Goal: Task Accomplishment & Management: Manage account settings

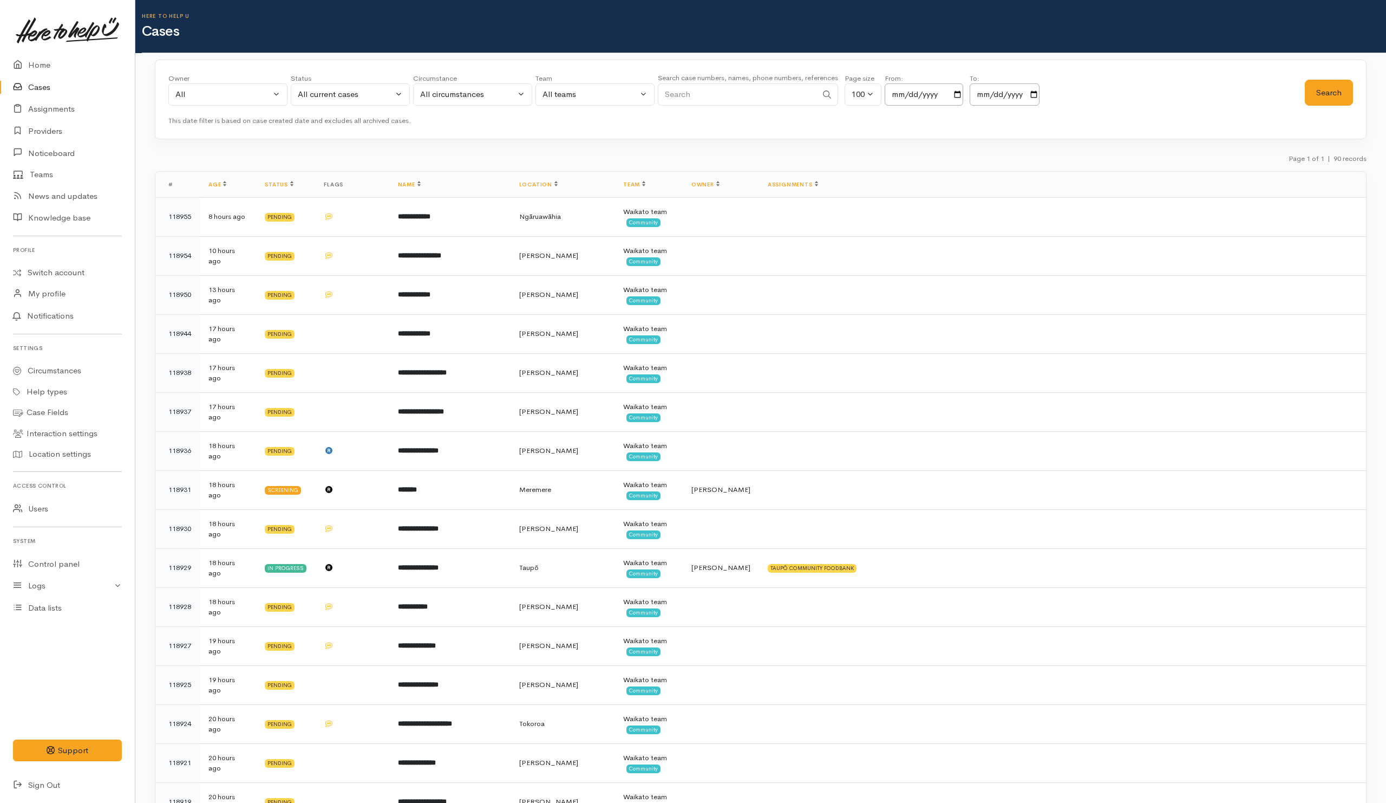
scroll to position [894, 0]
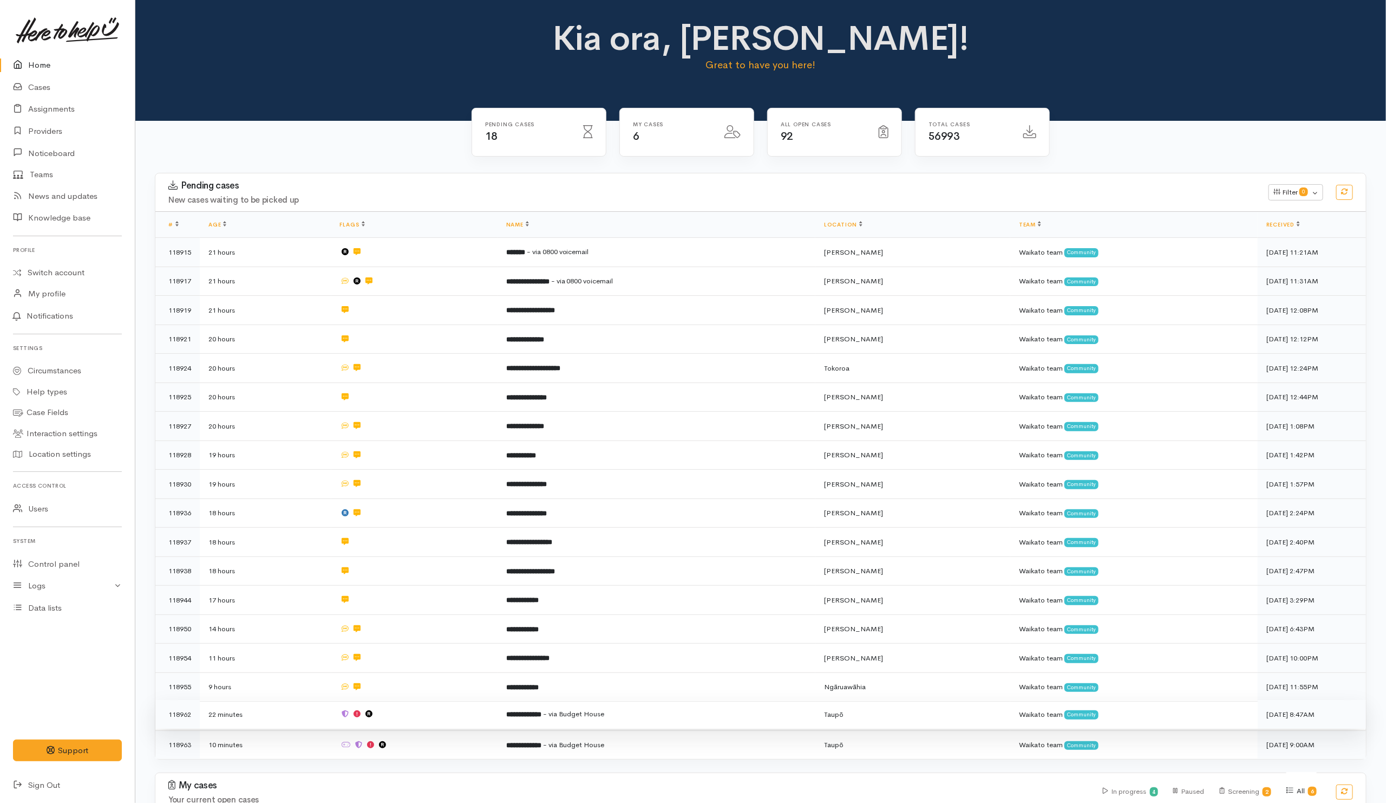
click at [413, 713] on td at bounding box center [414, 714] width 166 height 29
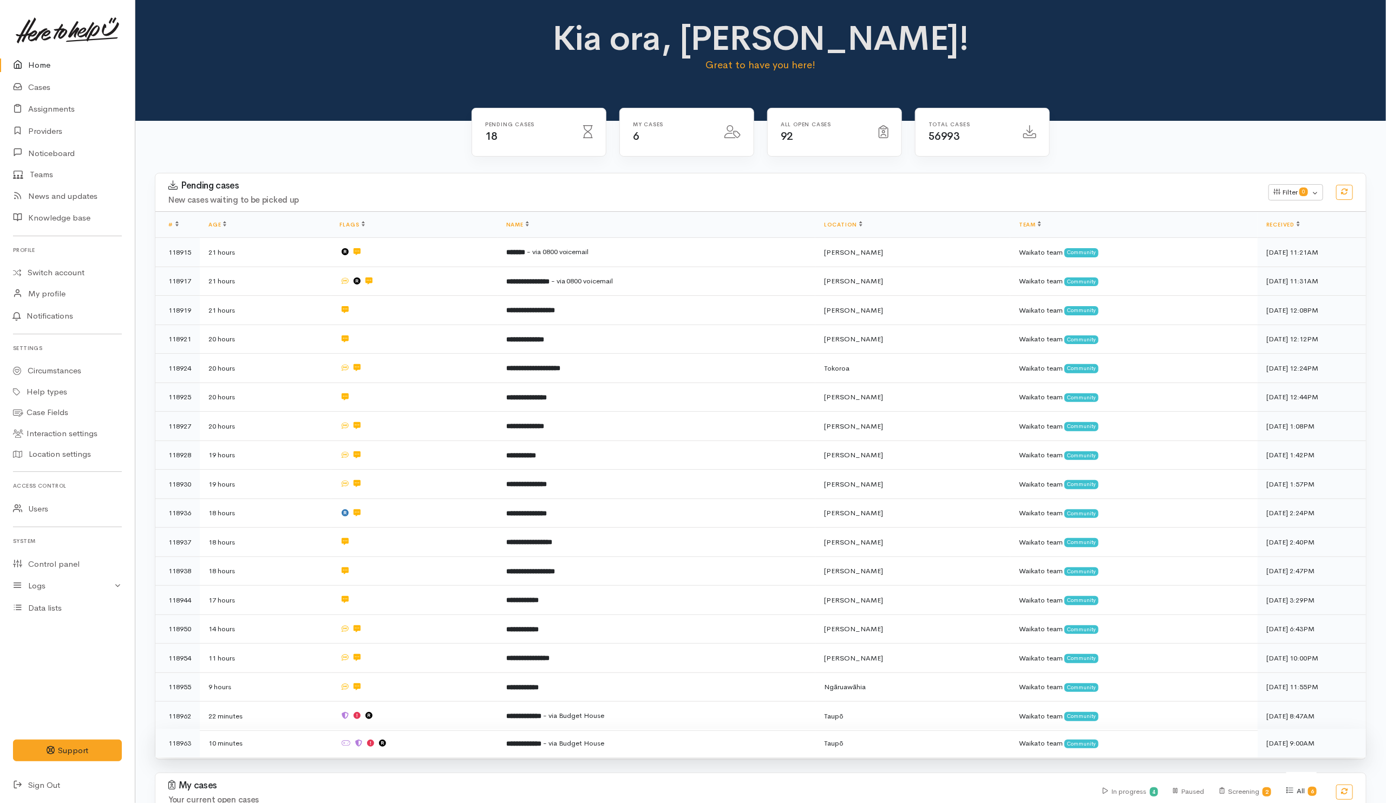
click at [416, 741] on td at bounding box center [414, 742] width 166 height 29
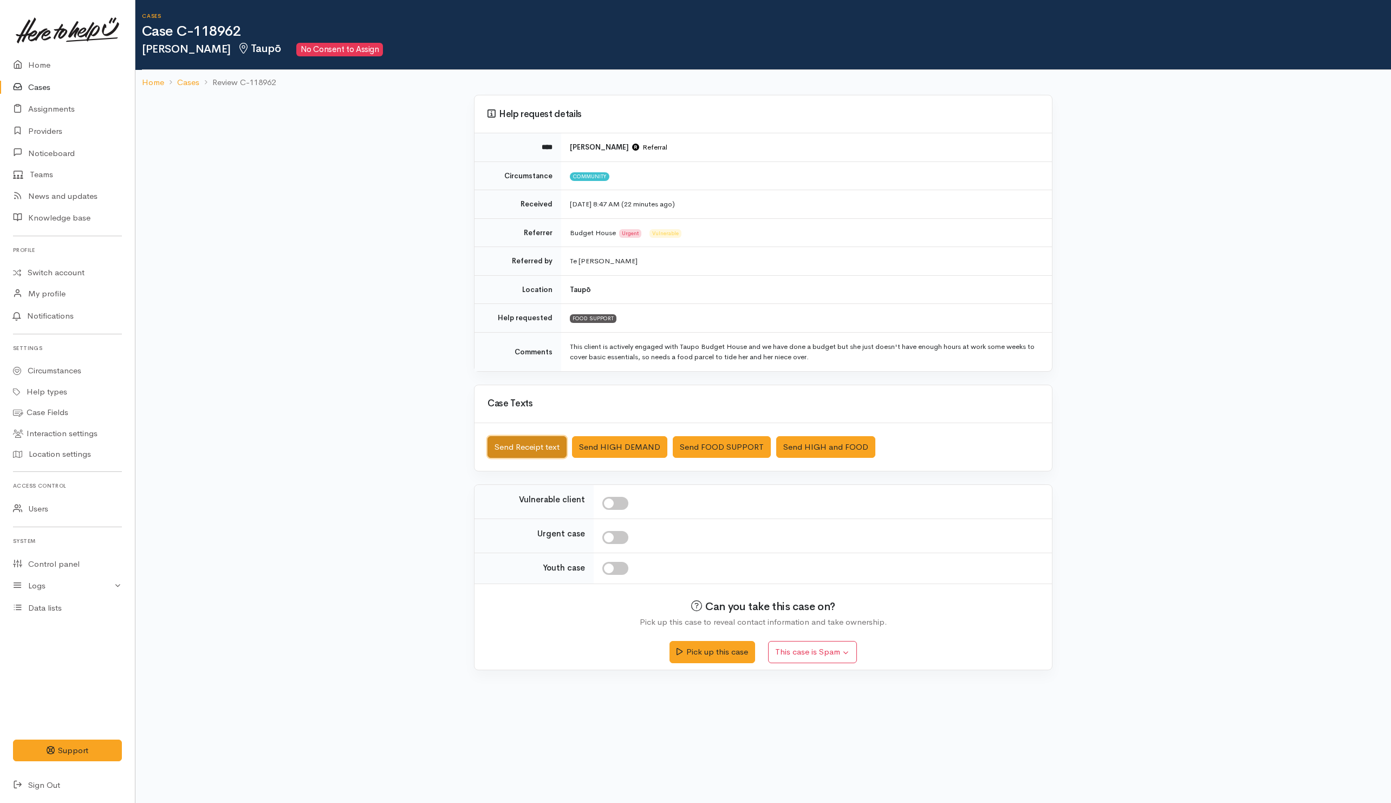
click at [537, 457] on button "Send Receipt text" at bounding box center [526, 447] width 79 height 22
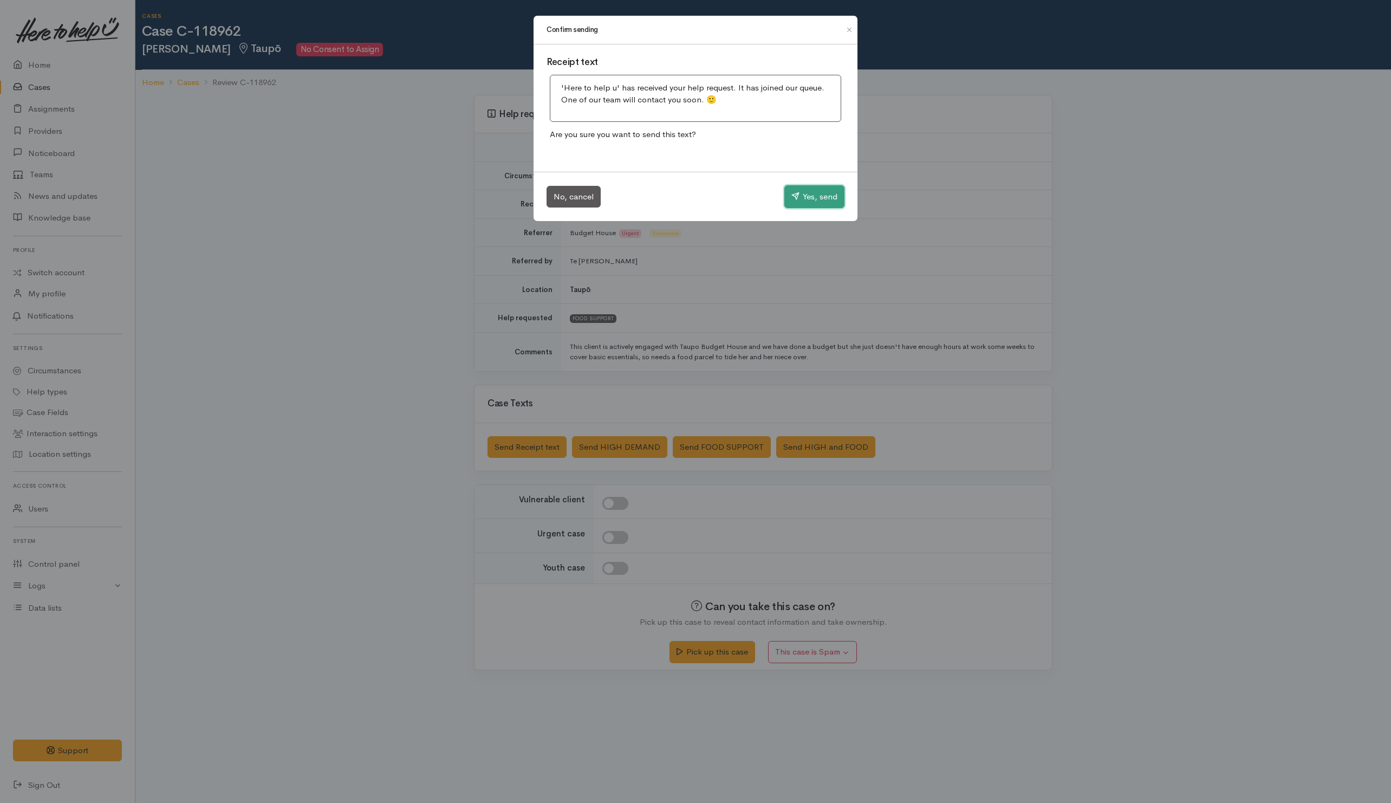
click at [797, 202] on button "Yes, send" at bounding box center [814, 196] width 60 height 23
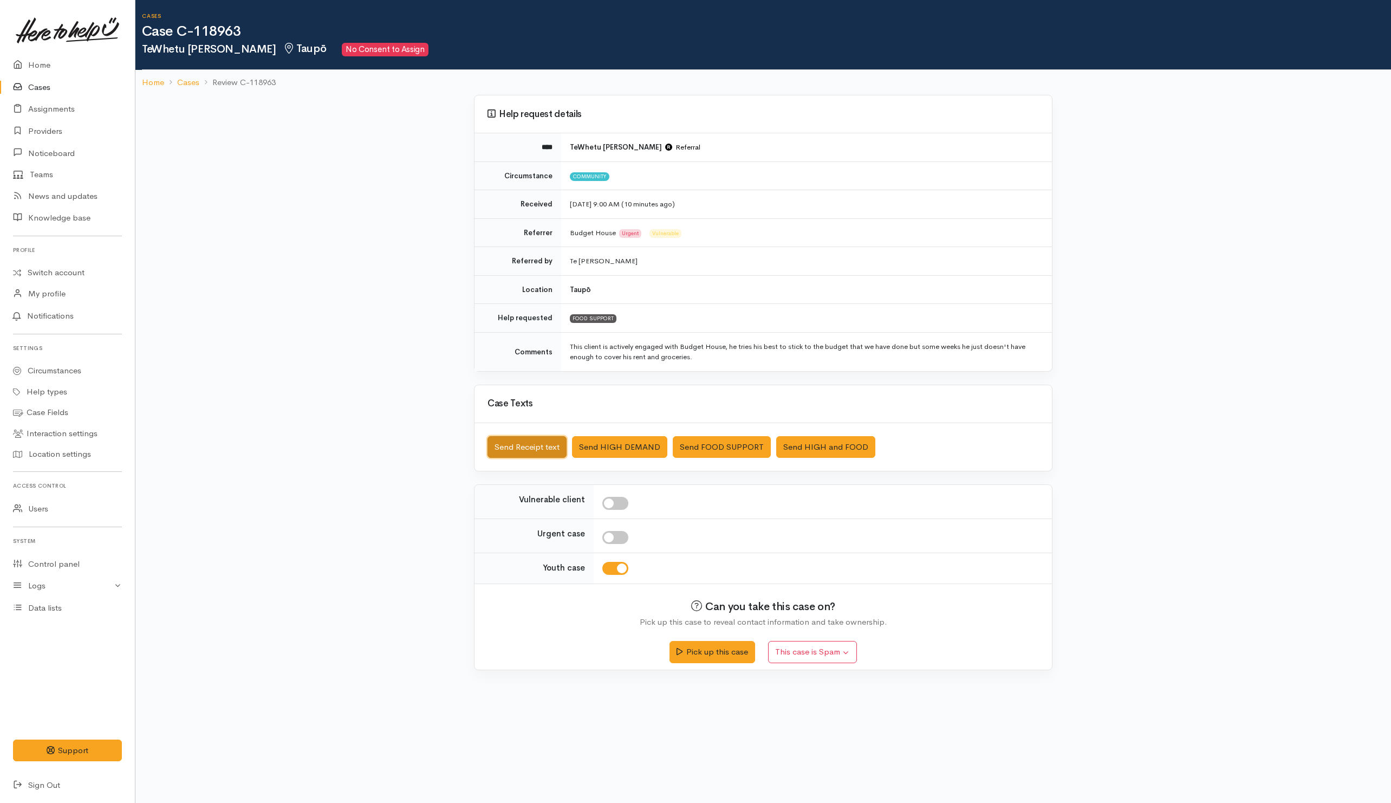
click at [548, 448] on button "Send Receipt text" at bounding box center [526, 447] width 79 height 22
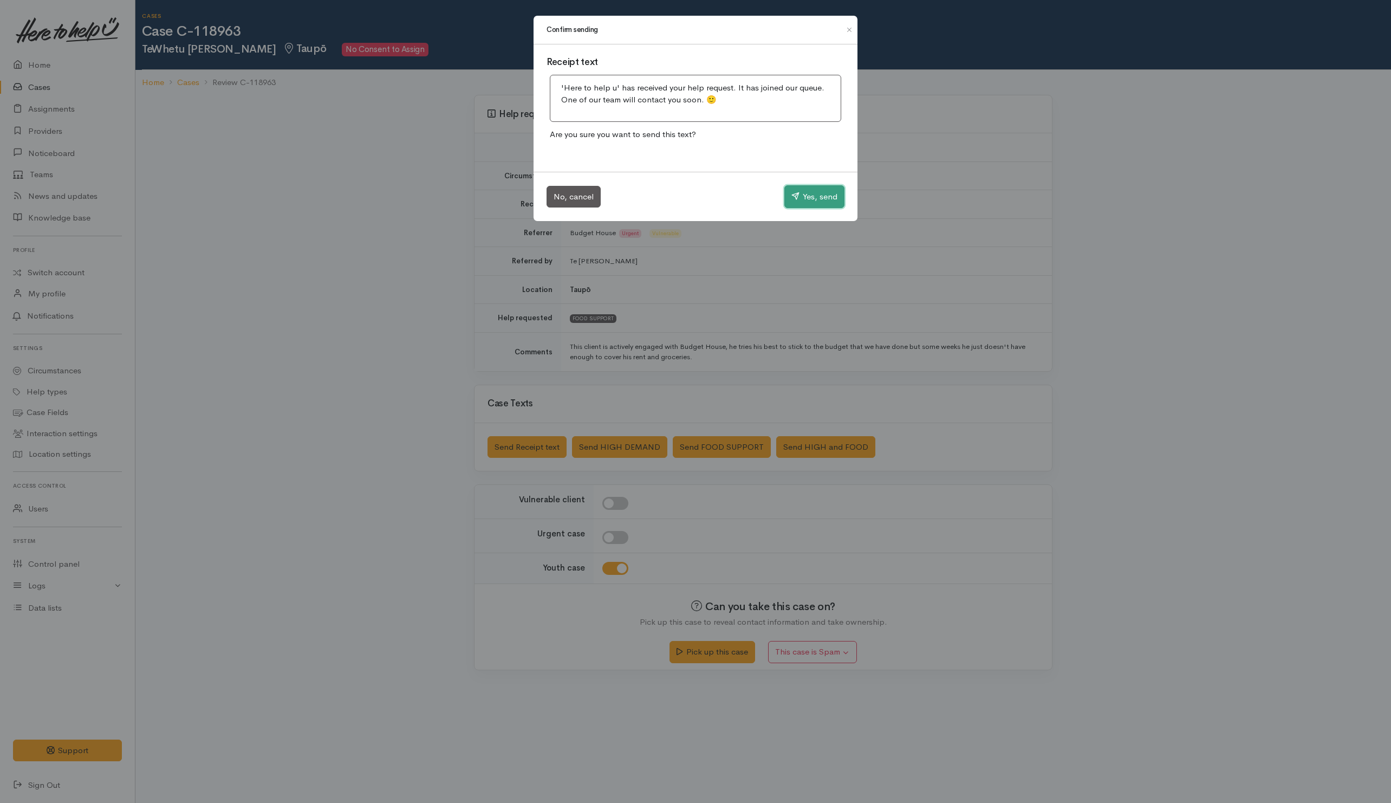
click at [822, 200] on button "Yes, send" at bounding box center [814, 196] width 60 height 23
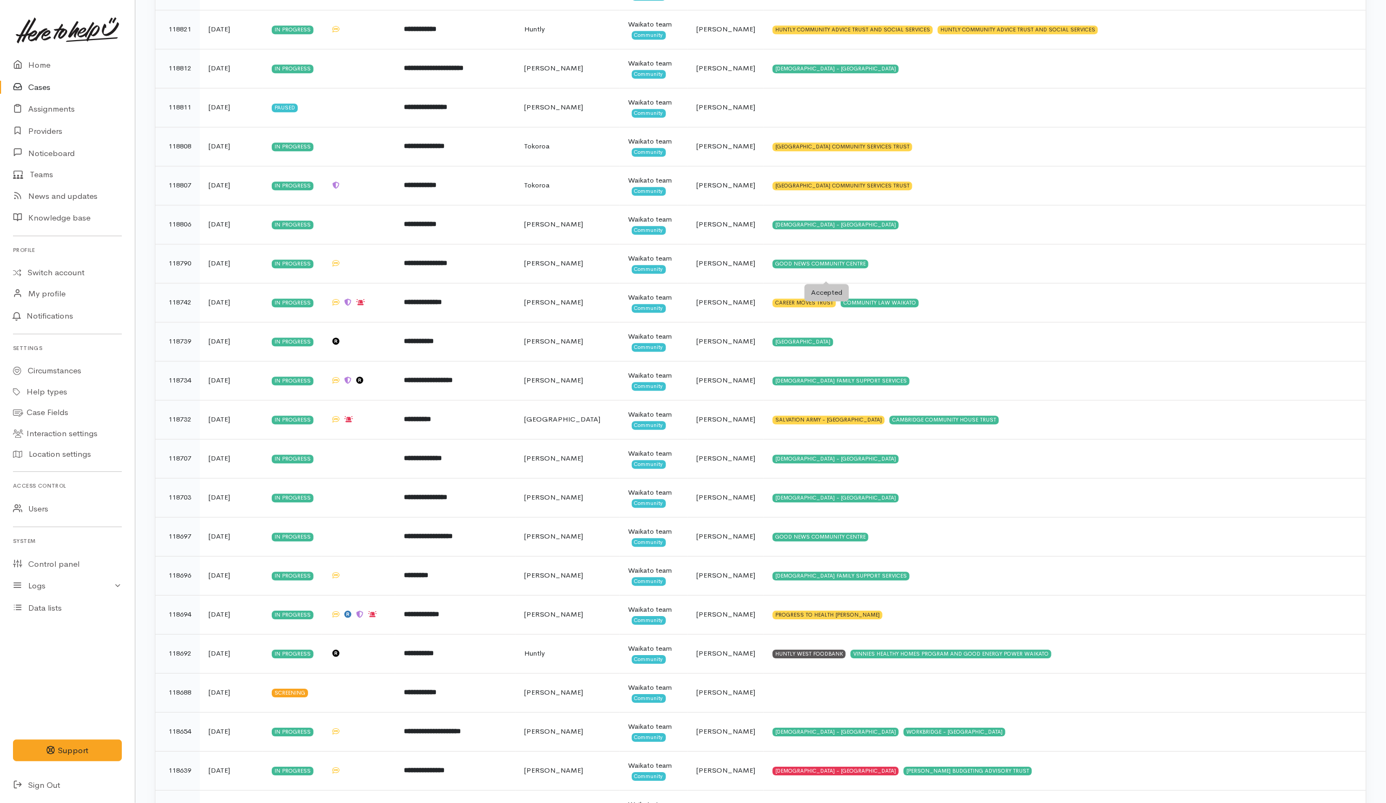
scroll to position [2112, 0]
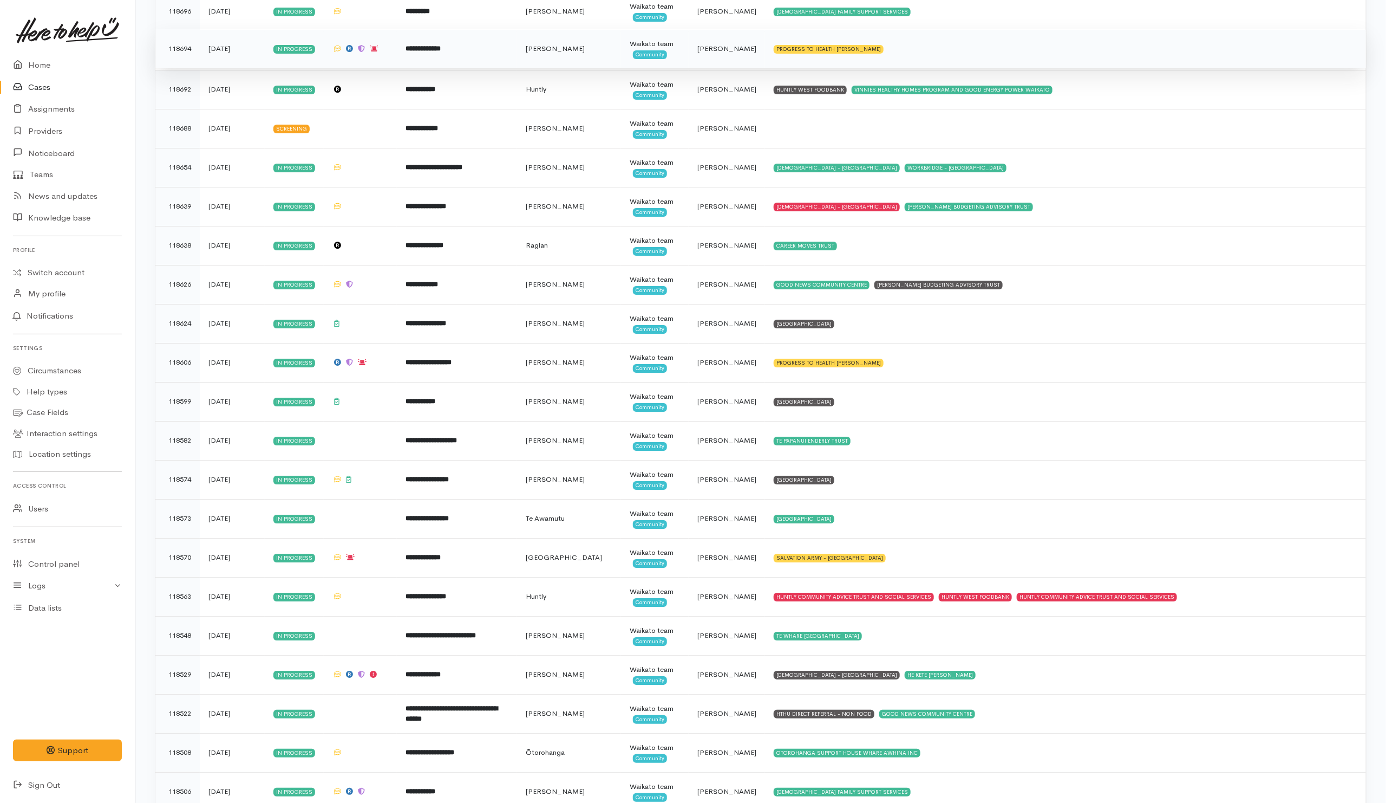
scroll to position [2437, 0]
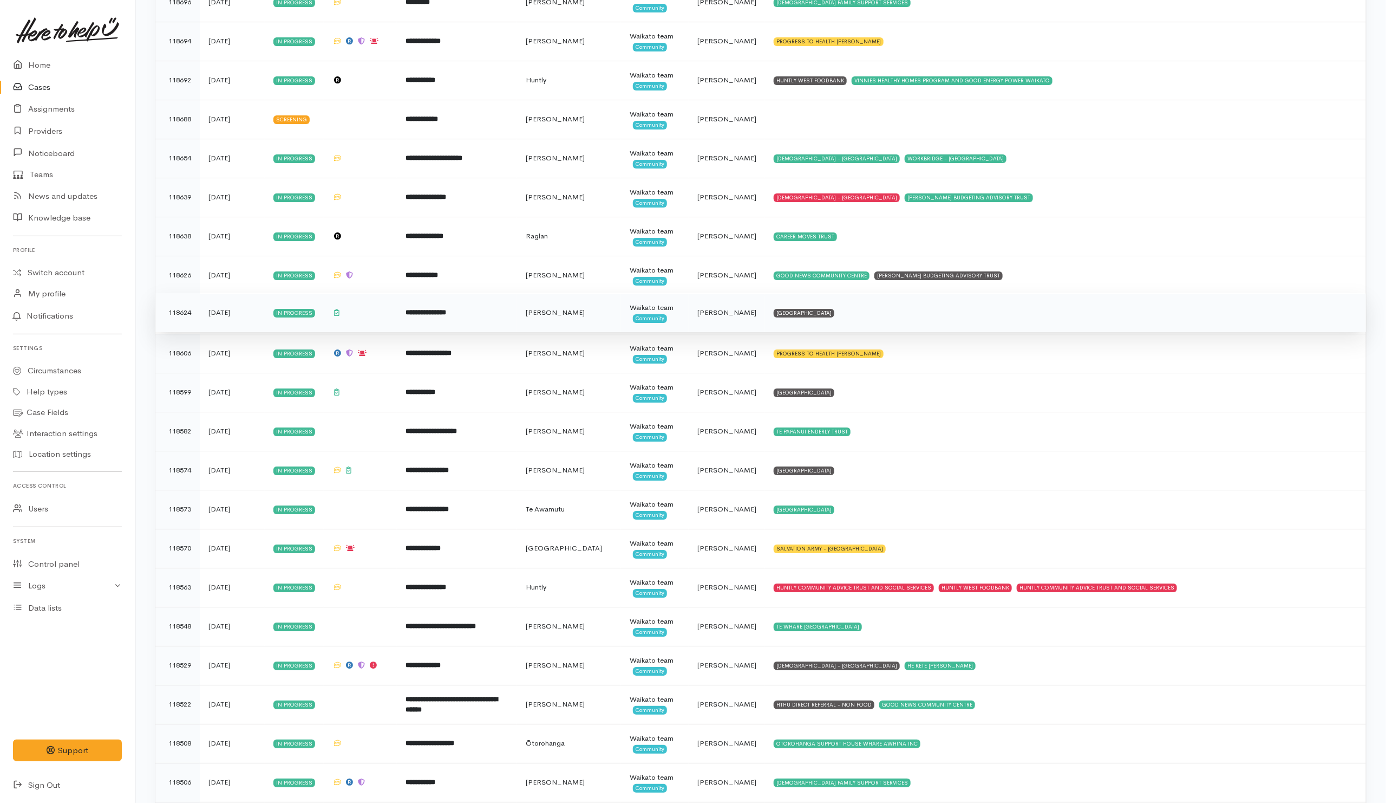
click at [902, 332] on td "WAIMARIE COMMUNITY HOUSE" at bounding box center [1065, 312] width 601 height 39
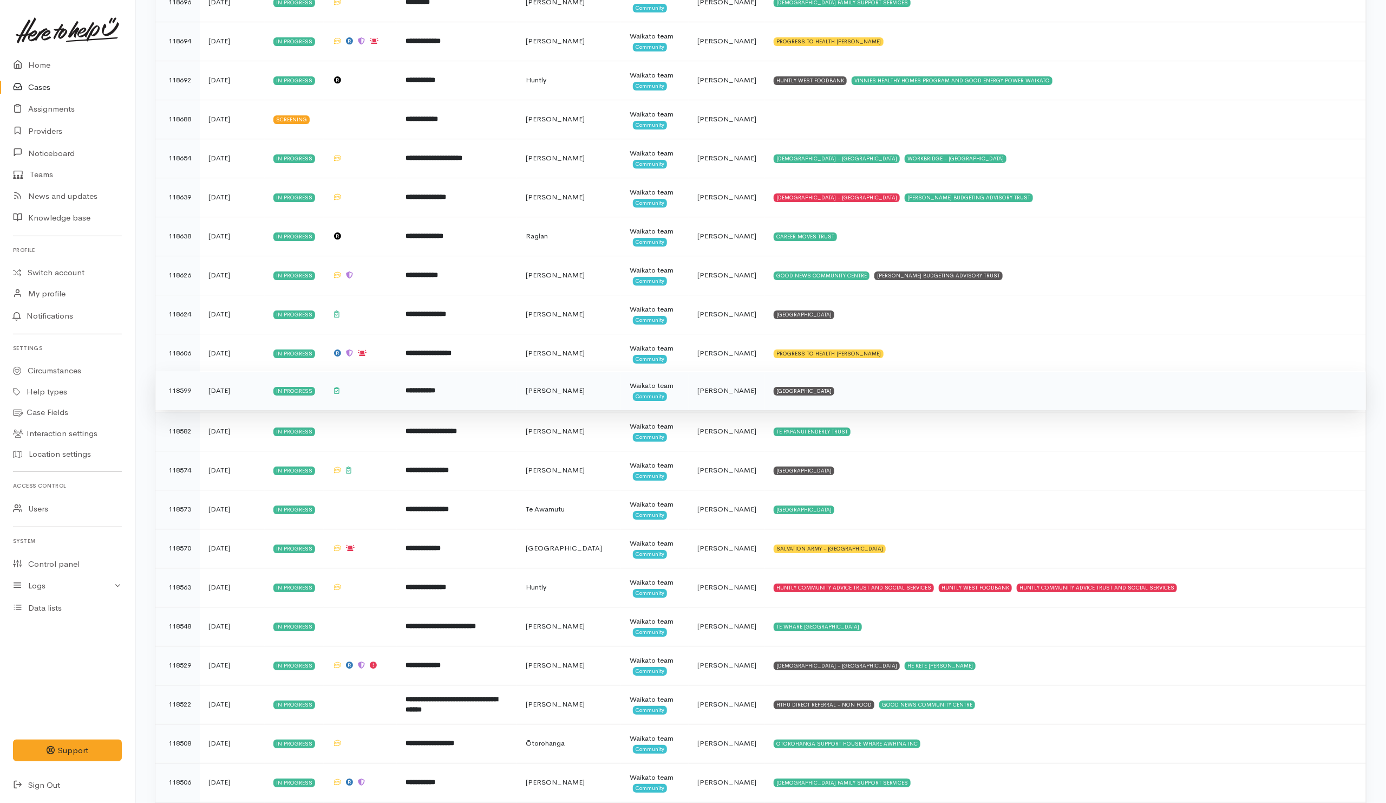
click at [907, 405] on td "WAIMARIE COMMUNITY HOUSE" at bounding box center [1065, 390] width 601 height 39
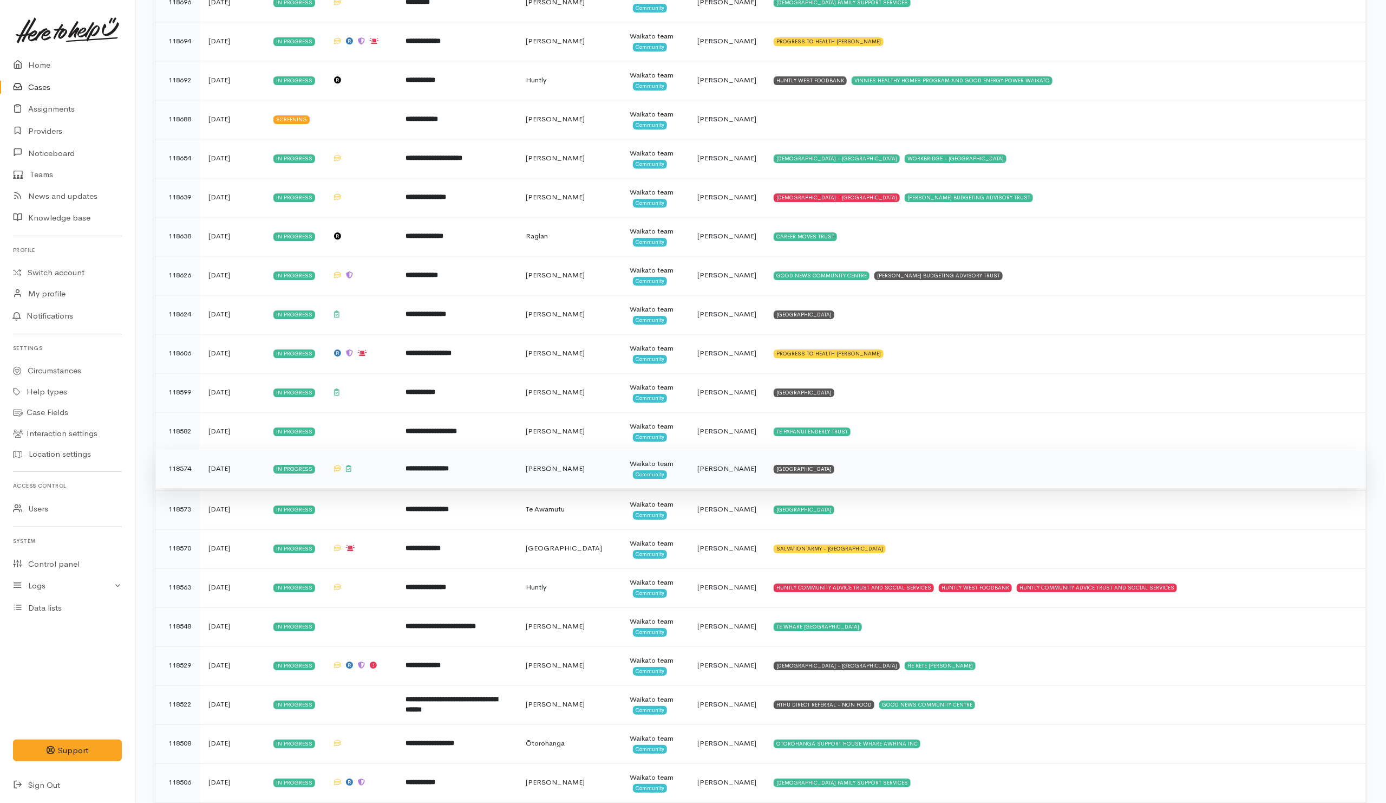
click at [902, 487] on td "WAIMARIE COMMUNITY HOUSE" at bounding box center [1065, 468] width 601 height 39
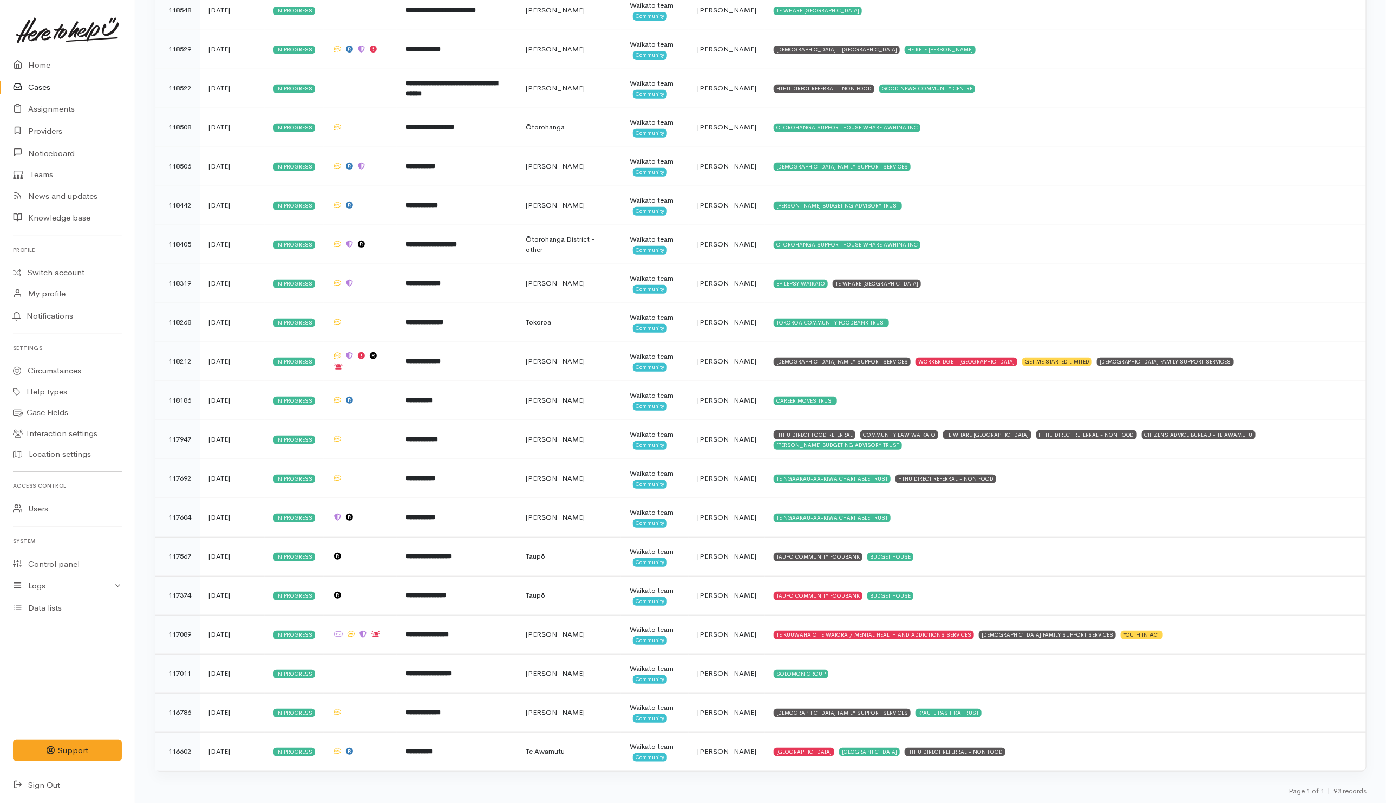
scroll to position [3078, 0]
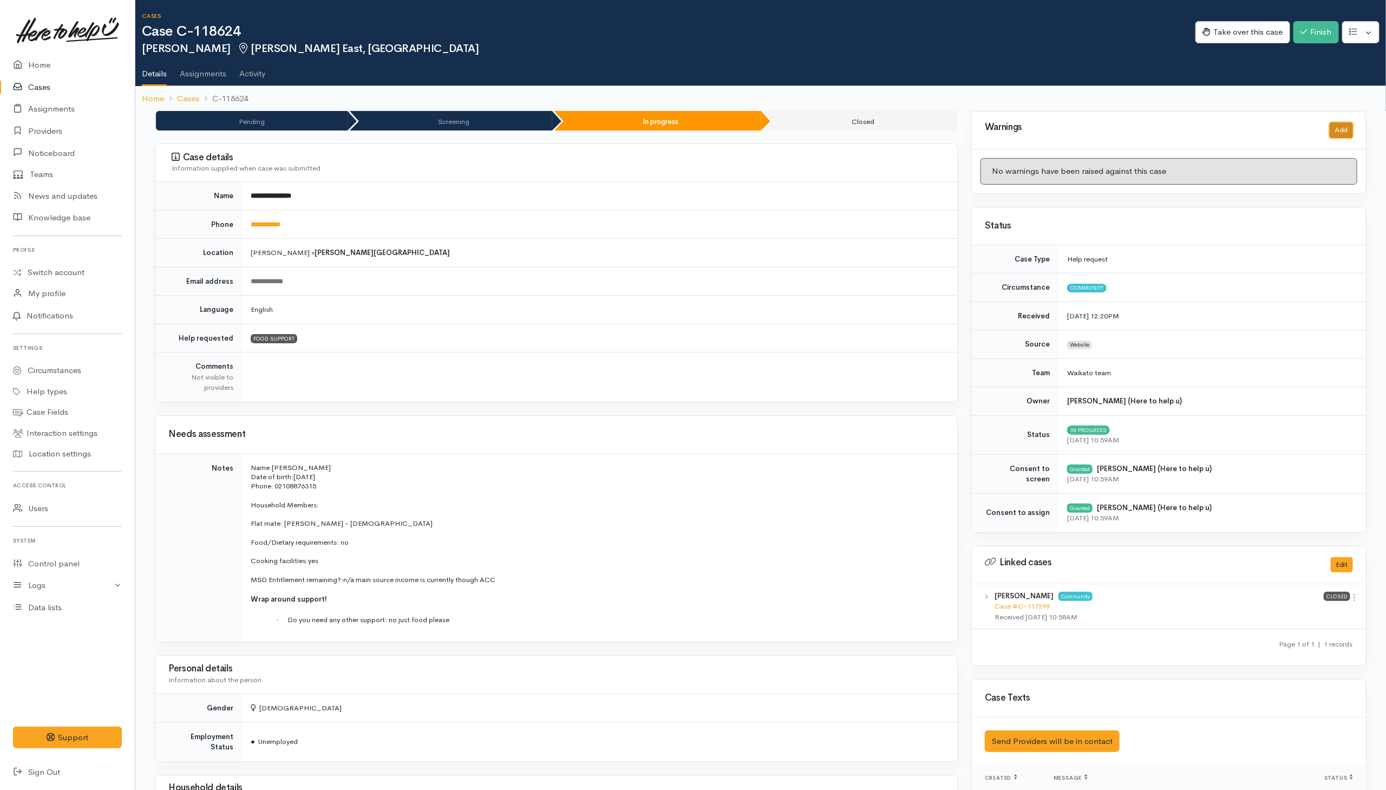
click at [922, 131] on button "Add" at bounding box center [1341, 130] width 23 height 16
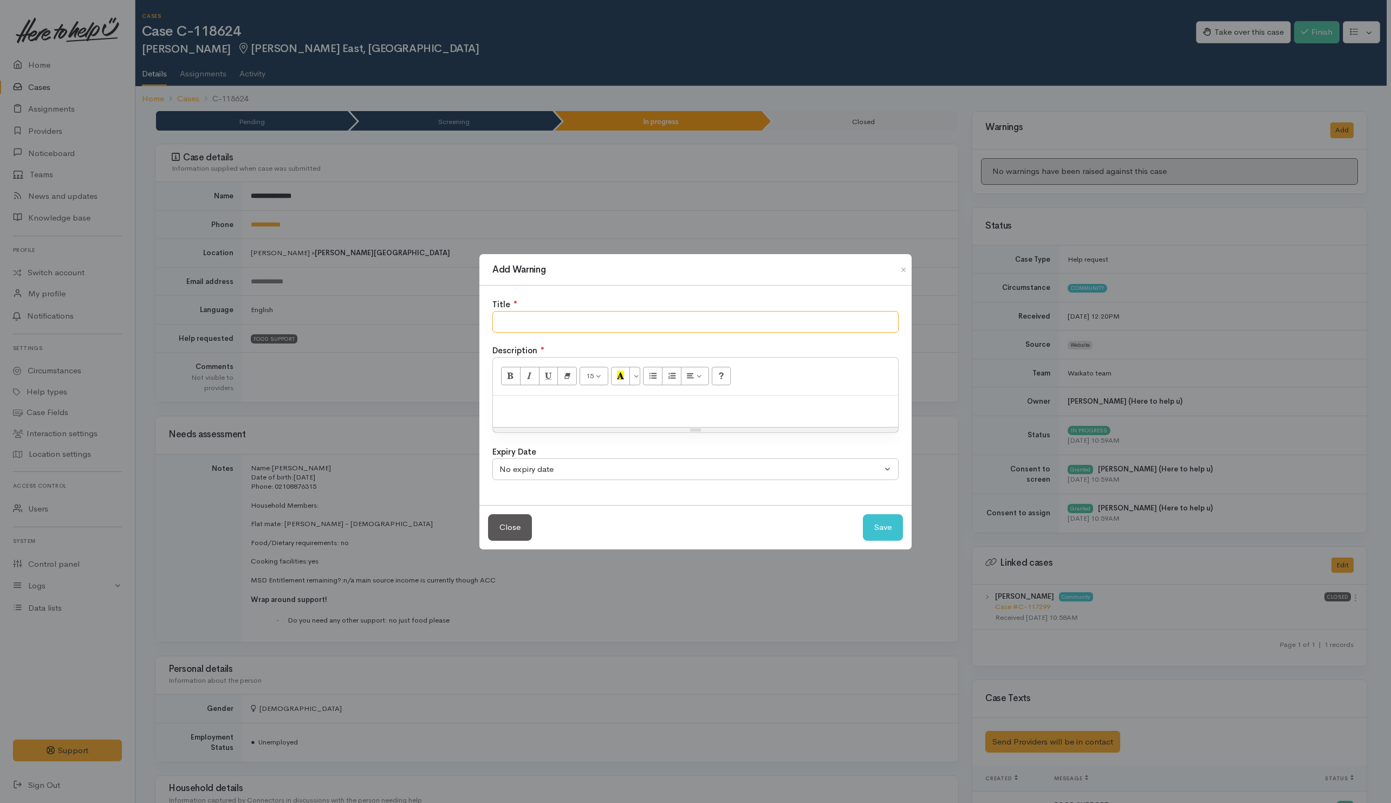
click at [665, 321] on input "text" at bounding box center [695, 322] width 406 height 22
type input "N"
type input "WAS NOT COMMUNICATING"
click at [530, 416] on div at bounding box center [695, 411] width 405 height 32
click at [880, 526] on button "Save" at bounding box center [883, 527] width 40 height 27
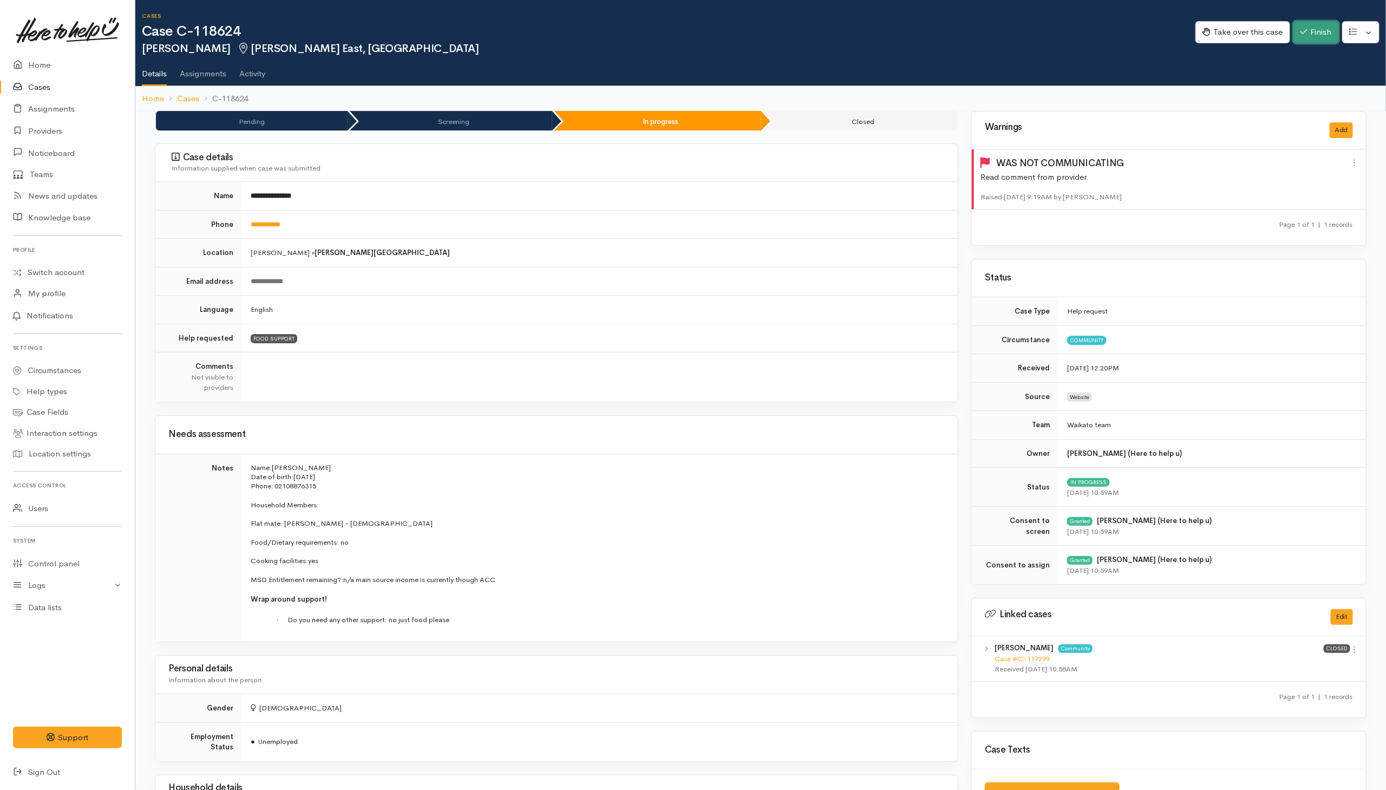
click at [922, 30] on button "Finish" at bounding box center [1316, 32] width 45 height 22
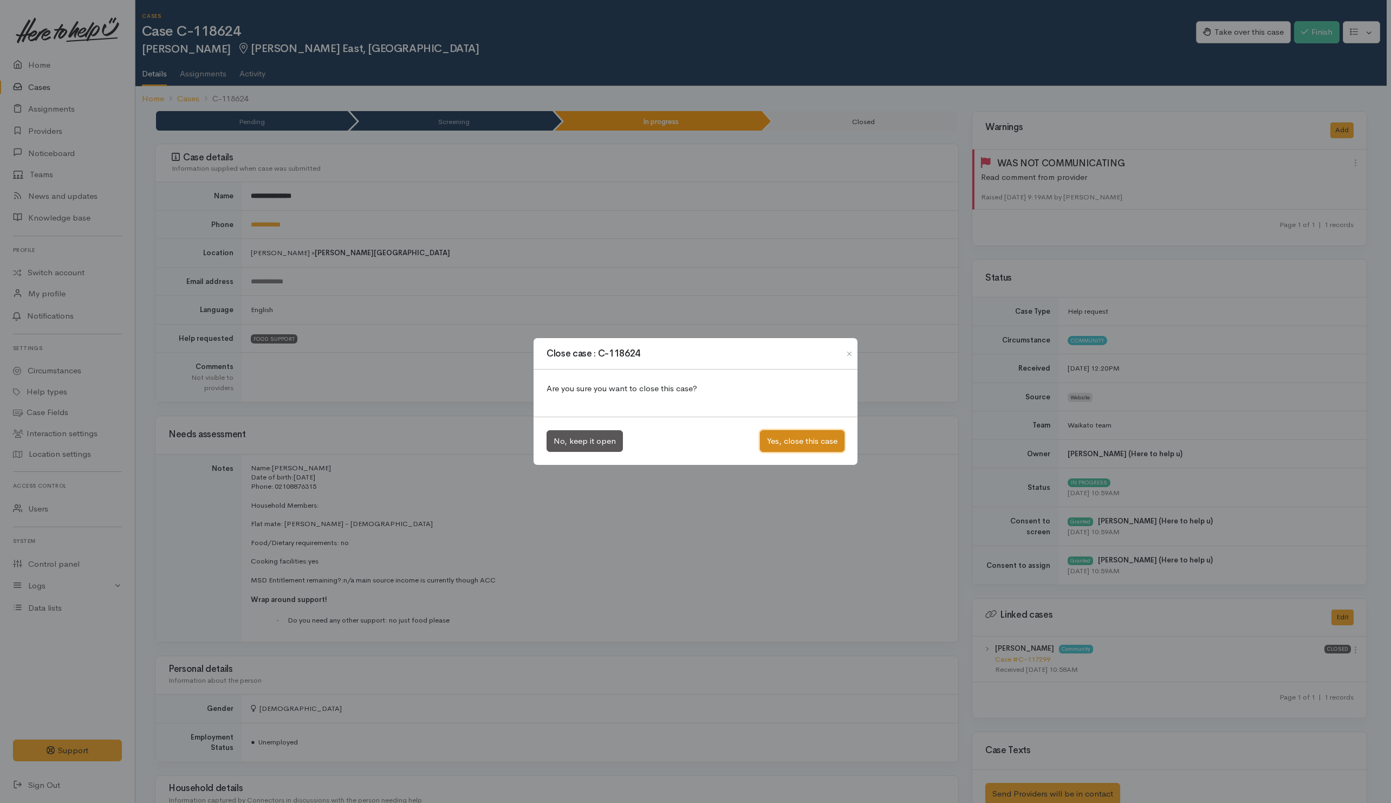
click at [816, 442] on button "Yes, close this case" at bounding box center [802, 441] width 84 height 22
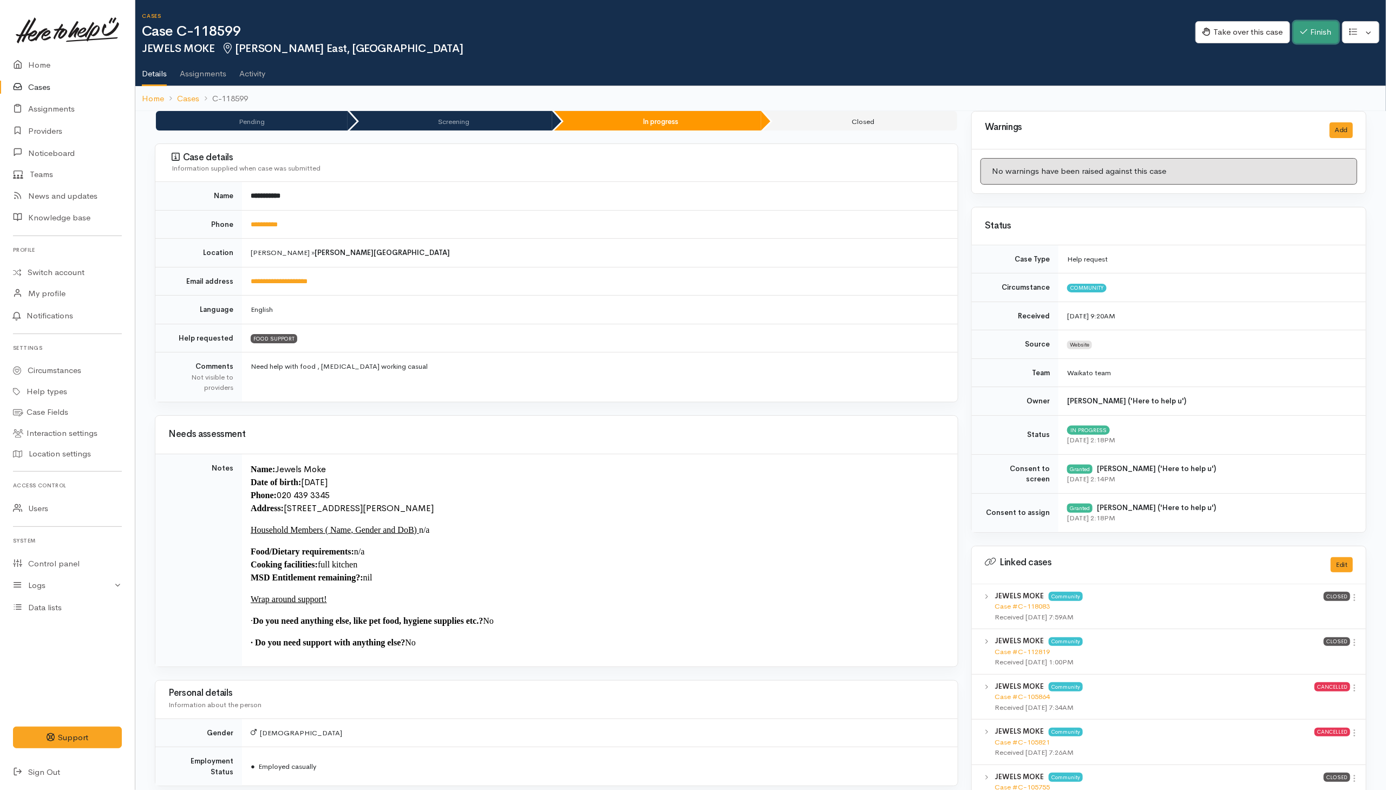
click at [922, 32] on button "Finish" at bounding box center [1316, 32] width 45 height 22
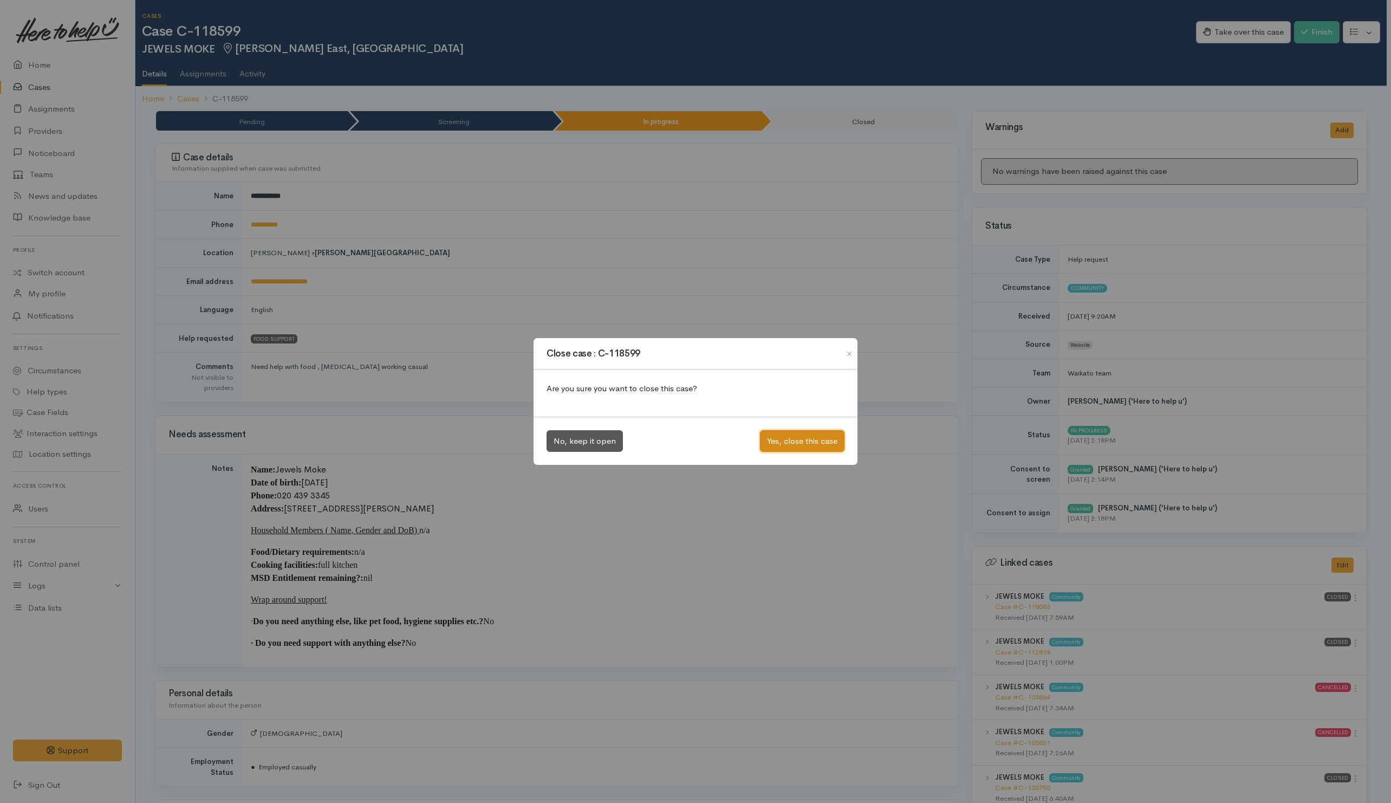
click at [803, 446] on button "Yes, close this case" at bounding box center [802, 441] width 84 height 22
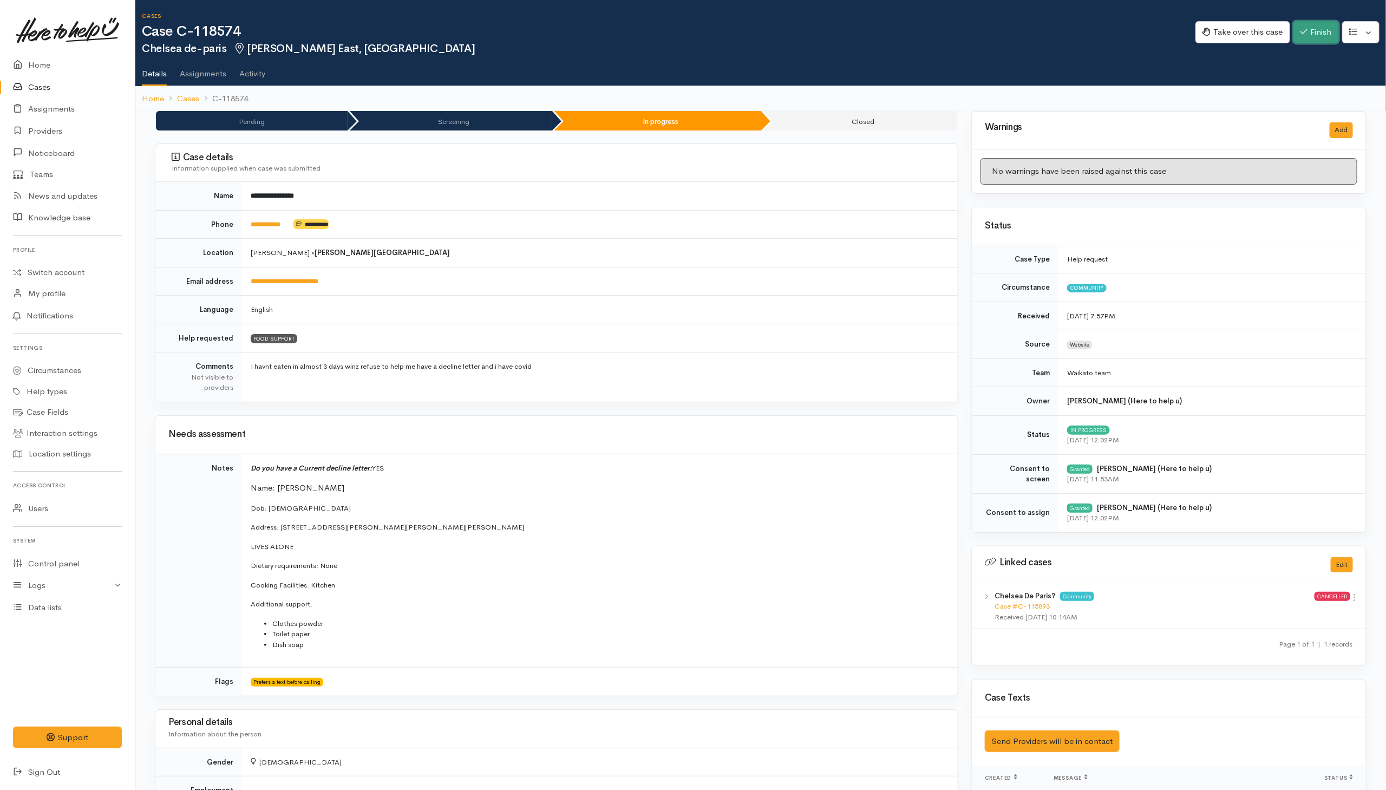
click at [922, 31] on button "Finish" at bounding box center [1316, 32] width 45 height 22
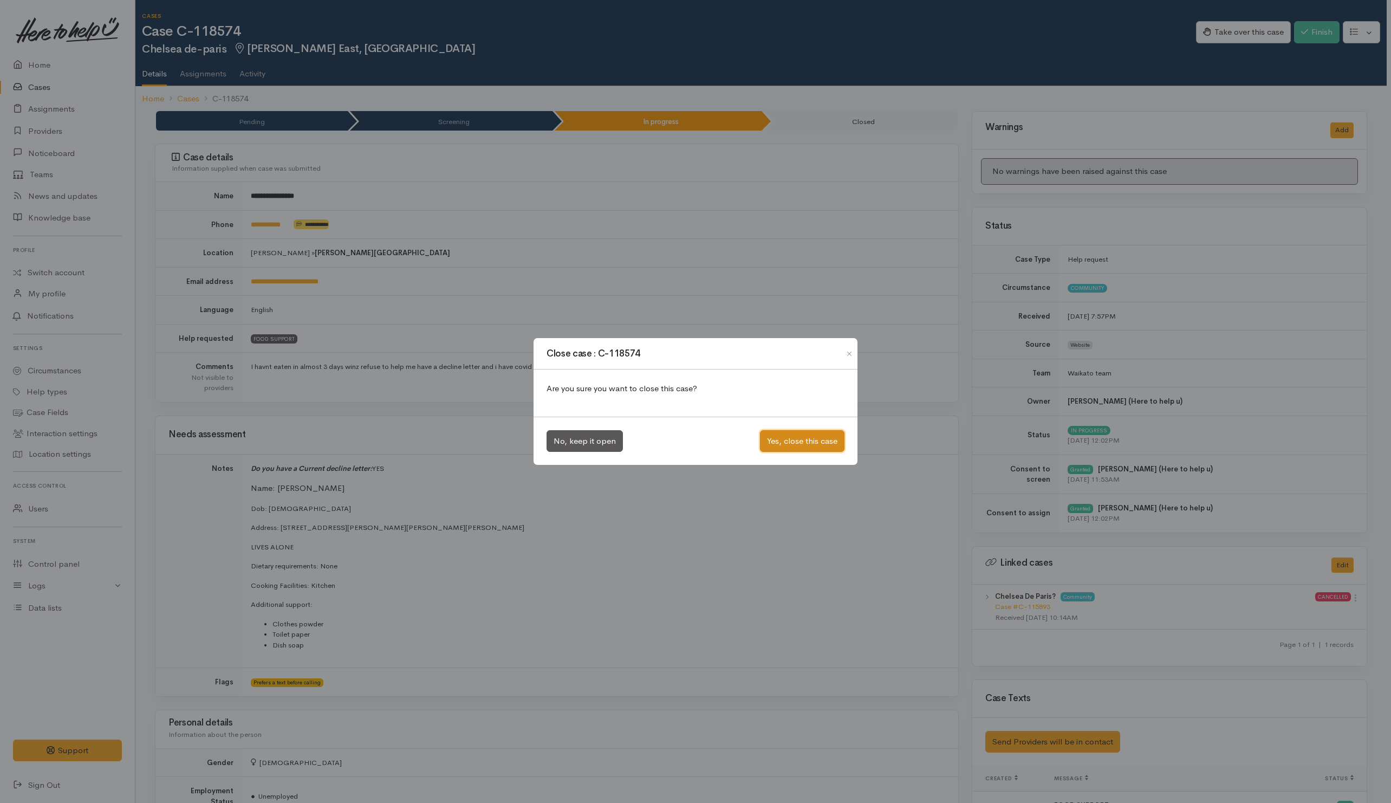
click at [785, 441] on button "Yes, close this case" at bounding box center [802, 441] width 84 height 22
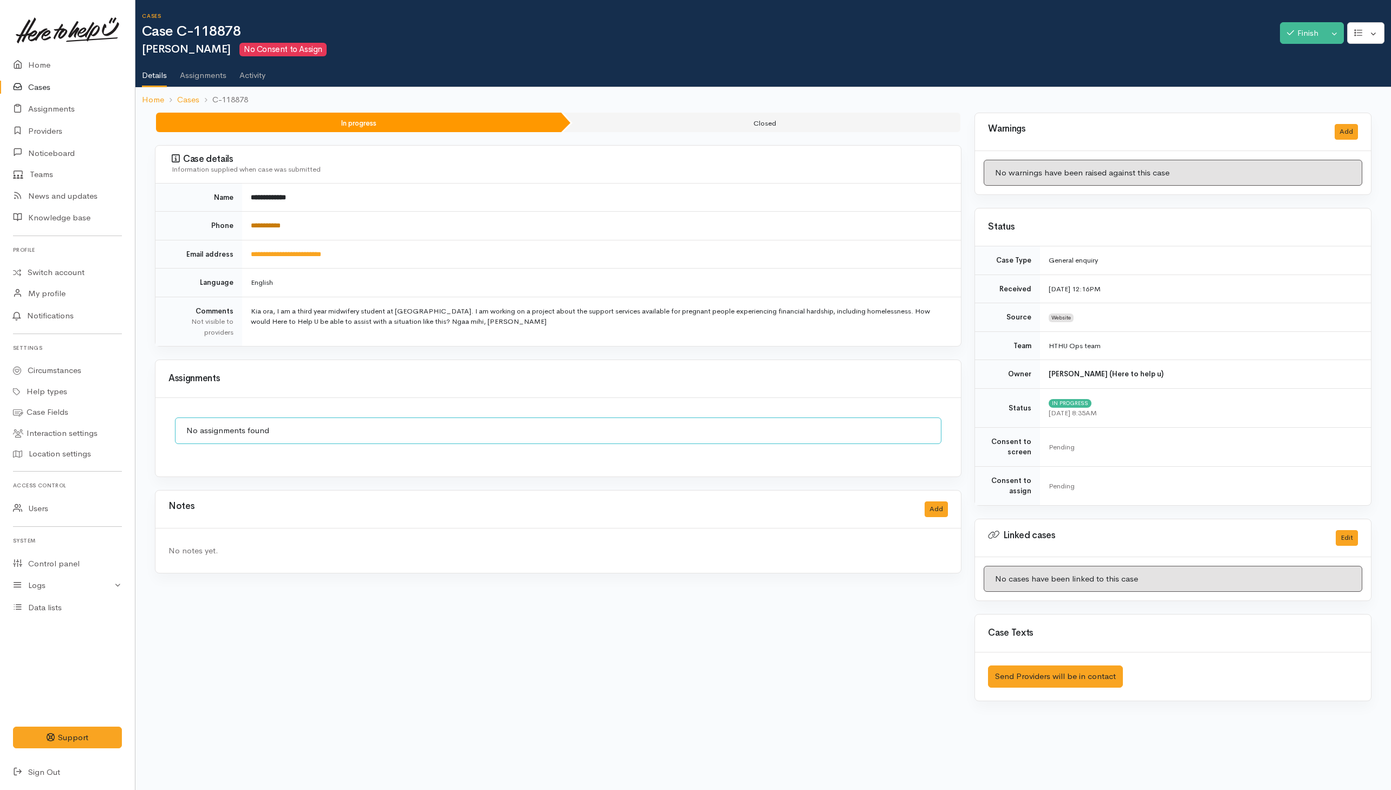
click at [273, 224] on link "**********" at bounding box center [266, 225] width 30 height 7
click at [307, 257] on link "**********" at bounding box center [286, 254] width 70 height 7
click at [938, 517] on button "Add" at bounding box center [935, 510] width 23 height 16
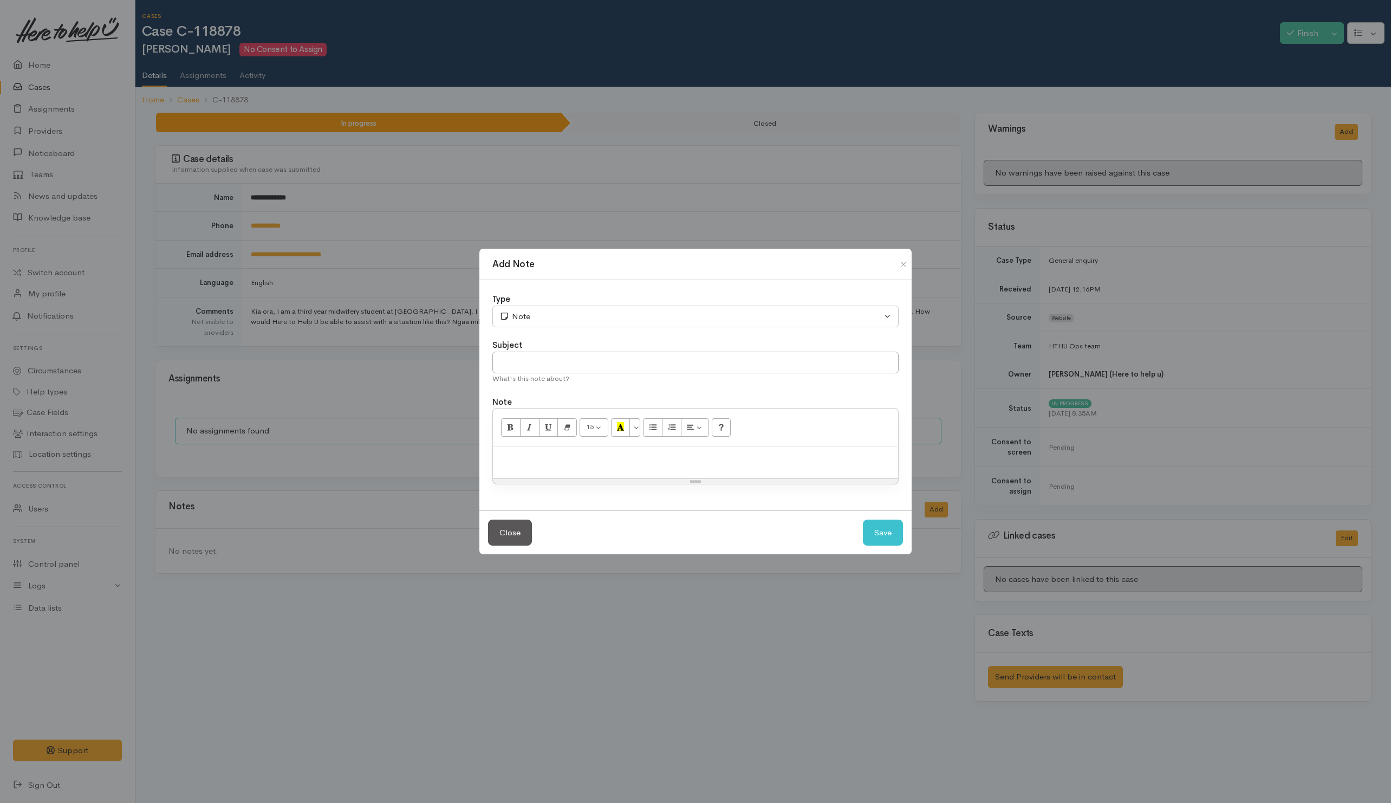
click at [552, 468] on div at bounding box center [695, 462] width 405 height 32
paste div
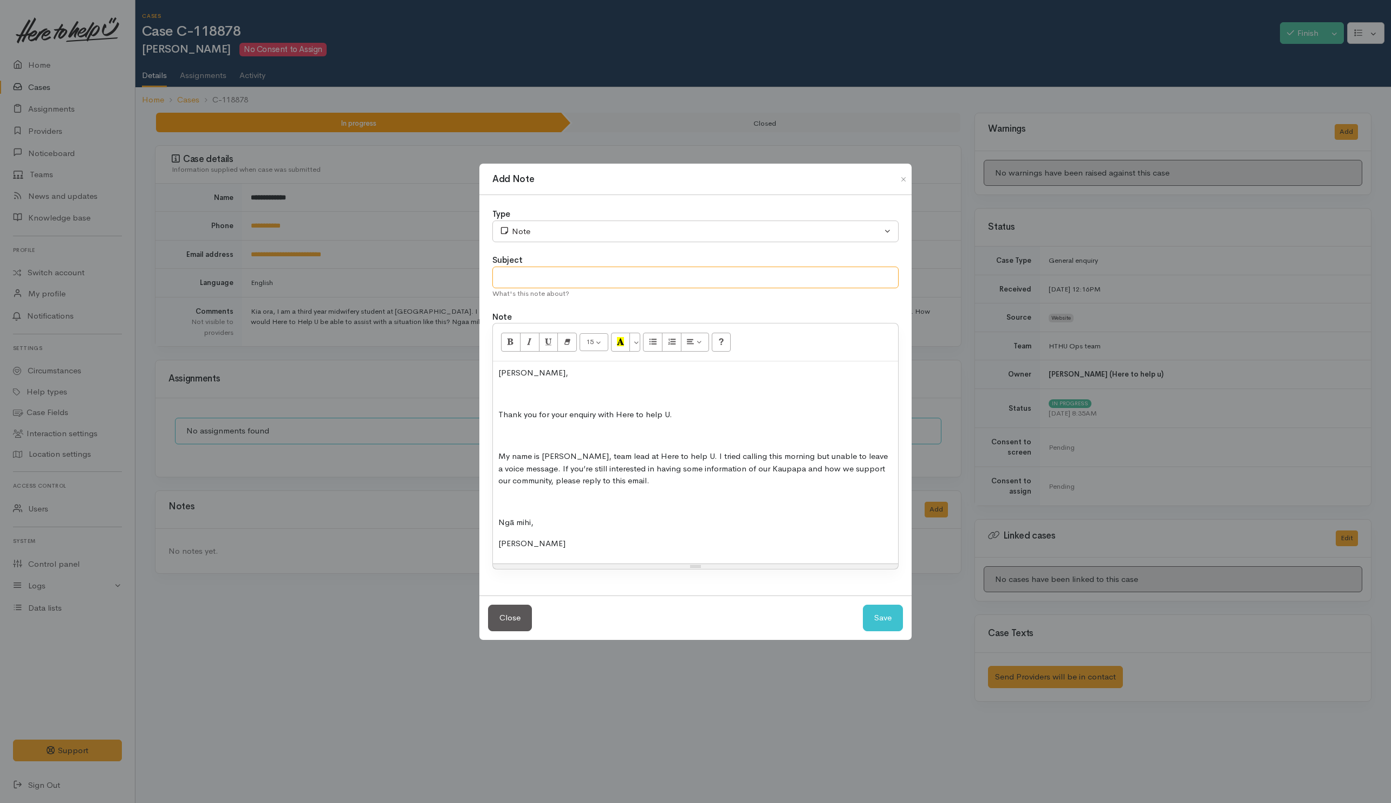
click at [543, 273] on input "text" at bounding box center [695, 277] width 406 height 22
type input "Follow-up"
click at [565, 234] on div "Note" at bounding box center [690, 231] width 382 height 12
click at [524, 317] on span "Phone call" at bounding box center [528, 323] width 40 height 12
select select "3"
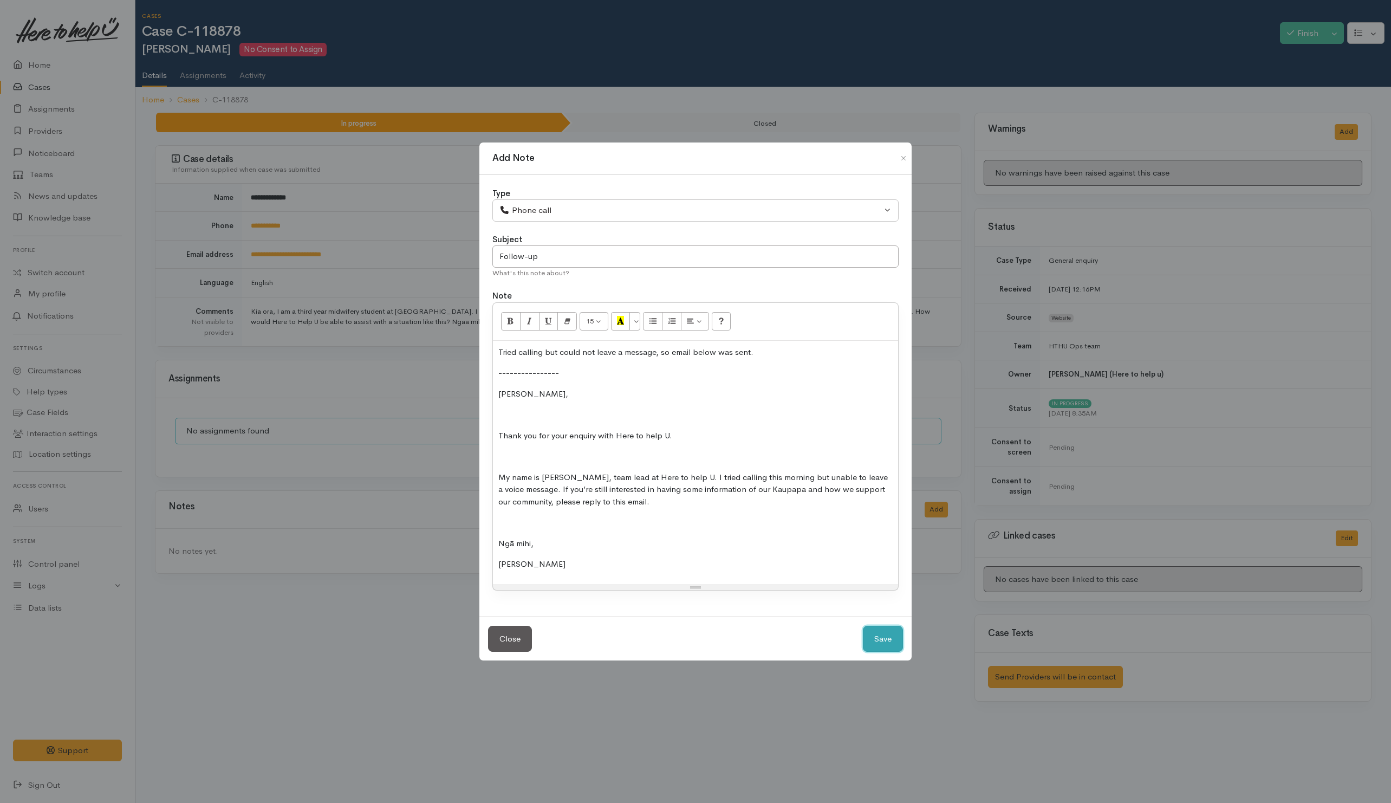
click at [897, 640] on button "Save" at bounding box center [883, 639] width 40 height 27
select select "1"
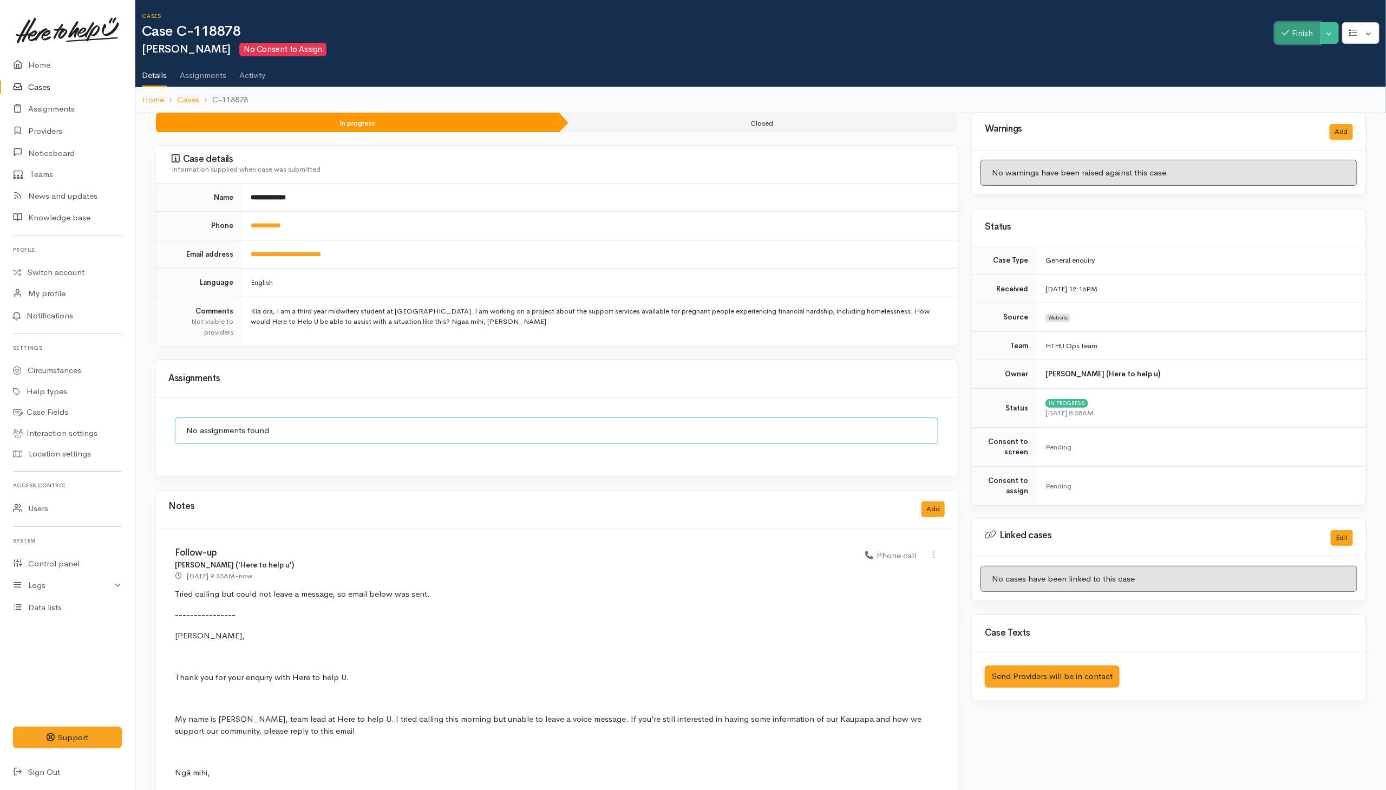
click at [1294, 34] on button "Finish" at bounding box center [1297, 33] width 45 height 22
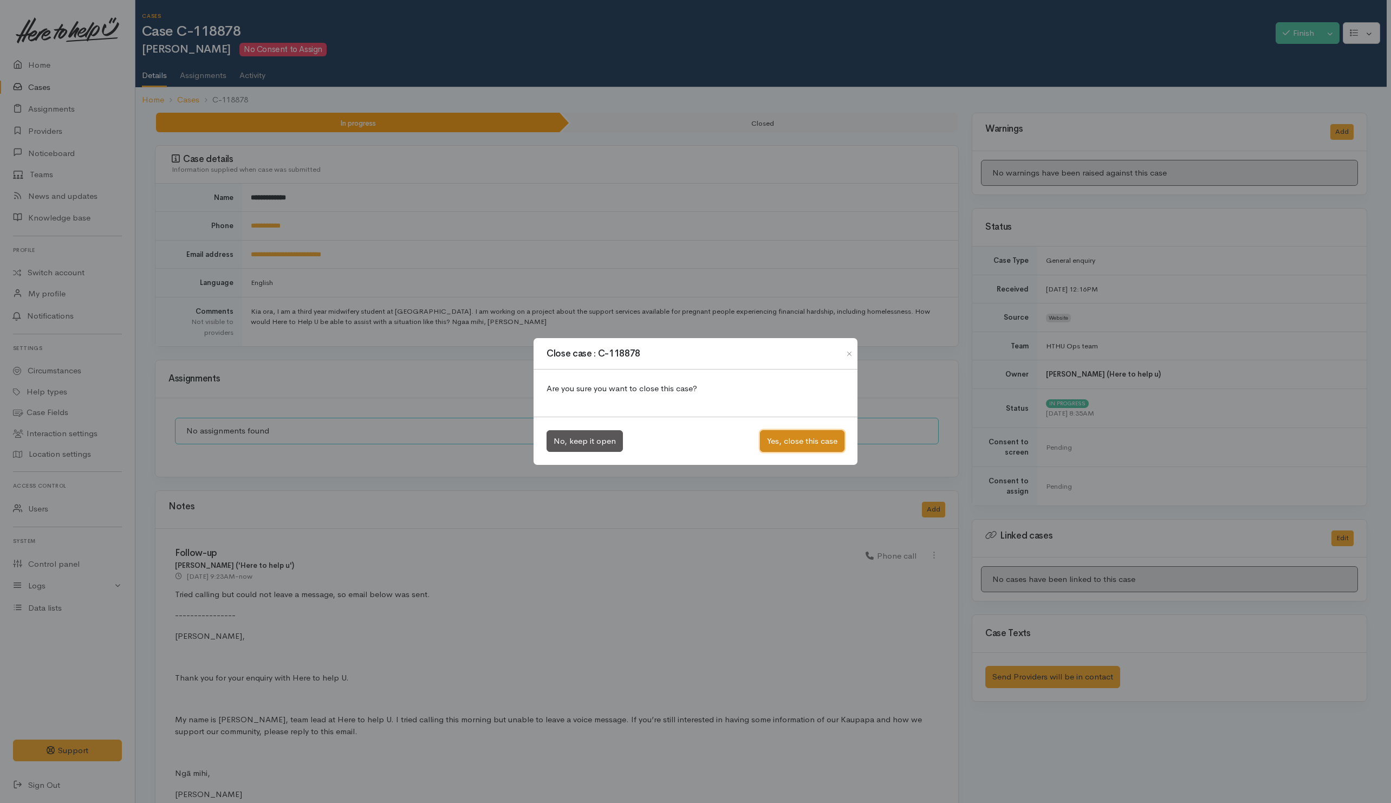
click at [804, 444] on button "Yes, close this case" at bounding box center [802, 441] width 84 height 22
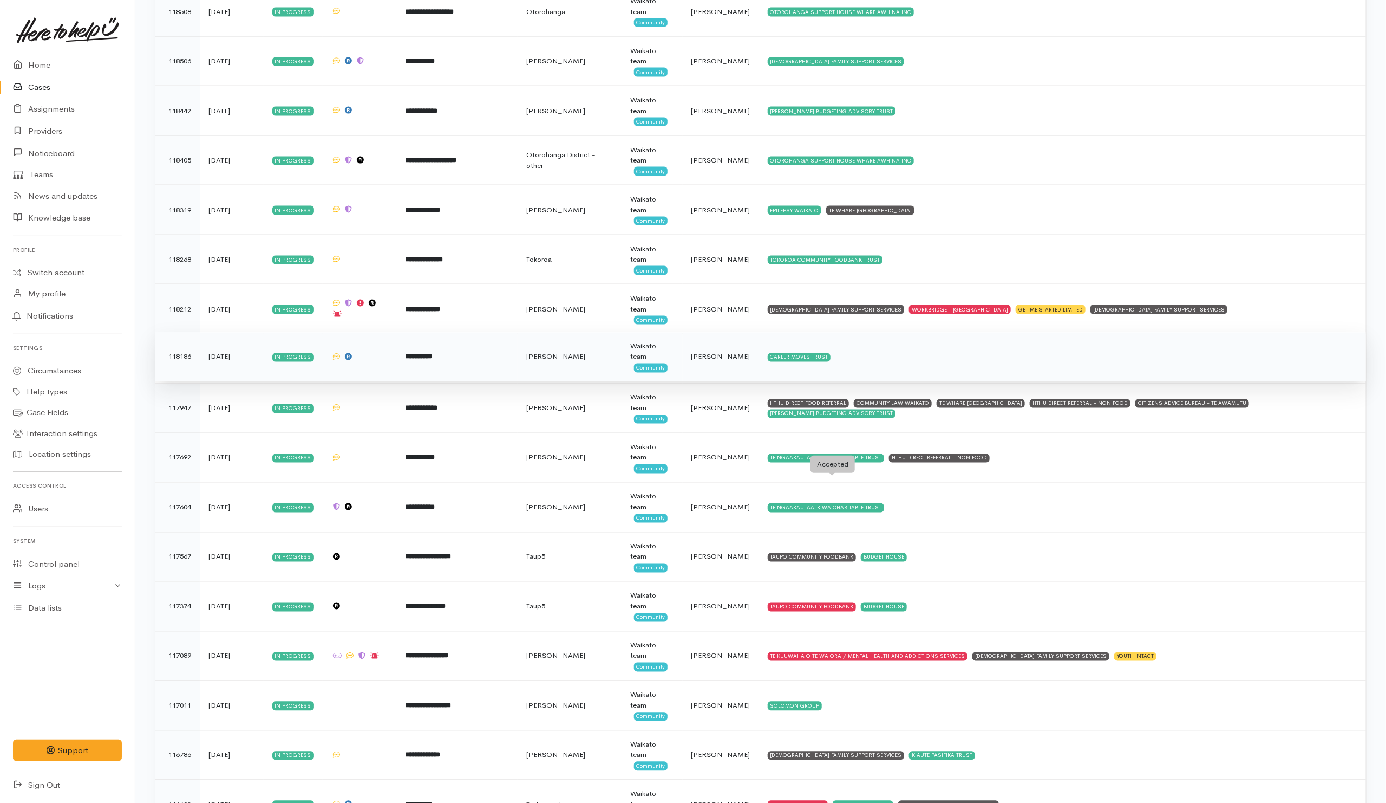
scroll to position [3911, 0]
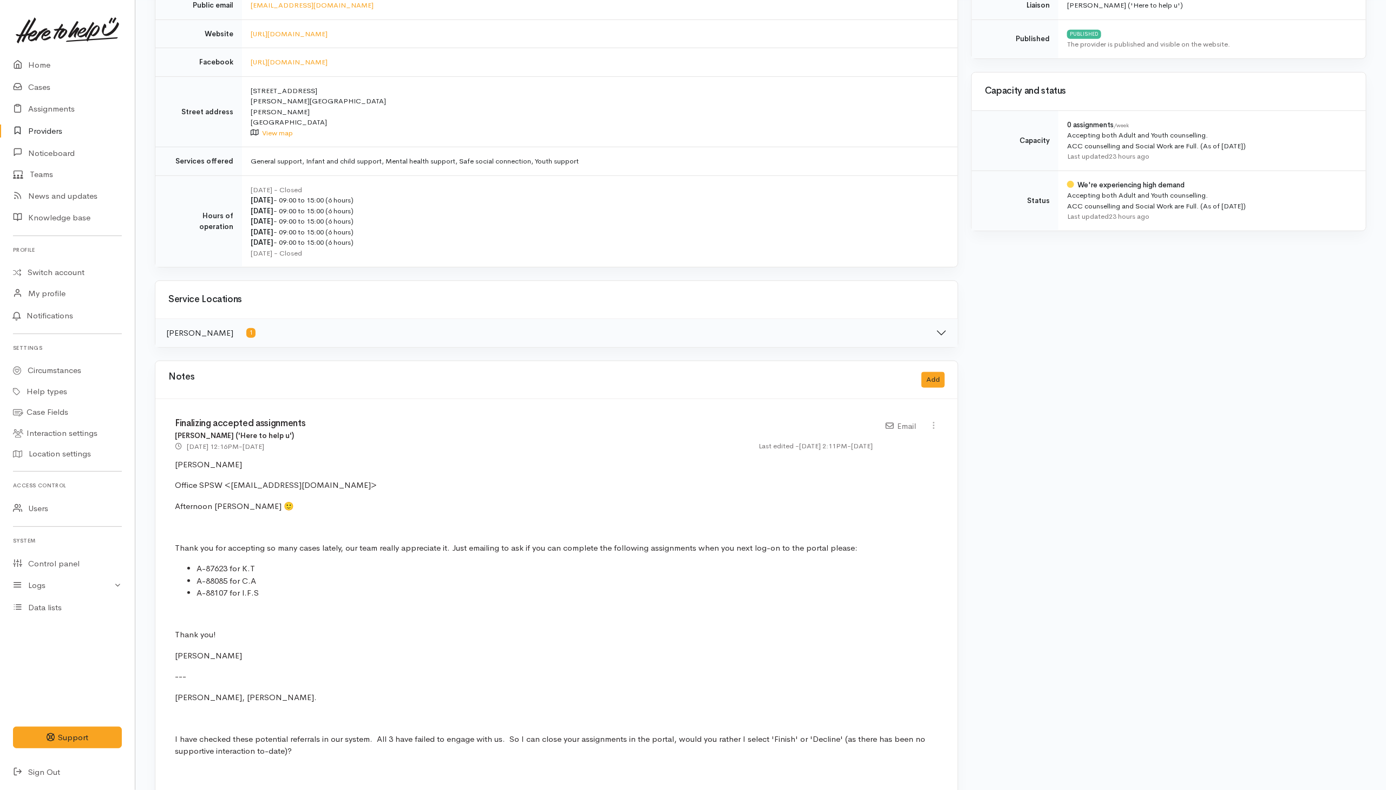
scroll to position [487, 0]
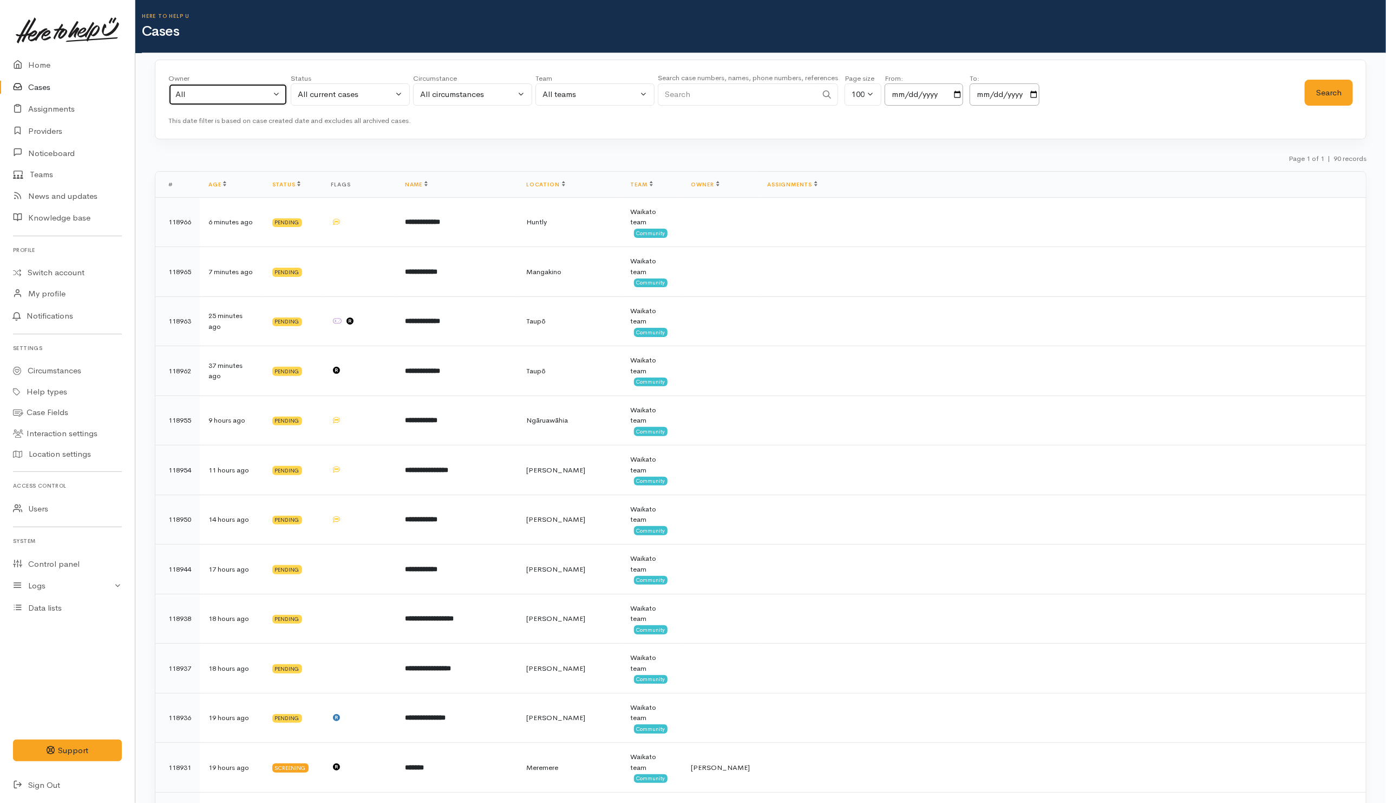
click at [237, 91] on div "All" at bounding box center [222, 94] width 95 height 12
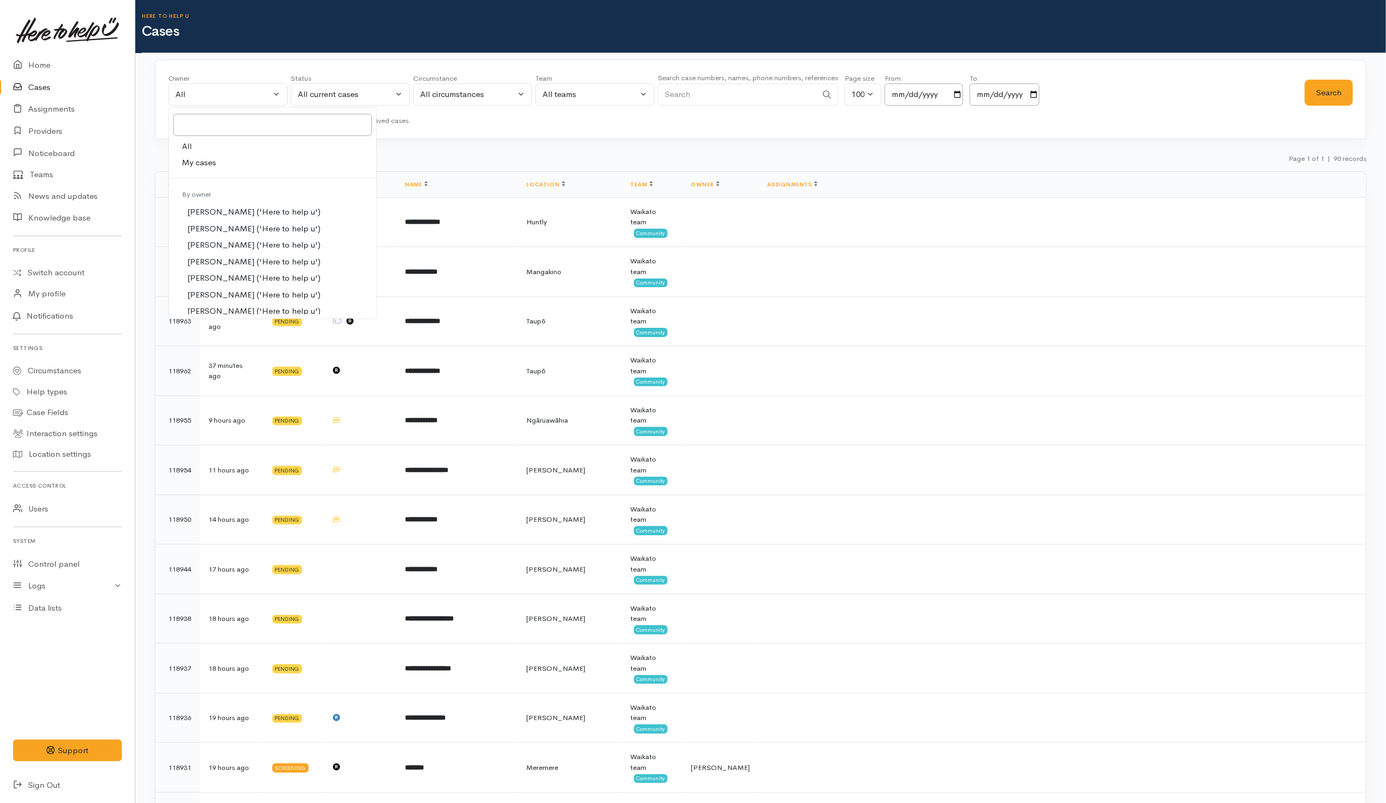
click at [202, 155] on link "My cases" at bounding box center [272, 162] width 207 height 17
select select "202"
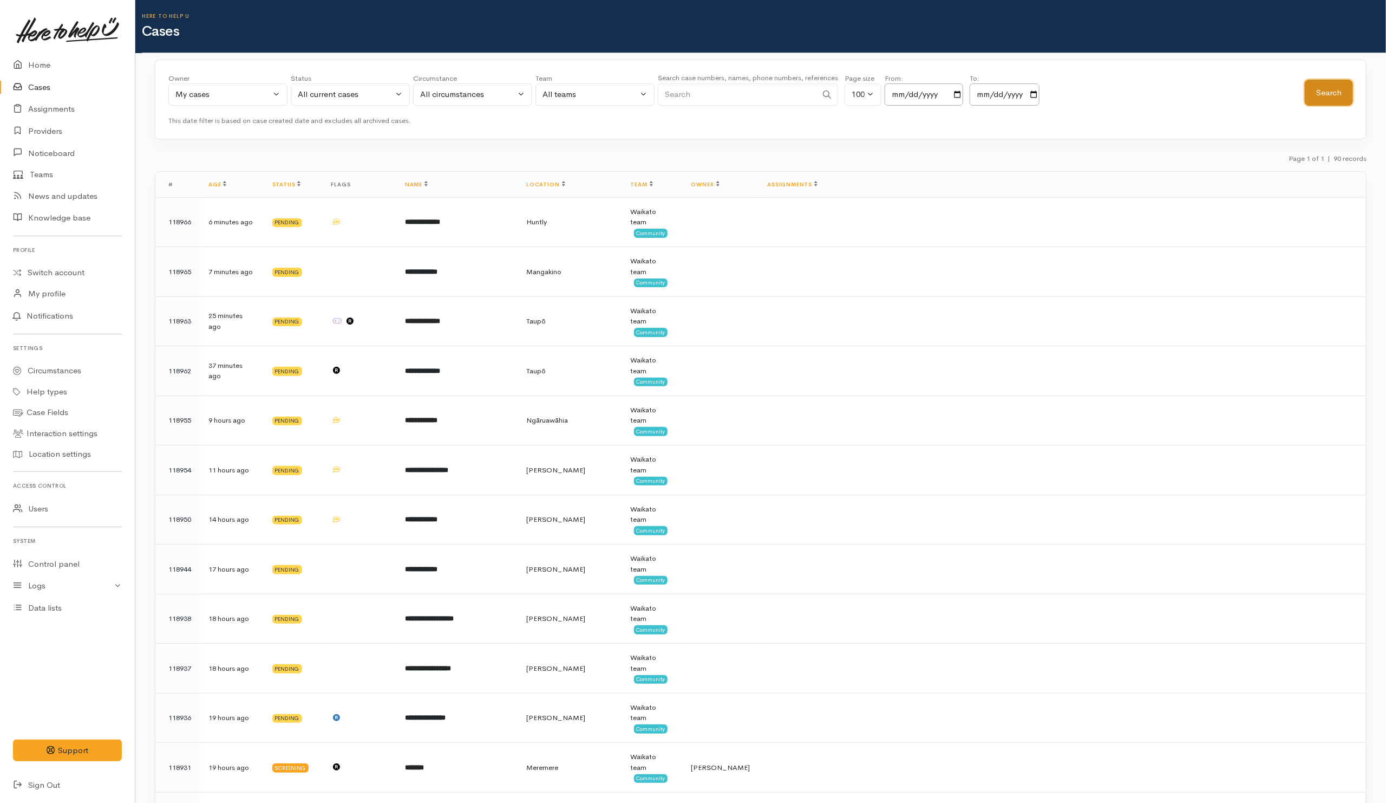
click at [1326, 83] on button "Search" at bounding box center [1329, 93] width 48 height 27
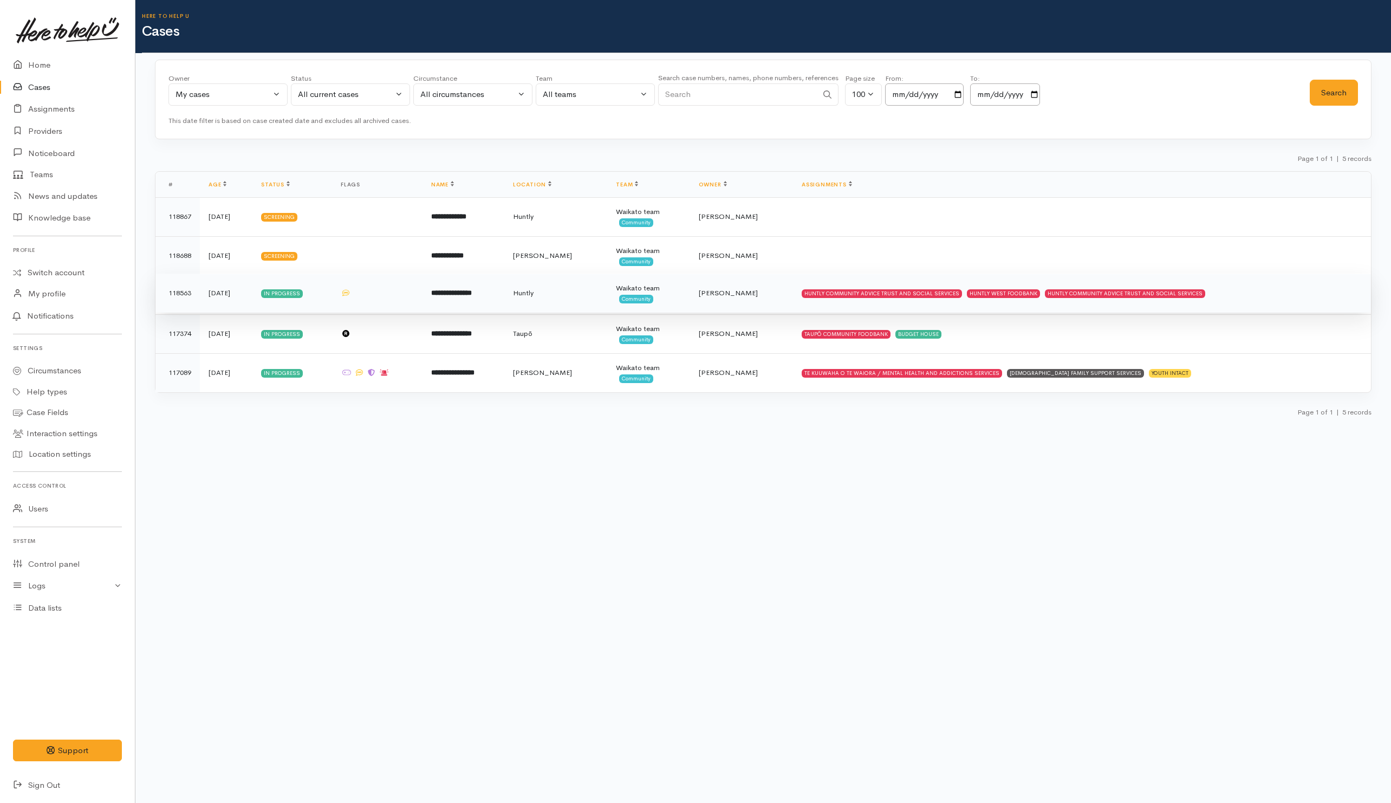
click at [1295, 308] on td "HUNTLY COMMUNITY ADVICE TRUST AND SOCIAL SERVICES HUNTLY WEST FOODBANK HUNTLY C…" at bounding box center [1082, 292] width 578 height 39
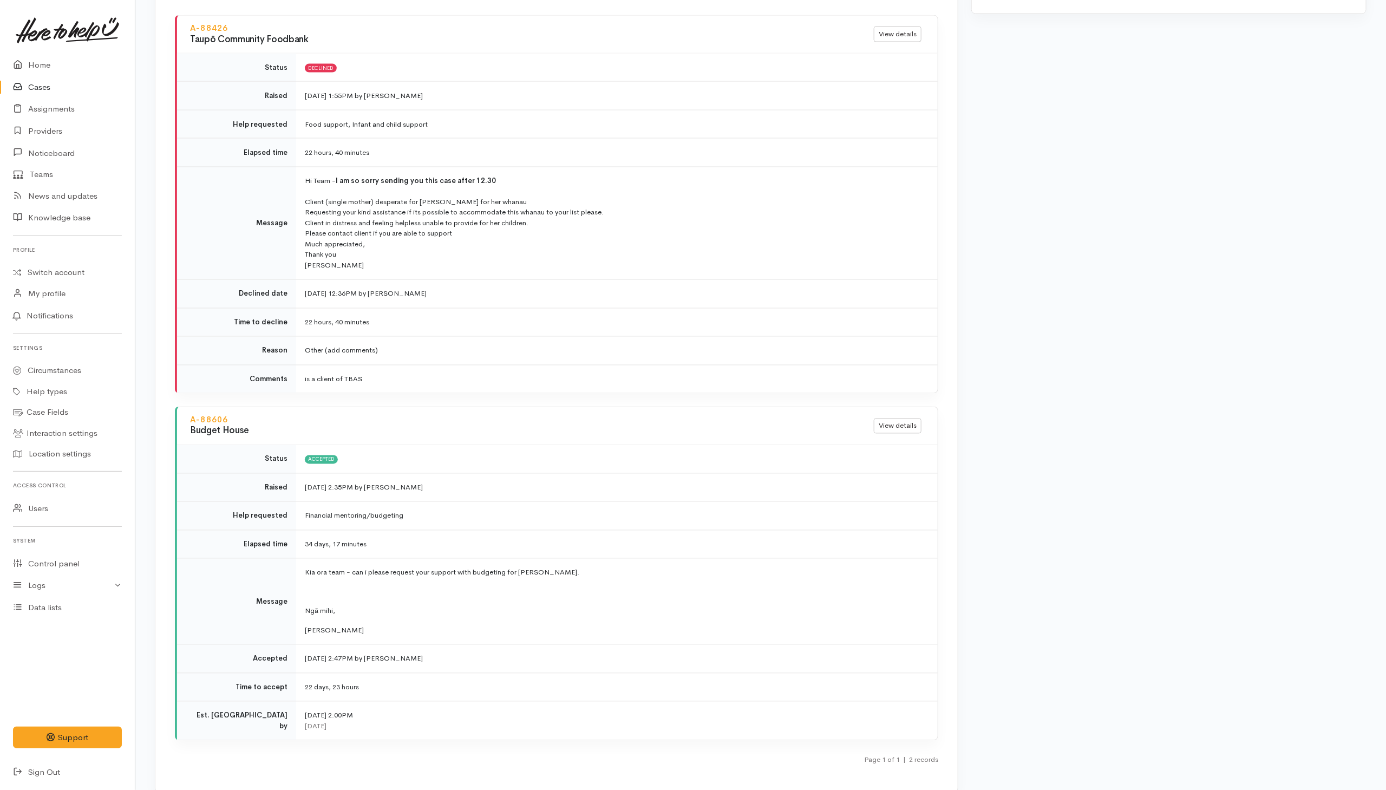
scroll to position [1219, 0]
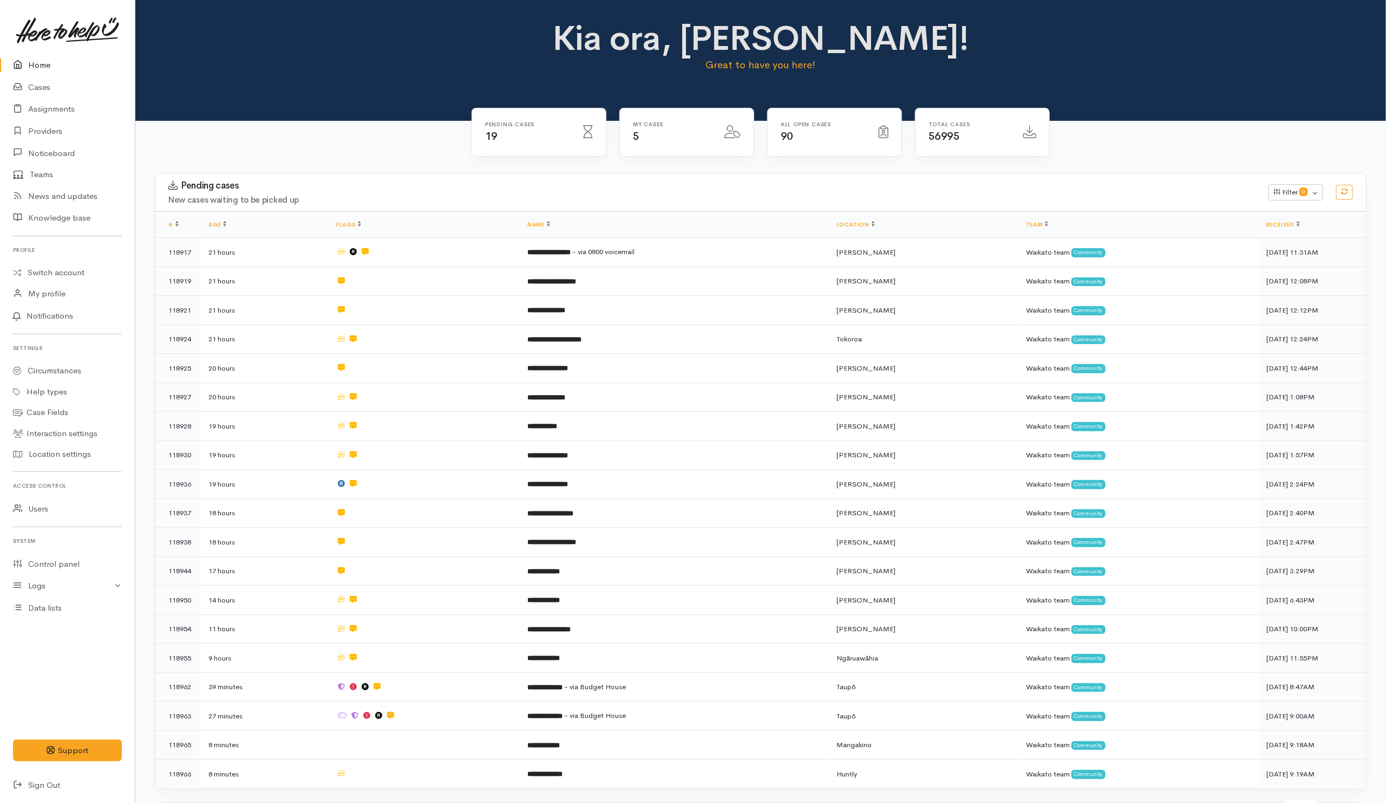
scroll to position [81, 0]
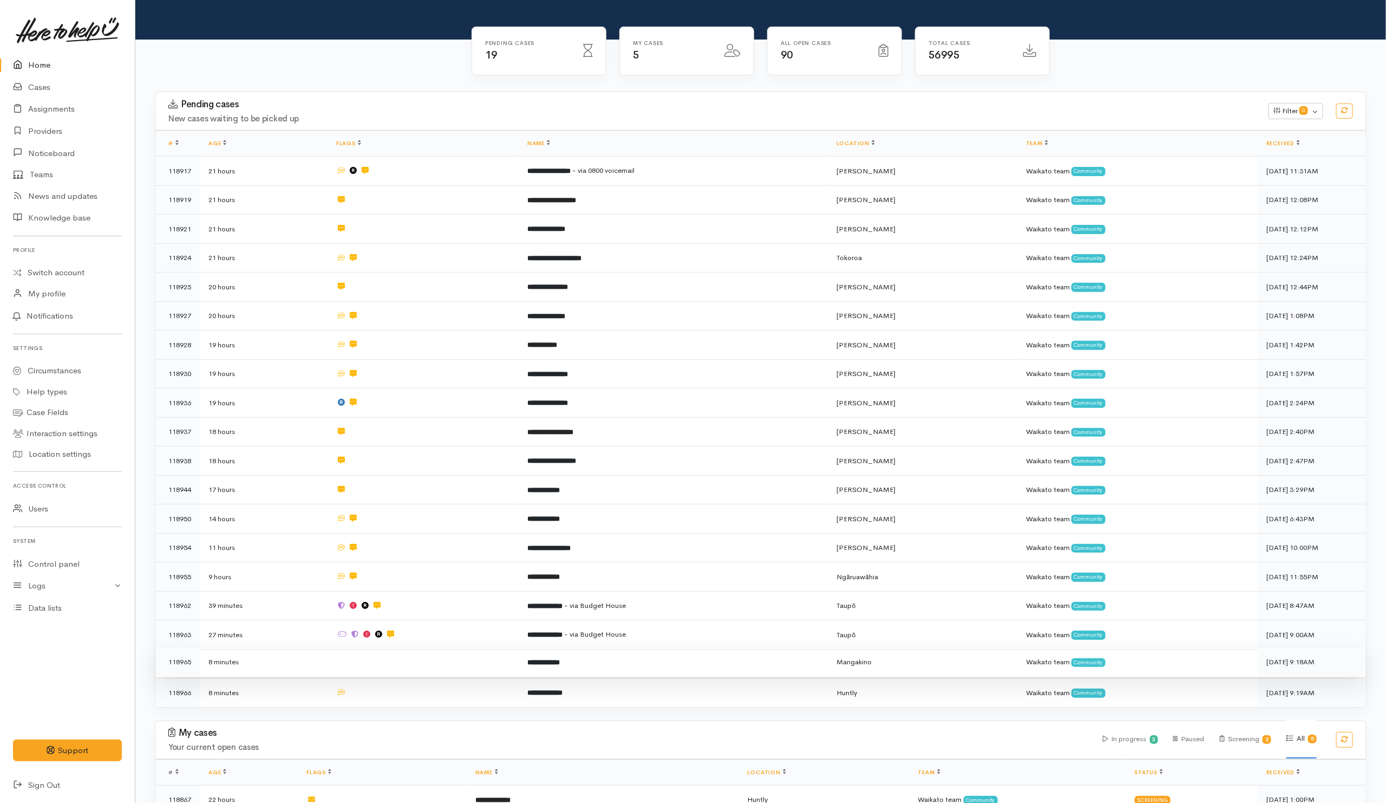
click at [416, 660] on td at bounding box center [423, 661] width 191 height 29
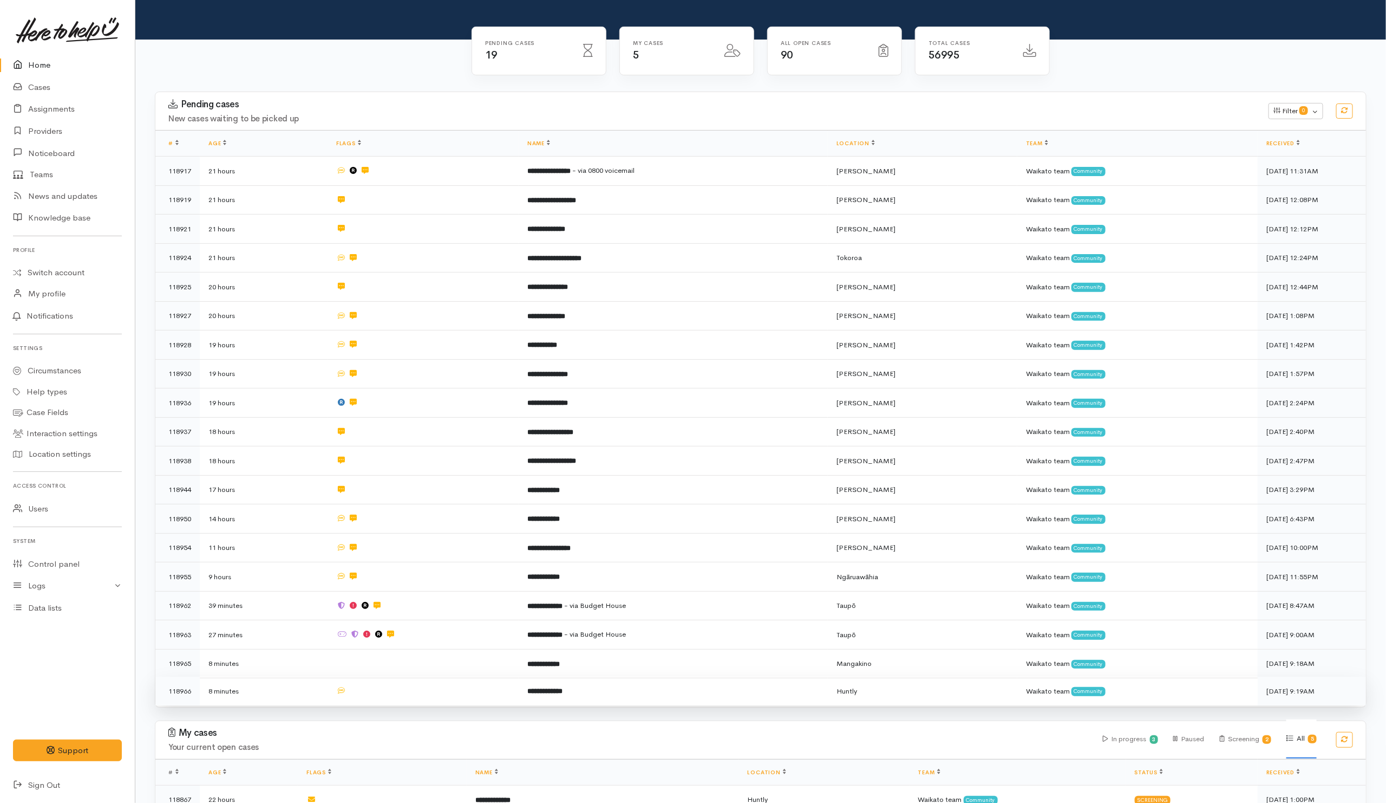
drag, startPoint x: 416, startPoint y: 687, endPoint x: 106, endPoint y: 505, distance: 359.3
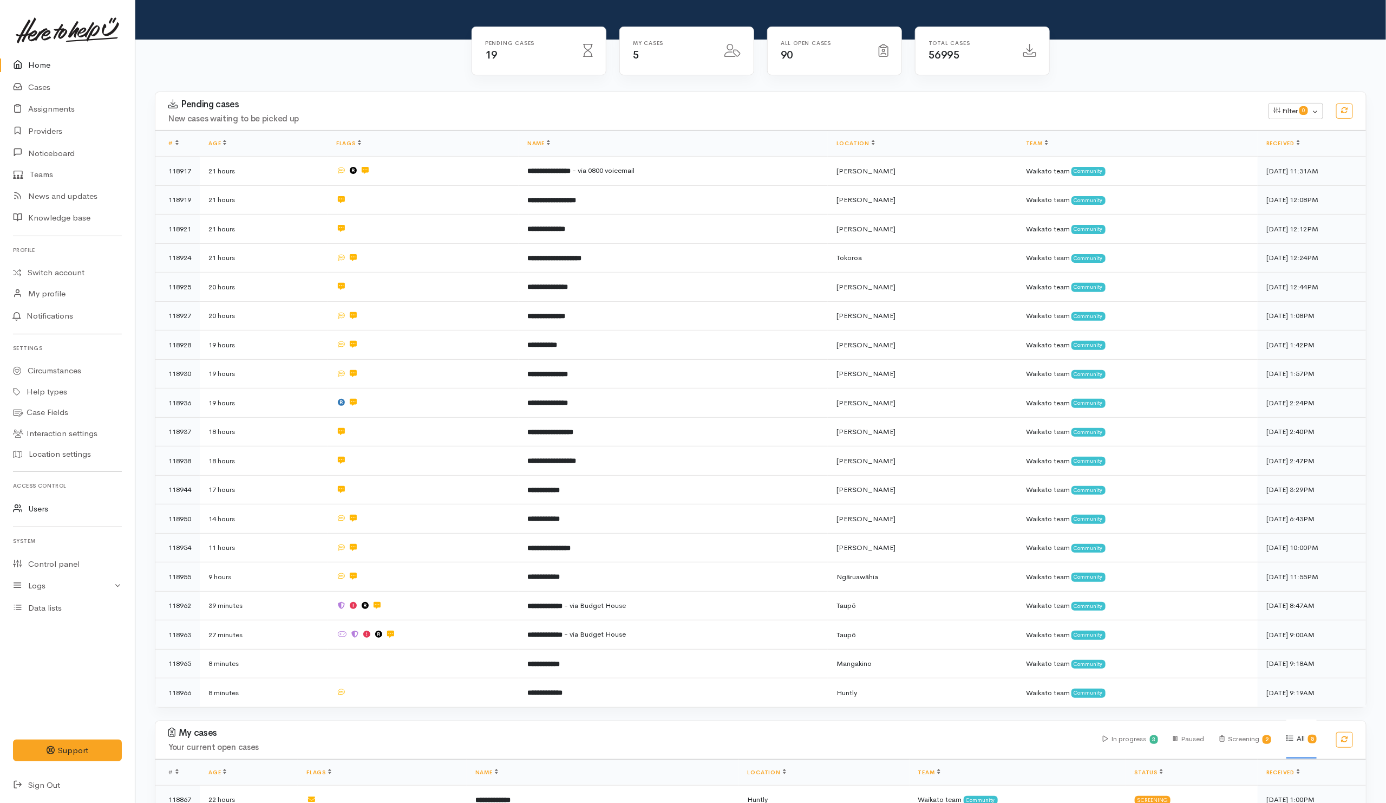
click at [416, 686] on td at bounding box center [423, 692] width 191 height 29
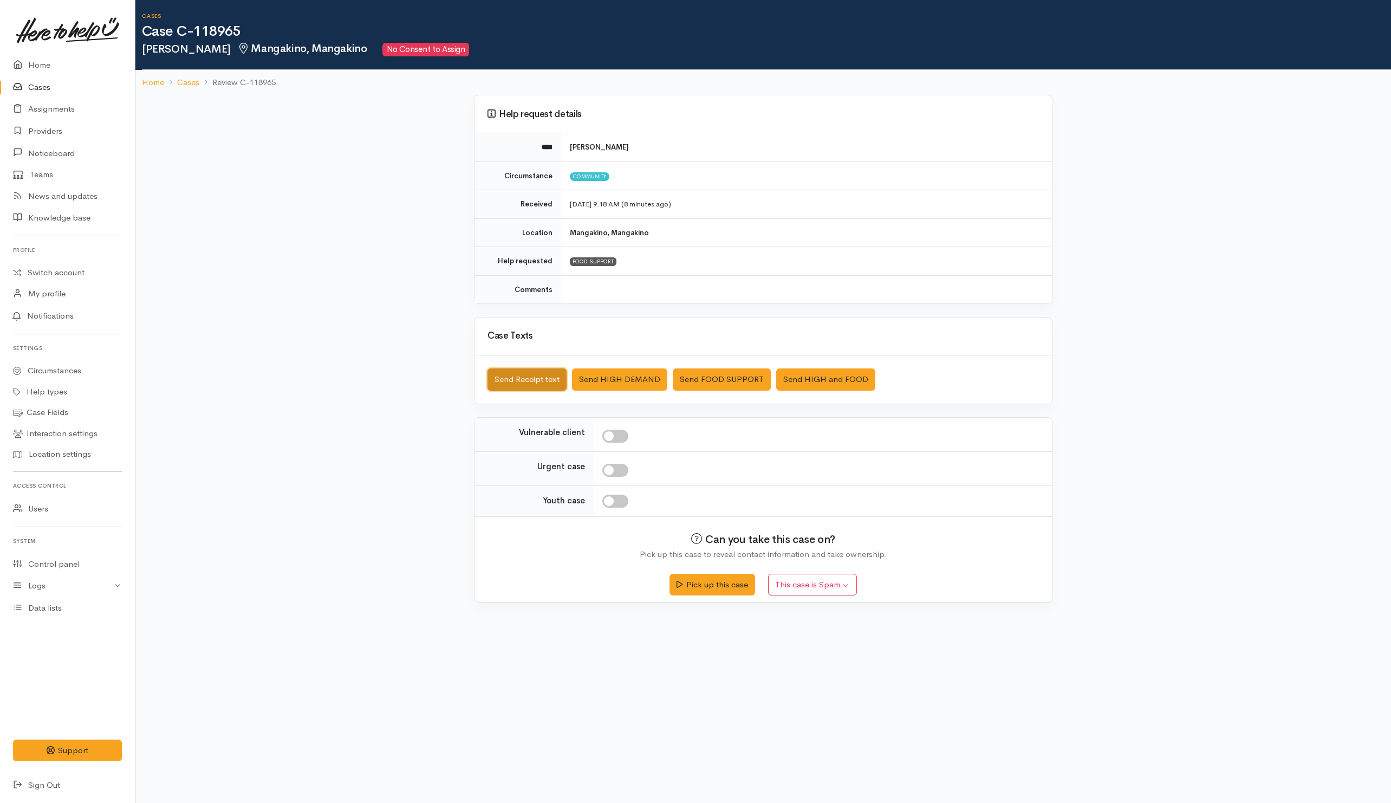
click at [543, 383] on button "Send Receipt text" at bounding box center [526, 379] width 79 height 22
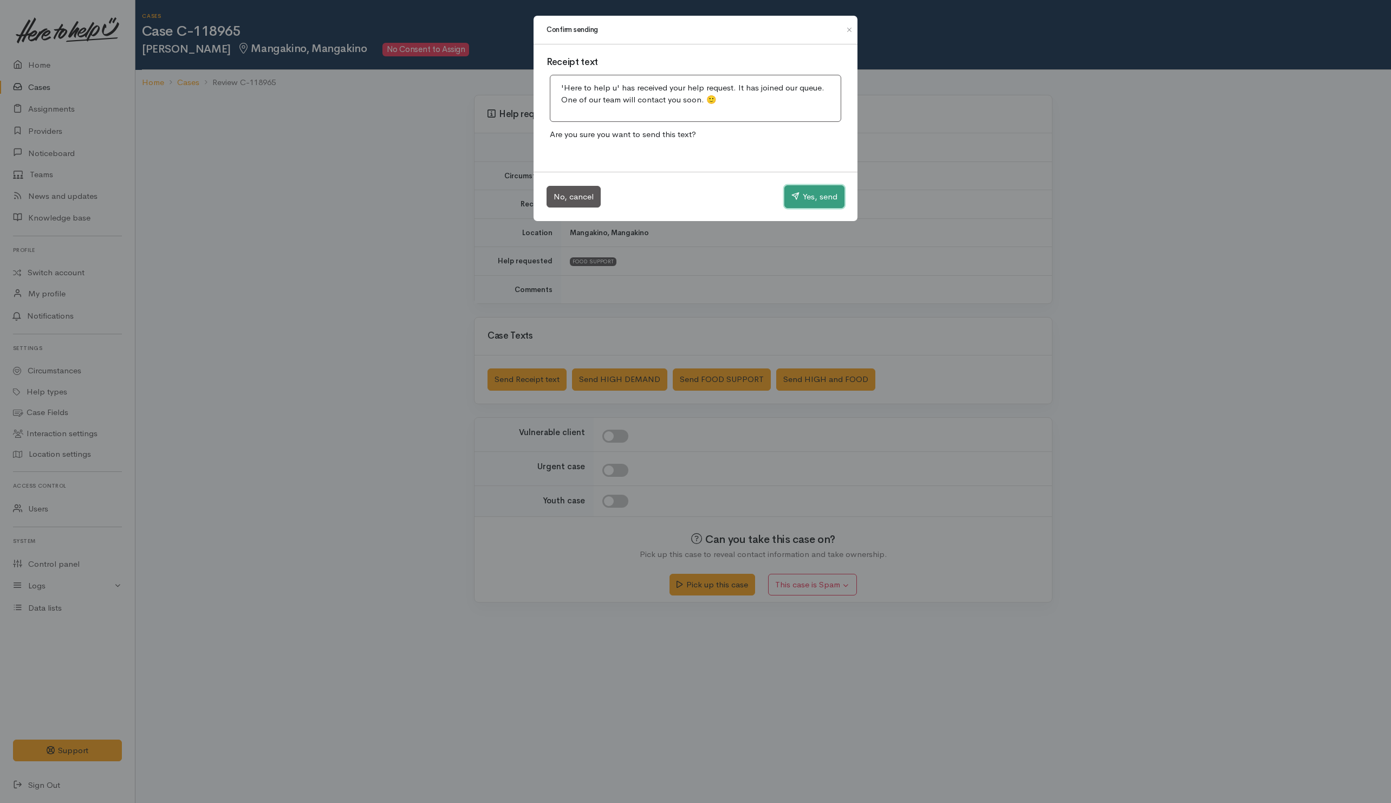
click at [803, 203] on button "Yes, send" at bounding box center [814, 196] width 60 height 23
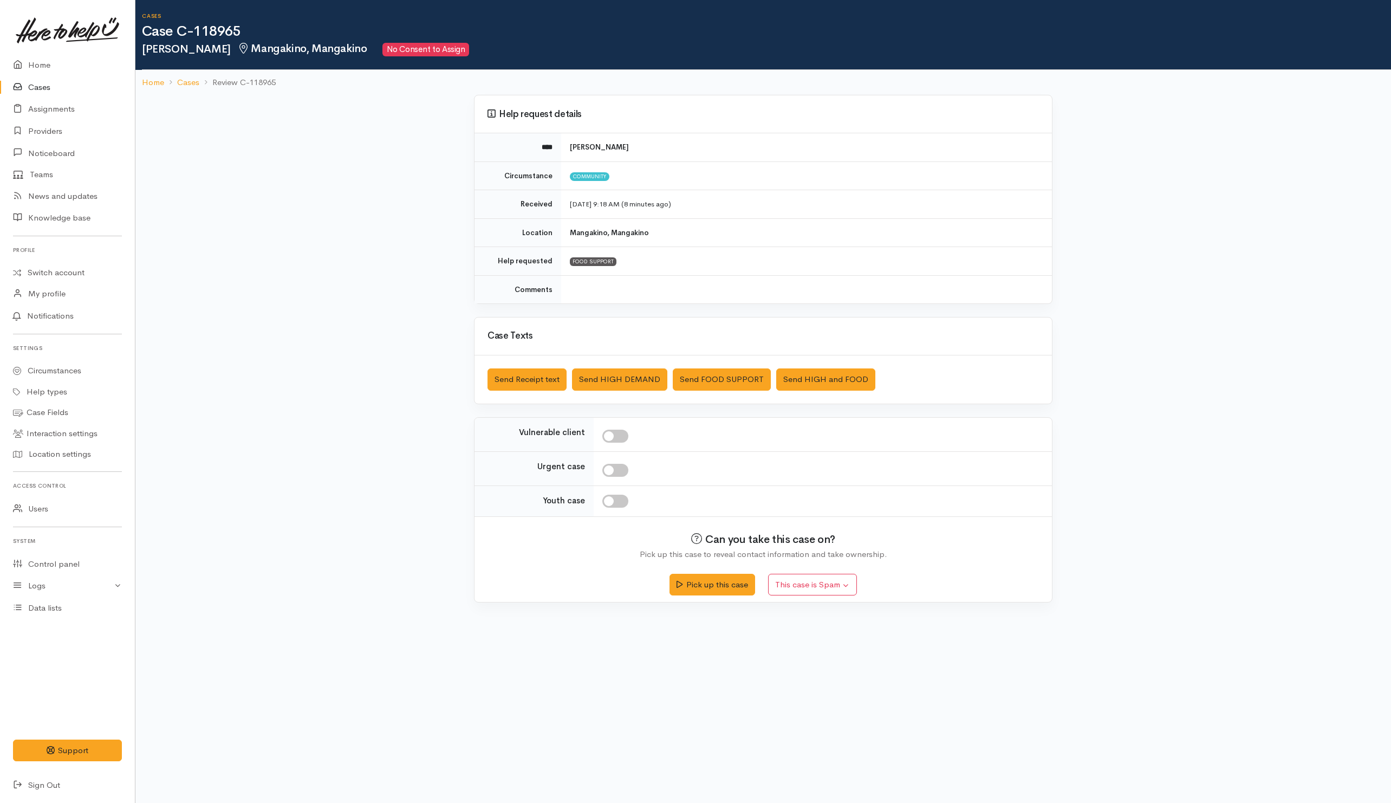
click at [389, 260] on div "Help request details **** Hannah Layne Circumstance Community Received 14 Oct 2…" at bounding box center [762, 355] width 1255 height 520
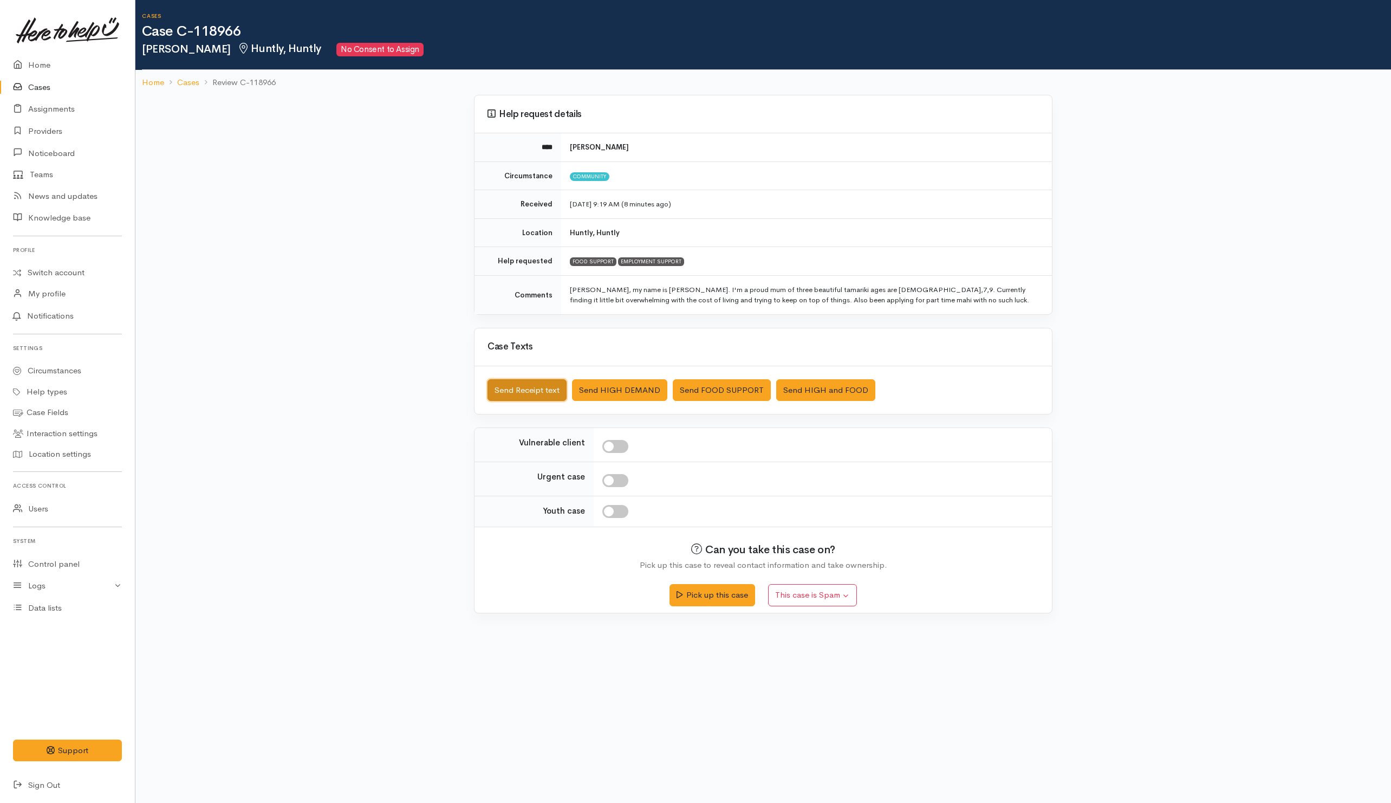
click at [530, 393] on button "Send Receipt text" at bounding box center [526, 390] width 79 height 22
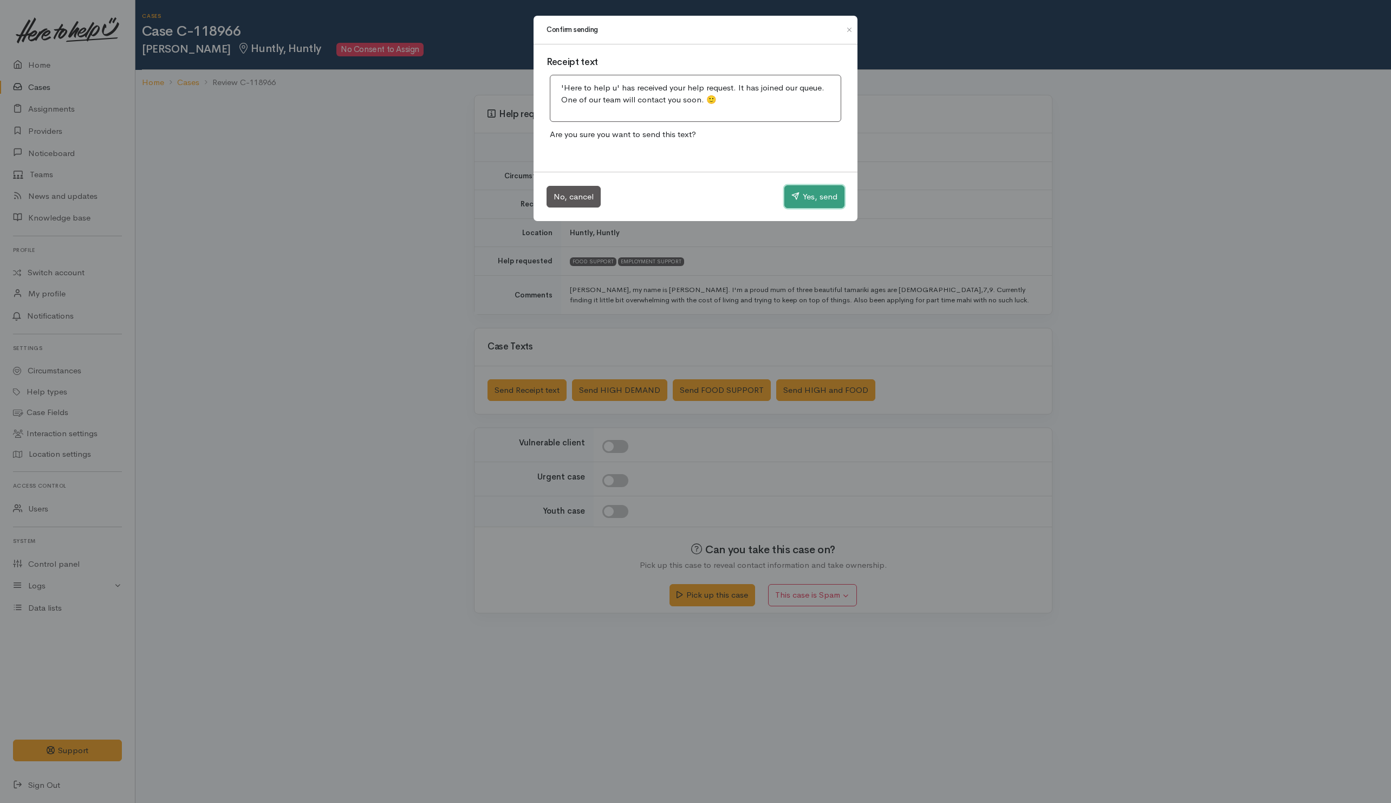
click at [798, 198] on button "Yes, send" at bounding box center [814, 196] width 60 height 23
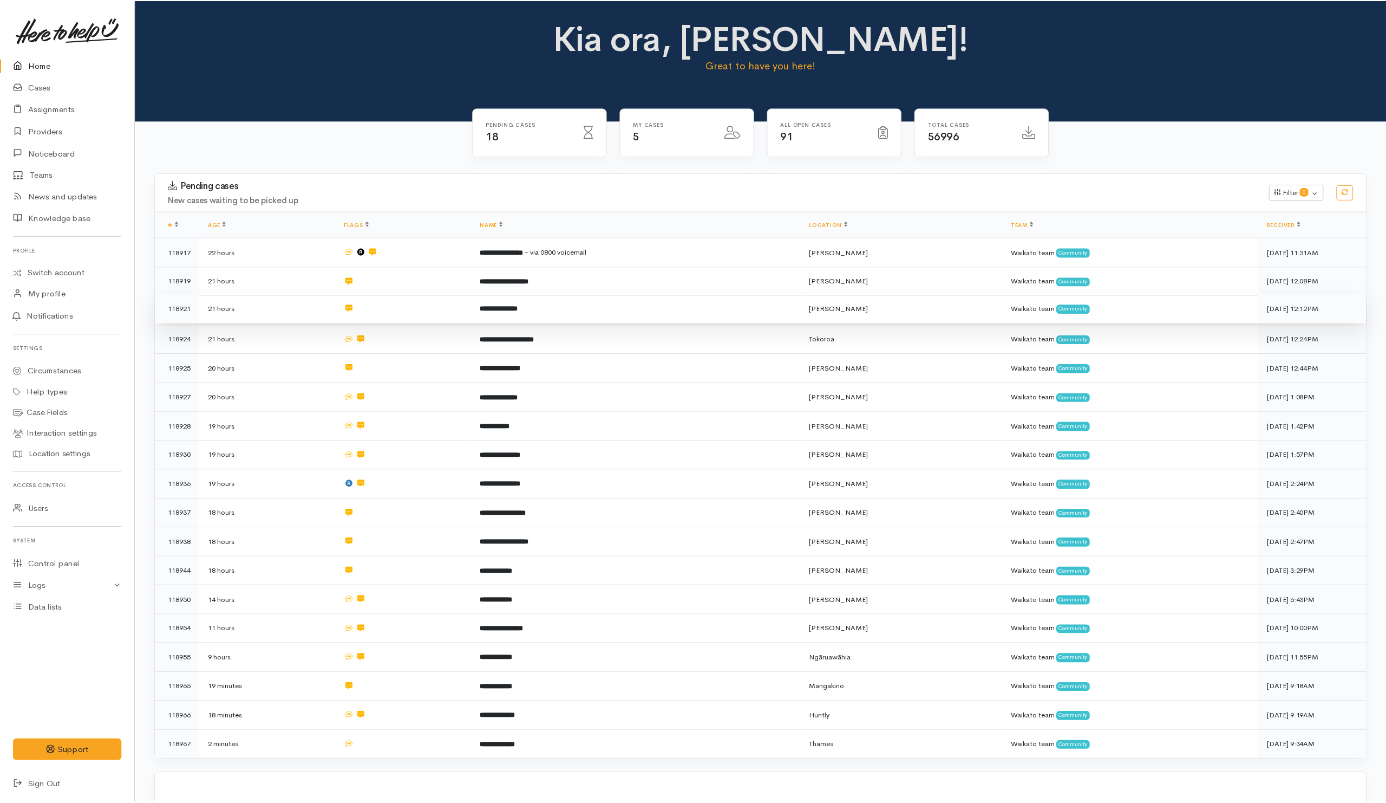
scroll to position [10, 0]
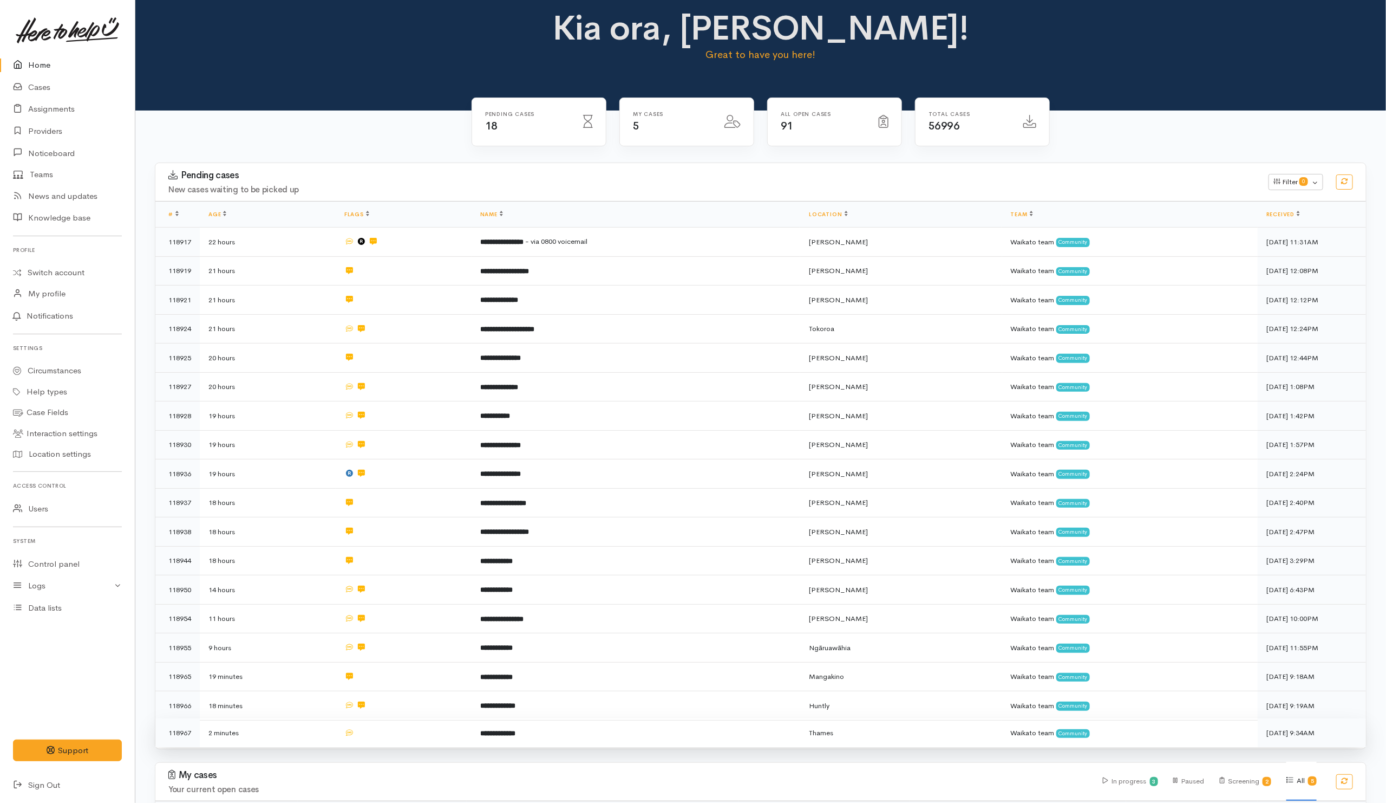
click at [449, 733] on td at bounding box center [404, 732] width 136 height 29
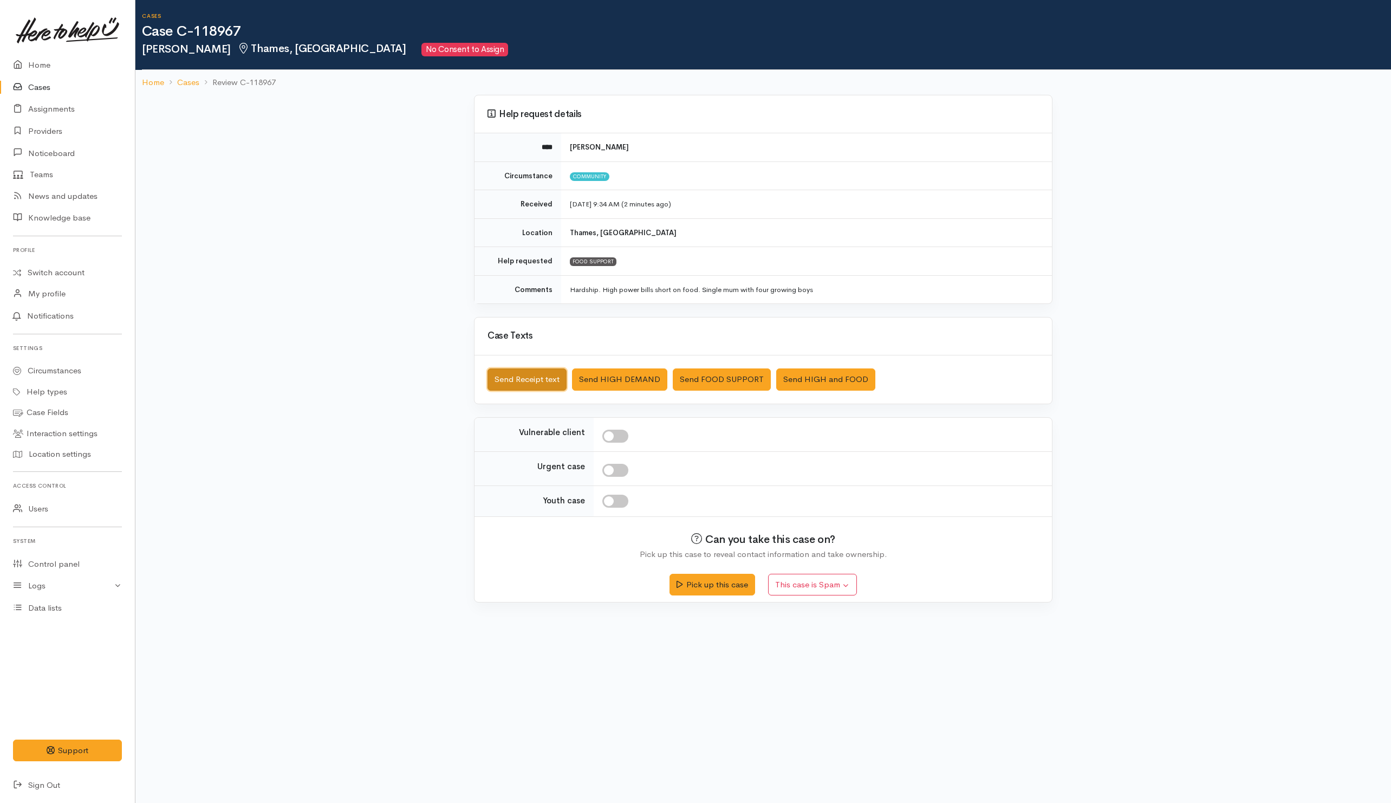
click at [526, 386] on button "Send Receipt text" at bounding box center [526, 379] width 79 height 22
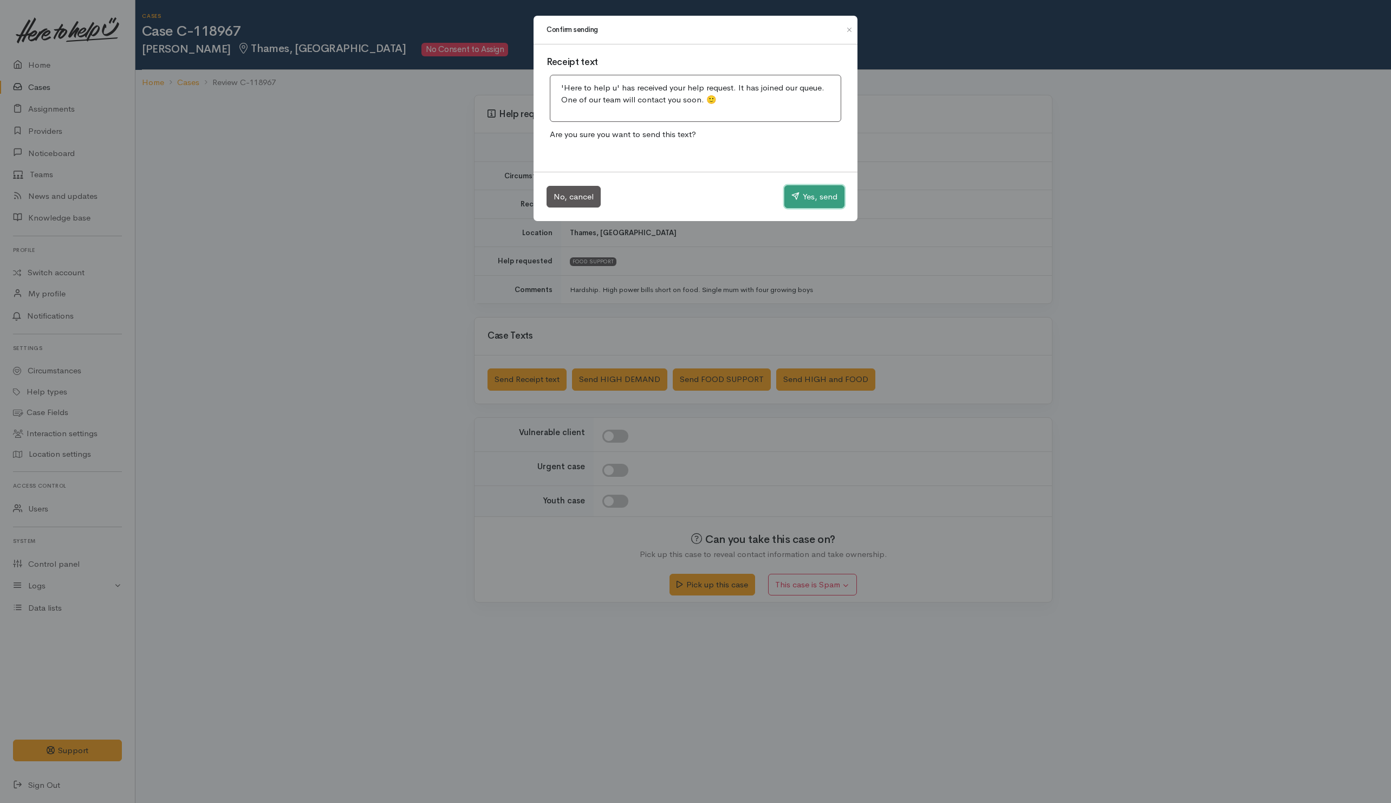
click at [804, 202] on button "Yes, send" at bounding box center [814, 196] width 60 height 23
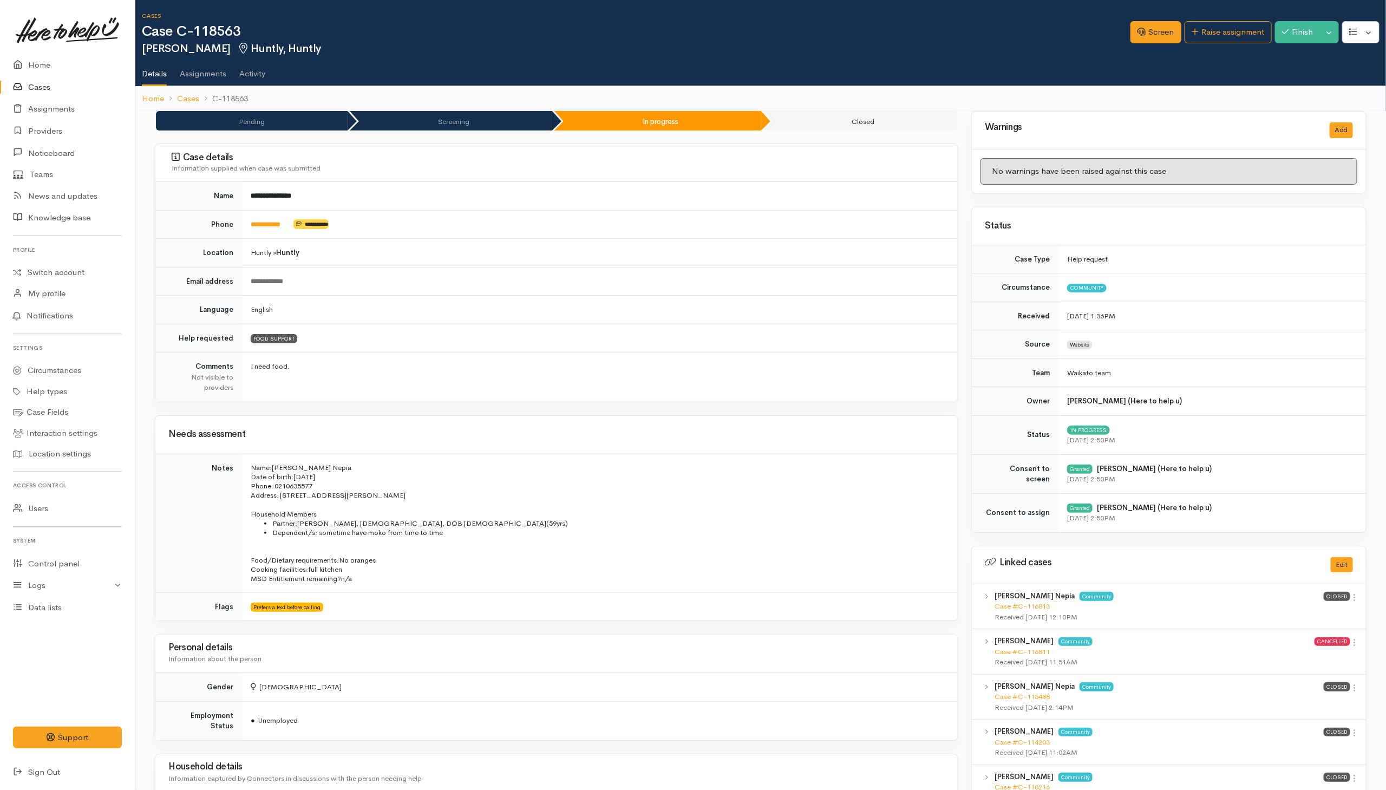
click at [959, 97] on ol "Home Cases C-118563" at bounding box center [761, 98] width 1238 height 25
click at [1148, 31] on link "Screen" at bounding box center [1156, 32] width 51 height 22
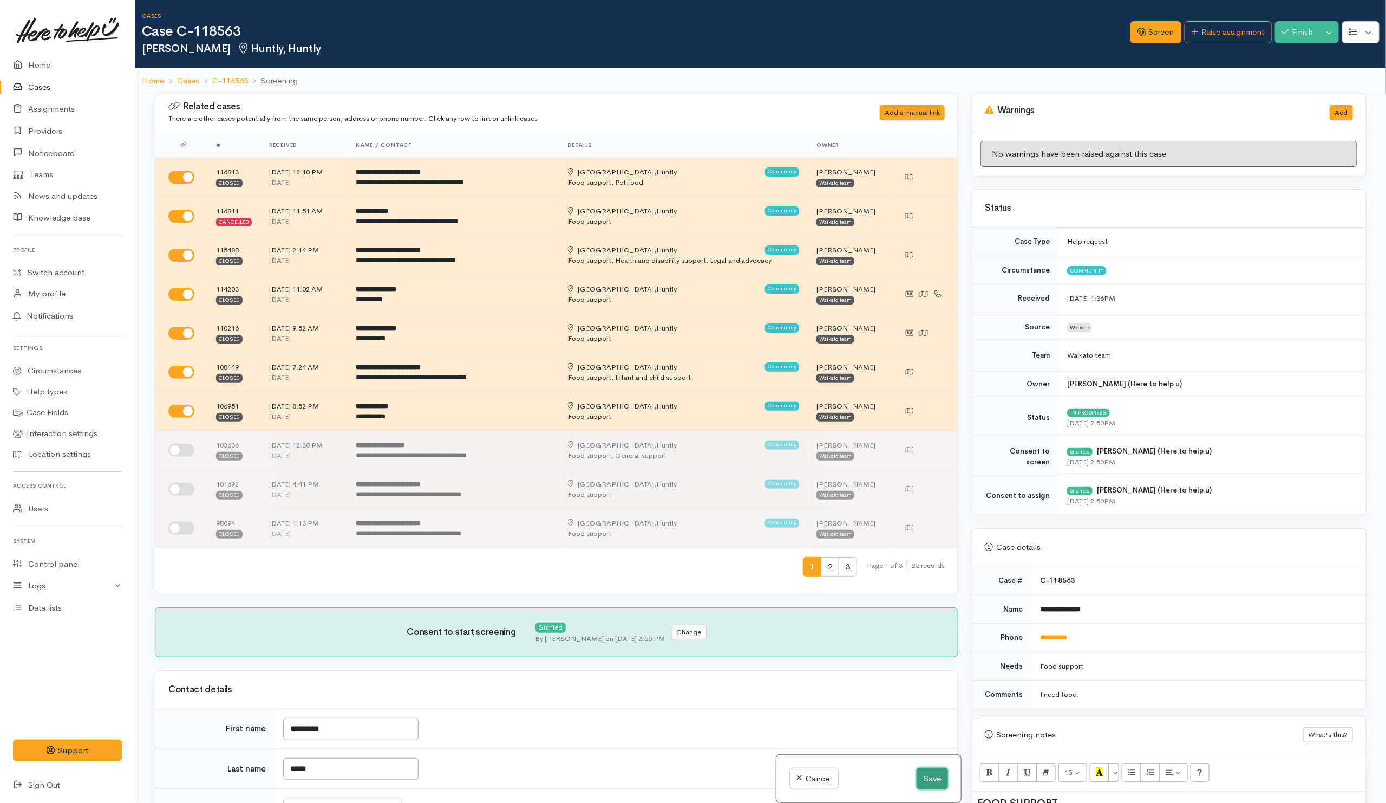
click at [928, 779] on button "Save" at bounding box center [932, 778] width 31 height 22
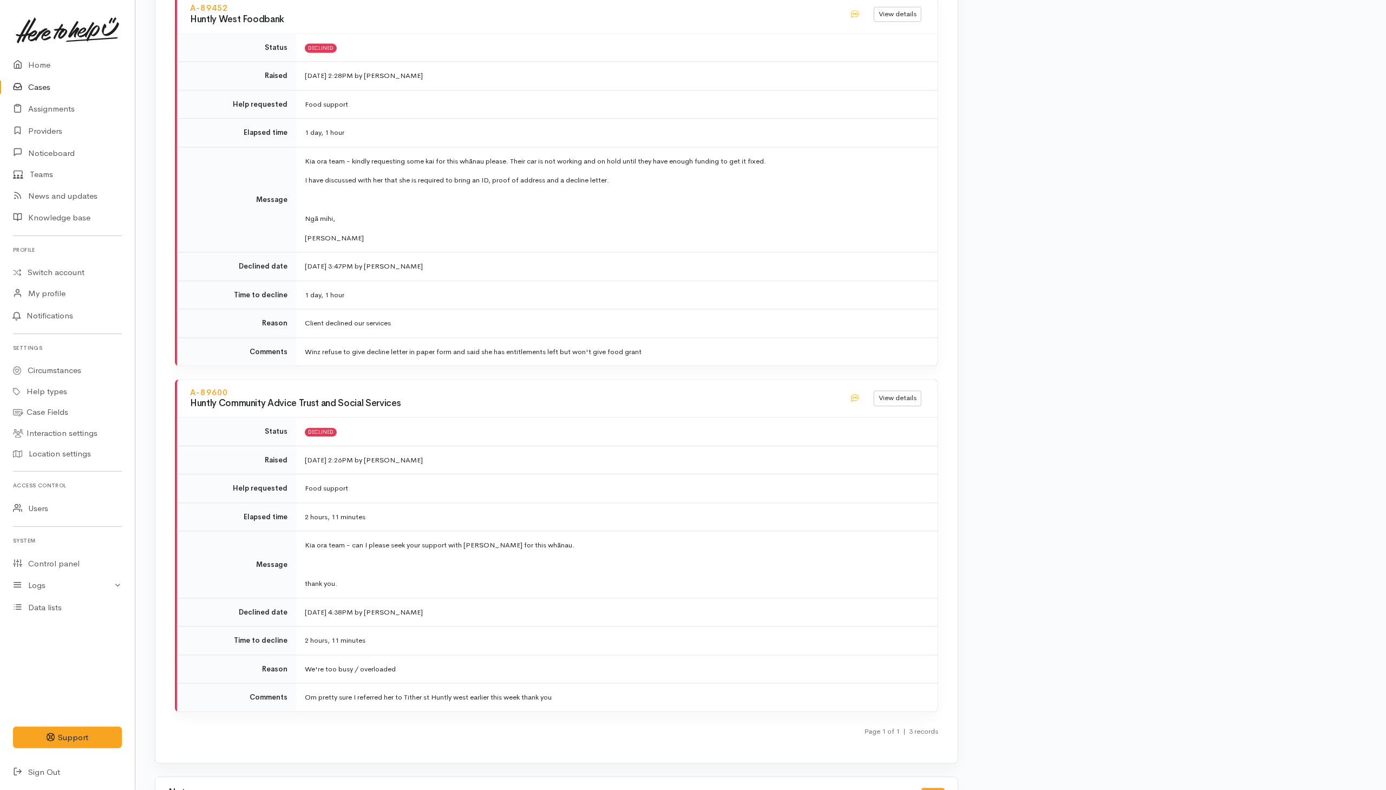
scroll to position [1552, 0]
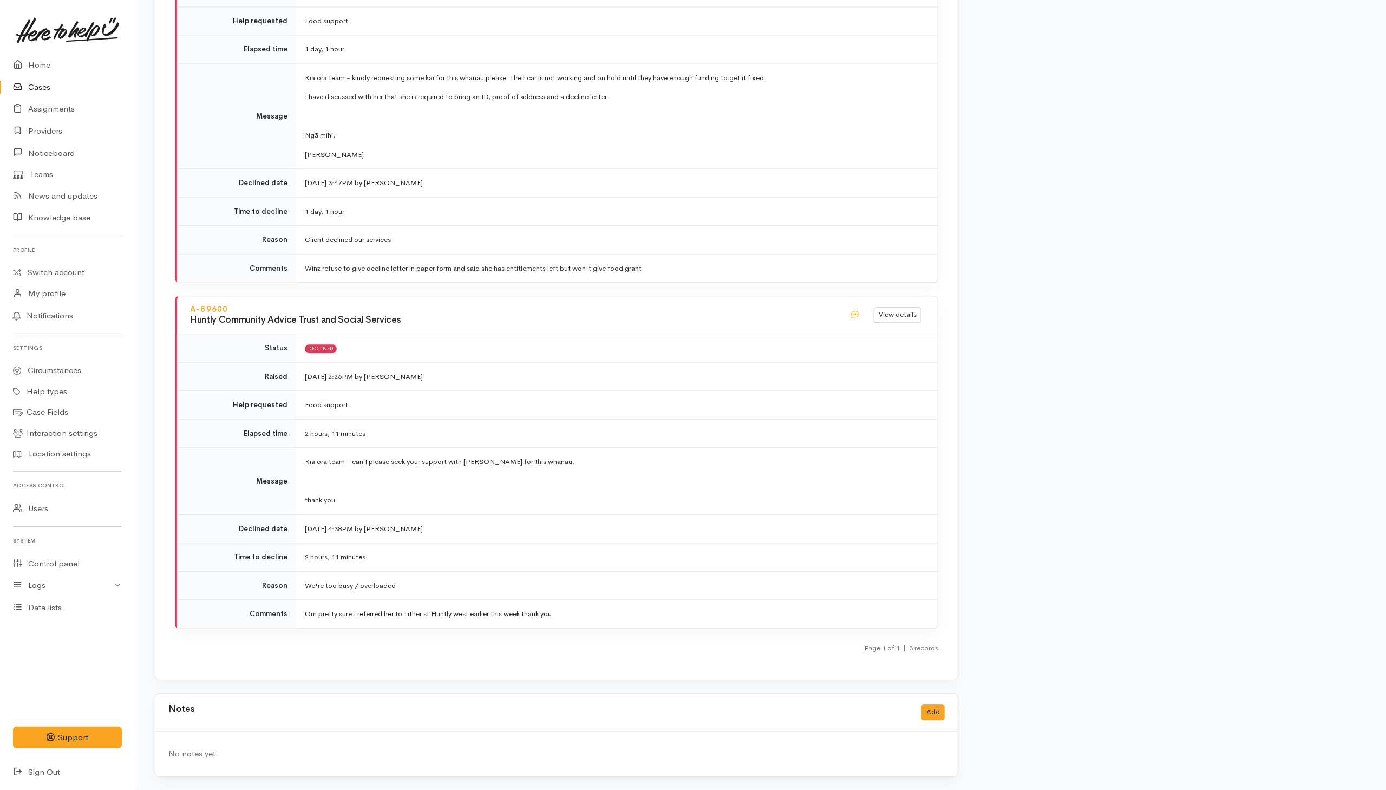
click at [798, 463] on p "Kia ora team - can I please seek your support with [PERSON_NAME] for this whāna…" at bounding box center [615, 462] width 620 height 11
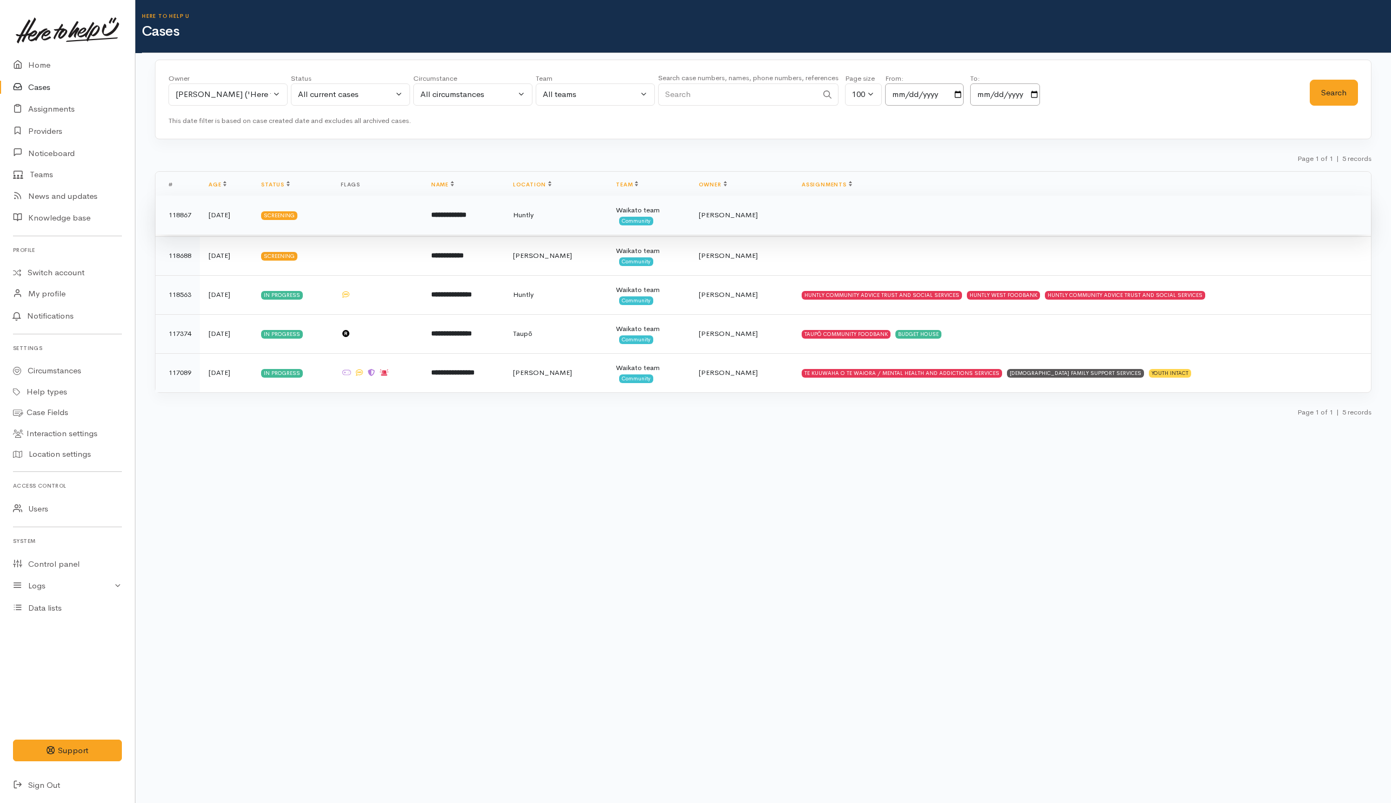
click at [857, 228] on td at bounding box center [1082, 215] width 578 height 39
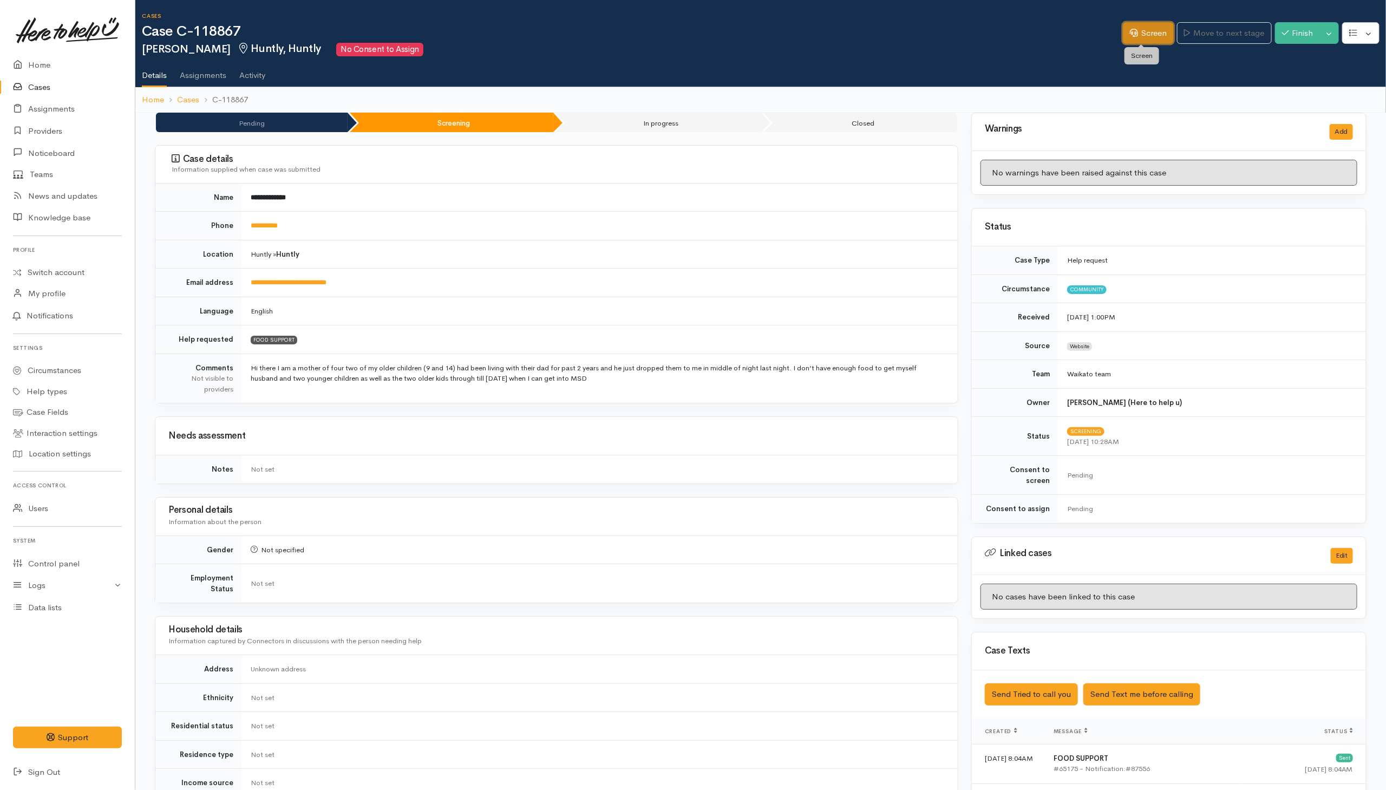
click at [922, 32] on icon at bounding box center [1134, 33] width 8 height 8
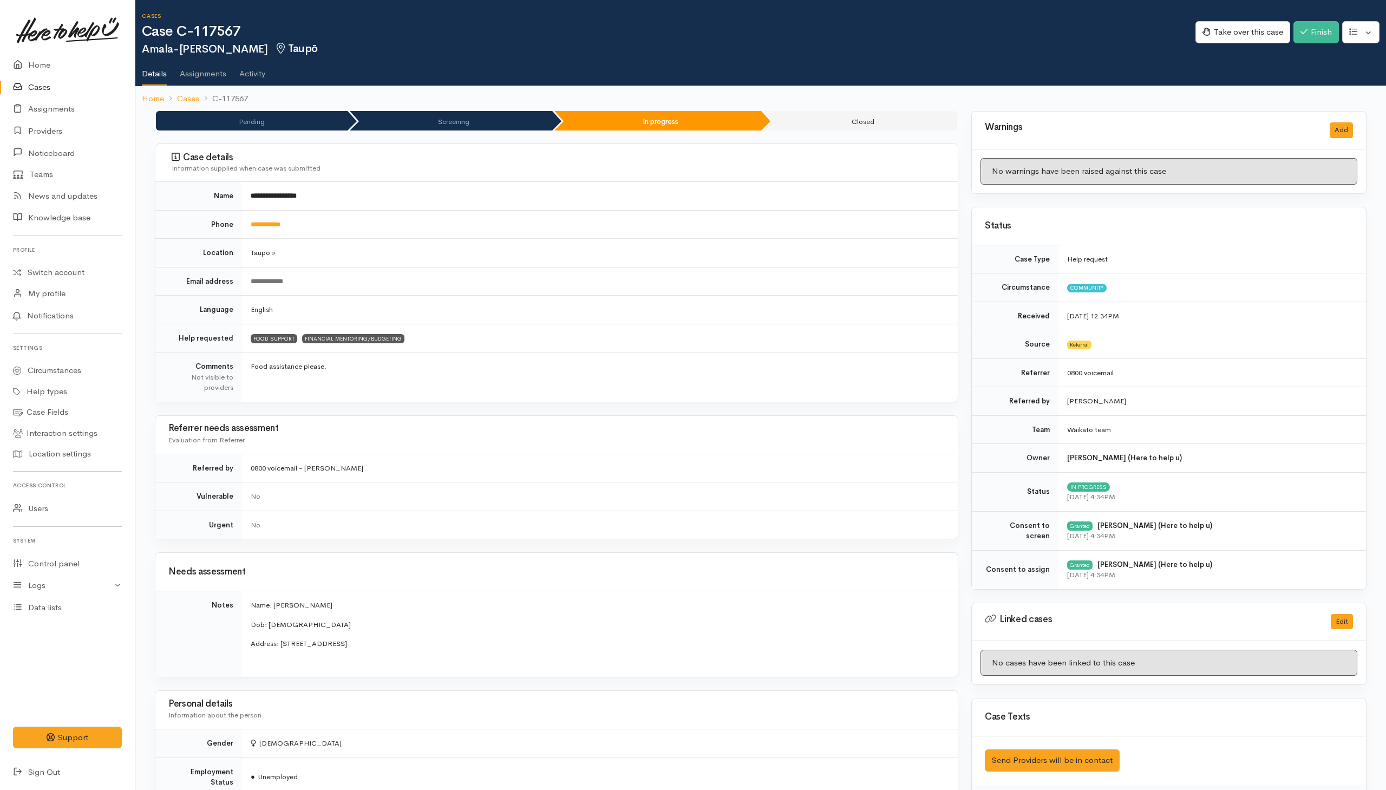
scroll to position [1056, 0]
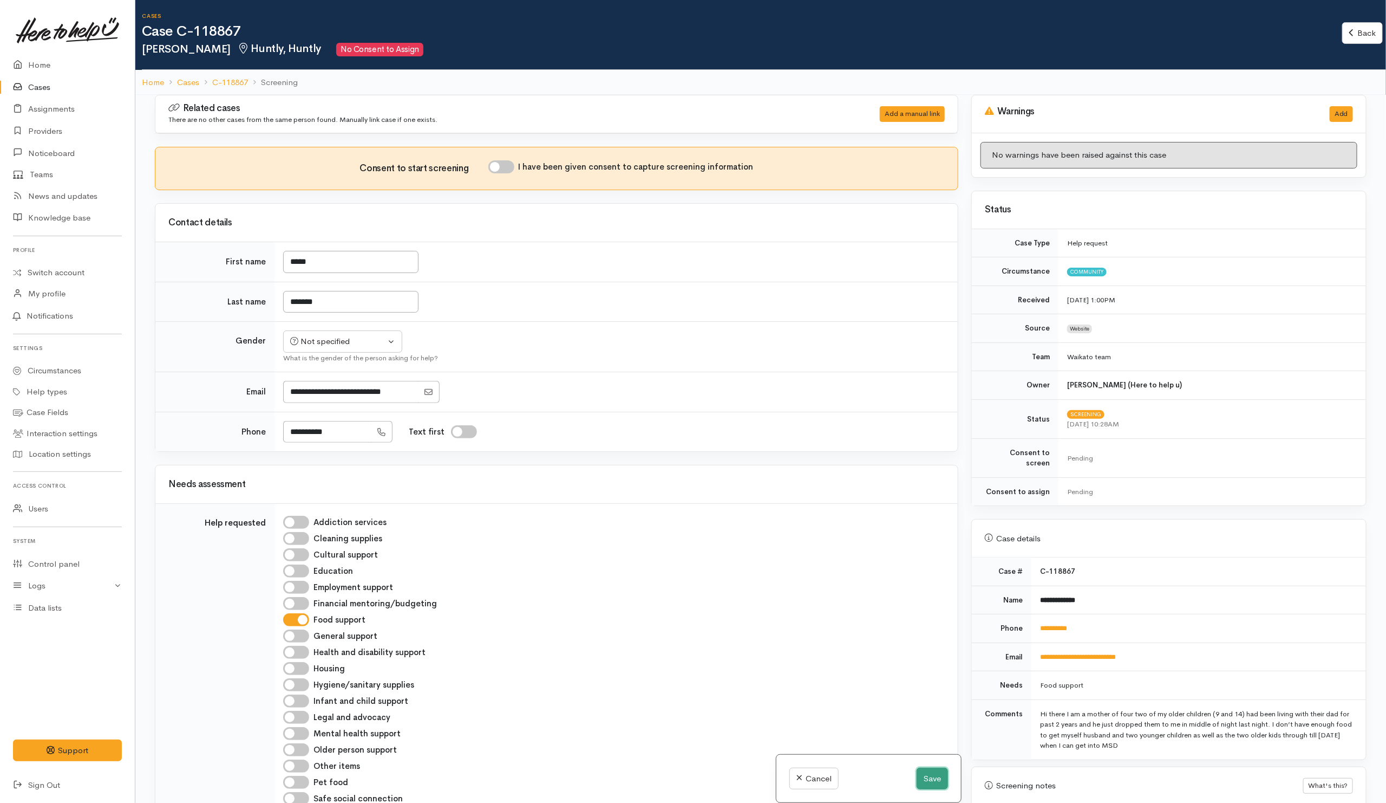
click at [930, 781] on button "Save" at bounding box center [932, 778] width 31 height 22
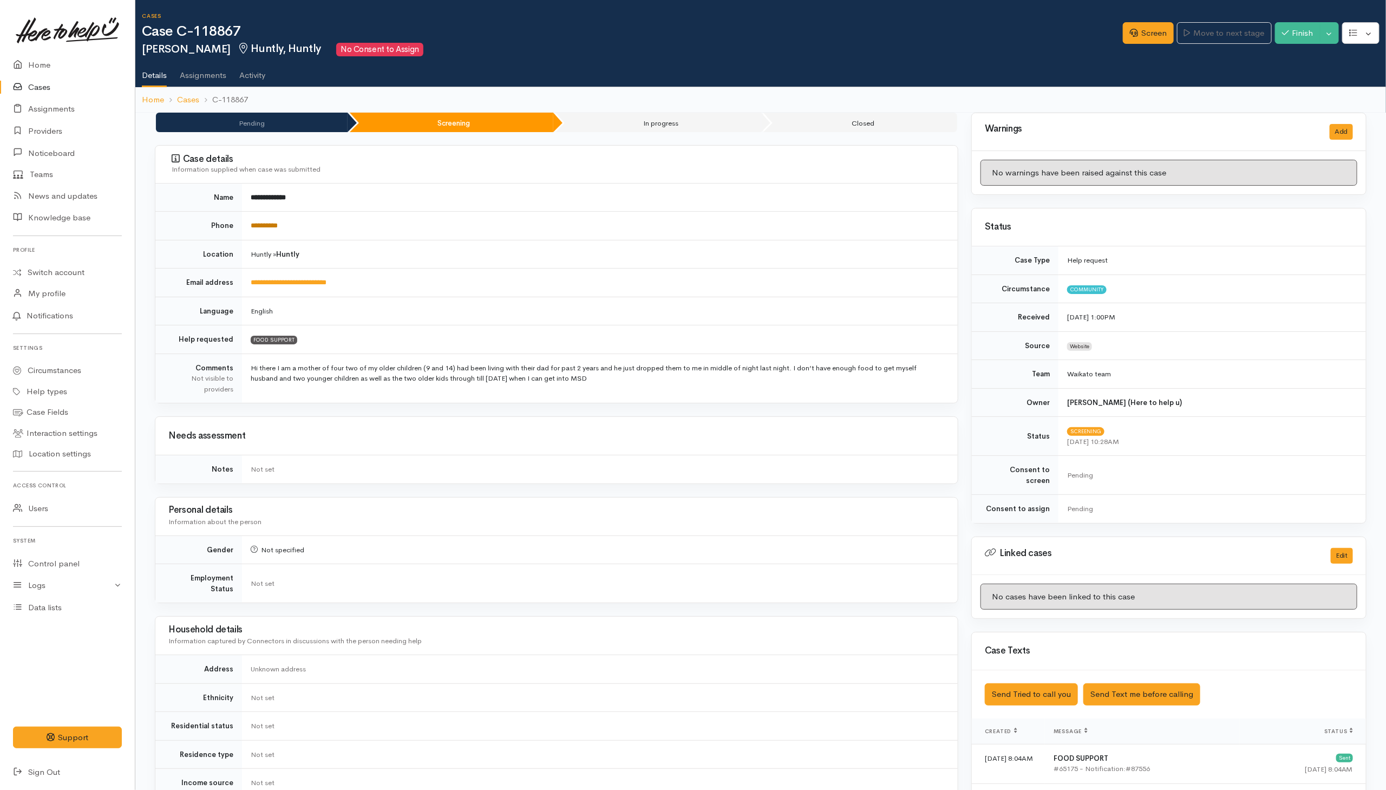
click at [277, 226] on link "**********" at bounding box center [264, 225] width 27 height 7
click at [784, 664] on div "Unknown address" at bounding box center [598, 669] width 694 height 11
click at [1013, 691] on button "Send Tried to call you" at bounding box center [1031, 694] width 93 height 22
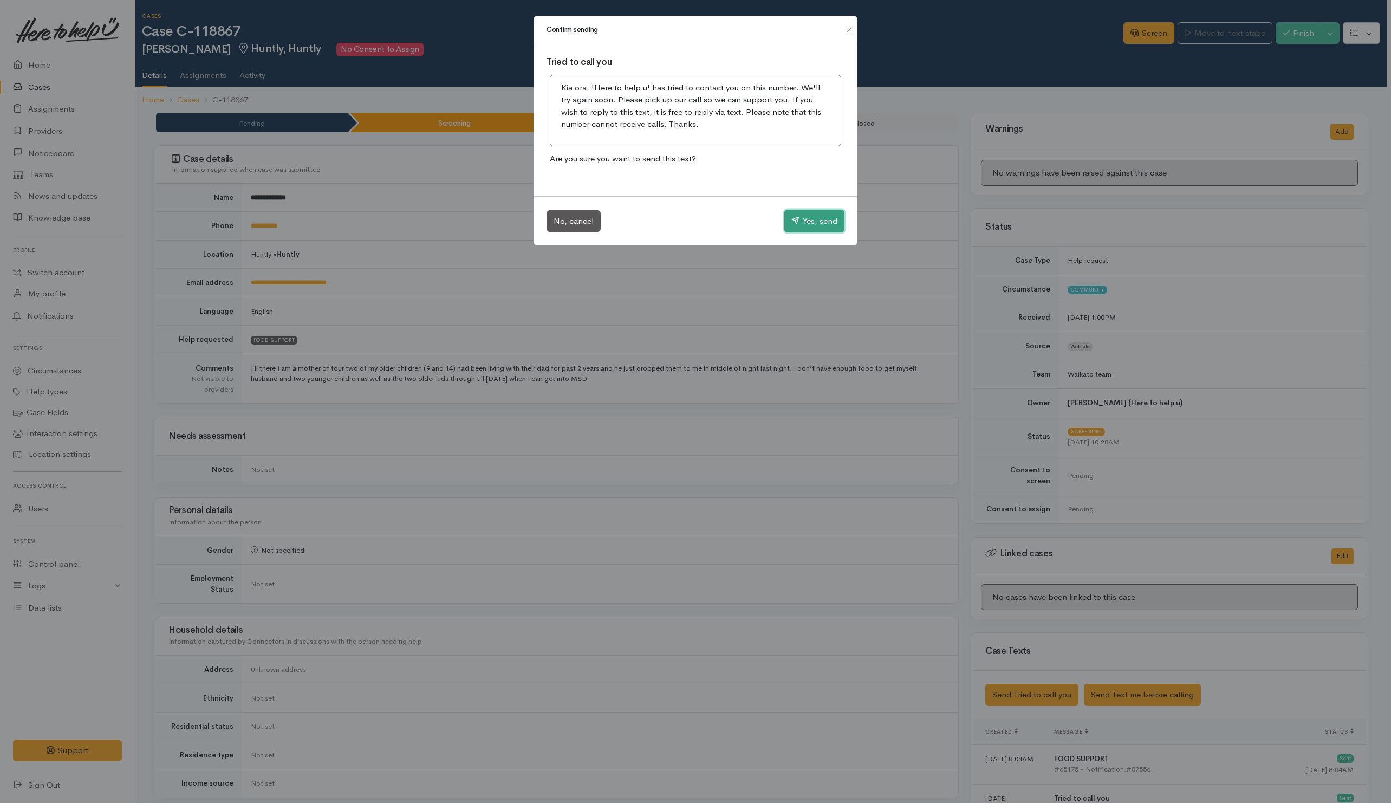
click at [814, 223] on button "Yes, send" at bounding box center [814, 221] width 60 height 23
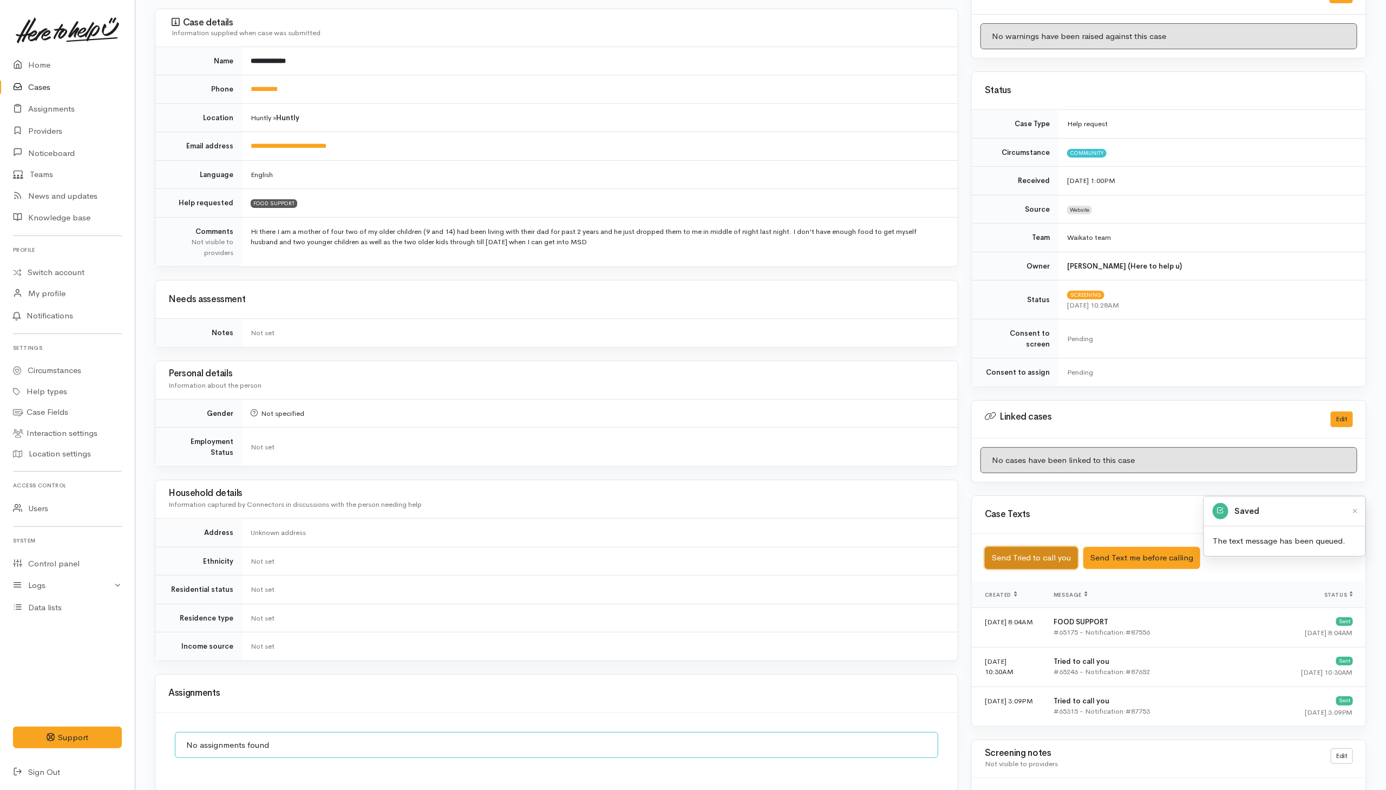
scroll to position [400, 0]
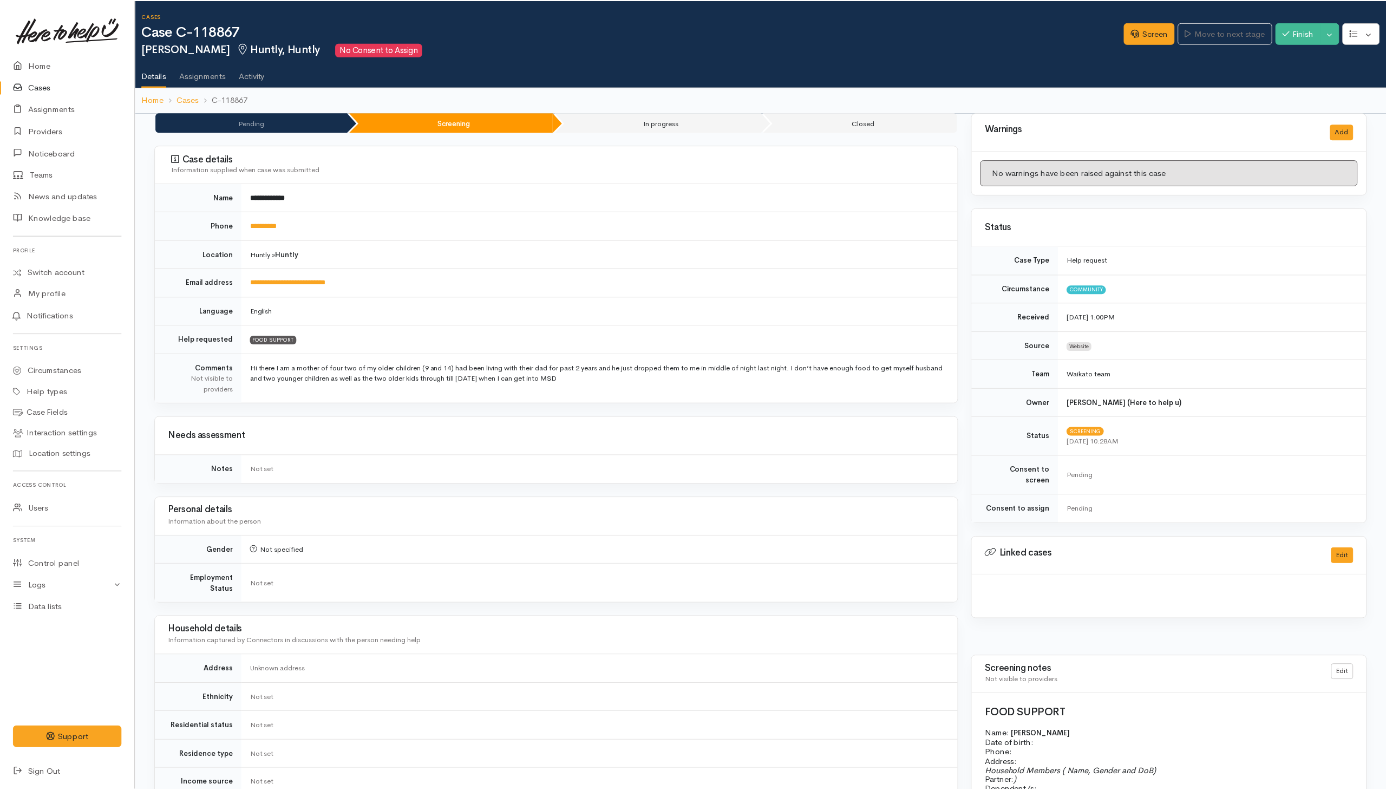
scroll to position [400, 0]
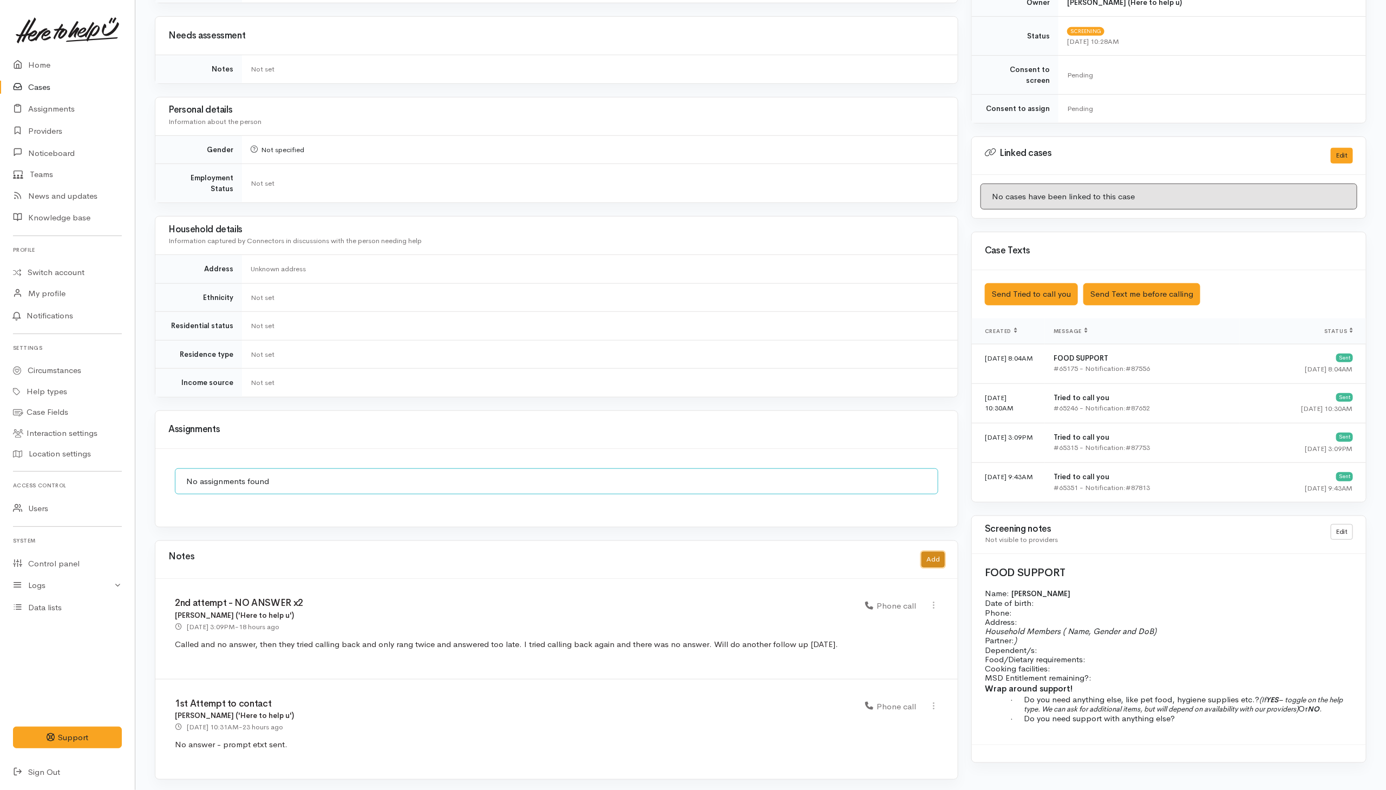
click at [928, 559] on button "Add" at bounding box center [933, 560] width 23 height 16
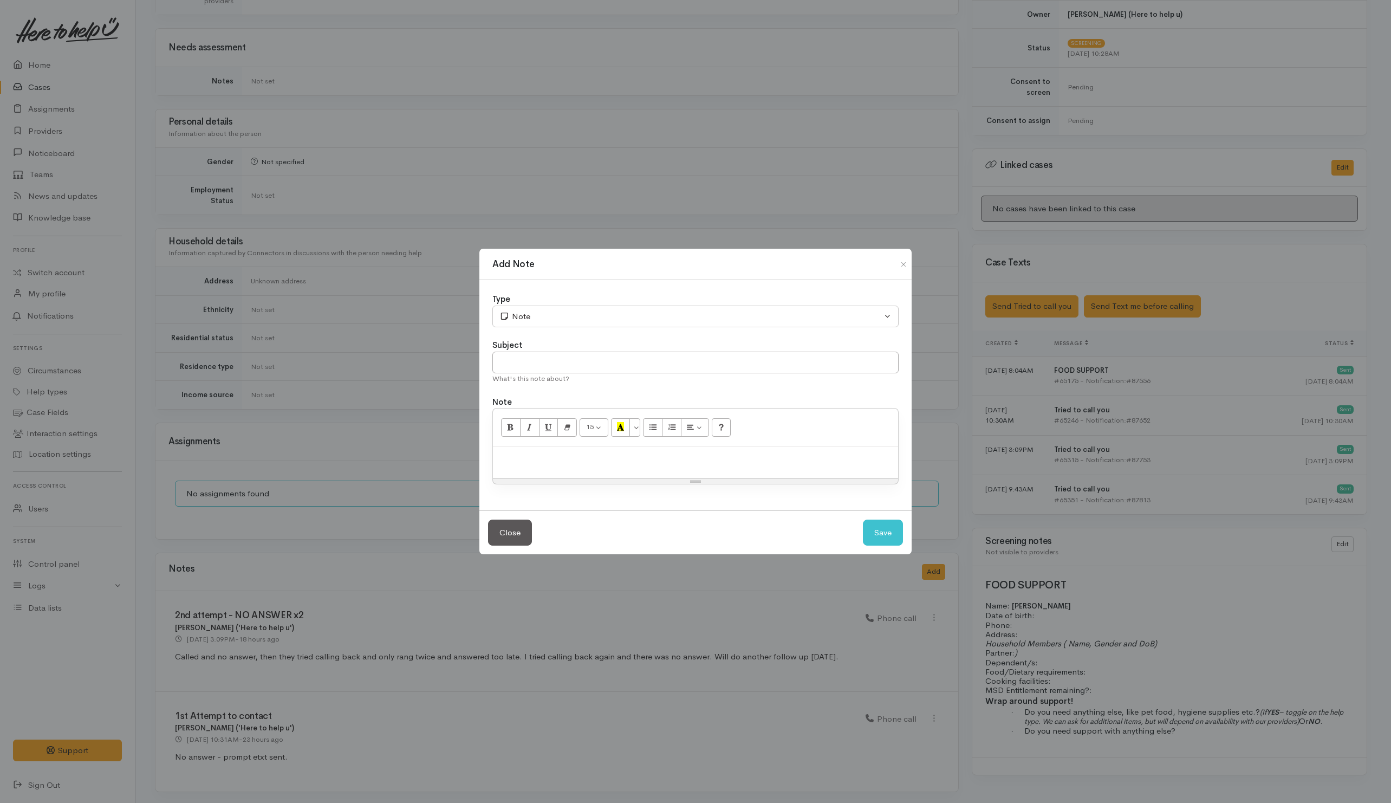
click at [506, 344] on label "Subject" at bounding box center [507, 345] width 30 height 12
click at [510, 357] on input "text" at bounding box center [695, 362] width 406 height 22
type input "3rd attempt"
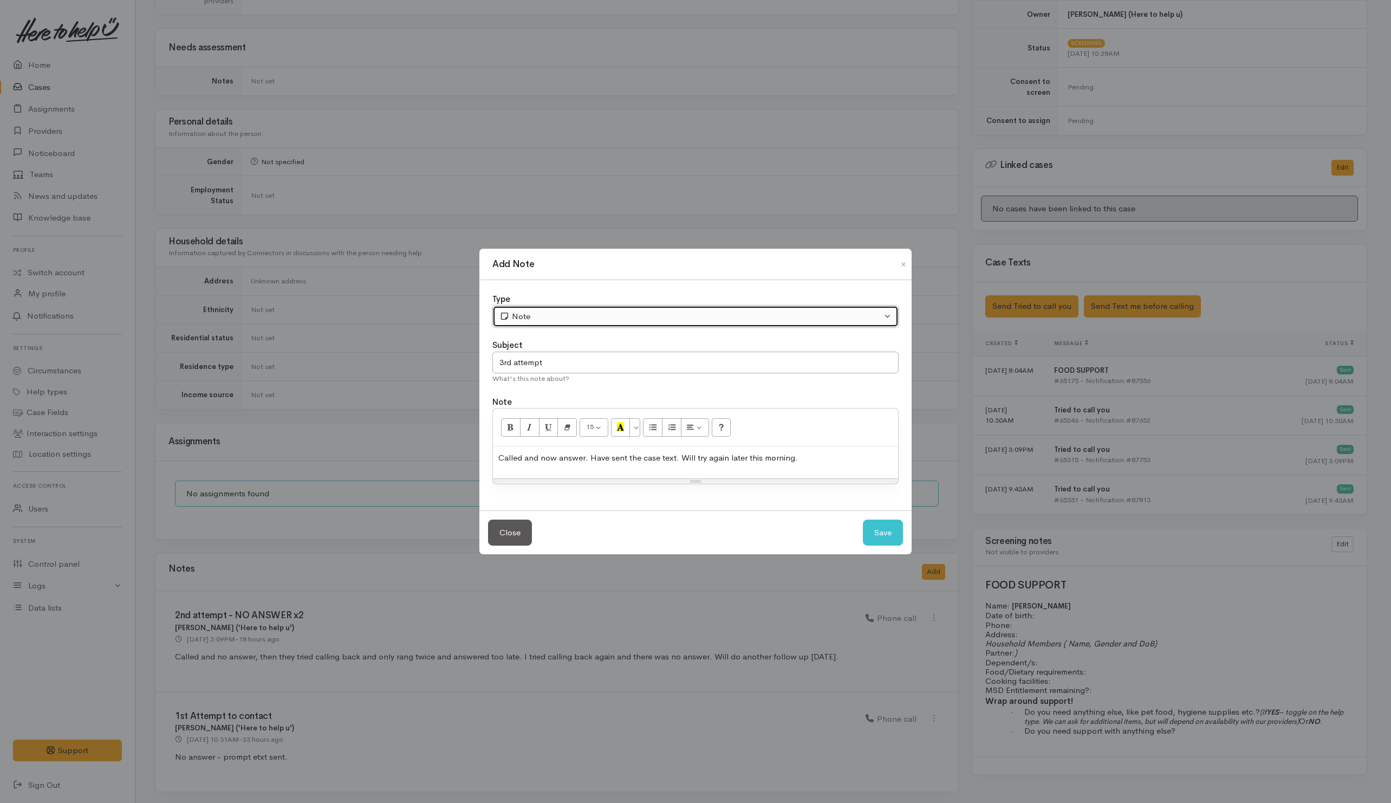
click at [574, 317] on div "Note" at bounding box center [690, 316] width 382 height 12
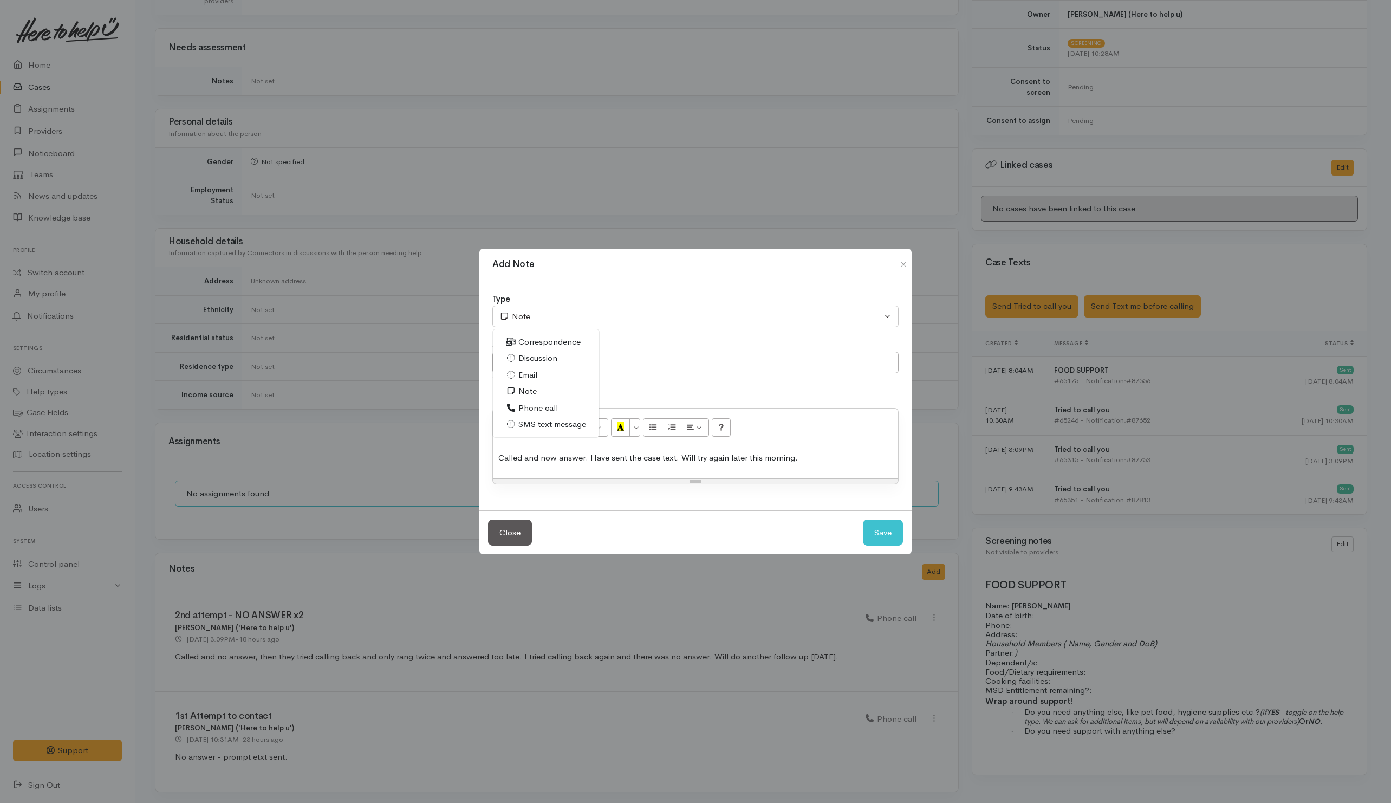
drag, startPoint x: 530, startPoint y: 403, endPoint x: 756, endPoint y: 478, distance: 237.9
click at [531, 403] on span "Phone call" at bounding box center [538, 408] width 40 height 12
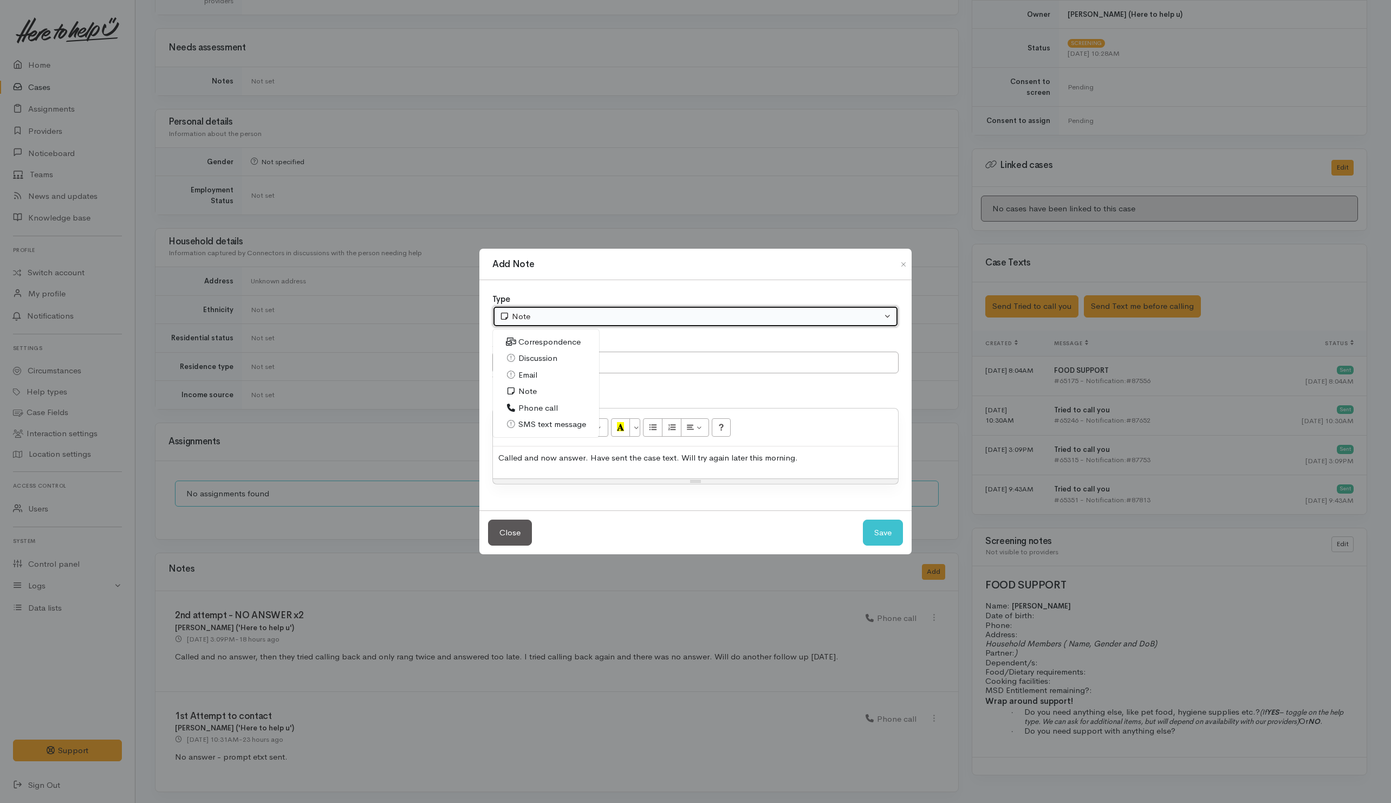
select select "3"
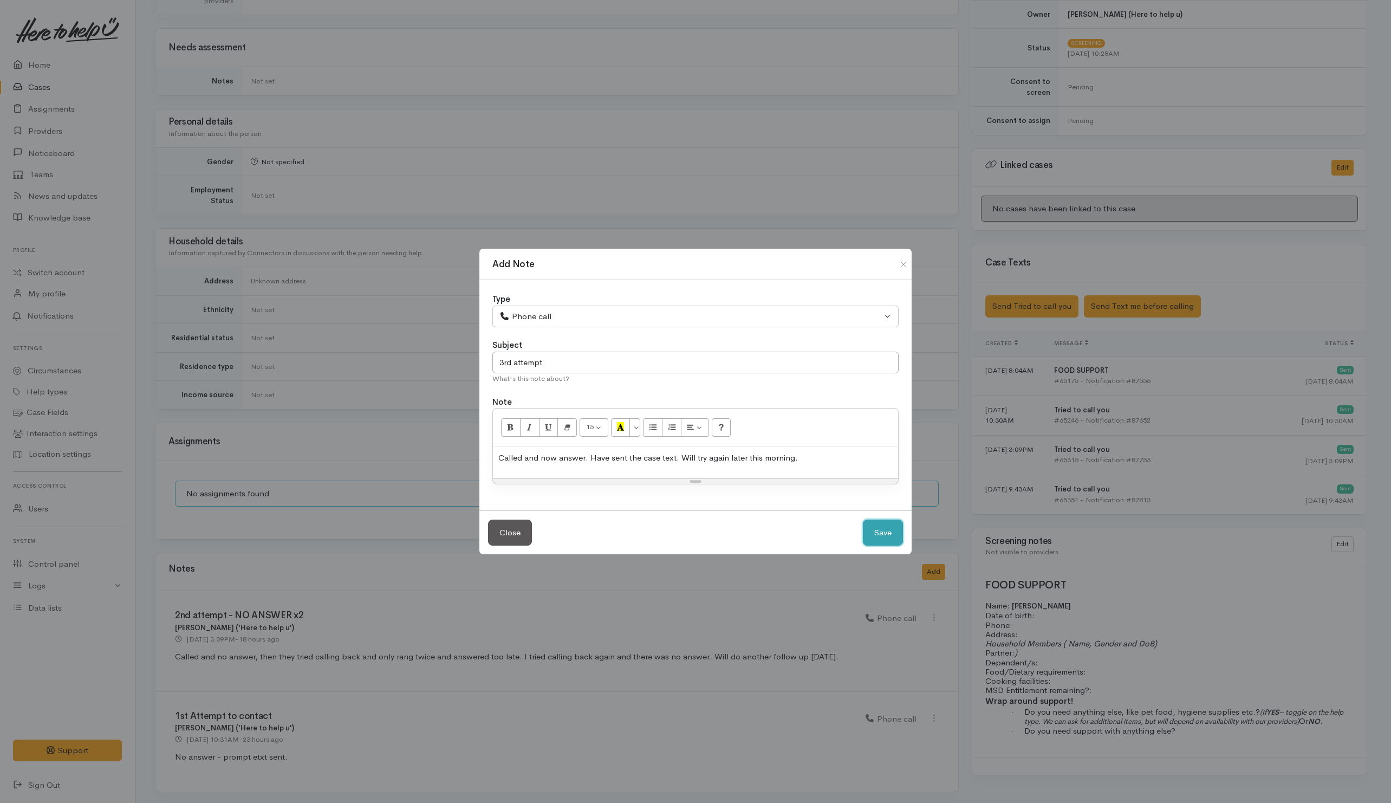
click at [886, 527] on button "Save" at bounding box center [883, 532] width 40 height 27
select select "1"
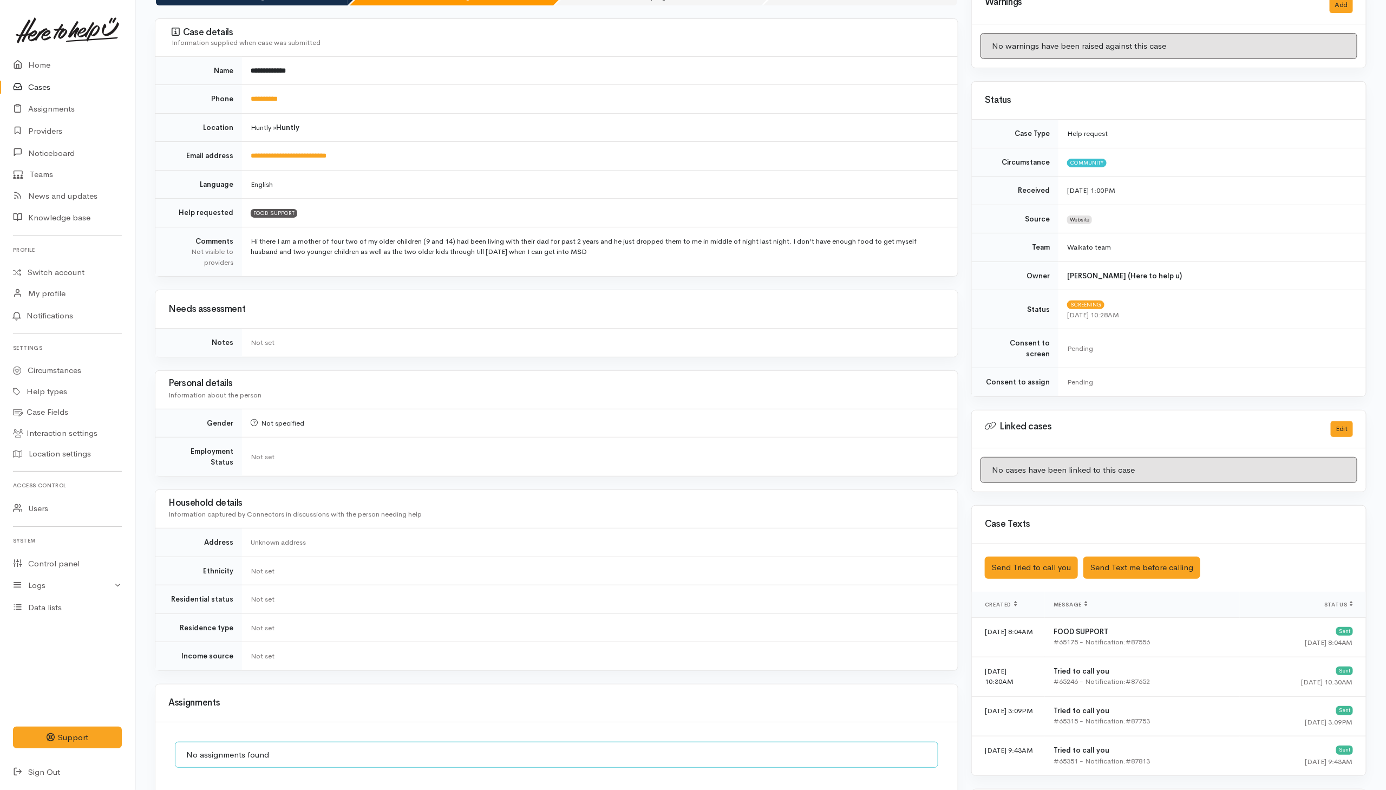
scroll to position [0, 0]
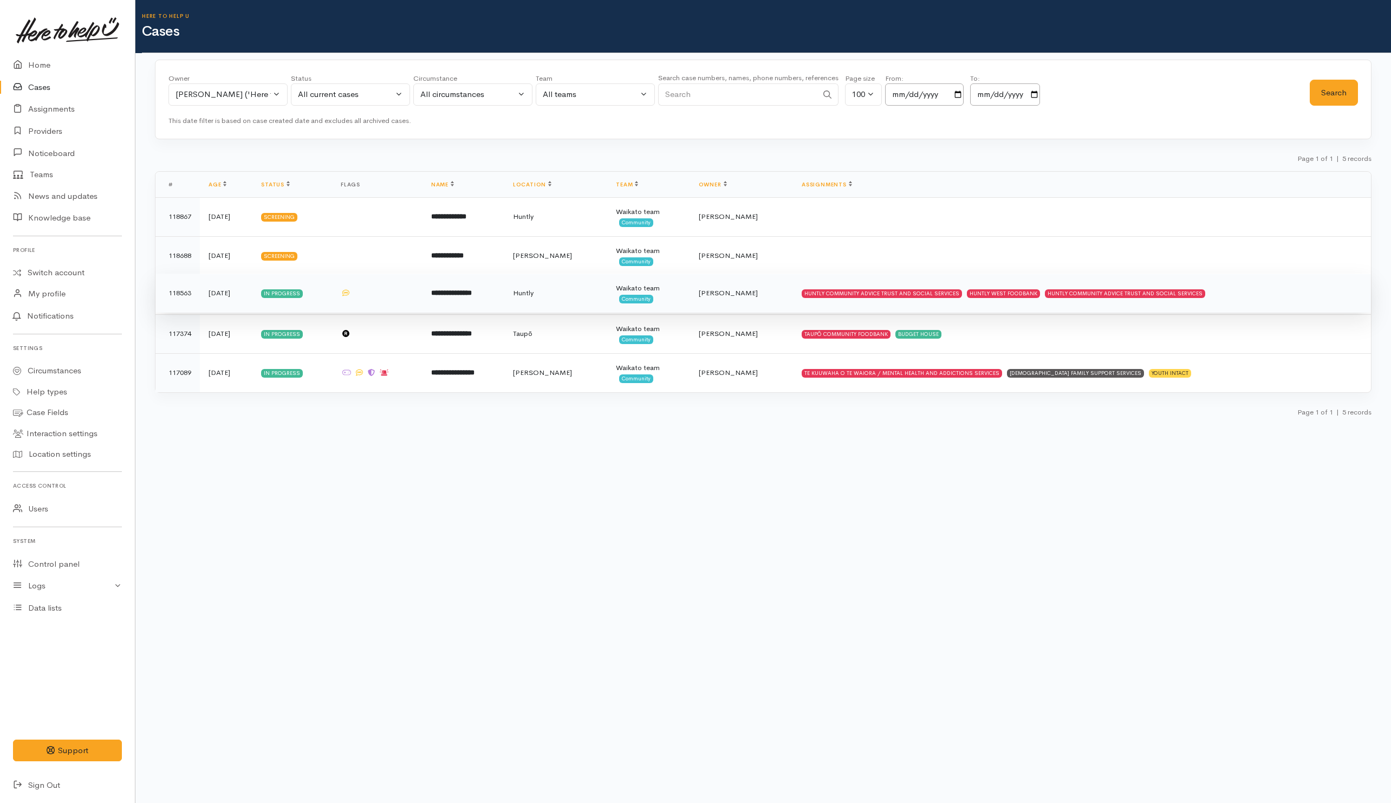
click at [1293, 304] on td "HUNTLY COMMUNITY ADVICE TRUST AND SOCIAL SERVICES HUNTLY WEST FOODBANK HUNTLY C…" at bounding box center [1082, 292] width 578 height 39
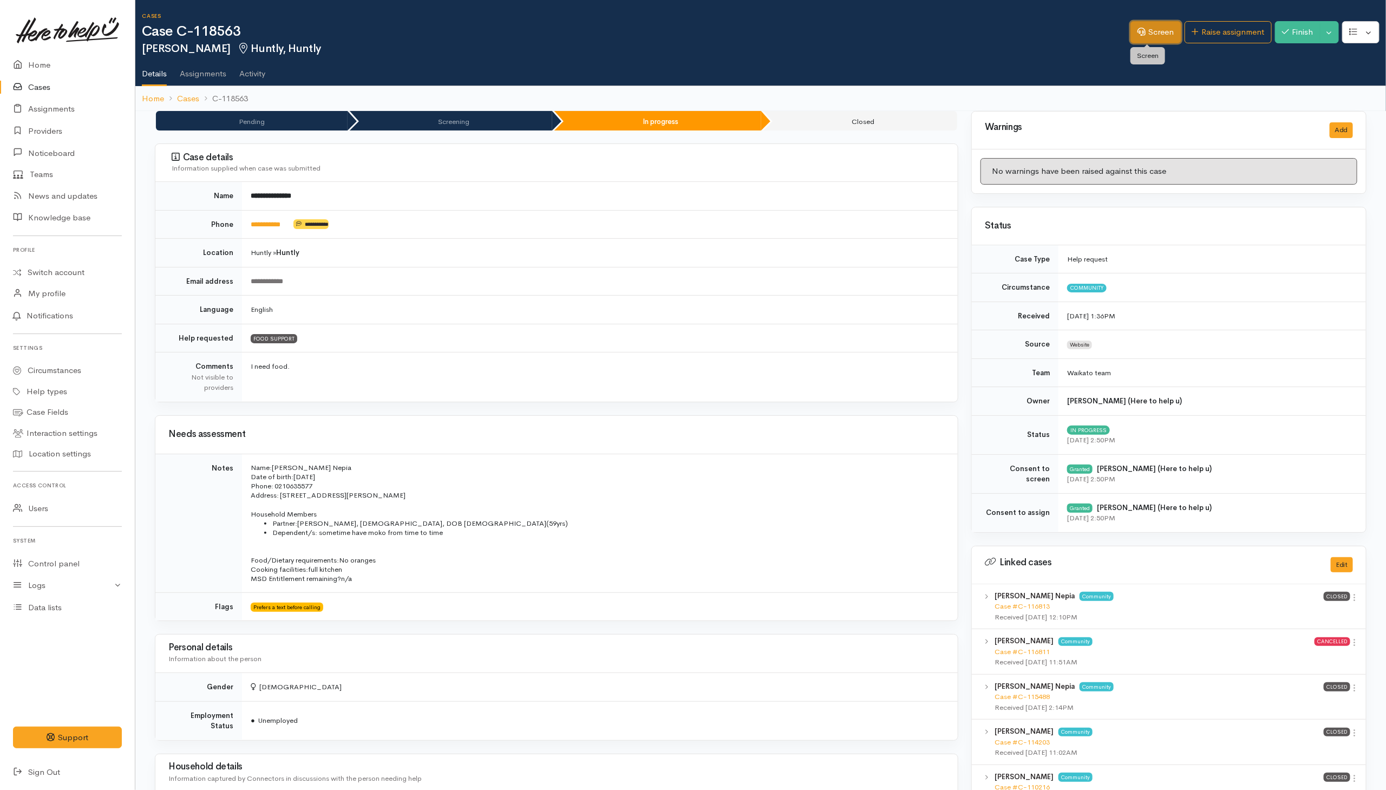
drag, startPoint x: 1156, startPoint y: 36, endPoint x: 1152, endPoint y: 50, distance: 15.1
click at [1155, 36] on link "Screen" at bounding box center [1156, 32] width 51 height 22
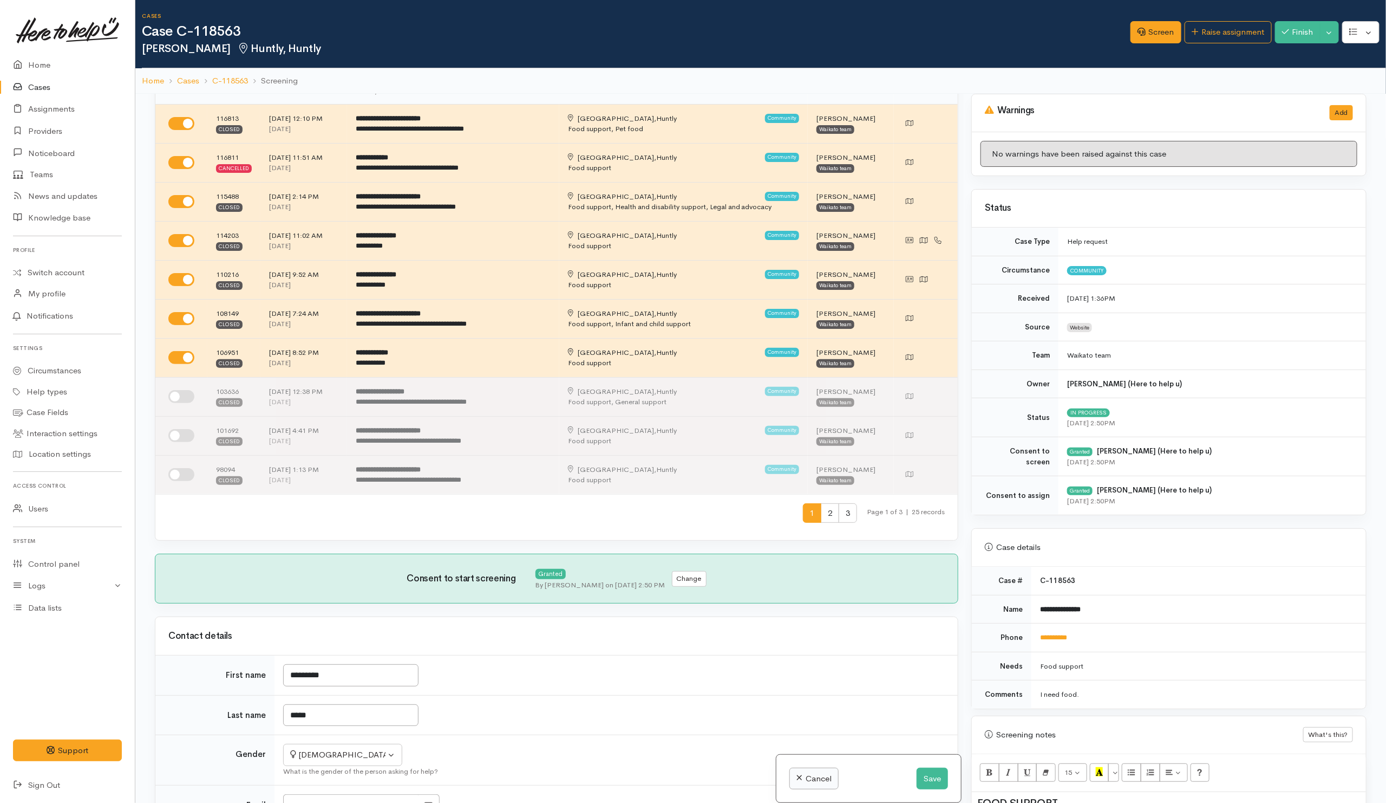
scroll to position [81, 0]
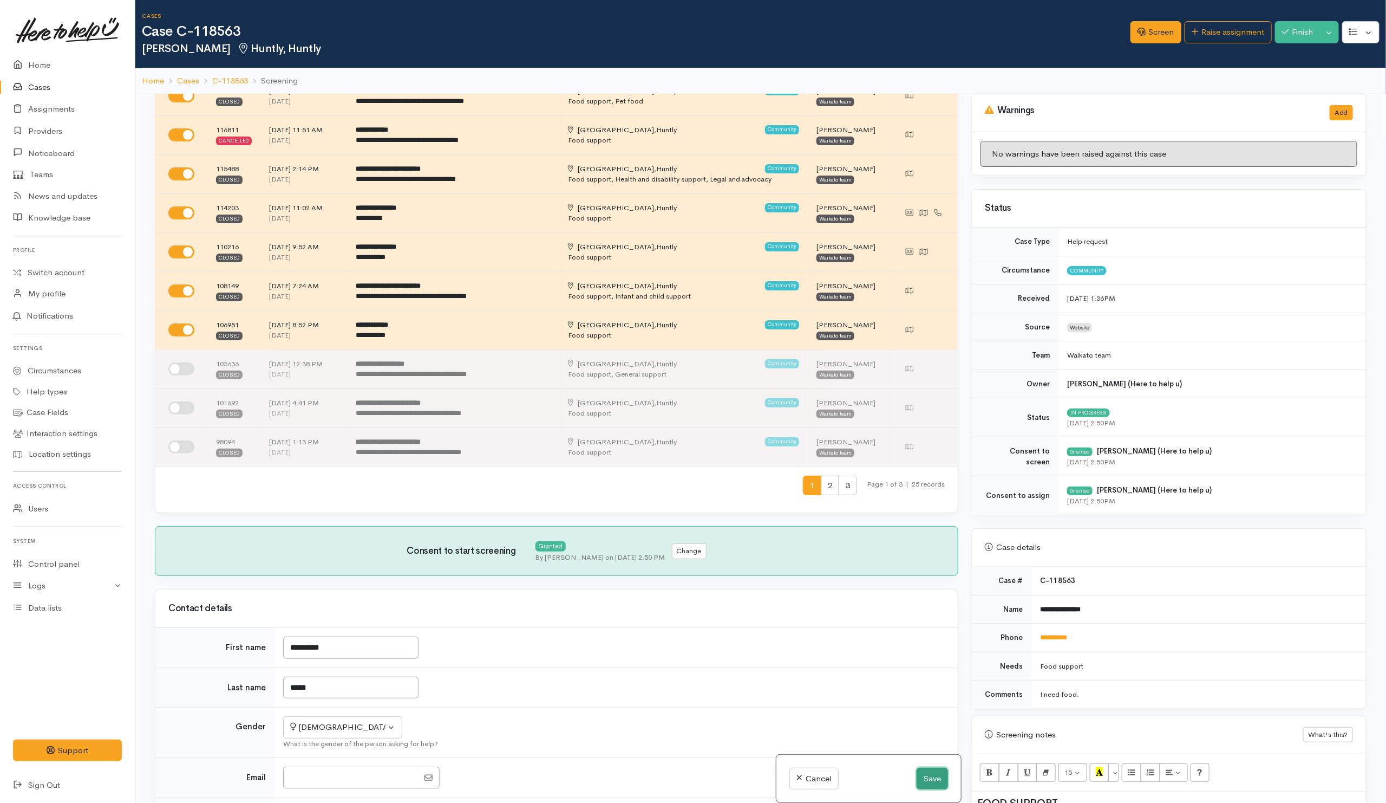
drag, startPoint x: 923, startPoint y: 777, endPoint x: 911, endPoint y: 769, distance: 14.1
click at [923, 777] on button "Save" at bounding box center [932, 778] width 31 height 22
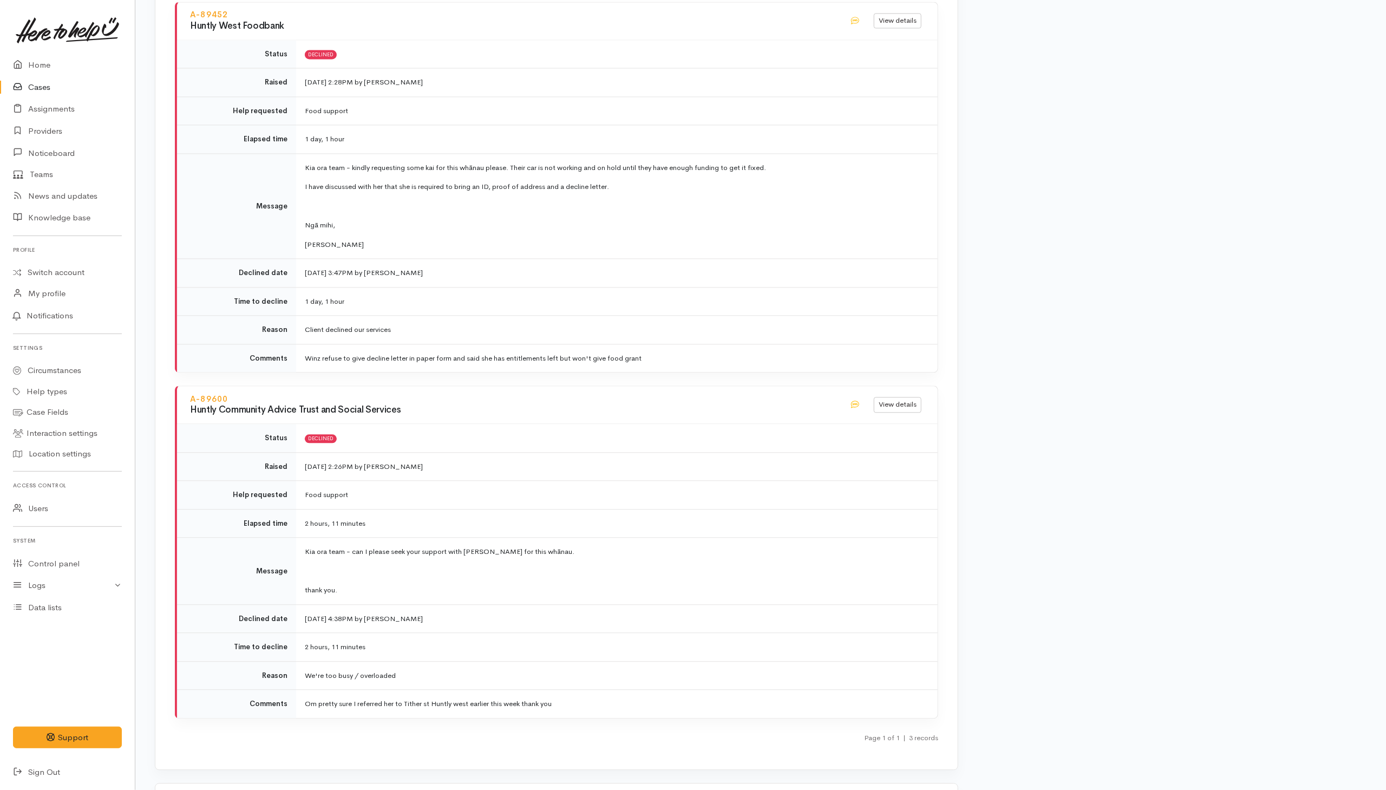
scroll to position [1552, 0]
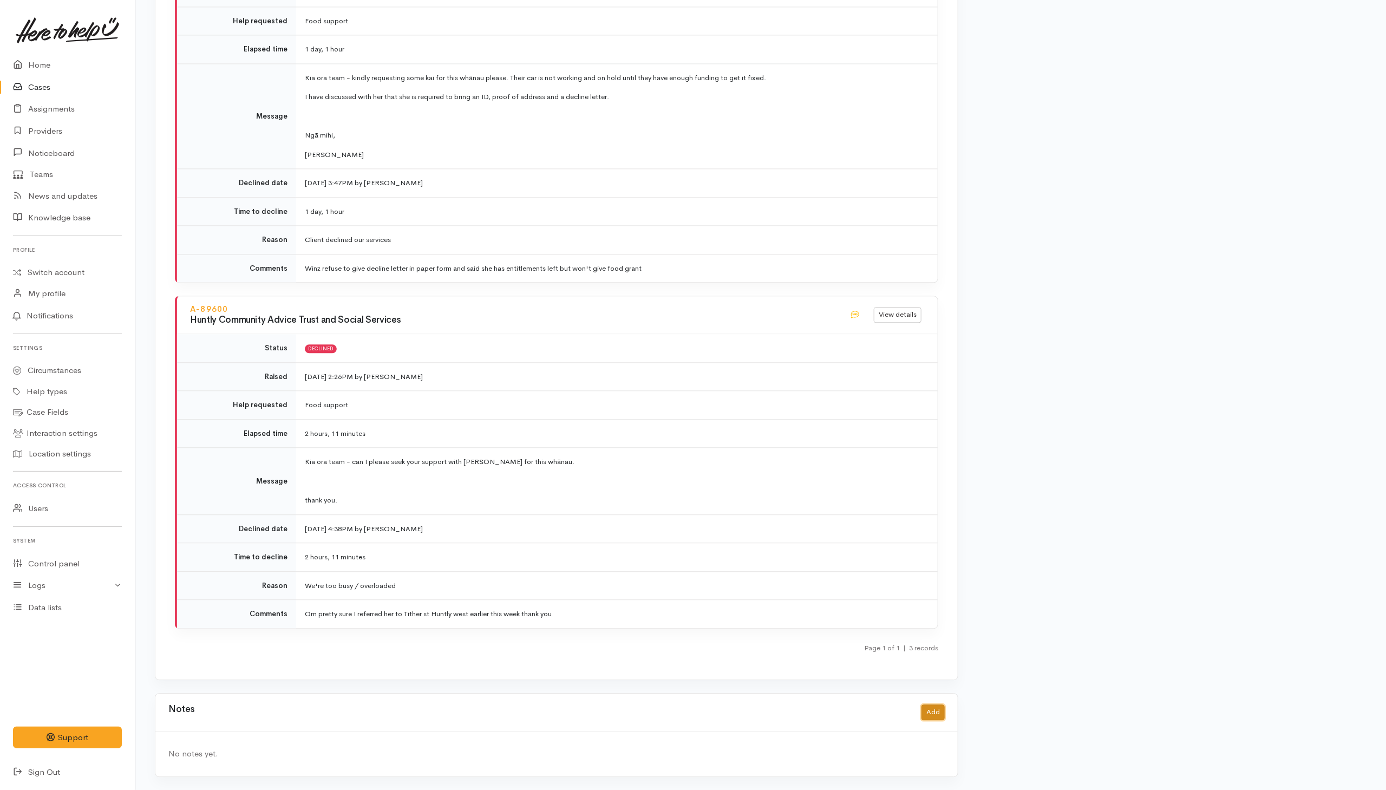
click at [935, 707] on button "Add" at bounding box center [933, 713] width 23 height 16
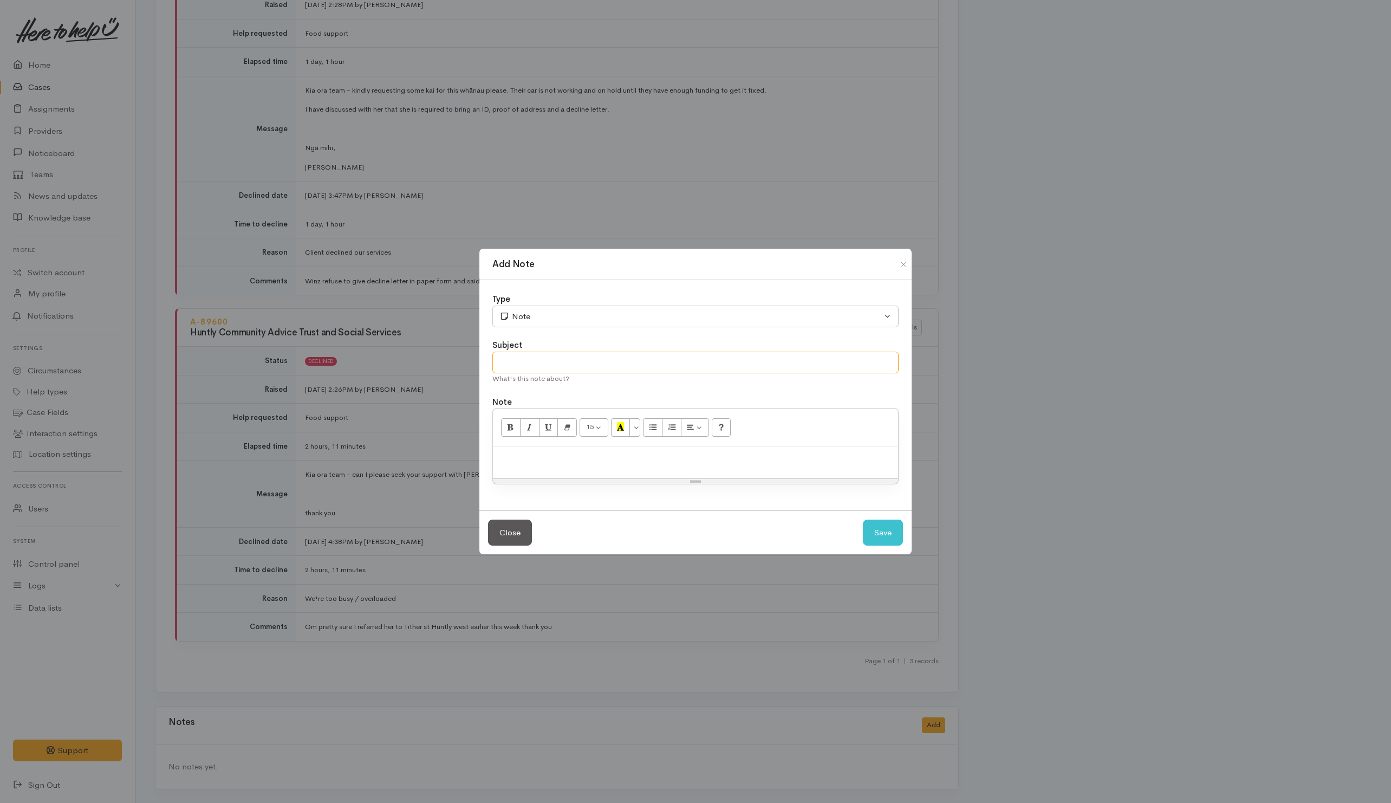
click at [616, 364] on input "text" at bounding box center [695, 362] width 406 height 22
drag, startPoint x: 770, startPoint y: 462, endPoint x: 786, endPoint y: 447, distance: 21.9
click at [779, 455] on p at bounding box center [695, 458] width 394 height 12
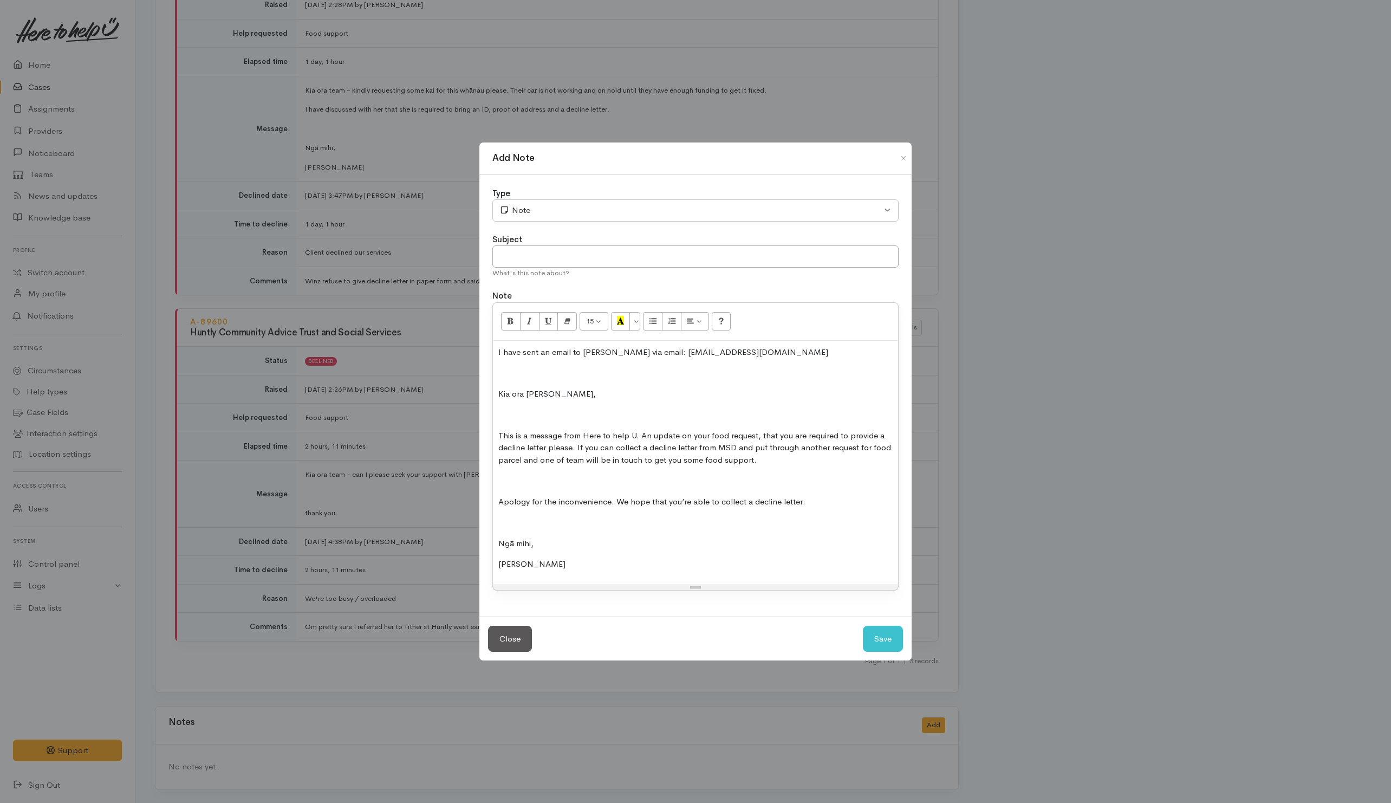
click at [590, 362] on div "I have sent an email to Leighanne via email: ngatitahingaproud@gmail.com Kia or…" at bounding box center [695, 463] width 405 height 244
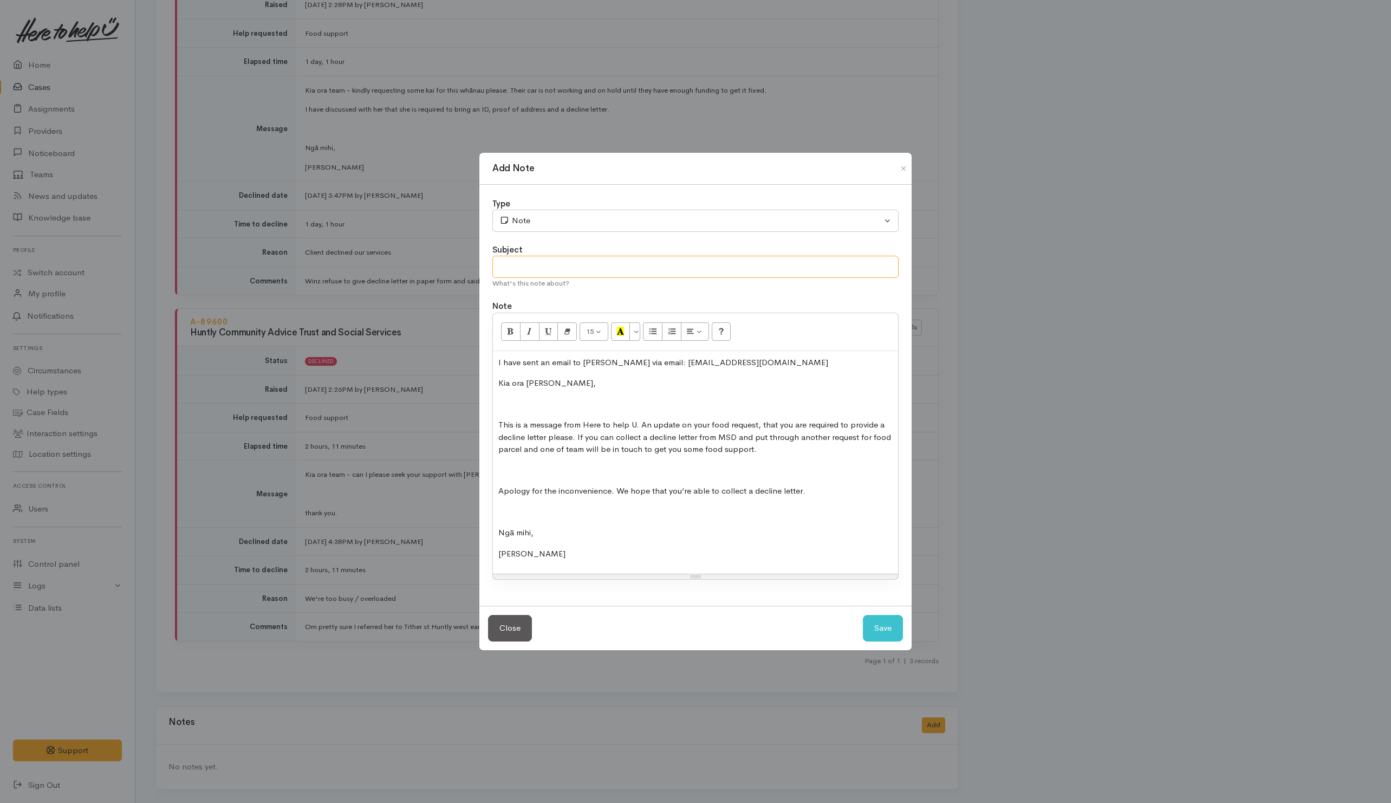
click at [529, 275] on input "text" at bounding box center [695, 267] width 406 height 22
click at [567, 211] on button "Note" at bounding box center [695, 221] width 406 height 22
drag, startPoint x: 535, startPoint y: 278, endPoint x: 569, endPoint y: 278, distance: 33.6
click at [537, 278] on span "Email" at bounding box center [527, 279] width 19 height 12
select select "2"
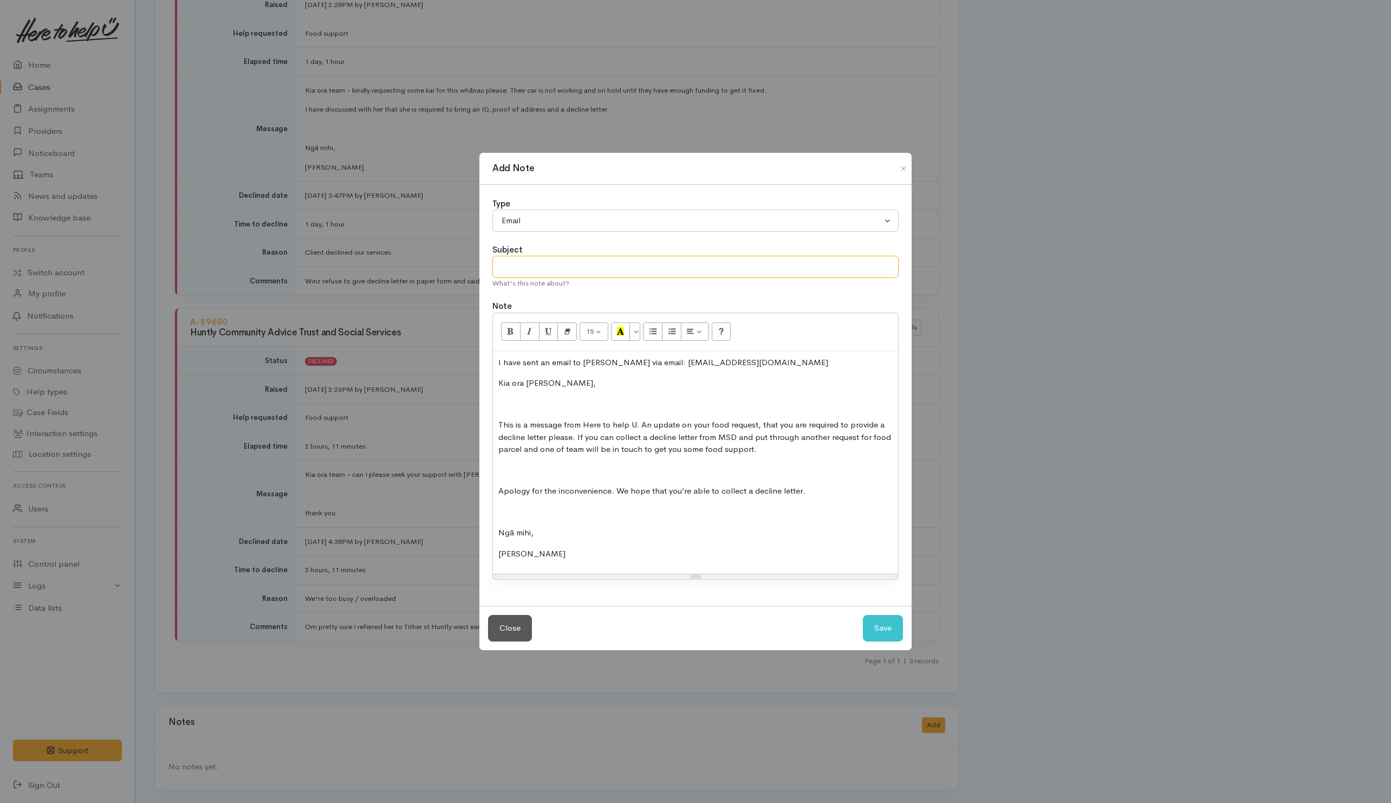
drag, startPoint x: 577, startPoint y: 271, endPoint x: 491, endPoint y: 239, distance: 92.0
click at [580, 271] on input "text" at bounding box center [695, 267] width 406 height 22
click at [558, 268] on input "Follow-up" at bounding box center [695, 267] width 406 height 22
type input "Follow-up/ Update"
click at [888, 641] on button "Save" at bounding box center [883, 628] width 40 height 27
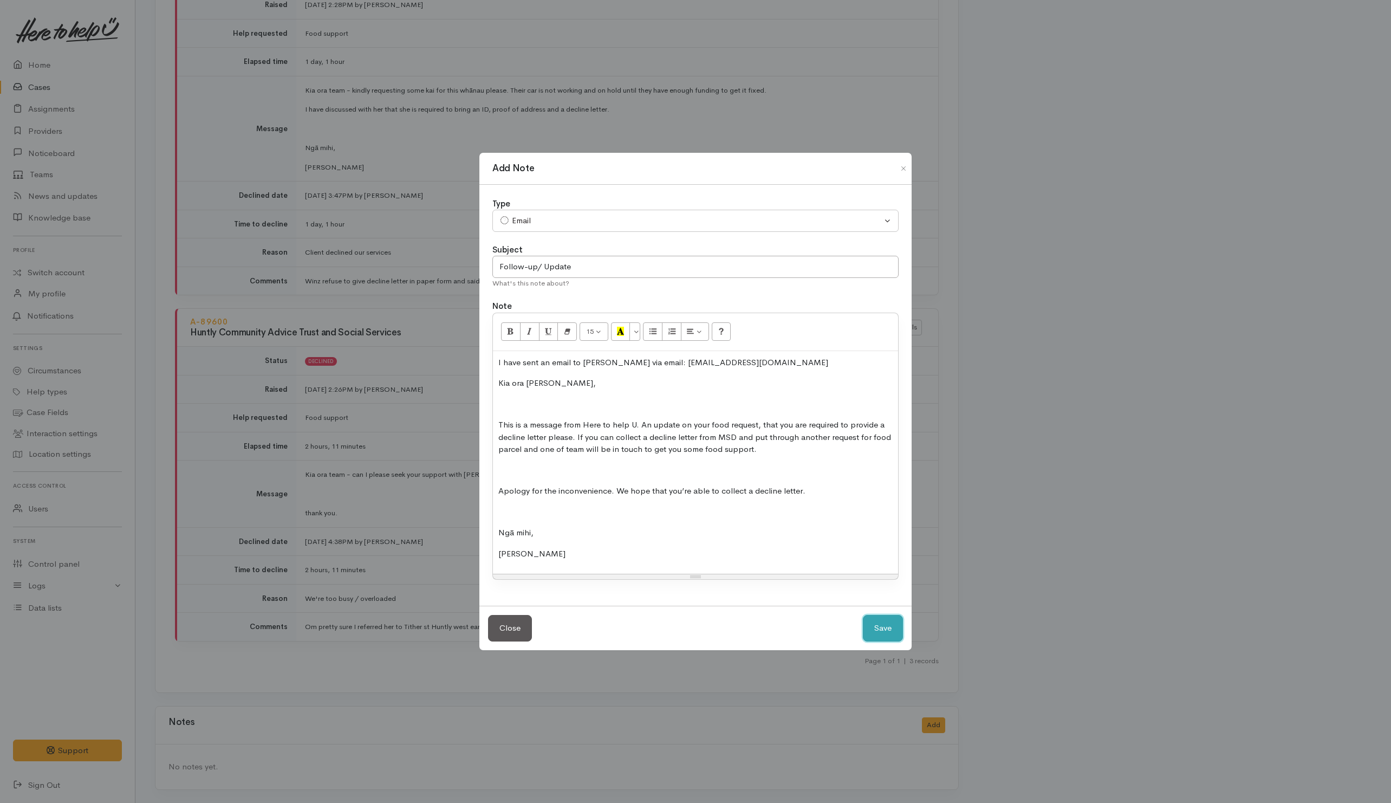
select select "1"
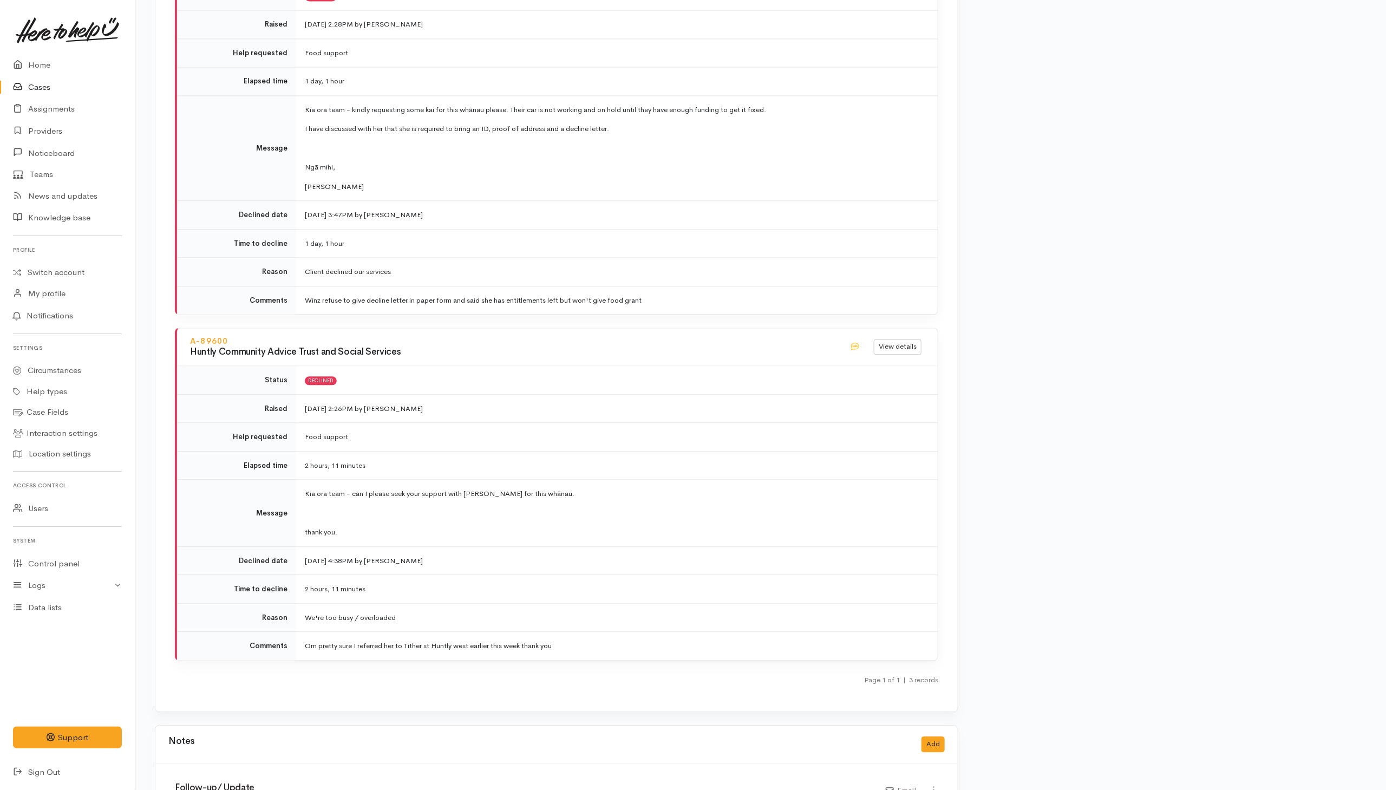
scroll to position [1625, 0]
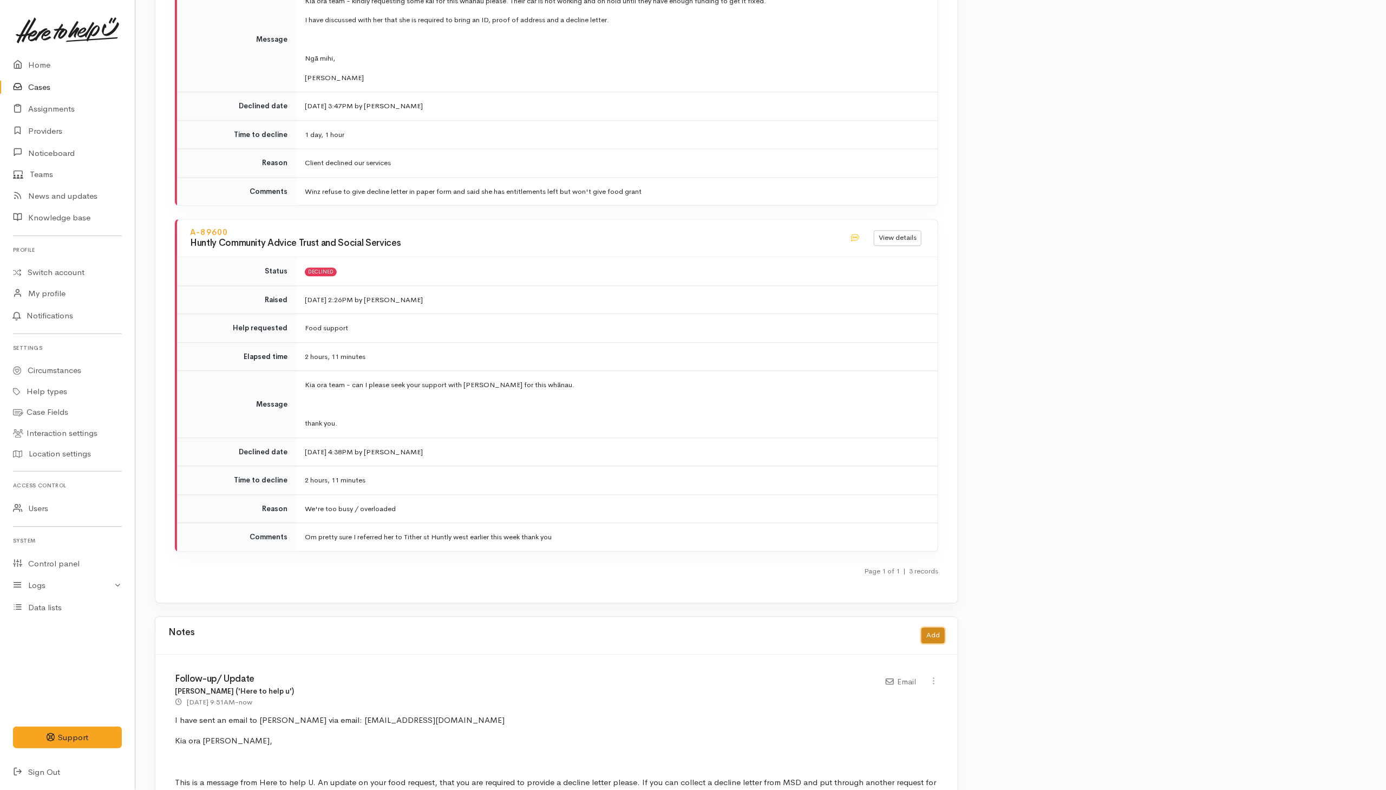
click at [936, 636] on button "Add" at bounding box center [933, 636] width 23 height 16
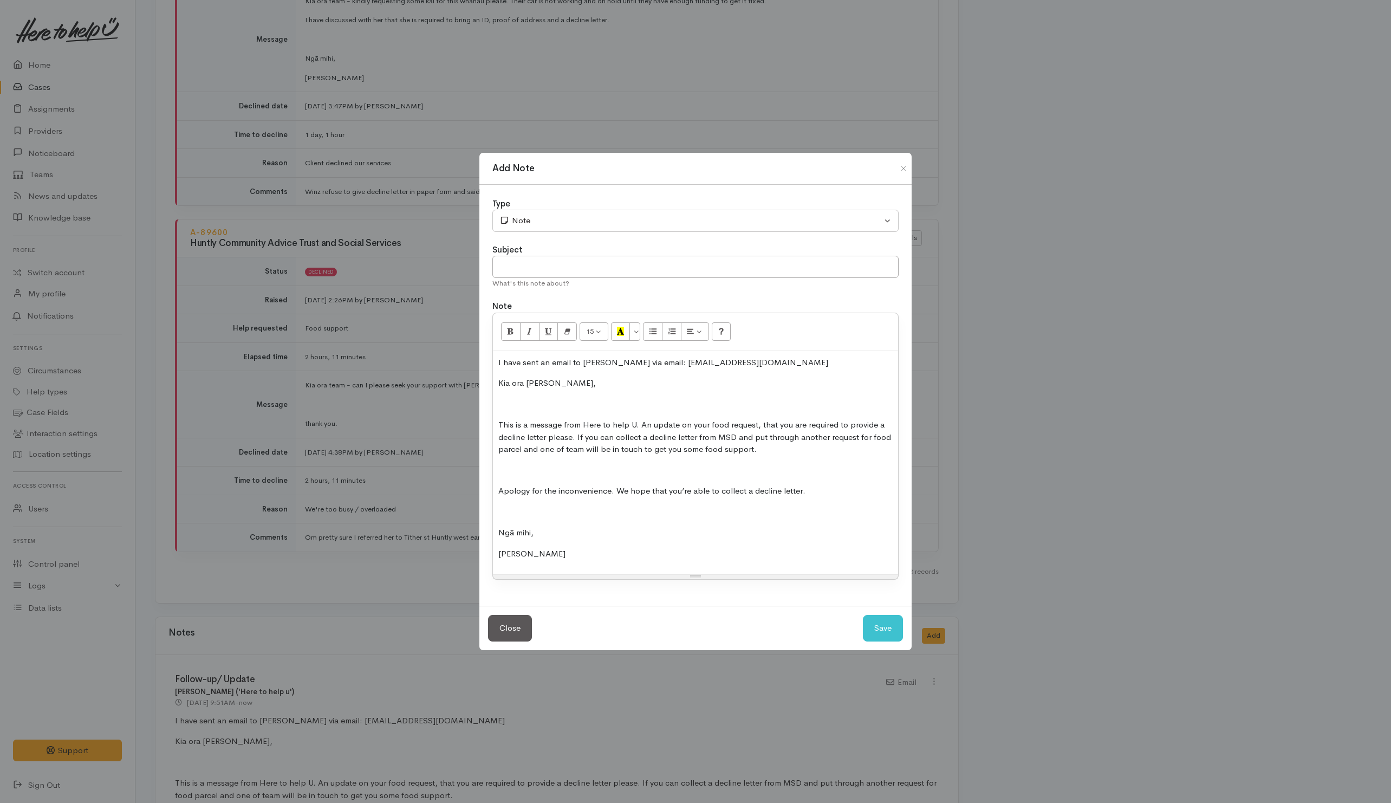
click at [1050, 541] on div "Add Note Type Correspondence Discussion Email Note Phone call SMS text message …" at bounding box center [695, 401] width 1391 height 803
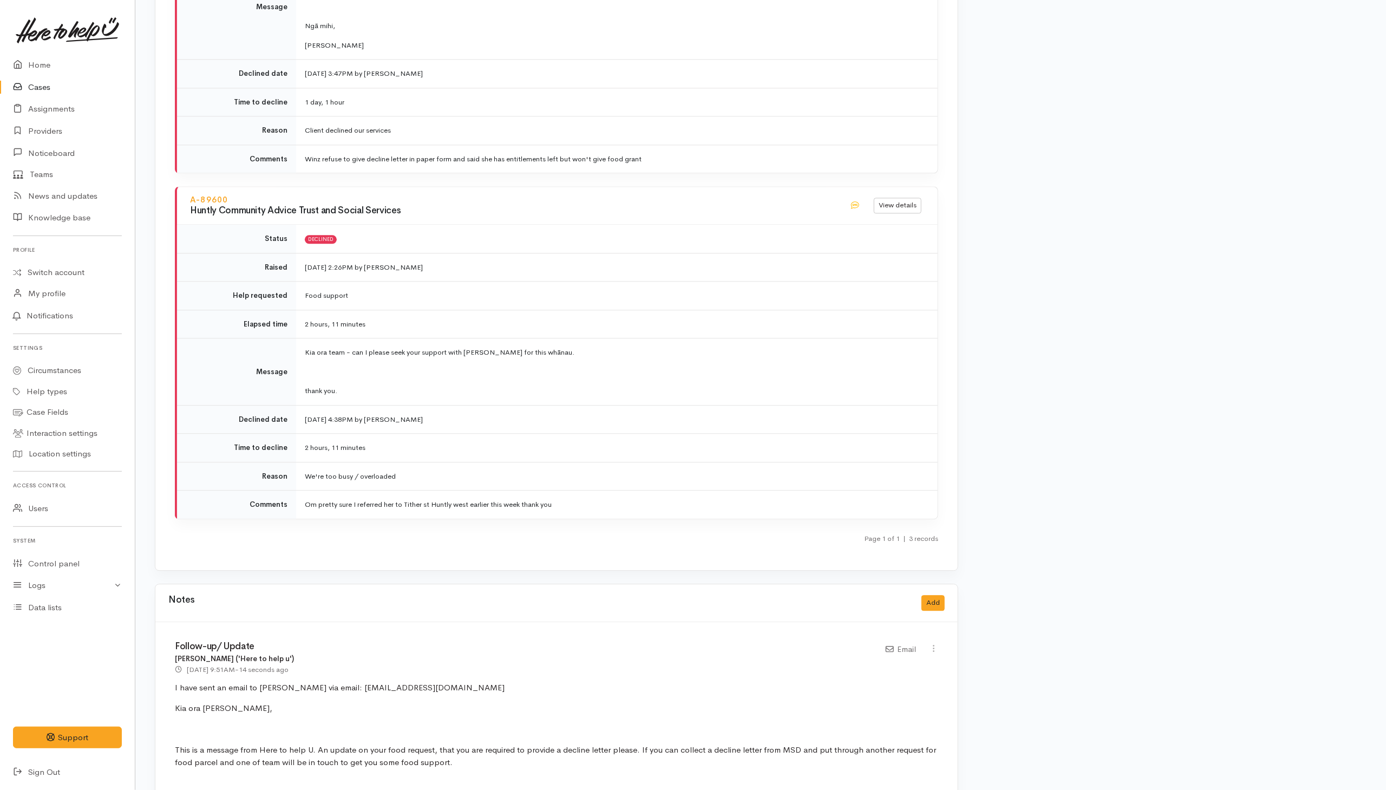
scroll to position [1658, 0]
click at [936, 610] on button "Add" at bounding box center [933, 603] width 23 height 16
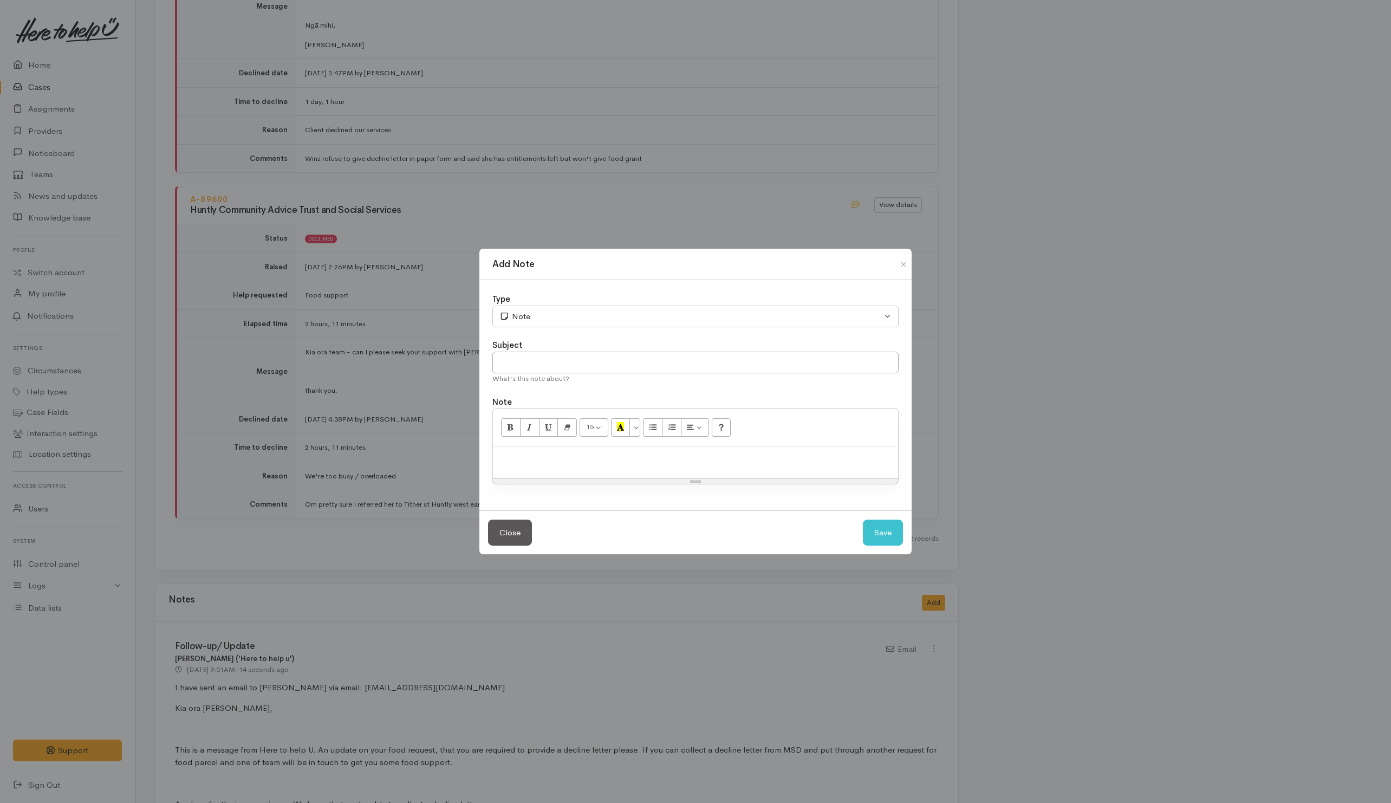
click at [600, 457] on p at bounding box center [695, 458] width 394 height 12
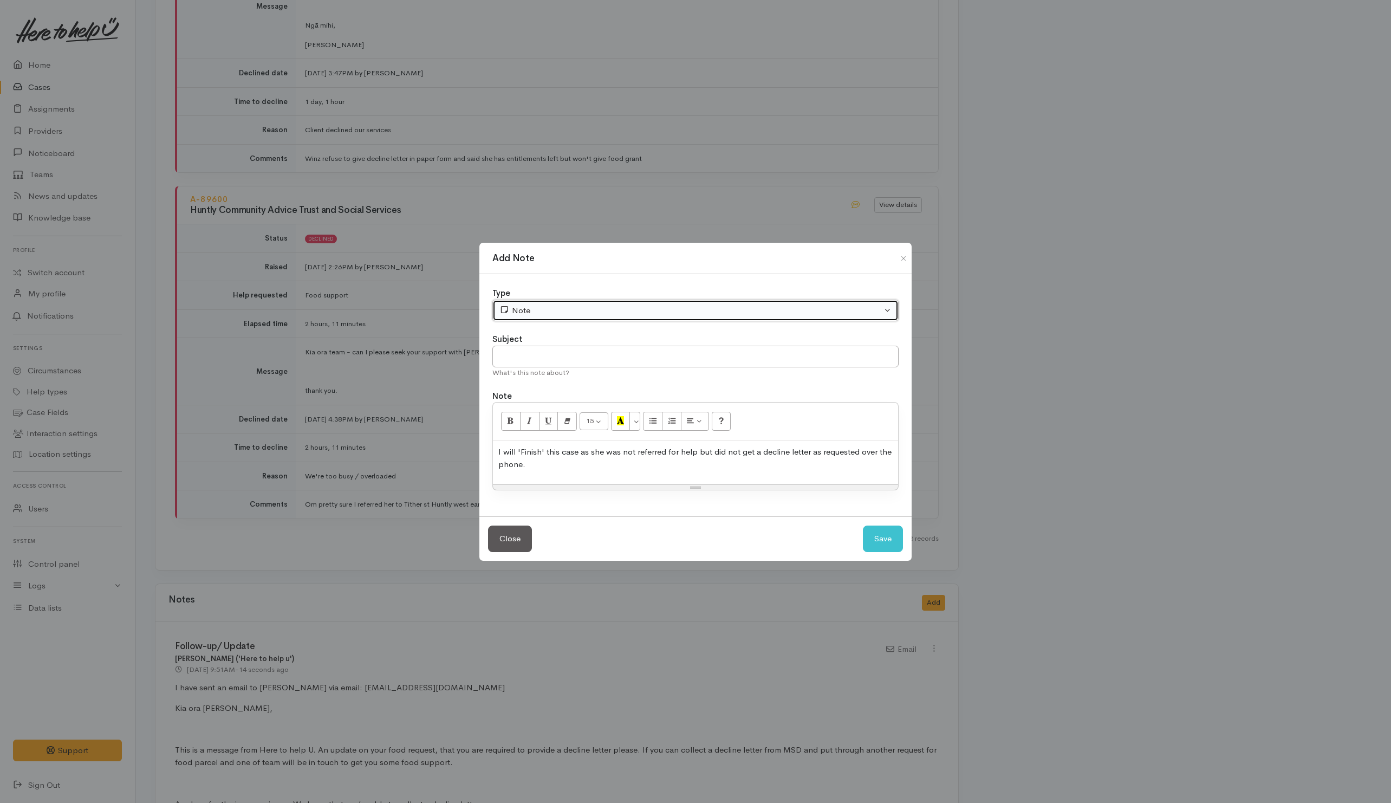
click at [663, 305] on div "Note" at bounding box center [690, 310] width 382 height 12
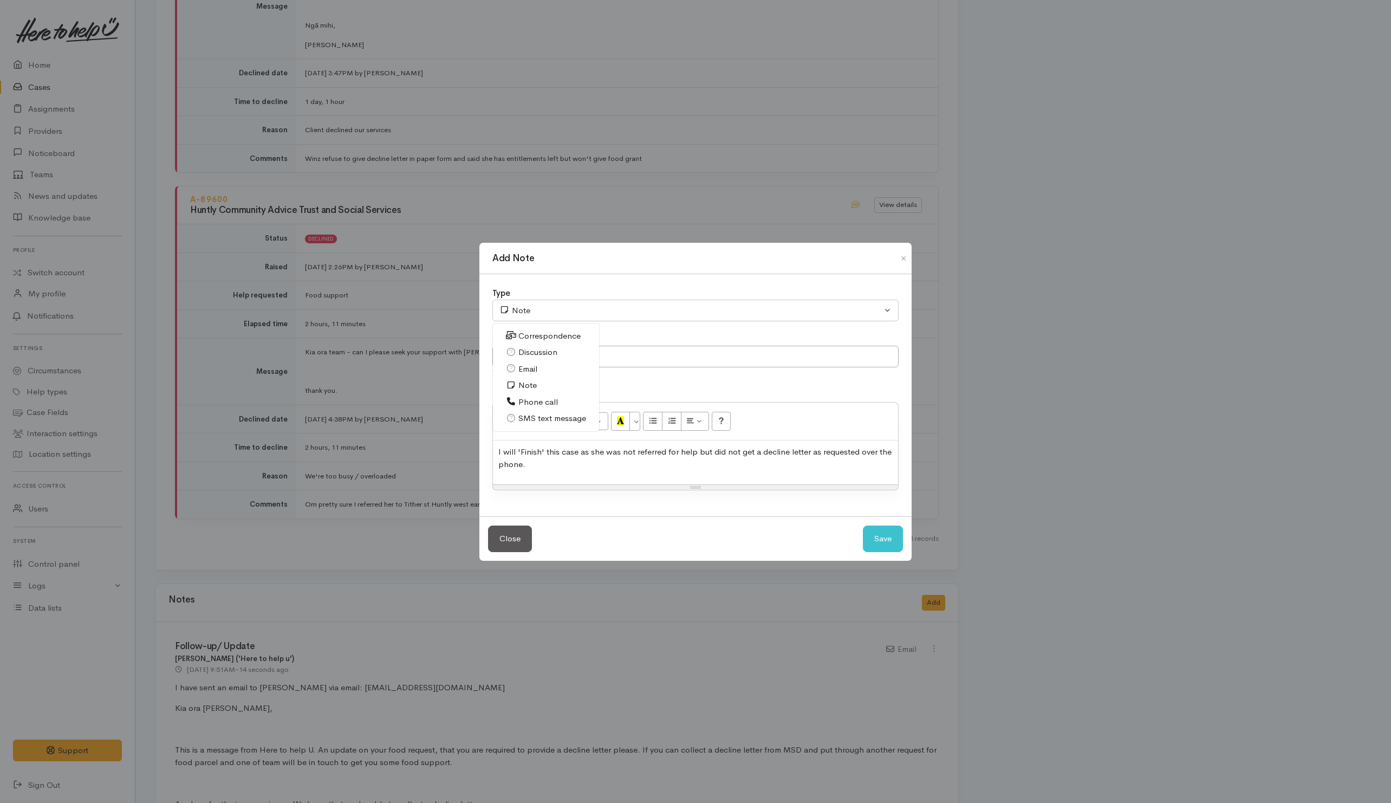
click at [530, 383] on span "Note" at bounding box center [527, 385] width 18 height 12
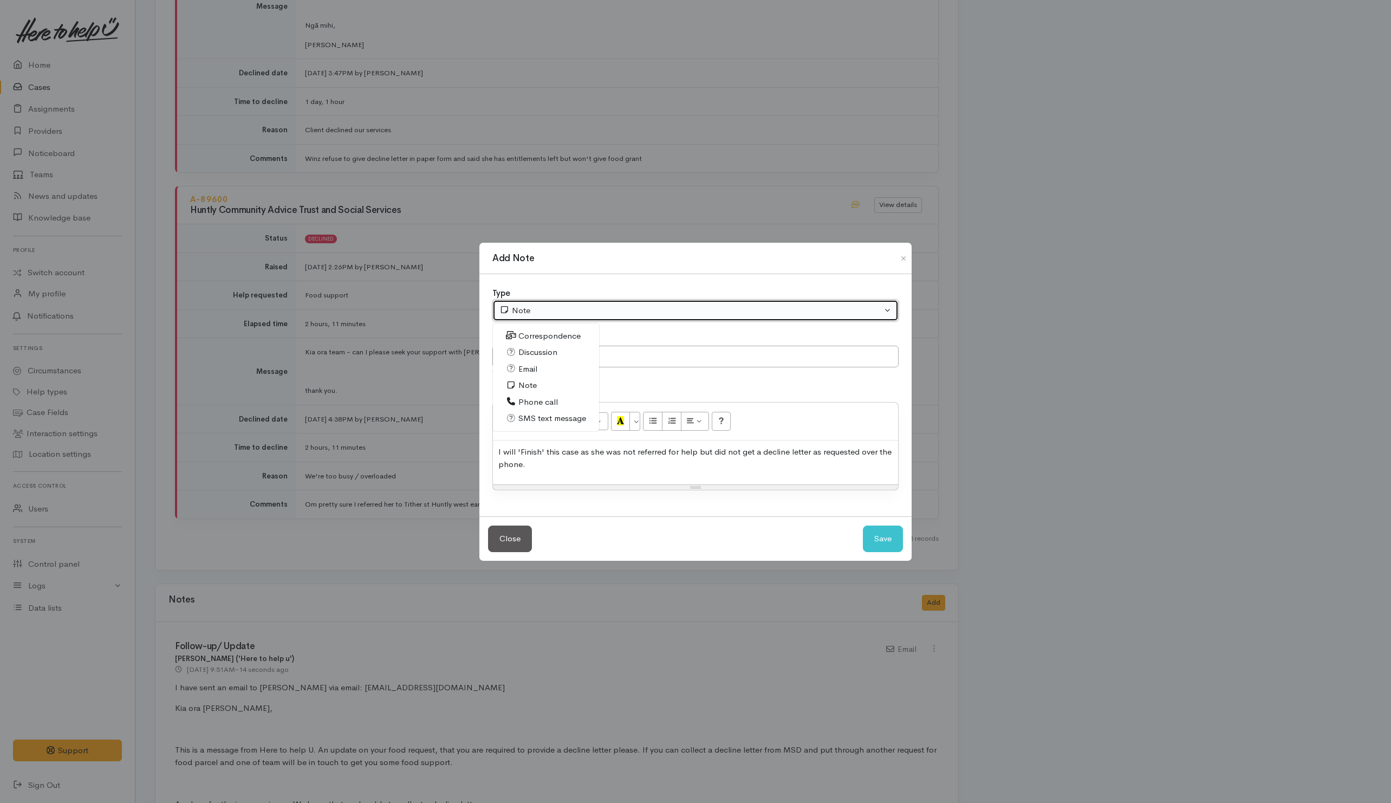
select select "1"
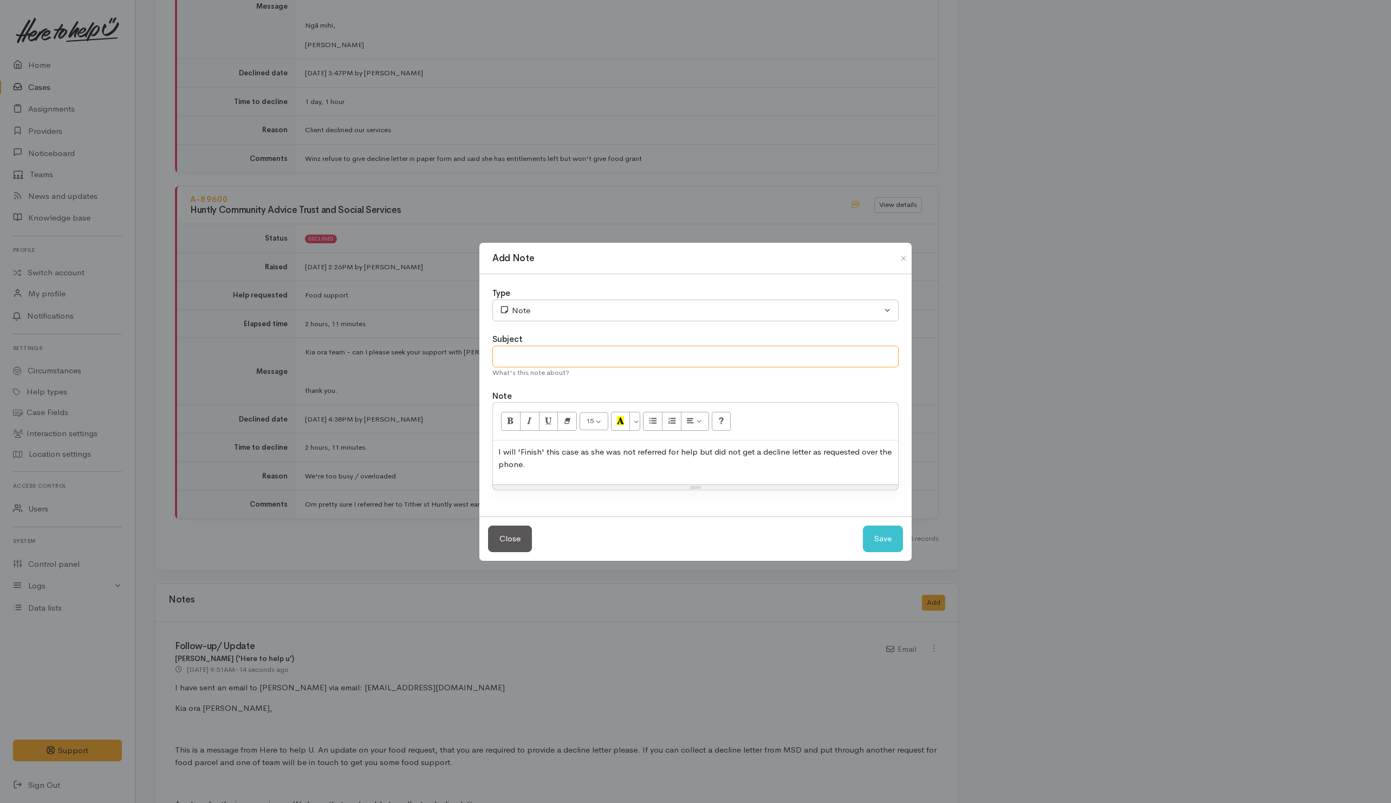
click at [647, 351] on input "text" at bounding box center [695, 357] width 406 height 22
type input "Finish"
click at [893, 538] on button "Save" at bounding box center [883, 538] width 40 height 27
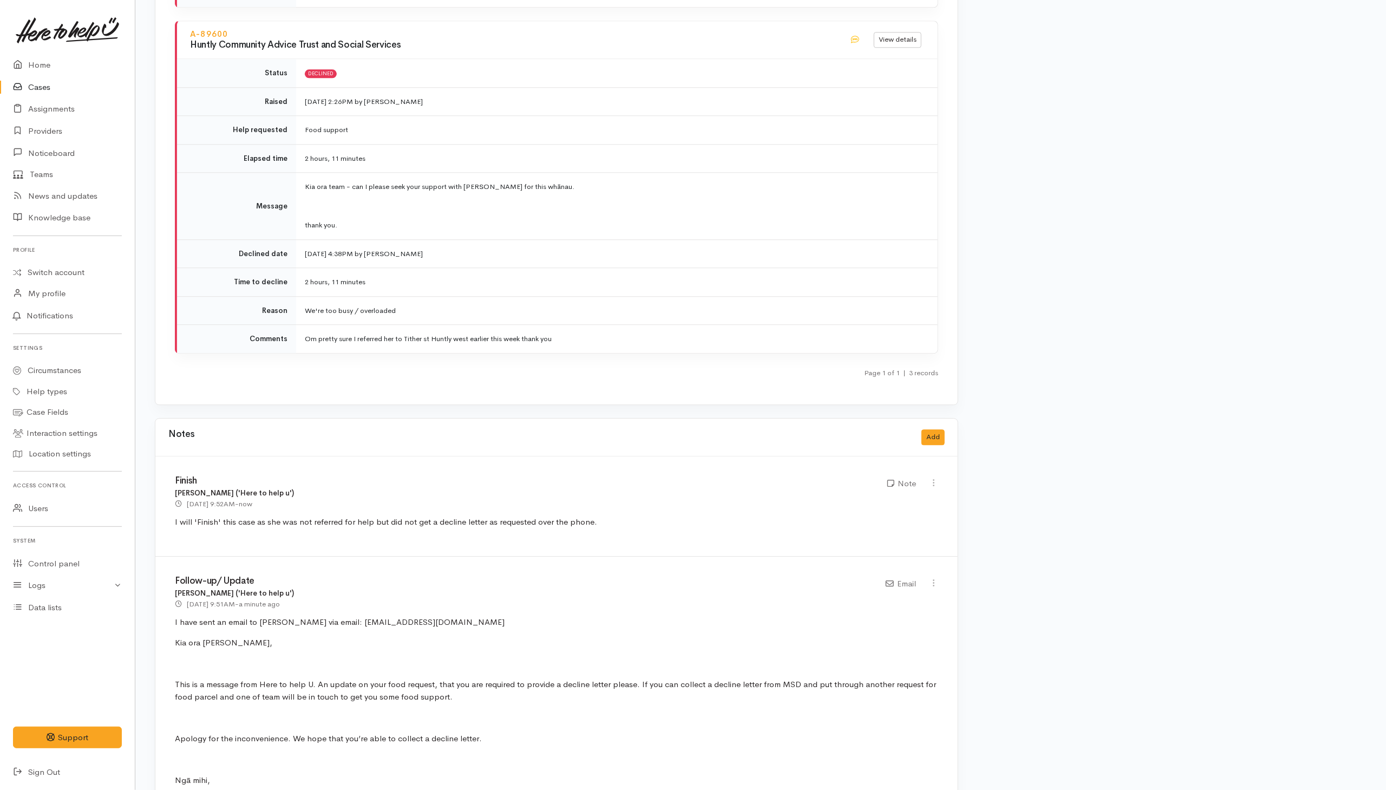
scroll to position [1887, 0]
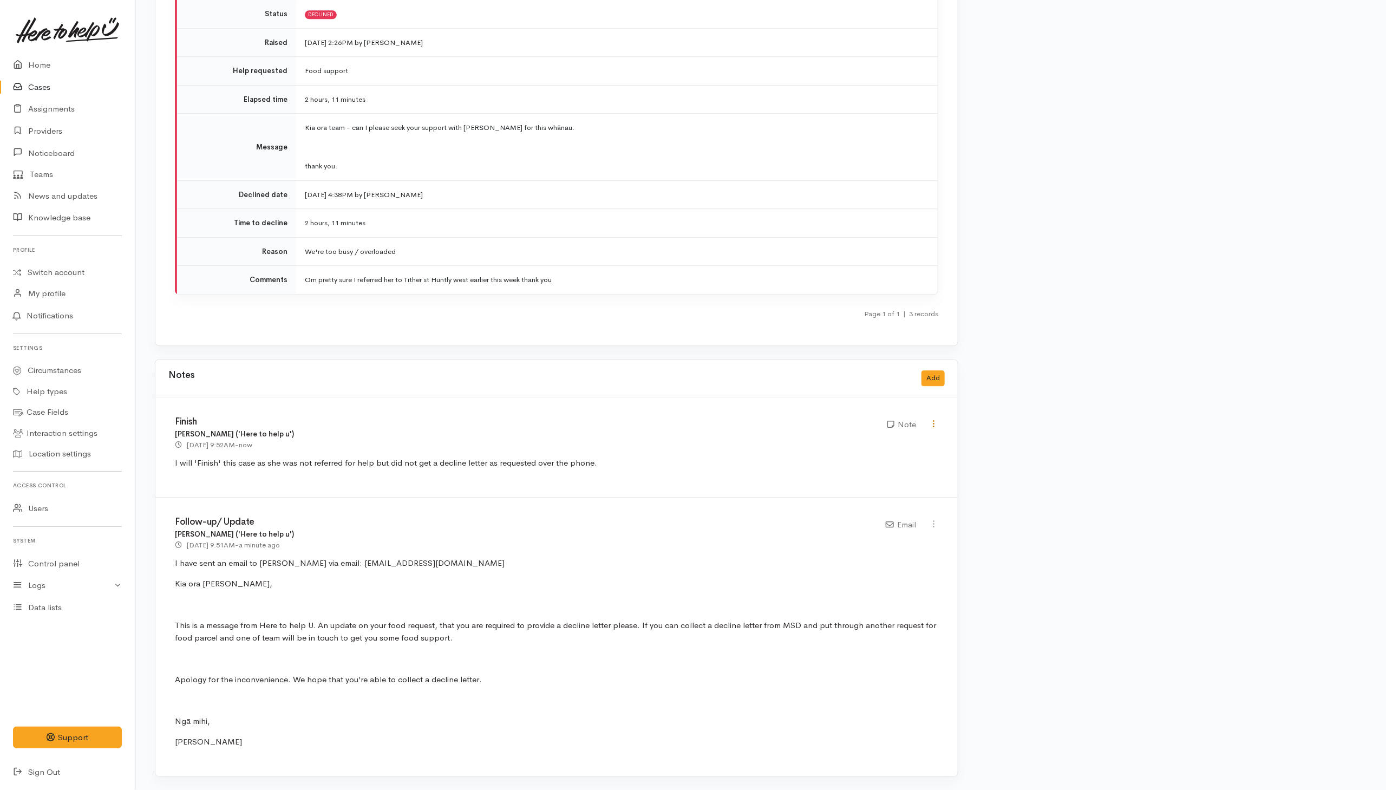
click at [936, 421] on icon at bounding box center [933, 423] width 9 height 9
click at [883, 439] on link "Edit" at bounding box center [896, 443] width 86 height 17
type input "Finish"
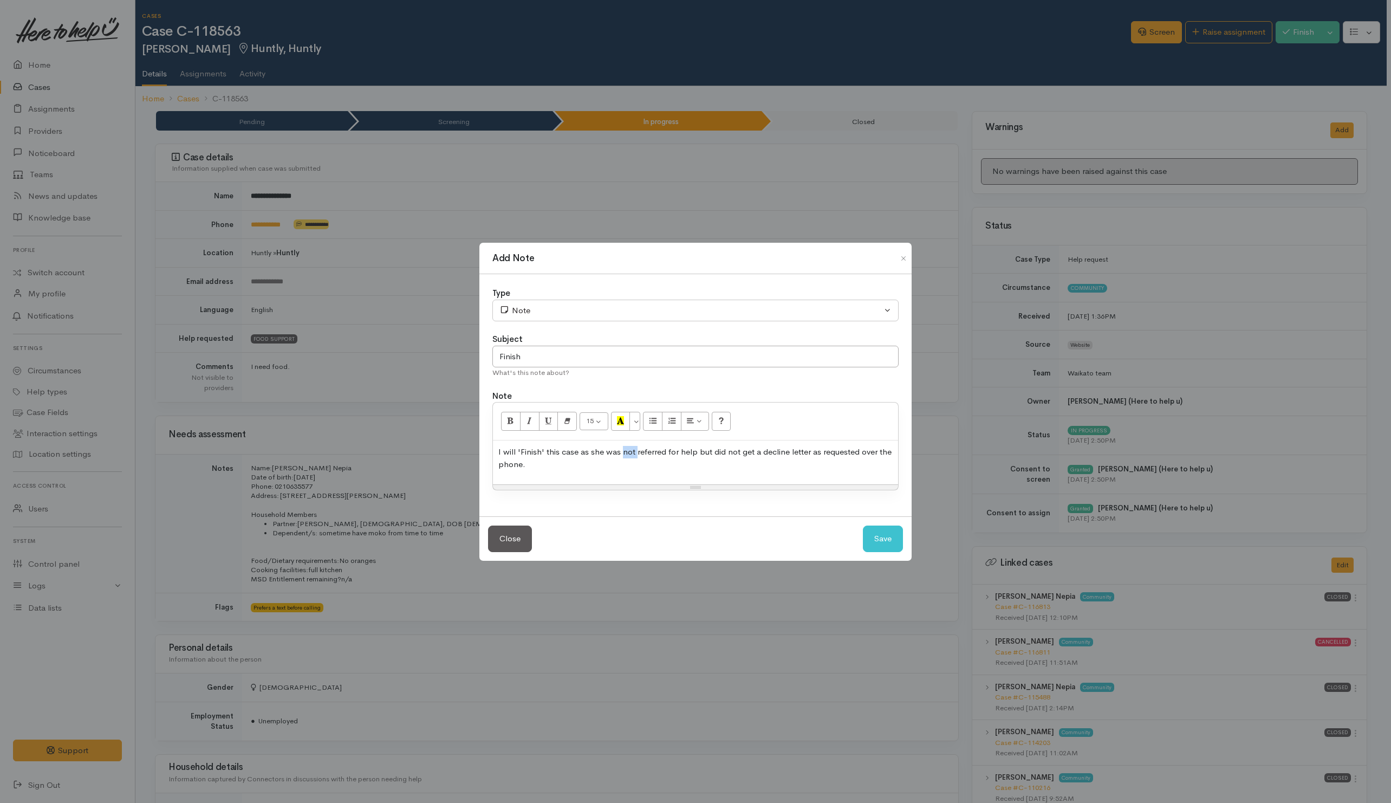
drag, startPoint x: 622, startPoint y: 454, endPoint x: 640, endPoint y: 450, distance: 18.3
click at [637, 452] on p "I will 'Finish' this case as she was not referred for help but did not get a de…" at bounding box center [695, 458] width 394 height 24
click at [692, 470] on div "I will 'Finish' this case as she was referred for help but did not get a declin…" at bounding box center [695, 462] width 405 height 44
click at [733, 465] on p "I will 'Finish' this case as she was referred for help but did not get a declin…" at bounding box center [695, 458] width 394 height 24
click at [870, 543] on button "Save" at bounding box center [883, 538] width 40 height 27
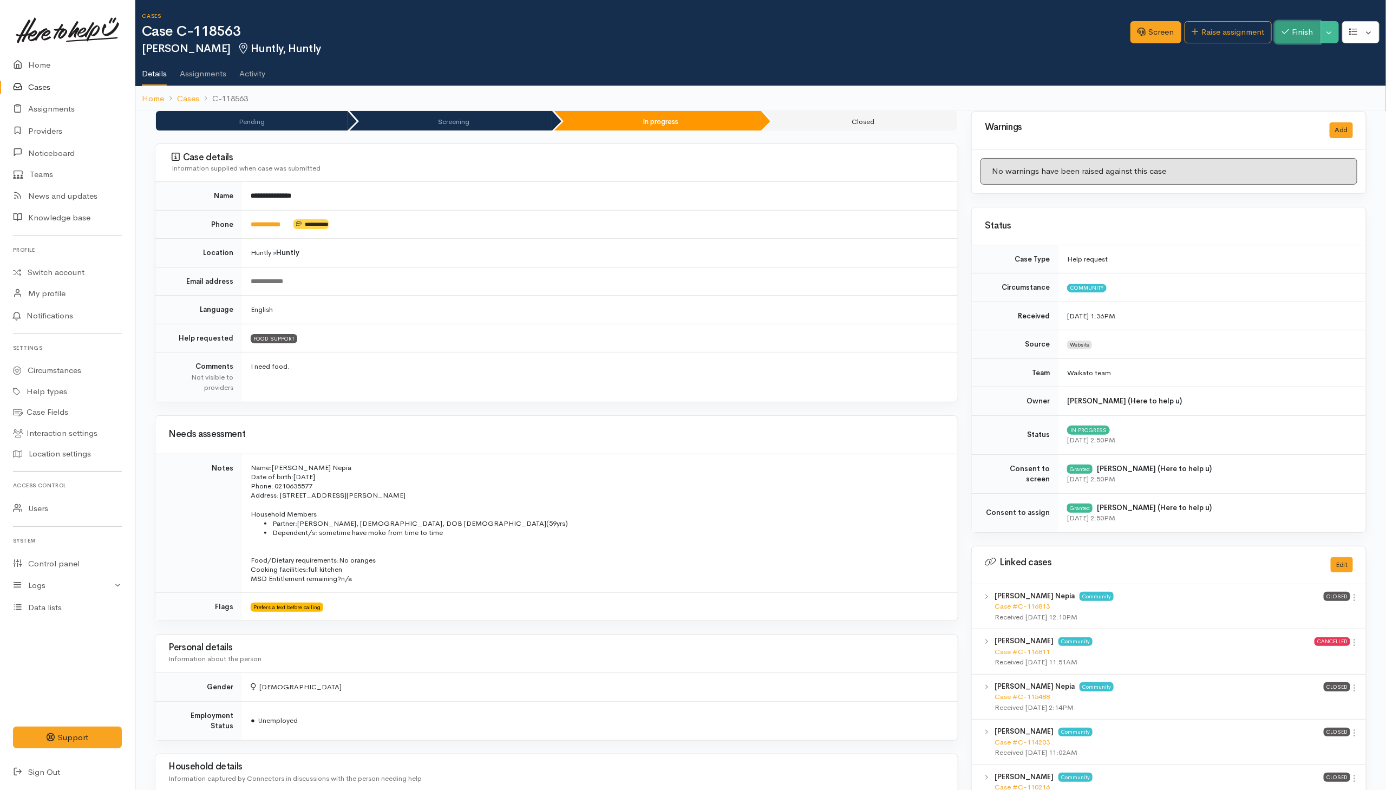
click at [1297, 36] on button "Finish" at bounding box center [1297, 32] width 45 height 22
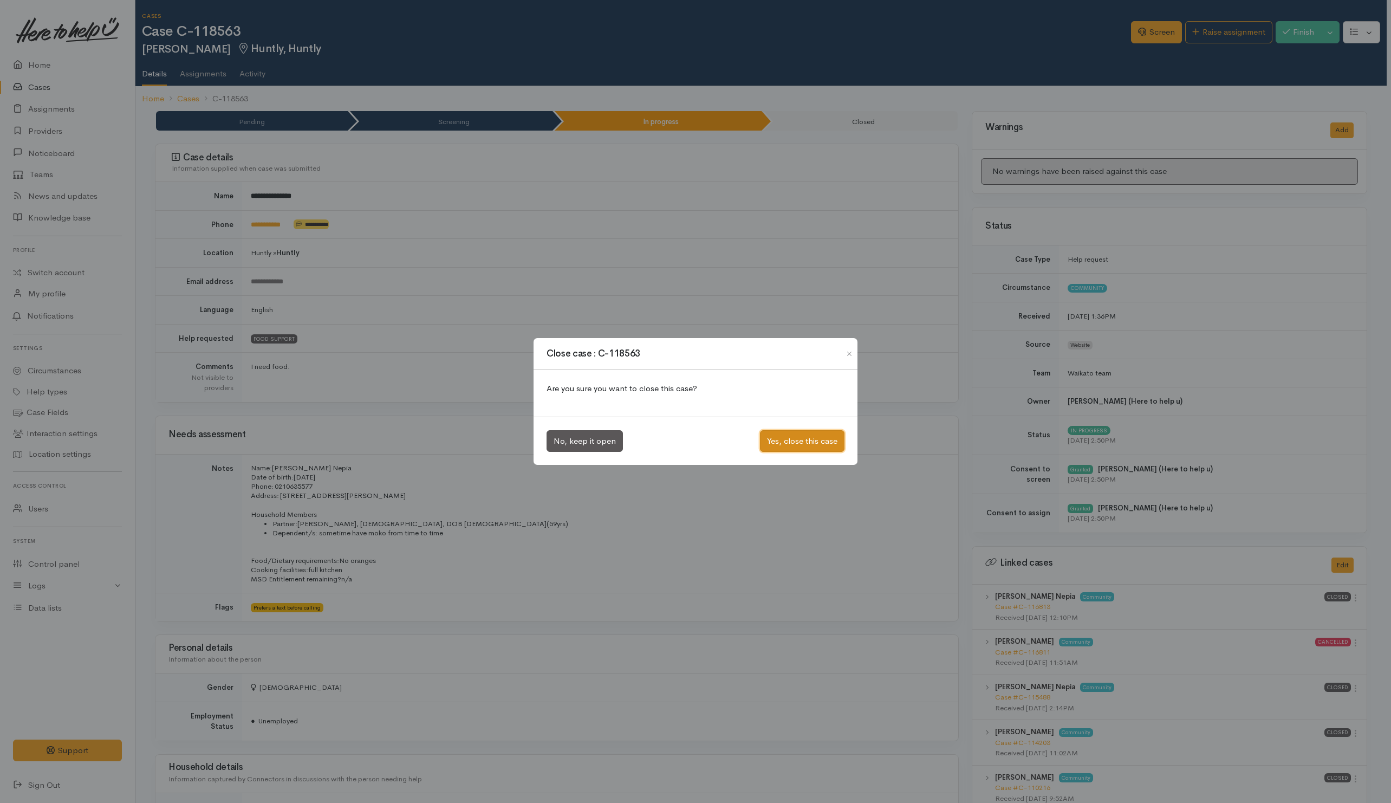
click at [799, 441] on button "Yes, close this case" at bounding box center [802, 441] width 84 height 22
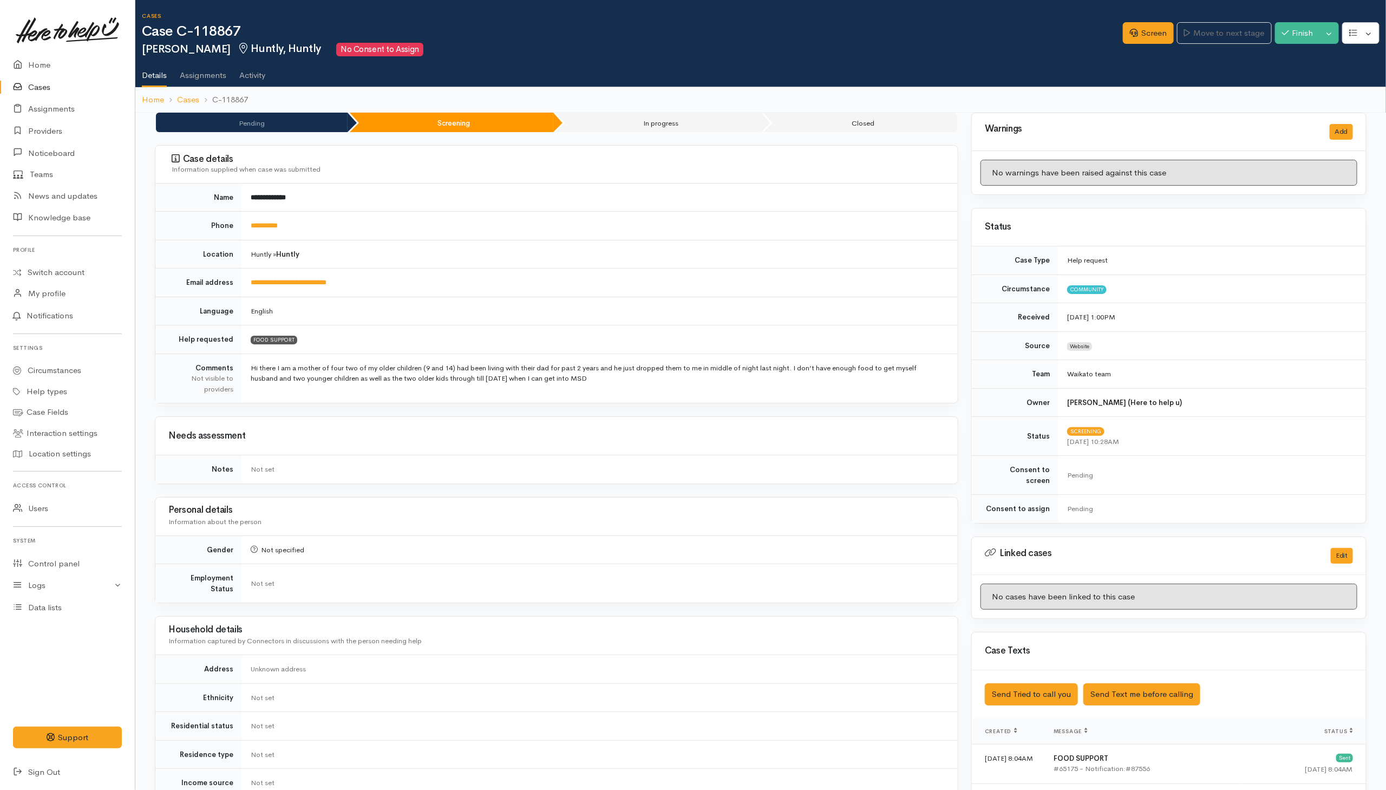
click at [41, 90] on link "Cases" at bounding box center [67, 87] width 135 height 22
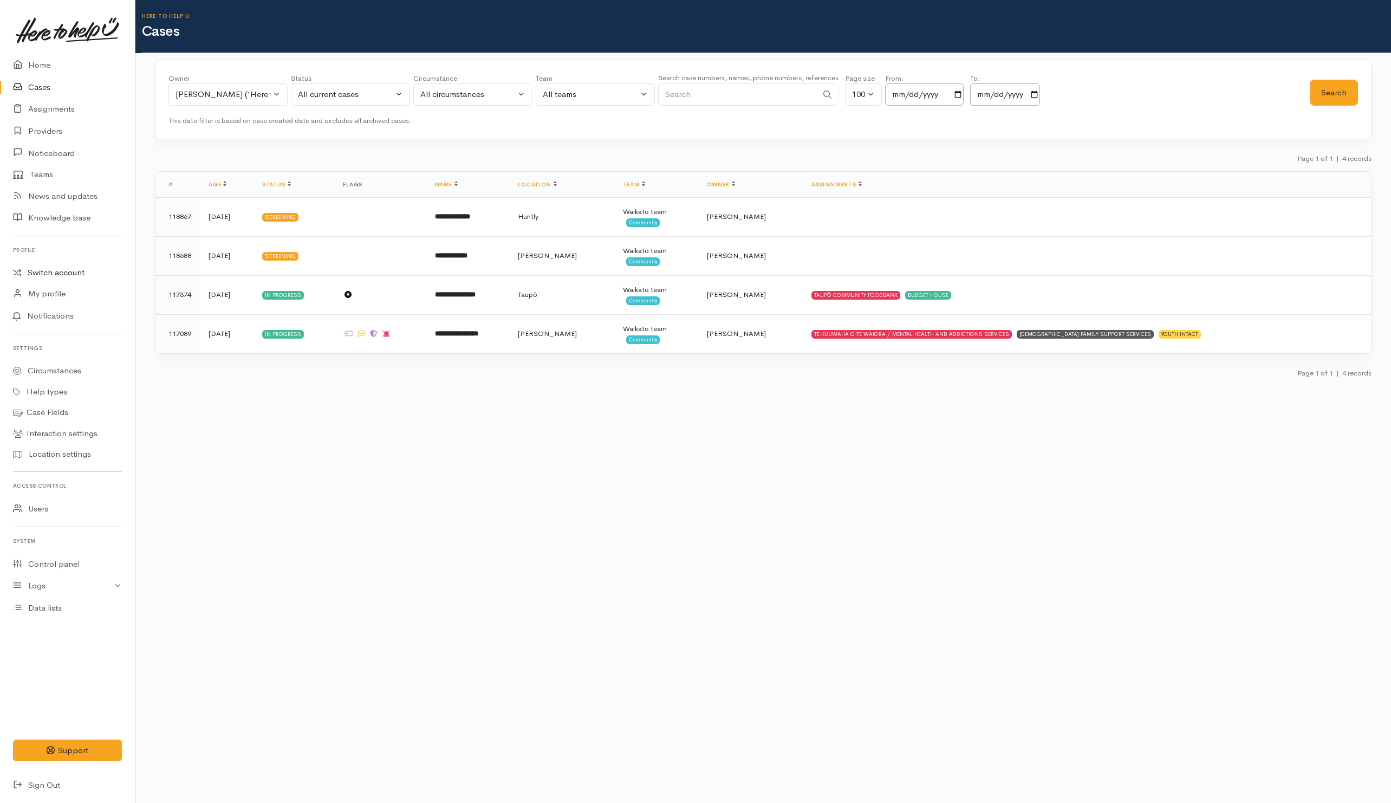
click at [64, 275] on link "Switch account" at bounding box center [67, 272] width 135 height 21
click at [752, 88] on input "Search" at bounding box center [737, 94] width 159 height 22
paste input "642041131733."
drag, startPoint x: 674, startPoint y: 93, endPoint x: 655, endPoint y: 94, distance: 19.0
click at [655, 94] on div "Owner All My cases Aandrea Murray ('Here to help u') Akash Prakash ('Here to he…" at bounding box center [738, 92] width 1141 height 39
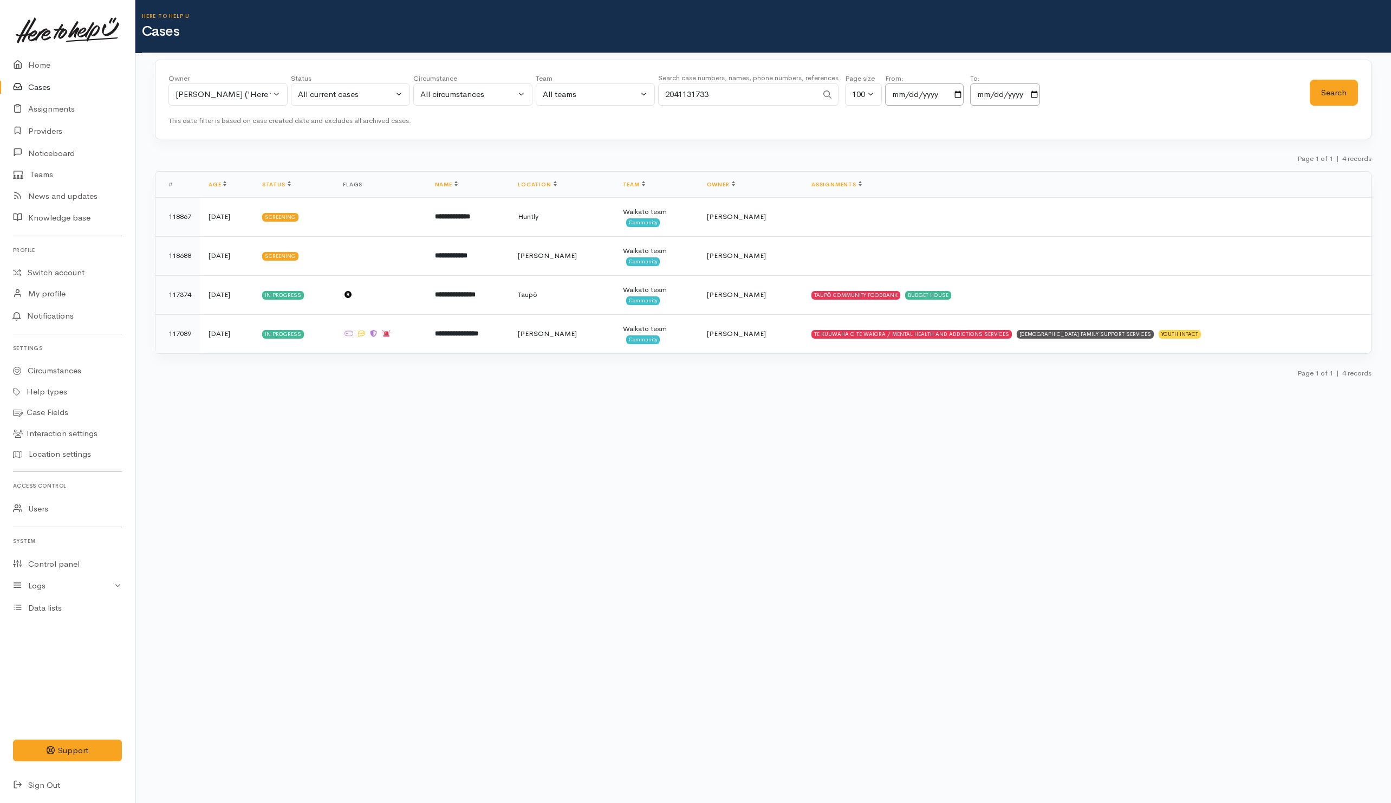
type input "2041131733"
click at [259, 92] on div "Helena Kaufononga ('Here to help u')" at bounding box center [222, 94] width 95 height 12
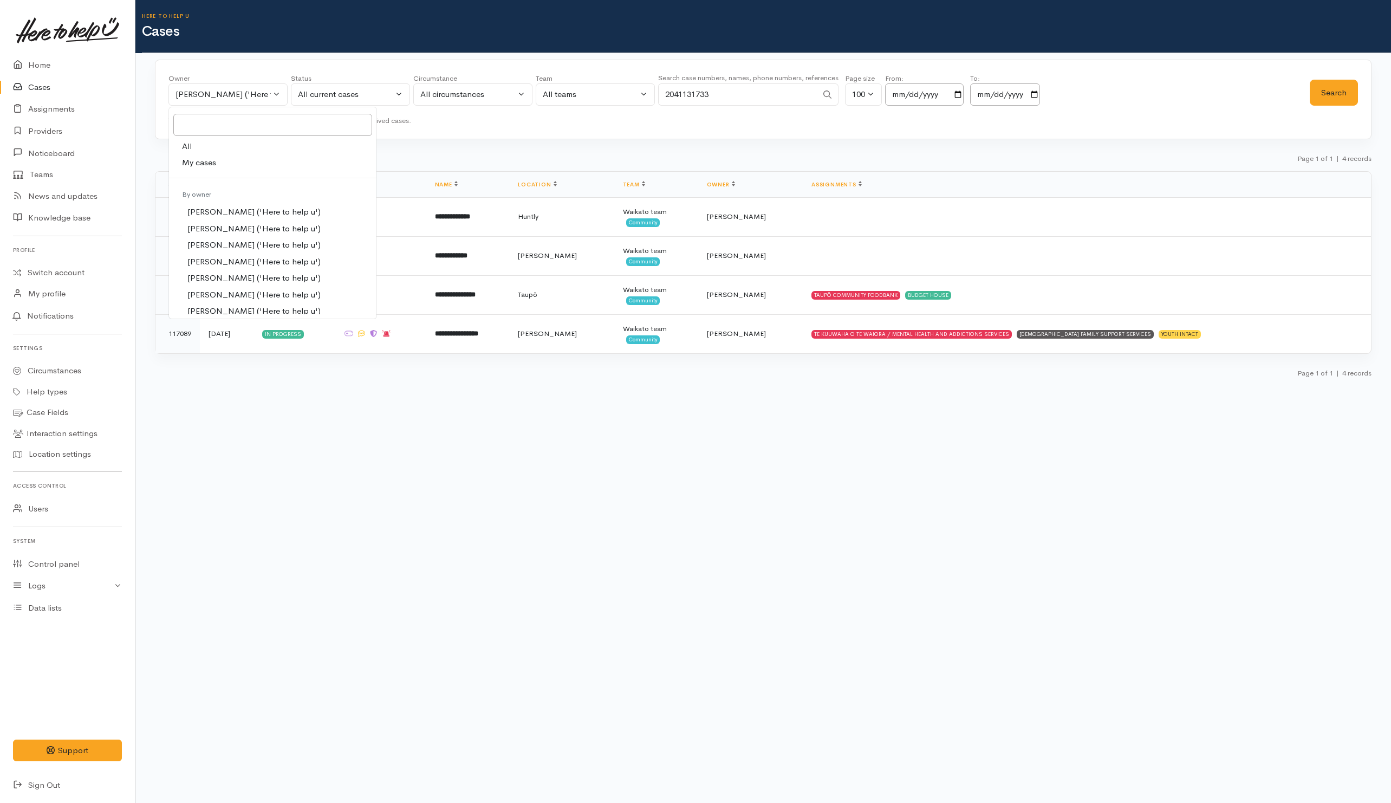
click at [207, 140] on link "All" at bounding box center [272, 146] width 207 height 17
select select "-1"
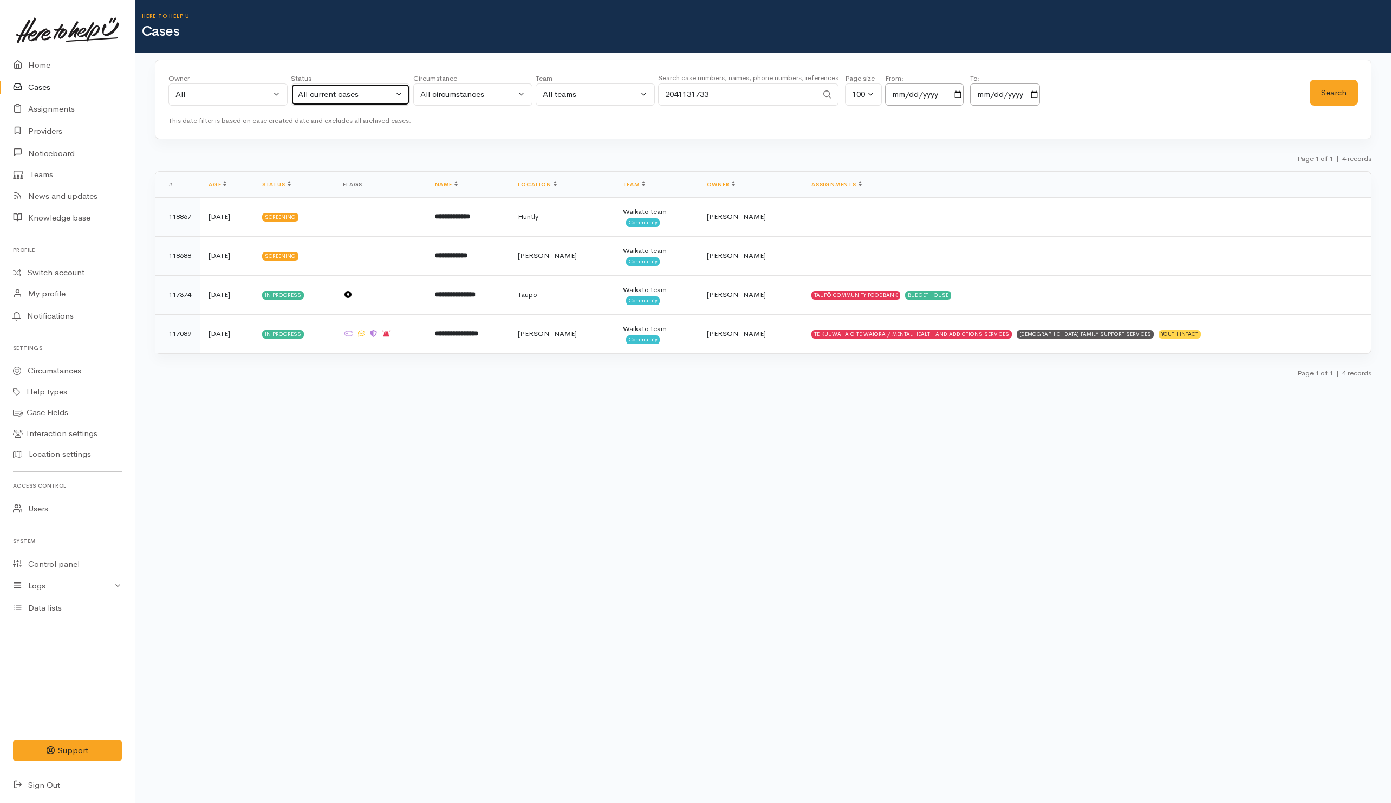
drag, startPoint x: 369, startPoint y: 95, endPoint x: 364, endPoint y: 115, distance: 21.0
click at [369, 97] on div "All current cases" at bounding box center [345, 94] width 95 height 12
click at [319, 290] on link "All" at bounding box center [350, 294] width 118 height 17
select select "All"
click at [1340, 86] on button "Search" at bounding box center [1334, 93] width 48 height 27
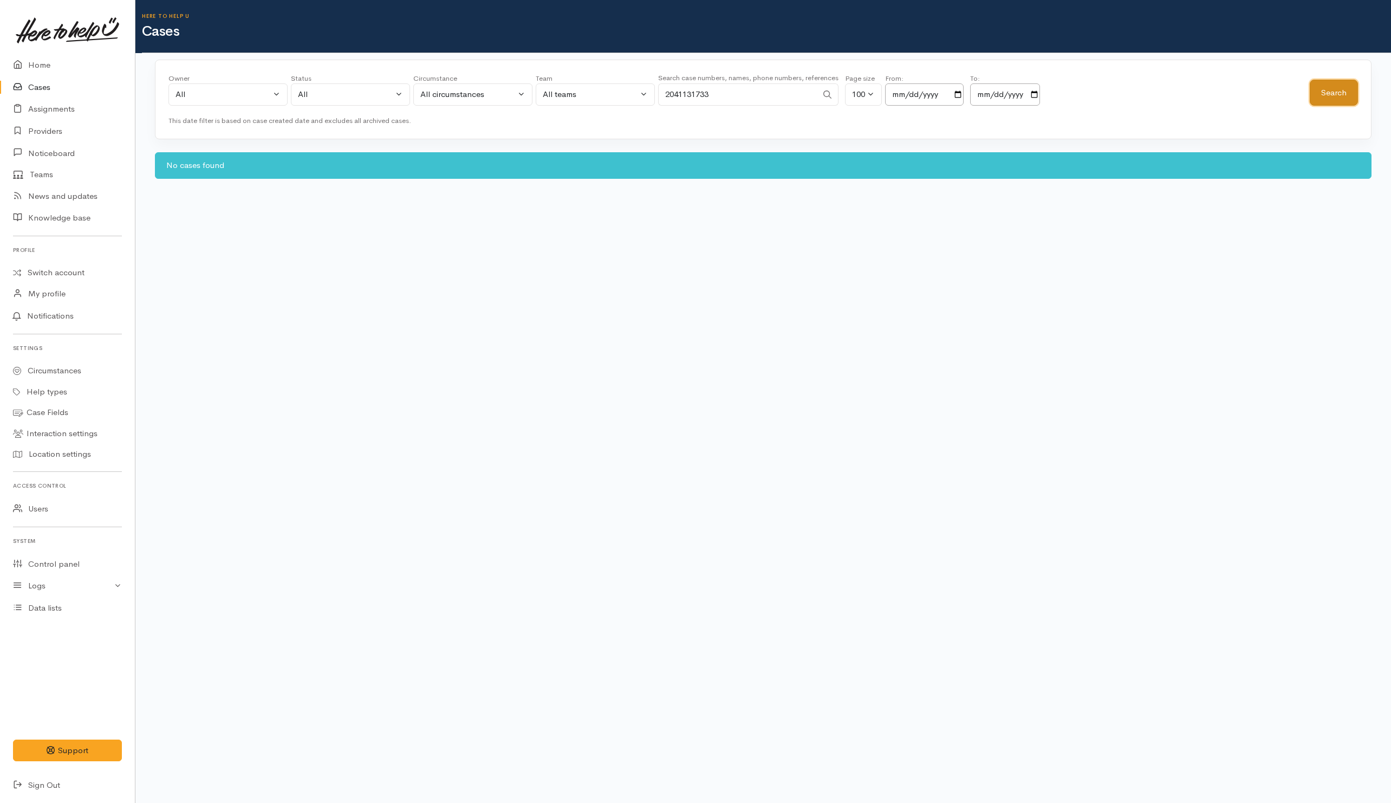
click at [1336, 87] on button "Search" at bounding box center [1334, 93] width 48 height 27
drag, startPoint x: 663, startPoint y: 94, endPoint x: 642, endPoint y: 94, distance: 21.1
click at [642, 94] on div "Owner All My cases Aandrea Murray ('Here to help u') Akash Prakash ('Here to he…" at bounding box center [738, 92] width 1141 height 39
click at [53, 174] on link "Teams" at bounding box center [67, 174] width 135 height 21
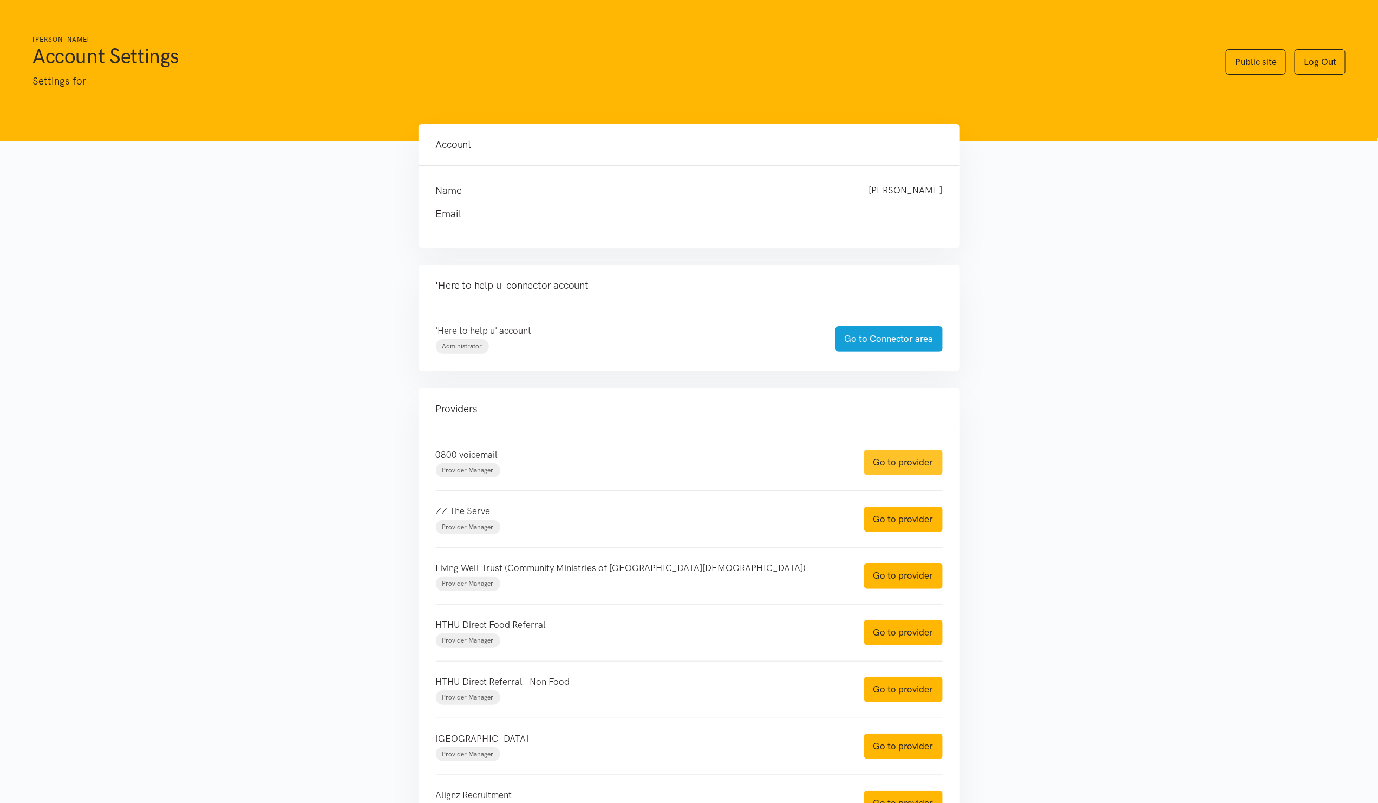
click at [898, 468] on link "Go to provider" at bounding box center [903, 462] width 79 height 25
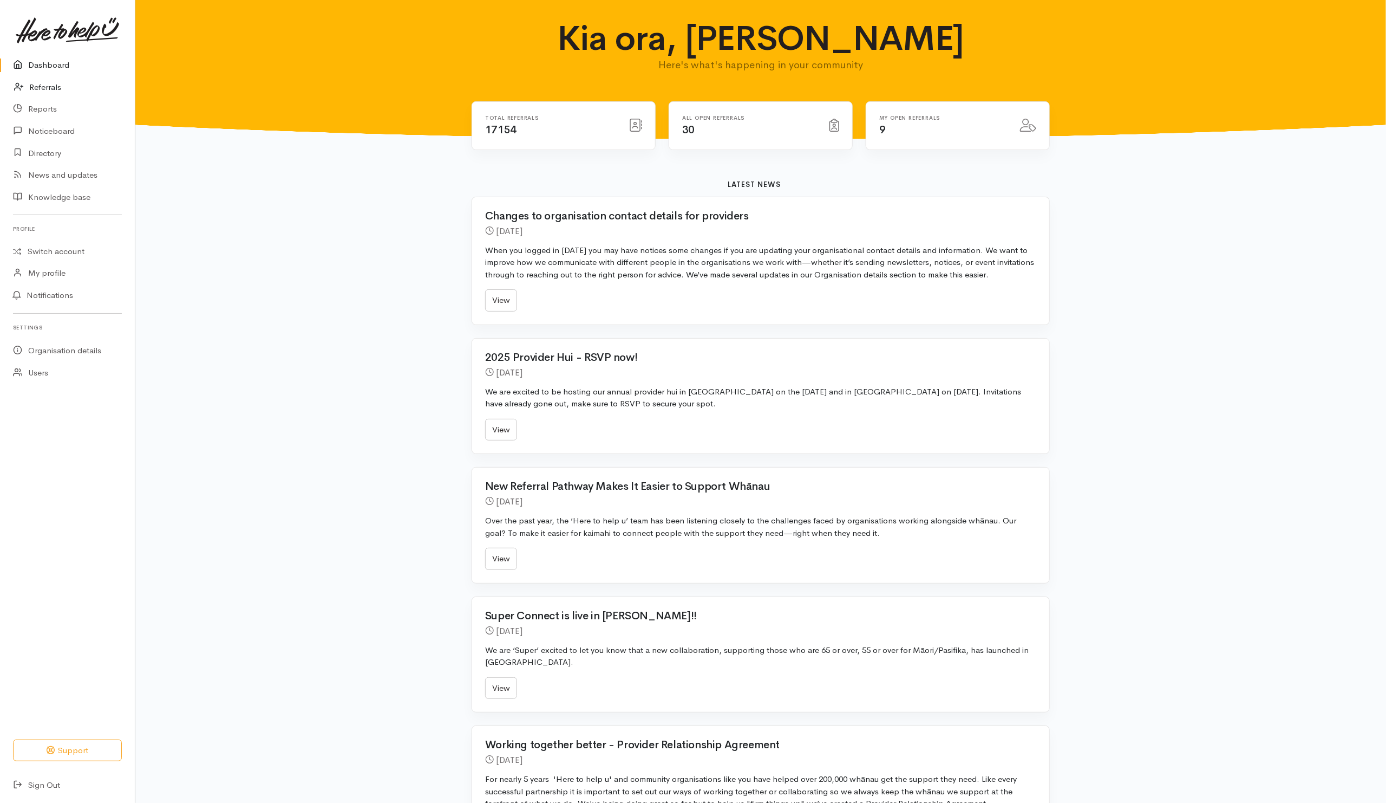
click at [50, 84] on link "Referrals" at bounding box center [67, 87] width 135 height 22
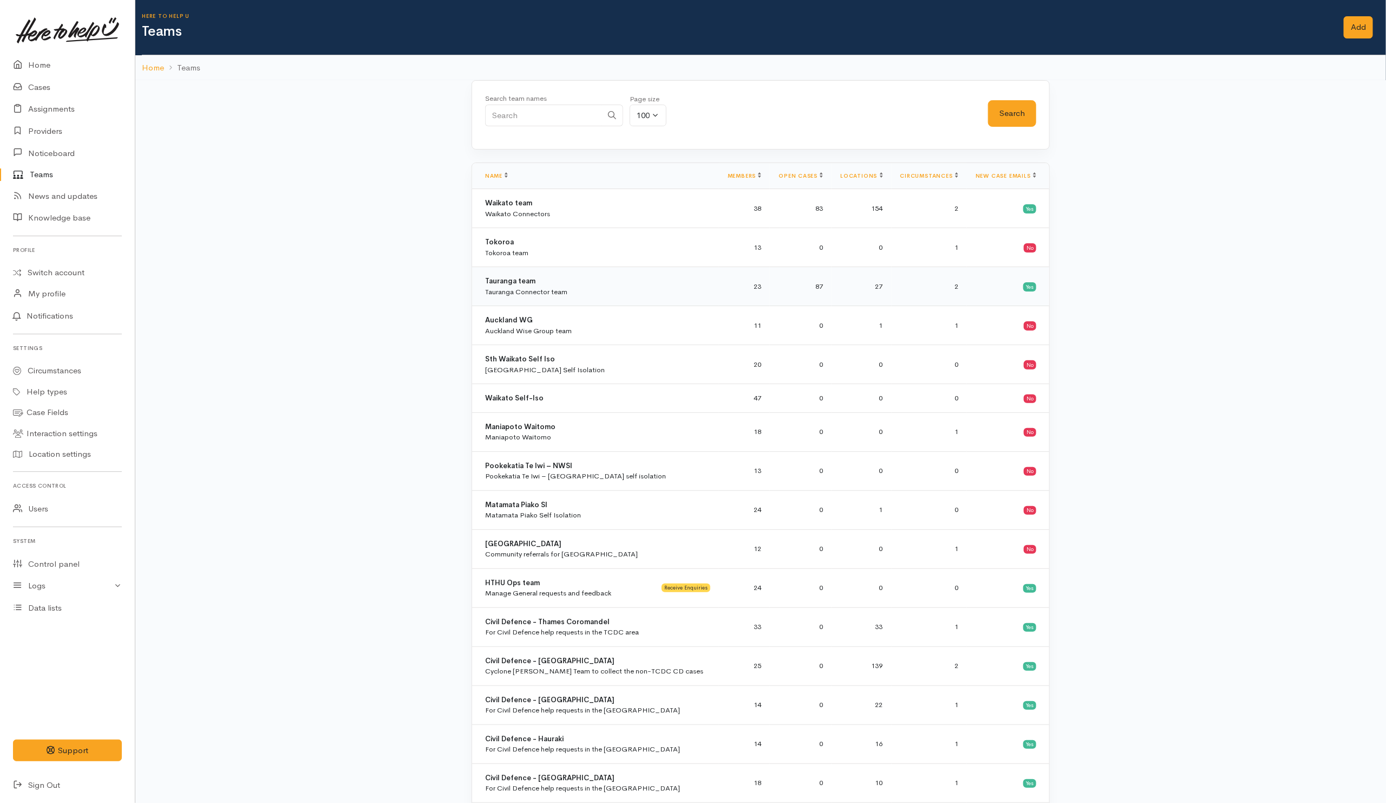
click at [526, 273] on td "Tauranga team Tauranga Connector team" at bounding box center [595, 286] width 247 height 39
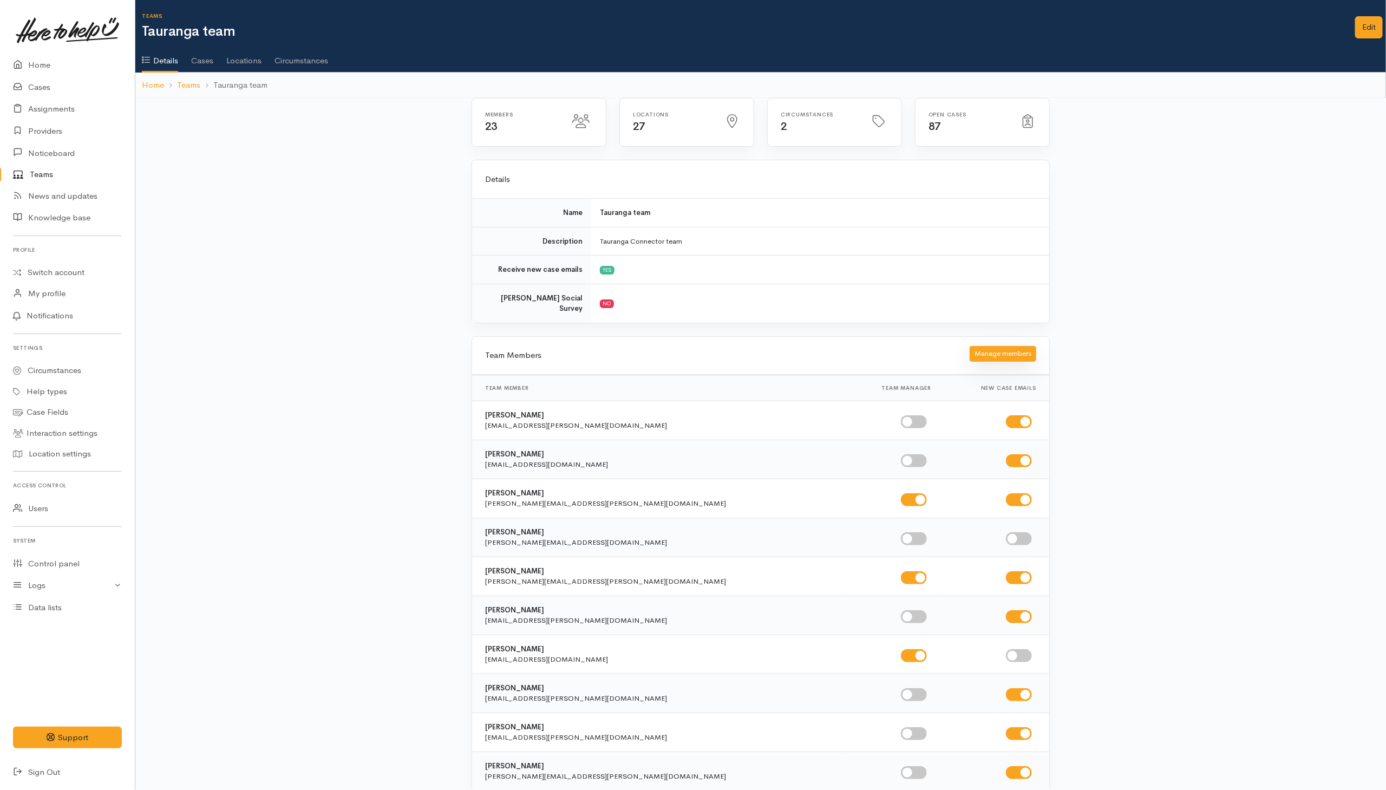
click at [1019, 350] on button "Manage members" at bounding box center [1003, 354] width 67 height 16
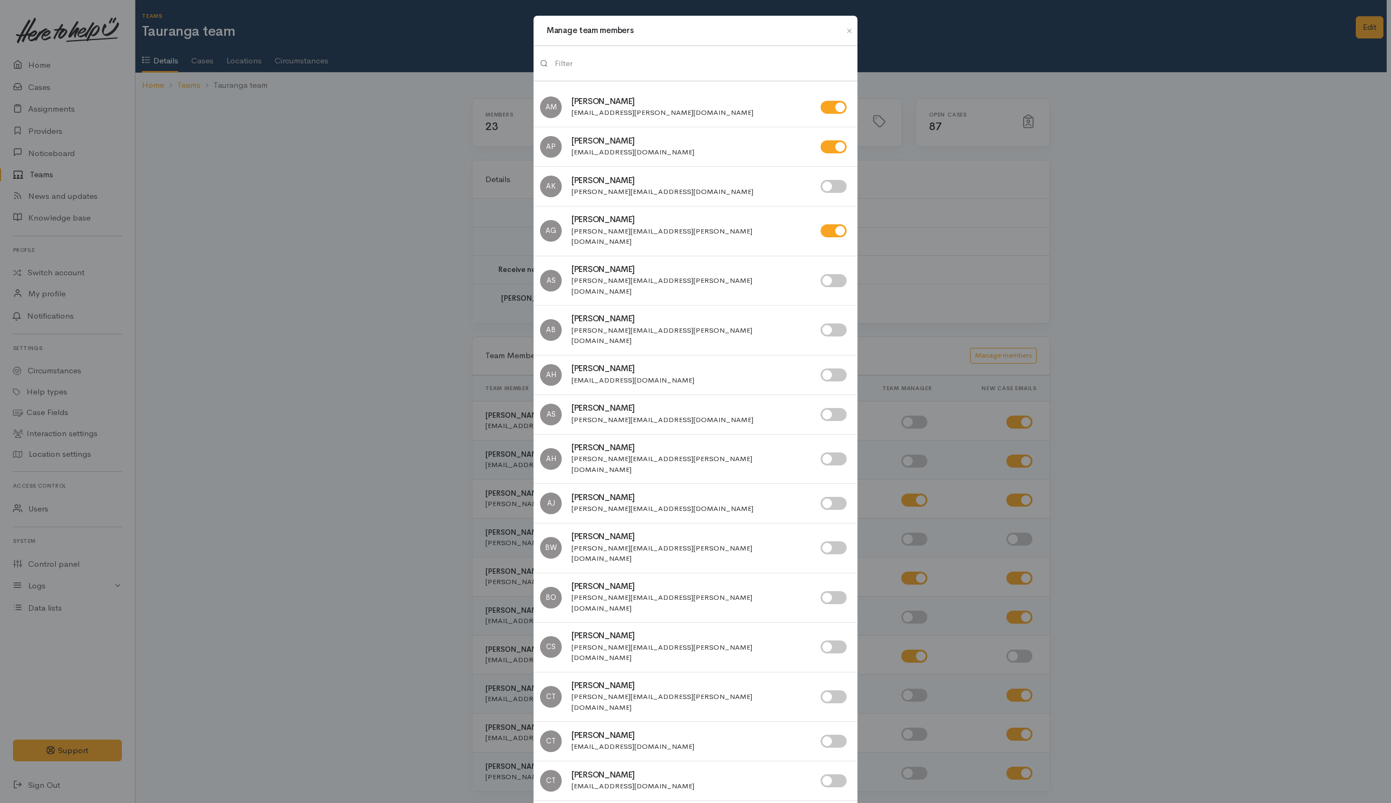
click at [668, 57] on input "search" at bounding box center [703, 64] width 296 height 22
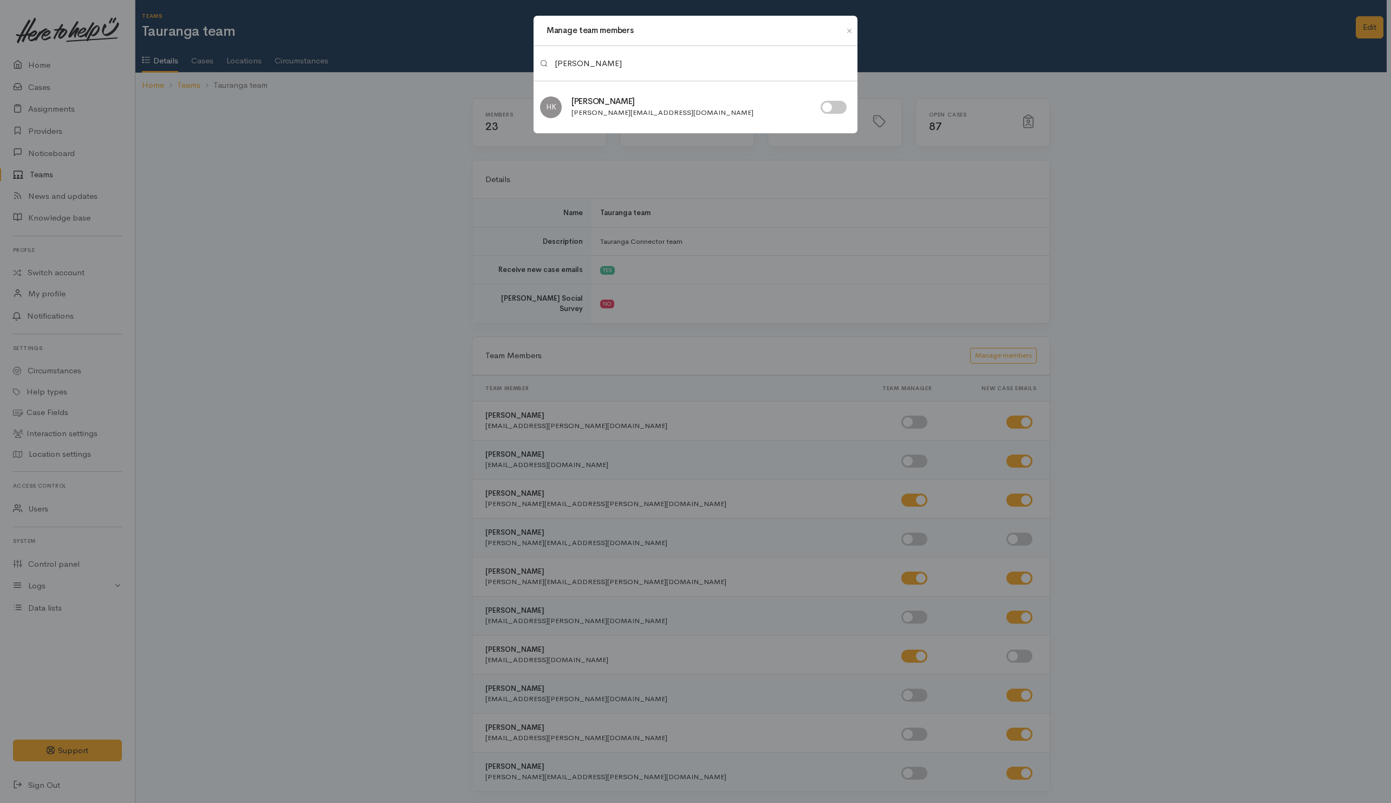
type input "helen"
click at [834, 109] on input "checkbox" at bounding box center [833, 107] width 26 height 13
click at [828, 104] on input "checkbox" at bounding box center [833, 107] width 26 height 13
checkbox input "false"
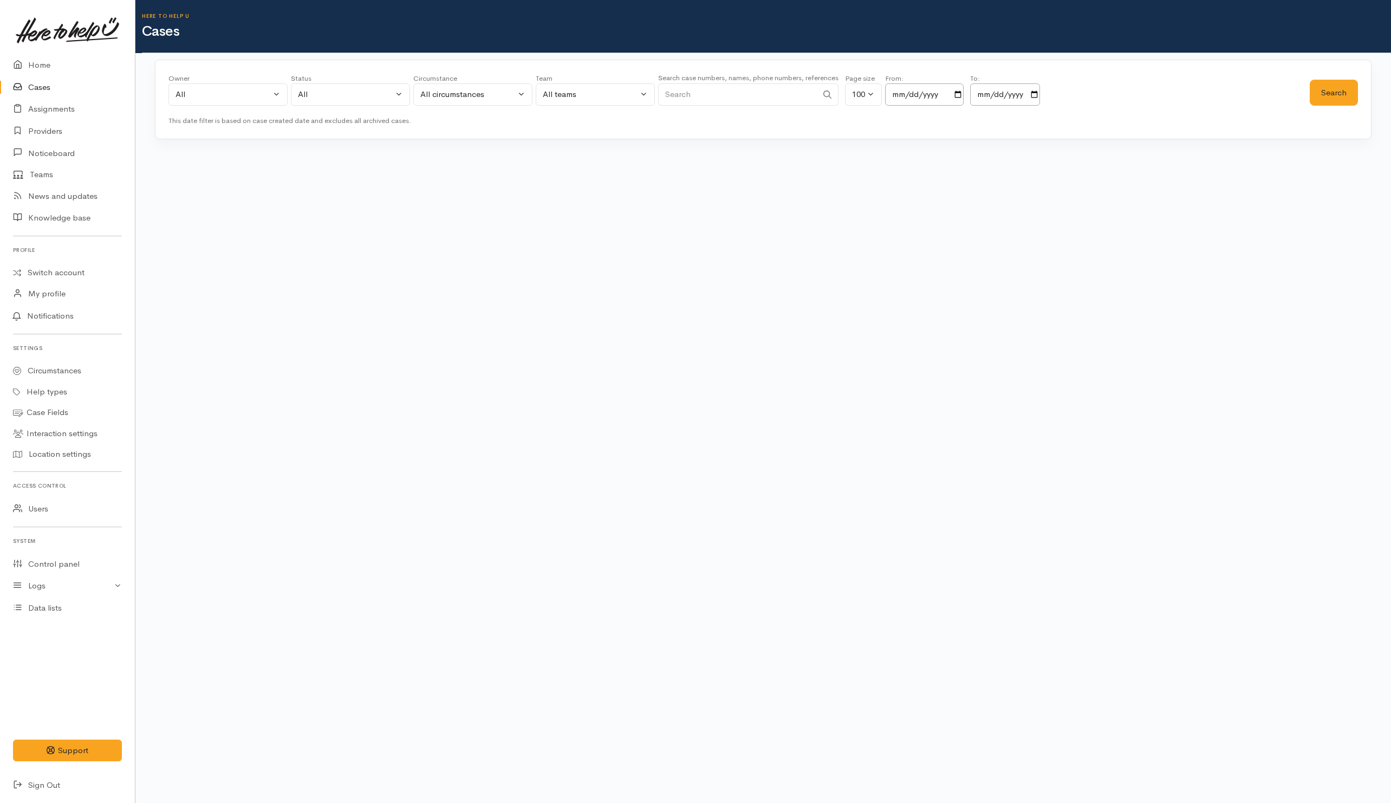
click at [709, 90] on input "Search" at bounding box center [737, 94] width 159 height 22
paste input "642041131733."
drag, startPoint x: 671, startPoint y: 92, endPoint x: 645, endPoint y: 93, distance: 26.0
click at [645, 93] on div "Owner All My cases 2Alice1 [PERSON_NAME] ('Here to help u') [PERSON_NAME] ('Her…" at bounding box center [738, 92] width 1141 height 39
click at [1324, 93] on button "Search" at bounding box center [1334, 93] width 48 height 27
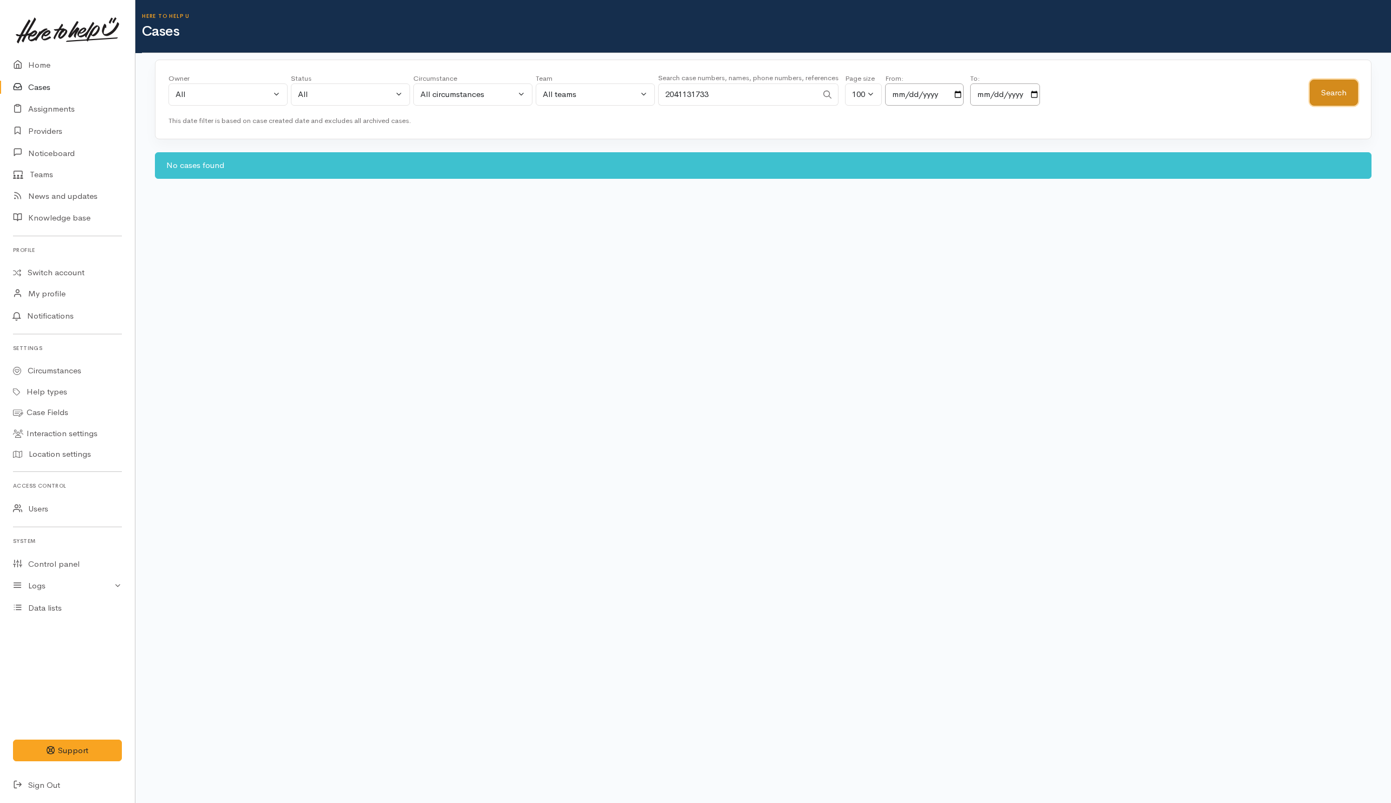
click at [1326, 92] on button "Search" at bounding box center [1334, 93] width 48 height 27
drag, startPoint x: 747, startPoint y: 97, endPoint x: 598, endPoint y: 97, distance: 149.5
click at [598, 97] on div "Owner All My cases 2Alice1 Faye Davies ('Here to help u') Aandrea Murray ('Here…" at bounding box center [738, 92] width 1141 height 39
paste input "11023837"
type input "211023837"
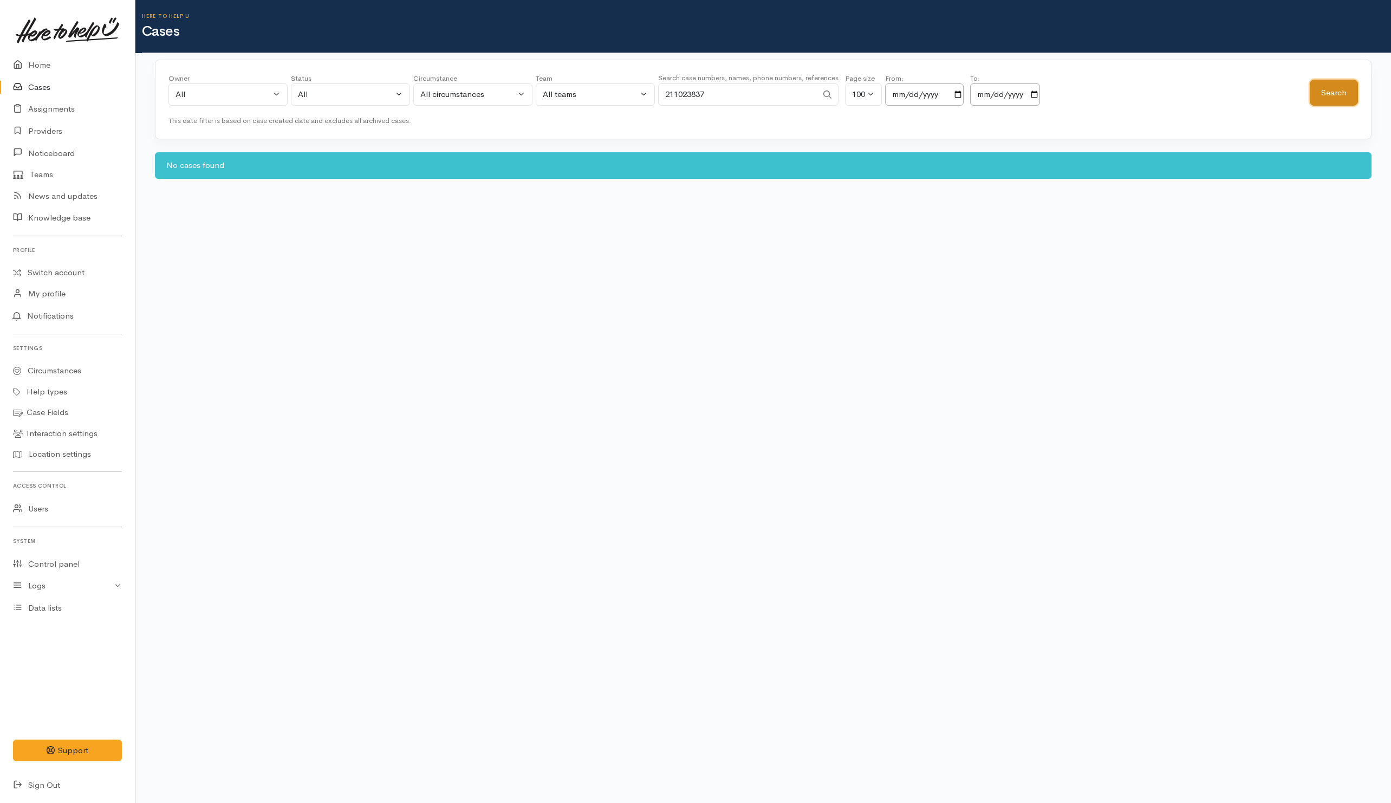
click at [1344, 84] on button "Search" at bounding box center [1334, 93] width 48 height 27
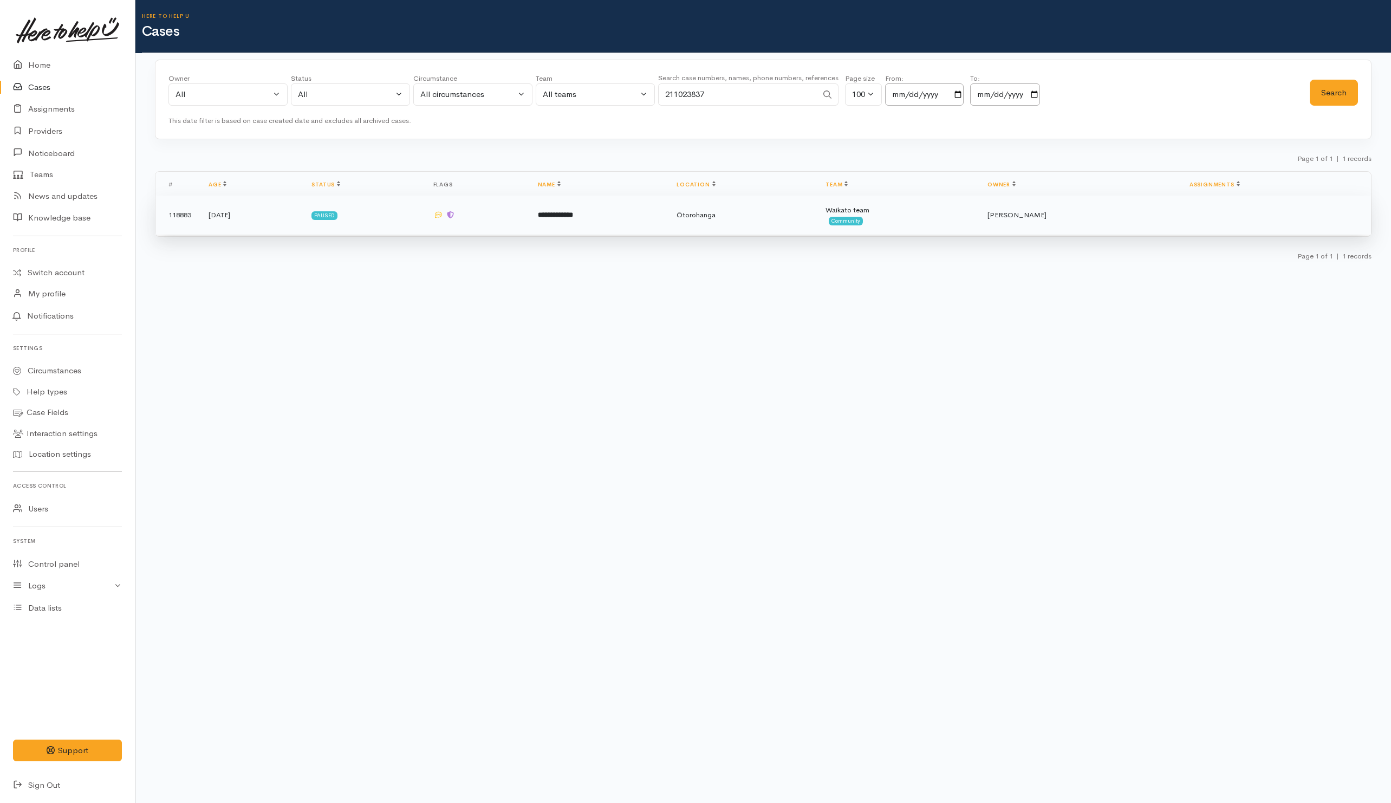
click at [647, 229] on td "**********" at bounding box center [598, 215] width 139 height 39
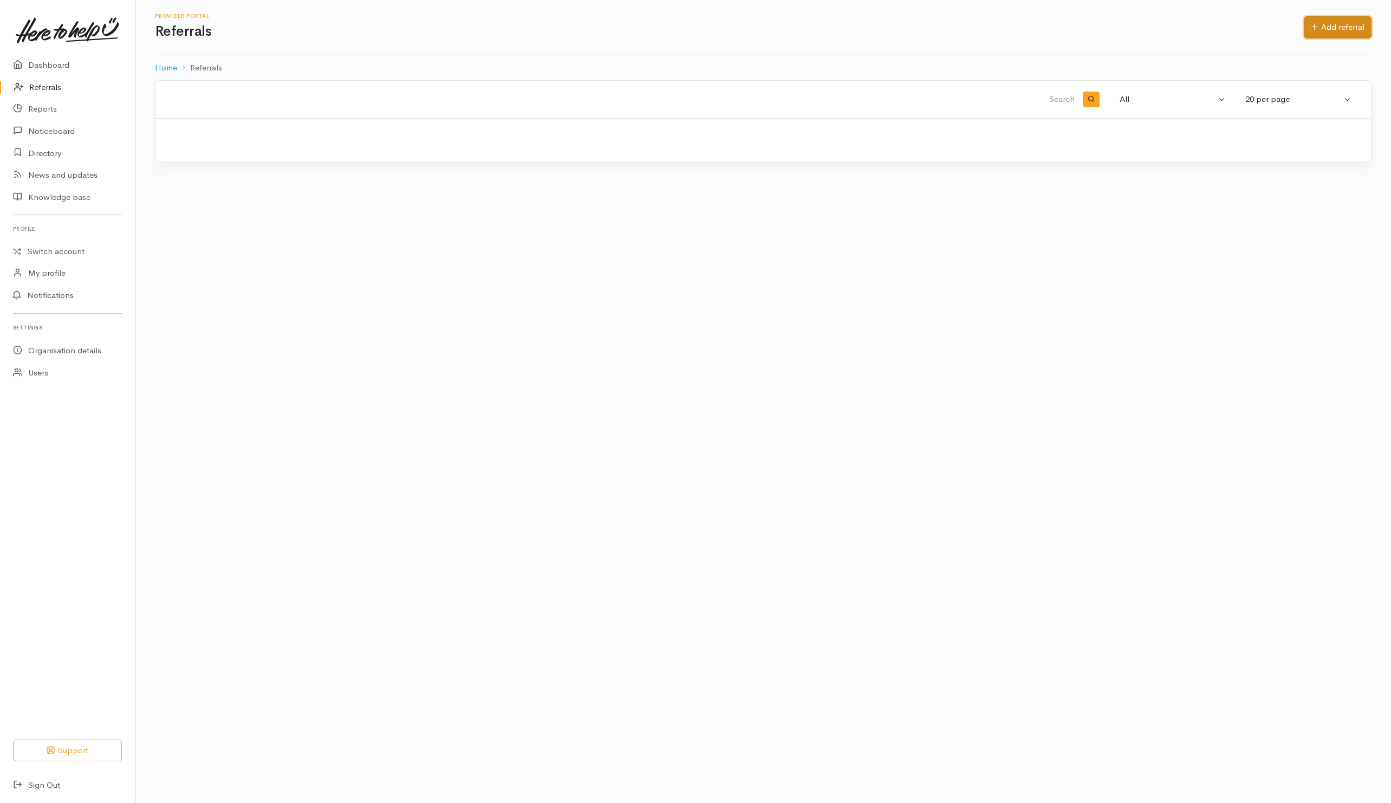
click at [1336, 34] on link "Add referral" at bounding box center [1338, 27] width 68 height 22
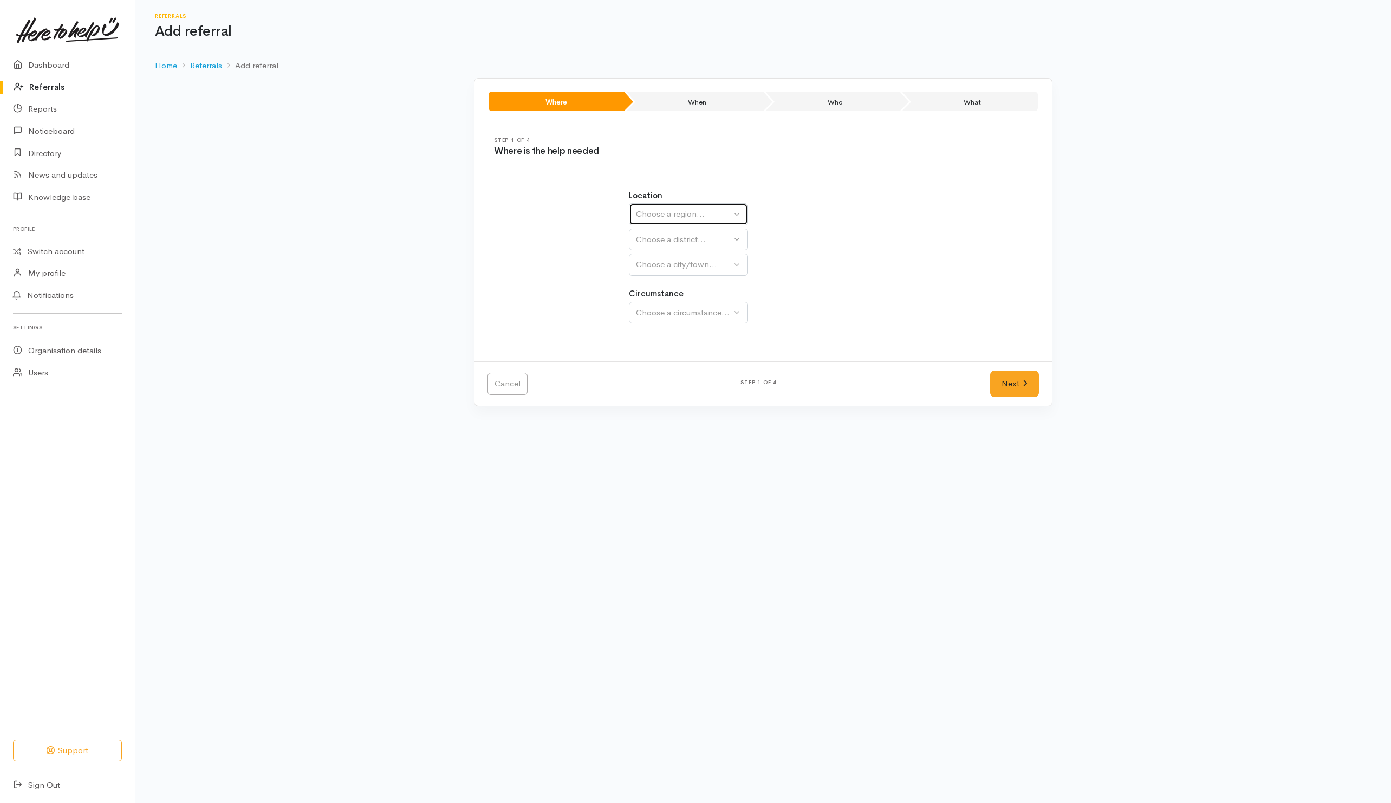
click at [675, 219] on div "Choose a region..." at bounding box center [683, 214] width 95 height 12
click at [647, 280] on span "Waikato" at bounding box center [685, 282] width 86 height 12
select select "3"
select select
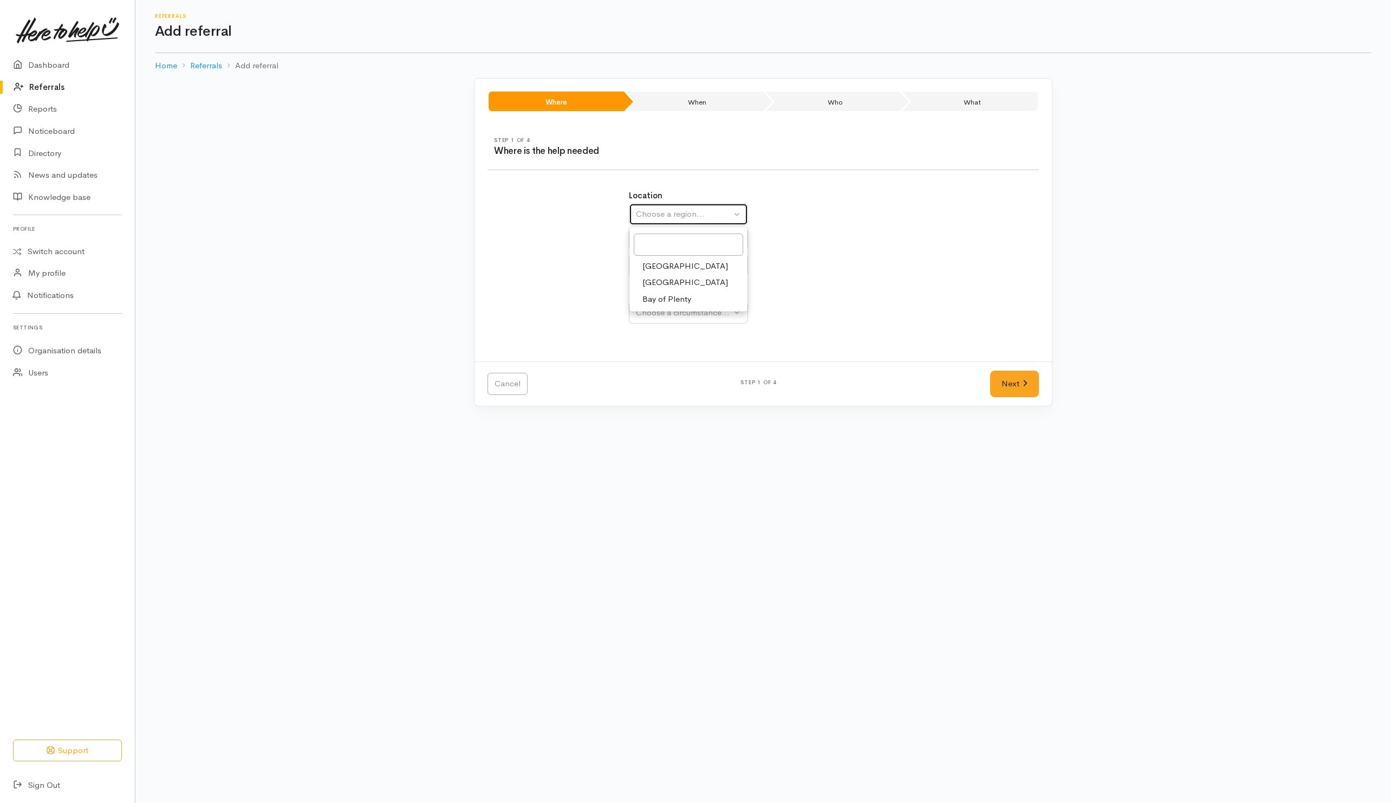
select select
click at [656, 247] on button "Choose a district..." at bounding box center [717, 240] width 176 height 22
click at [653, 341] on span "[PERSON_NAME]" at bounding box center [675, 341] width 67 height 12
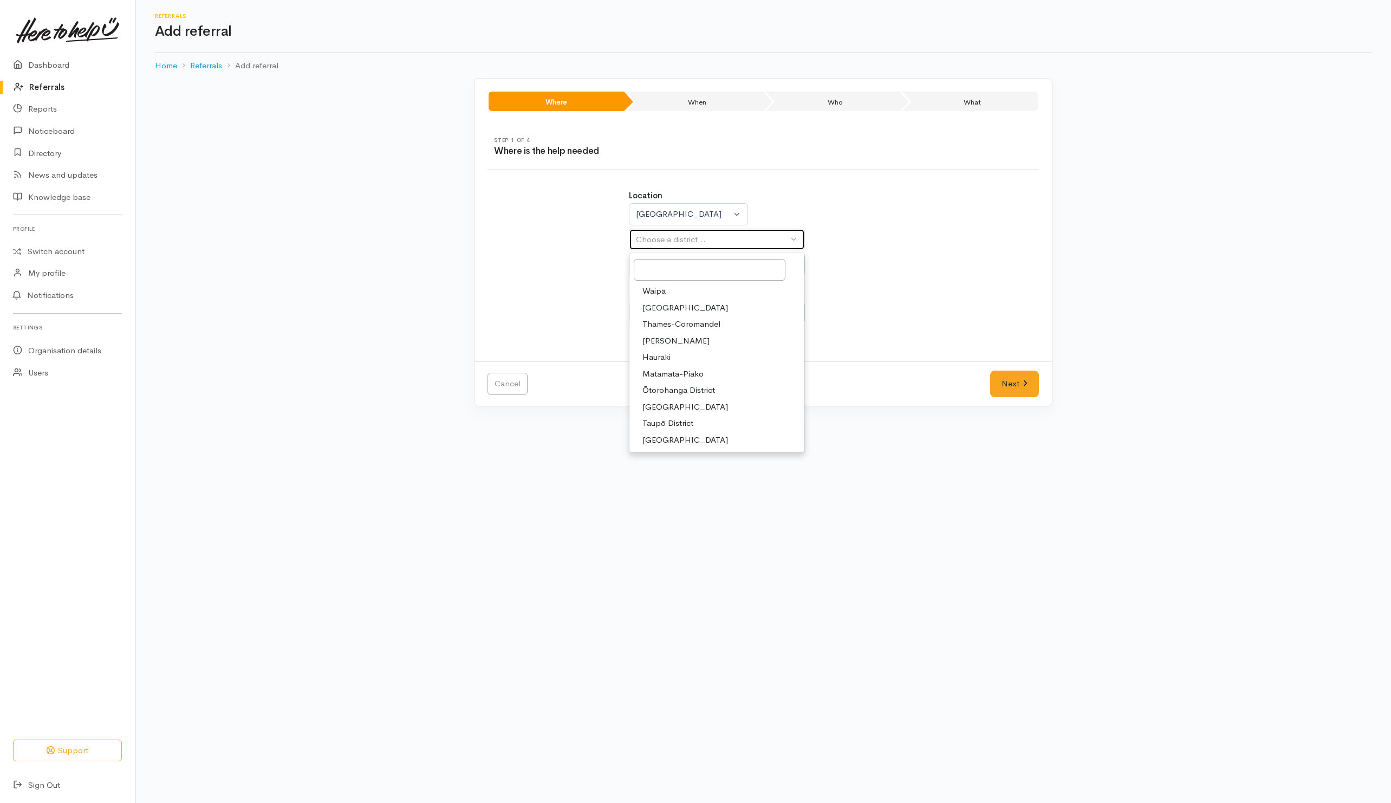
select select "4"
select select
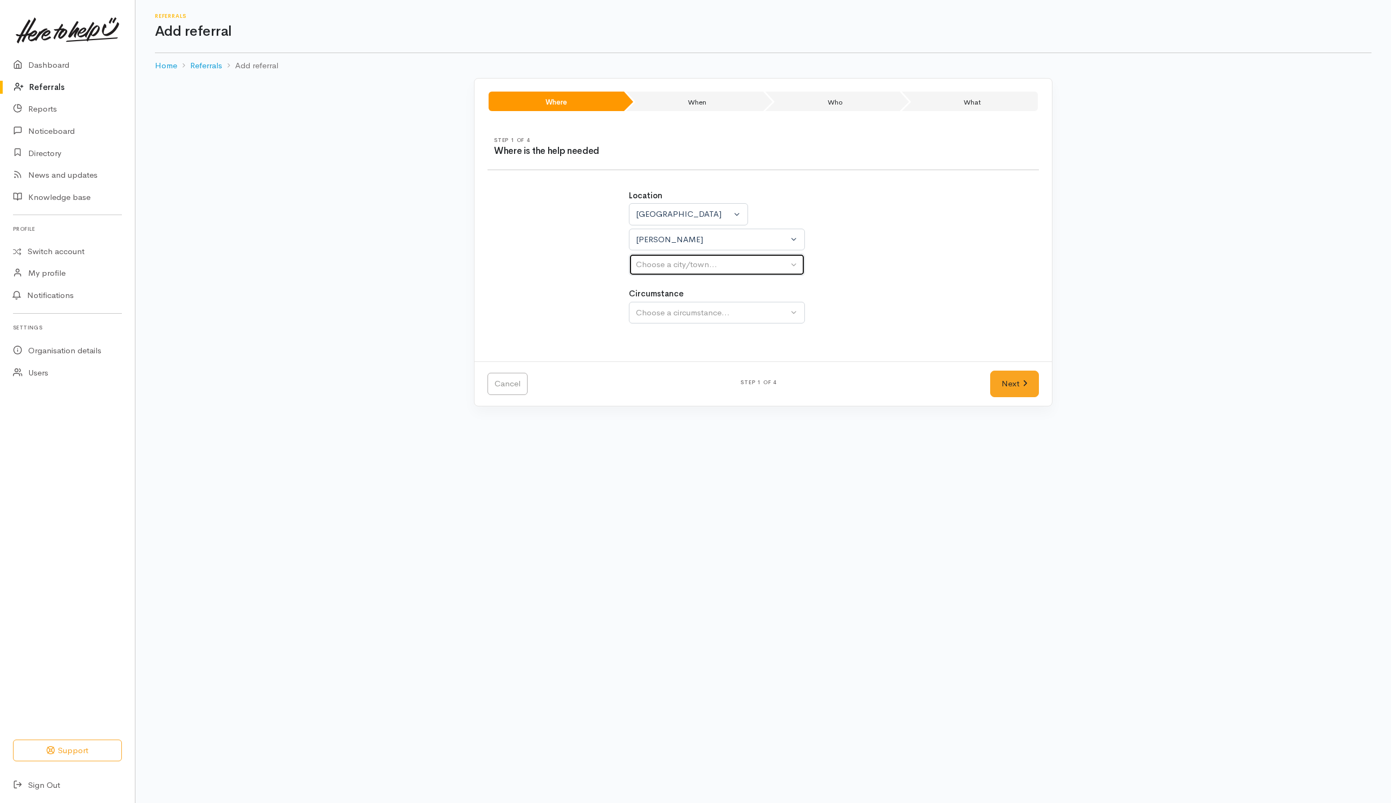
click at [665, 275] on button "Choose a city/town..." at bounding box center [717, 264] width 176 height 22
click at [654, 322] on span "Hamilton" at bounding box center [675, 316] width 67 height 12
select select "1"
click at [662, 314] on div "Choose a circumstance..." at bounding box center [712, 313] width 152 height 12
drag, startPoint x: 657, startPoint y: 374, endPoint x: 748, endPoint y: 377, distance: 91.0
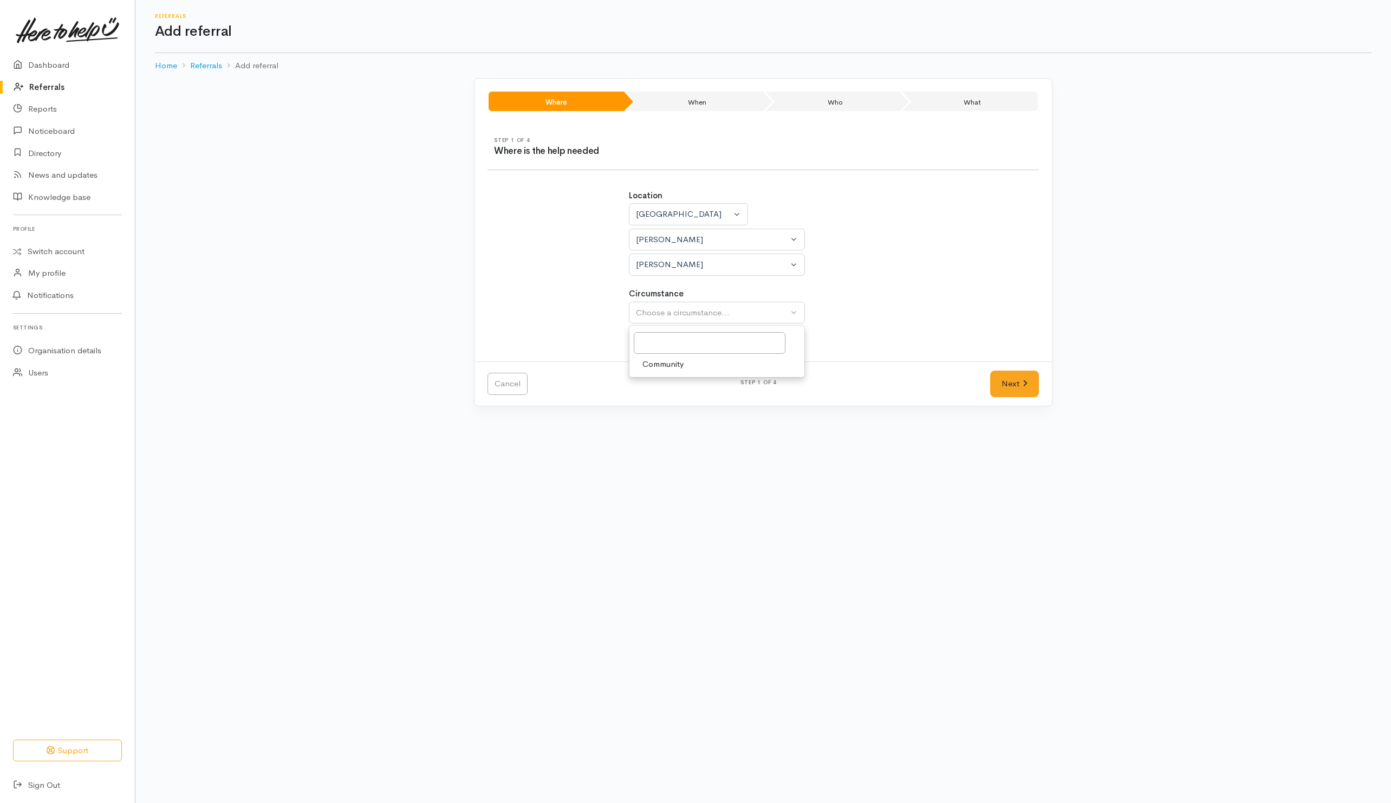
click at [658, 373] on link "Community" at bounding box center [716, 364] width 175 height 17
select select "2"
drag, startPoint x: 1009, startPoint y: 395, endPoint x: 887, endPoint y: 366, distance: 125.4
click at [1009, 395] on link "Next" at bounding box center [1014, 383] width 49 height 27
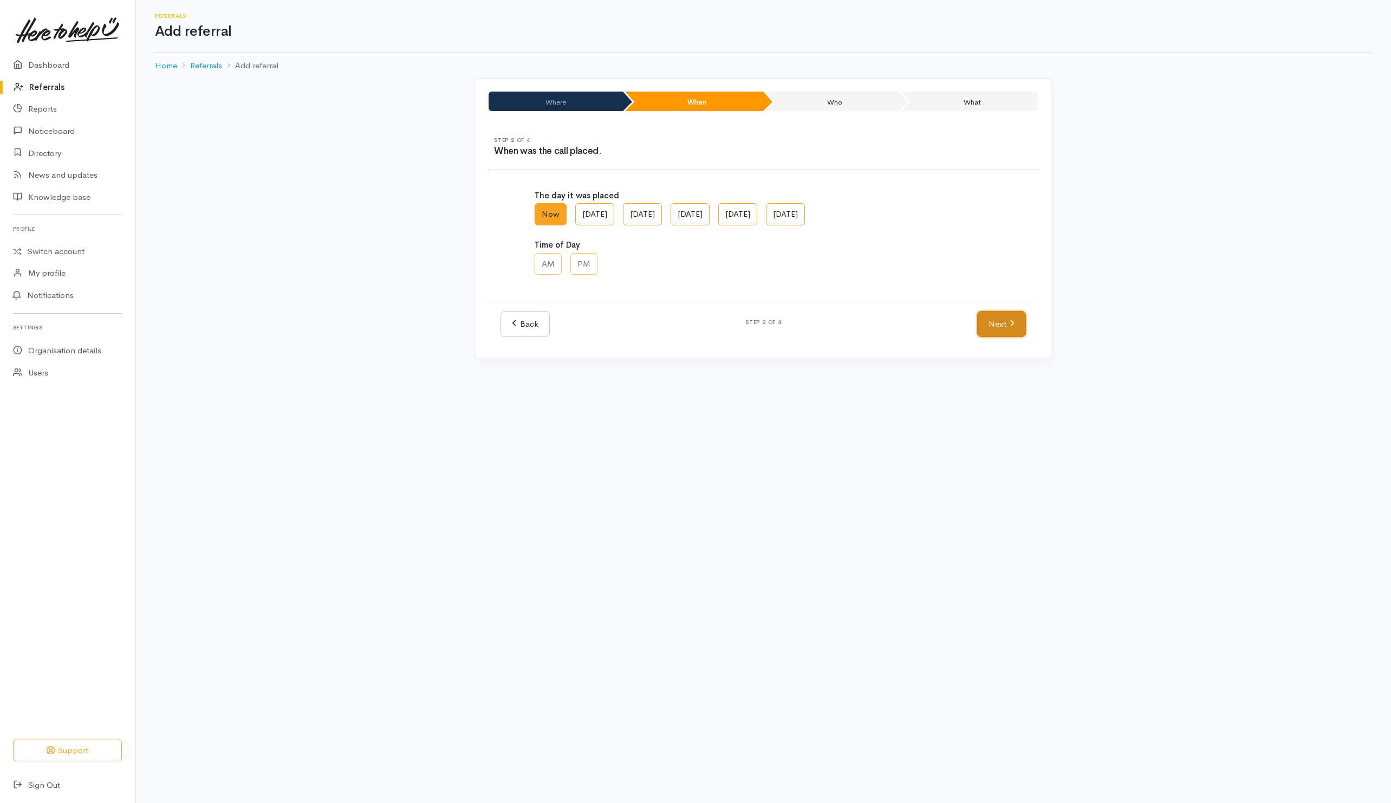
click at [1010, 325] on icon at bounding box center [1012, 323] width 5 height 8
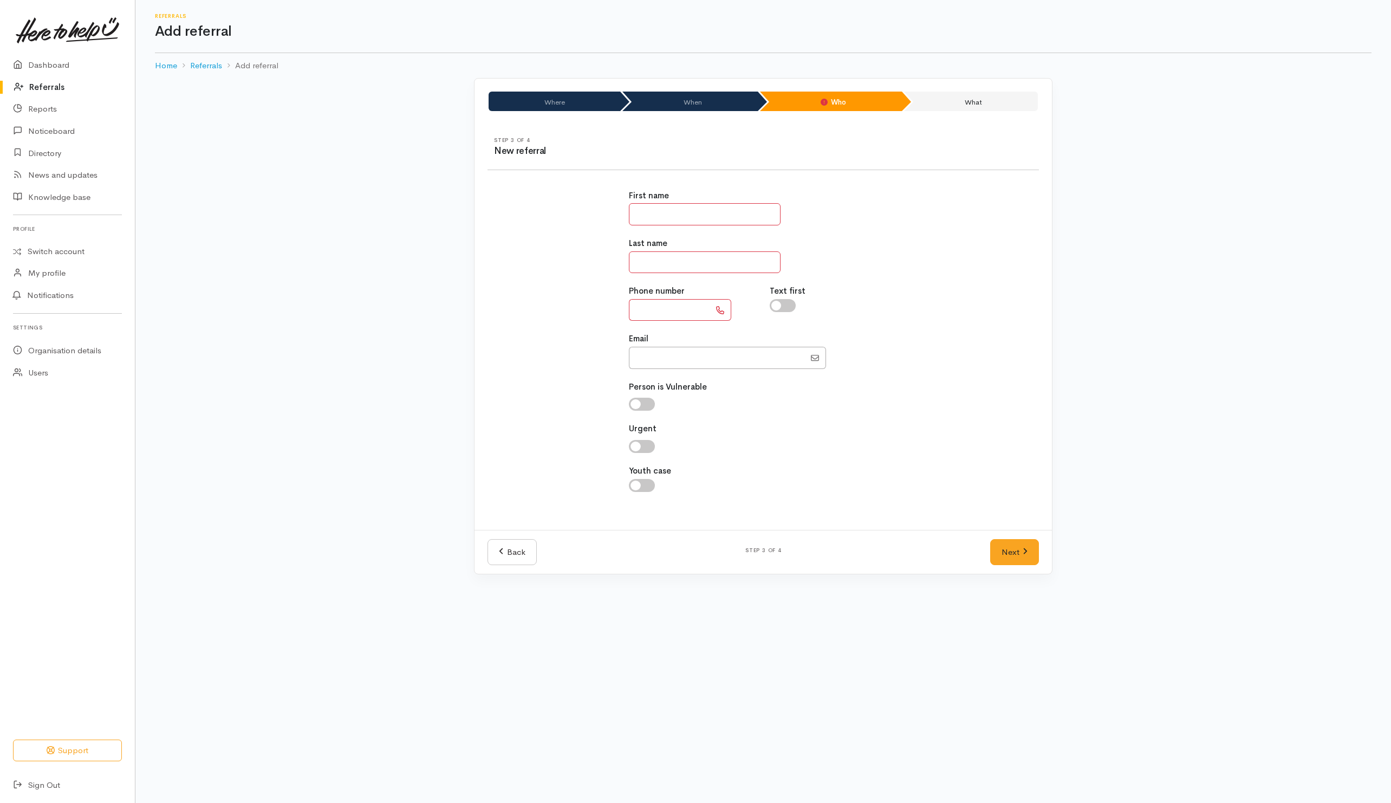
click at [733, 207] on input "text" at bounding box center [705, 214] width 152 height 22
type input "****"
type input "*******"
type input "**********"
drag, startPoint x: 784, startPoint y: 301, endPoint x: 790, endPoint y: 333, distance: 32.5
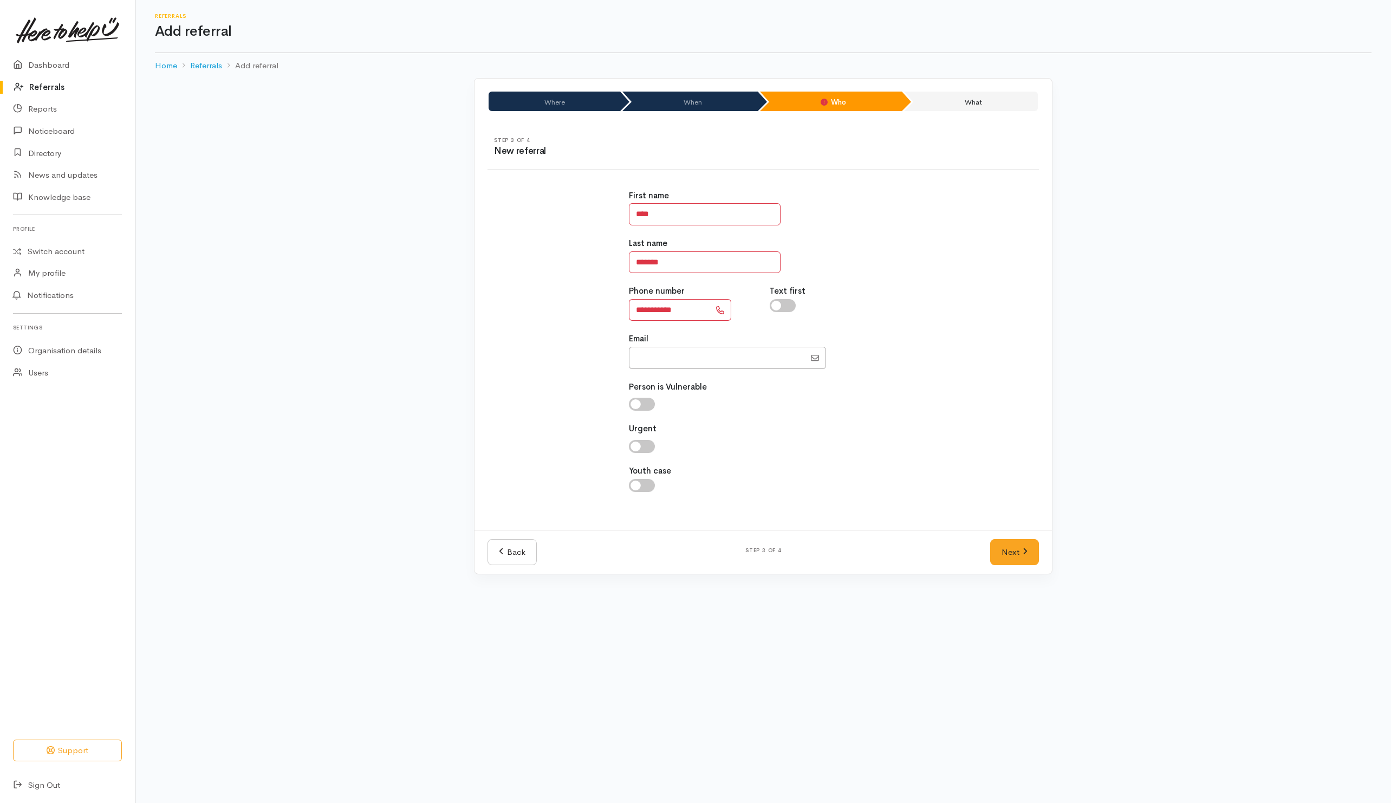
click at [785, 301] on input "checkbox" at bounding box center [783, 305] width 26 height 13
checkbox input "true"
drag, startPoint x: 998, startPoint y: 557, endPoint x: 929, endPoint y: 543, distance: 70.2
click at [998, 557] on link "Next" at bounding box center [1014, 552] width 49 height 27
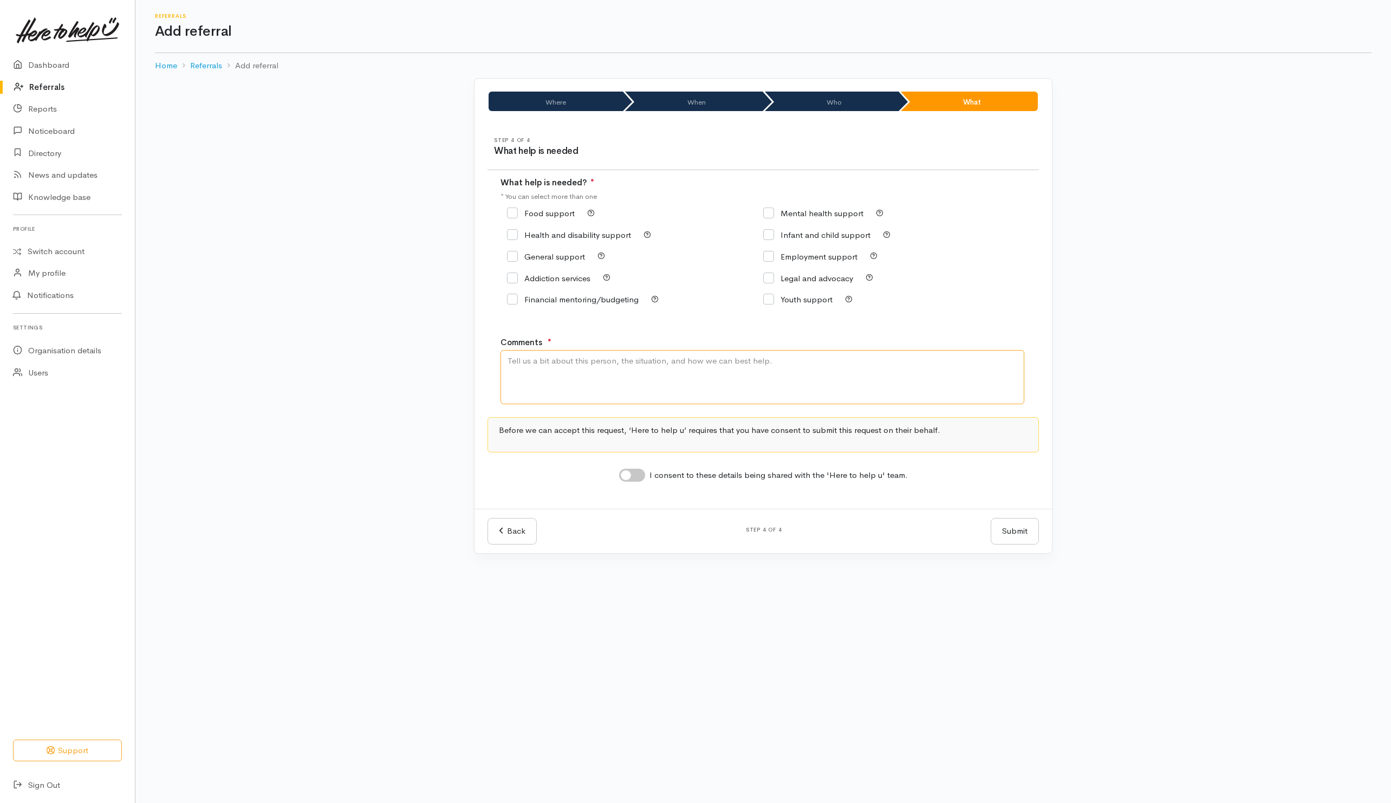
click at [682, 379] on textarea "Comments" at bounding box center [762, 377] width 524 height 54
type textarea "Need support but did not say"
click at [530, 257] on input "General support" at bounding box center [546, 256] width 78 height 8
checkbox input "true"
drag, startPoint x: 680, startPoint y: 369, endPoint x: 572, endPoint y: 369, distance: 107.8
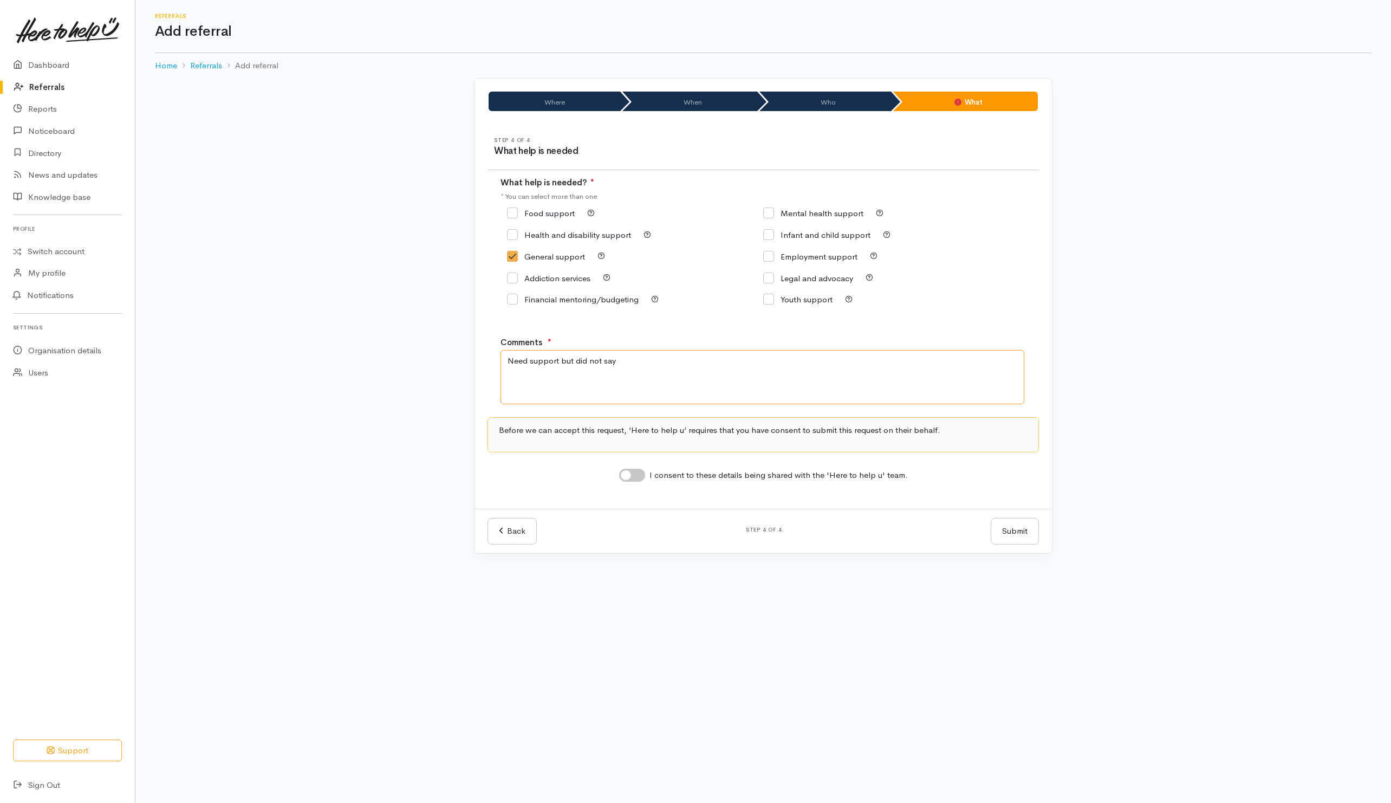
click at [572, 369] on textarea "Need support but did not say" at bounding box center [762, 377] width 524 height 54
drag, startPoint x: 571, startPoint y: 361, endPoint x: 600, endPoint y: 161, distance: 202.0
click at [570, 317] on div "Step 4 of 4 What help is needed What help is needed? ● * You can select more th…" at bounding box center [762, 316] width 577 height 385
type textarea "Need support with kai"
click at [635, 480] on input "I consent to these details being shared with the 'Here to help u' team." at bounding box center [632, 474] width 26 height 13
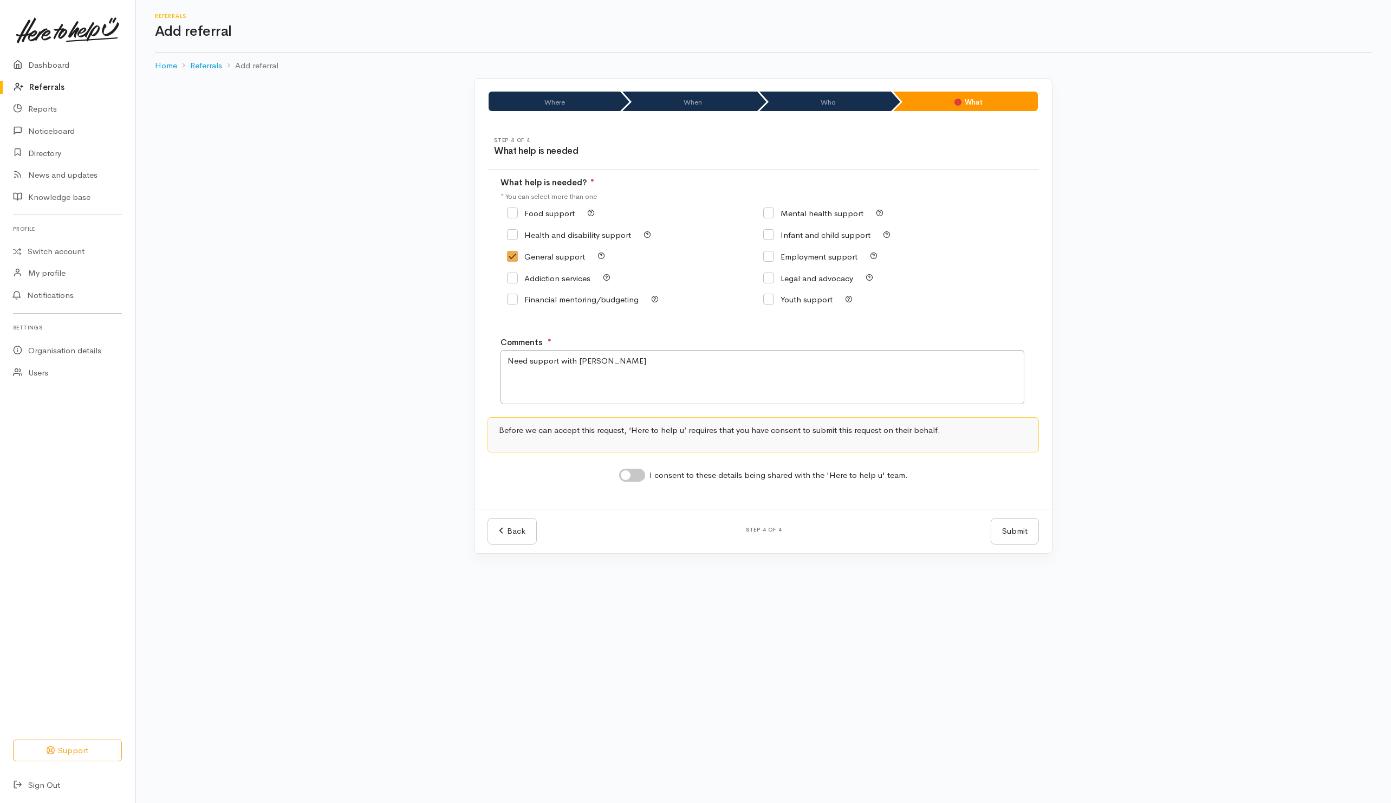
checkbox input "true"
click at [1022, 531] on button "Submit" at bounding box center [1015, 531] width 48 height 27
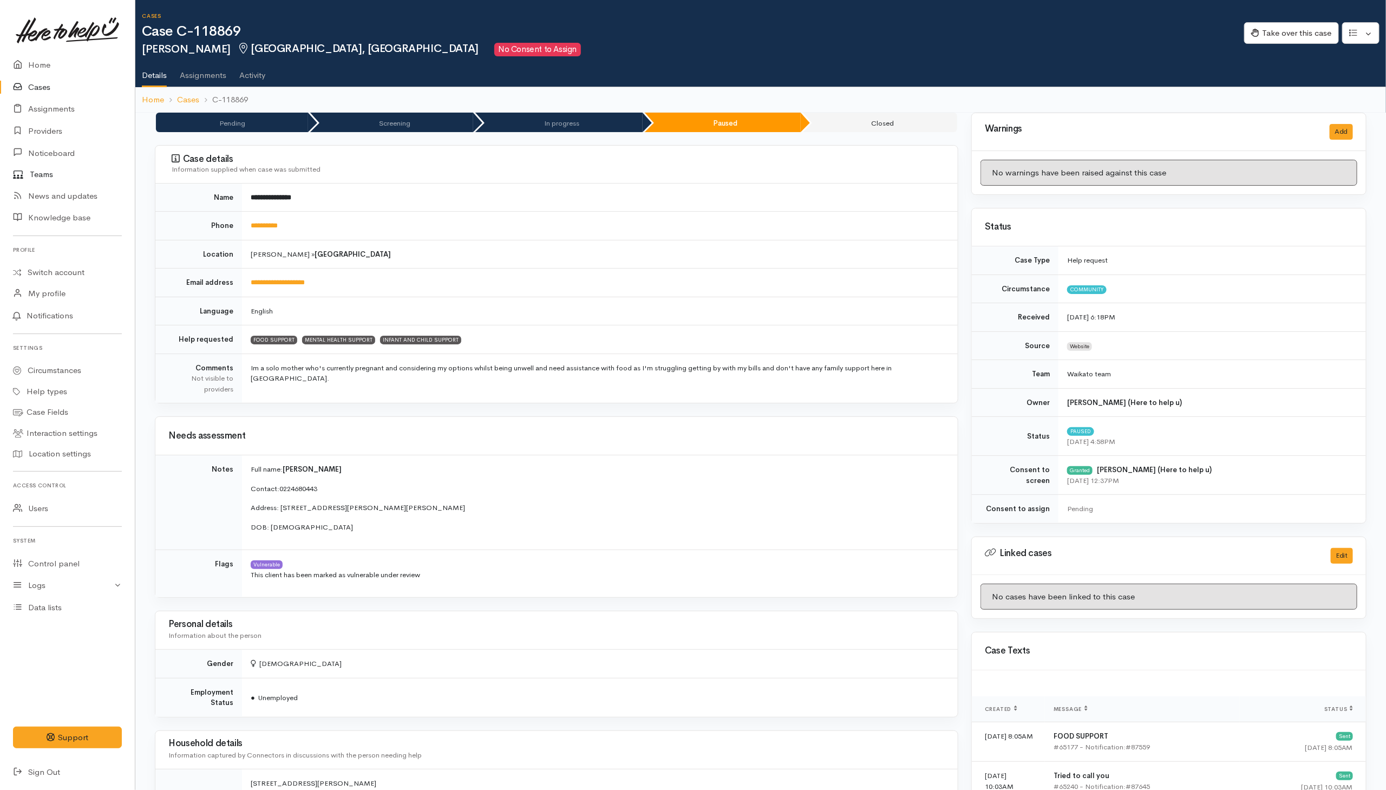
click at [44, 174] on link "Teams" at bounding box center [67, 174] width 135 height 21
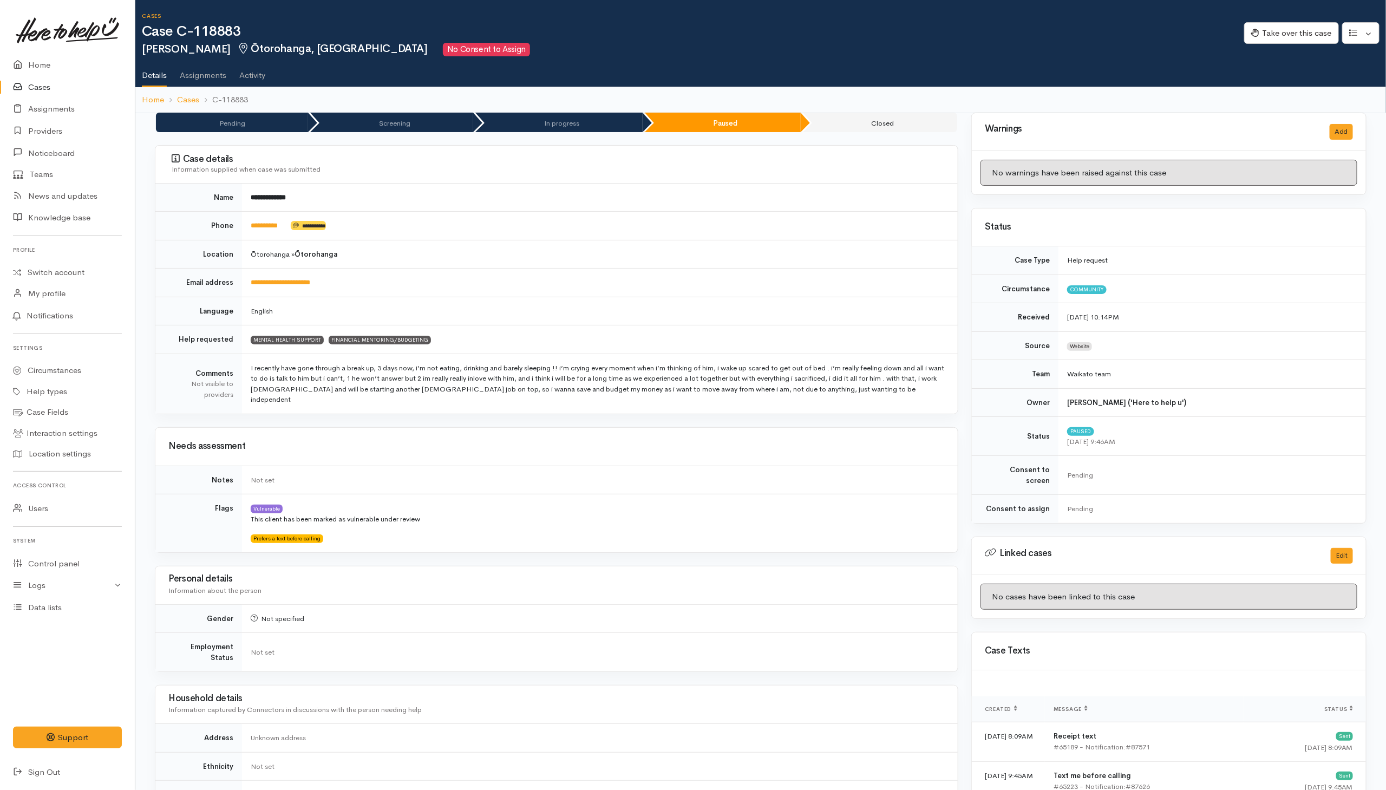
click at [40, 89] on link "Cases" at bounding box center [67, 87] width 135 height 22
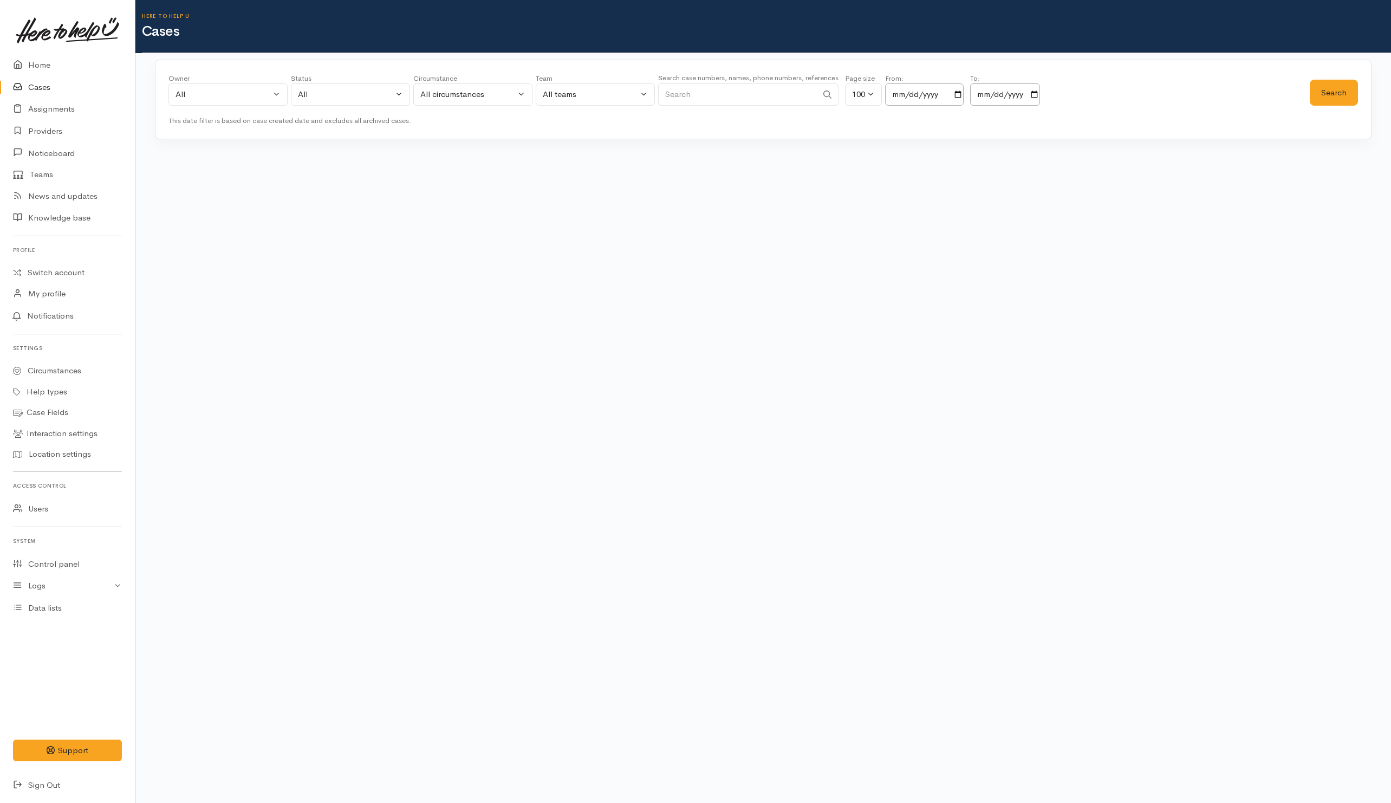
click at [712, 99] on input "Search" at bounding box center [737, 94] width 159 height 22
paste input "2041767856"
type input "2041767856"
click at [1341, 97] on button "Search" at bounding box center [1334, 93] width 48 height 27
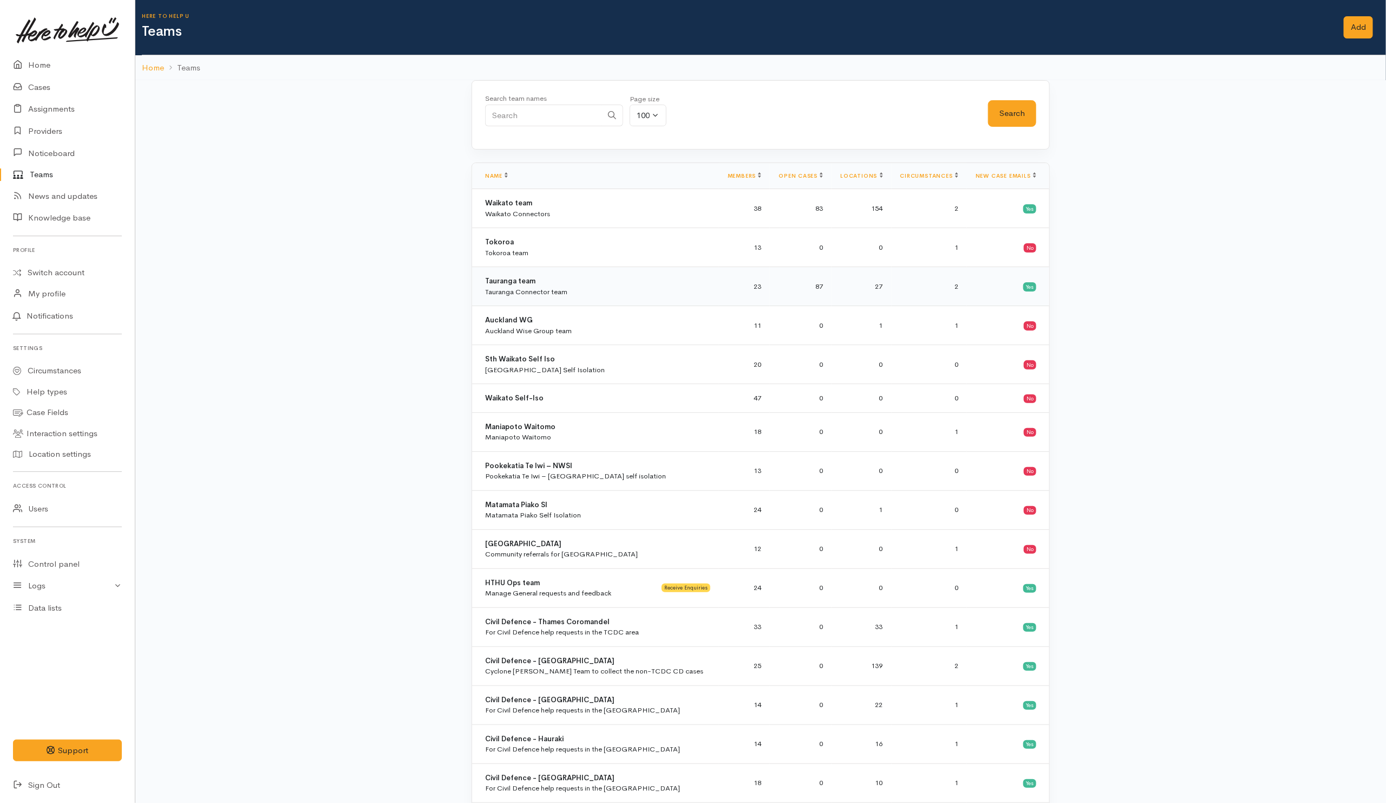
click at [585, 288] on div "Tauranga team Tauranga Connector team" at bounding box center [597, 286] width 225 height 21
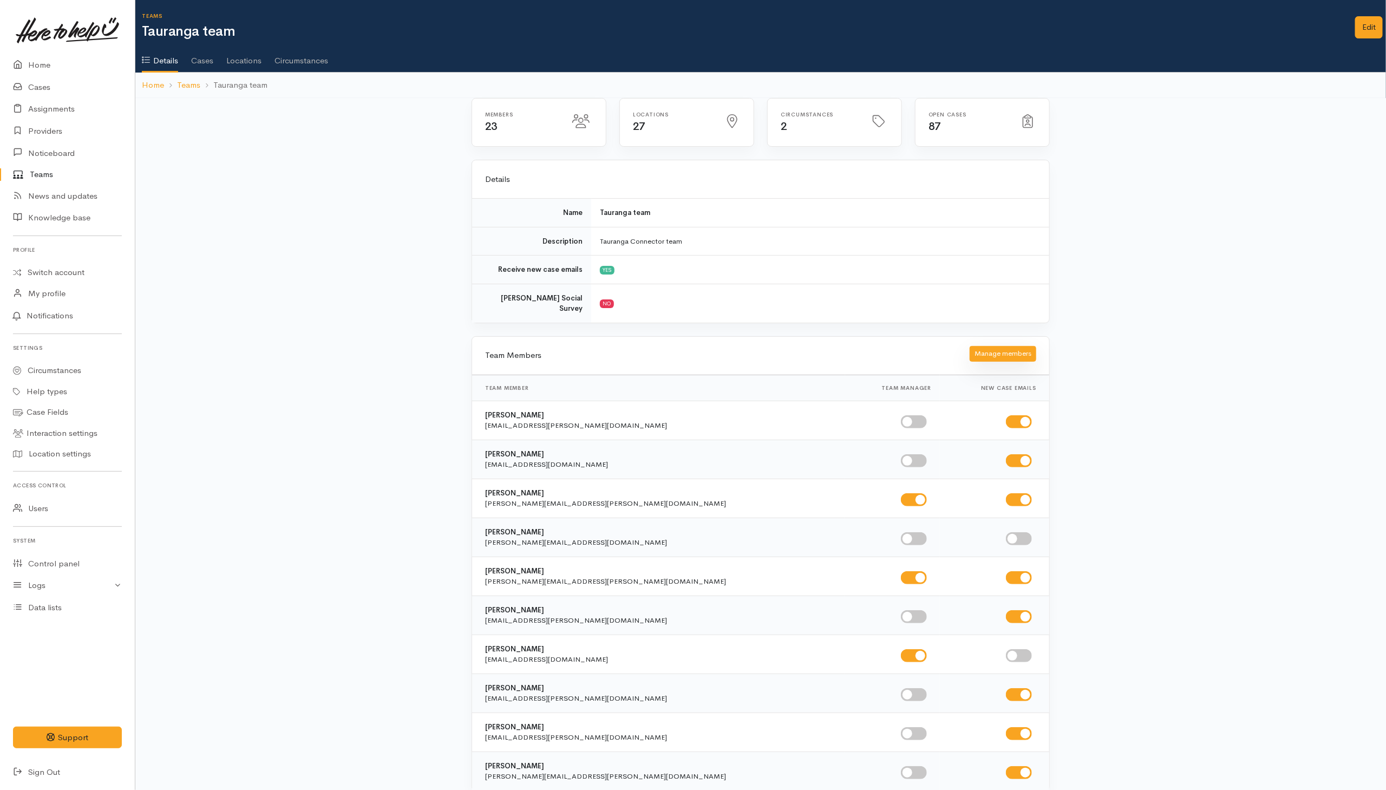
click at [988, 346] on button "Manage members" at bounding box center [1003, 354] width 67 height 16
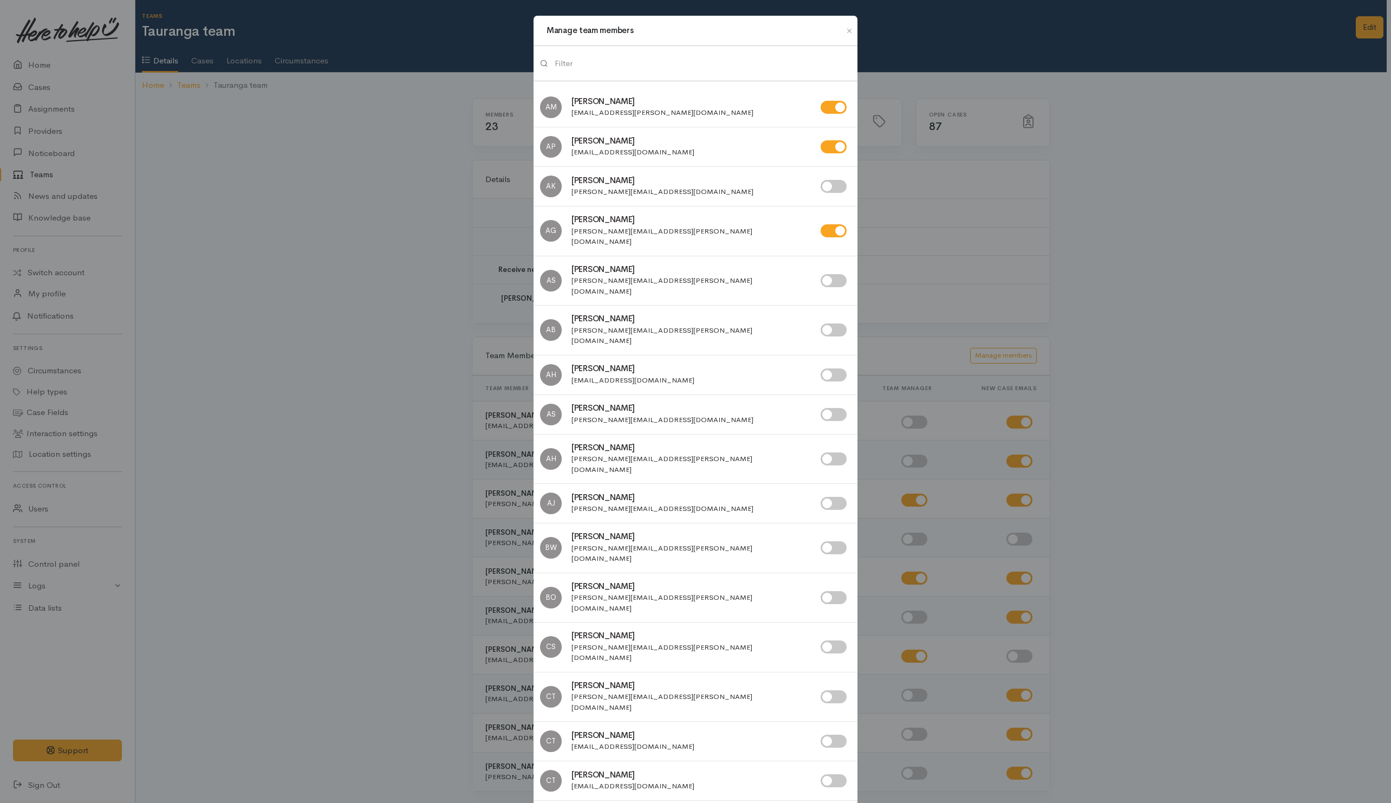
click at [647, 65] on input "search" at bounding box center [703, 64] width 296 height 22
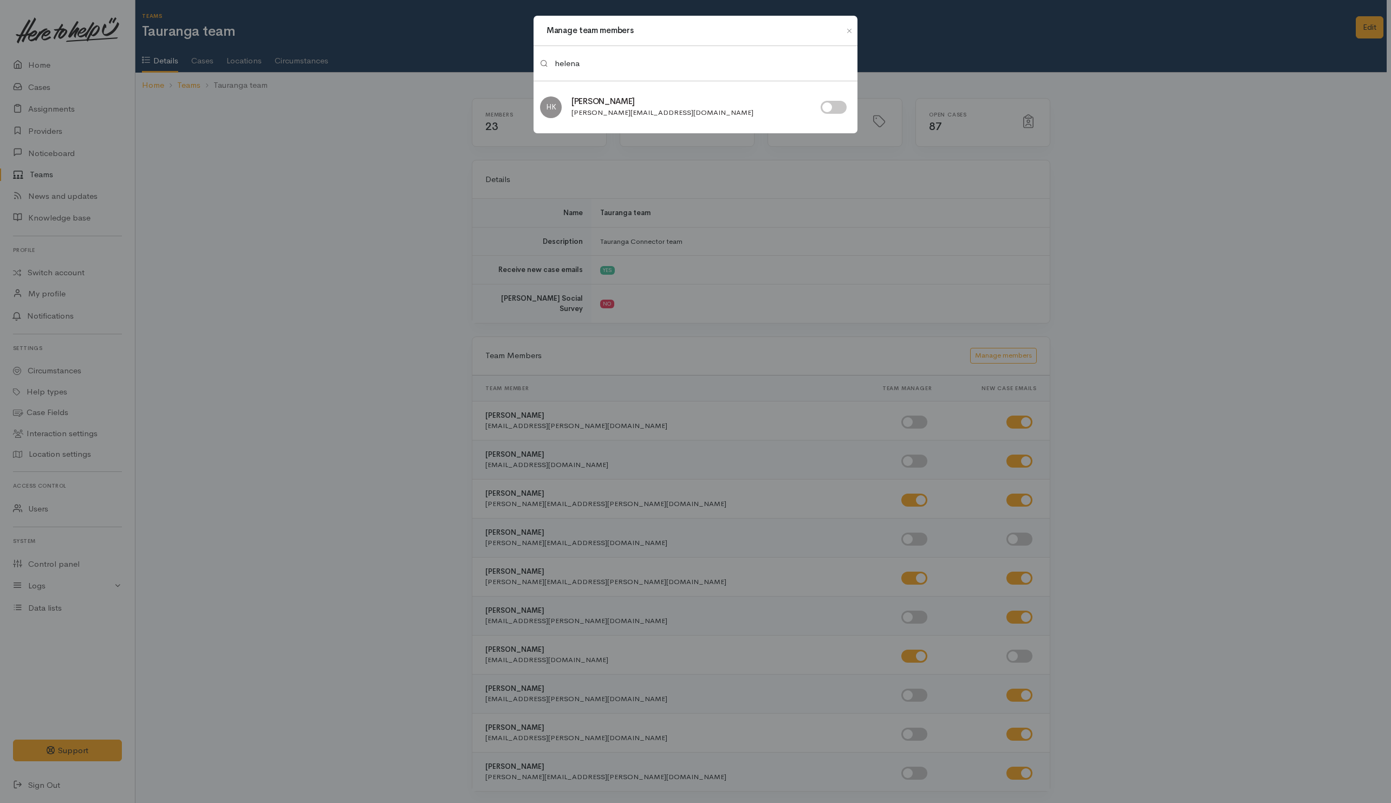
type input "helena"
click at [842, 106] on input "checkbox" at bounding box center [833, 107] width 26 height 13
click at [826, 111] on input "checkbox" at bounding box center [833, 107] width 26 height 13
checkbox input "false"
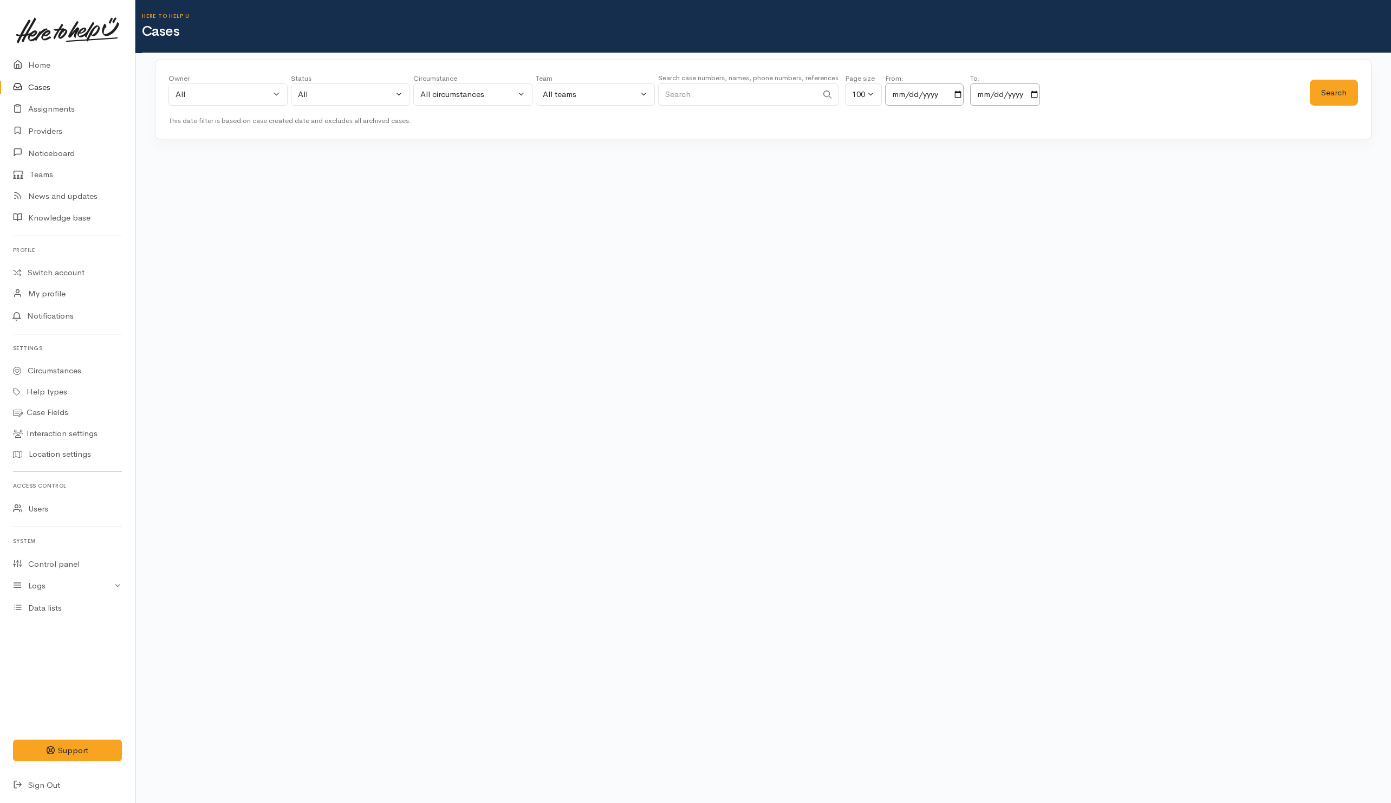
drag, startPoint x: 0, startPoint y: 0, endPoint x: 727, endPoint y: 99, distance: 733.5
click at [727, 99] on input "Search" at bounding box center [737, 94] width 159 height 22
paste input "273583549"
type input "273583549"
click at [1331, 96] on button "Search" at bounding box center [1334, 93] width 48 height 27
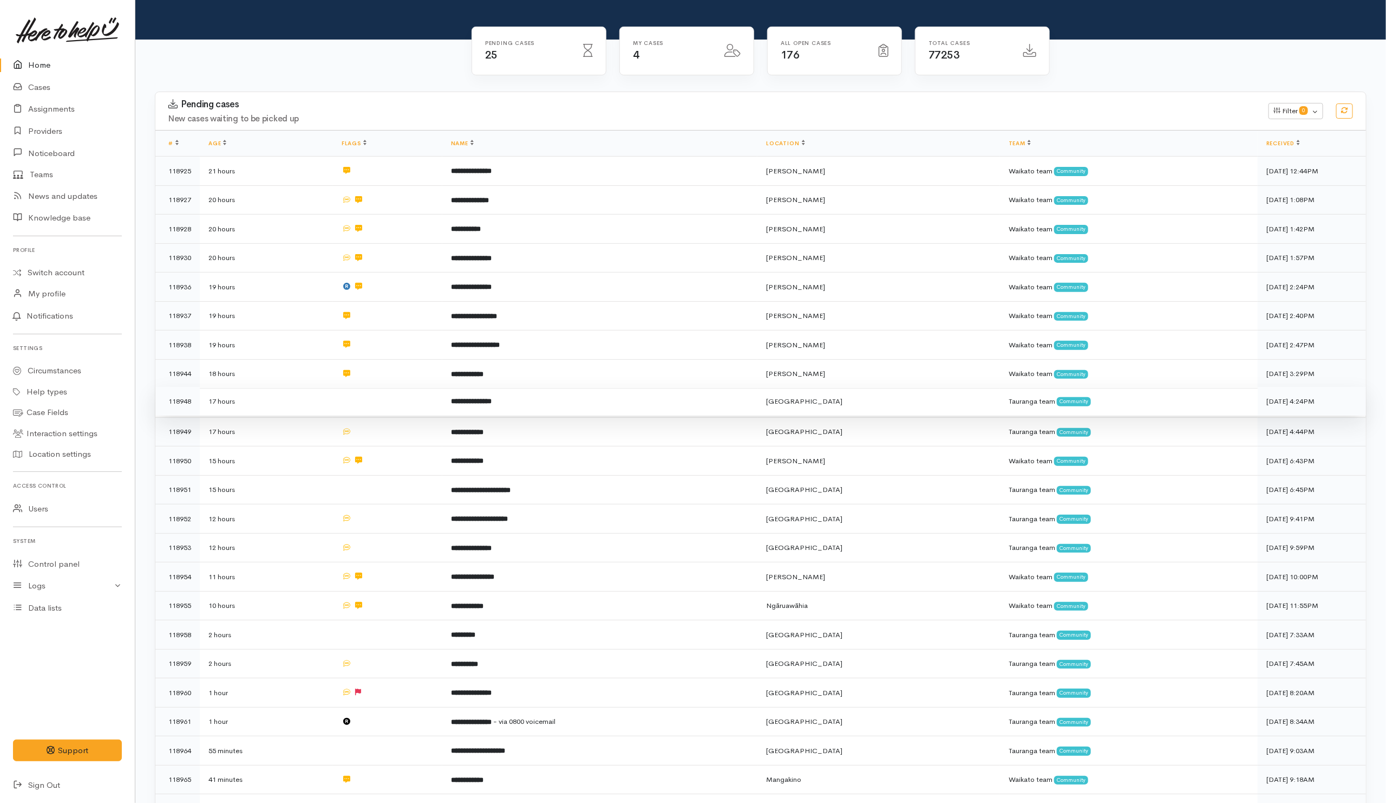
scroll to position [387, 0]
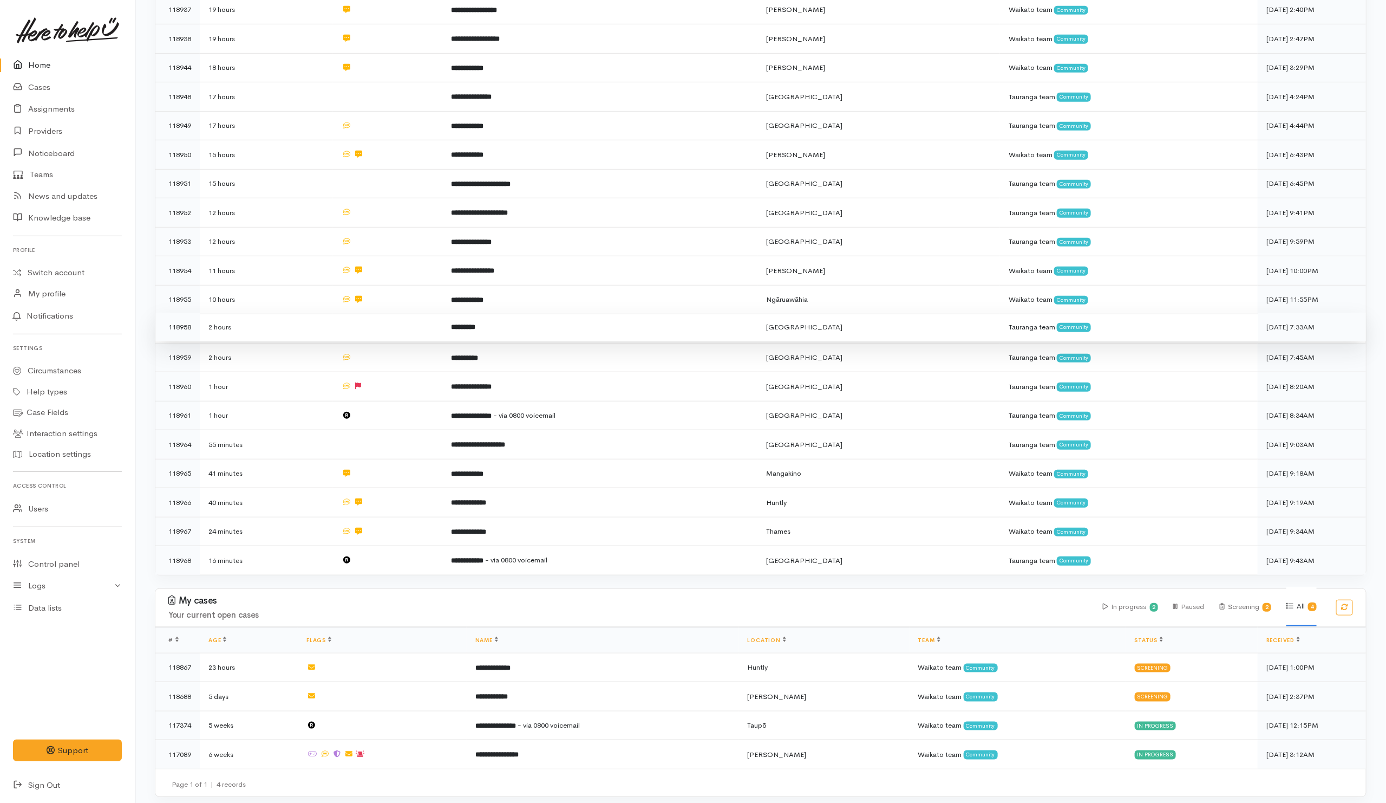
click at [390, 324] on td at bounding box center [387, 326] width 109 height 29
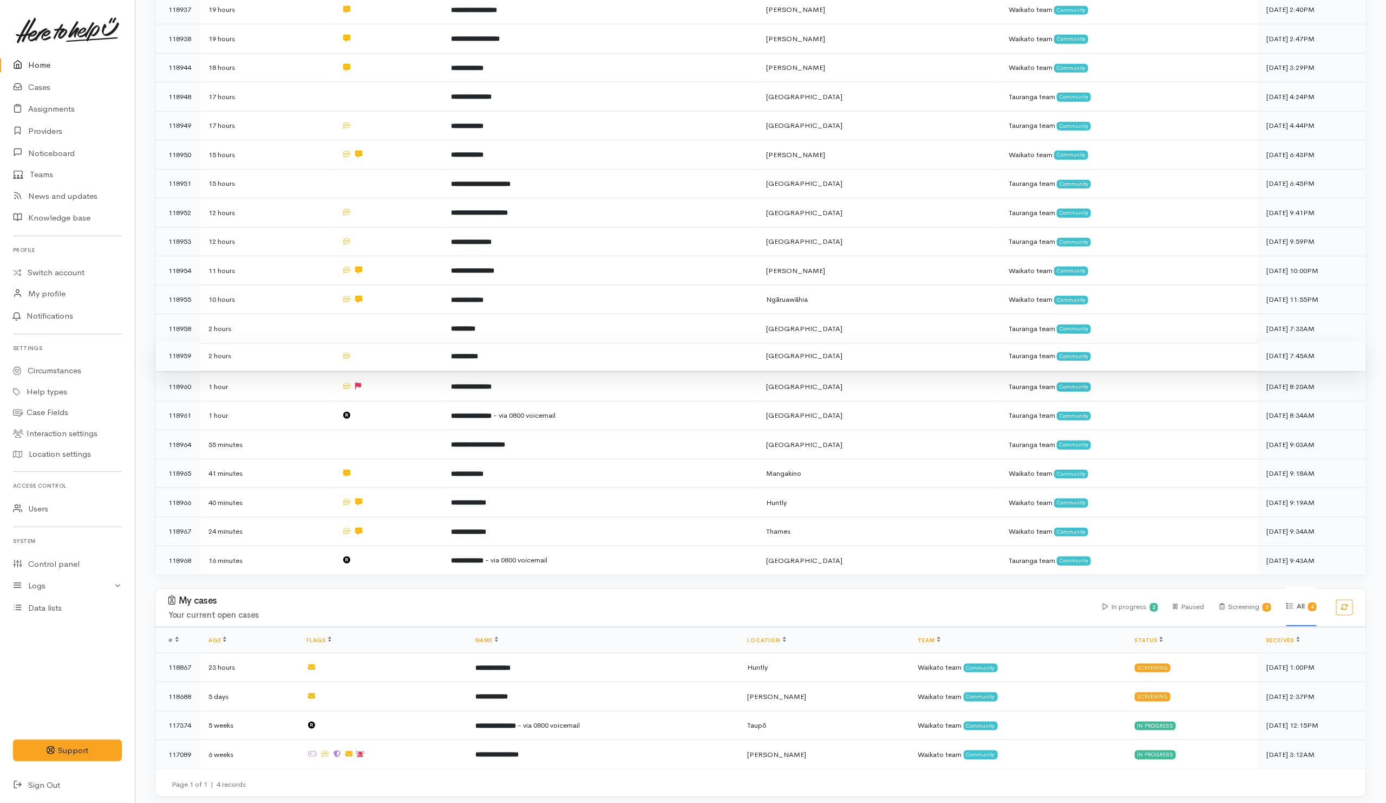
click at [399, 351] on td at bounding box center [387, 355] width 109 height 29
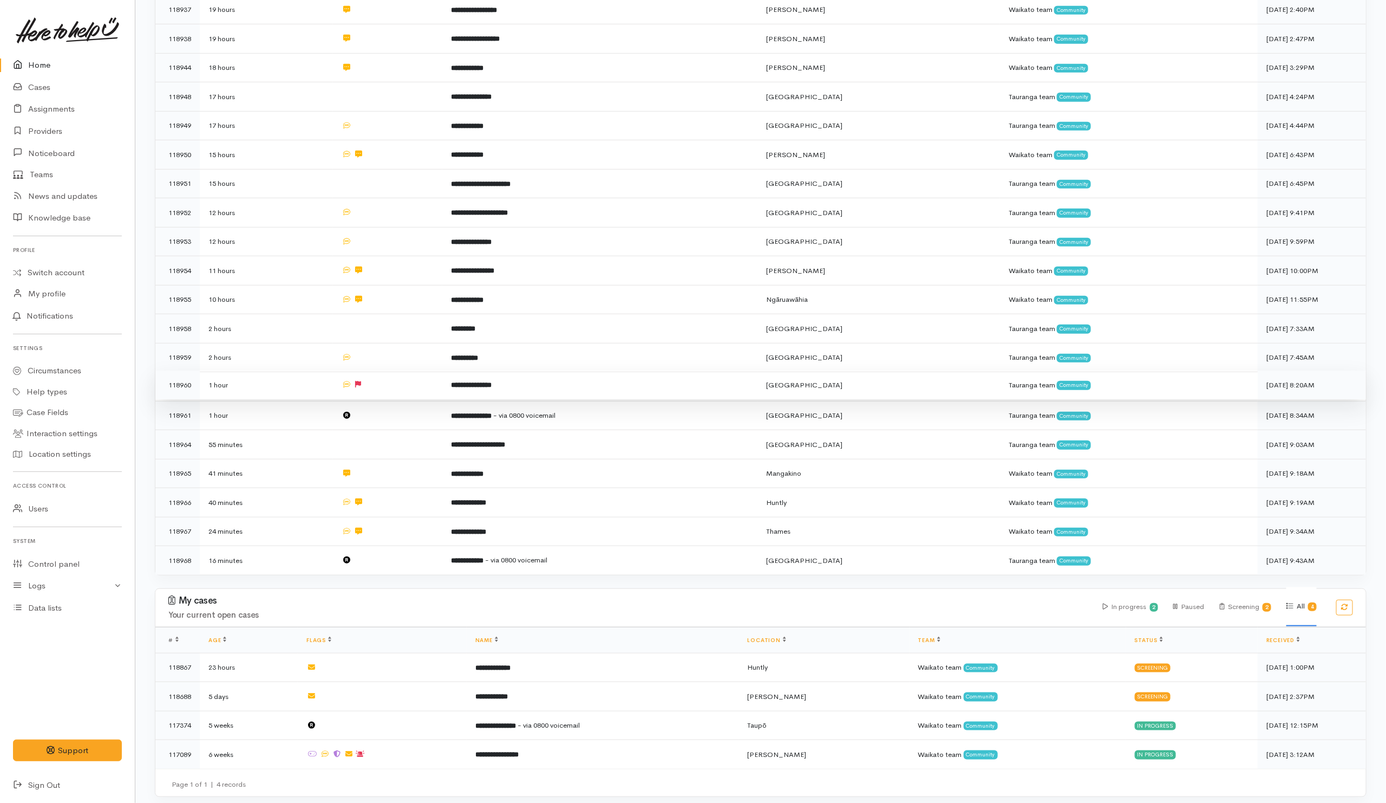
click at [398, 385] on td at bounding box center [387, 384] width 109 height 29
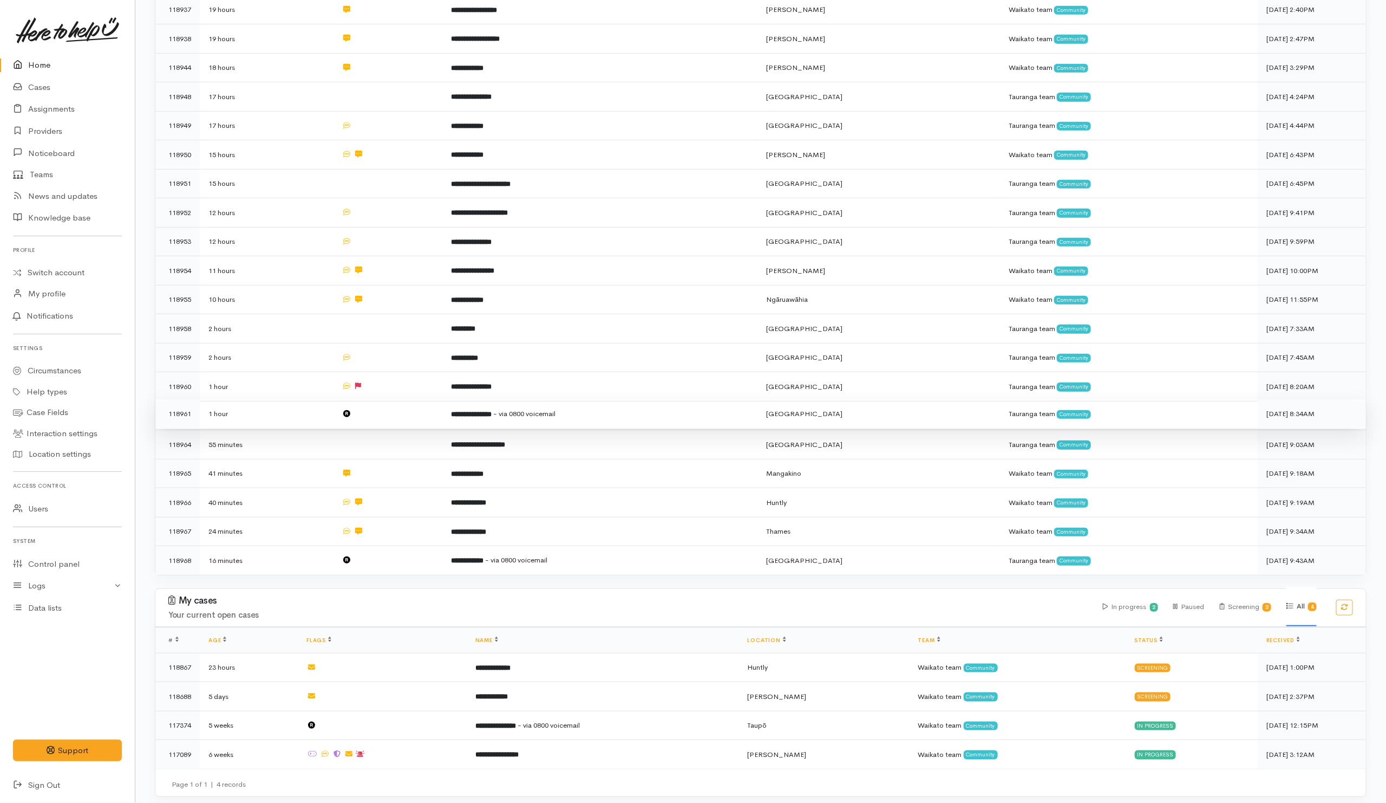
click at [401, 408] on td at bounding box center [387, 413] width 109 height 29
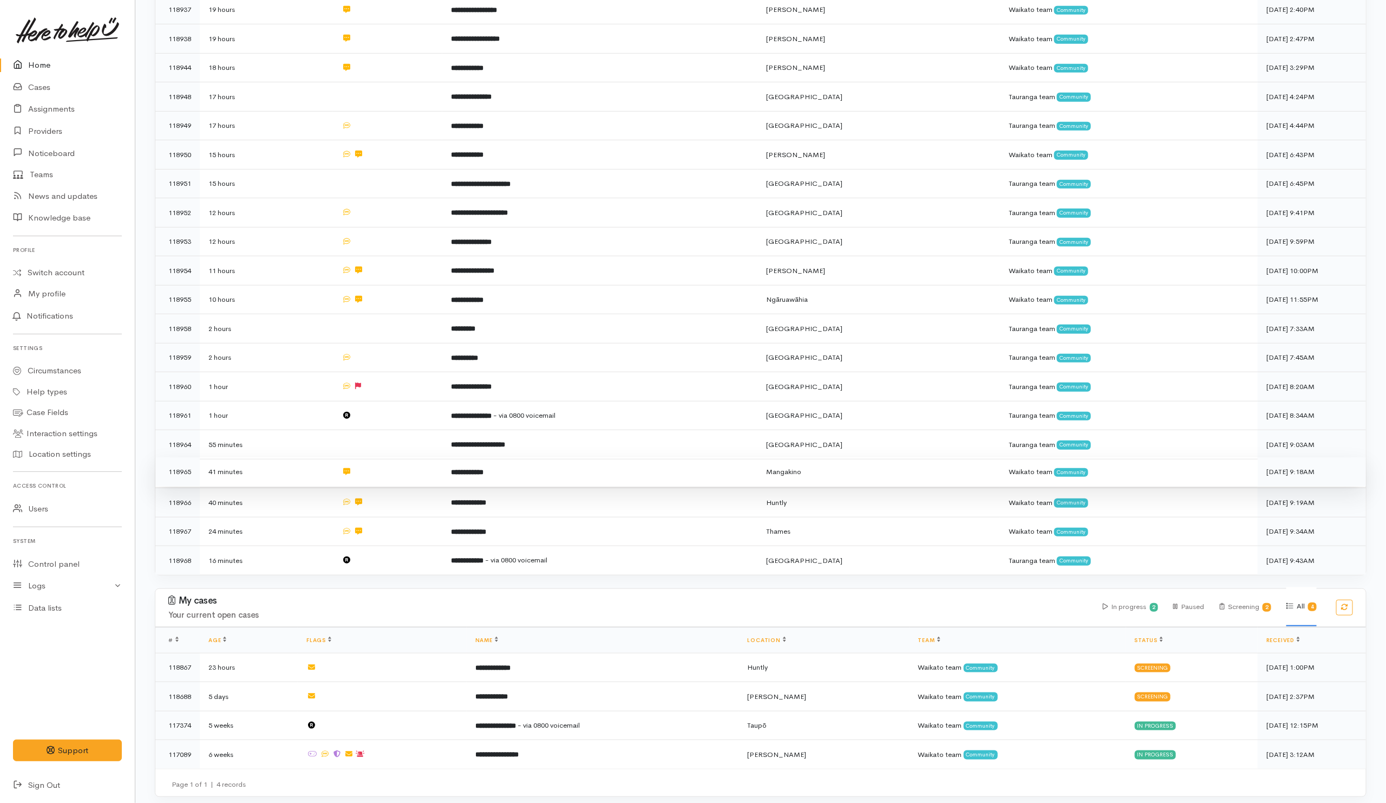
drag, startPoint x: 400, startPoint y: 436, endPoint x: 399, endPoint y: 464, distance: 27.7
click at [400, 437] on td at bounding box center [387, 444] width 109 height 29
click at [399, 465] on td at bounding box center [387, 471] width 109 height 29
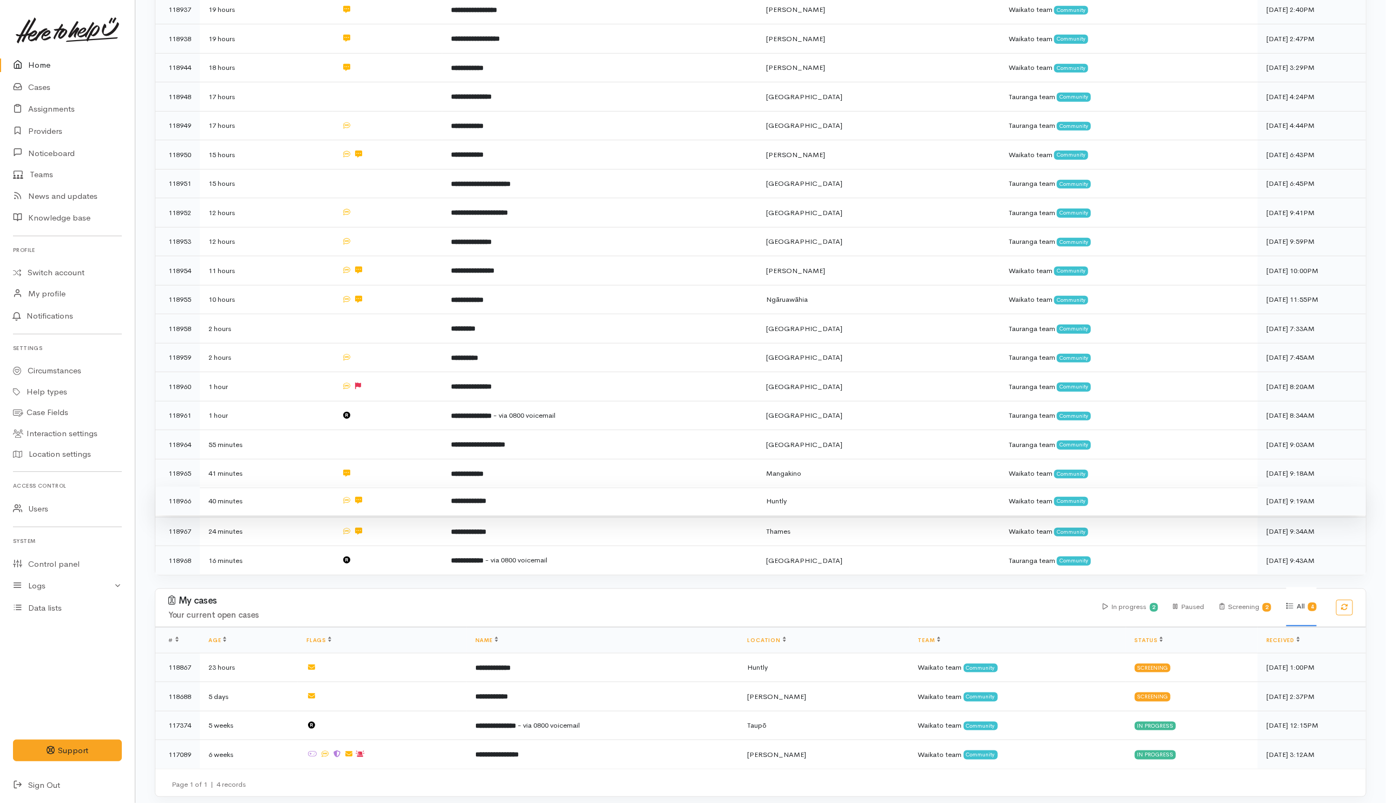
click at [402, 496] on td at bounding box center [387, 500] width 109 height 29
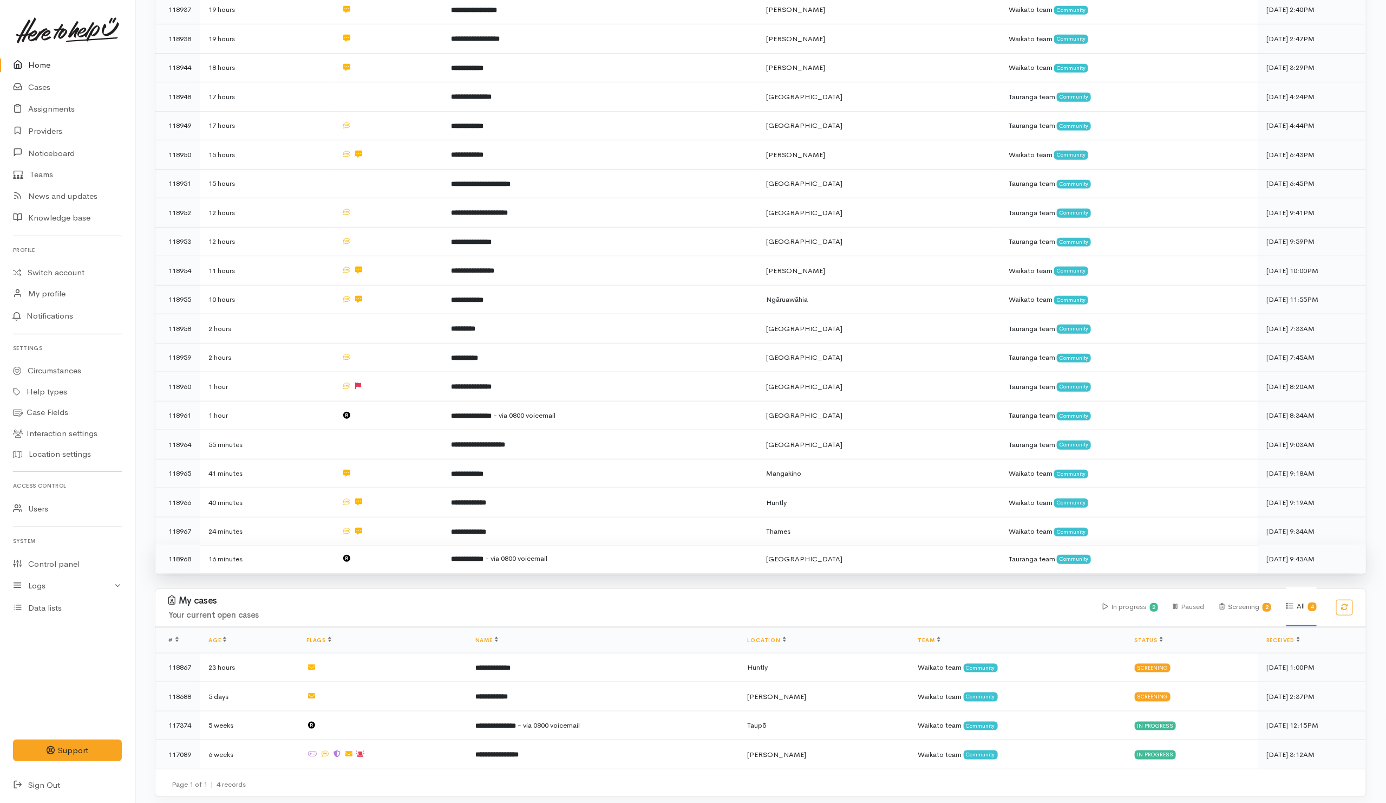
click at [402, 553] on td at bounding box center [387, 558] width 109 height 29
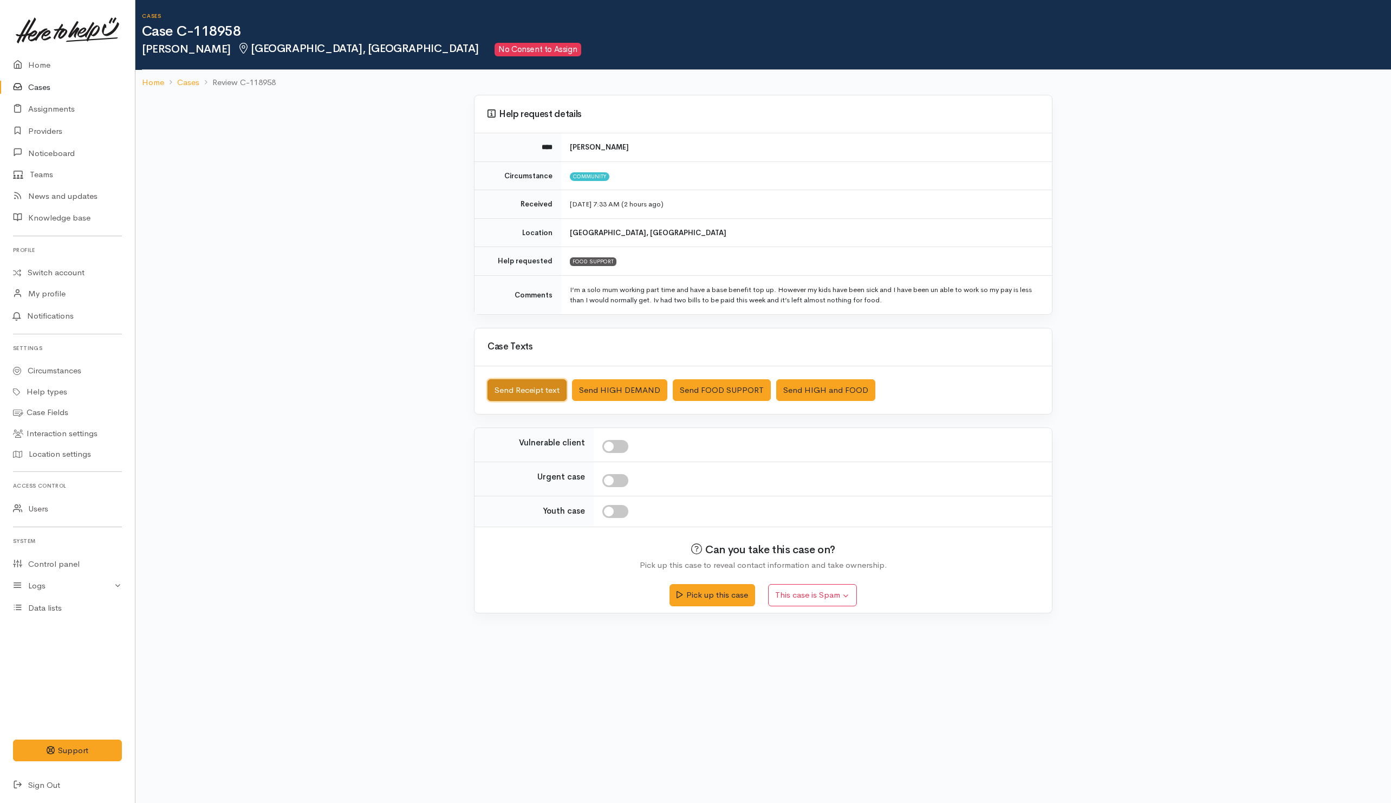
click at [541, 398] on button "Send Receipt text" at bounding box center [526, 390] width 79 height 22
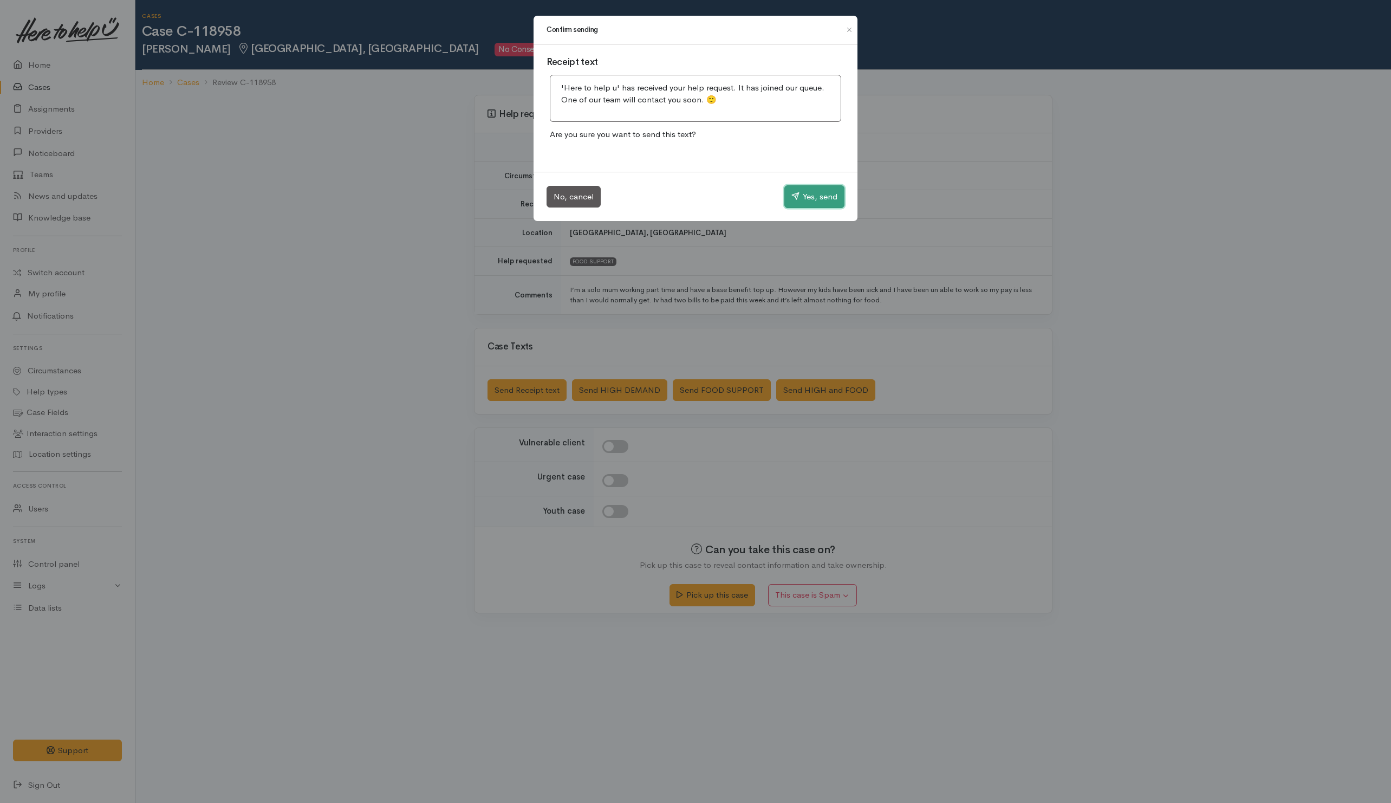
click at [796, 200] on icon "button" at bounding box center [795, 196] width 8 height 8
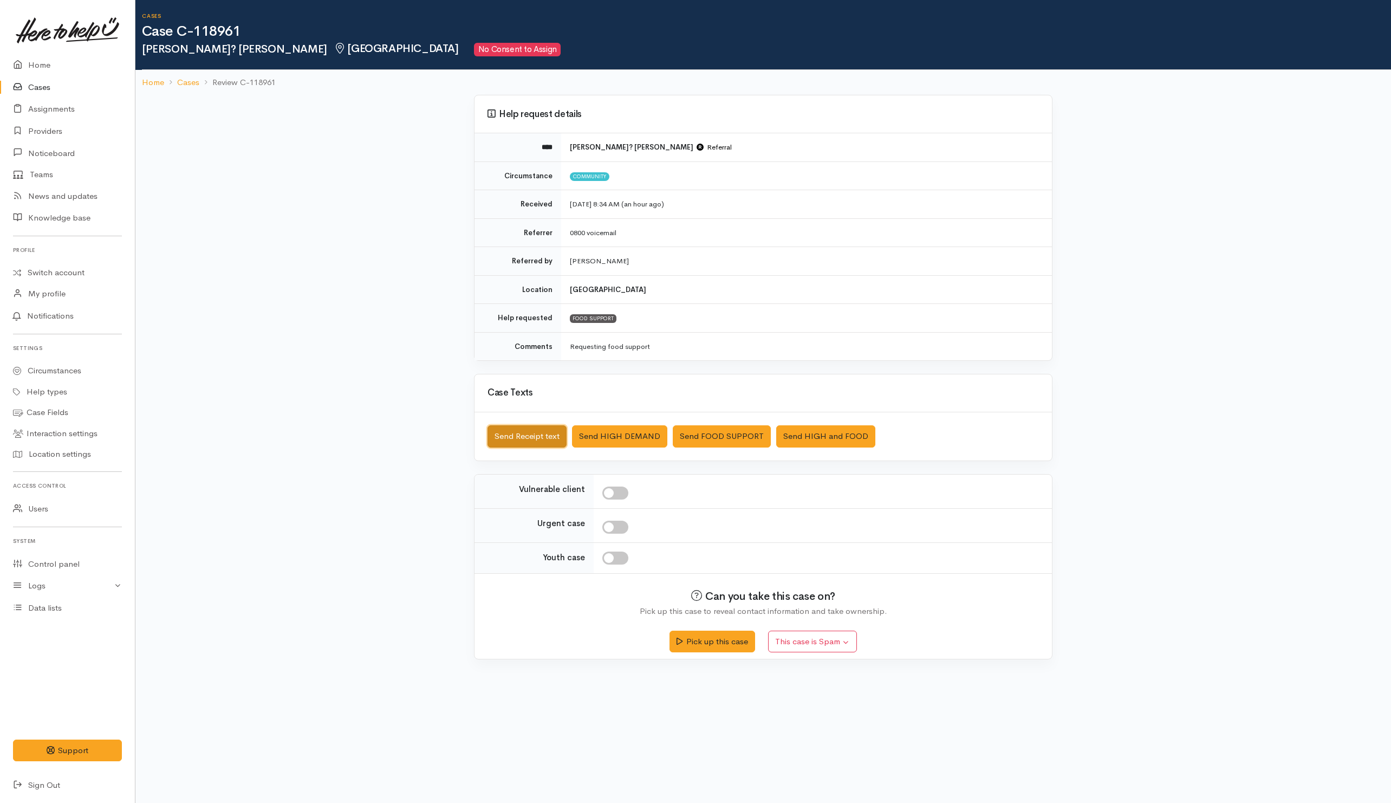
click at [517, 442] on button "Send Receipt text" at bounding box center [526, 436] width 79 height 22
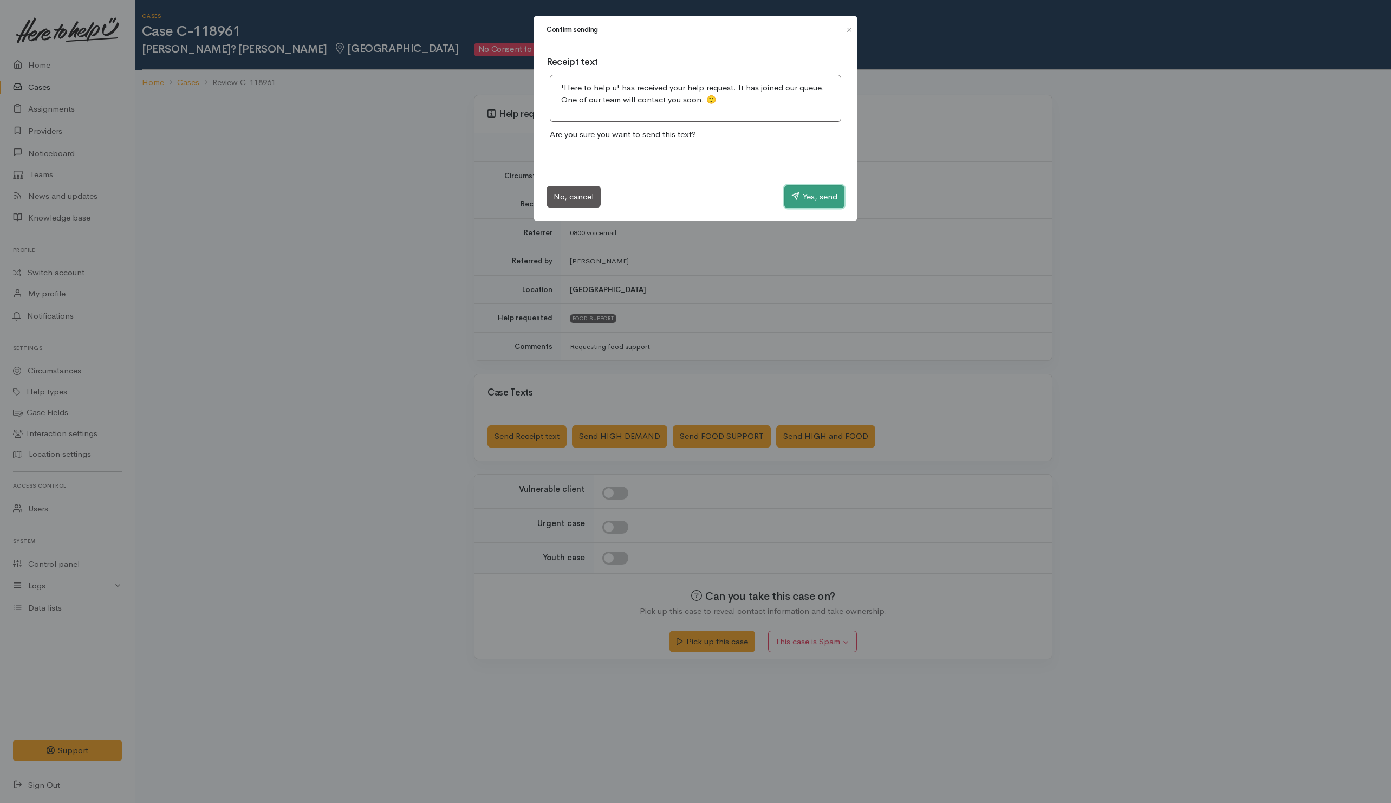
click at [794, 196] on button "Yes, send" at bounding box center [814, 196] width 60 height 23
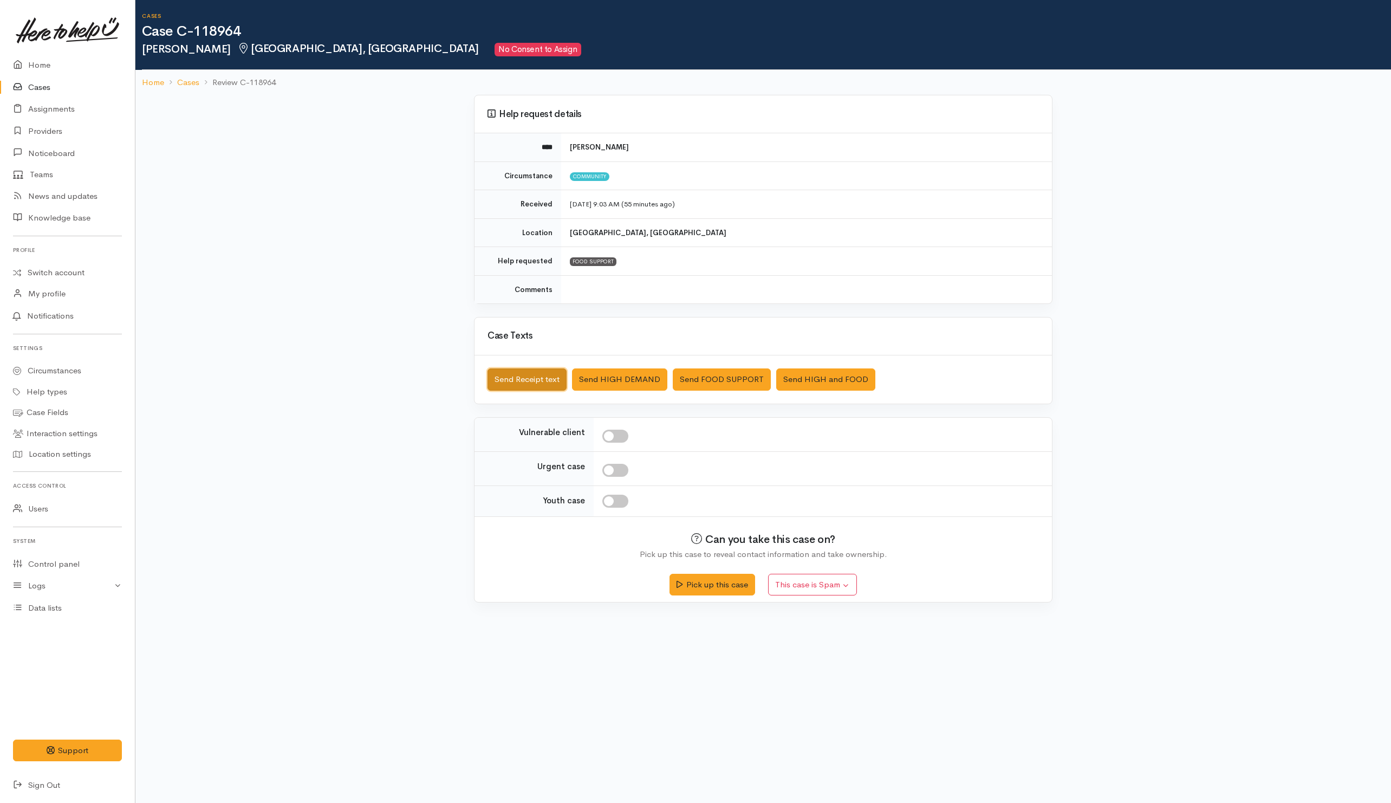
click at [522, 377] on button "Send Receipt text" at bounding box center [526, 379] width 79 height 22
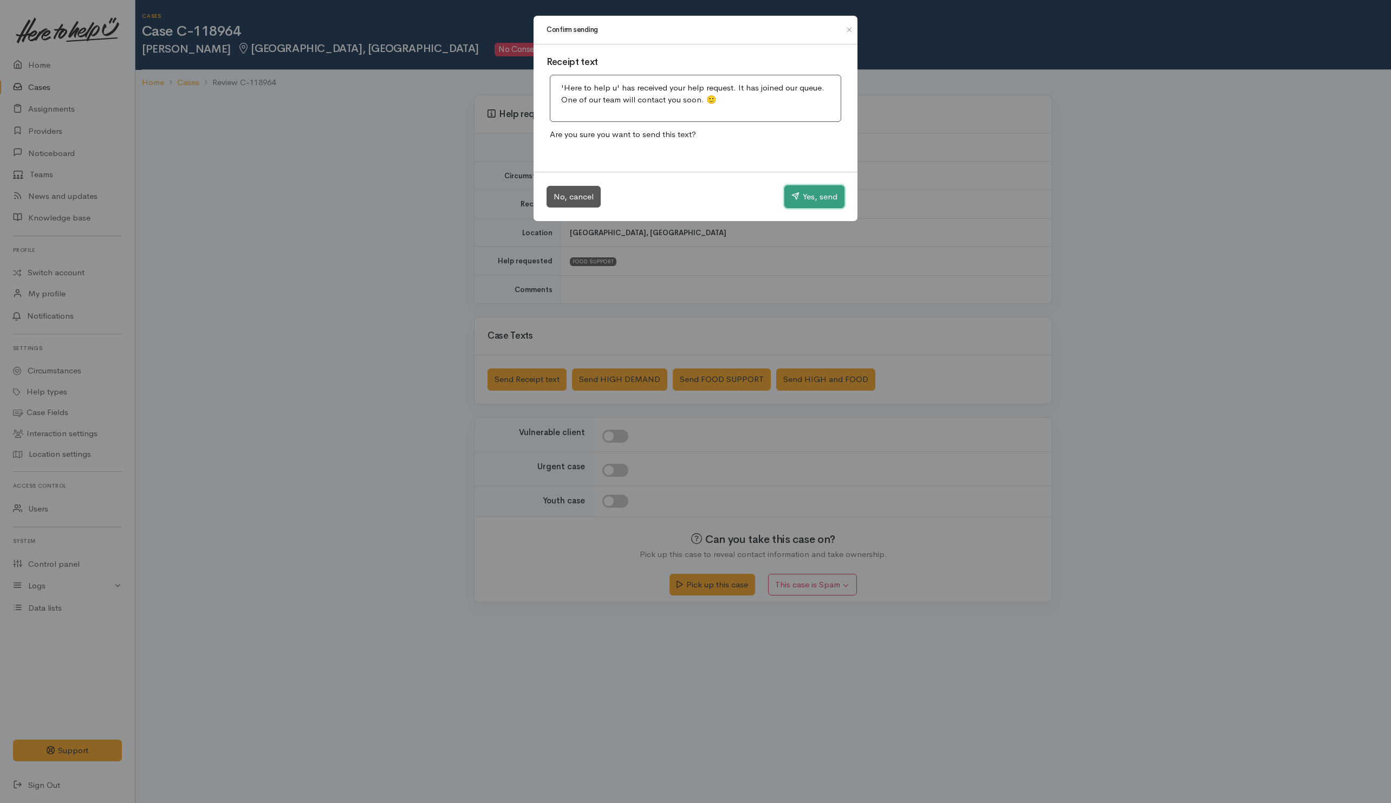
drag, startPoint x: 810, startPoint y: 196, endPoint x: 100, endPoint y: 335, distance: 723.6
click at [810, 197] on button "Yes, send" at bounding box center [814, 196] width 60 height 23
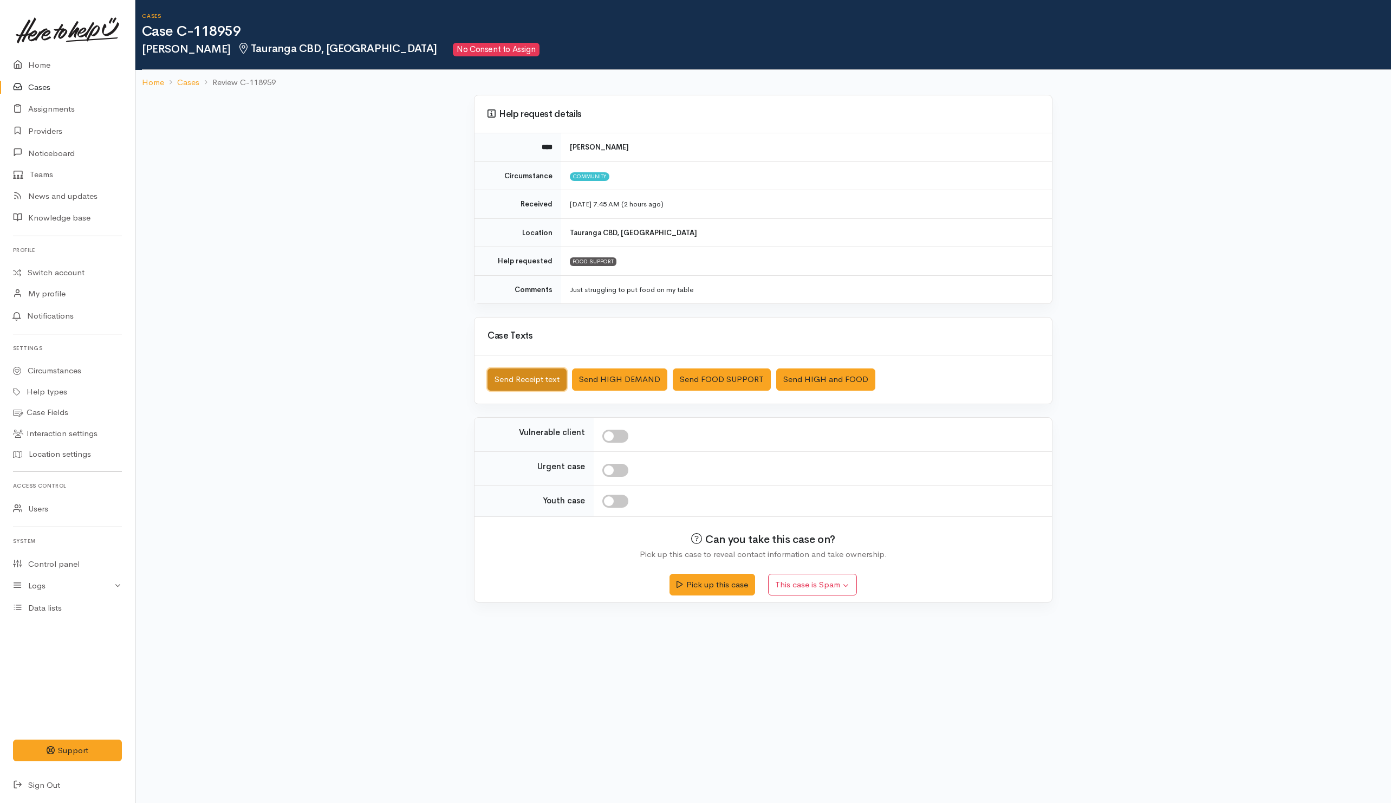
click at [517, 387] on button "Send Receipt text" at bounding box center [526, 379] width 79 height 22
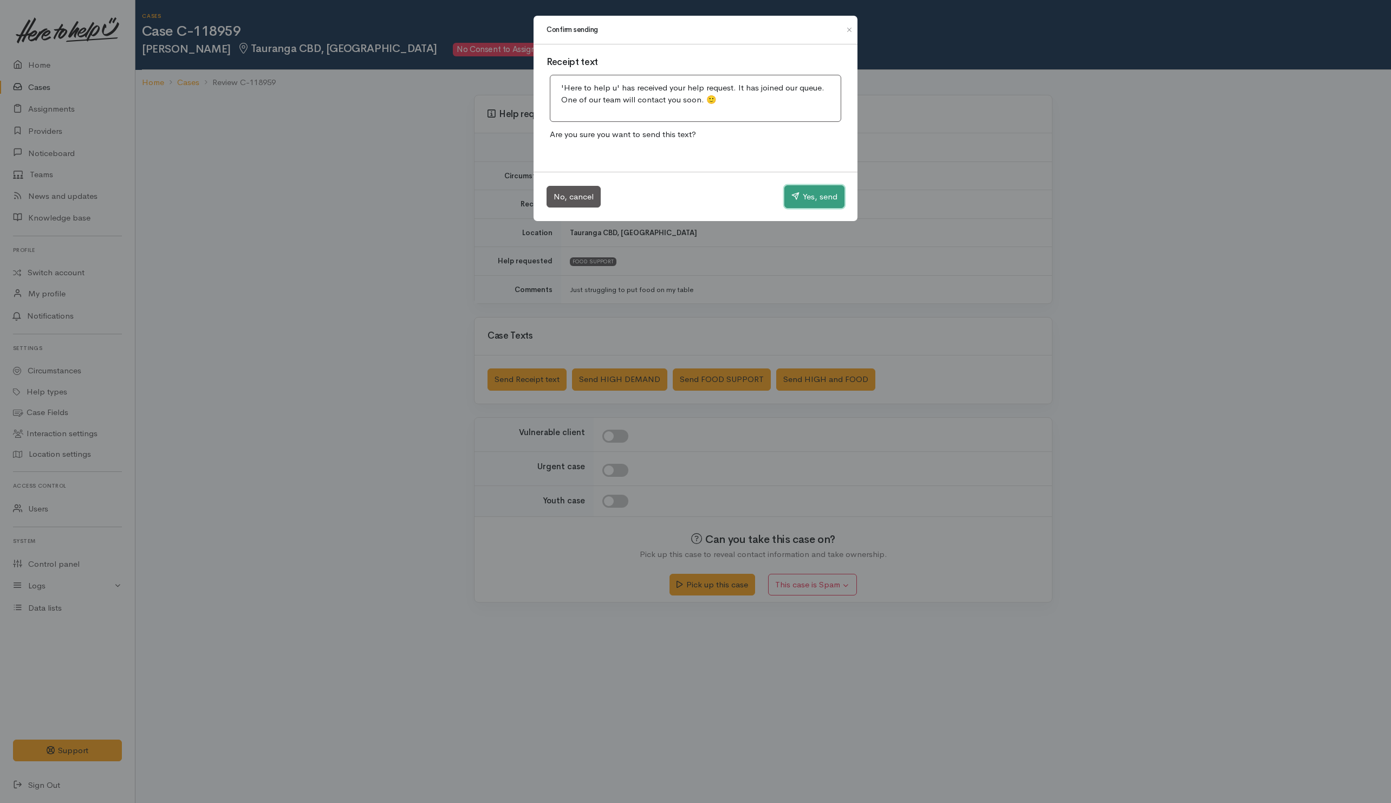
click at [806, 190] on button "Yes, send" at bounding box center [814, 196] width 60 height 23
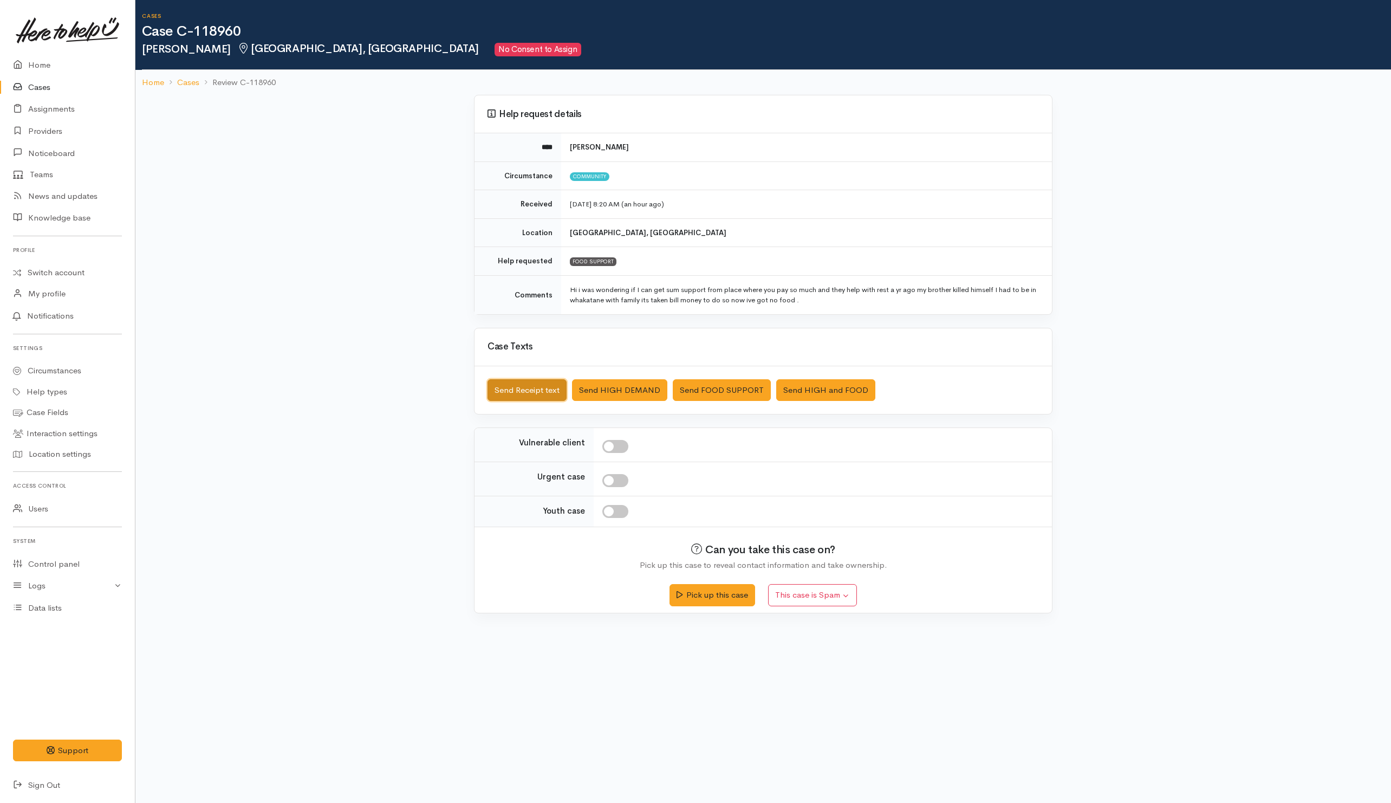
click at [511, 395] on button "Send Receipt text" at bounding box center [526, 390] width 79 height 22
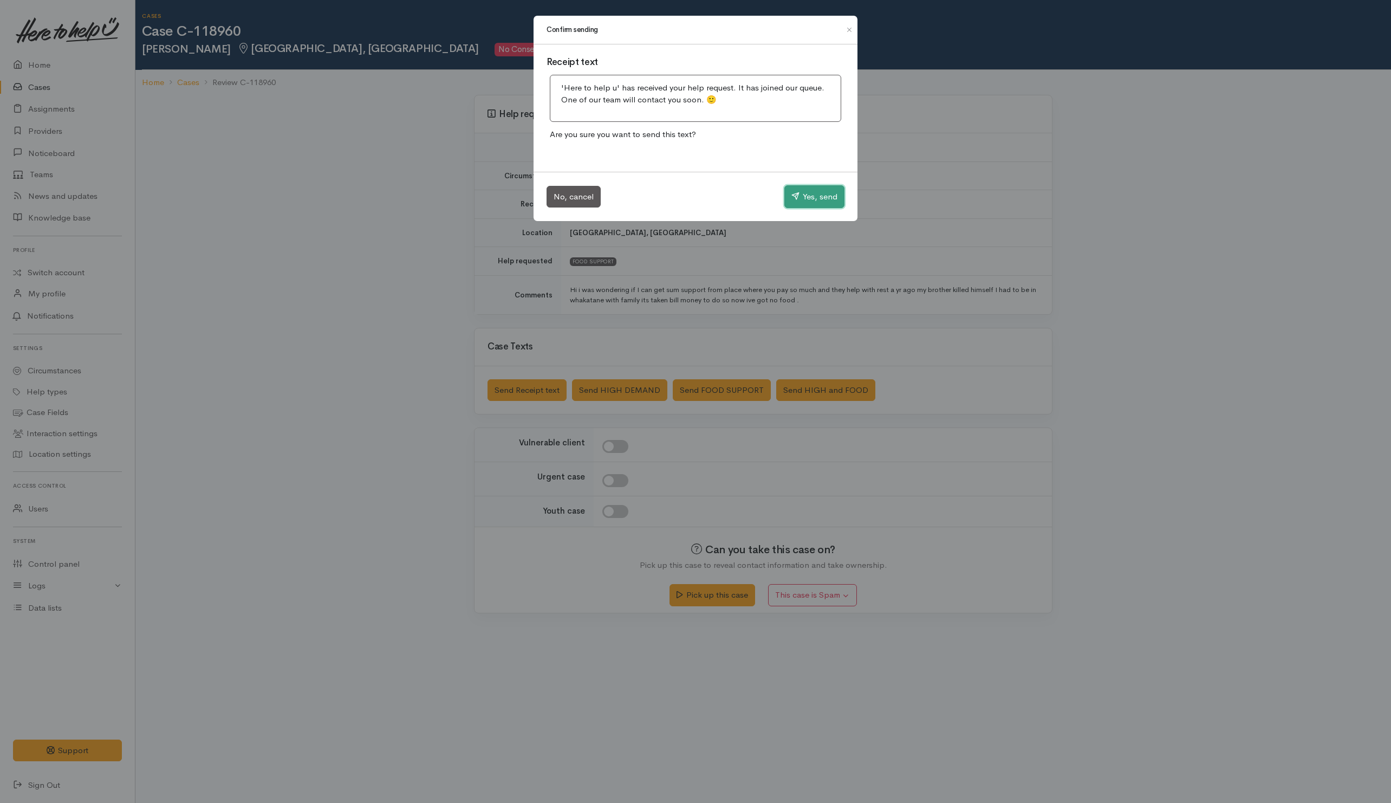
click at [815, 190] on button "Yes, send" at bounding box center [814, 196] width 60 height 23
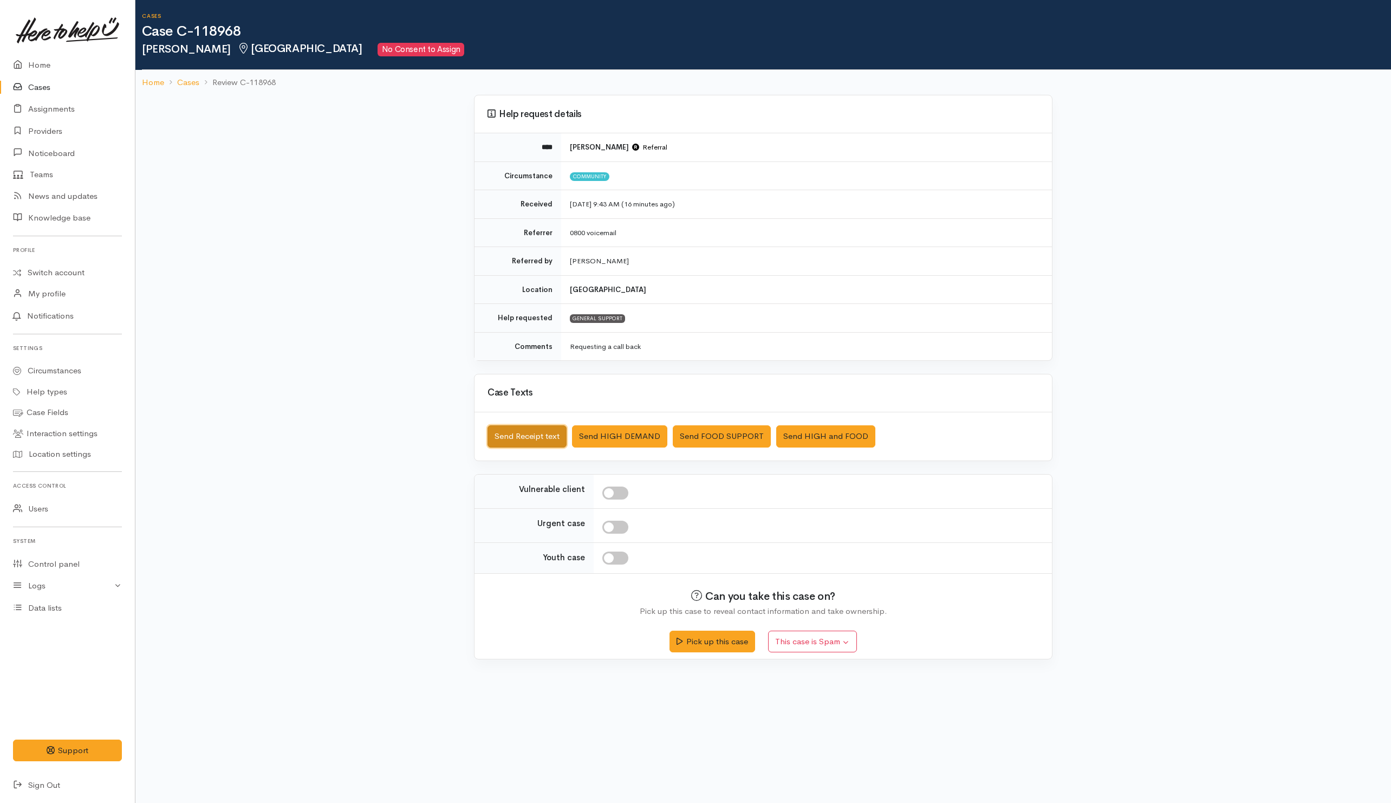
click at [548, 439] on button "Send Receipt text" at bounding box center [526, 436] width 79 height 22
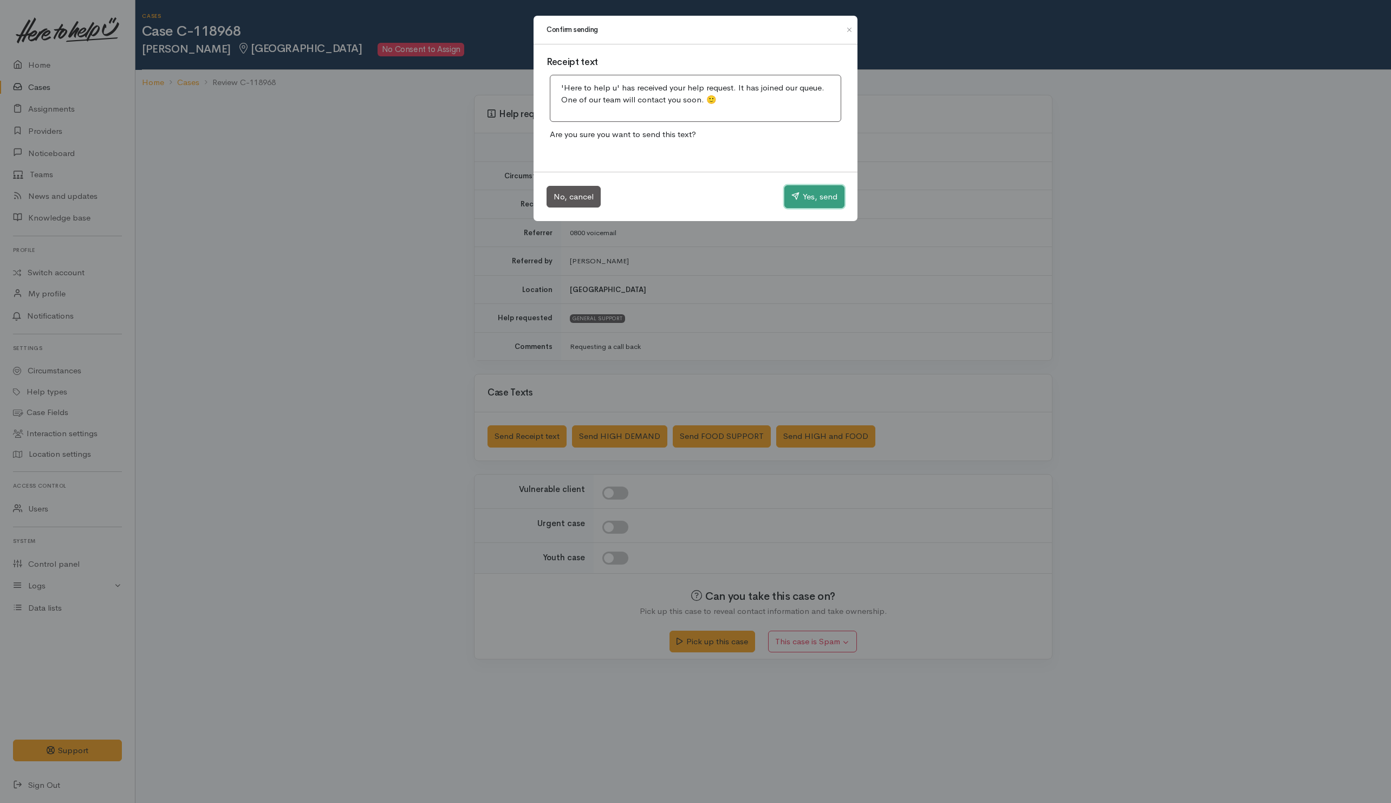
click at [798, 198] on button "Yes, send" at bounding box center [814, 196] width 60 height 23
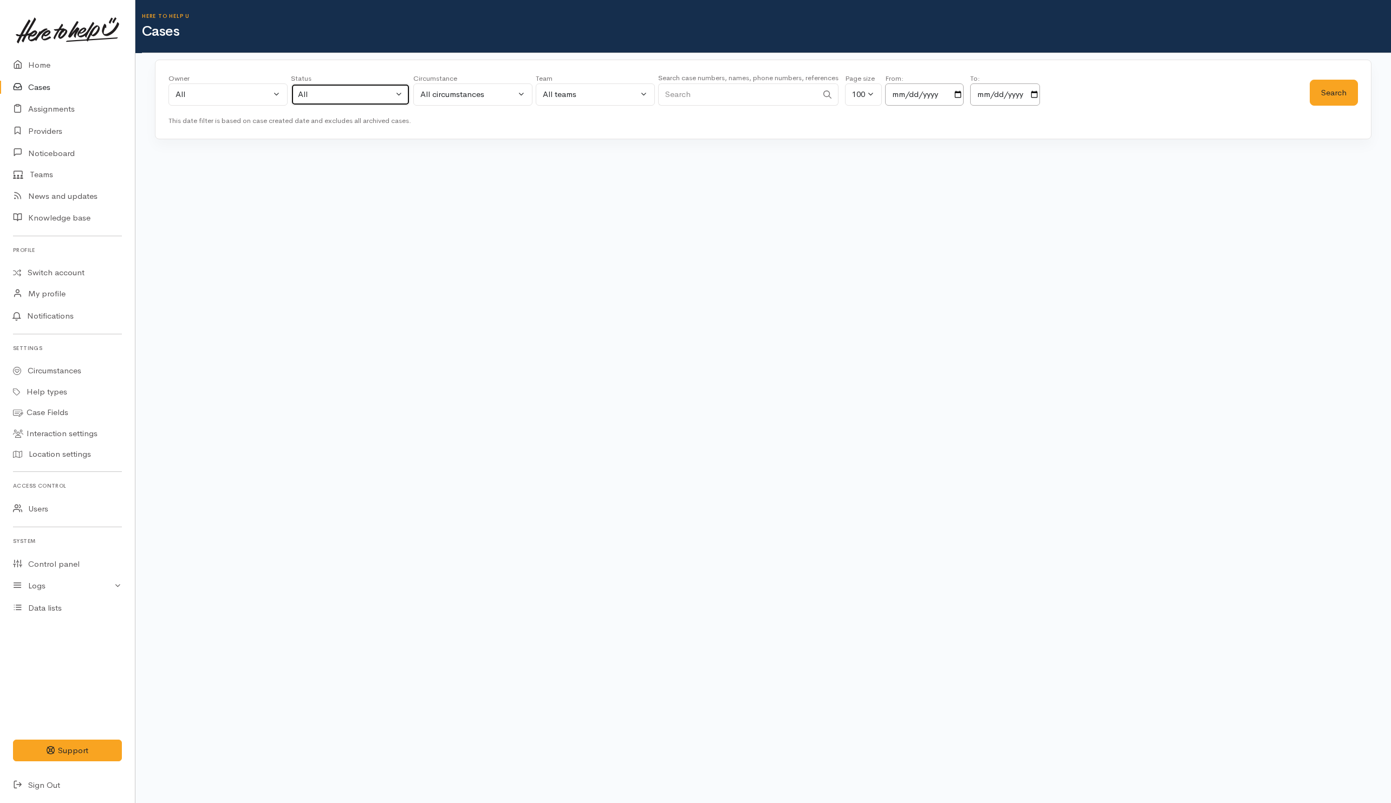
click at [360, 95] on div "All" at bounding box center [345, 94] width 95 height 12
click at [340, 163] on span "All current cases" at bounding box center [340, 165] width 61 height 12
select select "Unresolved"
drag, startPoint x: 1334, startPoint y: 93, endPoint x: 1201, endPoint y: 102, distance: 133.5
click at [1334, 95] on button "Search" at bounding box center [1334, 93] width 48 height 27
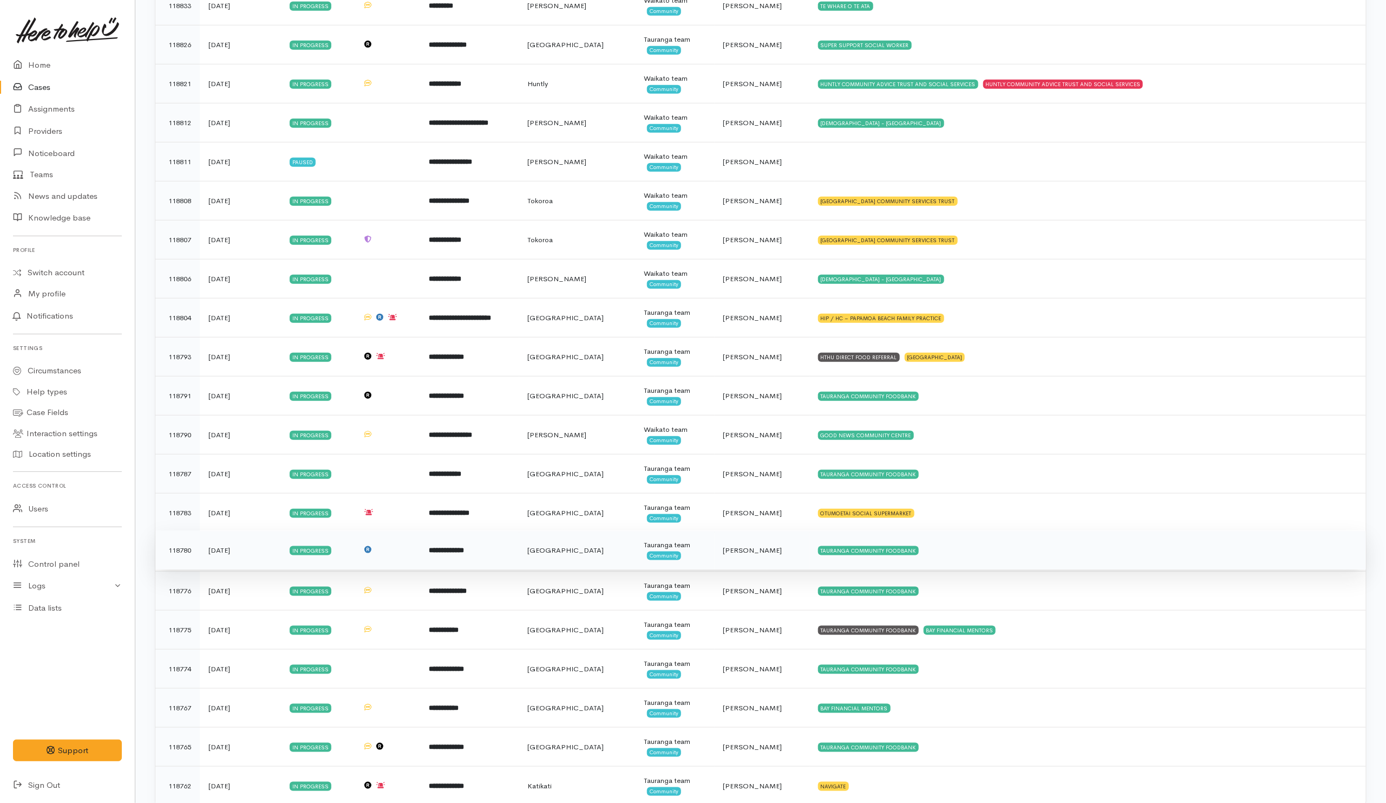
scroll to position [3373, 0]
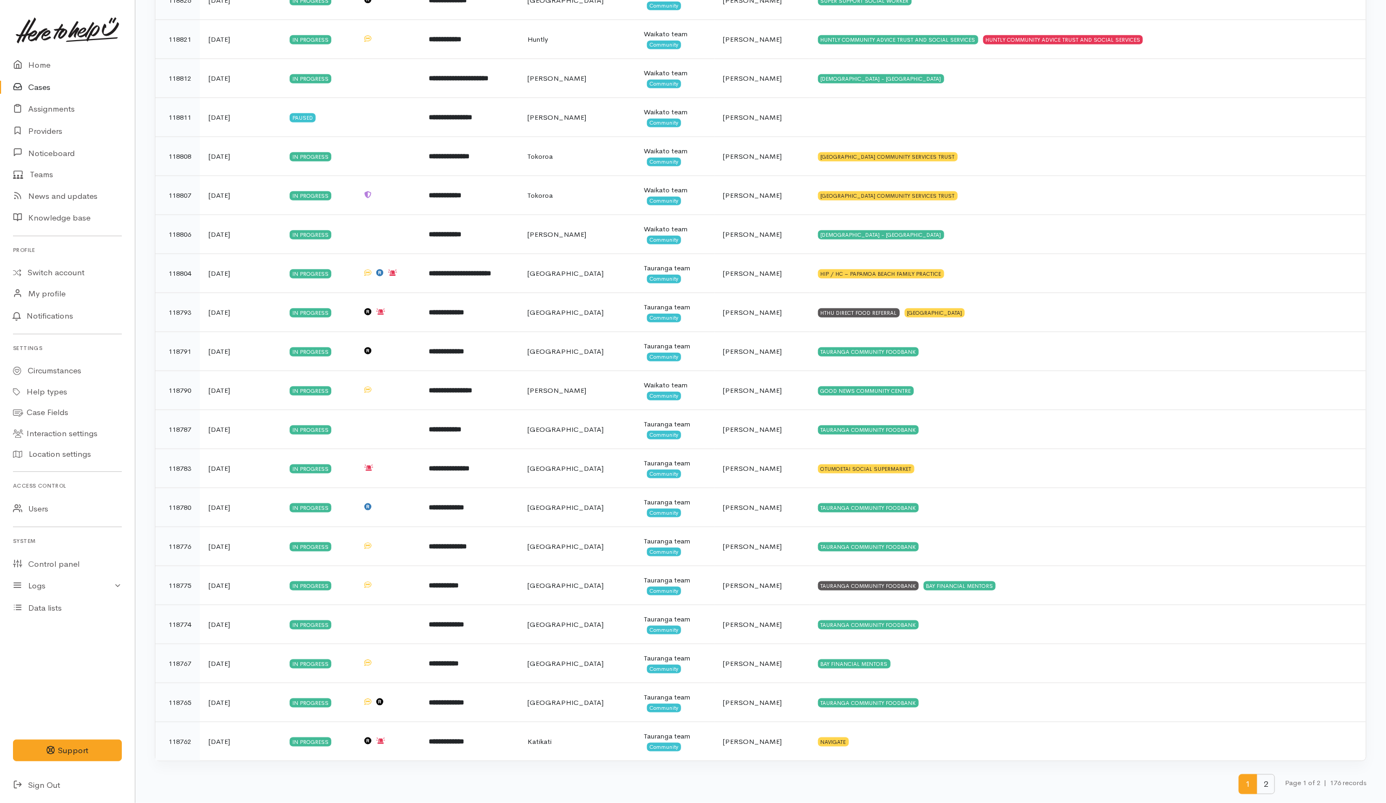
click at [1263, 787] on span "2" at bounding box center [1266, 784] width 18 height 20
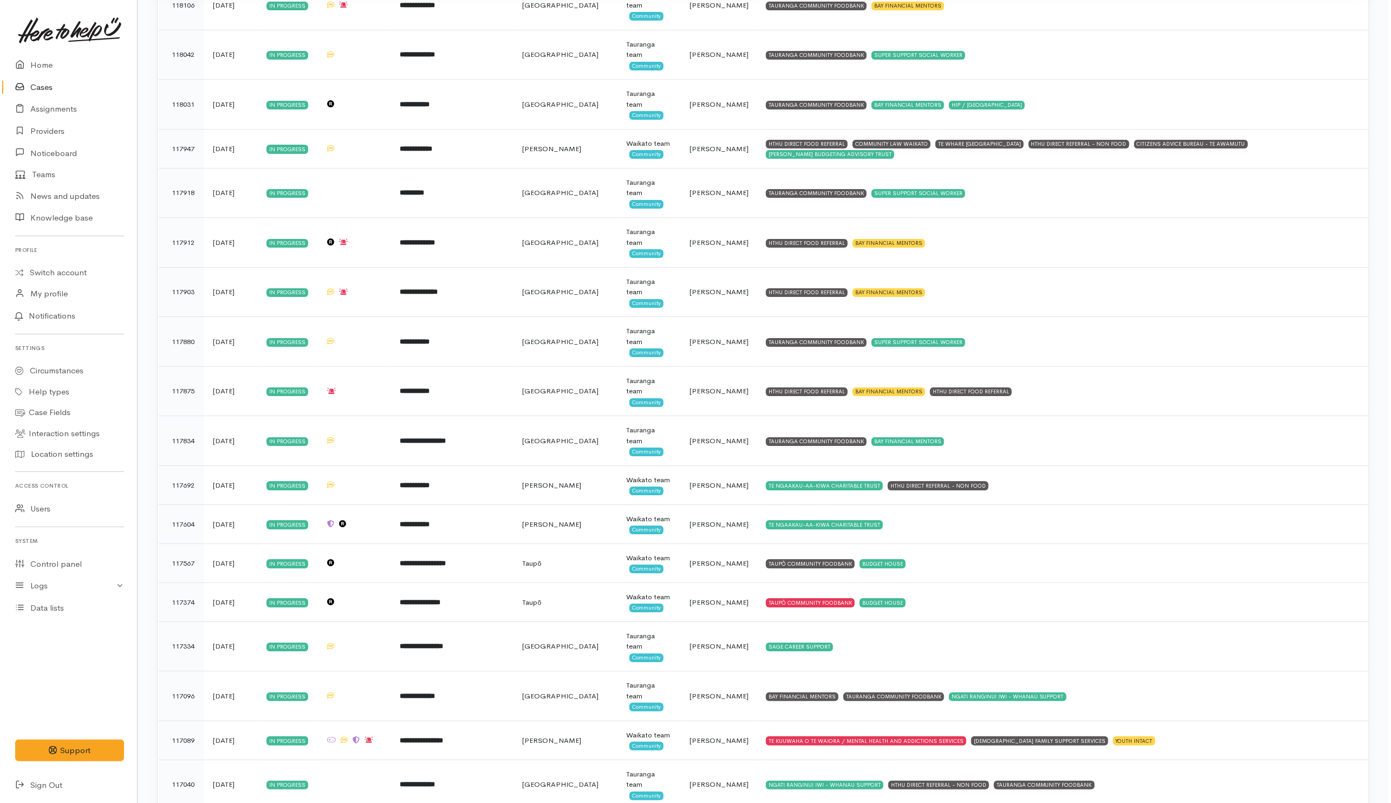
scroll to position [0, 0]
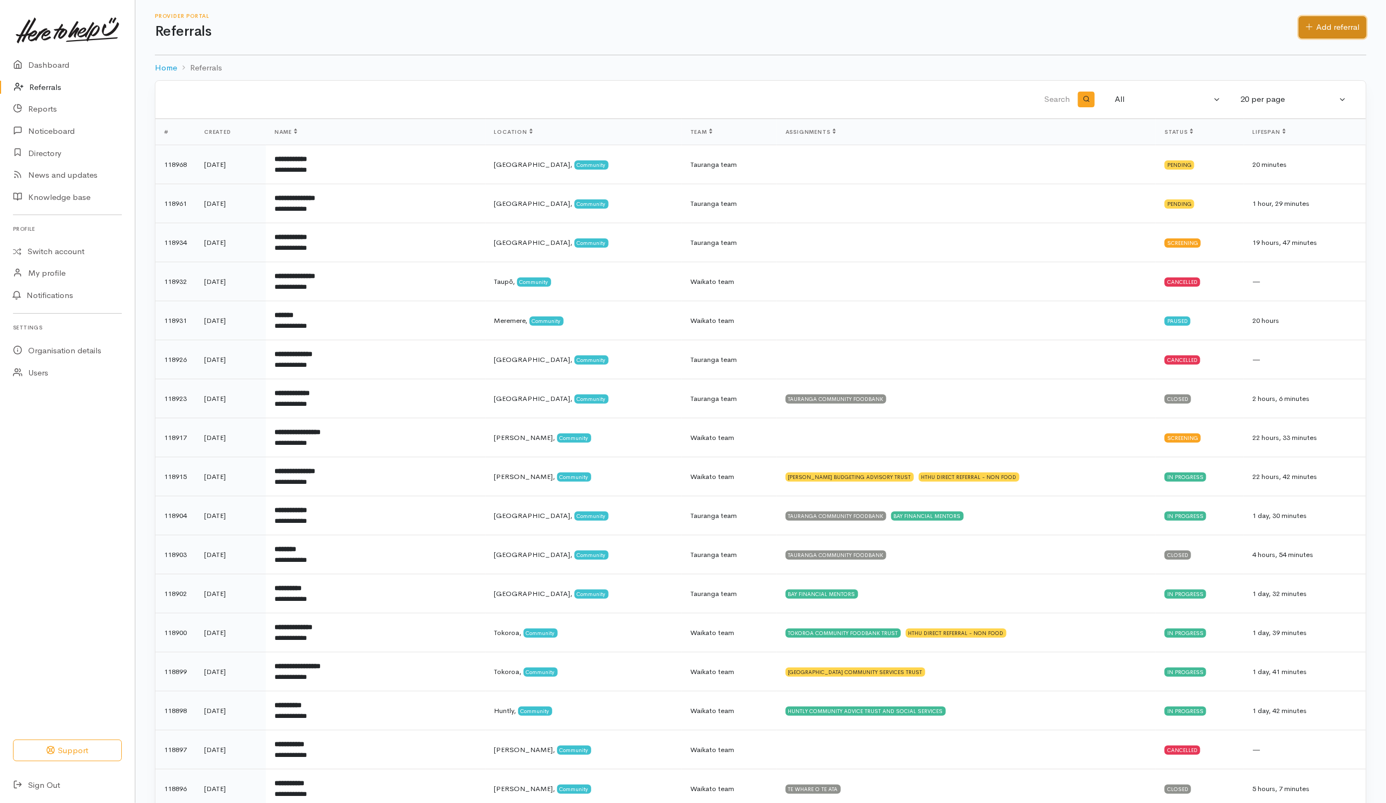
click at [1356, 18] on link "Add referral" at bounding box center [1333, 27] width 68 height 22
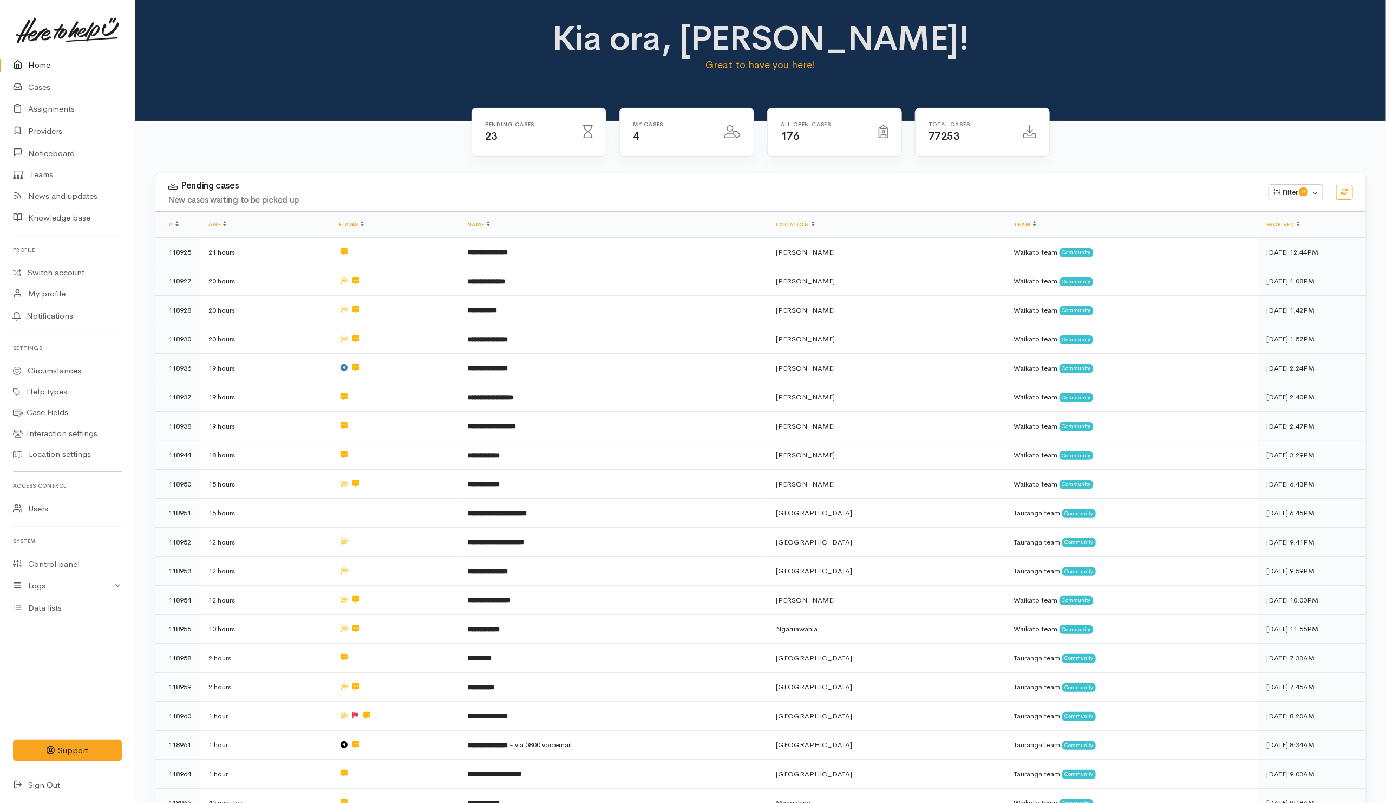
scroll to position [330, 0]
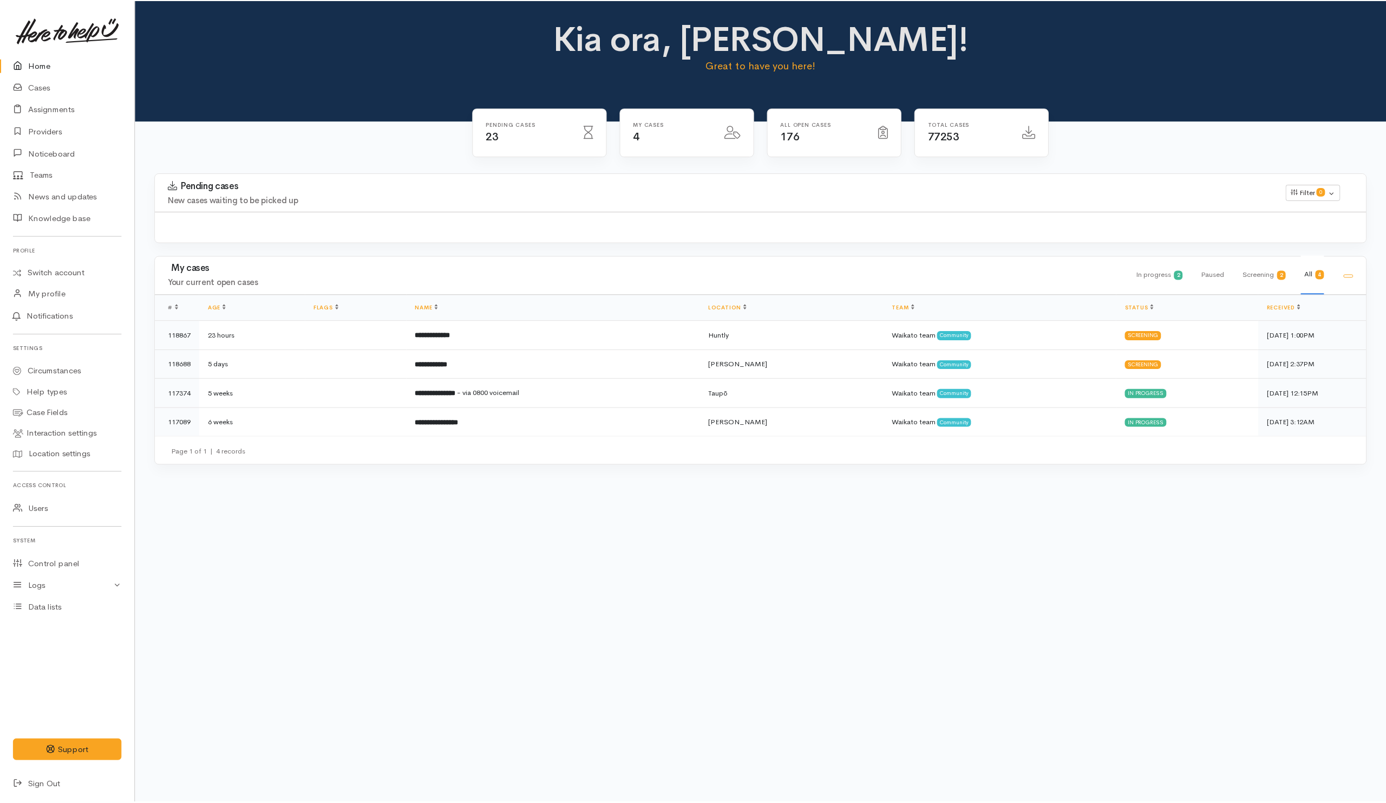
scroll to position [321, 0]
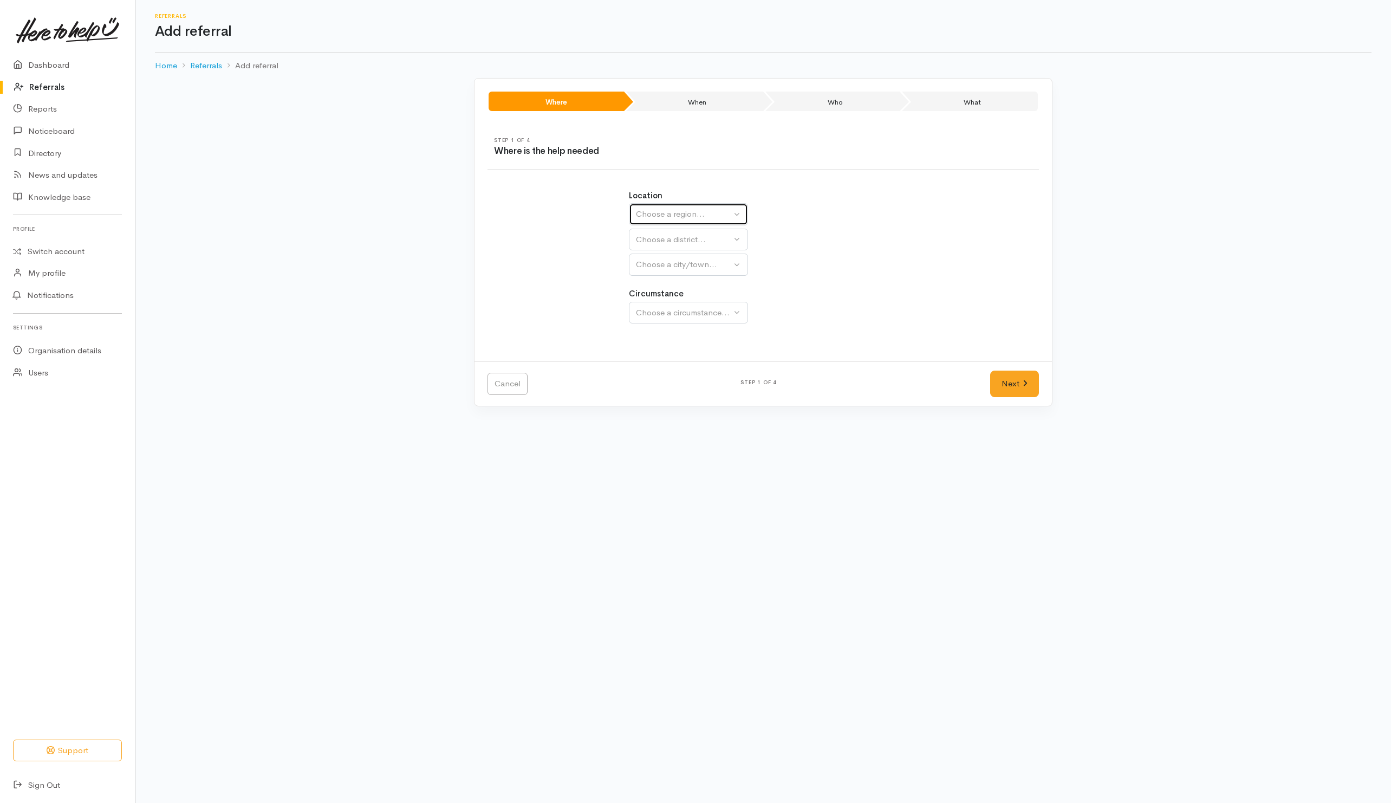
click at [684, 213] on div "Choose a region..." at bounding box center [683, 214] width 95 height 12
click at [660, 283] on span "Waikato" at bounding box center [685, 282] width 86 height 12
select select "3"
select select
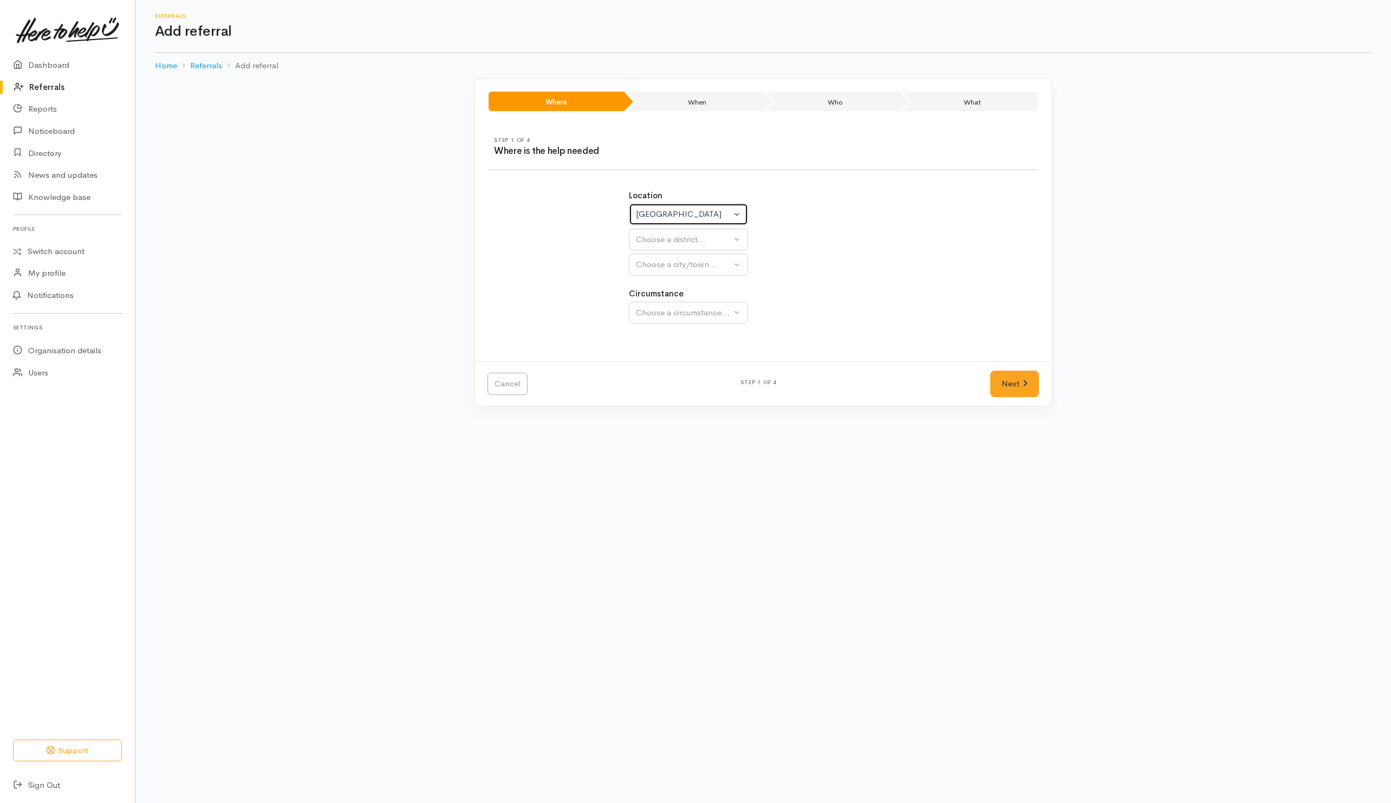
select select
click at [668, 245] on div "Choose a district..." at bounding box center [712, 239] width 152 height 12
click at [660, 345] on span "[PERSON_NAME]" at bounding box center [675, 341] width 67 height 12
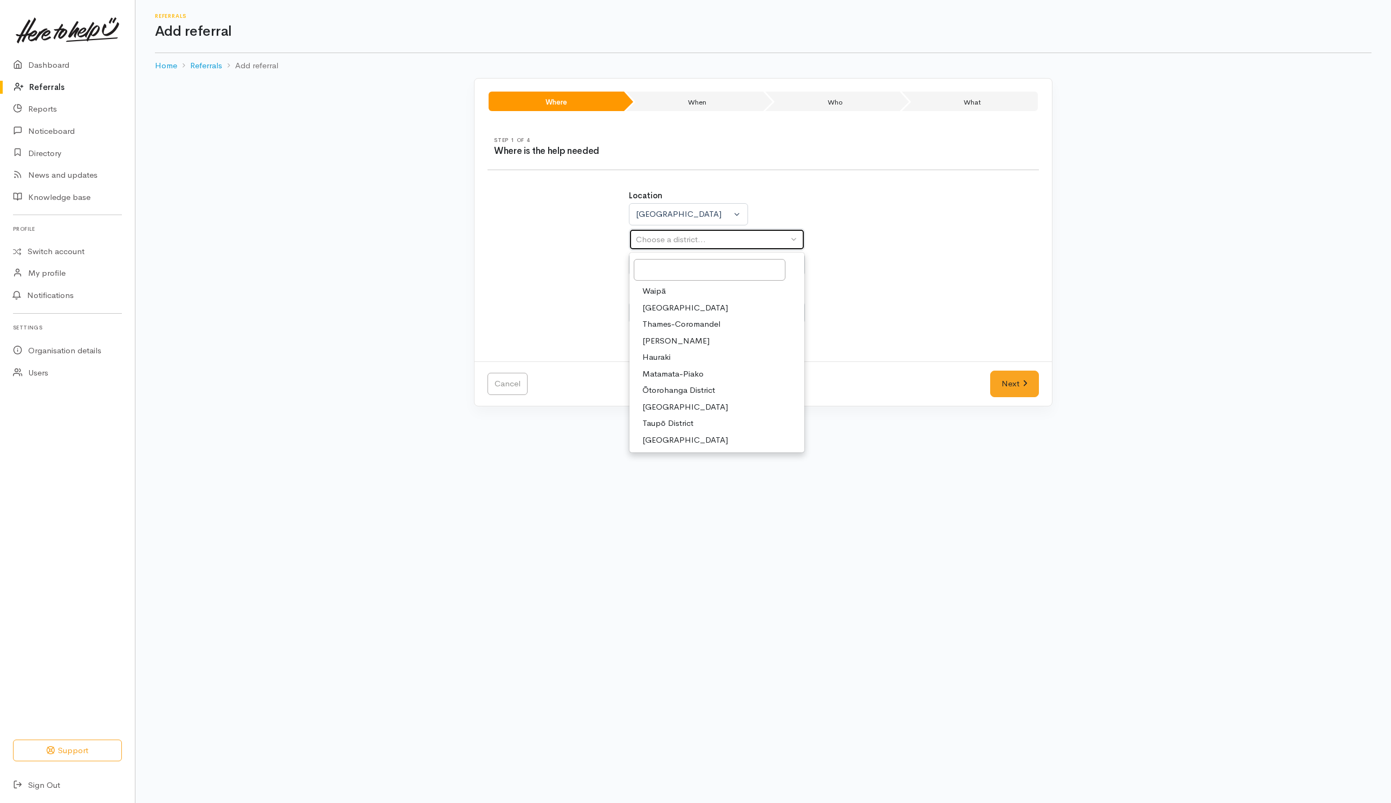
select select "4"
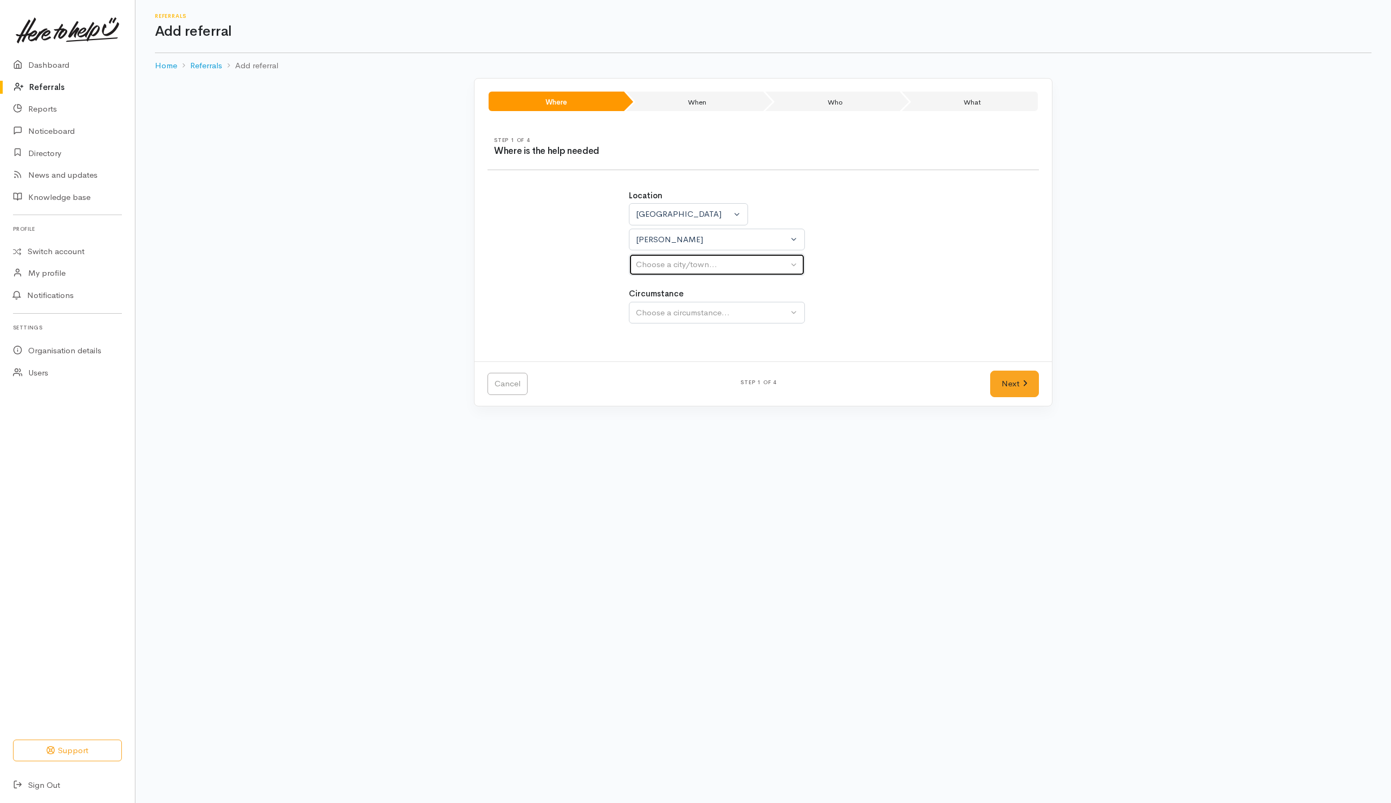
click at [683, 257] on button "Choose a city/town..." at bounding box center [717, 264] width 176 height 22
select select
click at [981, 312] on div "Location Auckland Waikato Bay of Plenty Waikato Auckland Waikato Bay of Plenty …" at bounding box center [763, 263] width 564 height 172
click at [793, 269] on button "Choose a city/town..." at bounding box center [717, 264] width 176 height 22
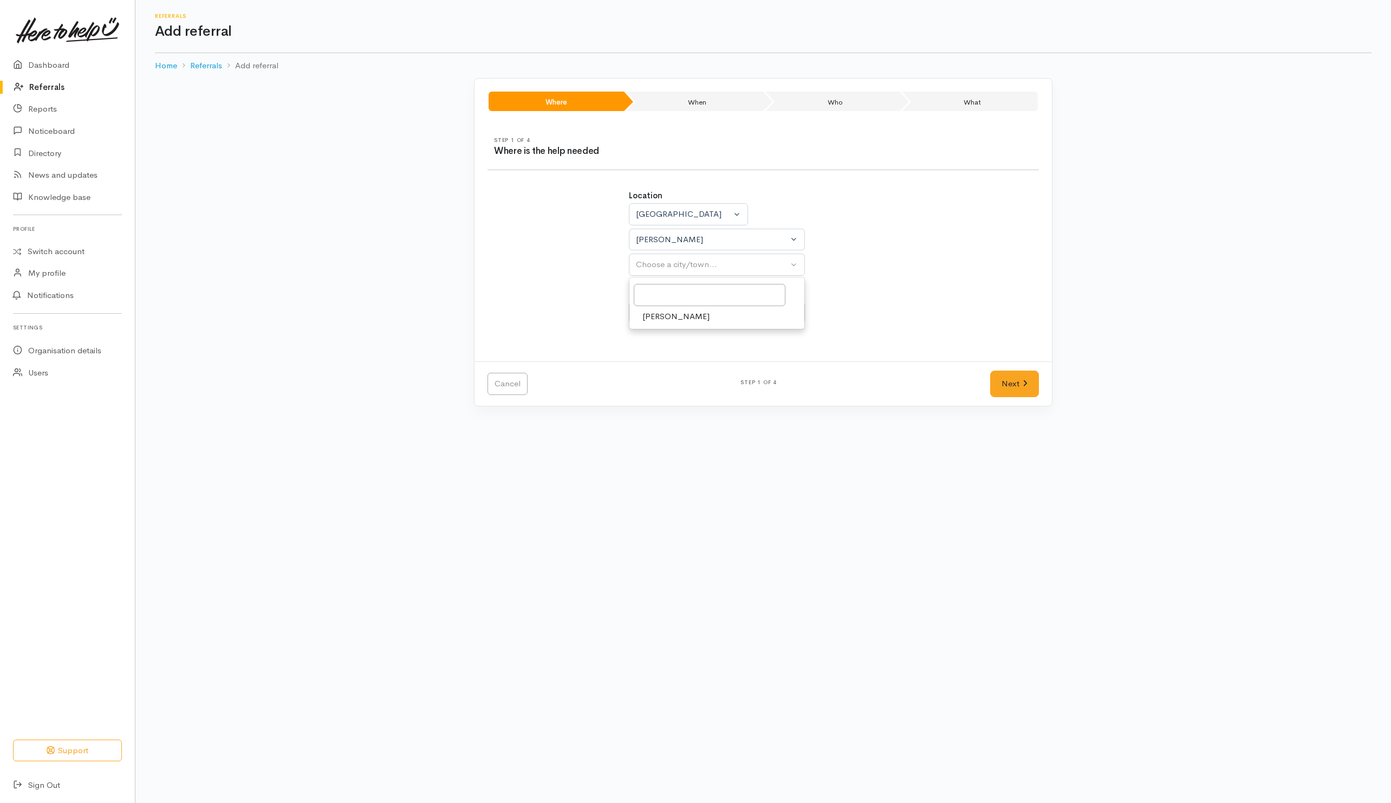
click at [676, 311] on link "Hamilton" at bounding box center [716, 316] width 175 height 17
select select "1"
click at [684, 306] on button "Choose a circumstance..." at bounding box center [717, 313] width 176 height 22
click at [662, 366] on span "Community" at bounding box center [662, 364] width 41 height 12
select select "2"
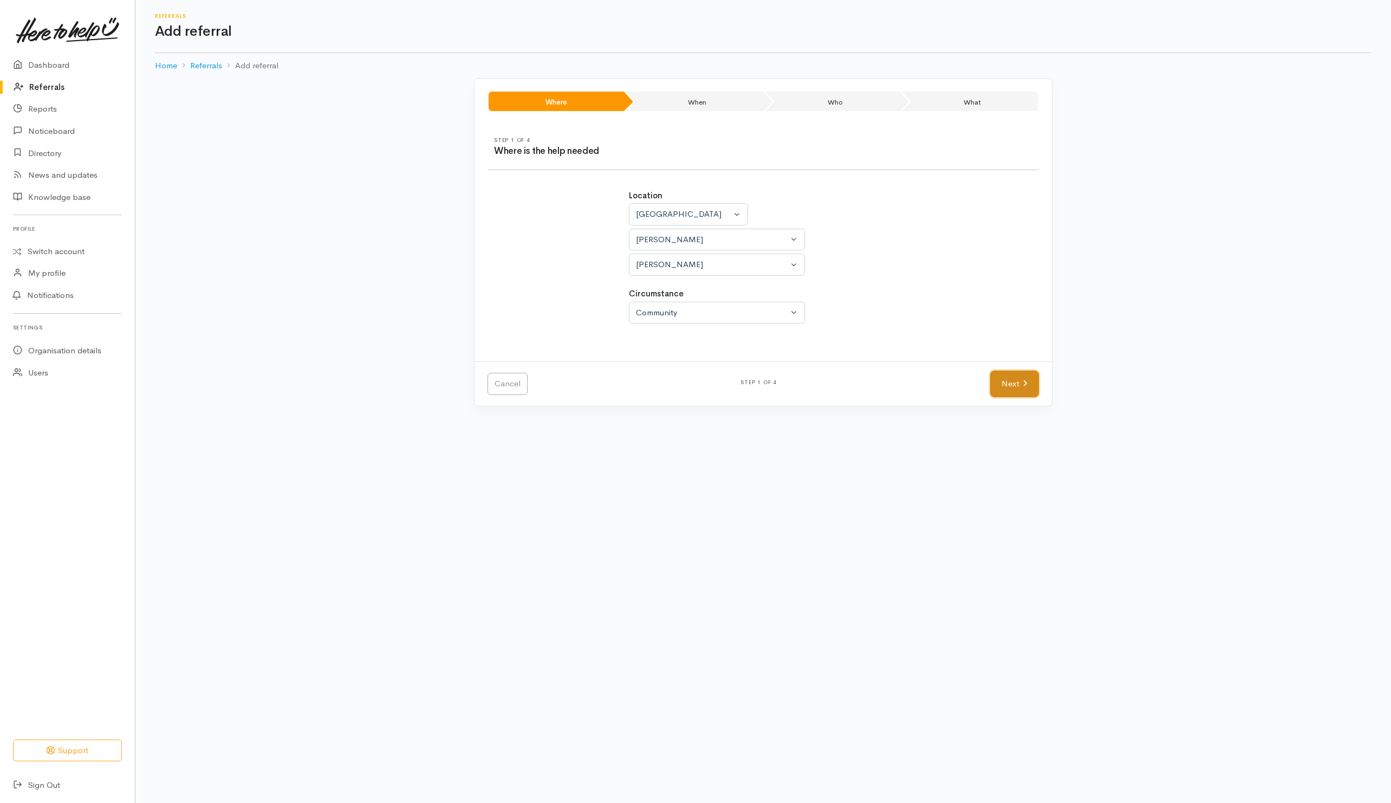
click at [1026, 390] on link "Next" at bounding box center [1014, 383] width 49 height 27
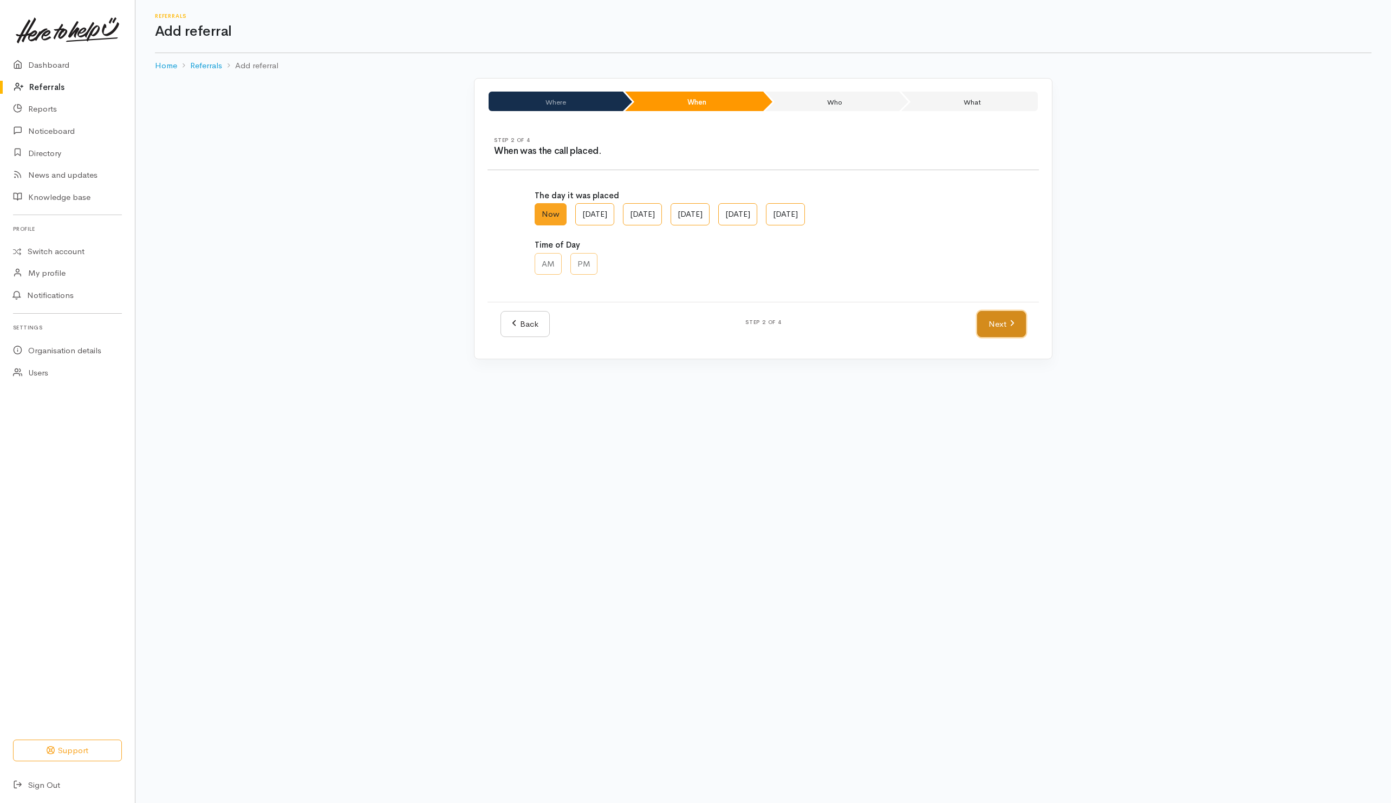
click at [1001, 330] on link "Next" at bounding box center [1001, 324] width 49 height 27
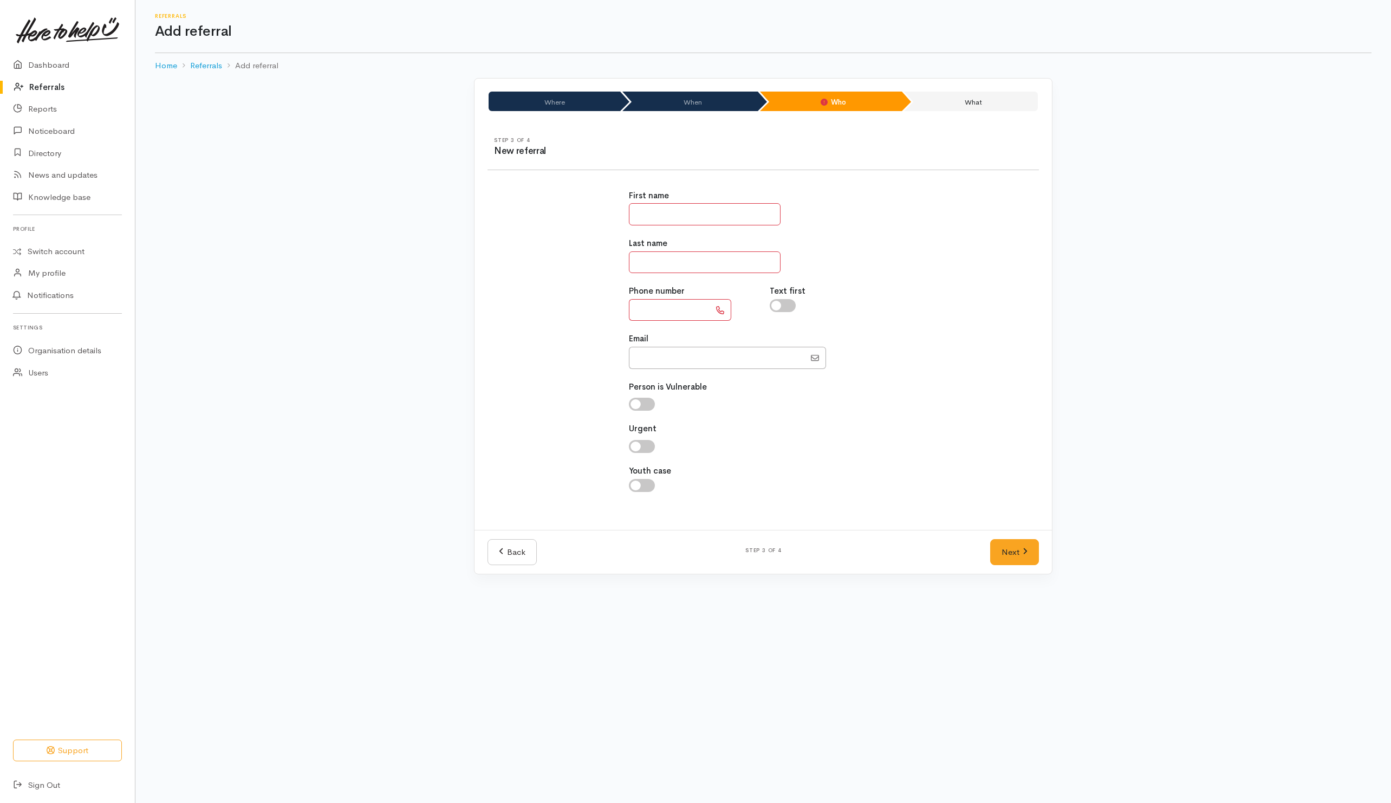
click at [663, 209] on input "text" at bounding box center [705, 214] width 152 height 22
type input "****"
type input "*******"
click at [634, 309] on input "text" at bounding box center [669, 310] width 81 height 22
type input "**********"
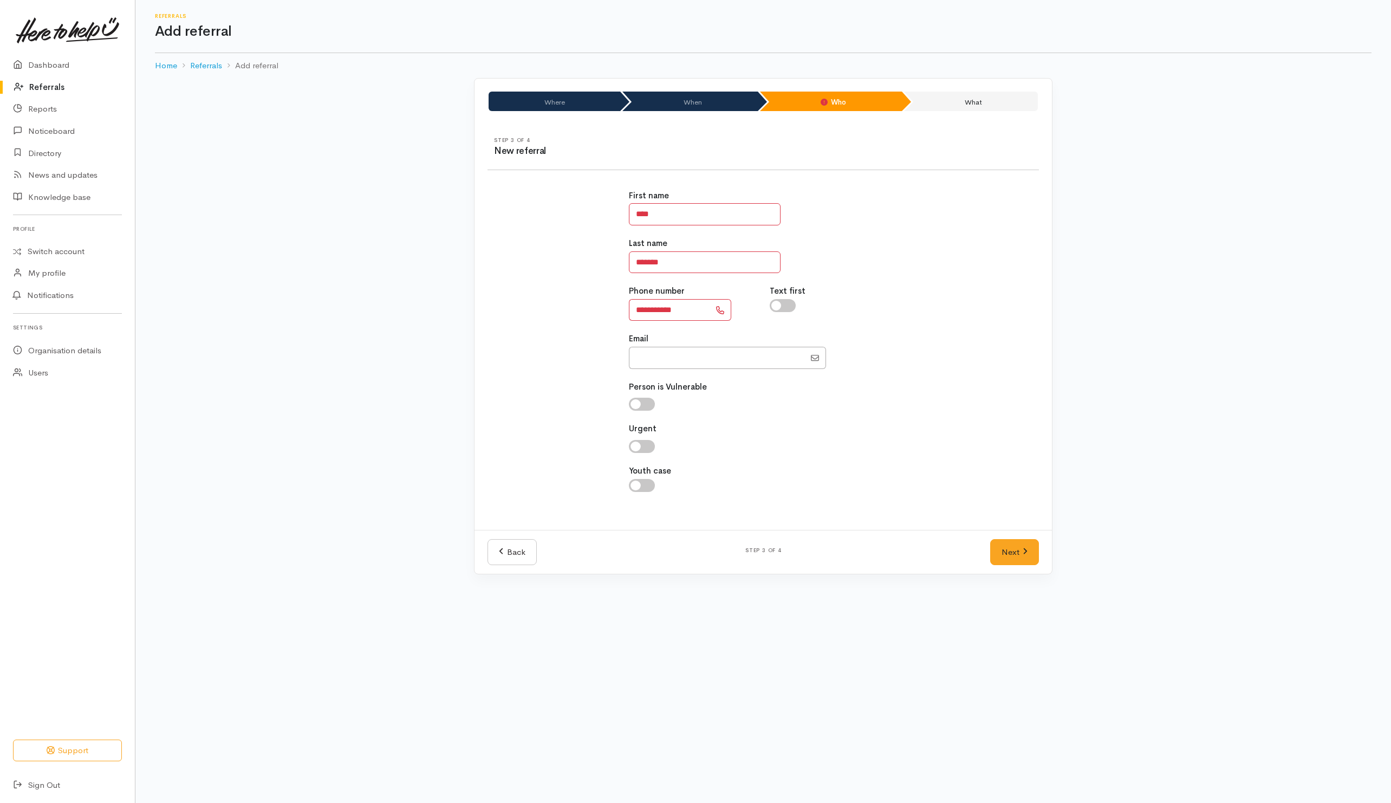
drag, startPoint x: 788, startPoint y: 303, endPoint x: 864, endPoint y: 292, distance: 77.1
click at [791, 303] on input "checkbox" at bounding box center [783, 305] width 26 height 13
checkbox input "true"
drag, startPoint x: 900, startPoint y: 271, endPoint x: 844, endPoint y: 357, distance: 102.9
click at [901, 270] on div "**********" at bounding box center [763, 347] width 282 height 340
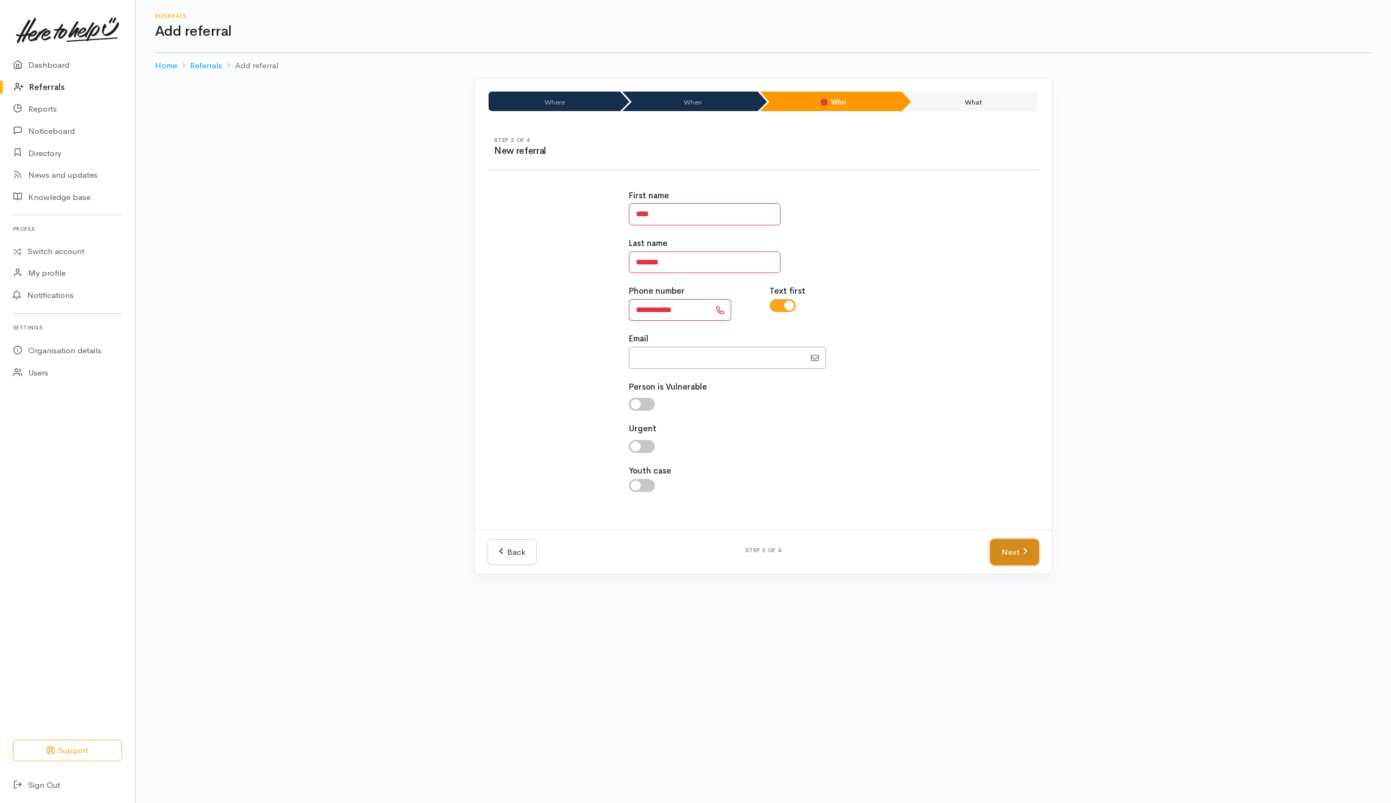
drag, startPoint x: 1027, startPoint y: 550, endPoint x: 1020, endPoint y: 548, distance: 6.7
click at [1027, 550] on link "Next" at bounding box center [1014, 552] width 49 height 27
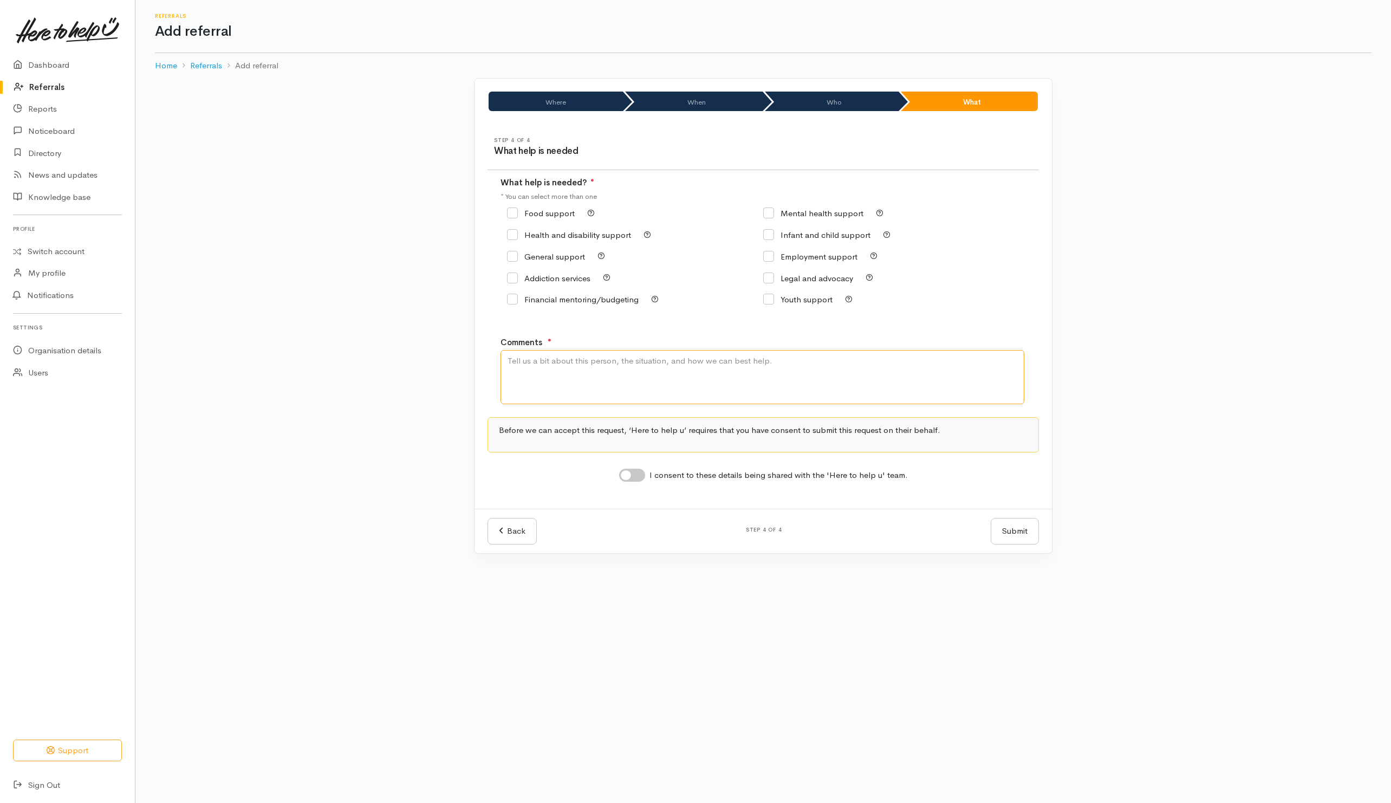
click at [647, 395] on textarea "Comments" at bounding box center [762, 377] width 524 height 54
type textarea "Need kai support"
click at [564, 217] on input "Food support" at bounding box center [541, 213] width 68 height 8
checkbox input "true"
drag, startPoint x: 637, startPoint y: 480, endPoint x: 776, endPoint y: 525, distance: 145.2
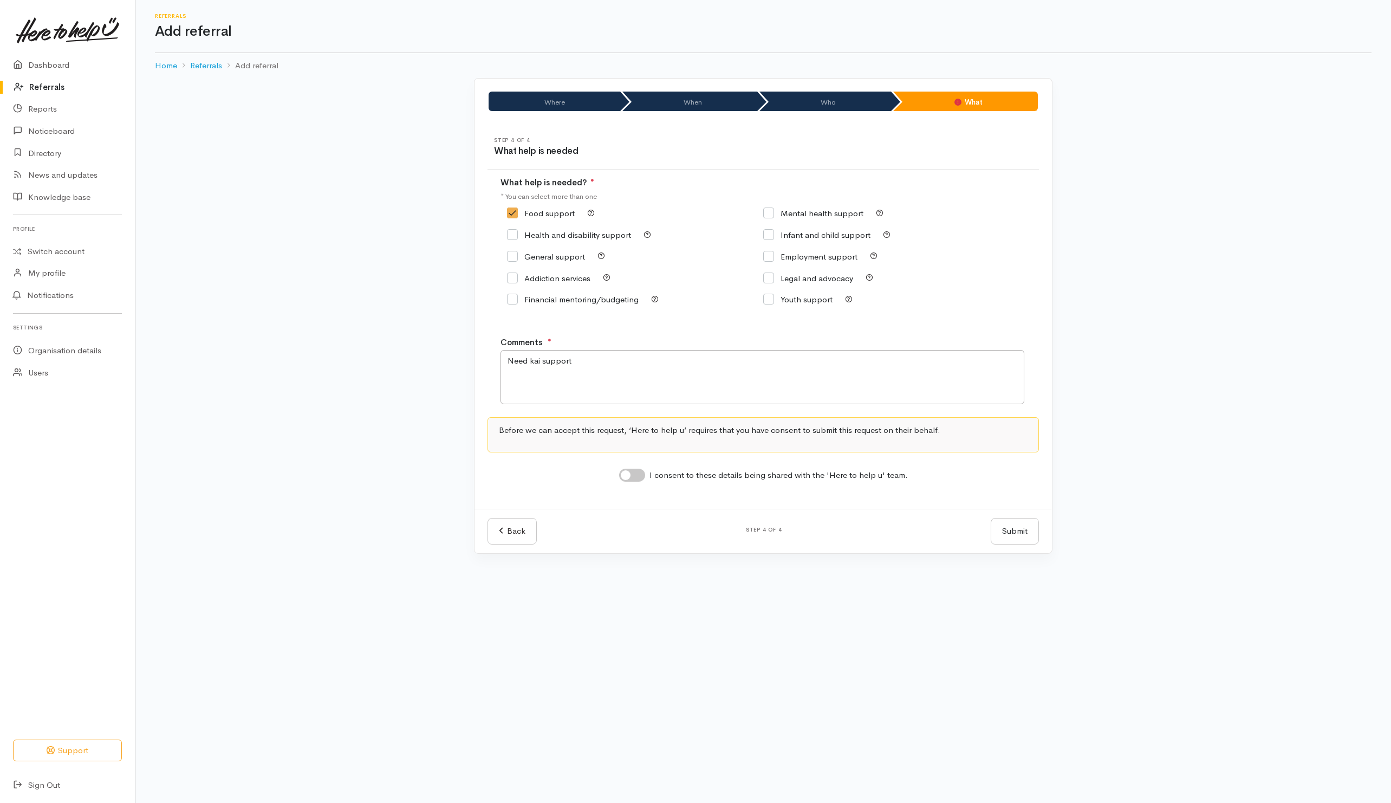
click at [637, 479] on input "I consent to these details being shared with the 'Here to help u' team." at bounding box center [632, 474] width 26 height 13
checkbox input "true"
click at [1020, 536] on button "Submit" at bounding box center [1015, 531] width 48 height 27
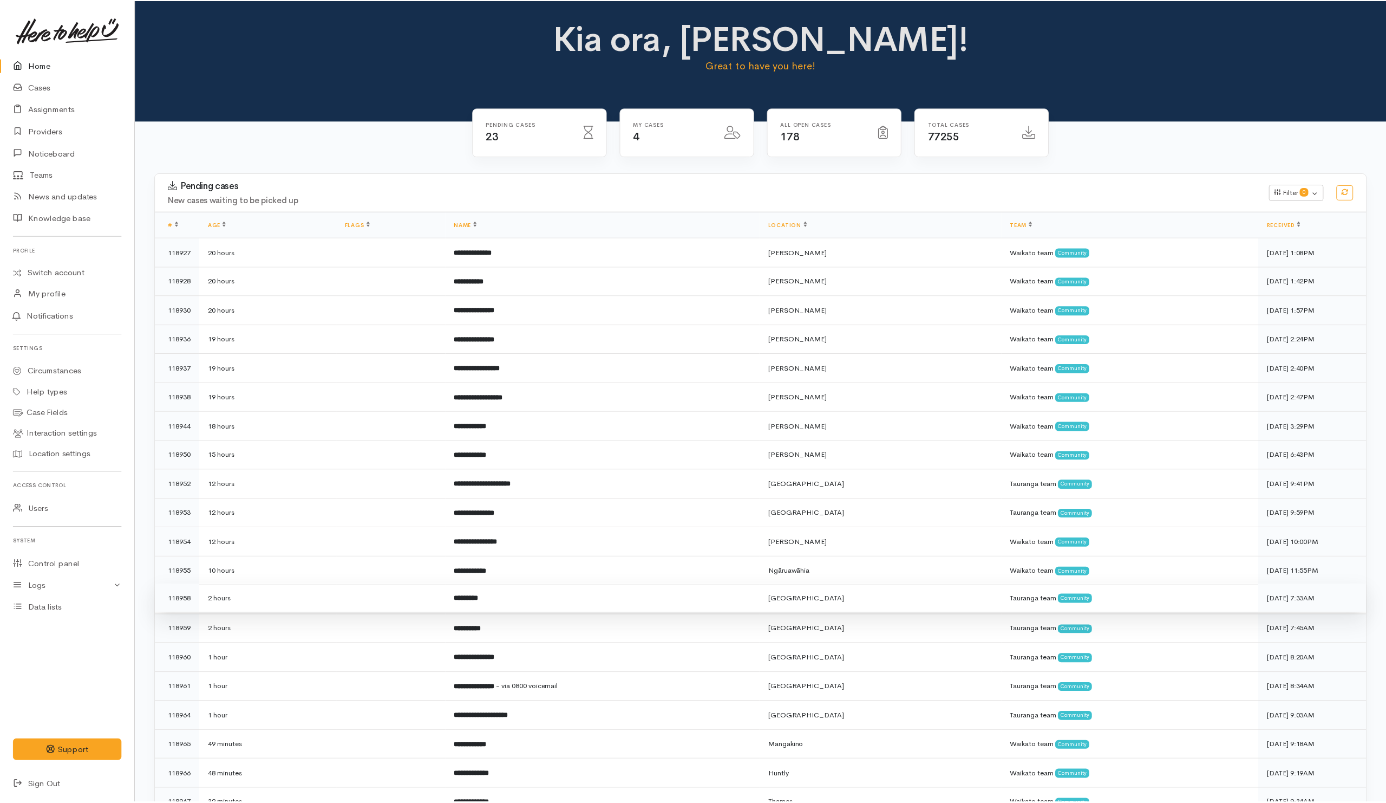
scroll to position [330, 0]
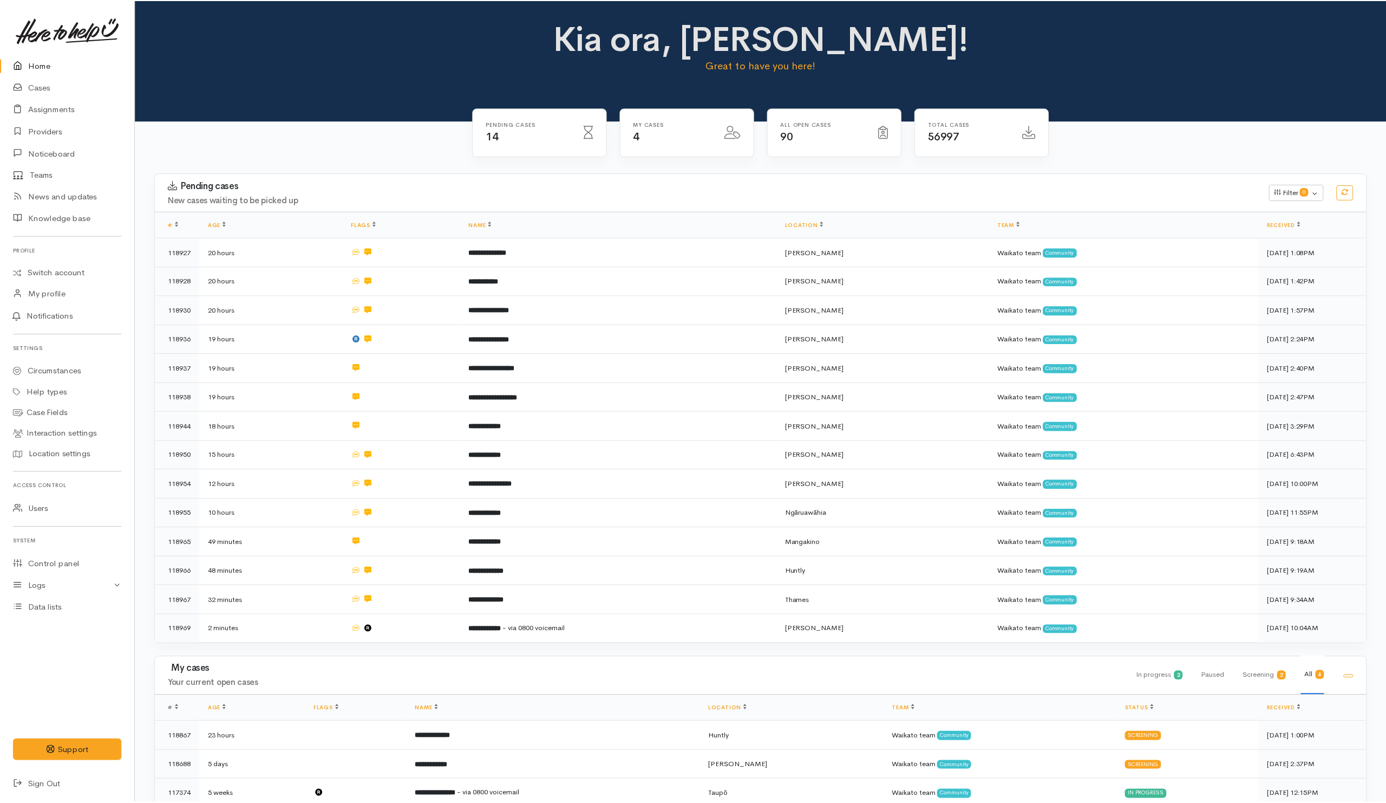
scroll to position [72, 0]
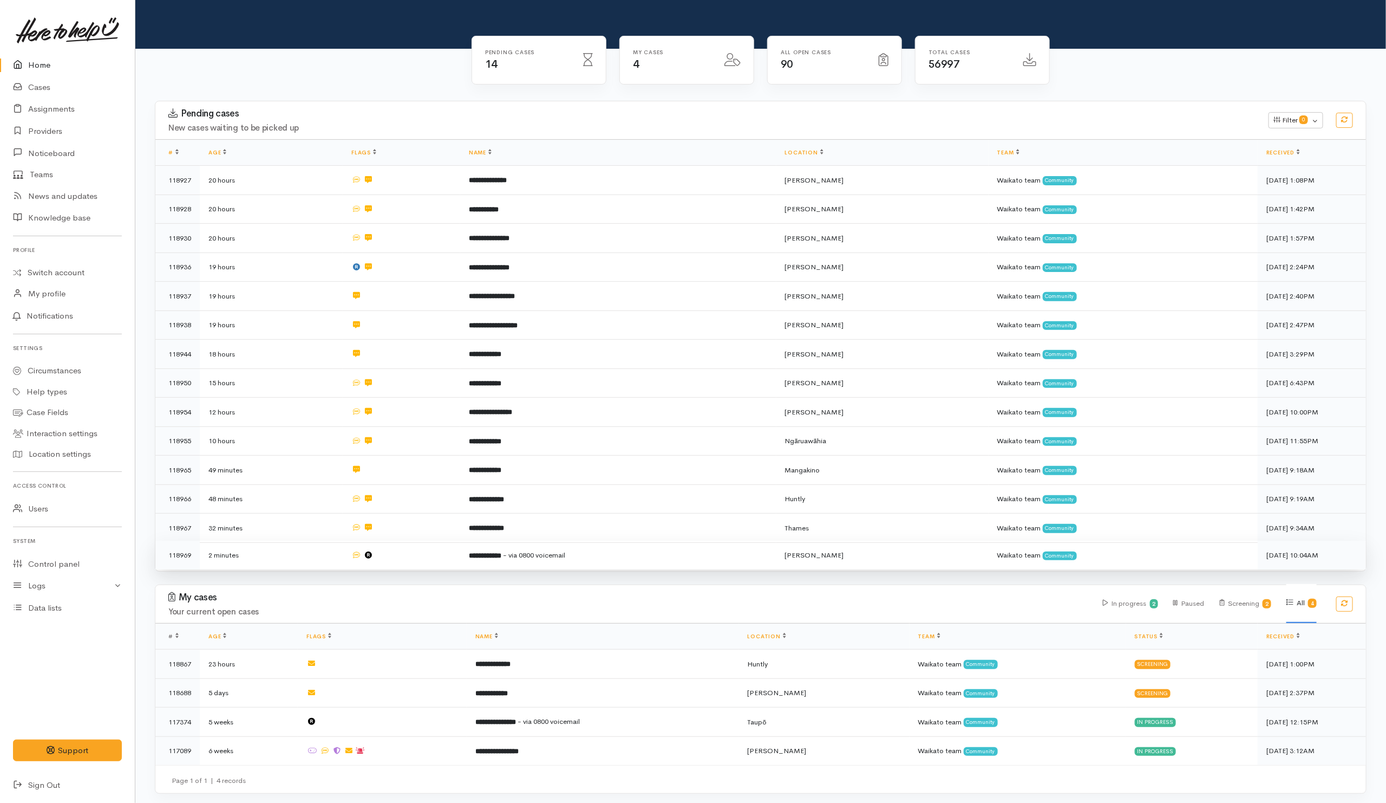
click at [433, 553] on td at bounding box center [402, 554] width 118 height 29
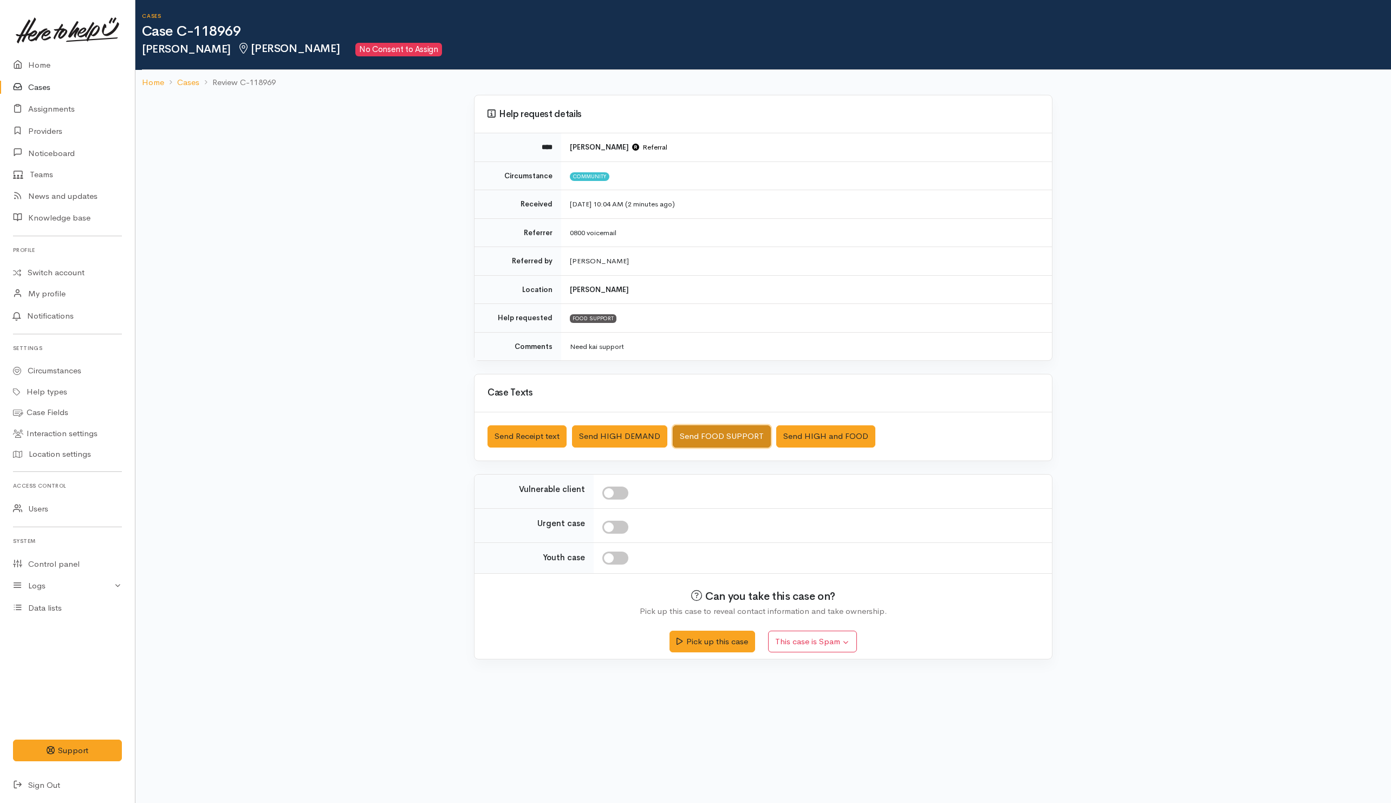
click at [711, 437] on button "Send FOOD SUPPORT" at bounding box center [722, 436] width 98 height 22
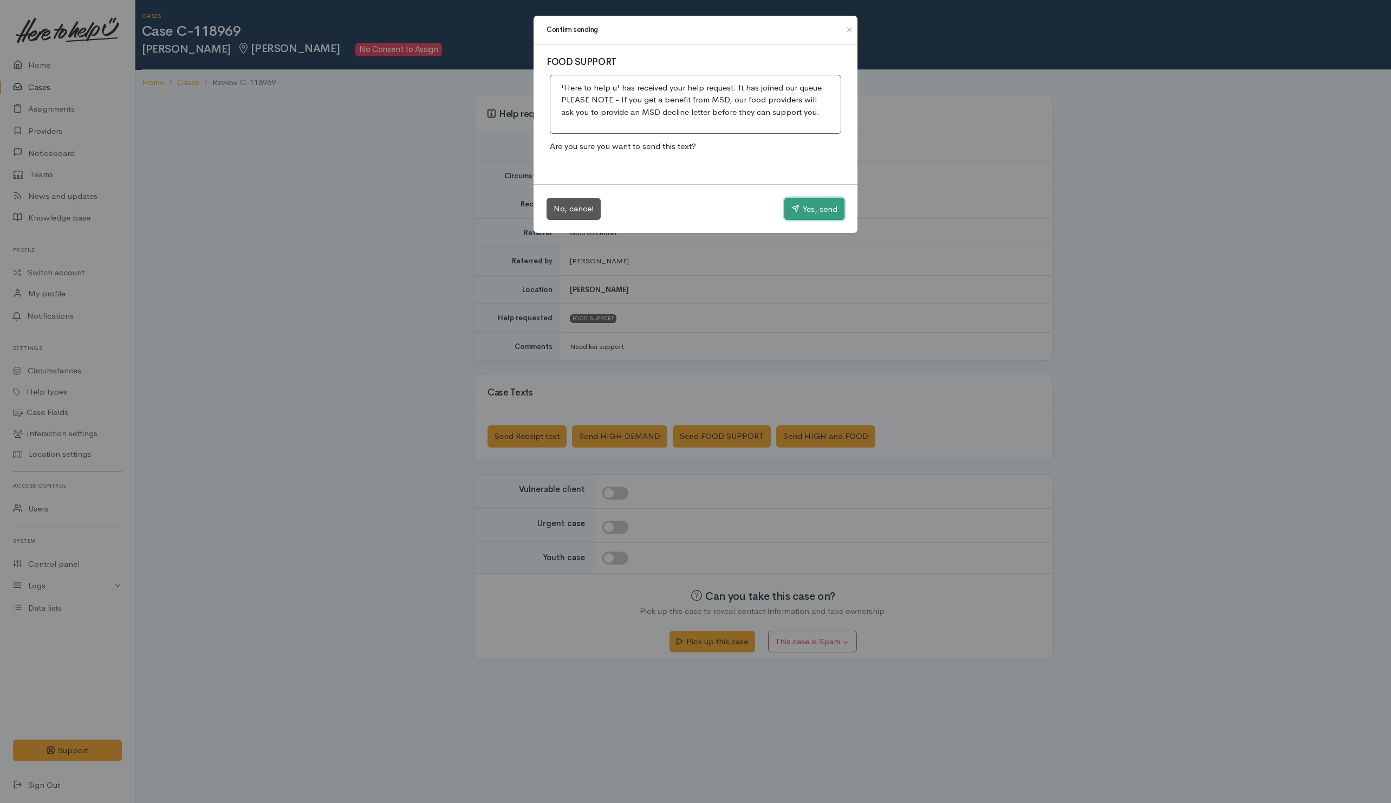
click at [799, 210] on button "Yes, send" at bounding box center [814, 209] width 60 height 23
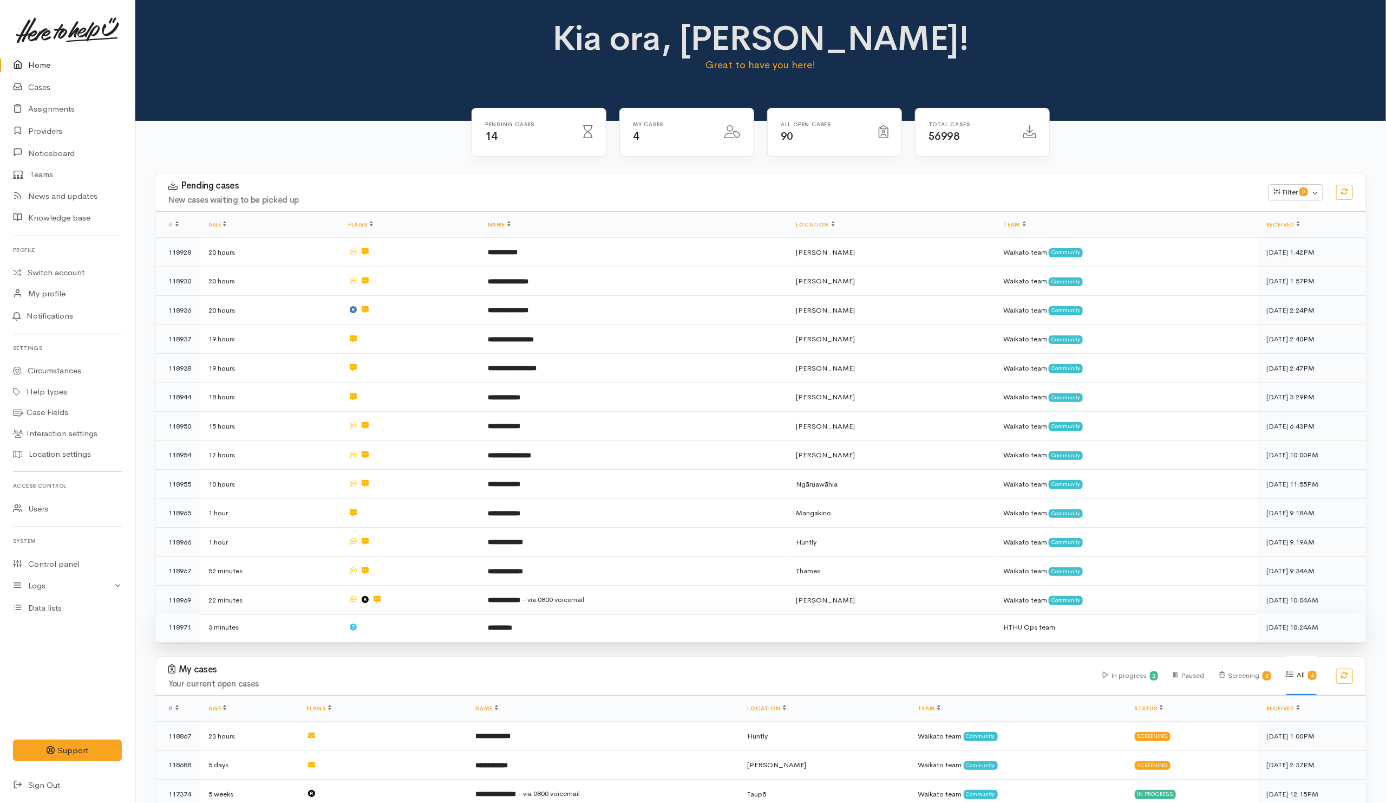
click at [431, 627] on td at bounding box center [410, 627] width 140 height 29
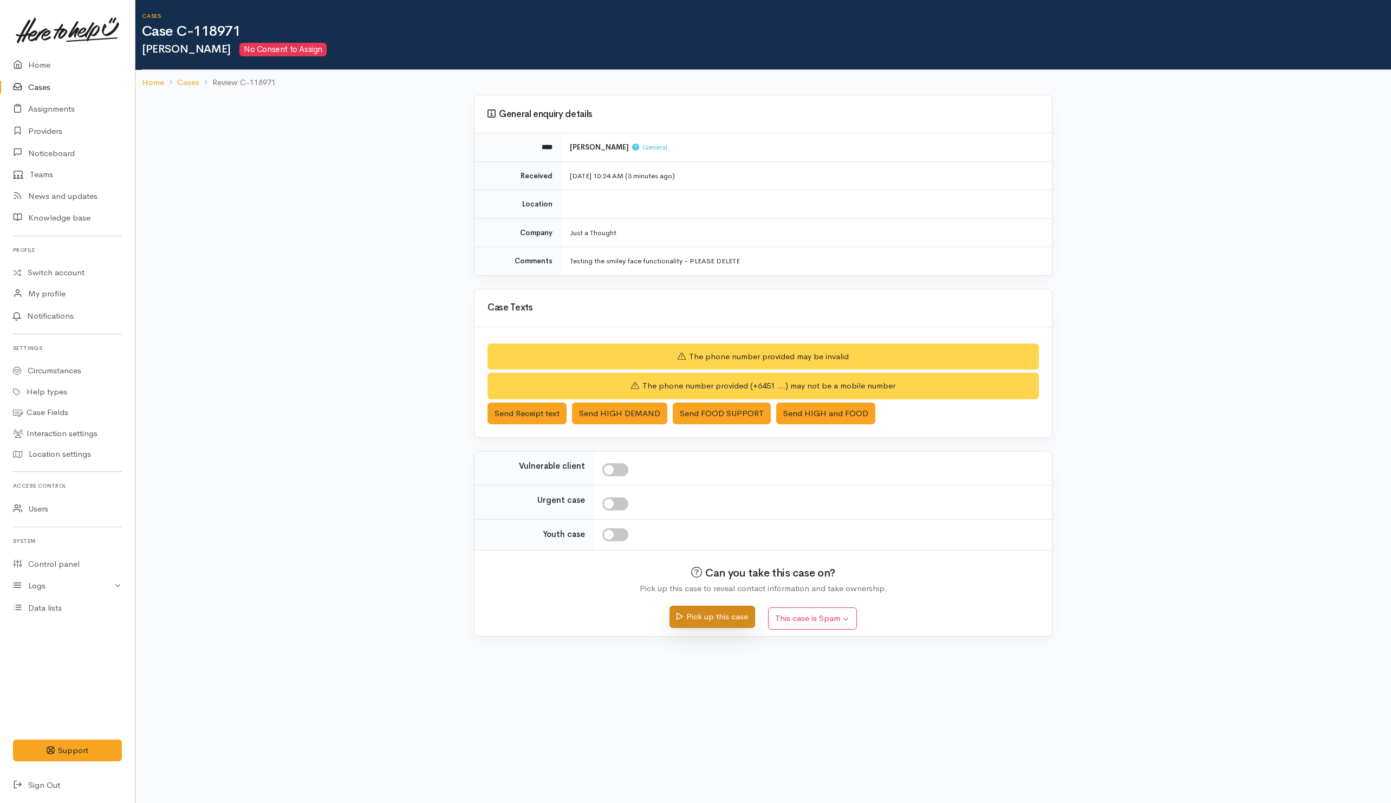
click at [736, 628] on button "Pick up this case" at bounding box center [711, 616] width 85 height 22
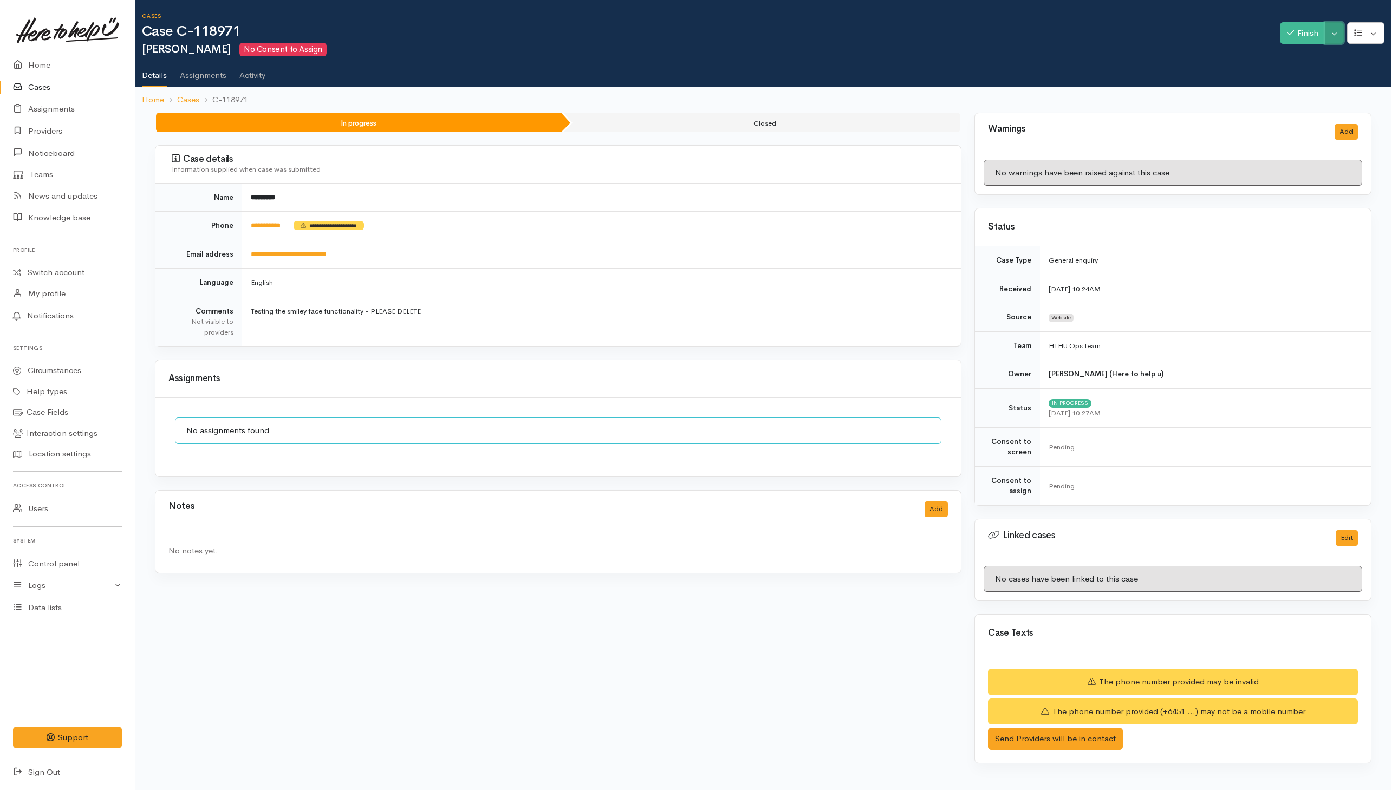
click at [1334, 26] on button "Toggle Dropdown" at bounding box center [1334, 33] width 19 height 22
click at [1379, 31] on button "button" at bounding box center [1365, 33] width 37 height 22
drag, startPoint x: 1187, startPoint y: 72, endPoint x: 1251, endPoint y: 57, distance: 66.1
click at [1191, 72] on ul "Details Assignments Activity" at bounding box center [766, 71] width 1249 height 31
click at [1336, 31] on button "Toggle Dropdown" at bounding box center [1334, 33] width 19 height 22
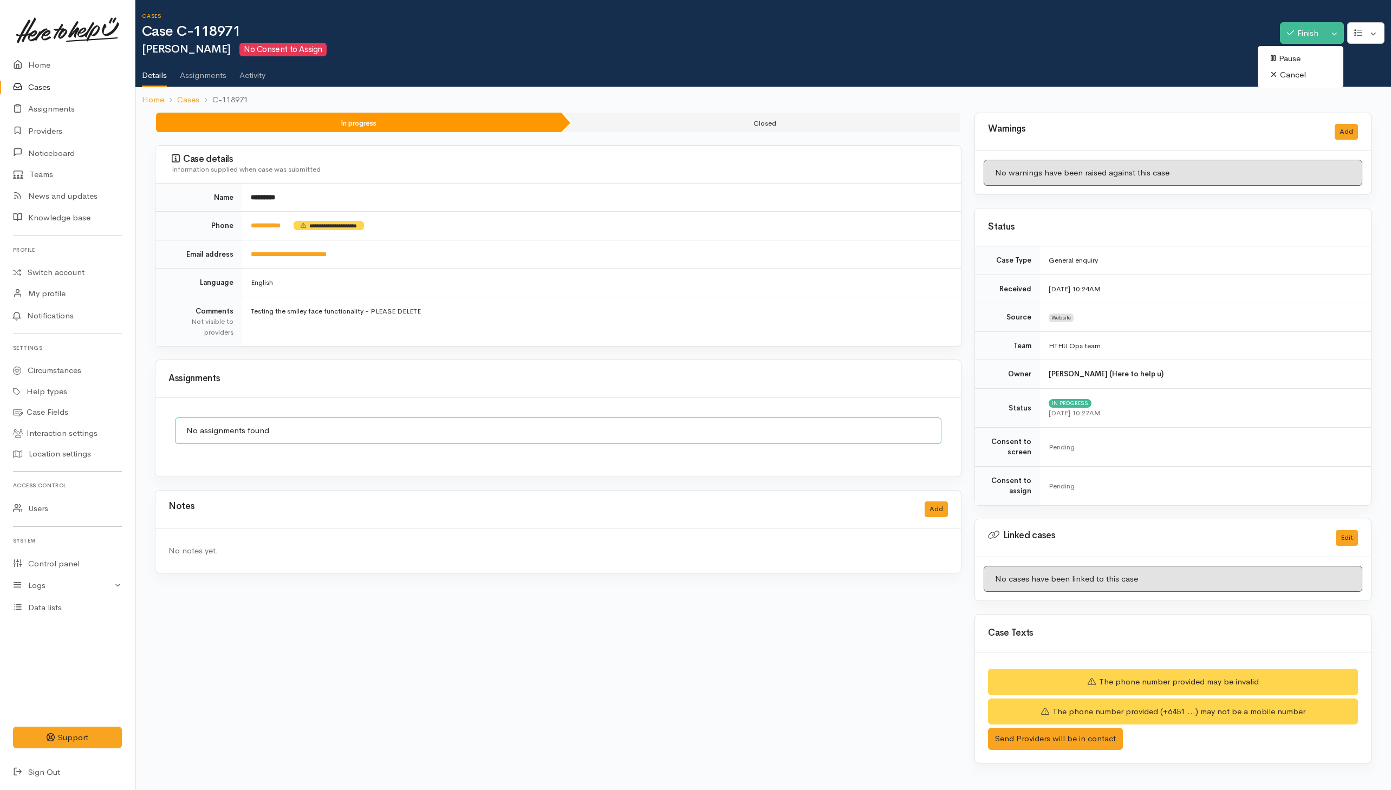
click at [1289, 72] on link "Cancel" at bounding box center [1301, 75] width 86 height 17
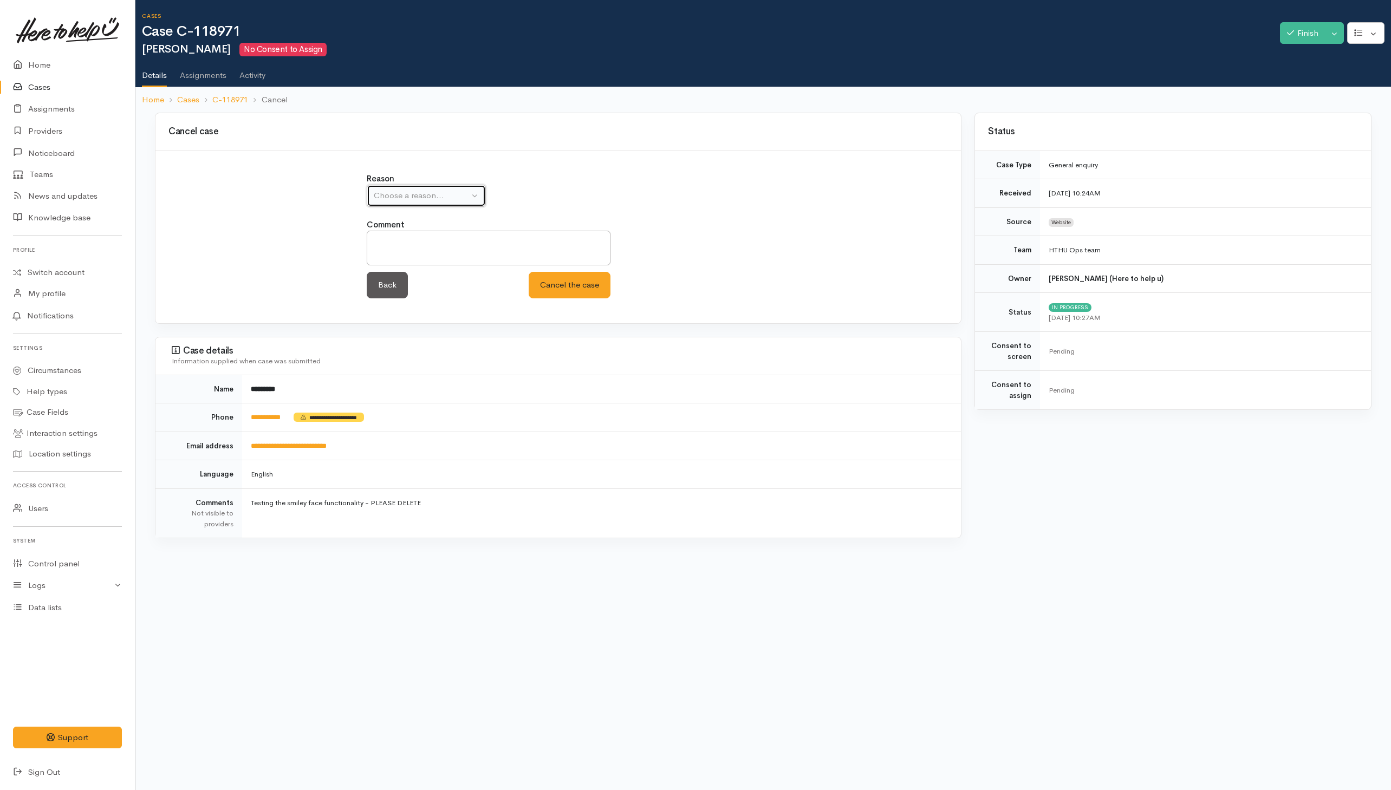
drag, startPoint x: 423, startPoint y: 200, endPoint x: 427, endPoint y: 207, distance: 7.8
click at [424, 200] on div "Choose a reason..." at bounding box center [421, 196] width 95 height 12
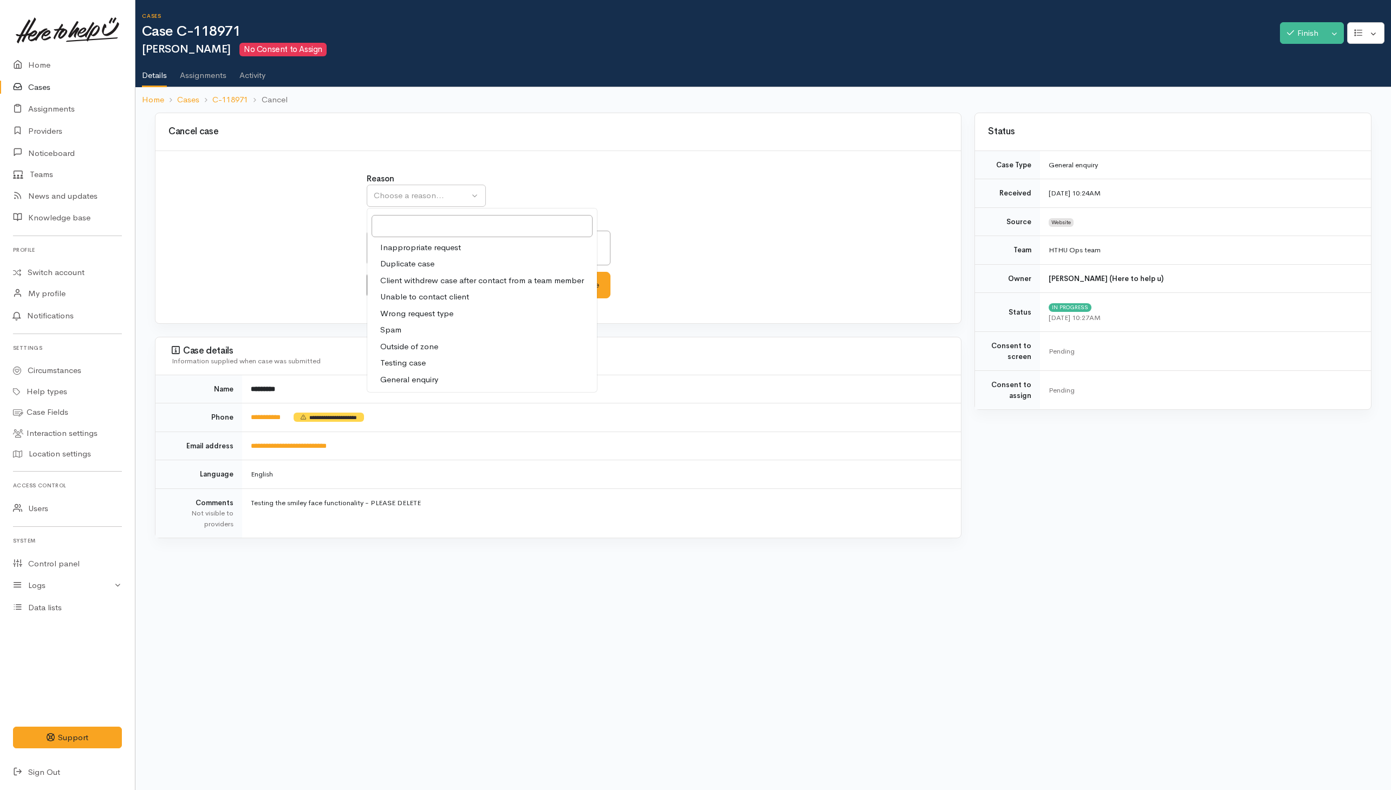
click at [402, 362] on span "Testing case" at bounding box center [402, 363] width 45 height 12
select select "10"
click at [561, 286] on button "Cancel the case" at bounding box center [570, 285] width 82 height 27
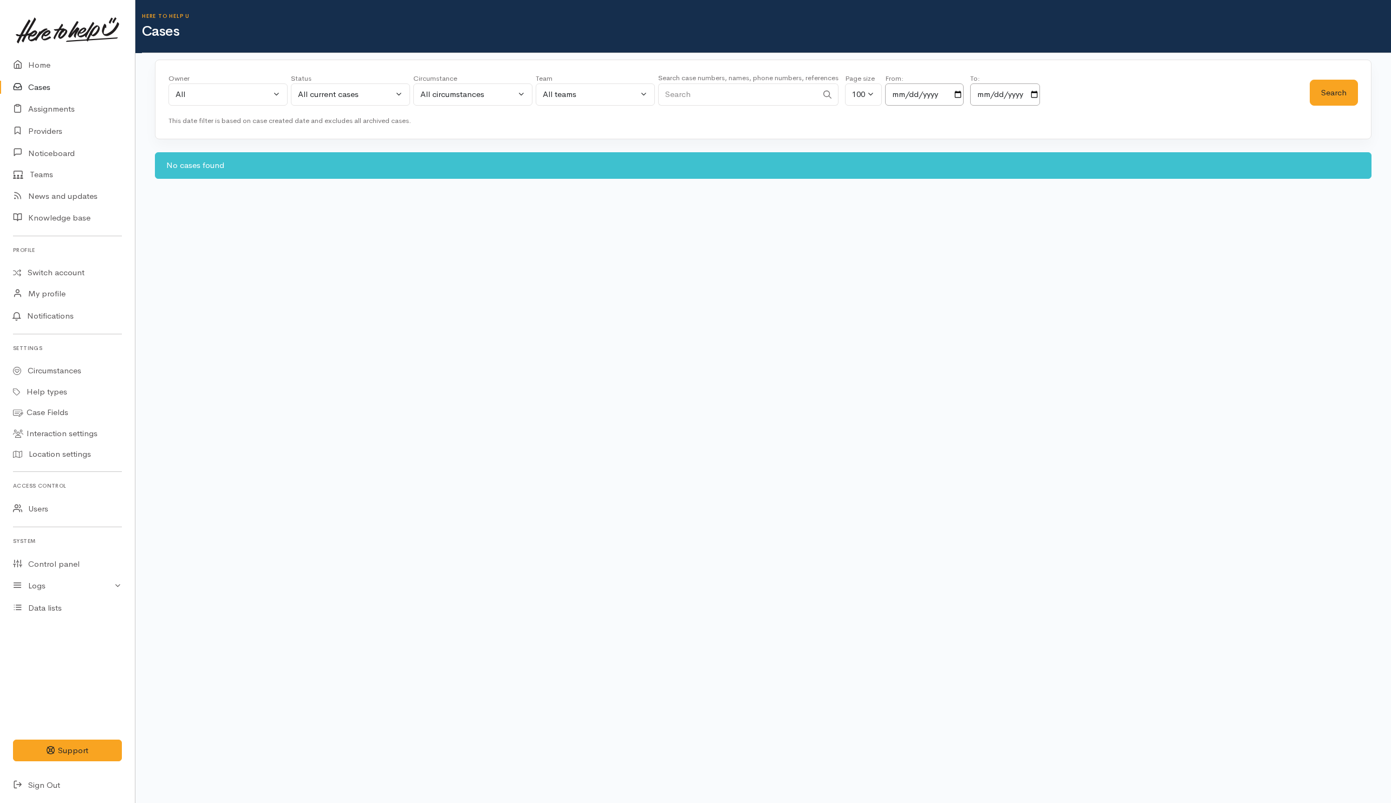
select select "Unresolved"
click at [1308, 88] on div "Owner All My cases 2Alice1 Faye Davies ('Here to help u') Aandrea Murray ('Here…" at bounding box center [738, 92] width 1141 height 39
click at [1330, 100] on button "Search" at bounding box center [1334, 93] width 48 height 27
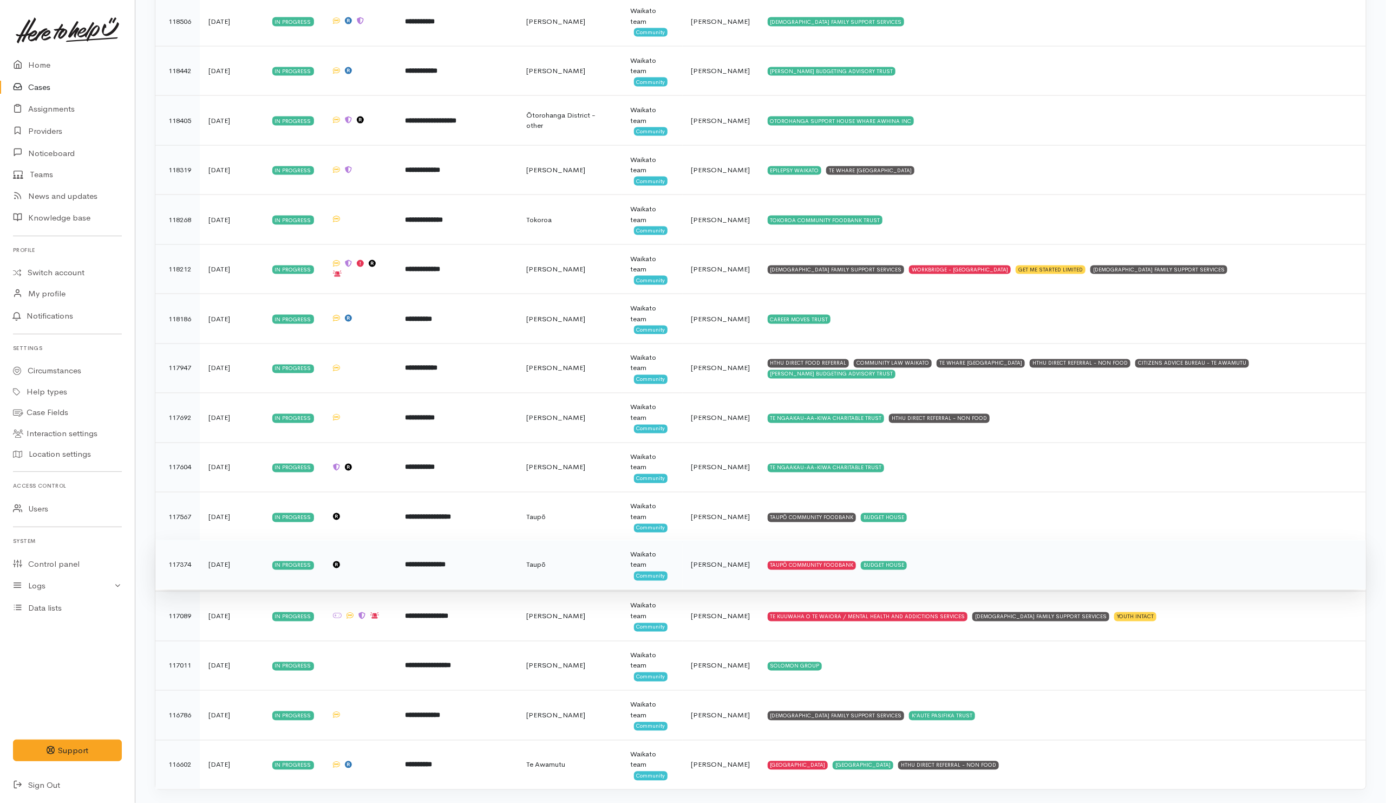
scroll to position [3861, 0]
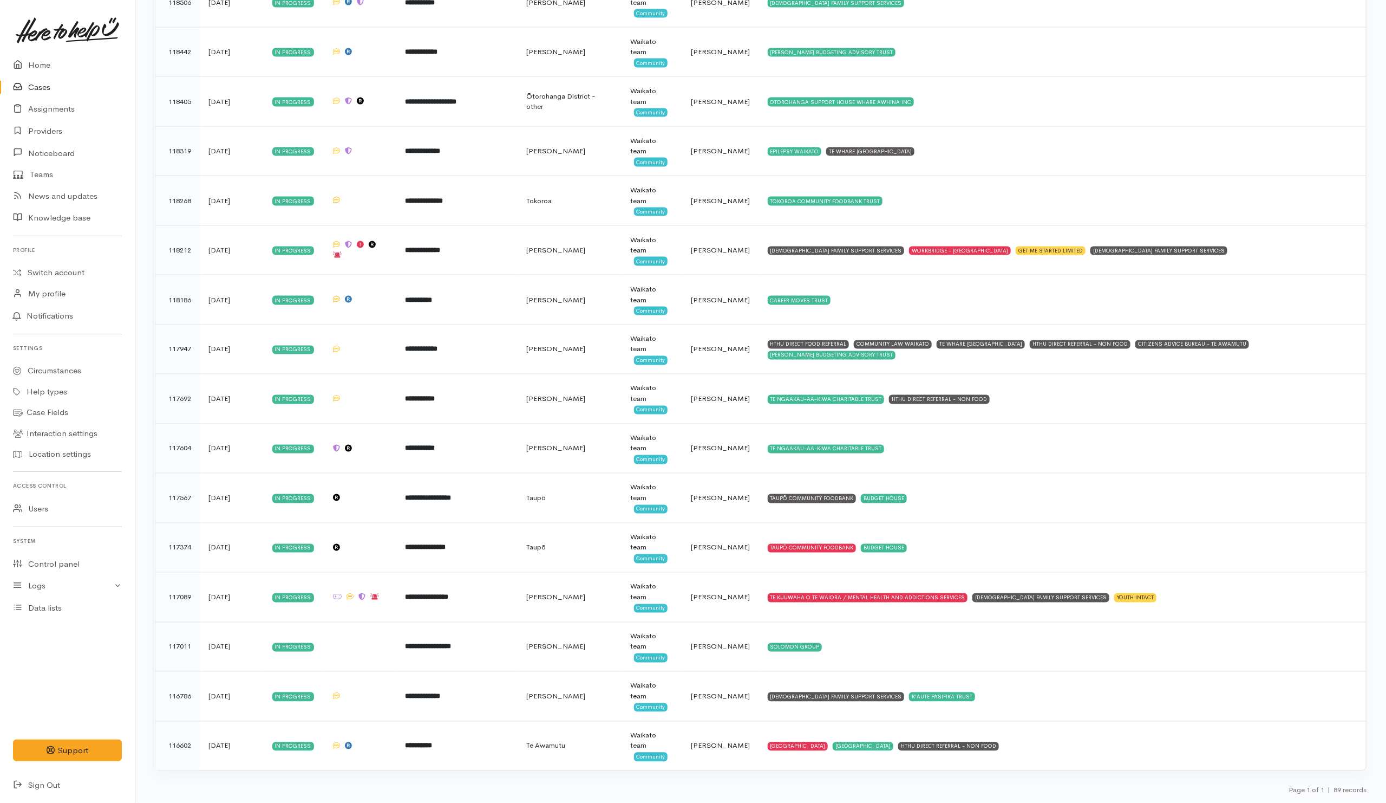
click at [37, 88] on link "Cases" at bounding box center [67, 87] width 135 height 22
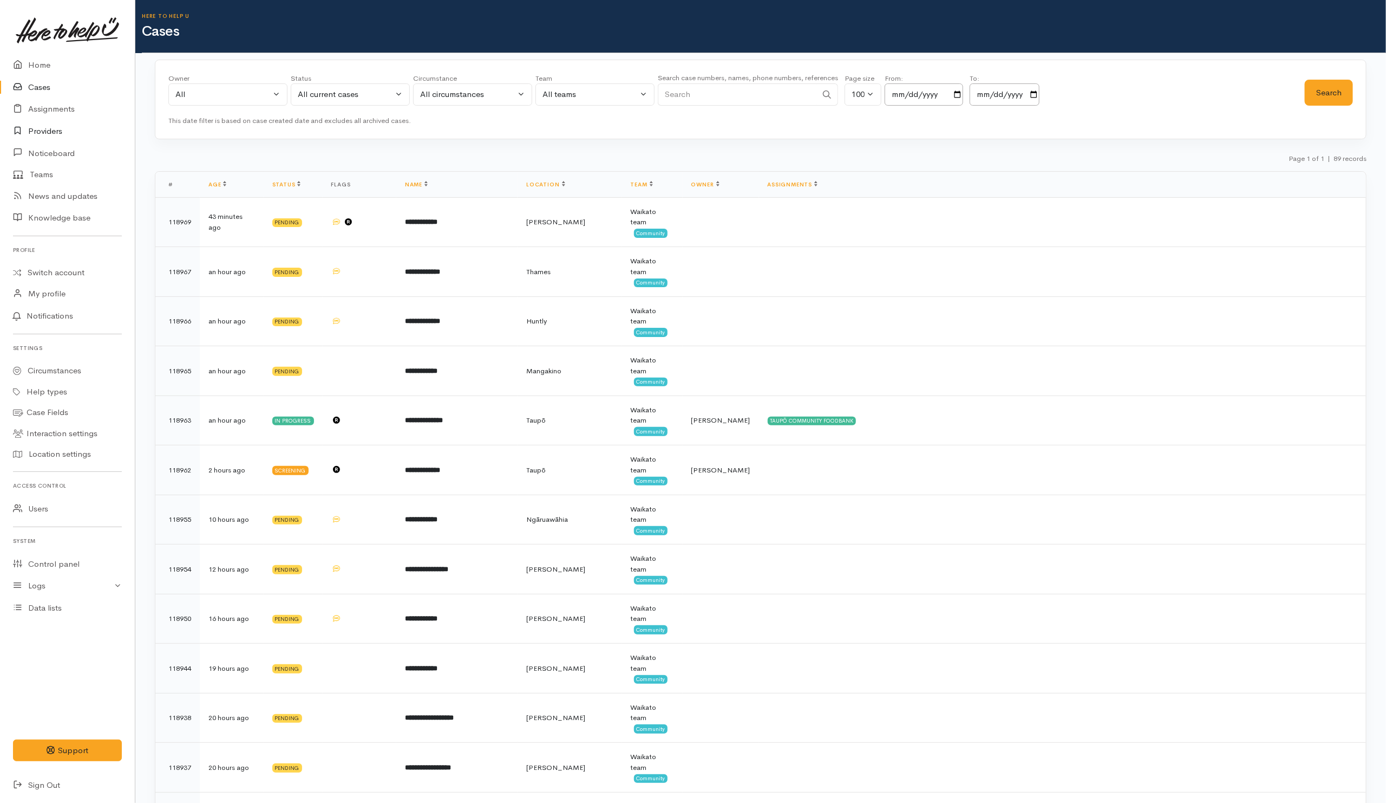
click at [49, 132] on link "Providers" at bounding box center [67, 131] width 135 height 22
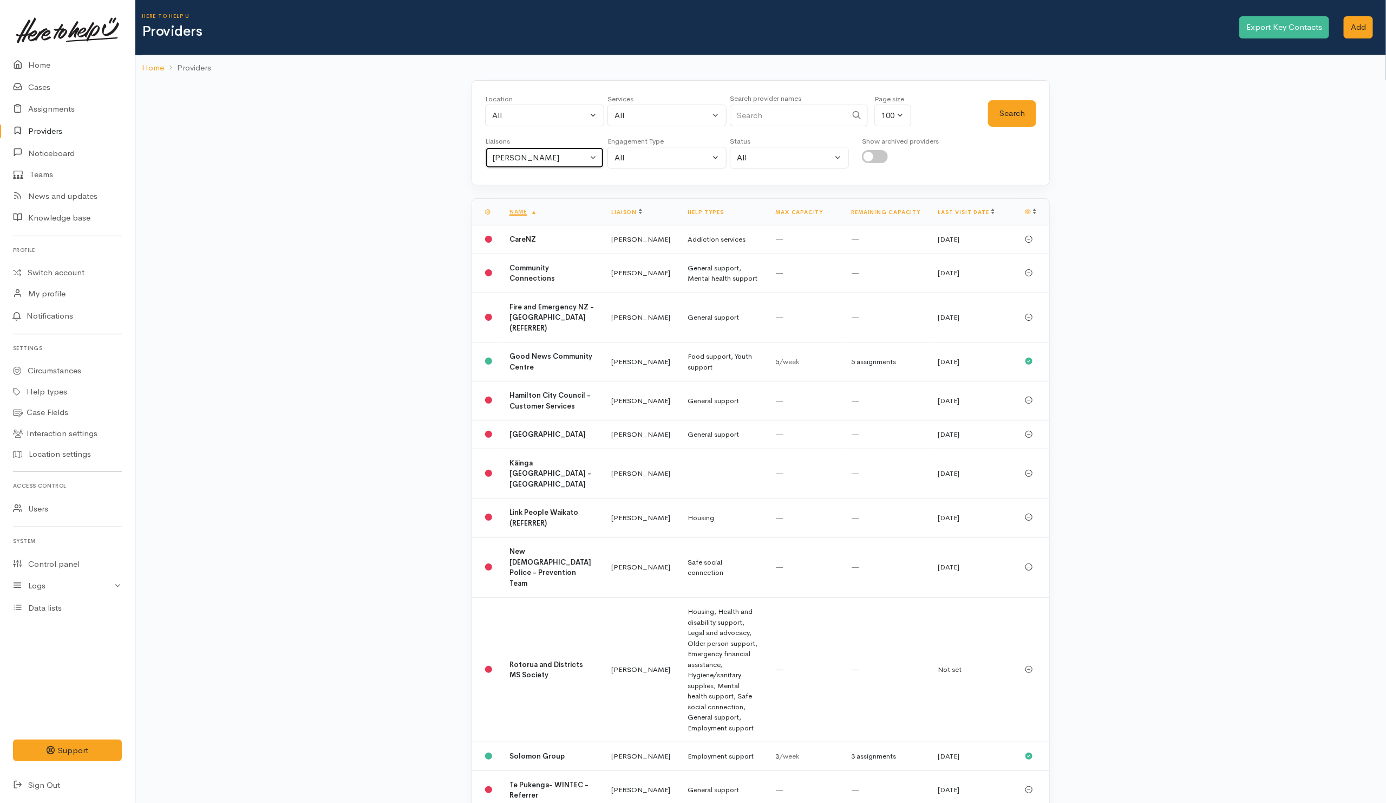
click at [552, 160] on div "[PERSON_NAME]" at bounding box center [539, 158] width 95 height 12
click at [514, 215] on link "All" at bounding box center [545, 209] width 118 height 17
select select "null"
drag, startPoint x: 803, startPoint y: 114, endPoint x: 793, endPoint y: 98, distance: 18.5
click at [803, 114] on input "Search" at bounding box center [788, 116] width 117 height 22
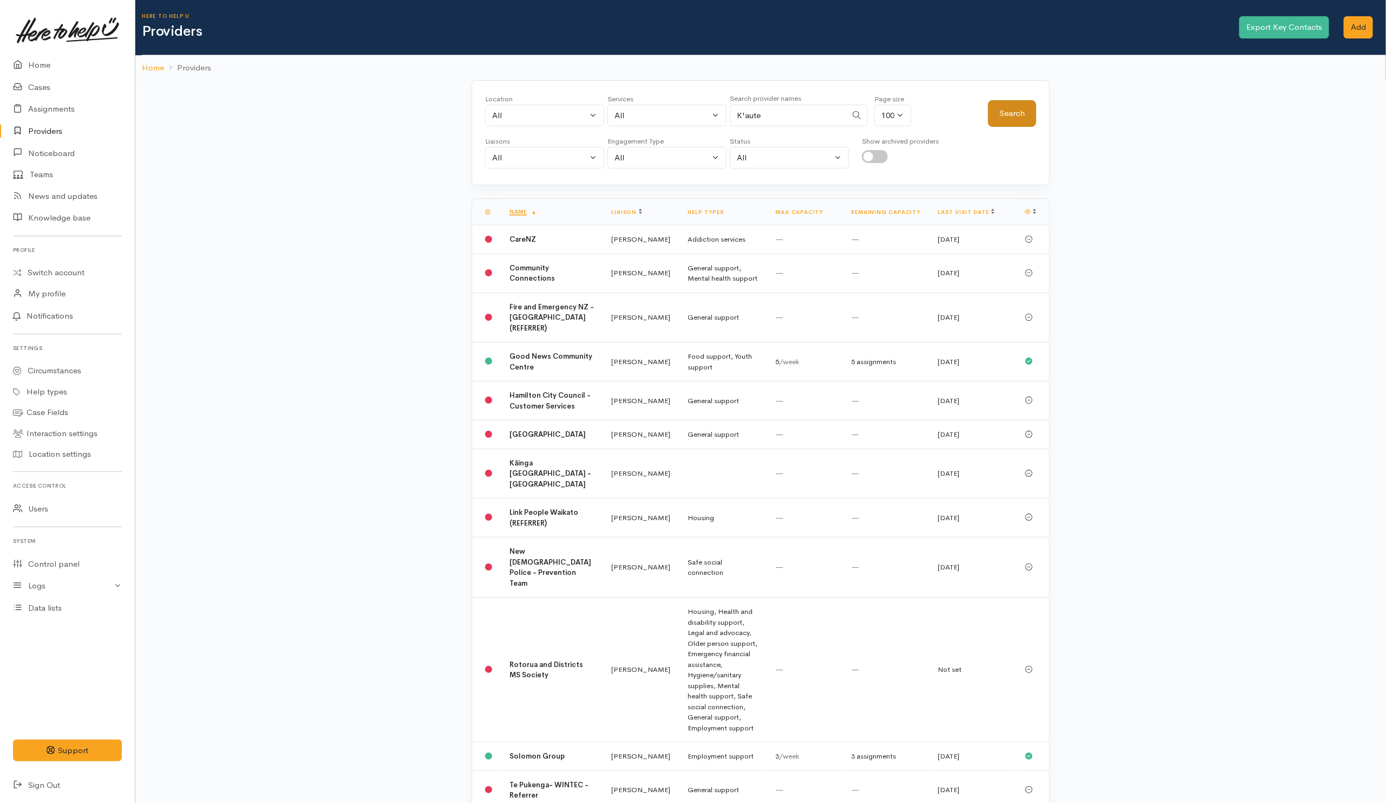
type input "K'aute"
click at [1000, 115] on button "Search" at bounding box center [1012, 113] width 48 height 27
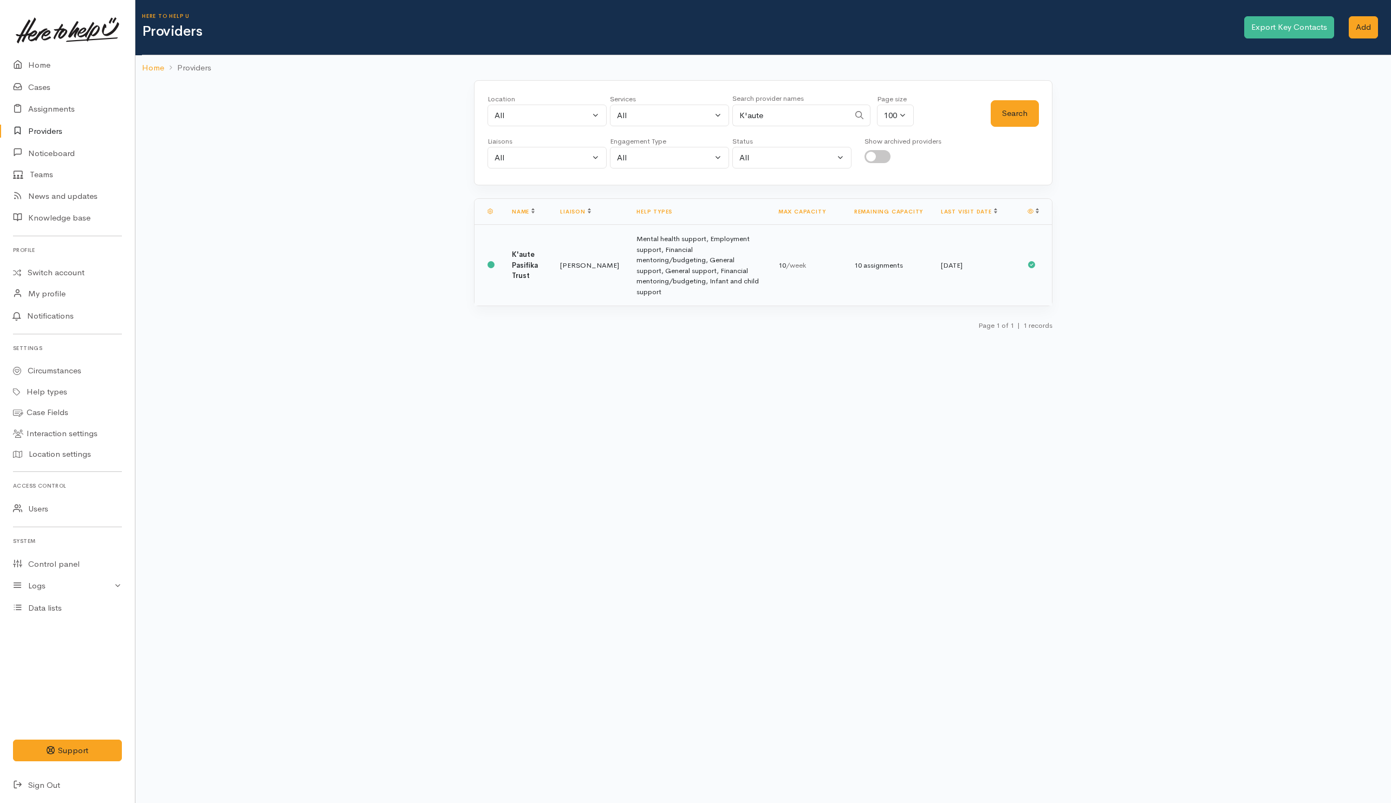
click at [578, 257] on td "Leinati Lima" at bounding box center [589, 265] width 76 height 81
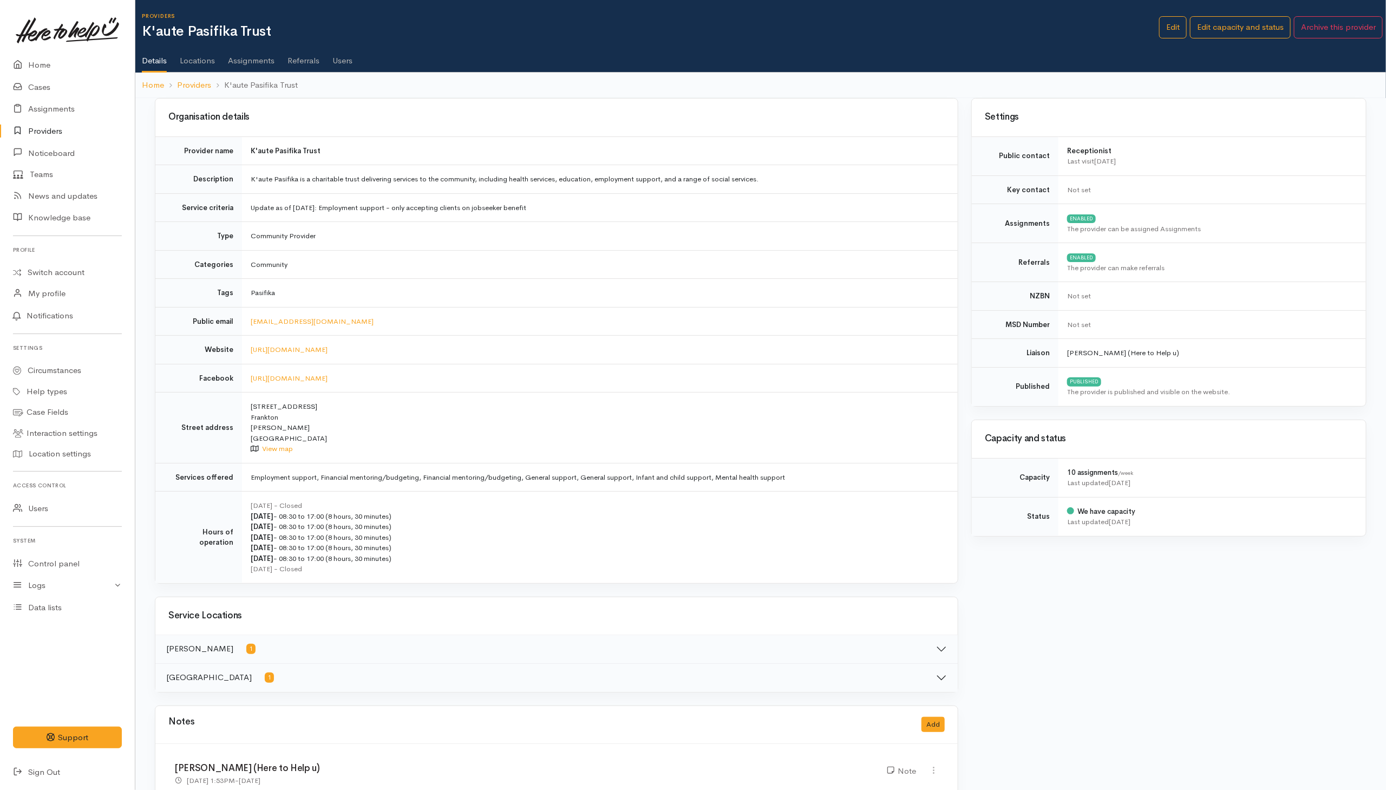
click at [340, 61] on link "Users" at bounding box center [343, 57] width 20 height 30
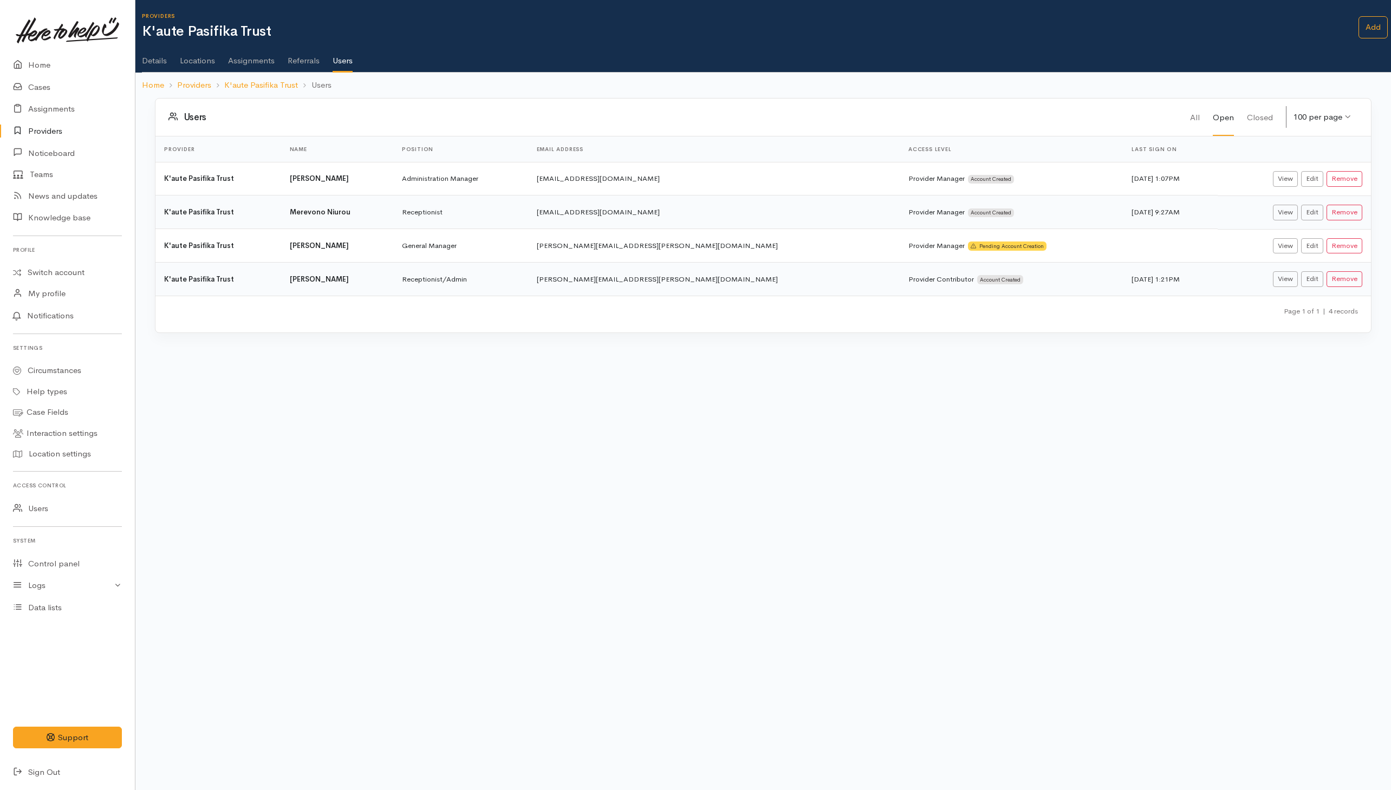
click at [523, 153] on th "Position" at bounding box center [460, 149] width 135 height 26
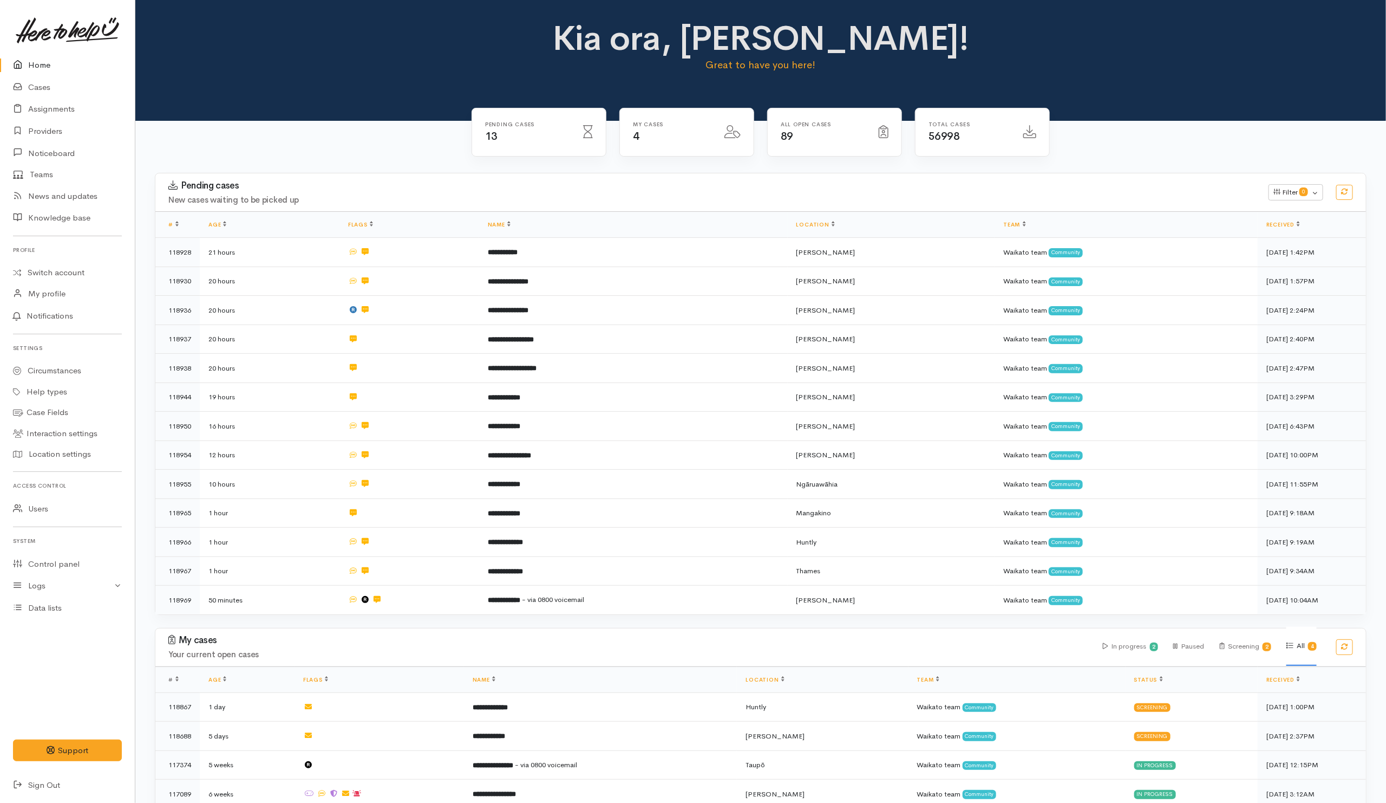
click at [291, 616] on div "Pending cases New cases waiting to be picked up Filter 0 Filters Clear filters …" at bounding box center [760, 400] width 1225 height 455
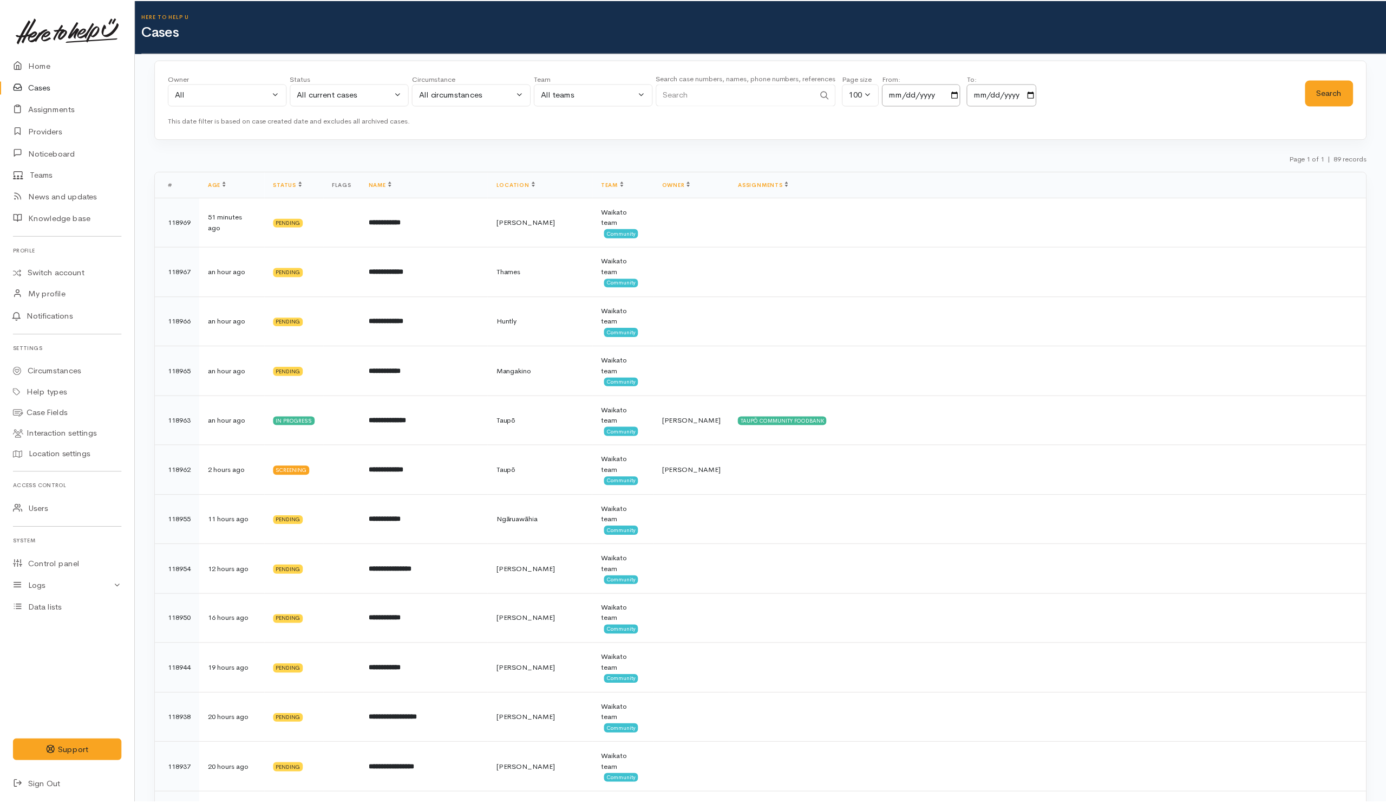
scroll to position [3841, 0]
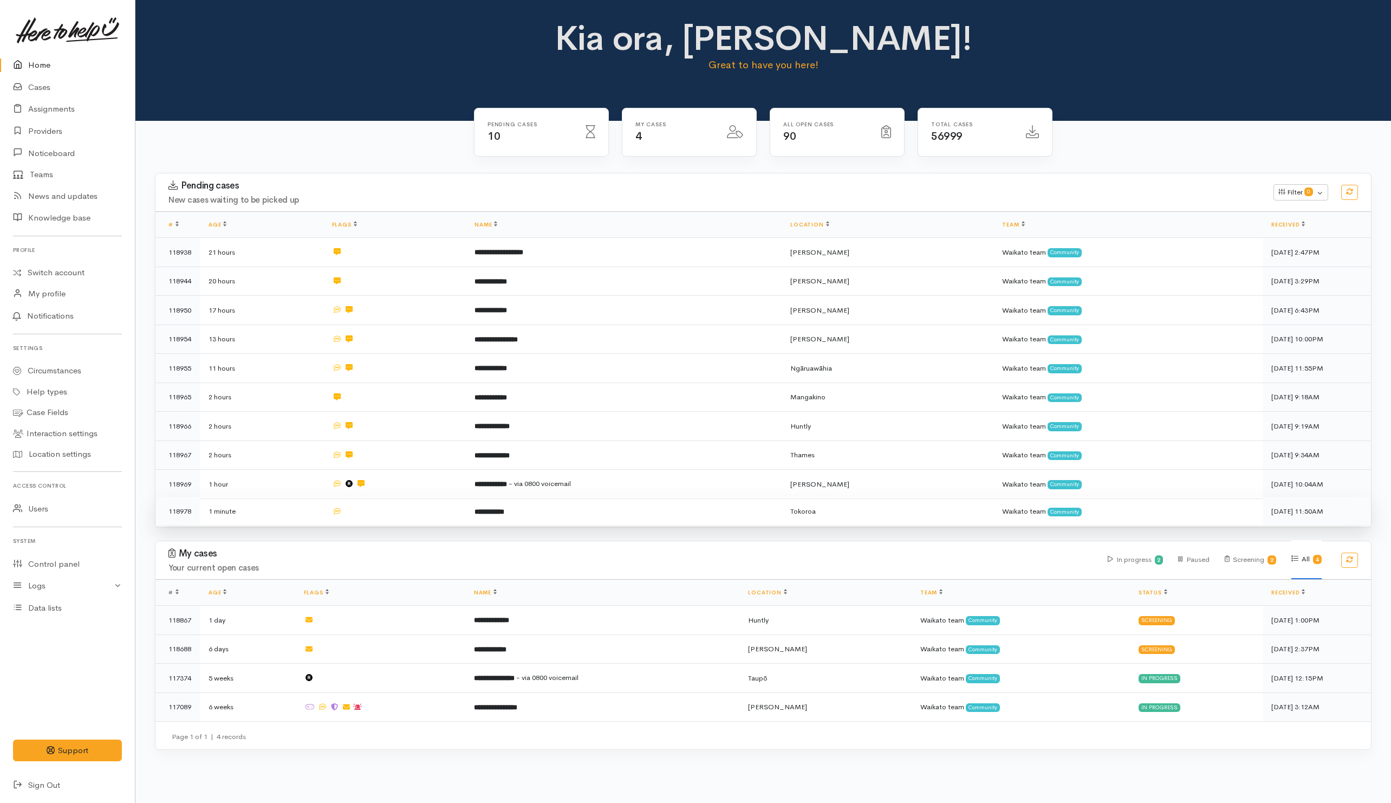
click at [405, 512] on td at bounding box center [394, 511] width 143 height 29
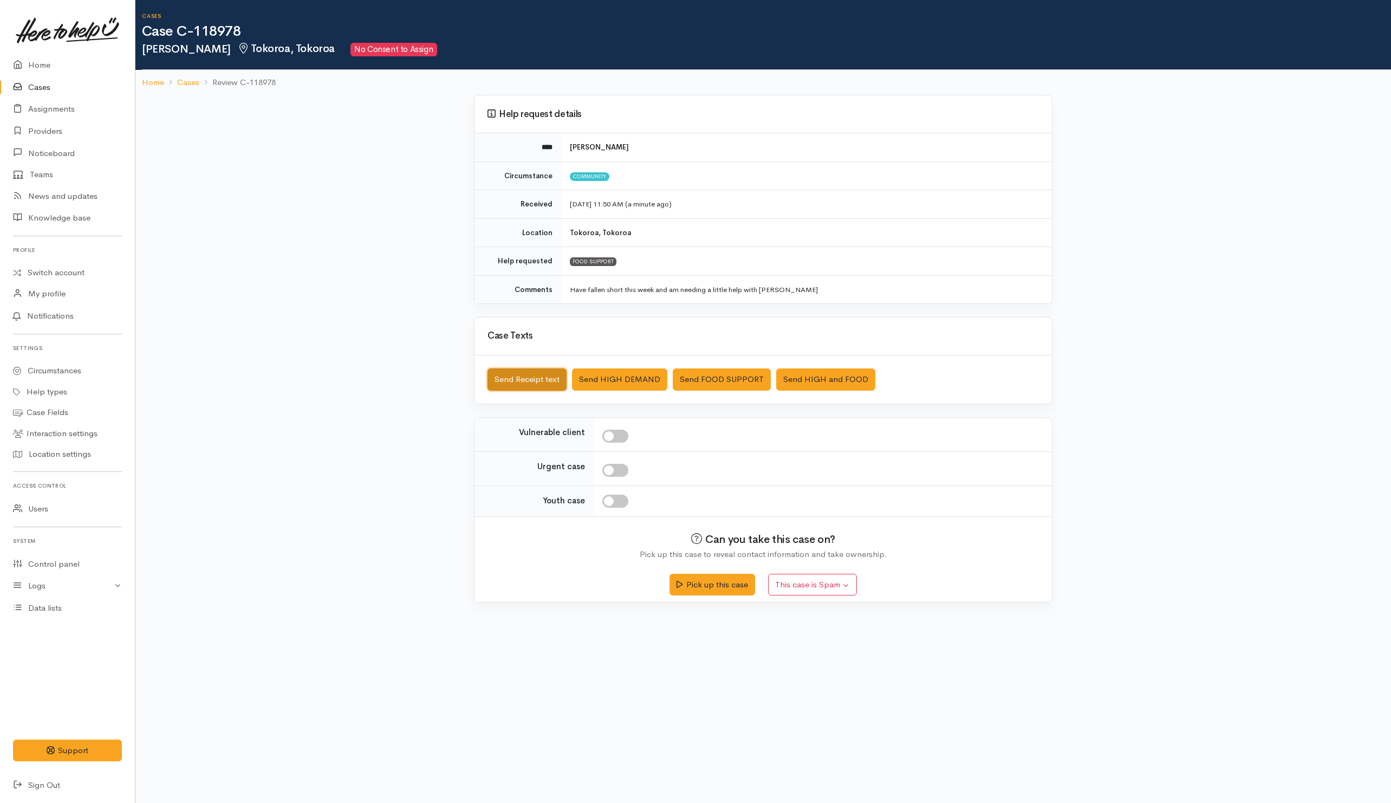
click at [531, 374] on button "Send Receipt text" at bounding box center [526, 379] width 79 height 22
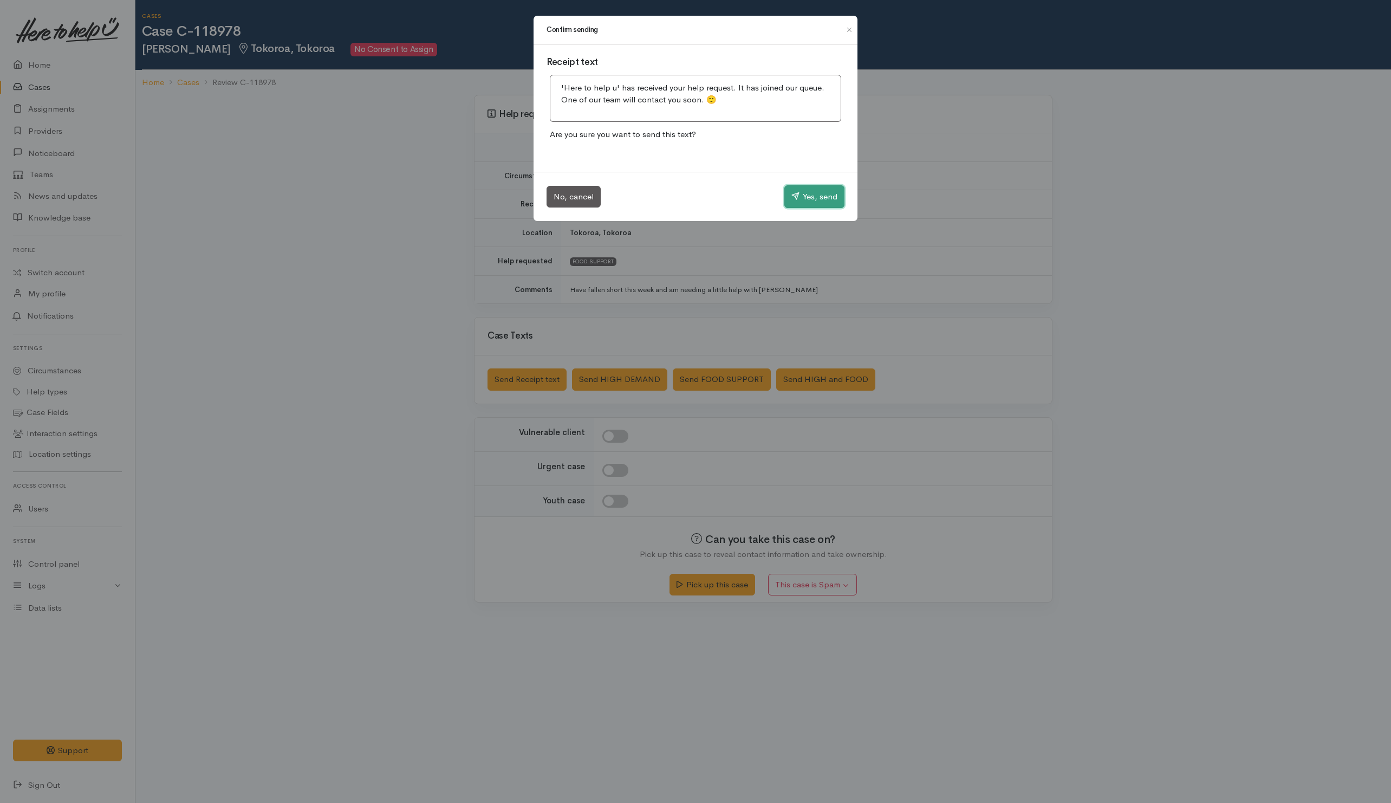
click at [821, 187] on button "Yes, send" at bounding box center [814, 196] width 60 height 23
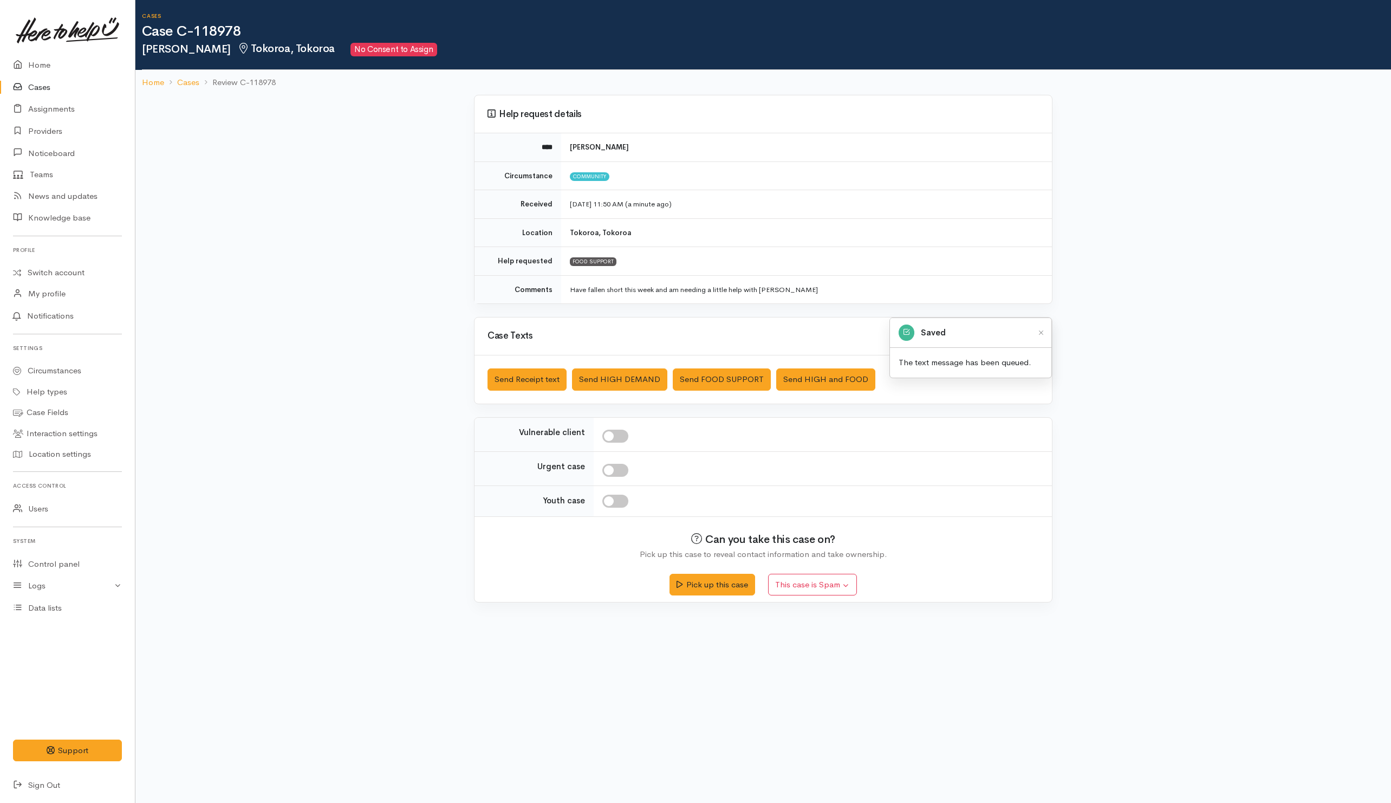
click at [817, 197] on div at bounding box center [695, 401] width 1391 height 803
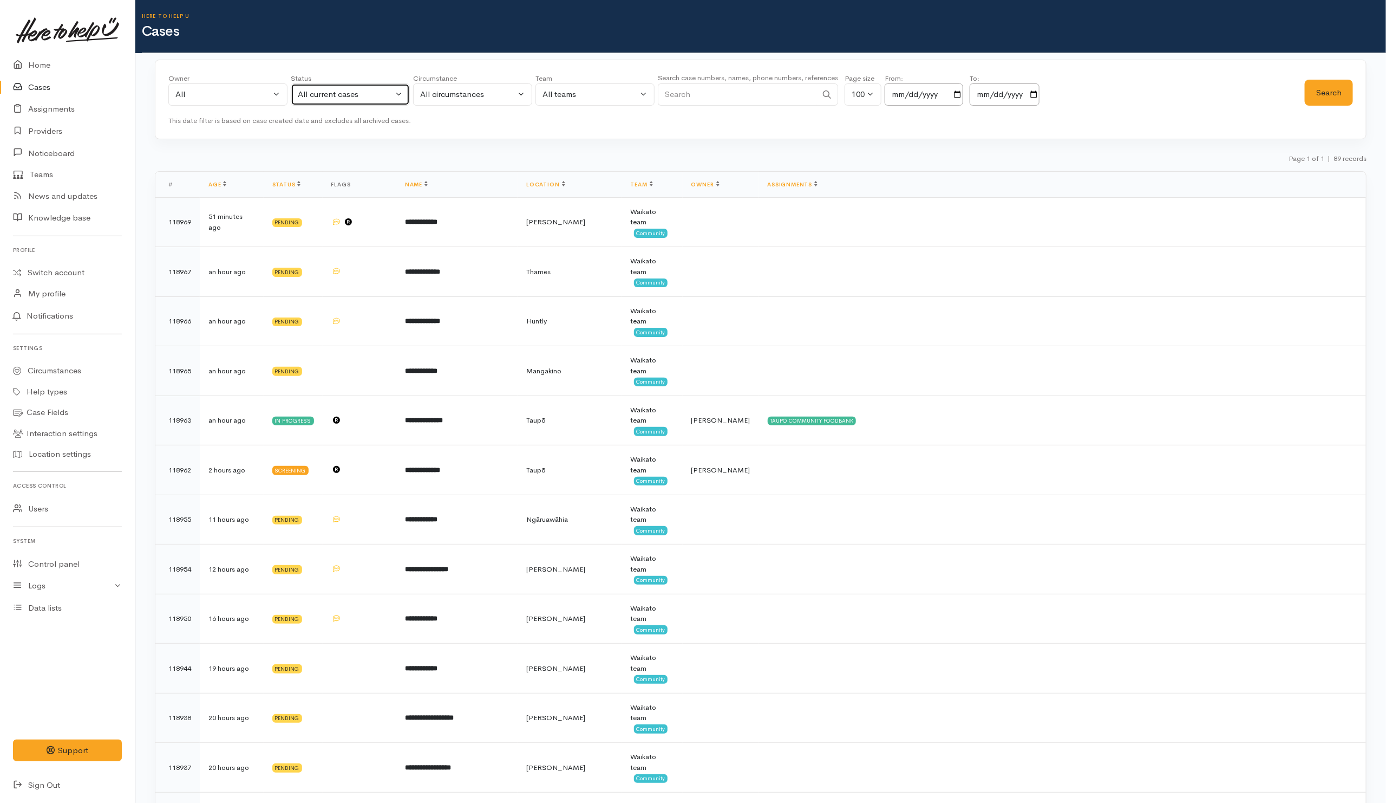
click at [387, 95] on div "All current cases" at bounding box center [345, 94] width 95 height 12
click at [319, 295] on link "All" at bounding box center [350, 294] width 118 height 17
select select "All"
click at [784, 83] on input "Search" at bounding box center [737, 94] width 159 height 22
paste input "642108720607."
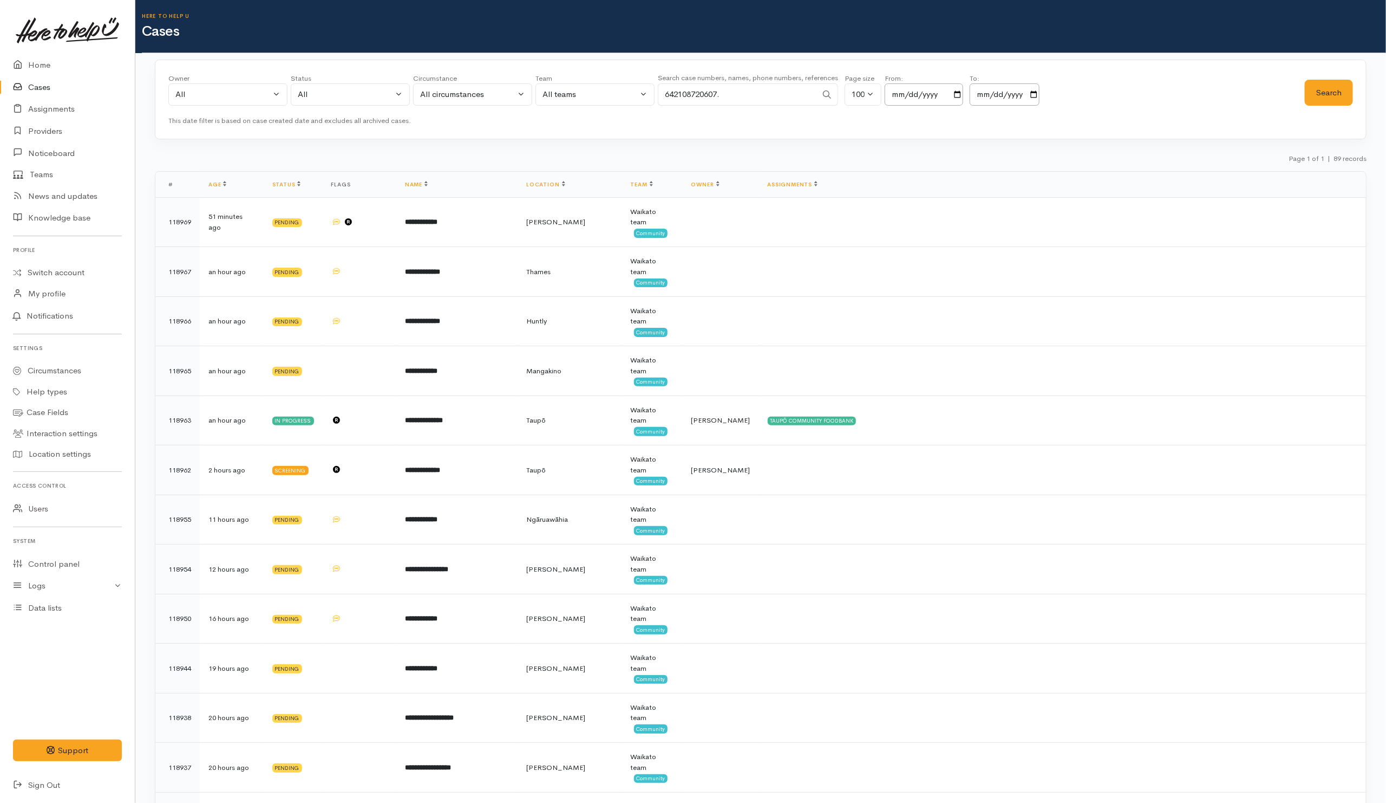
drag, startPoint x: 673, startPoint y: 94, endPoint x: 643, endPoint y: 96, distance: 29.3
click at [643, 96] on div "Owner All My cases Aandrea Murray ('Here to help u') Akash Prakash ('Here to he…" at bounding box center [736, 92] width 1137 height 39
click at [720, 93] on input "2108720607." at bounding box center [737, 94] width 159 height 22
type input "2108720607"
click at [1350, 89] on button "Search" at bounding box center [1329, 93] width 48 height 27
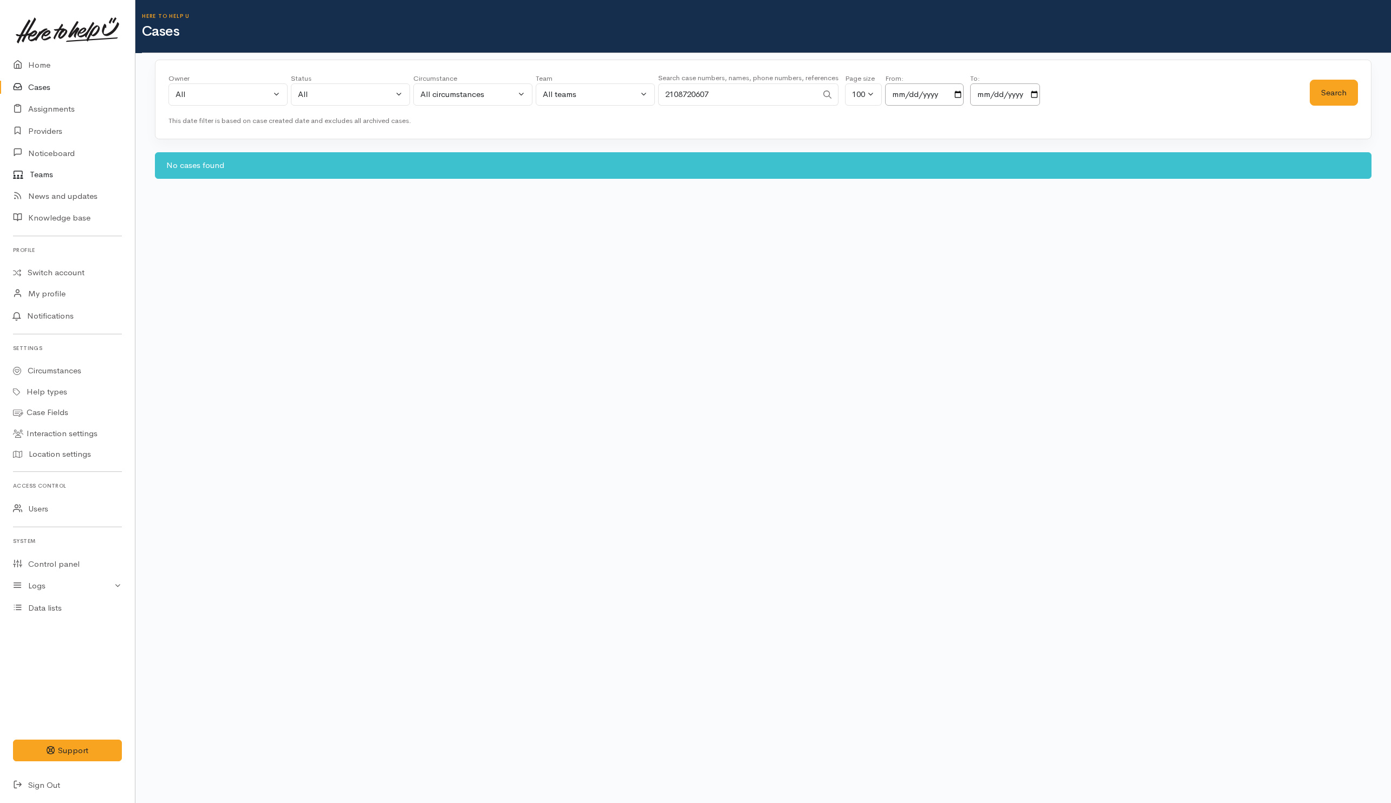
click at [32, 174] on link "Teams" at bounding box center [67, 174] width 135 height 21
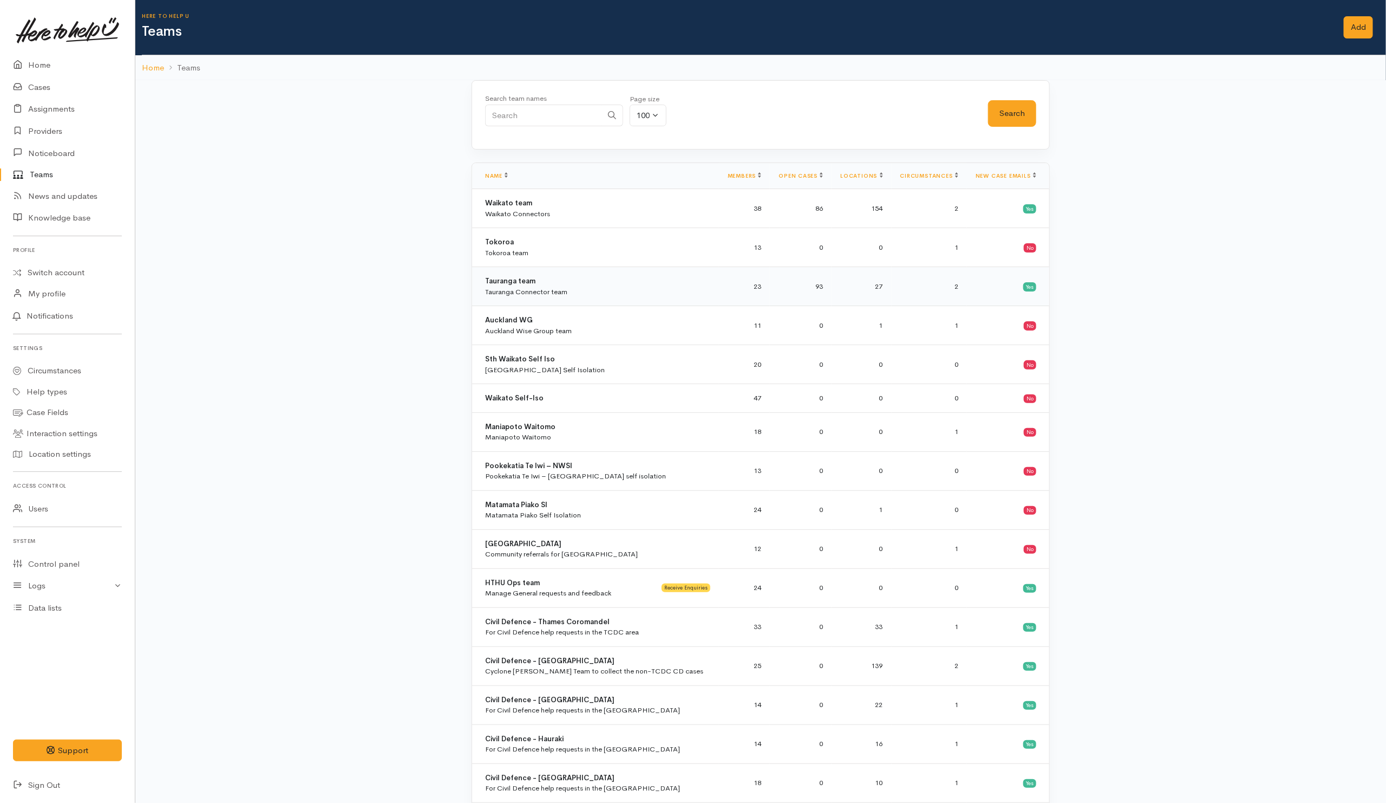
click at [529, 285] on b "Tauranga team" at bounding box center [510, 280] width 50 height 9
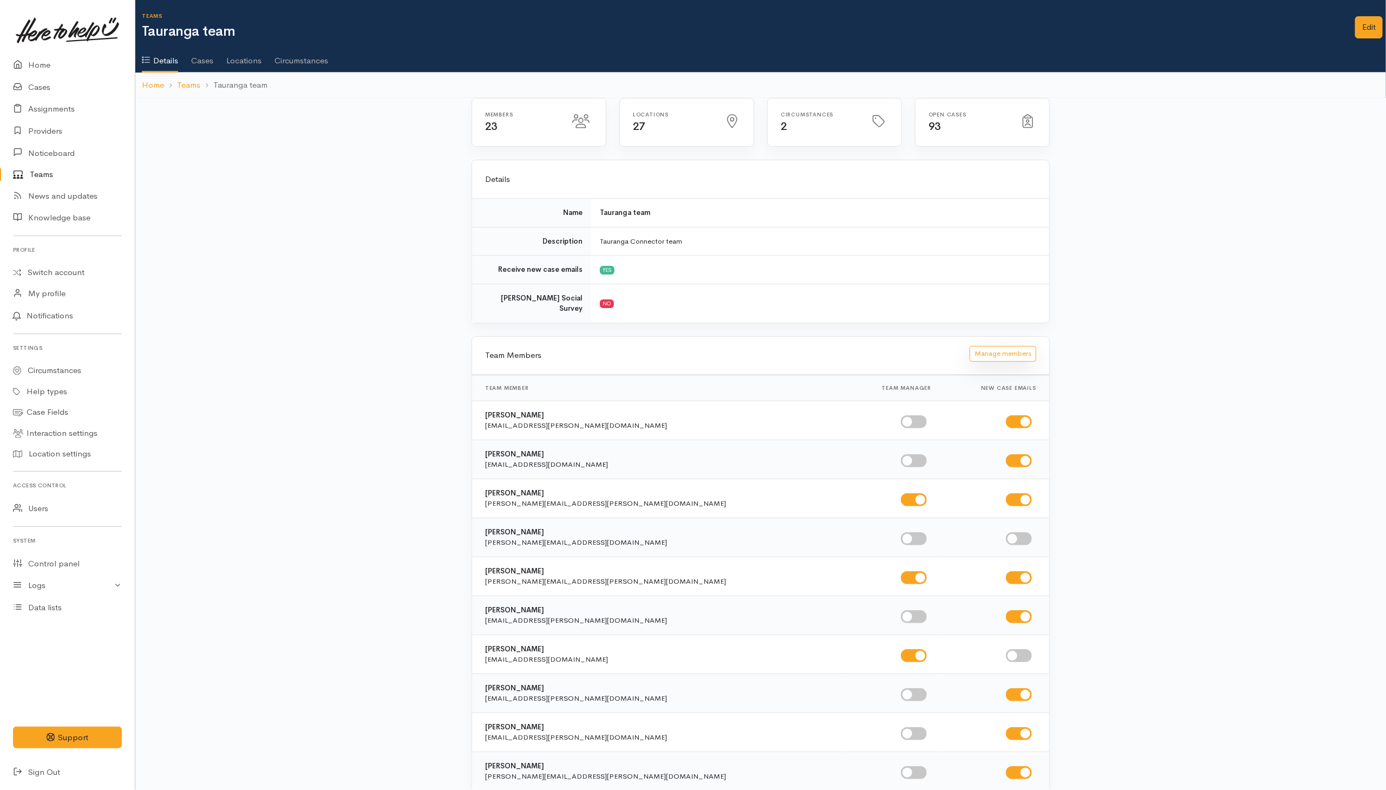
click at [1000, 354] on div "Manage members" at bounding box center [1003, 356] width 67 height 16
click at [999, 346] on button "Manage members" at bounding box center [1003, 354] width 67 height 16
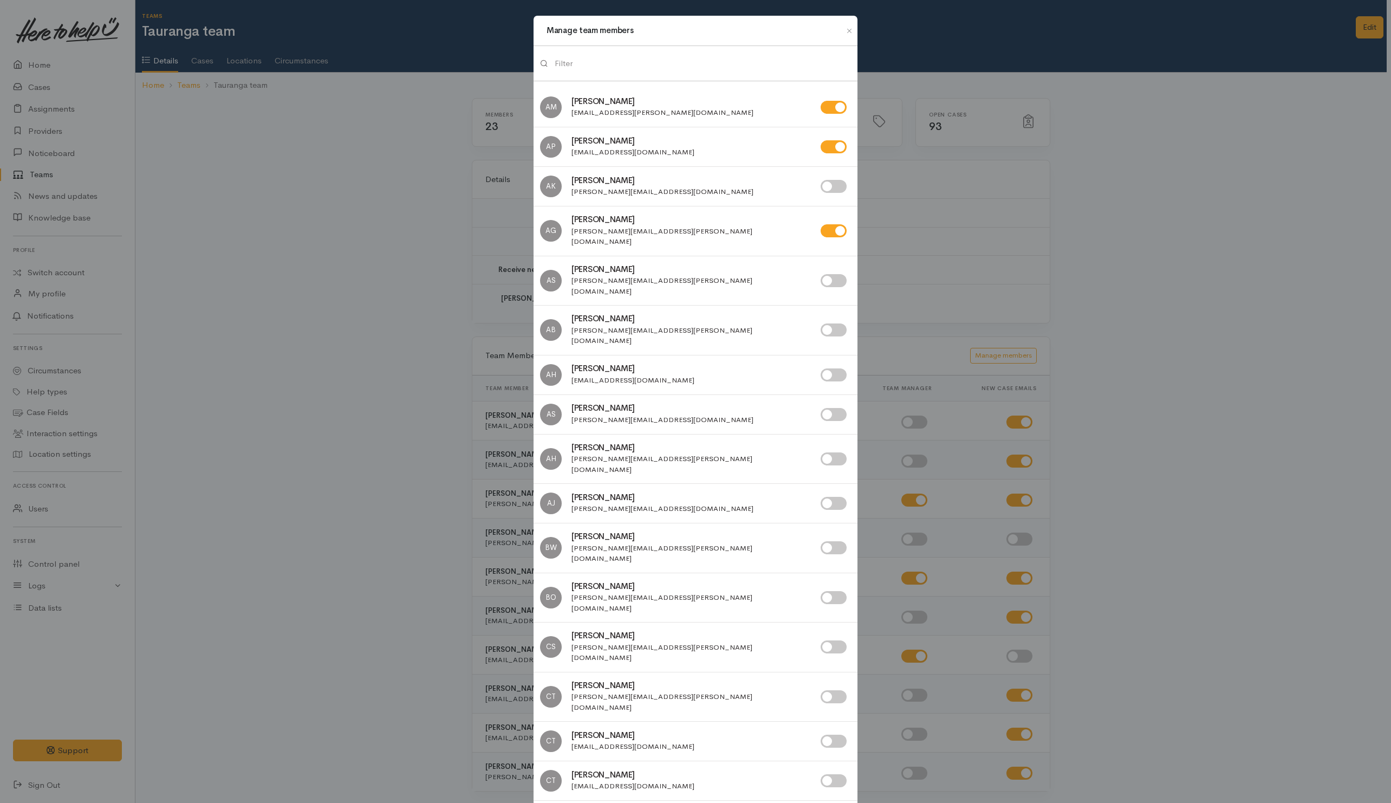
click at [655, 68] on input "search" at bounding box center [703, 64] width 296 height 22
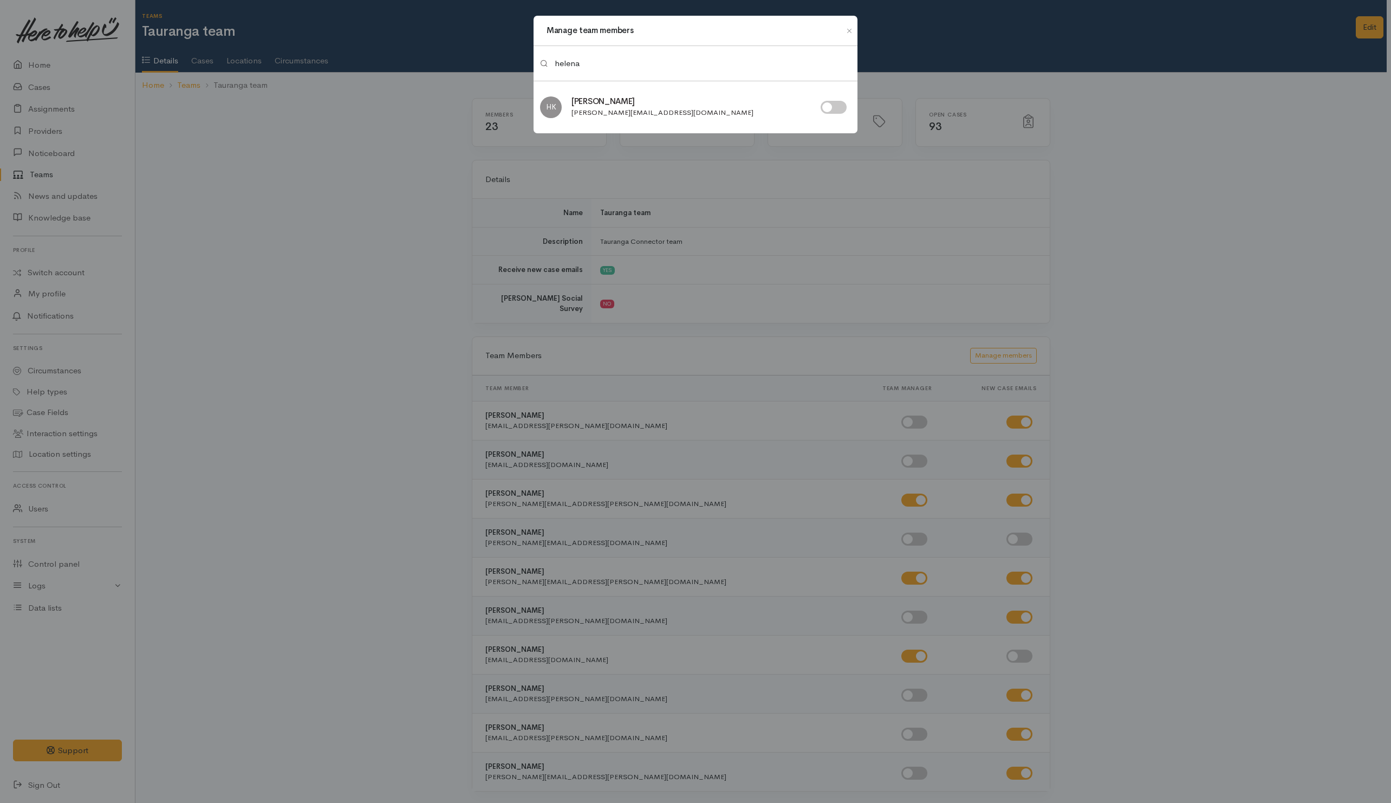
type input "helena"
click at [838, 113] on input "checkbox" at bounding box center [833, 107] width 26 height 13
click at [831, 106] on input "checkbox" at bounding box center [833, 107] width 26 height 13
checkbox input "false"
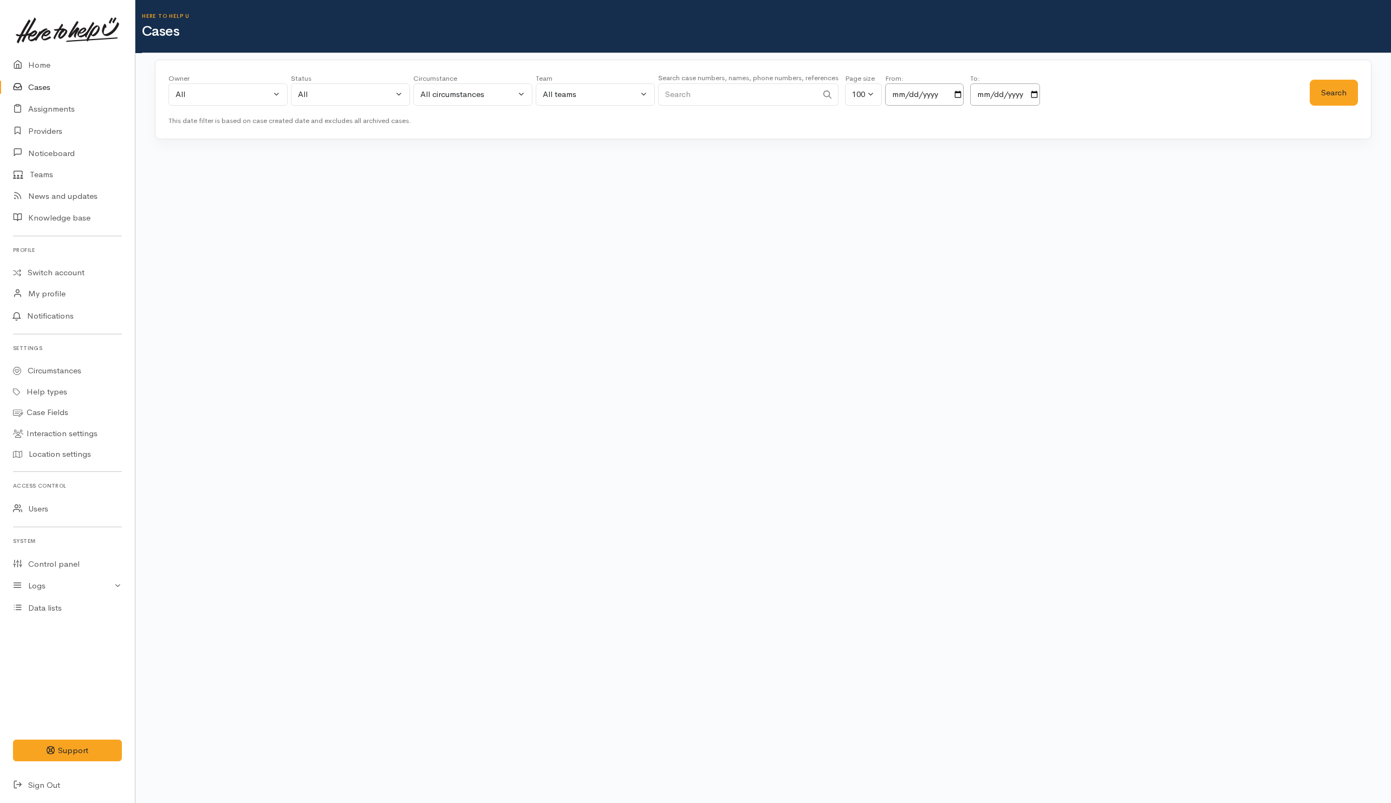
click at [723, 94] on input "Search" at bounding box center [737, 94] width 159 height 22
paste input "642108720607."
drag, startPoint x: 675, startPoint y: 99, endPoint x: 681, endPoint y: 102, distance: 6.8
click at [655, 98] on div "Owner All My cases 2Alice1 Faye Davies ('Here to help u') Aandrea Murray ('Here…" at bounding box center [738, 92] width 1141 height 39
type input "2108720607"
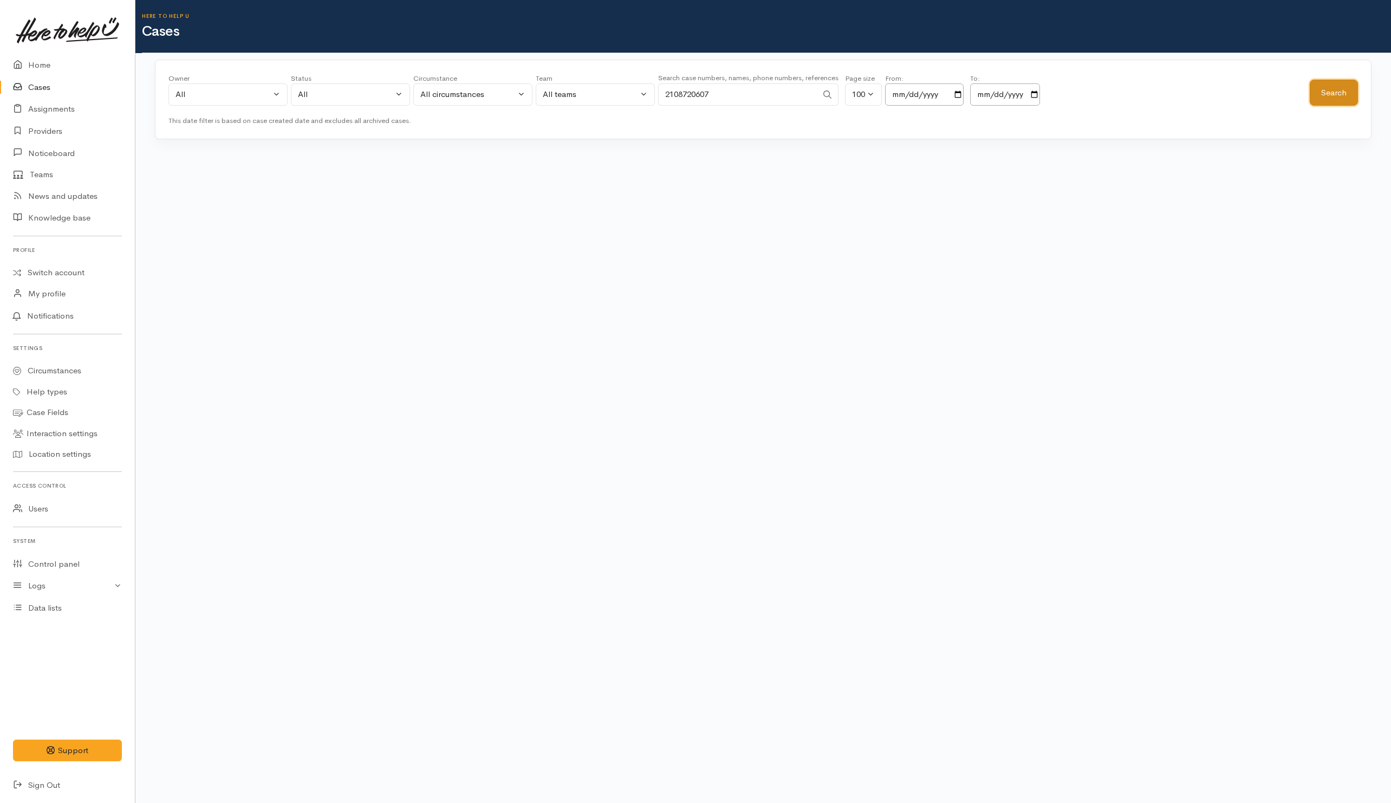
click at [1323, 92] on button "Search" at bounding box center [1334, 93] width 48 height 27
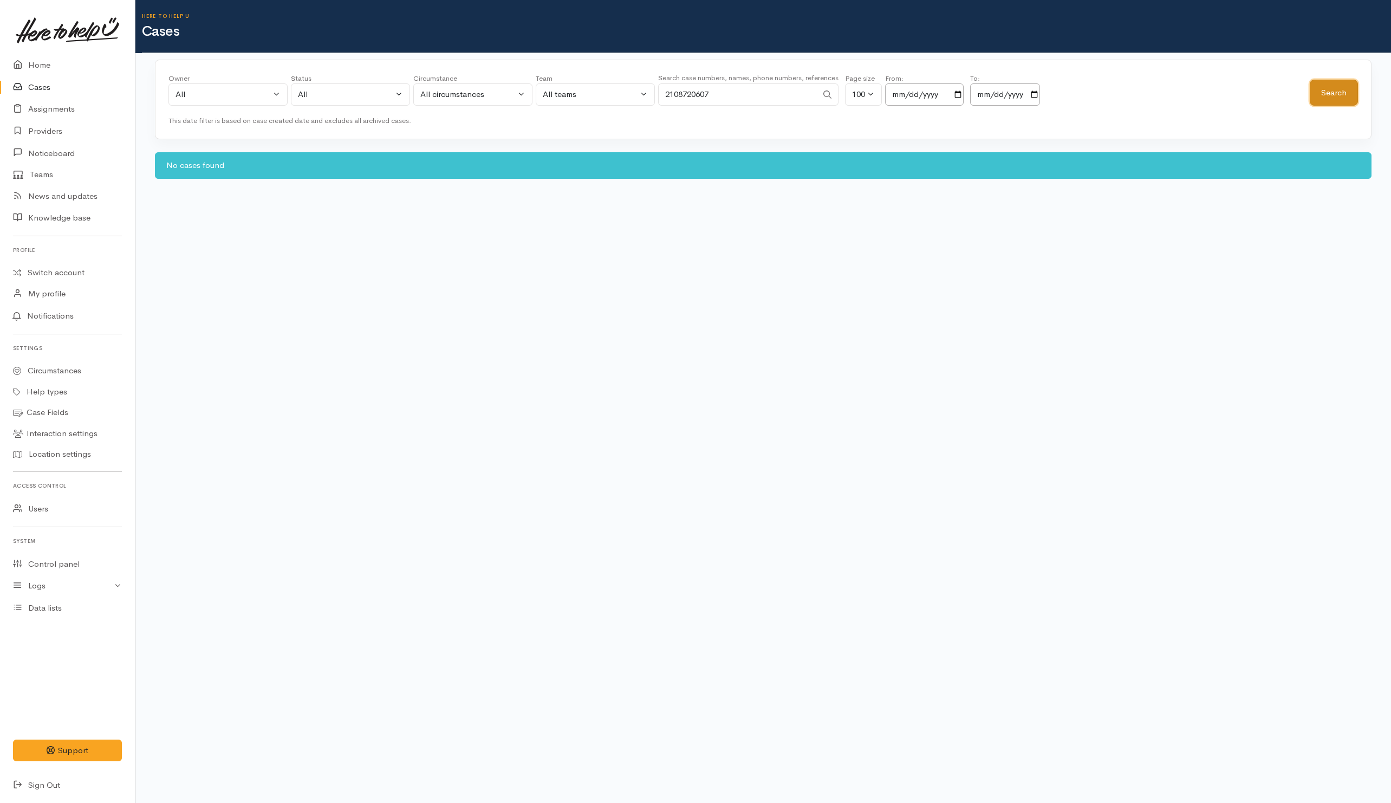
click at [1336, 89] on button "Search" at bounding box center [1334, 93] width 48 height 27
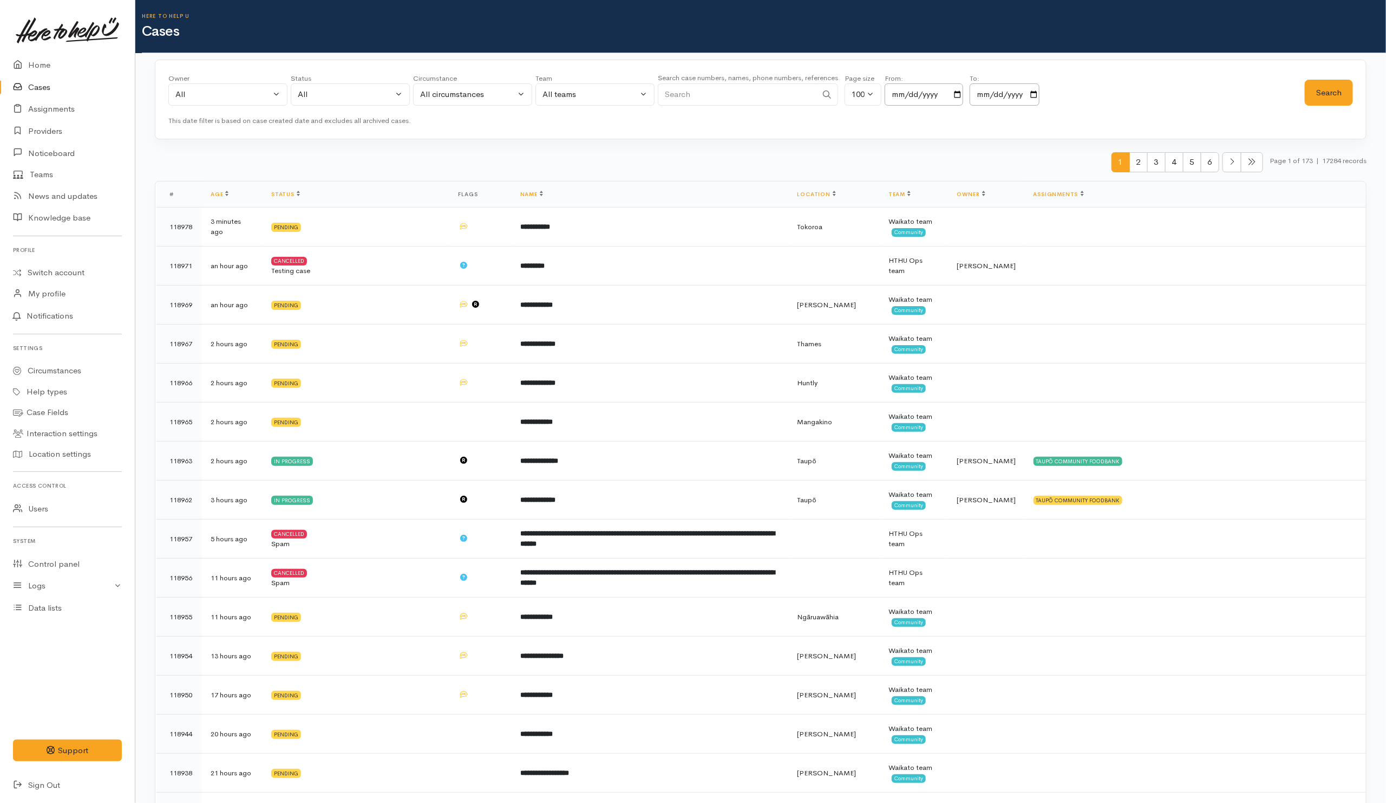
click at [733, 95] on input "Search" at bounding box center [737, 94] width 159 height 22
paste input "64284741461."
drag, startPoint x: 674, startPoint y: 93, endPoint x: 662, endPoint y: 93, distance: 12.5
click at [662, 93] on input "64284741461" at bounding box center [737, 94] width 159 height 22
type input "284741461"
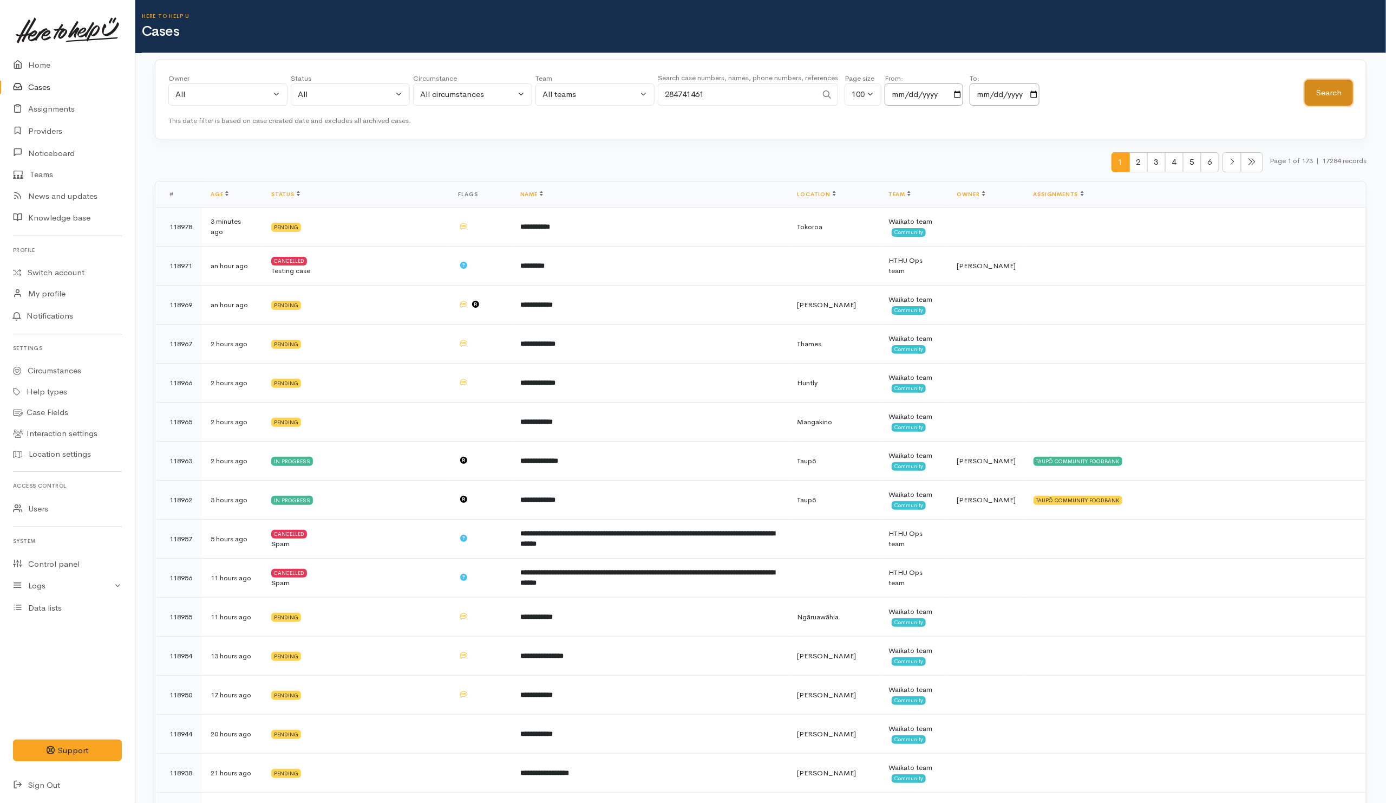
click at [1329, 101] on button "Search" at bounding box center [1329, 93] width 48 height 27
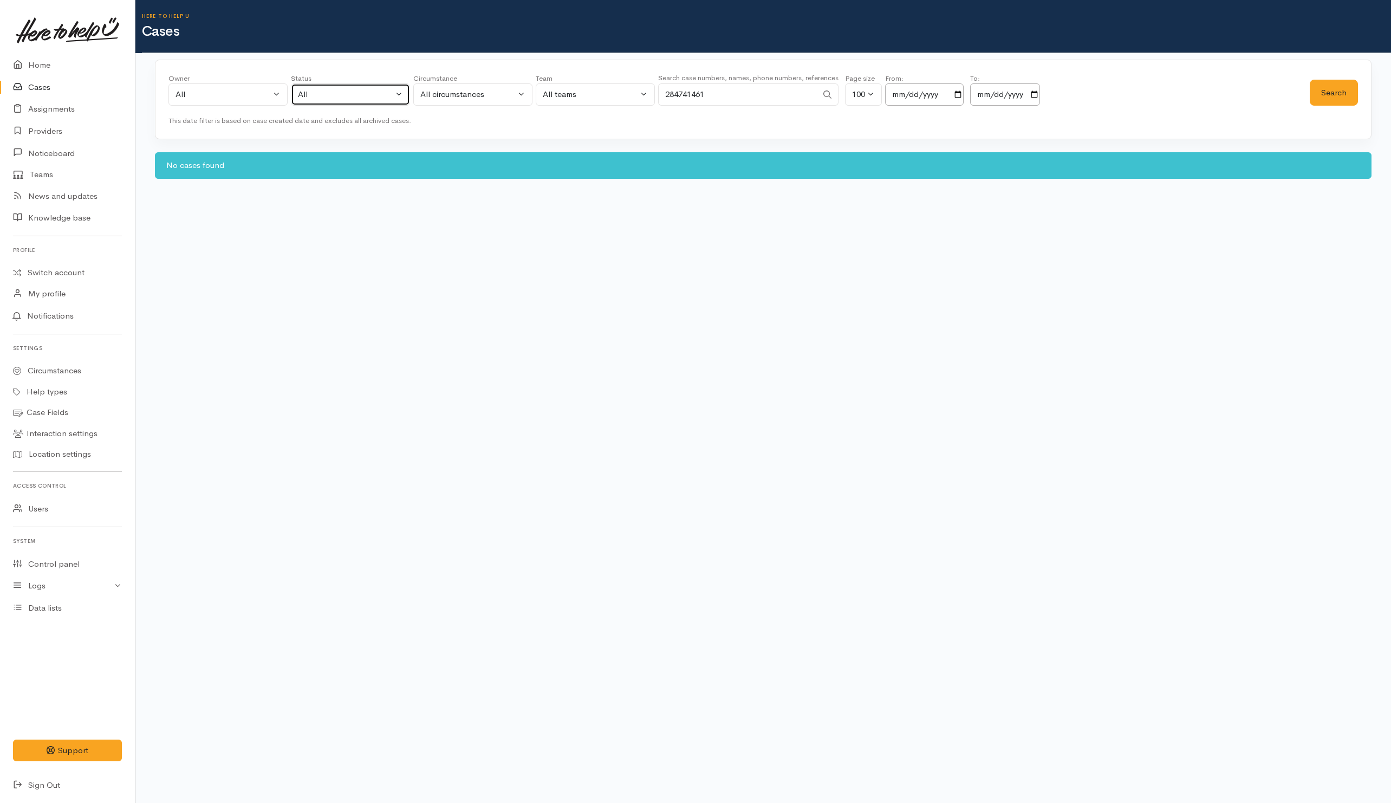
click at [306, 98] on div "All" at bounding box center [345, 94] width 95 height 12
click at [318, 170] on span "All current cases" at bounding box center [340, 165] width 61 height 12
select select "Unresolved"
drag, startPoint x: 720, startPoint y: 96, endPoint x: 537, endPoint y: 56, distance: 187.5
click at [543, 80] on div "Owner All My cases Aandrea Murray ('Here to help u') Akash Prakash ('Here to he…" at bounding box center [738, 92] width 1141 height 39
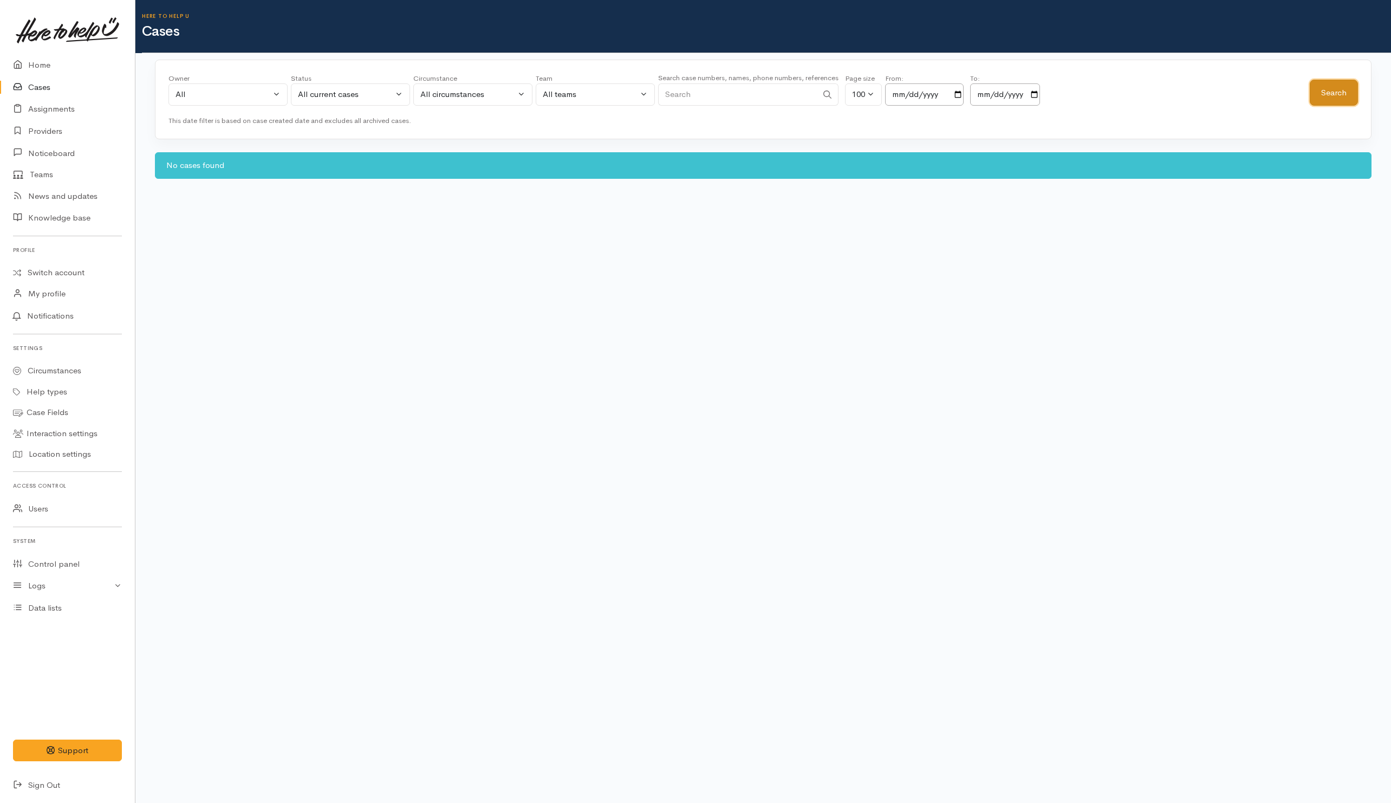
click at [1328, 94] on button "Search" at bounding box center [1334, 93] width 48 height 27
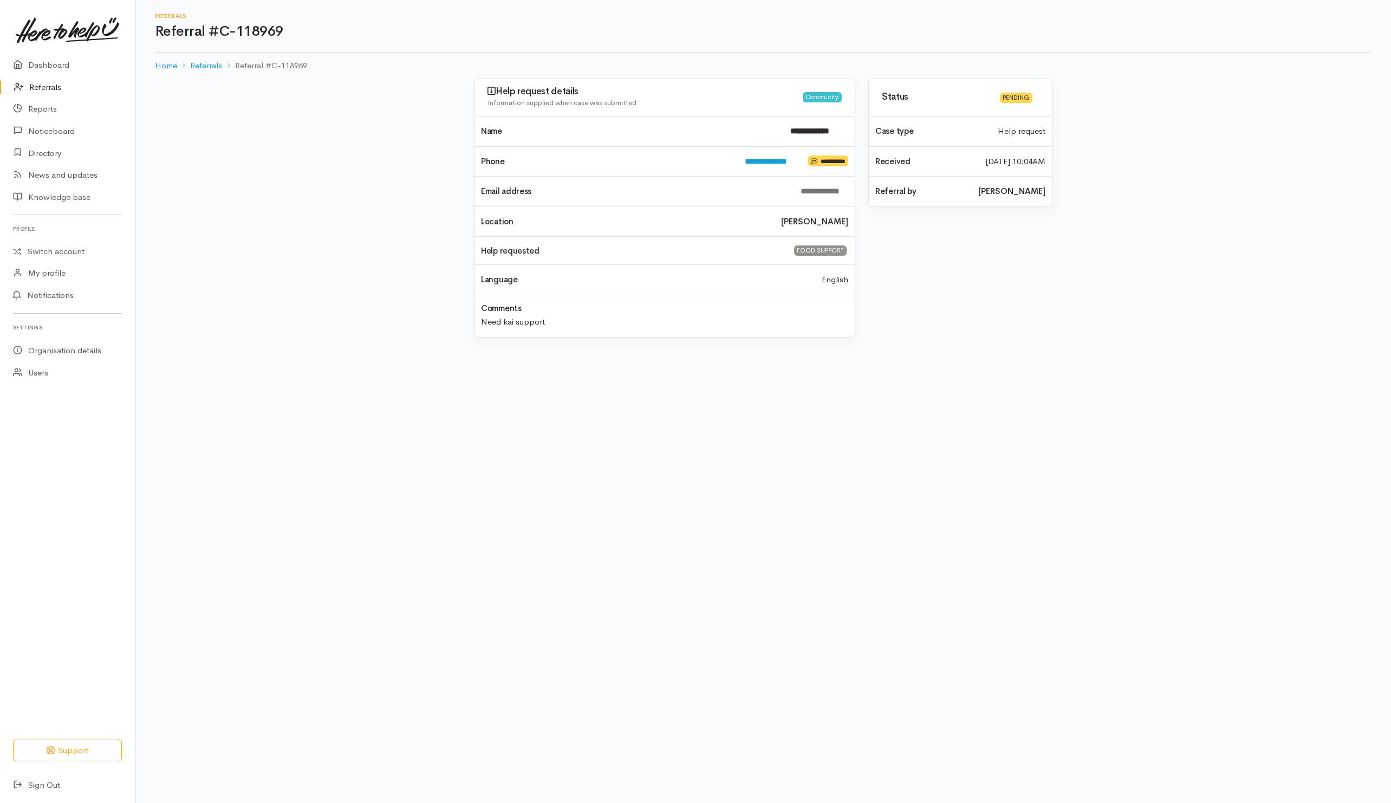
drag, startPoint x: 45, startPoint y: 88, endPoint x: 59, endPoint y: 91, distance: 13.8
click at [45, 88] on link "Referrals" at bounding box center [67, 87] width 135 height 22
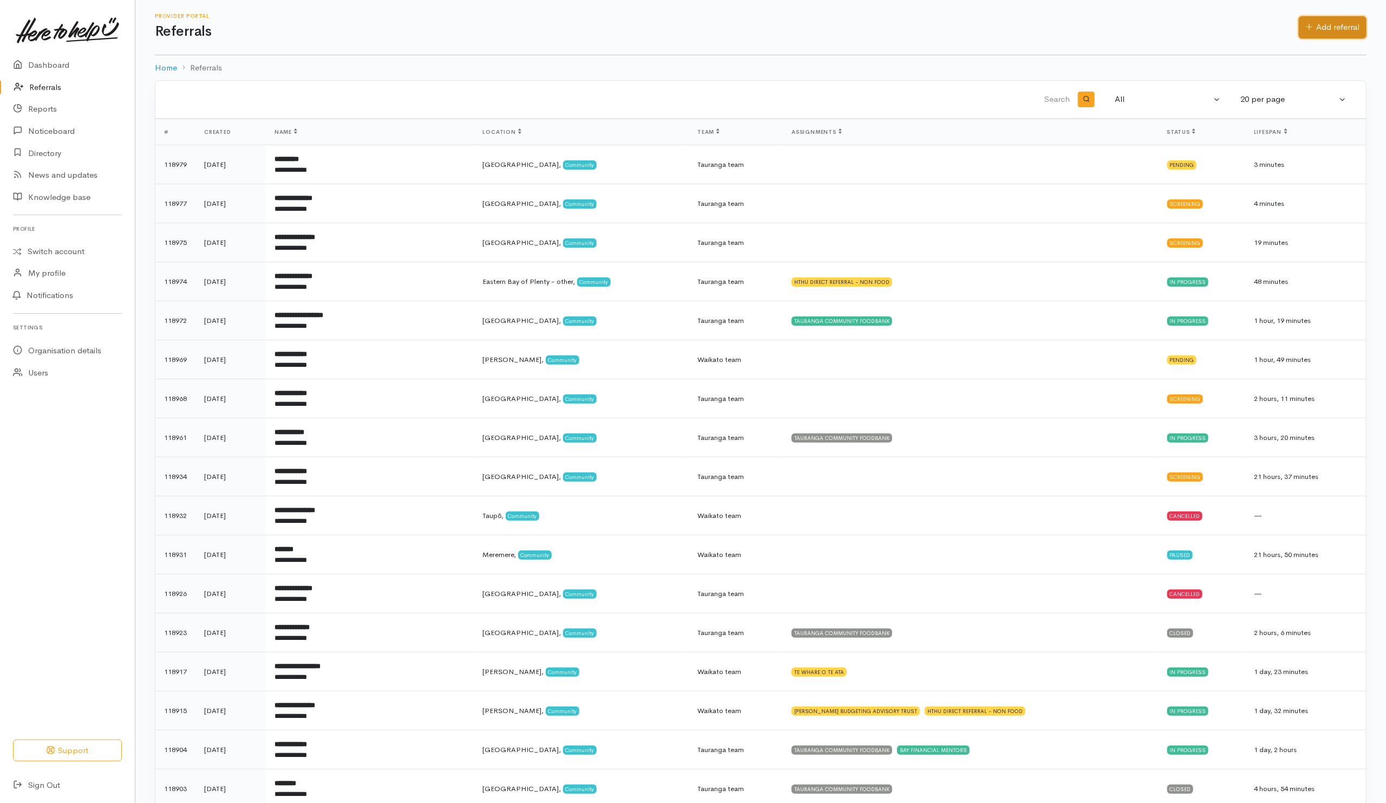
click at [1345, 34] on link "Add referral" at bounding box center [1333, 27] width 68 height 22
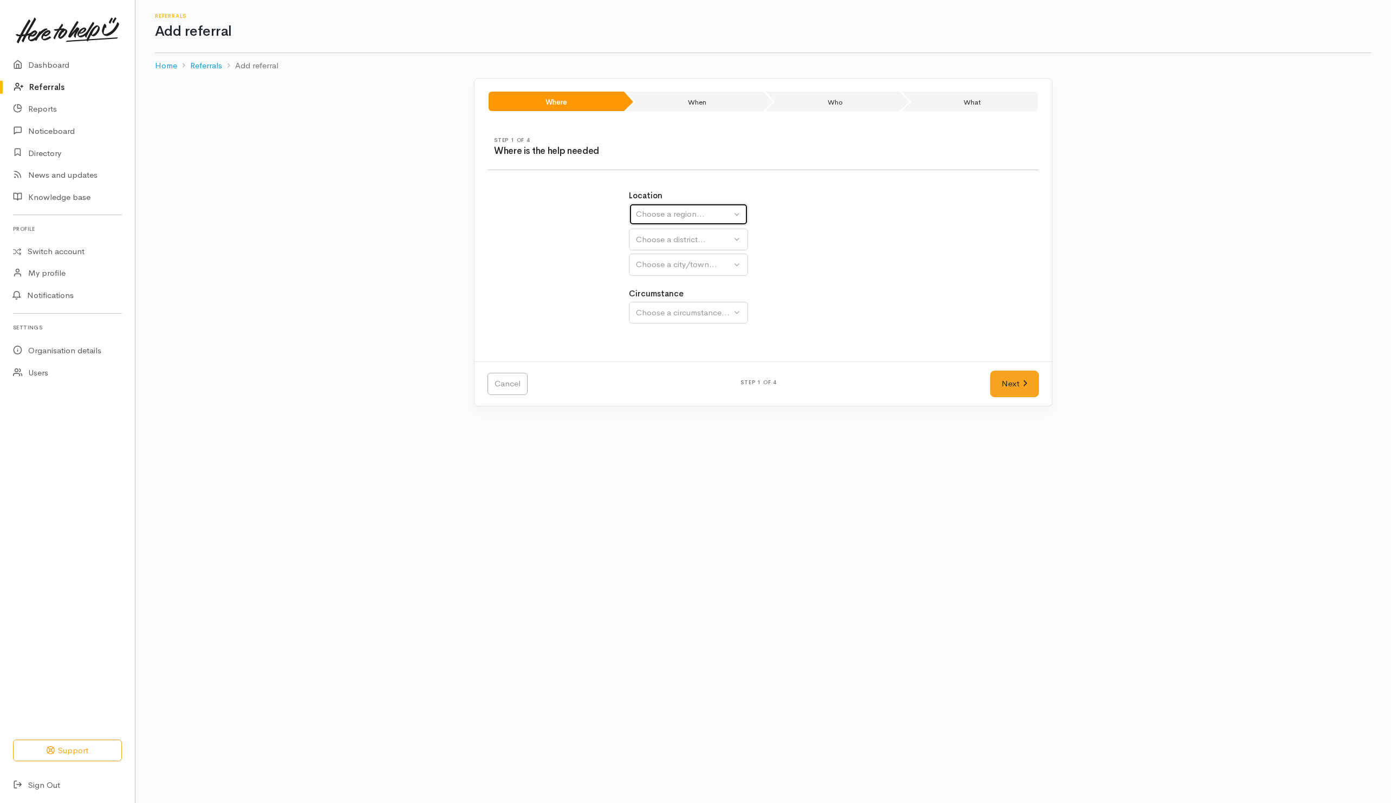
click at [674, 215] on div "Choose a region..." at bounding box center [683, 214] width 95 height 12
click at [652, 286] on span "[GEOGRAPHIC_DATA]" at bounding box center [685, 282] width 86 height 12
select select "3"
select select
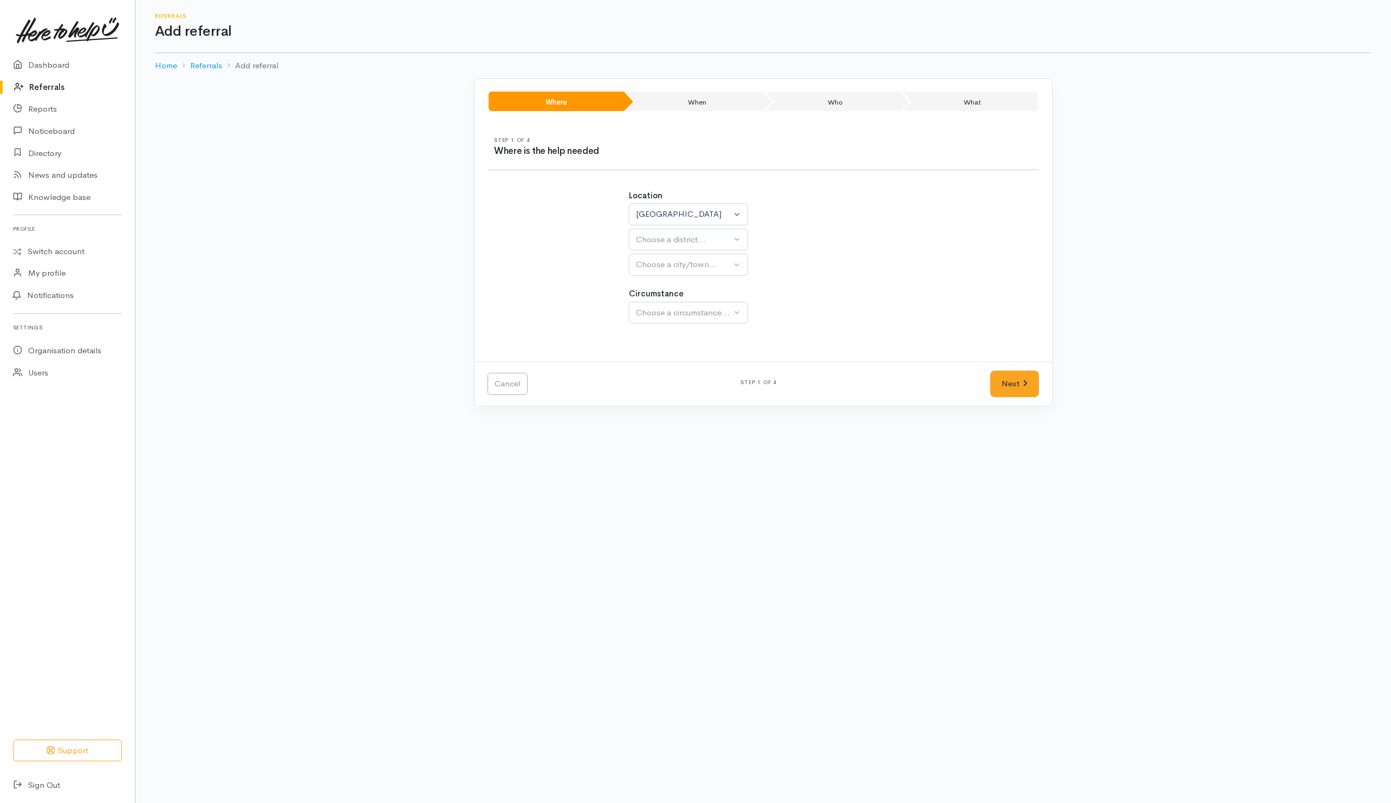
select select
click at [658, 342] on span "Hamilton" at bounding box center [675, 341] width 67 height 12
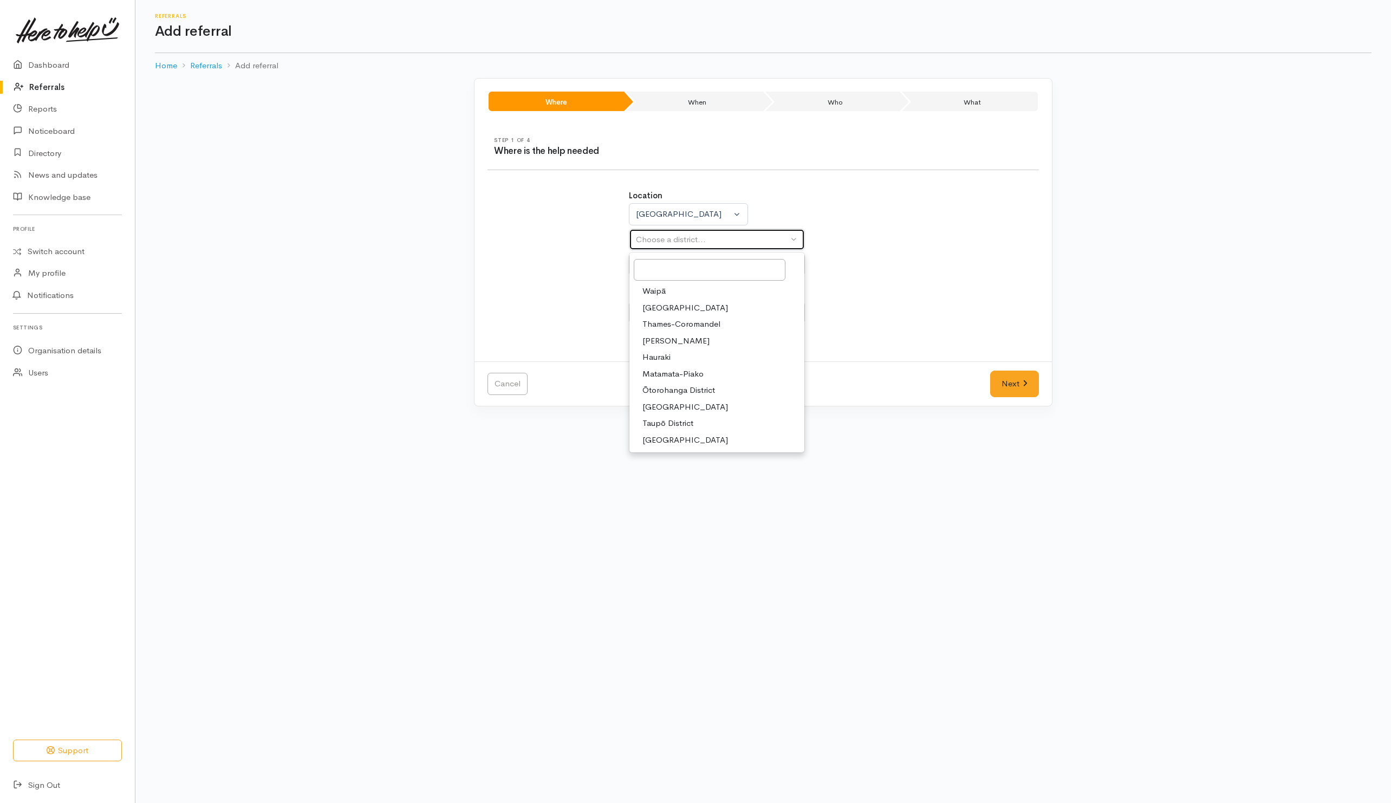
select select "4"
select select
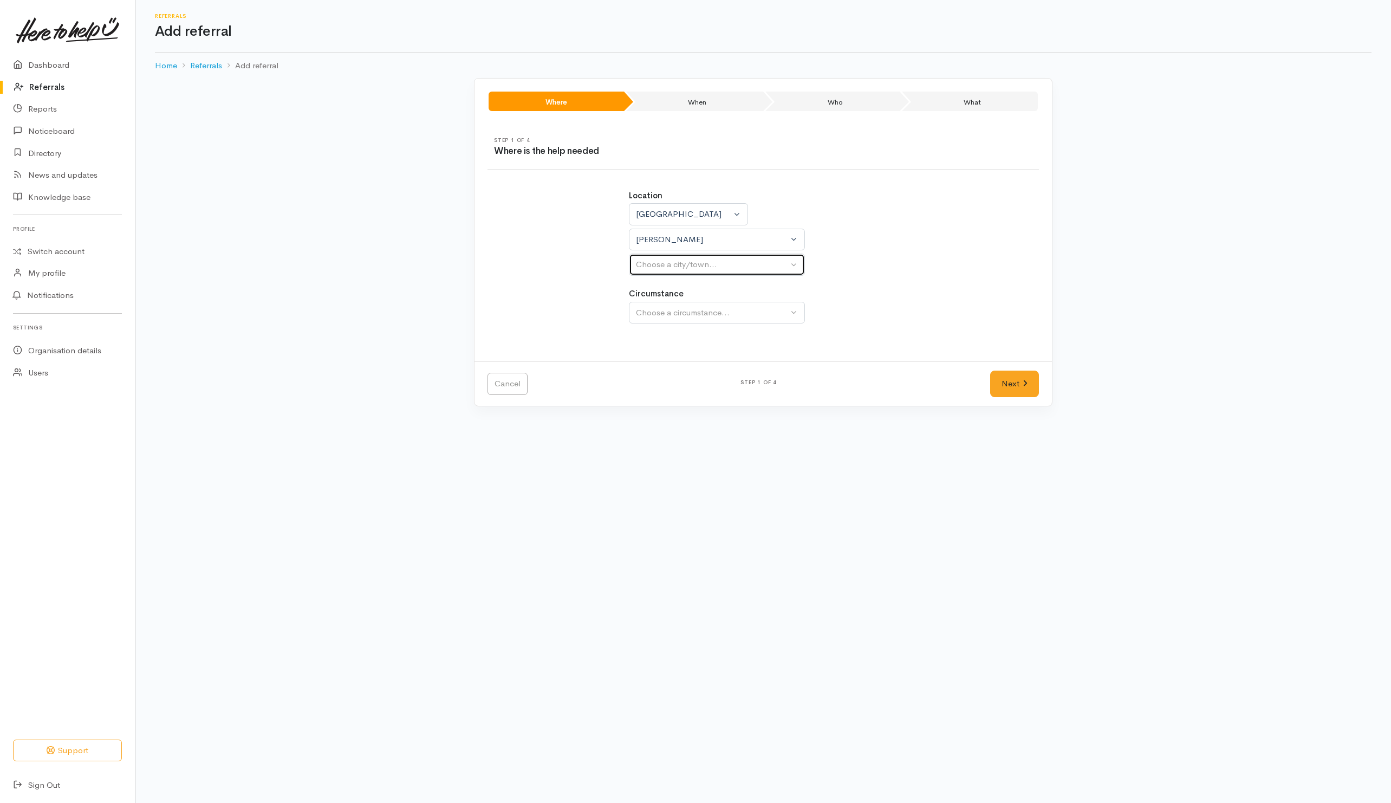
click at [679, 267] on div "Choose a city/town..." at bounding box center [712, 264] width 152 height 12
click at [678, 324] on link "[PERSON_NAME]" at bounding box center [716, 316] width 175 height 17
select select "1"
click at [678, 314] on div "Choose a circumstance..." at bounding box center [712, 313] width 152 height 12
drag, startPoint x: 673, startPoint y: 369, endPoint x: 870, endPoint y: 379, distance: 196.8
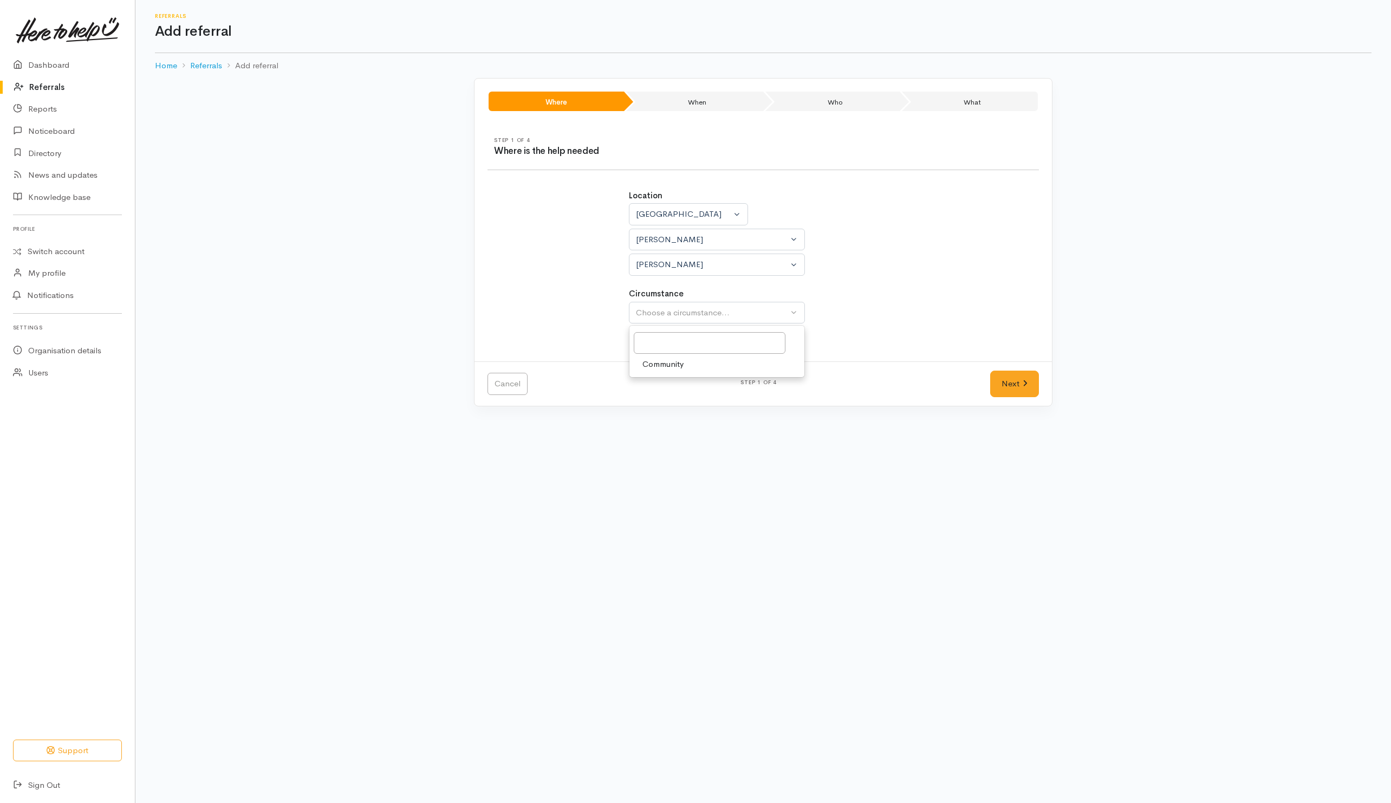
click at [674, 373] on link "Community" at bounding box center [716, 364] width 175 height 17
select select "2"
click at [1012, 382] on link "Next" at bounding box center [1014, 383] width 49 height 27
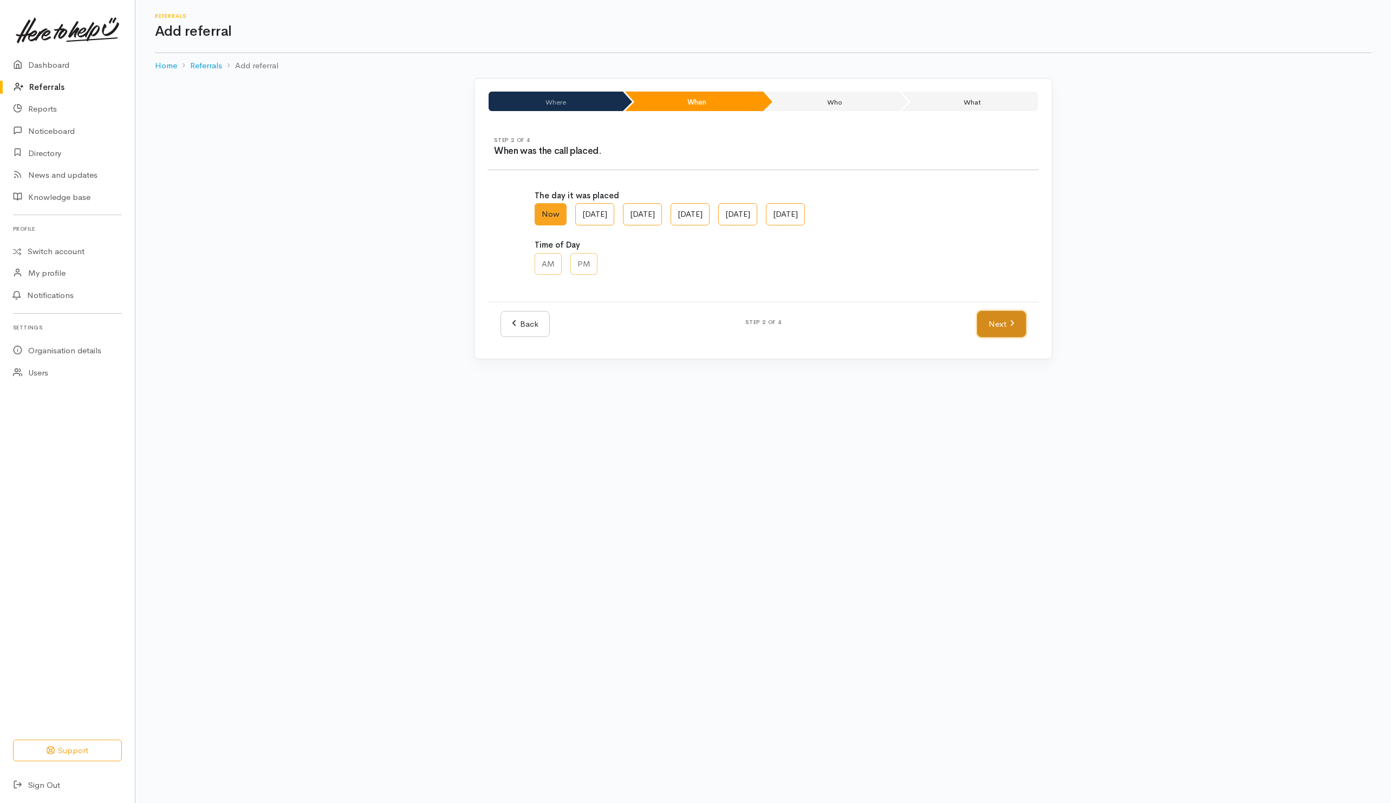
click at [992, 334] on link "Next" at bounding box center [1001, 324] width 49 height 27
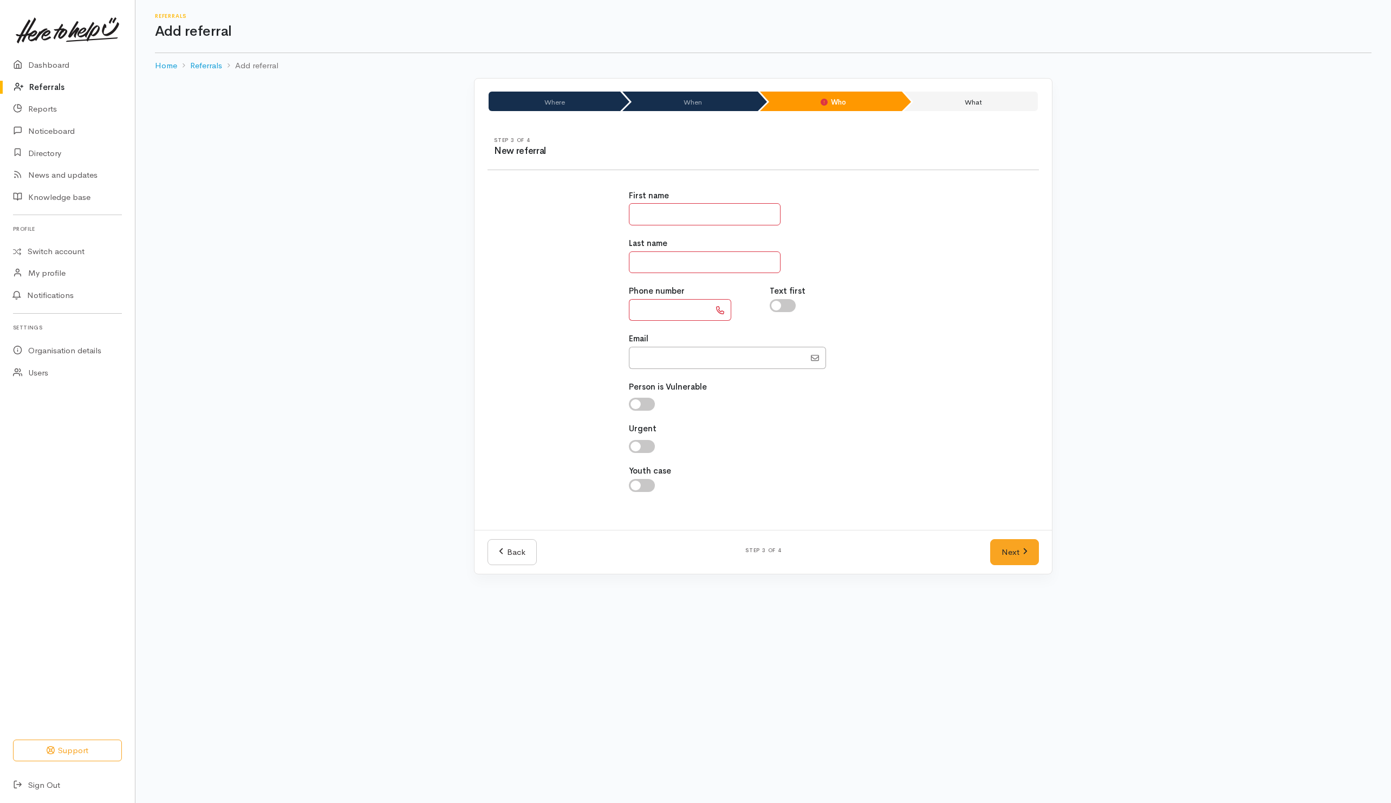
click at [696, 216] on input "text" at bounding box center [705, 214] width 152 height 22
type input "*****"
type input "*******"
type input "**********"
click at [784, 306] on input "checkbox" at bounding box center [783, 305] width 26 height 13
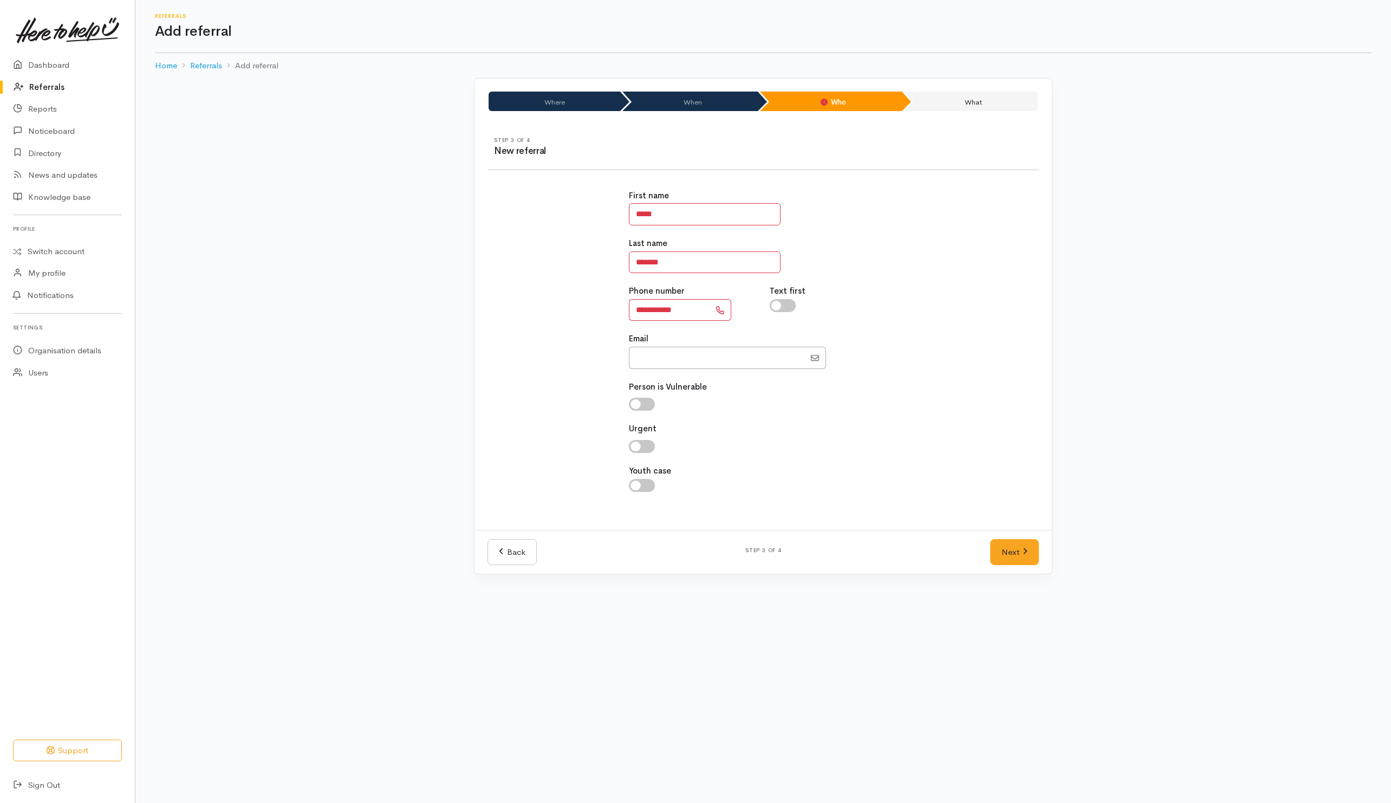
checkbox input "true"
click at [884, 343] on div "Email" at bounding box center [763, 351] width 269 height 36
click at [1017, 556] on link "Next" at bounding box center [1014, 552] width 49 height 27
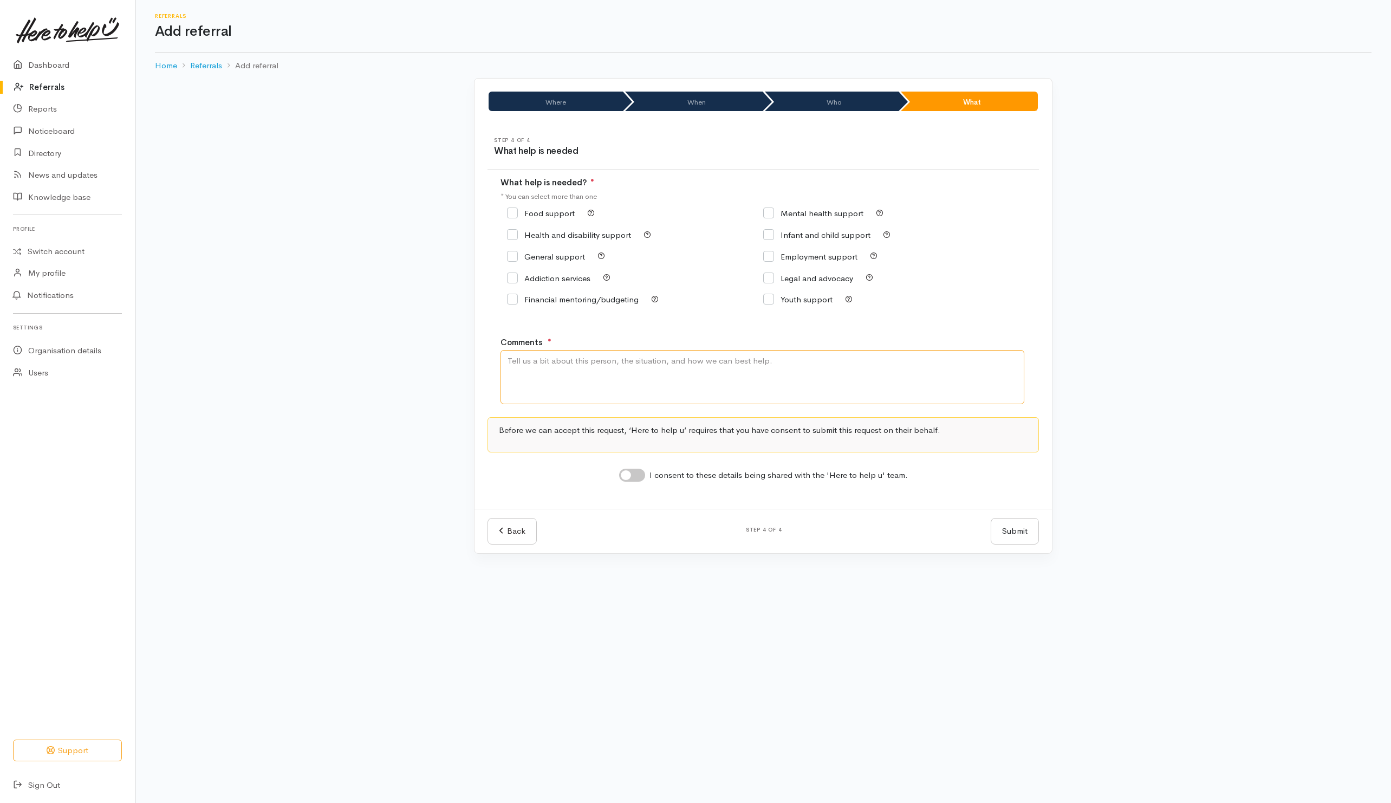
drag, startPoint x: 611, startPoint y: 395, endPoint x: 621, endPoint y: 390, distance: 11.2
click at [613, 394] on textarea "Comments" at bounding box center [762, 377] width 524 height 54
type textarea "Need kai"
click at [559, 205] on div "Food support" at bounding box center [635, 214] width 256 height 22
click at [561, 211] on input "Food support" at bounding box center [541, 213] width 68 height 8
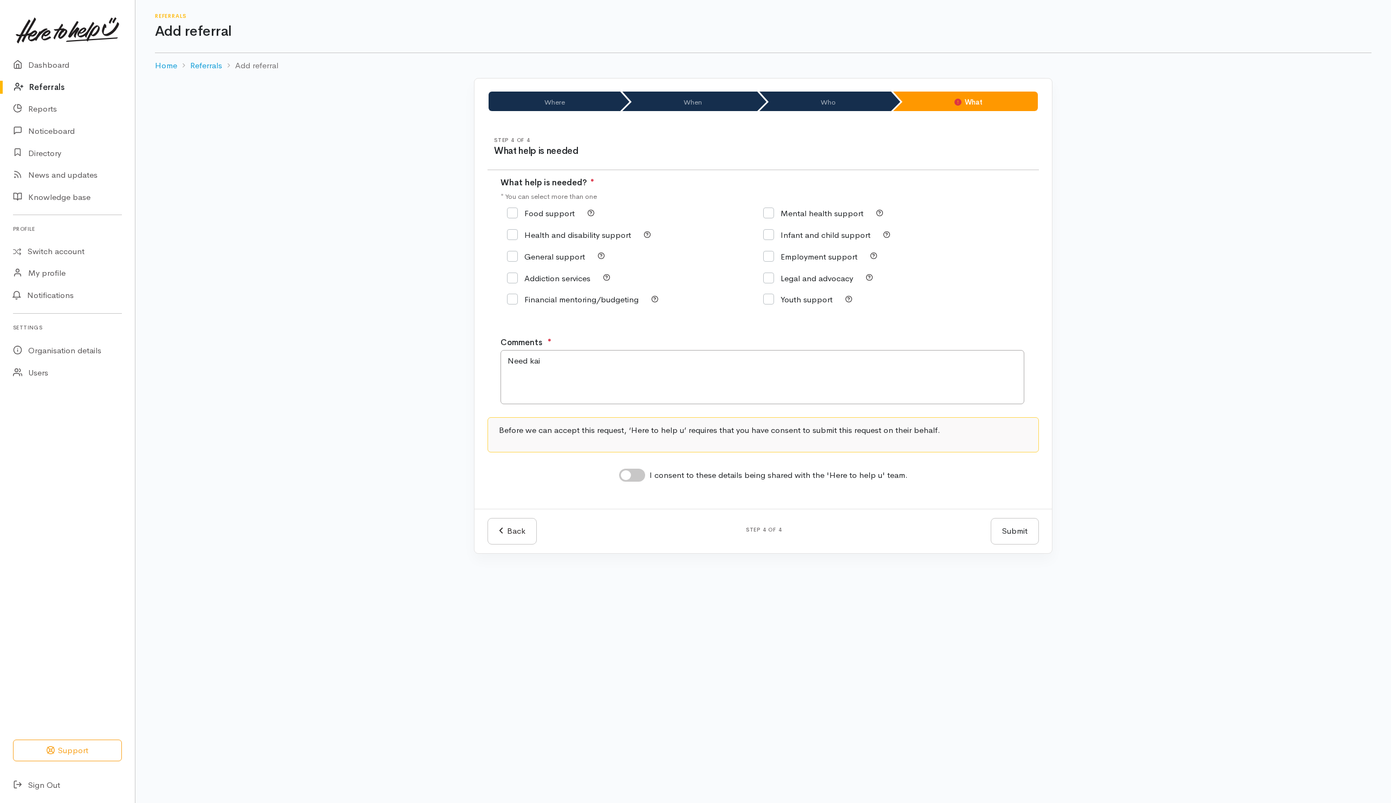
checkbox input "true"
click at [641, 481] on input "I consent to these details being shared with the 'Here to help u' team." at bounding box center [632, 474] width 26 height 13
checkbox input "true"
click at [1011, 536] on button "Submit" at bounding box center [1015, 531] width 48 height 27
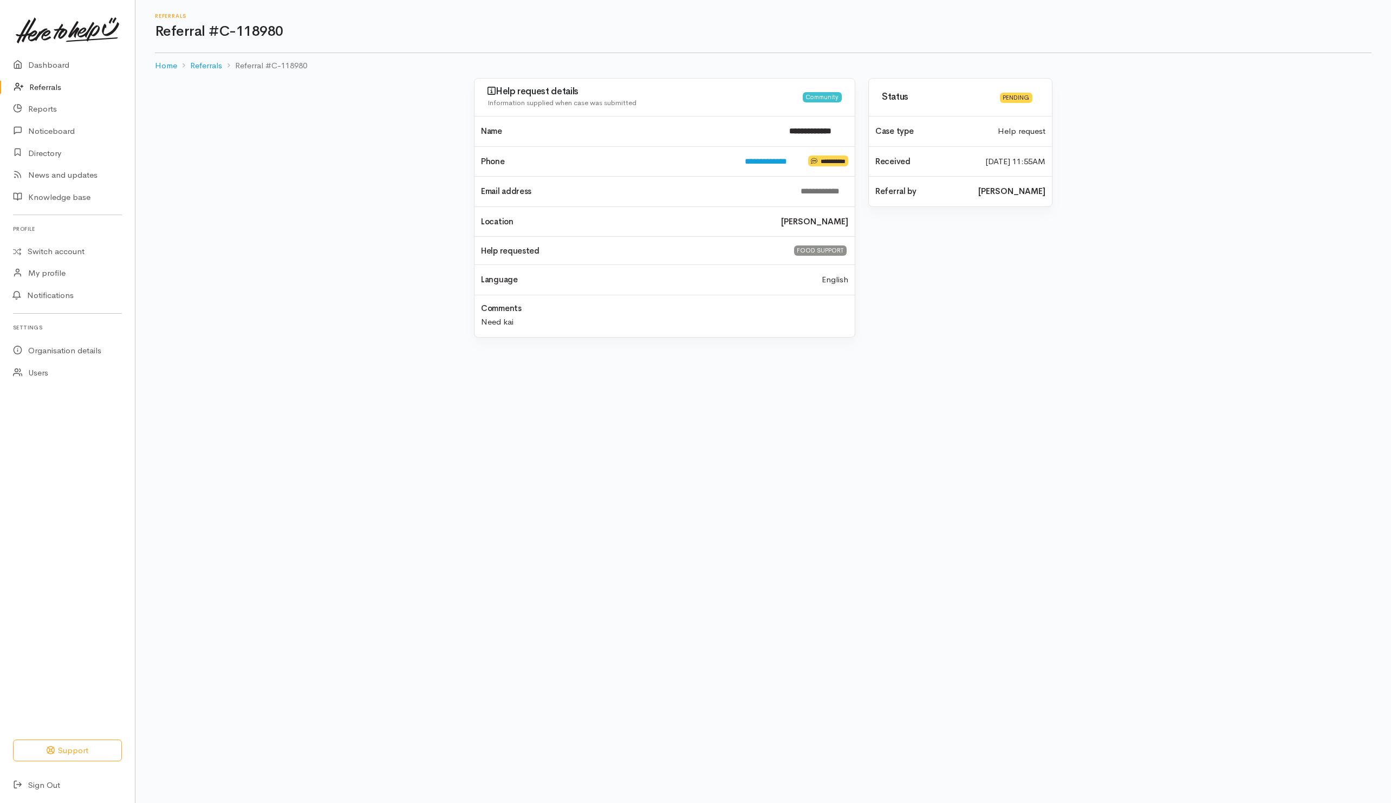
click at [45, 89] on link "Referrals" at bounding box center [67, 87] width 135 height 22
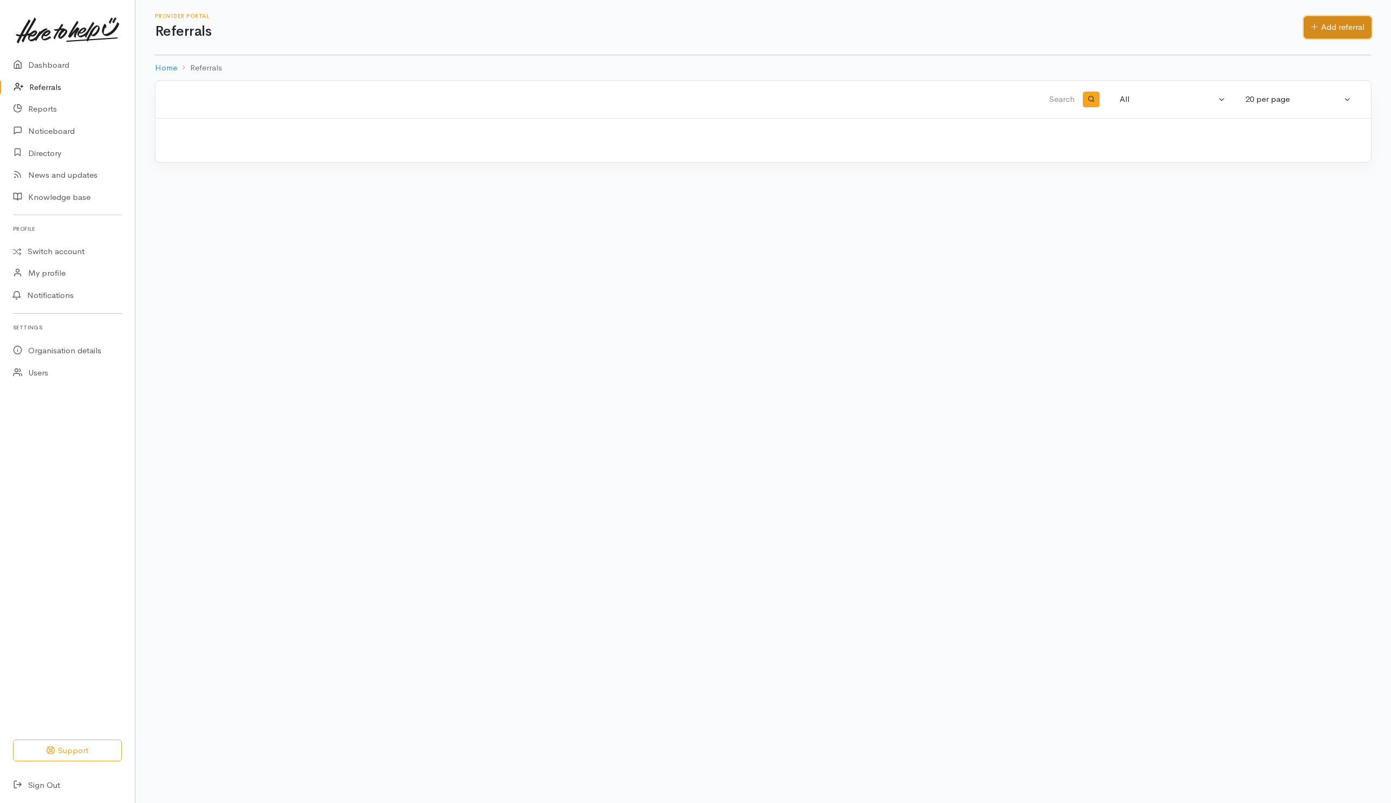
drag, startPoint x: 1320, startPoint y: 31, endPoint x: 1193, endPoint y: 90, distance: 139.8
click at [1321, 31] on link "Add referral" at bounding box center [1338, 27] width 68 height 22
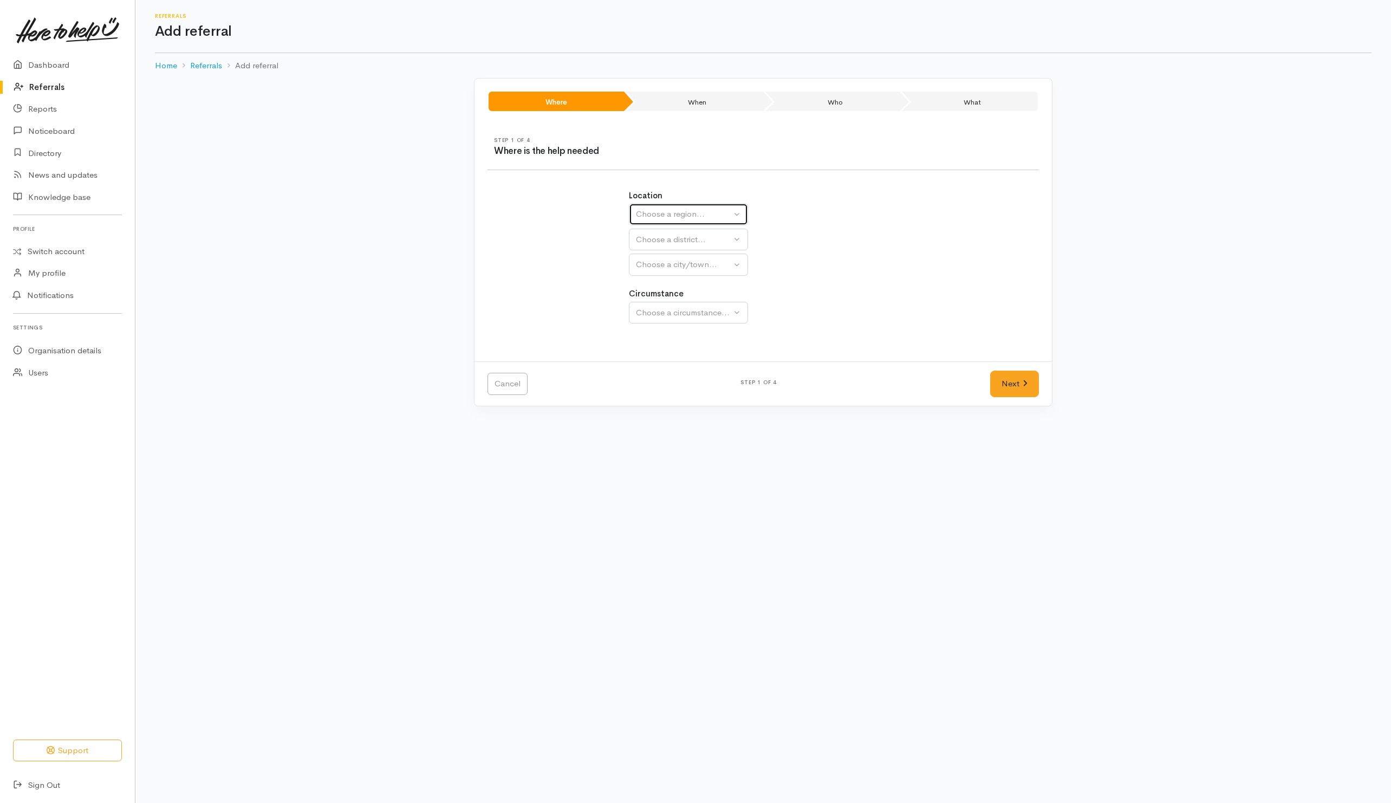
click at [660, 216] on div "Choose a region..." at bounding box center [683, 214] width 95 height 12
click at [659, 283] on span "Waikato" at bounding box center [685, 282] width 86 height 12
select select "3"
select select
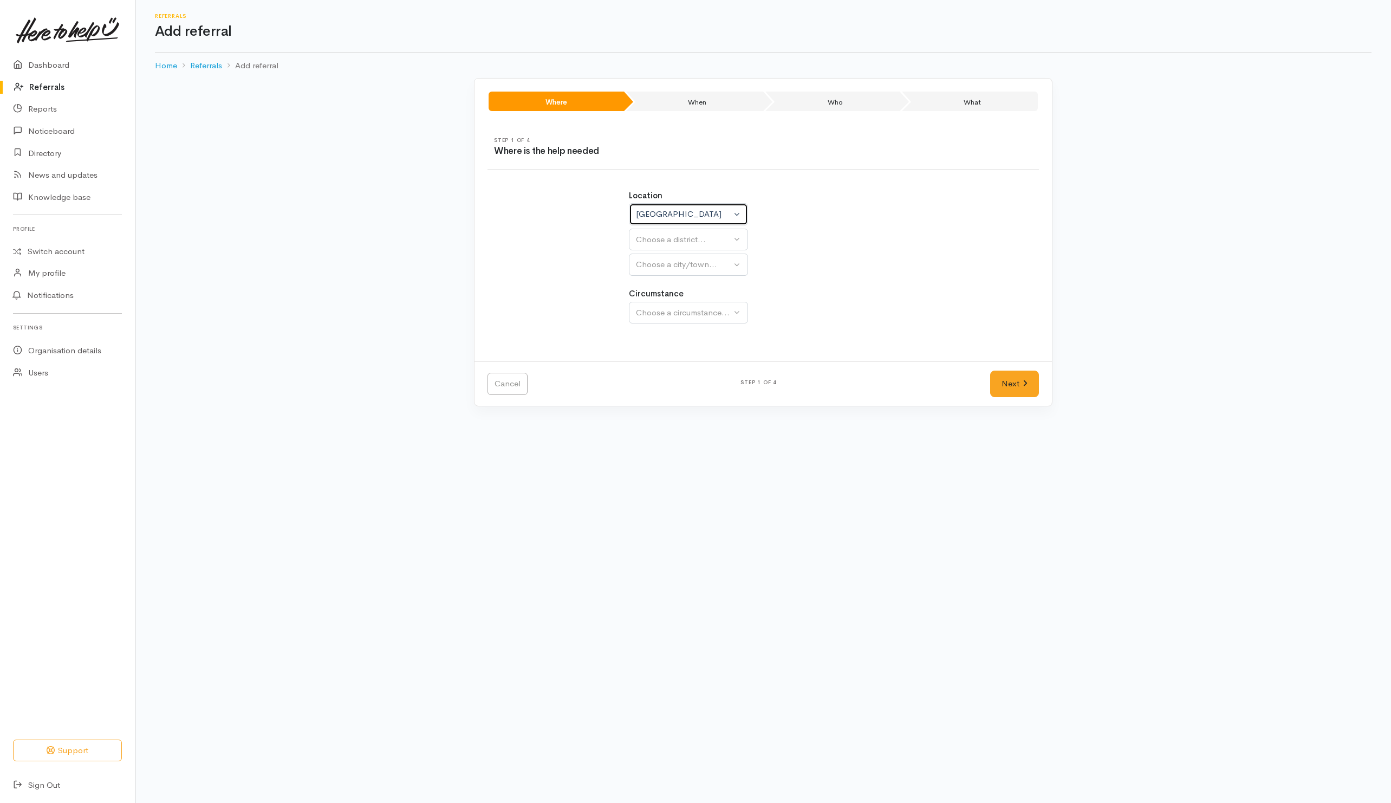
select select
click at [670, 247] on button "Choose a district..." at bounding box center [717, 240] width 176 height 22
click at [658, 424] on span "Taupō District" at bounding box center [667, 423] width 51 height 12
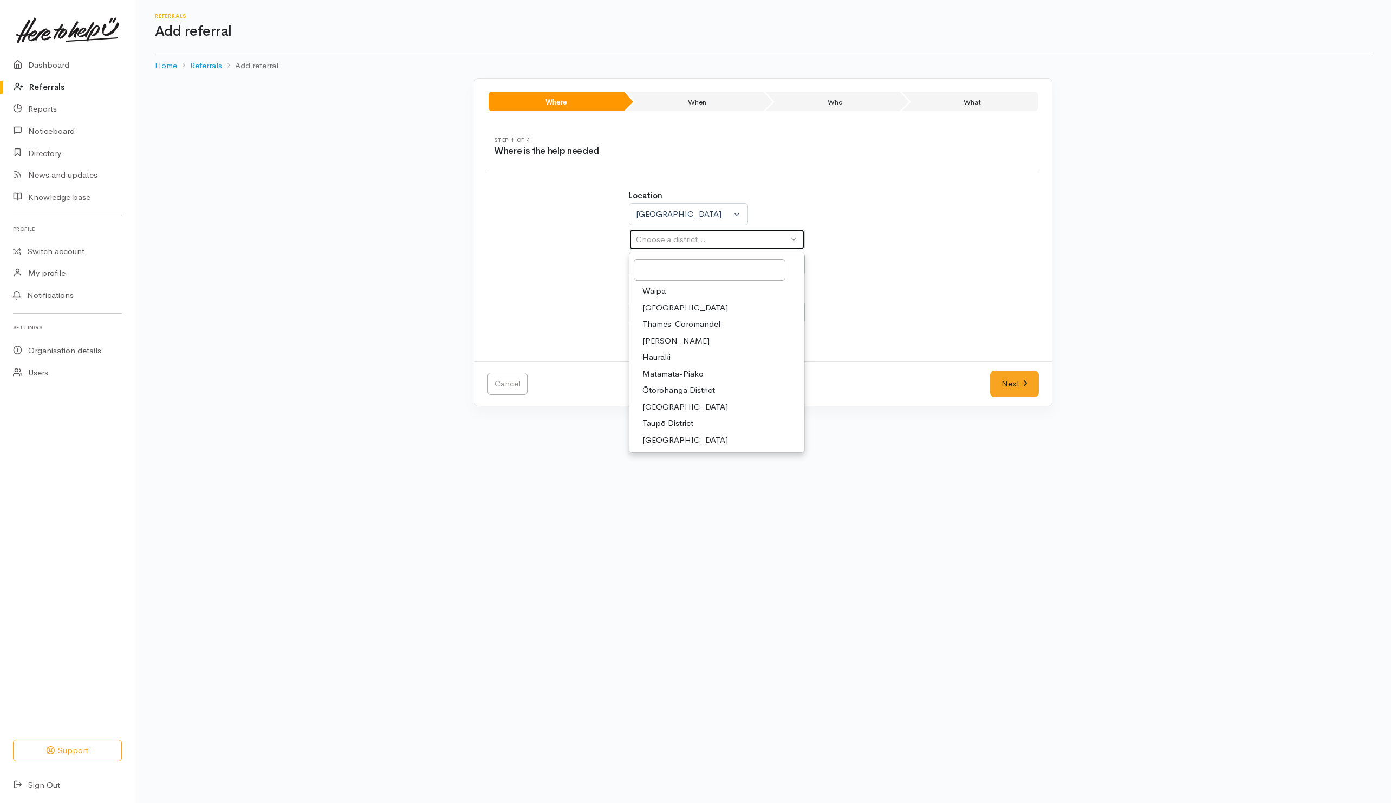
select select "14"
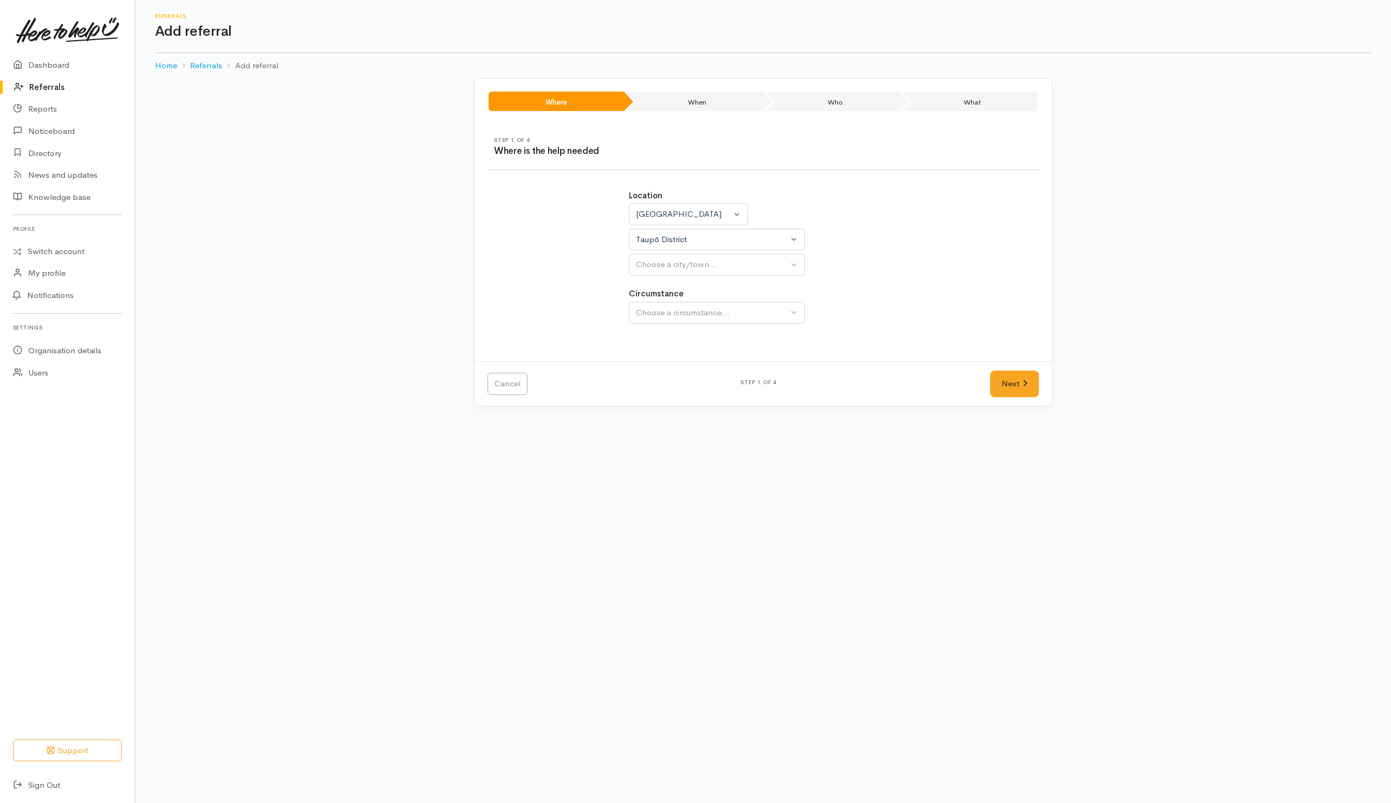
select select
click at [672, 250] on button "Taupō District" at bounding box center [717, 240] width 176 height 22
click at [670, 272] on input "Search" at bounding box center [710, 270] width 152 height 22
click at [980, 275] on div "Location Auckland Waikato Bay of Plenty Waikato Auckland Waikato Bay of Plenty …" at bounding box center [763, 263] width 564 height 172
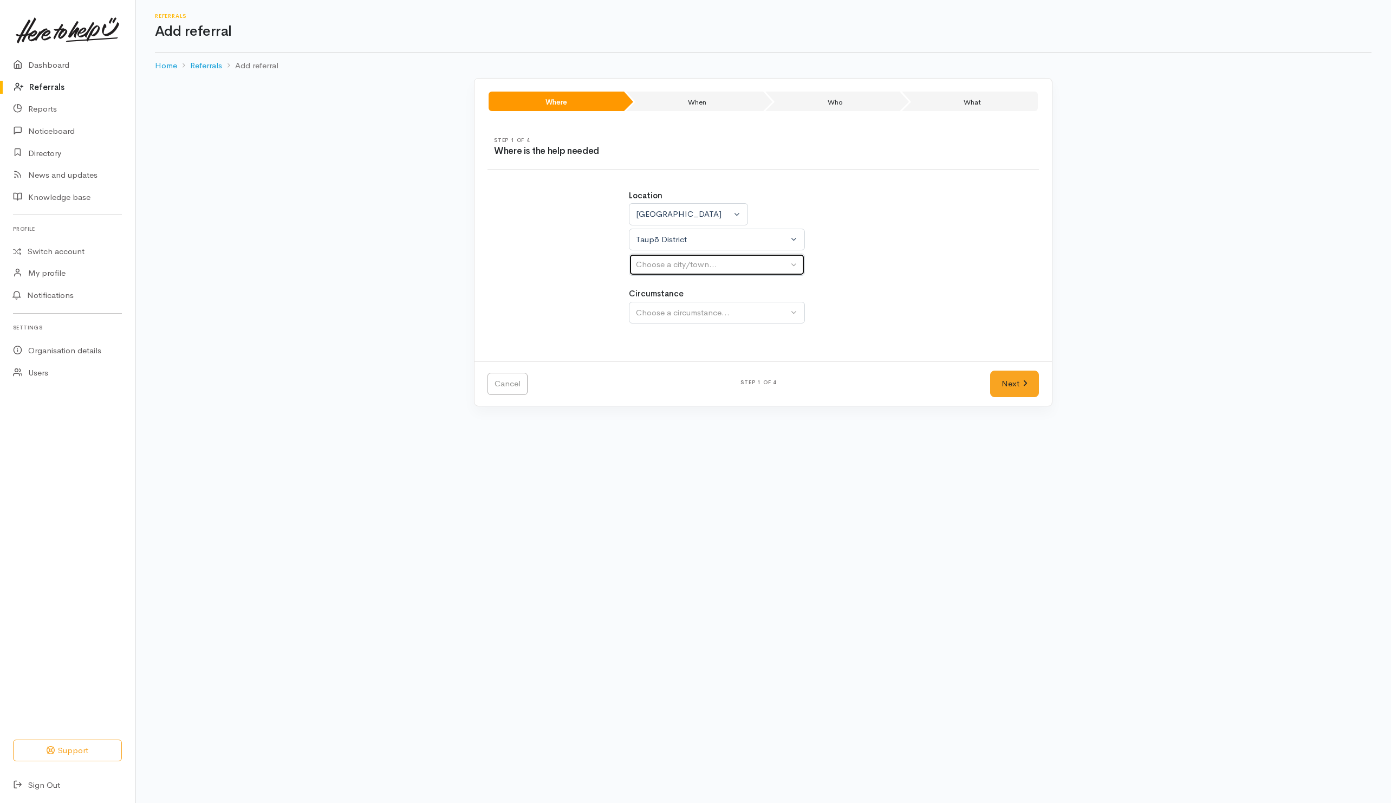
click at [644, 265] on div "Choose a city/town..." at bounding box center [712, 264] width 152 height 12
click at [653, 332] on span "Taupō" at bounding box center [653, 333] width 23 height 12
select select "183"
click at [673, 311] on div "Choose a circumstance..." at bounding box center [712, 313] width 152 height 12
click at [676, 368] on span "Community" at bounding box center [662, 364] width 41 height 12
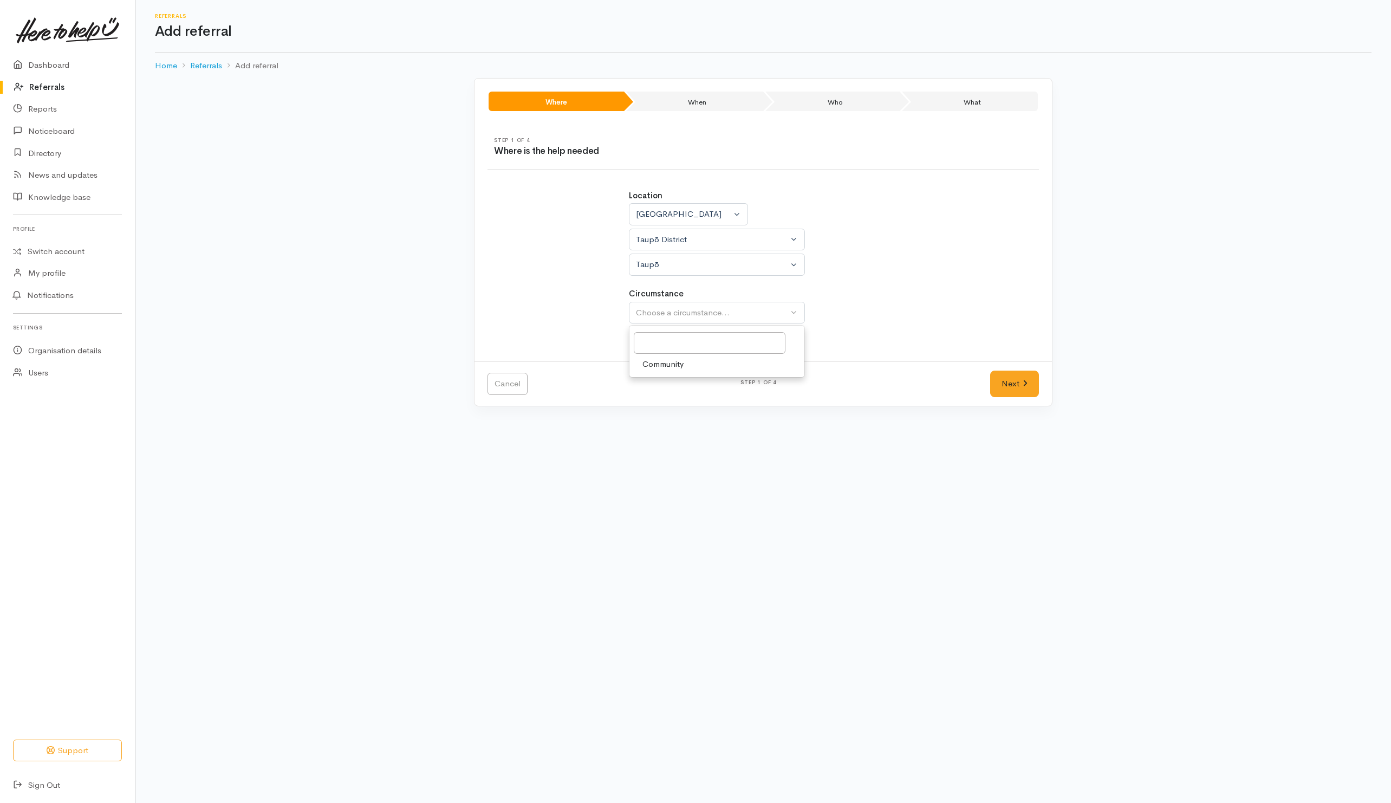
select select "2"
drag, startPoint x: 1024, startPoint y: 387, endPoint x: 819, endPoint y: 361, distance: 205.8
click at [1022, 387] on icon at bounding box center [1024, 383] width 5 height 8
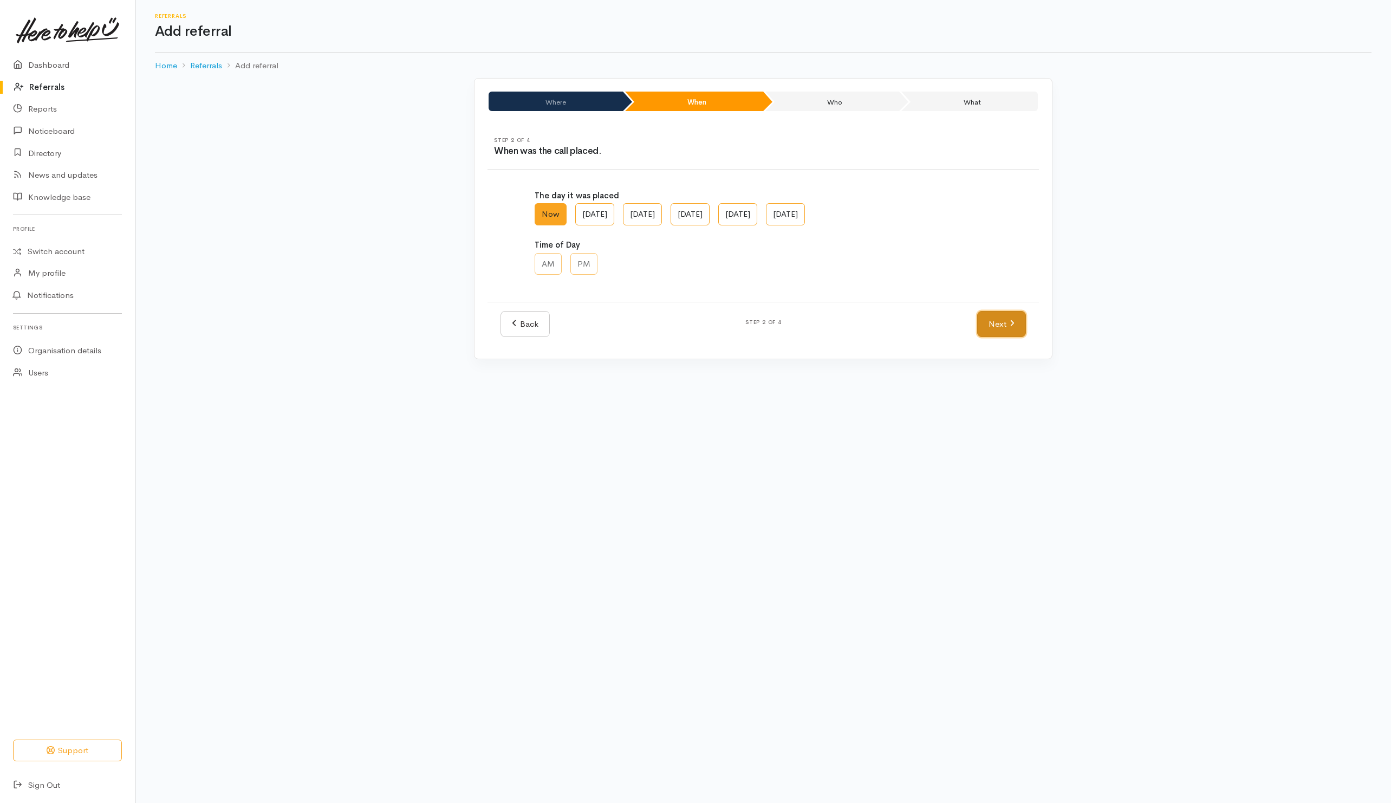
click at [1019, 322] on link "Next" at bounding box center [1001, 324] width 49 height 27
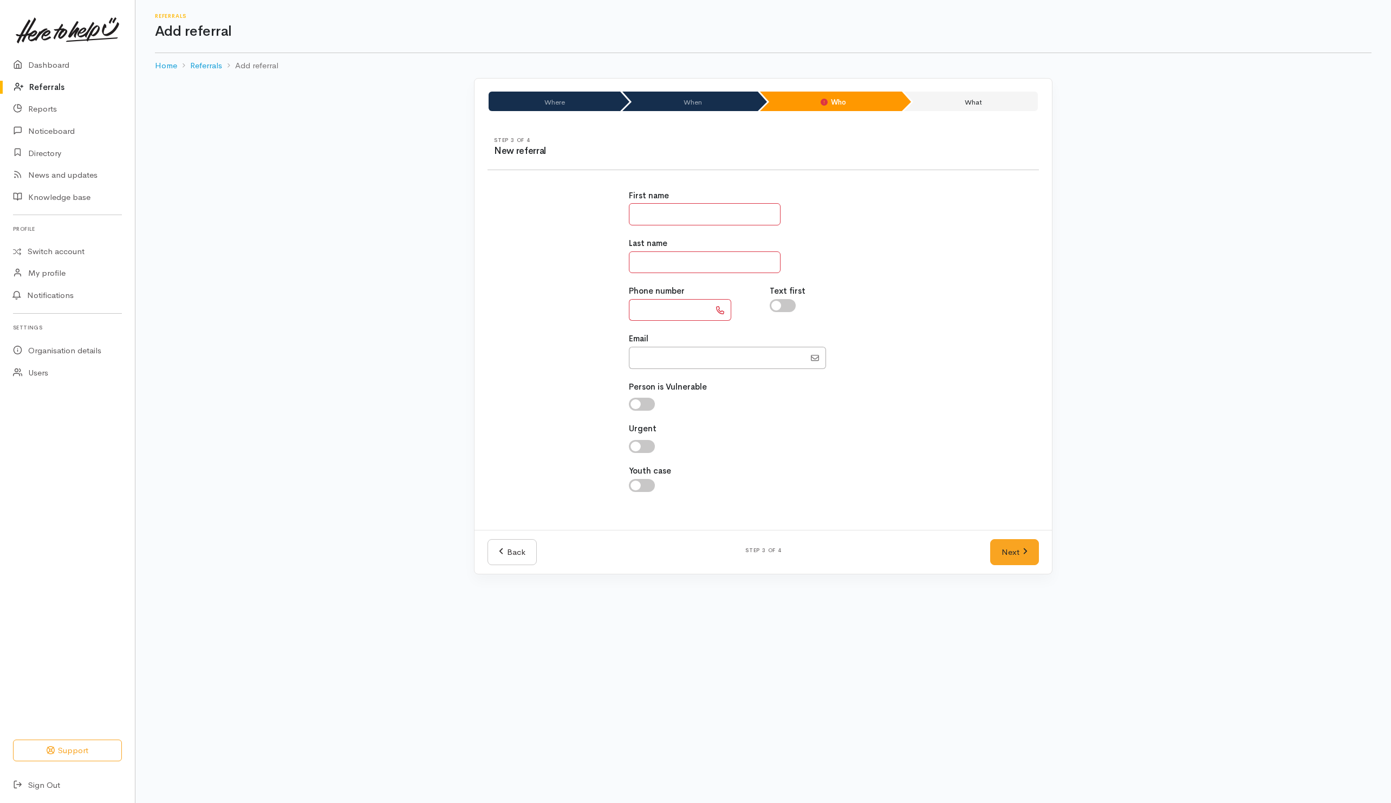
click at [679, 215] on input "text" at bounding box center [705, 214] width 152 height 22
click at [667, 258] on input "text" at bounding box center [705, 262] width 152 height 22
type input "**********"
click at [718, 208] on input "text" at bounding box center [705, 214] width 152 height 22
click at [642, 318] on input "text" at bounding box center [669, 310] width 81 height 22
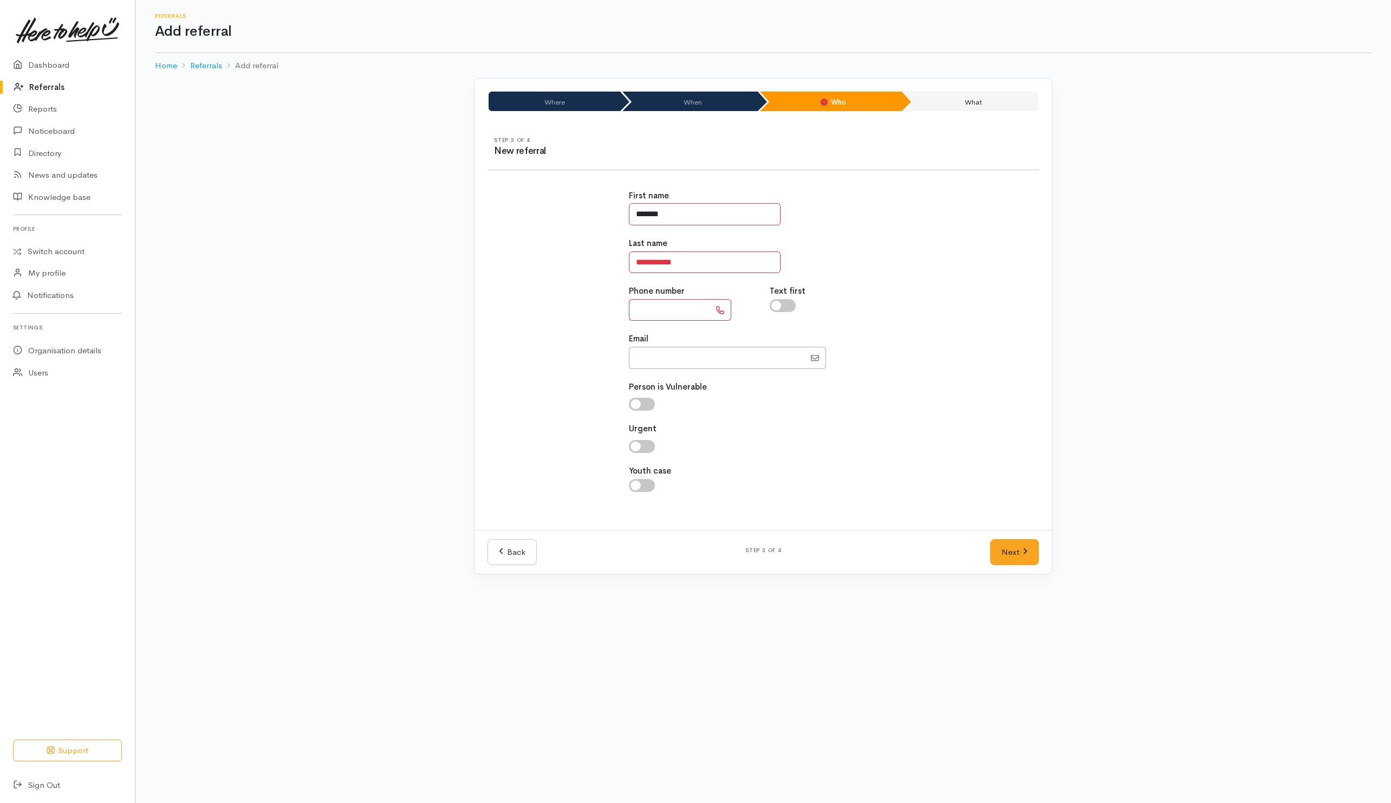
drag, startPoint x: 694, startPoint y: 218, endPoint x: 600, endPoint y: 199, distance: 96.8
click at [594, 210] on div "**********" at bounding box center [763, 347] width 564 height 340
type input "******"
click at [653, 319] on input "text" at bounding box center [669, 310] width 81 height 22
type input "**********"
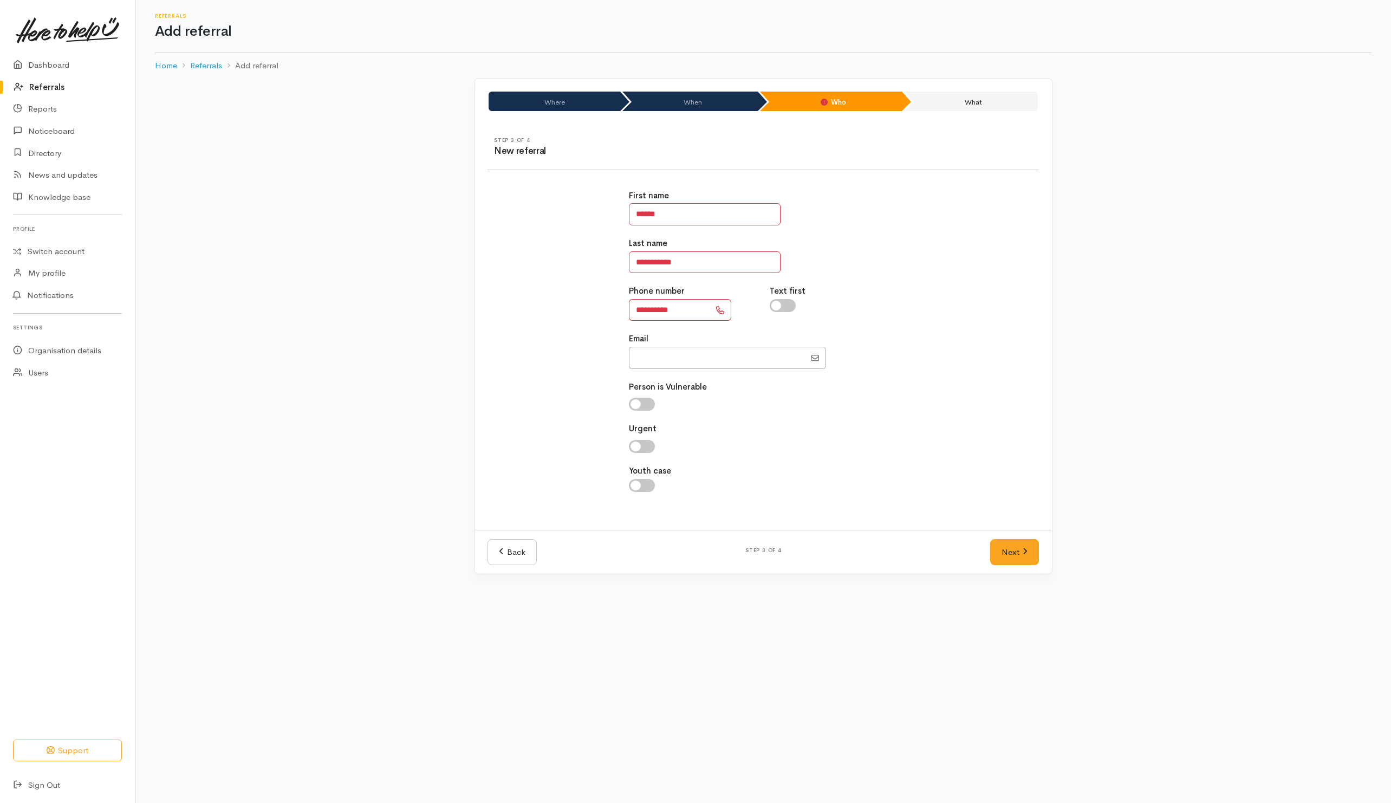
click at [787, 305] on input "checkbox" at bounding box center [783, 305] width 26 height 13
checkbox input "true"
drag, startPoint x: 1020, startPoint y: 550, endPoint x: 1011, endPoint y: 540, distance: 13.4
click at [1020, 550] on link "Next" at bounding box center [1014, 552] width 49 height 27
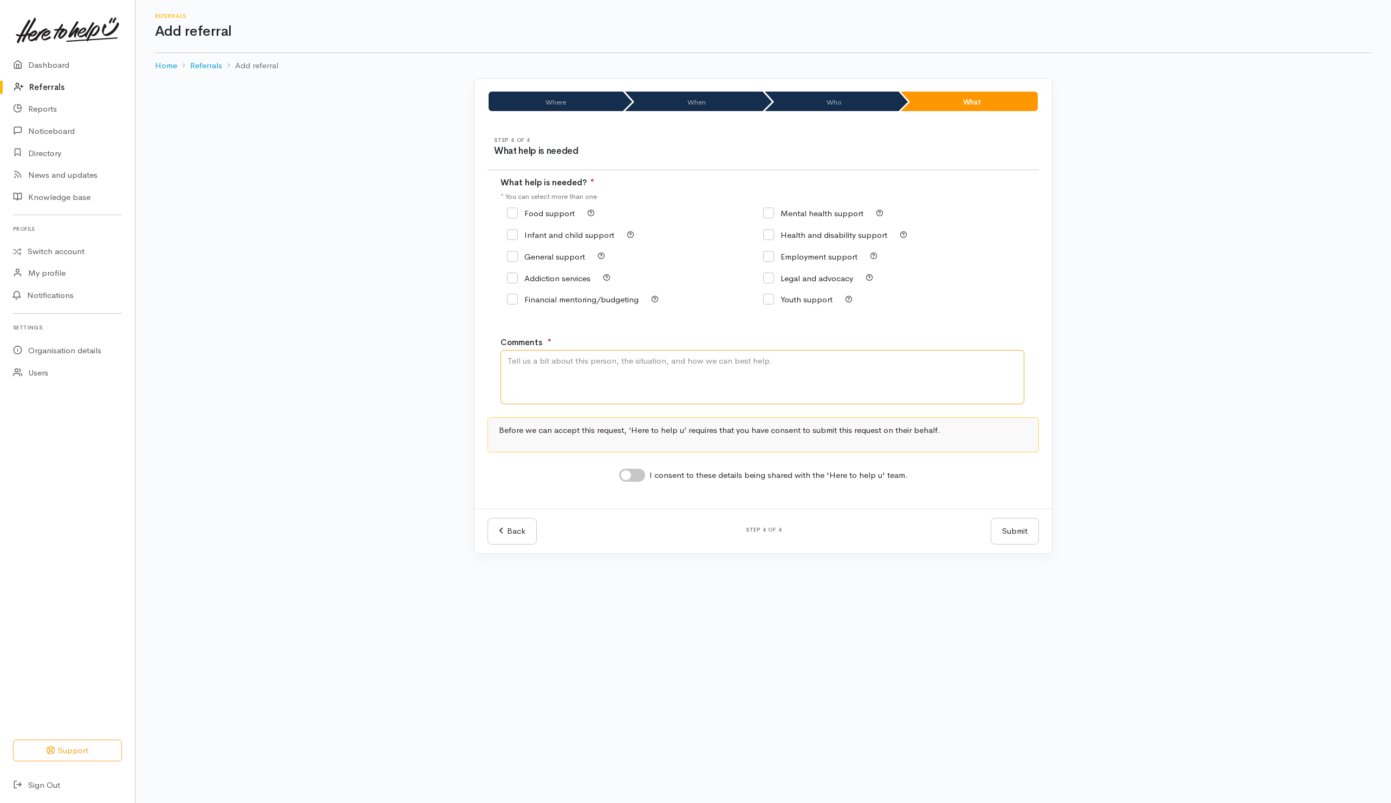
click at [743, 390] on textarea "Comments" at bounding box center [762, 377] width 524 height 54
type textarea "Need kai"
click at [515, 532] on link "Back" at bounding box center [511, 531] width 49 height 27
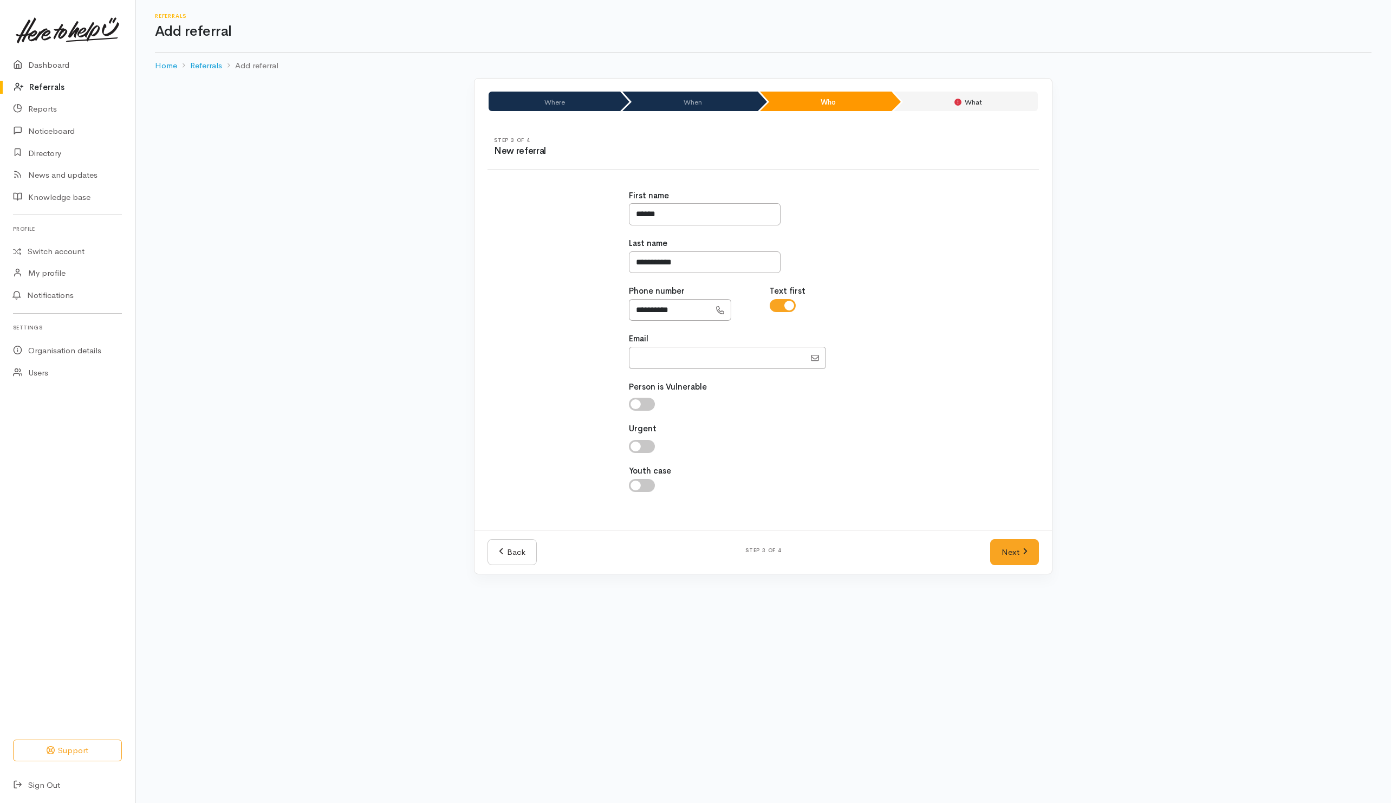
click at [515, 533] on div "Back Step 3 of 4 Next" at bounding box center [762, 552] width 577 height 44
click at [511, 551] on link "Back" at bounding box center [511, 552] width 49 height 27
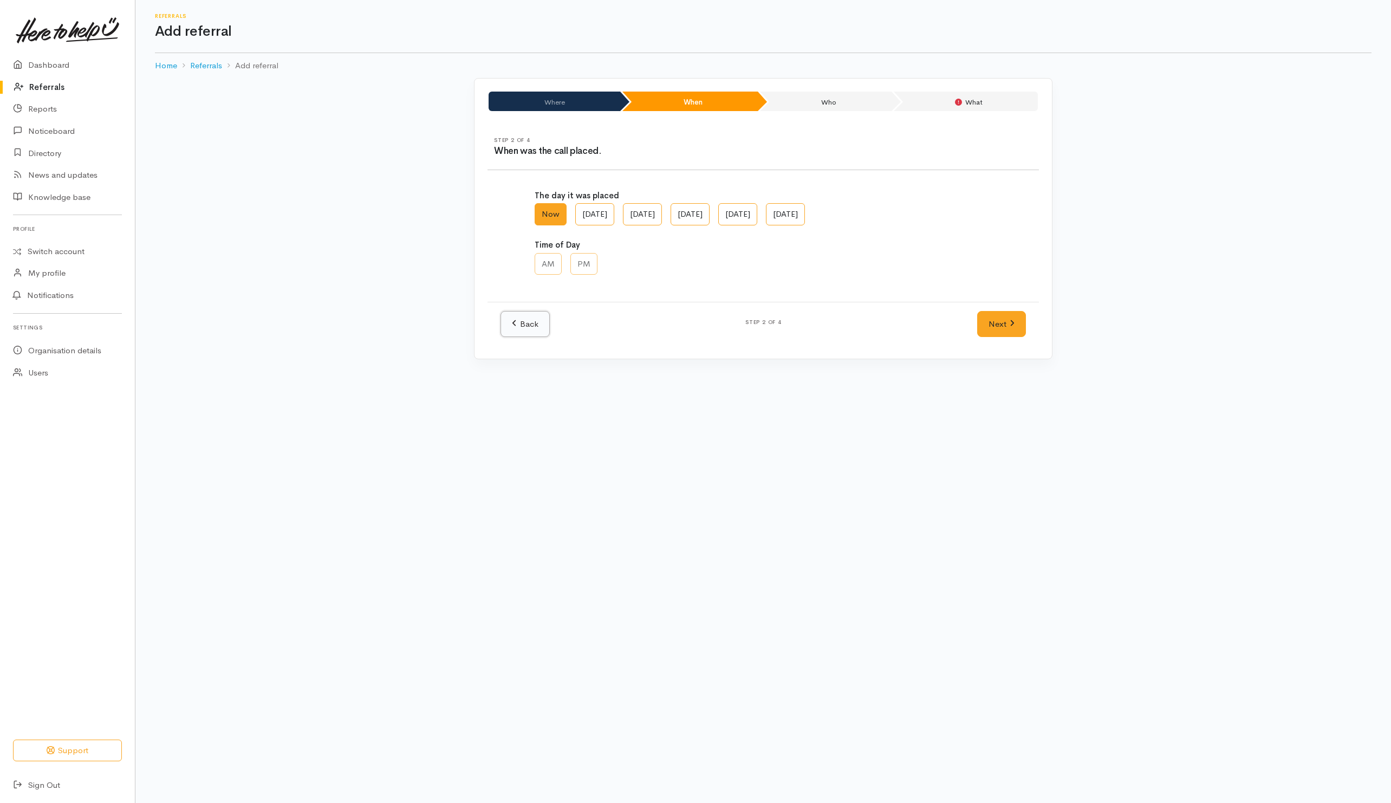
click at [532, 325] on link "Back" at bounding box center [524, 324] width 49 height 27
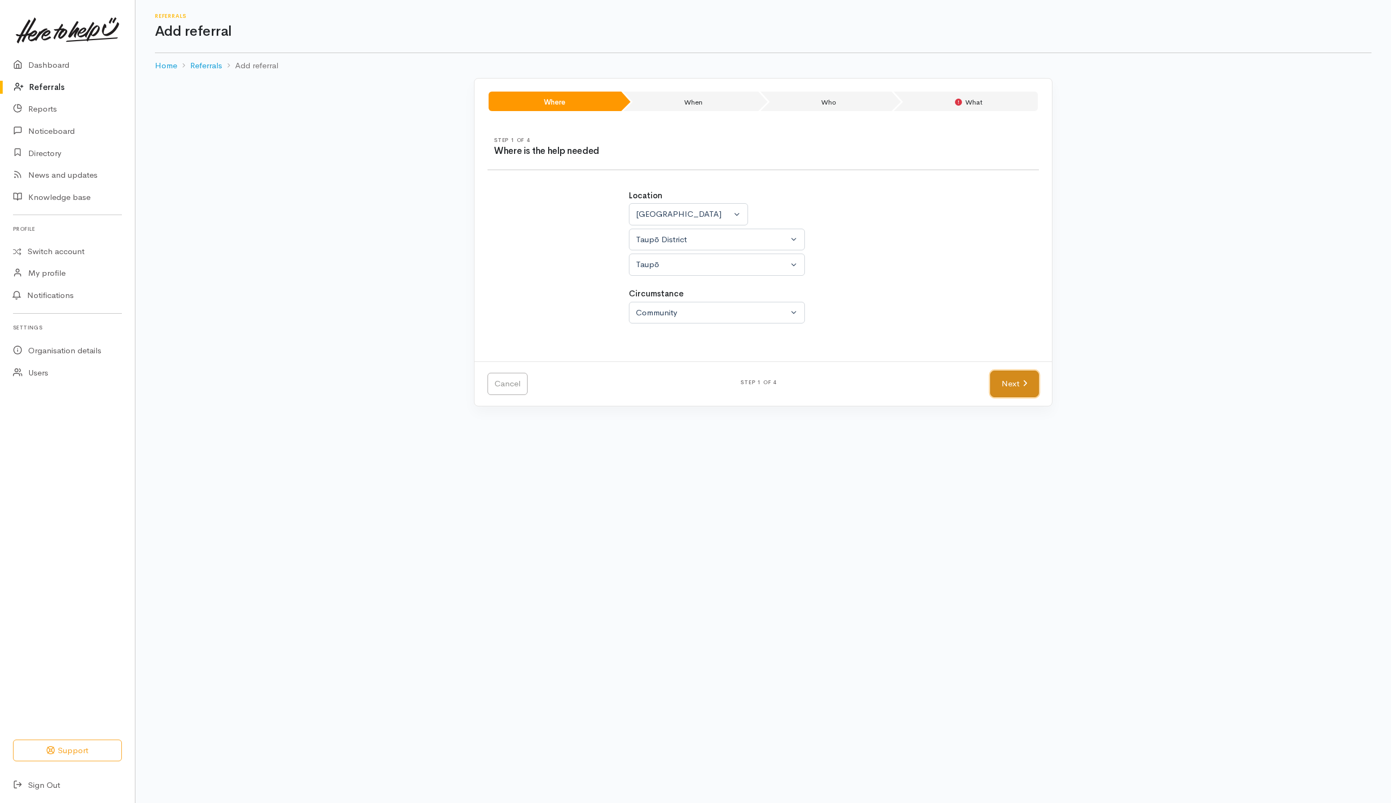
click at [1002, 397] on link "Next" at bounding box center [1014, 383] width 49 height 27
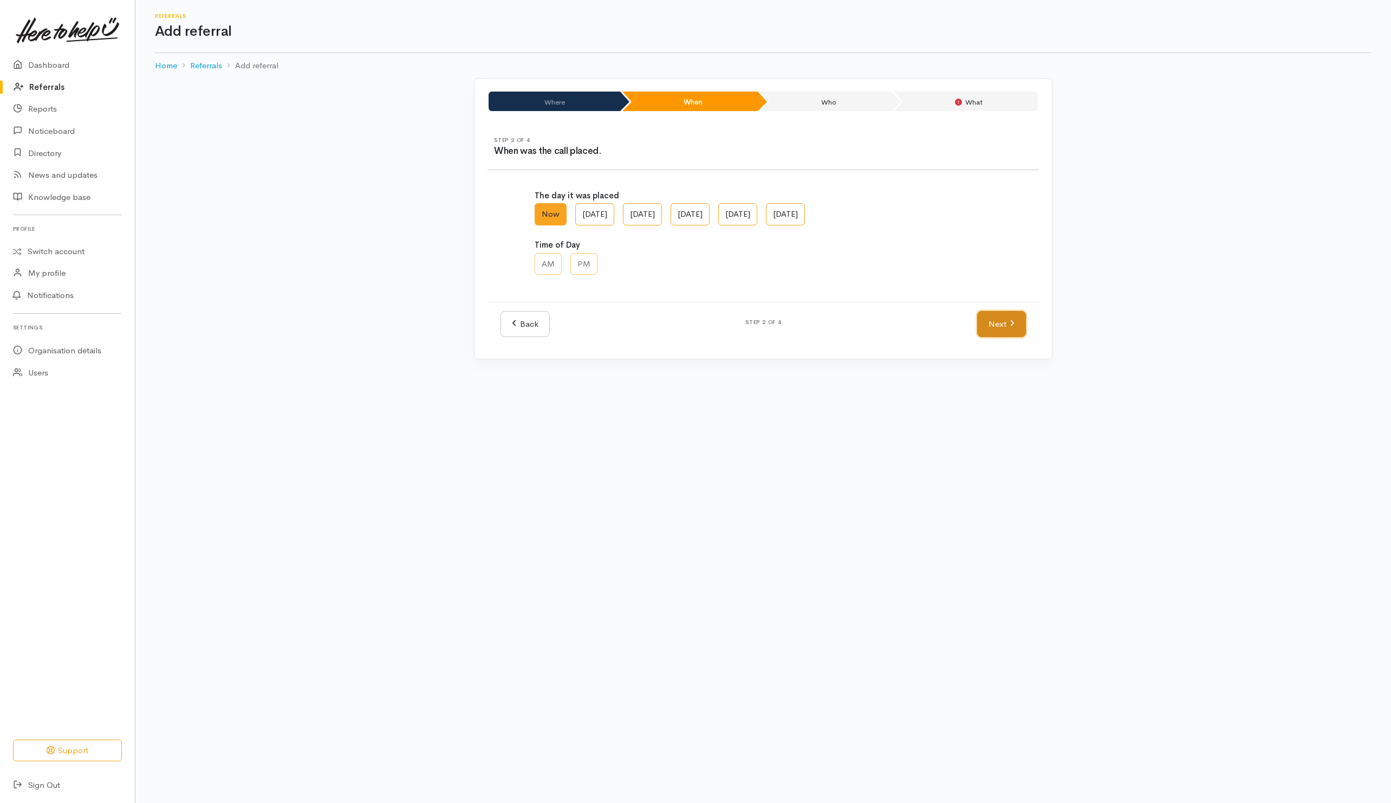
click at [1011, 335] on link "Next" at bounding box center [1001, 324] width 49 height 27
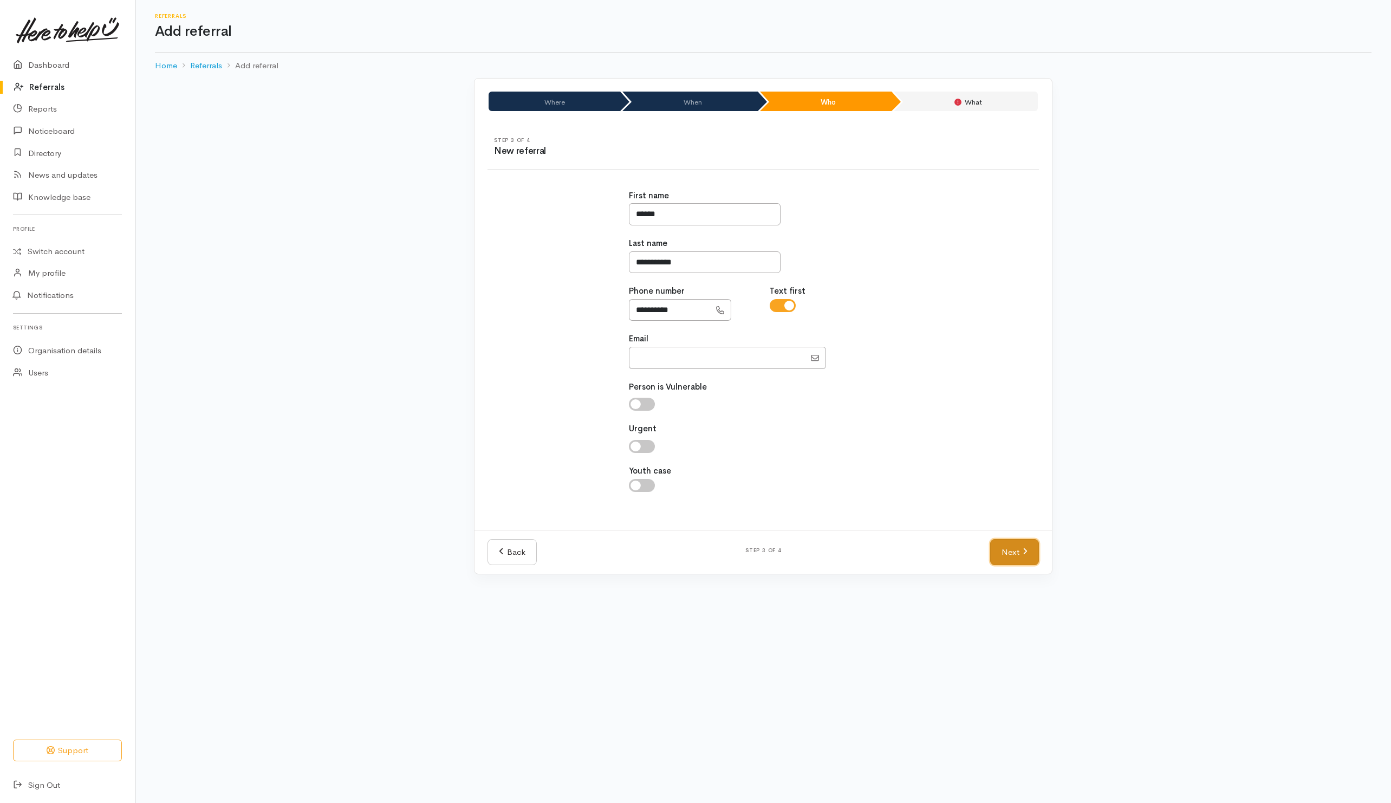
click at [998, 555] on link "Next" at bounding box center [1014, 552] width 49 height 27
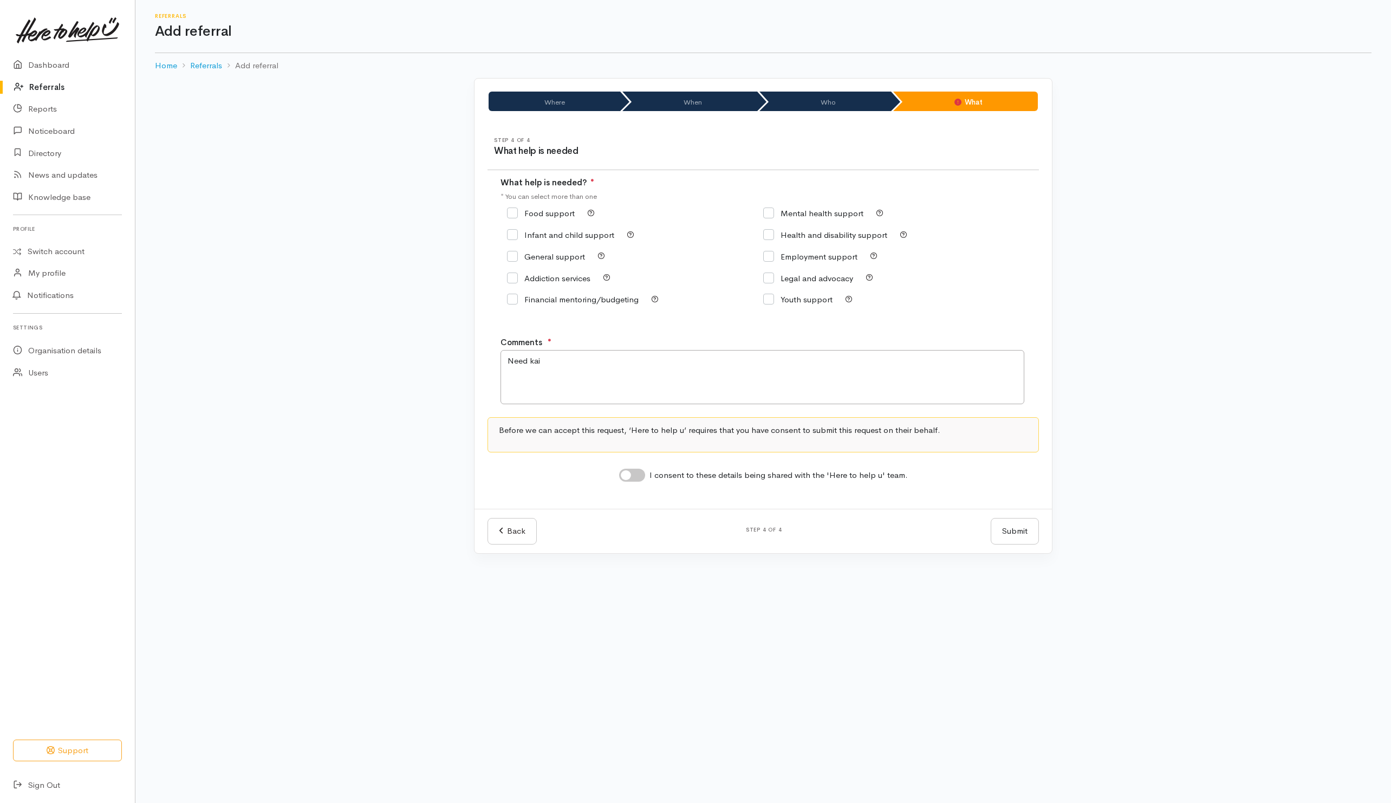
click at [557, 216] on div "Food support" at bounding box center [635, 213] width 256 height 15
drag, startPoint x: 557, startPoint y: 216, endPoint x: 558, endPoint y: 208, distance: 8.1
click at [558, 209] on label "Food support" at bounding box center [541, 213] width 68 height 8
click at [558, 209] on input "Food support" at bounding box center [541, 213] width 68 height 8
checkbox input "true"
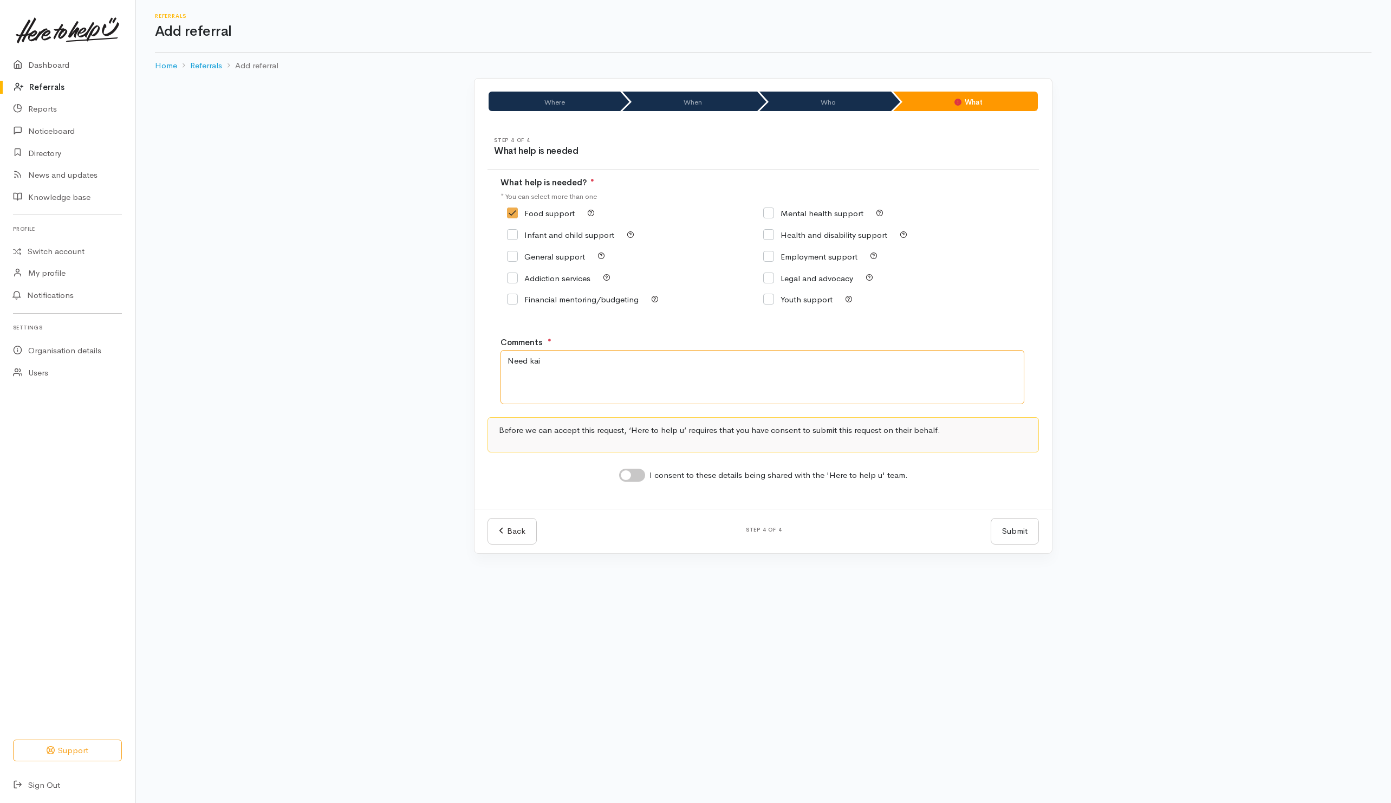
click at [689, 373] on textarea "Need kai" at bounding box center [762, 377] width 524 height 54
click at [639, 473] on input "I consent to these details being shared with the 'Here to help u' team." at bounding box center [632, 474] width 26 height 13
checkbox input "true"
click at [1022, 532] on button "Submit" at bounding box center [1015, 531] width 48 height 27
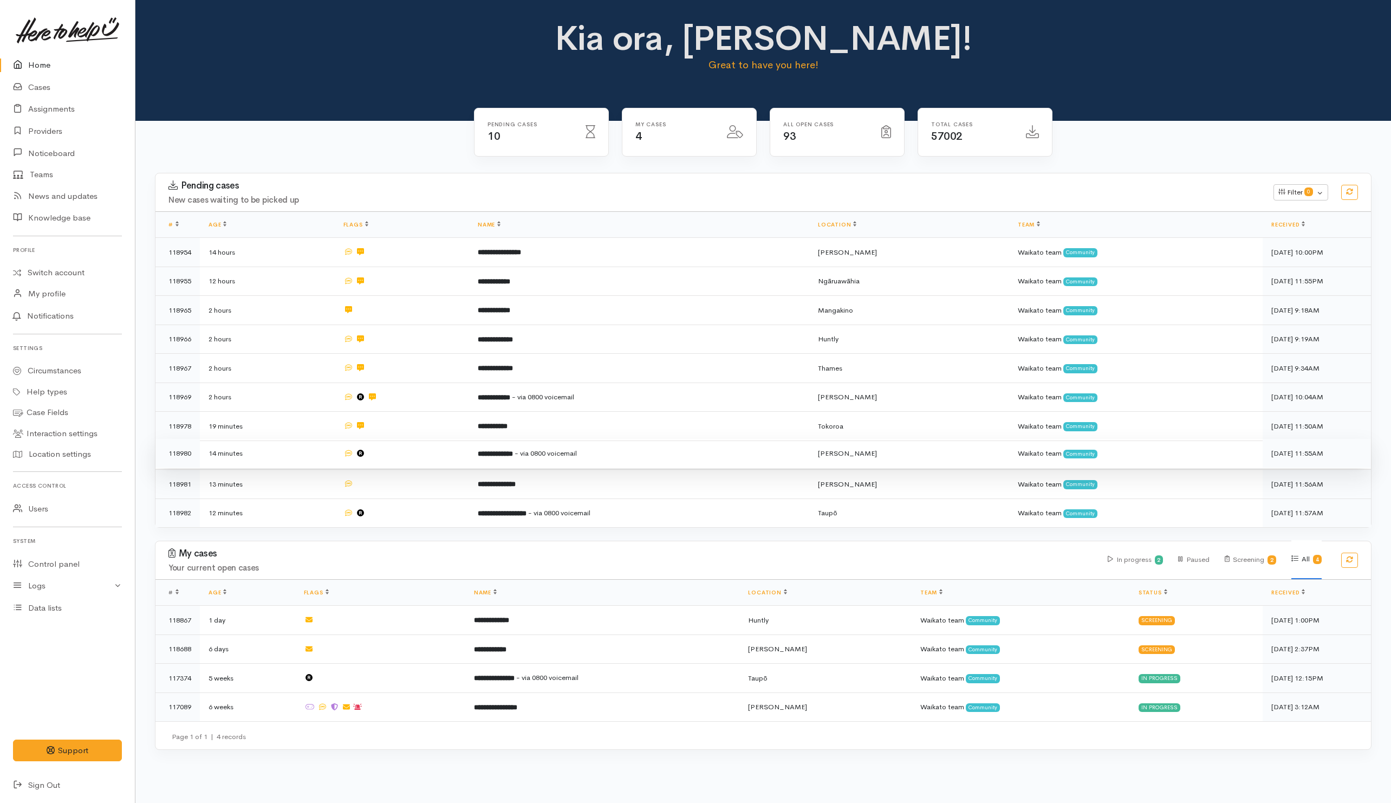
click at [413, 455] on td at bounding box center [402, 453] width 135 height 29
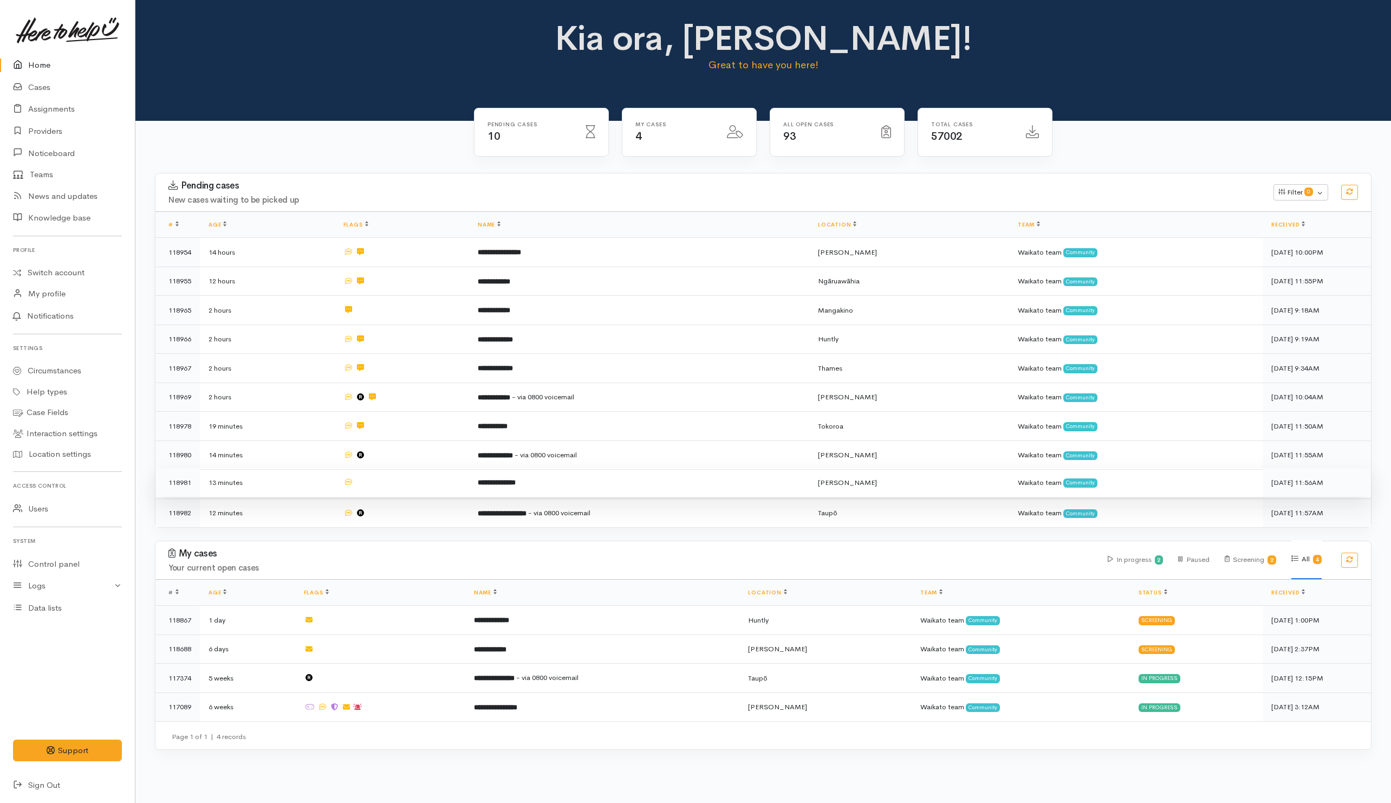
click at [413, 479] on td at bounding box center [402, 482] width 135 height 29
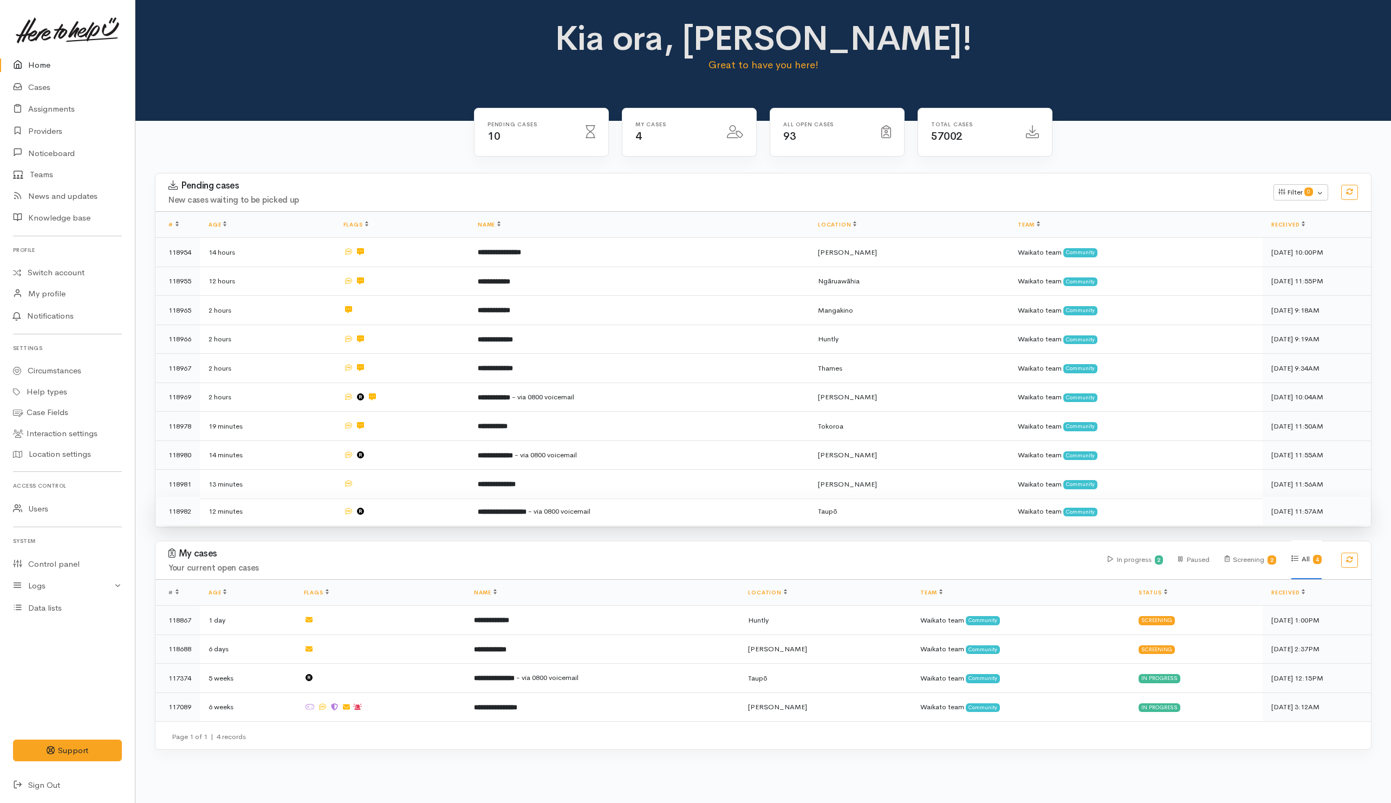
click at [412, 517] on td at bounding box center [402, 511] width 135 height 29
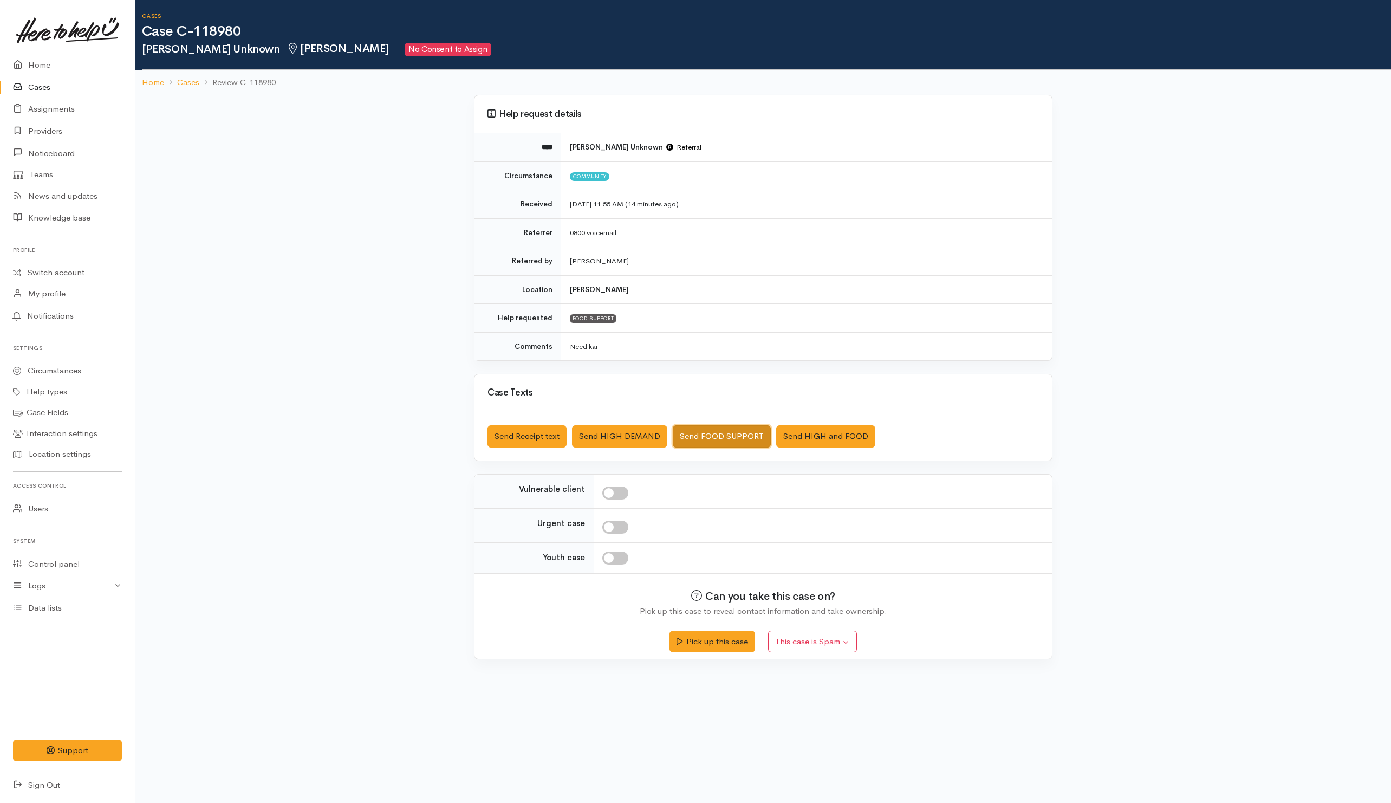
click at [711, 437] on button "Send FOOD SUPPORT" at bounding box center [722, 436] width 98 height 22
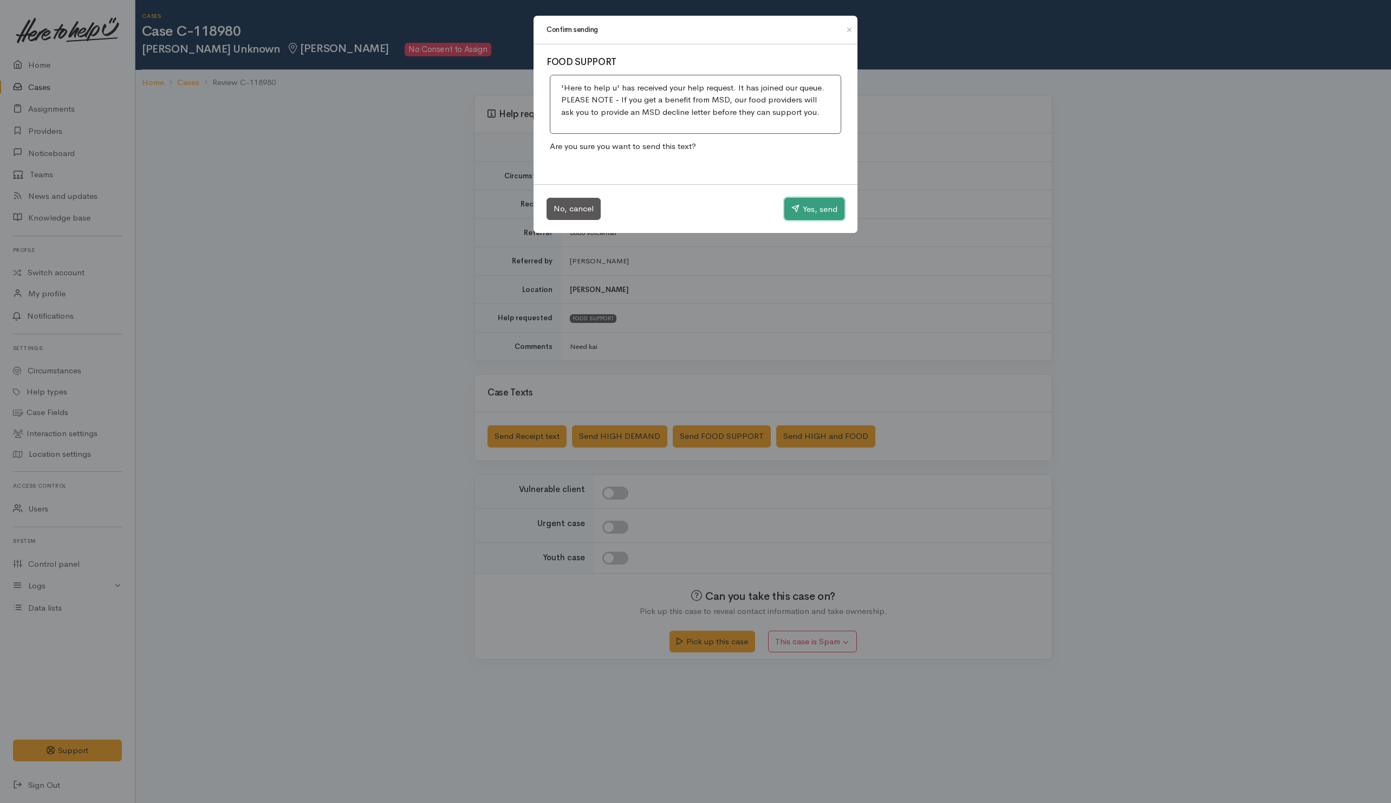
click at [802, 219] on button "Yes, send" at bounding box center [814, 209] width 60 height 23
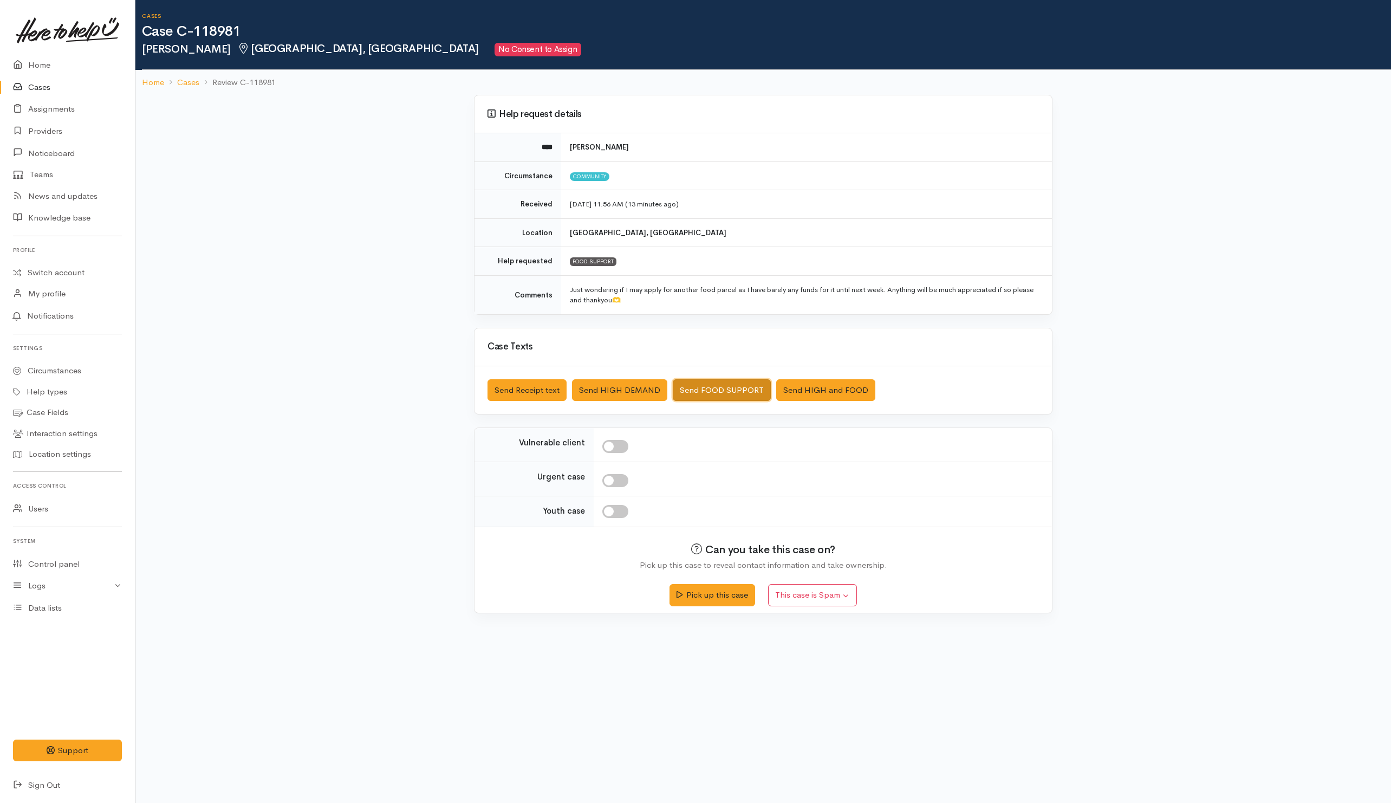
click at [689, 396] on button "Send FOOD SUPPORT" at bounding box center [722, 390] width 98 height 22
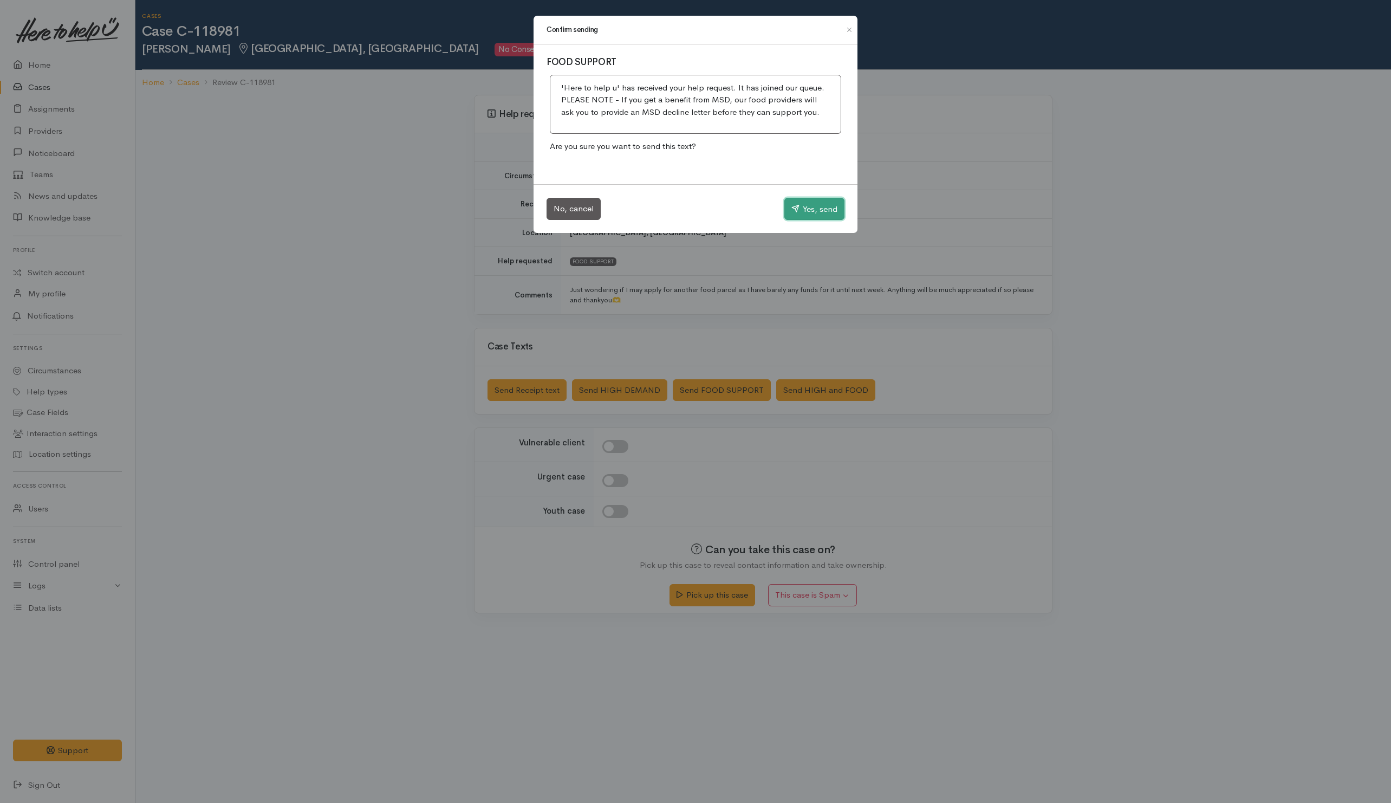
click at [798, 209] on button "Yes, send" at bounding box center [814, 209] width 60 height 23
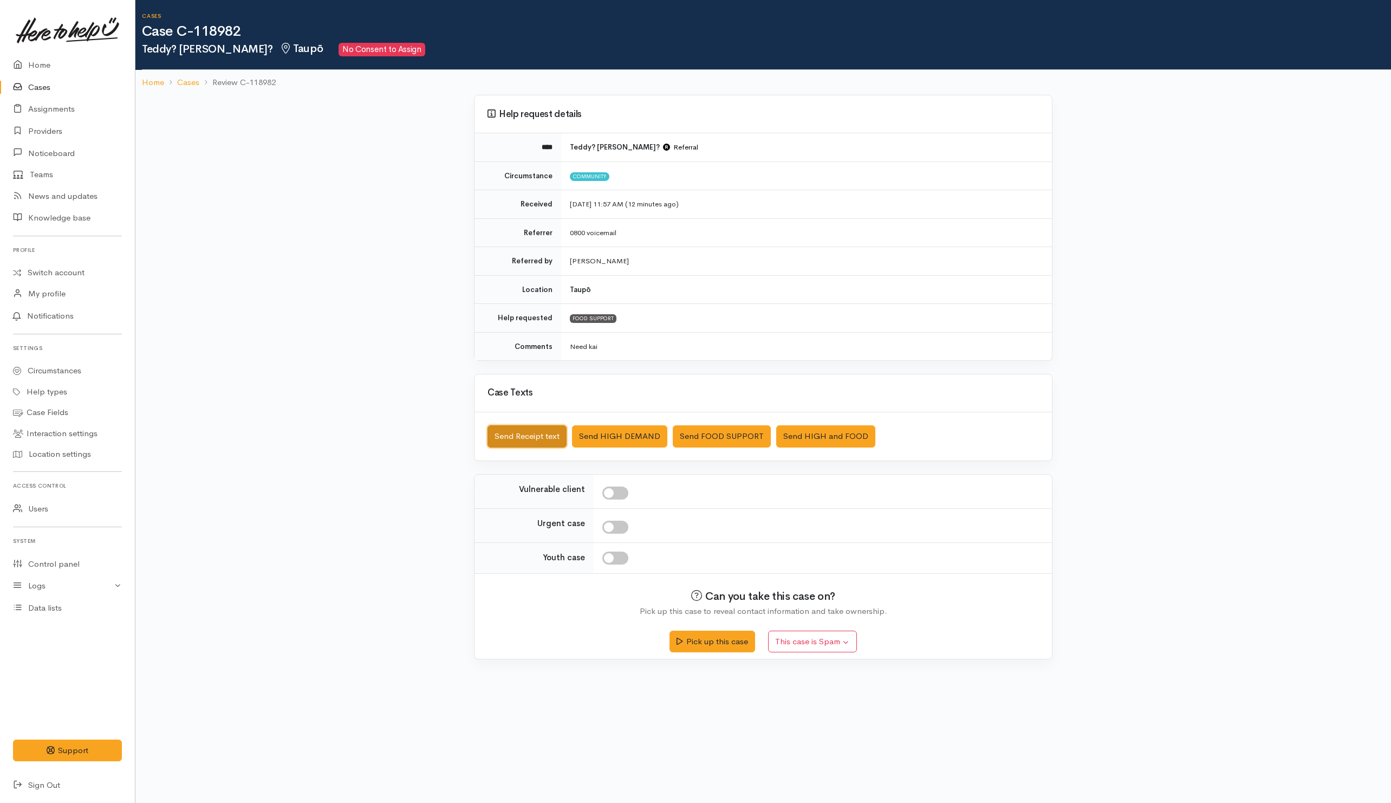
click at [553, 434] on button "Send Receipt text" at bounding box center [526, 436] width 79 height 22
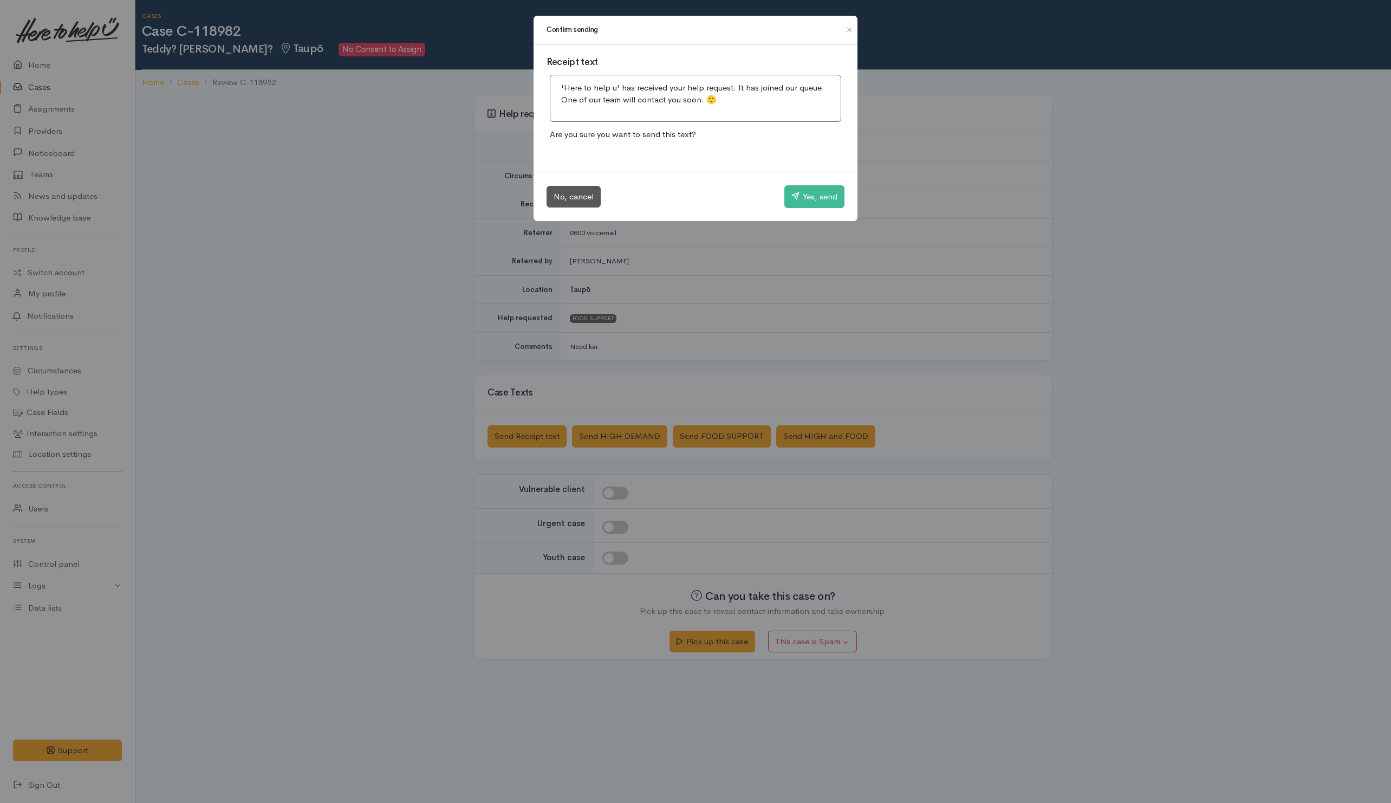
click at [796, 184] on div "No, cancel Yes, send" at bounding box center [695, 196] width 324 height 49
click at [794, 192] on button "Yes, send" at bounding box center [814, 196] width 60 height 23
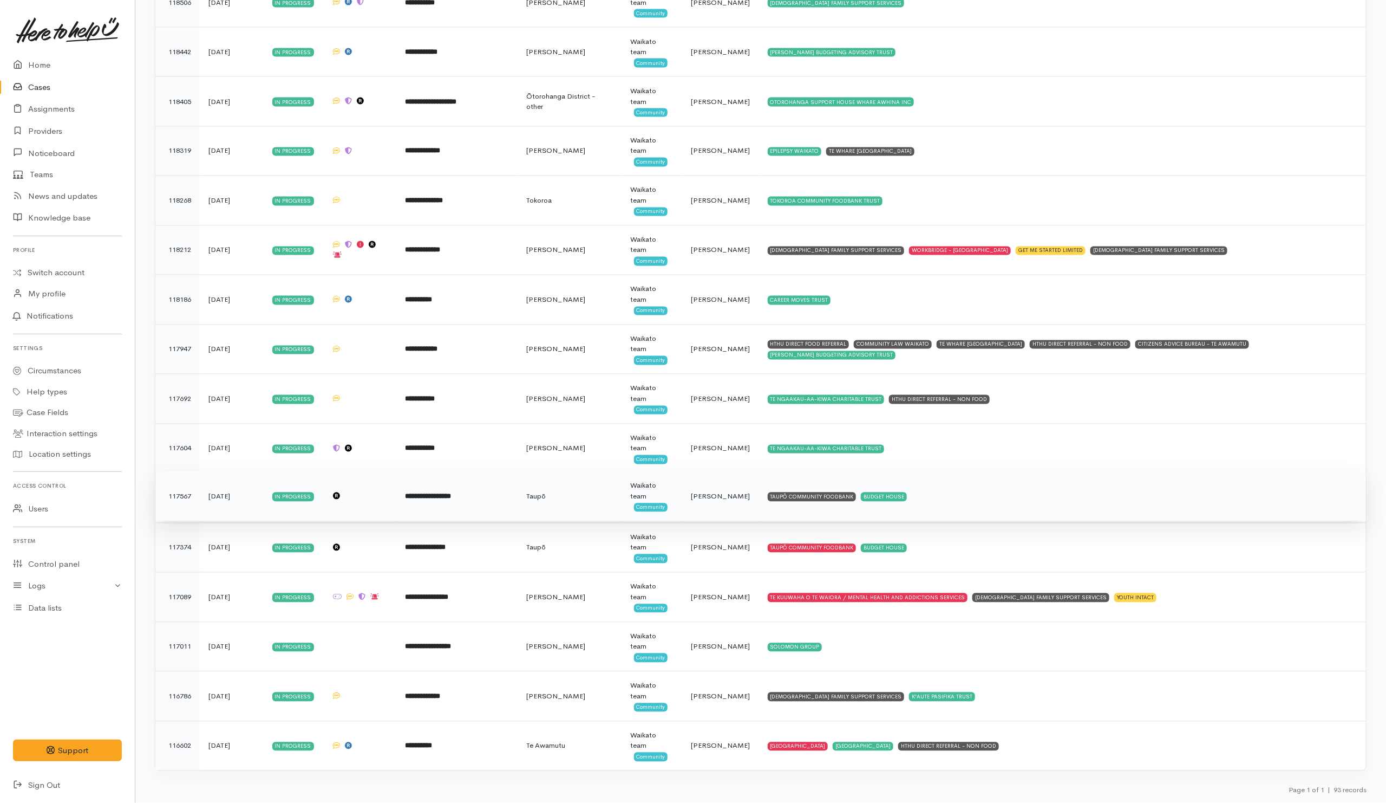
scroll to position [4060, 0]
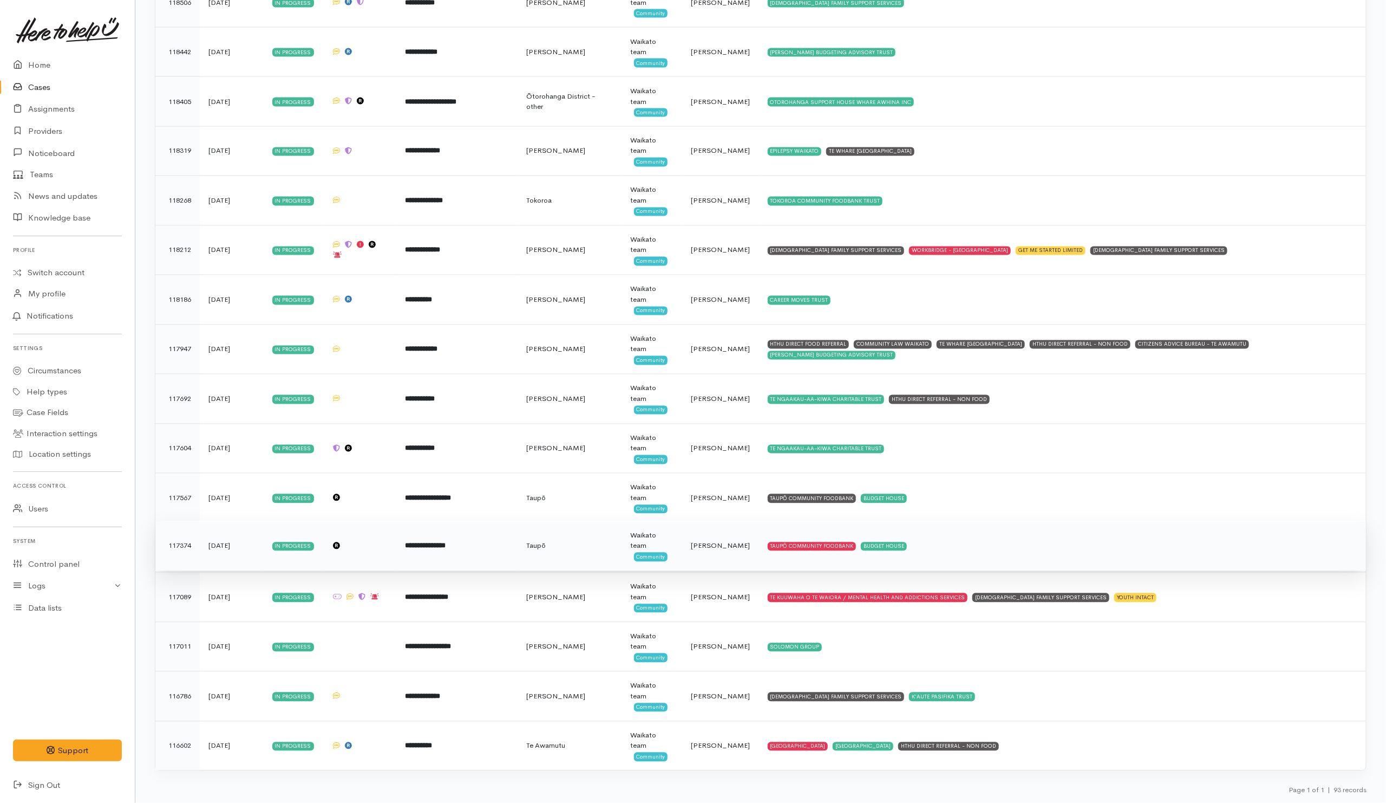
scroll to position [4060, 0]
